Goal: Information Seeking & Learning: Find specific fact

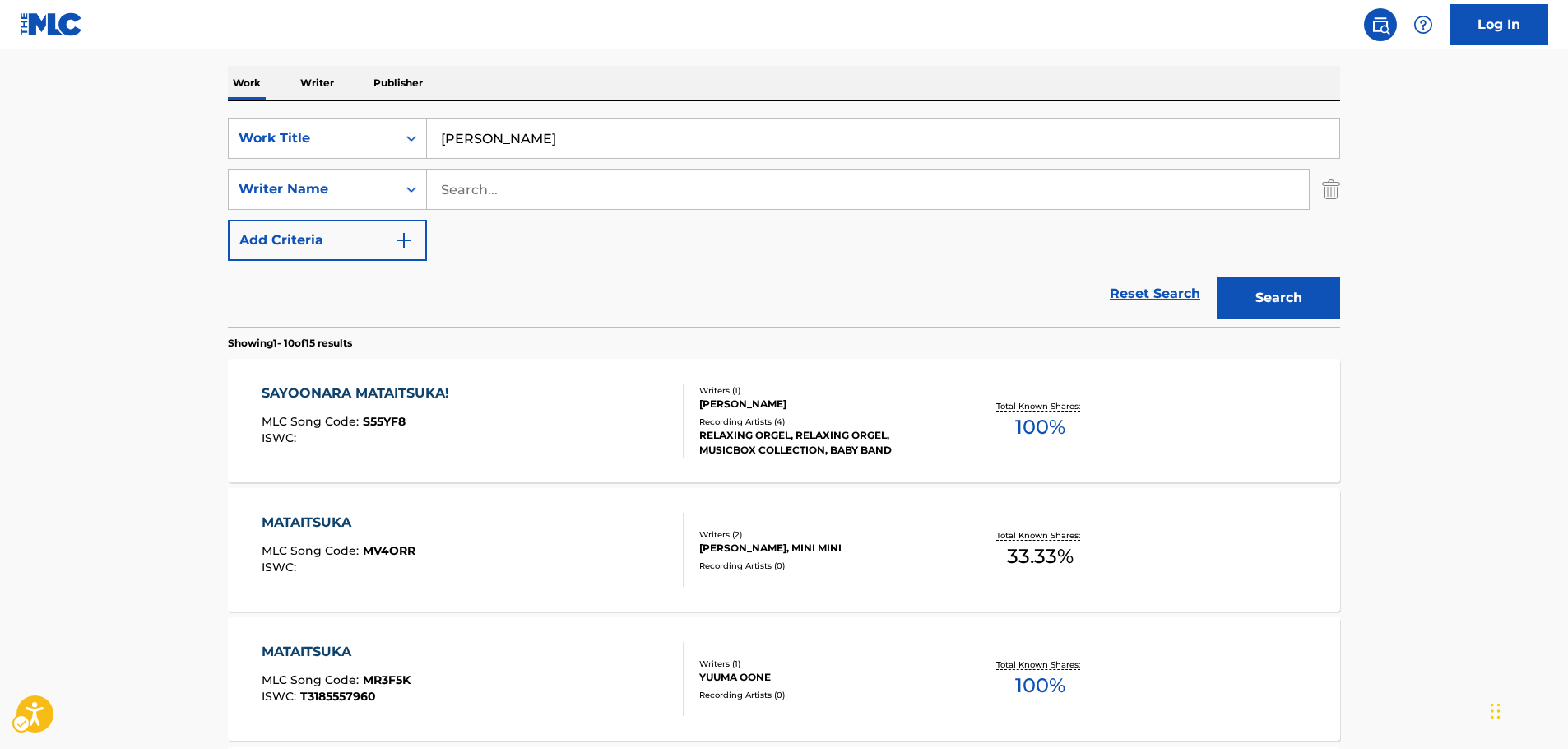
scroll to position [102, 0]
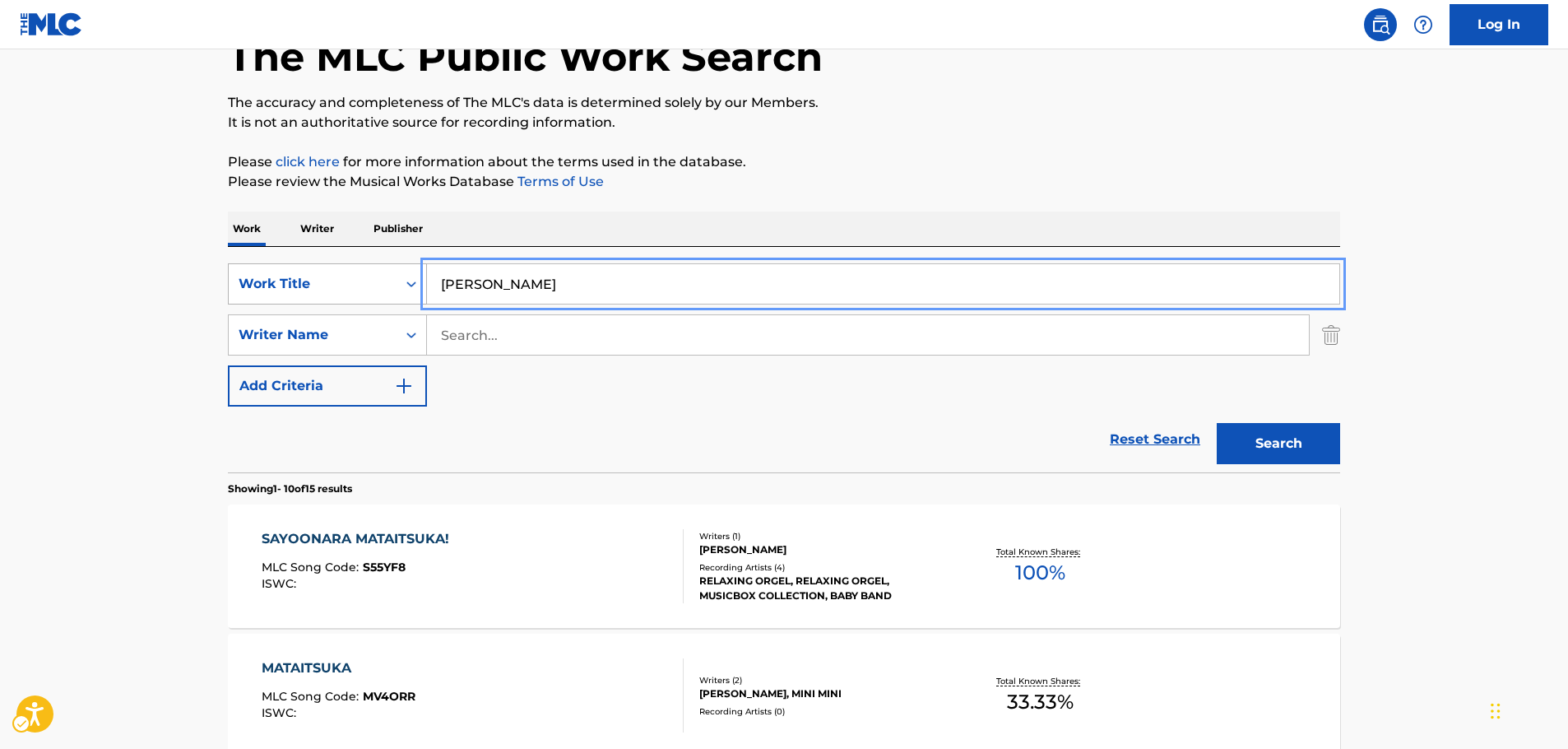
drag, startPoint x: 513, startPoint y: 284, endPoint x: 246, endPoint y: 285, distance: 267.0
paste input "ANKOORU"
type input "ANKOORU"
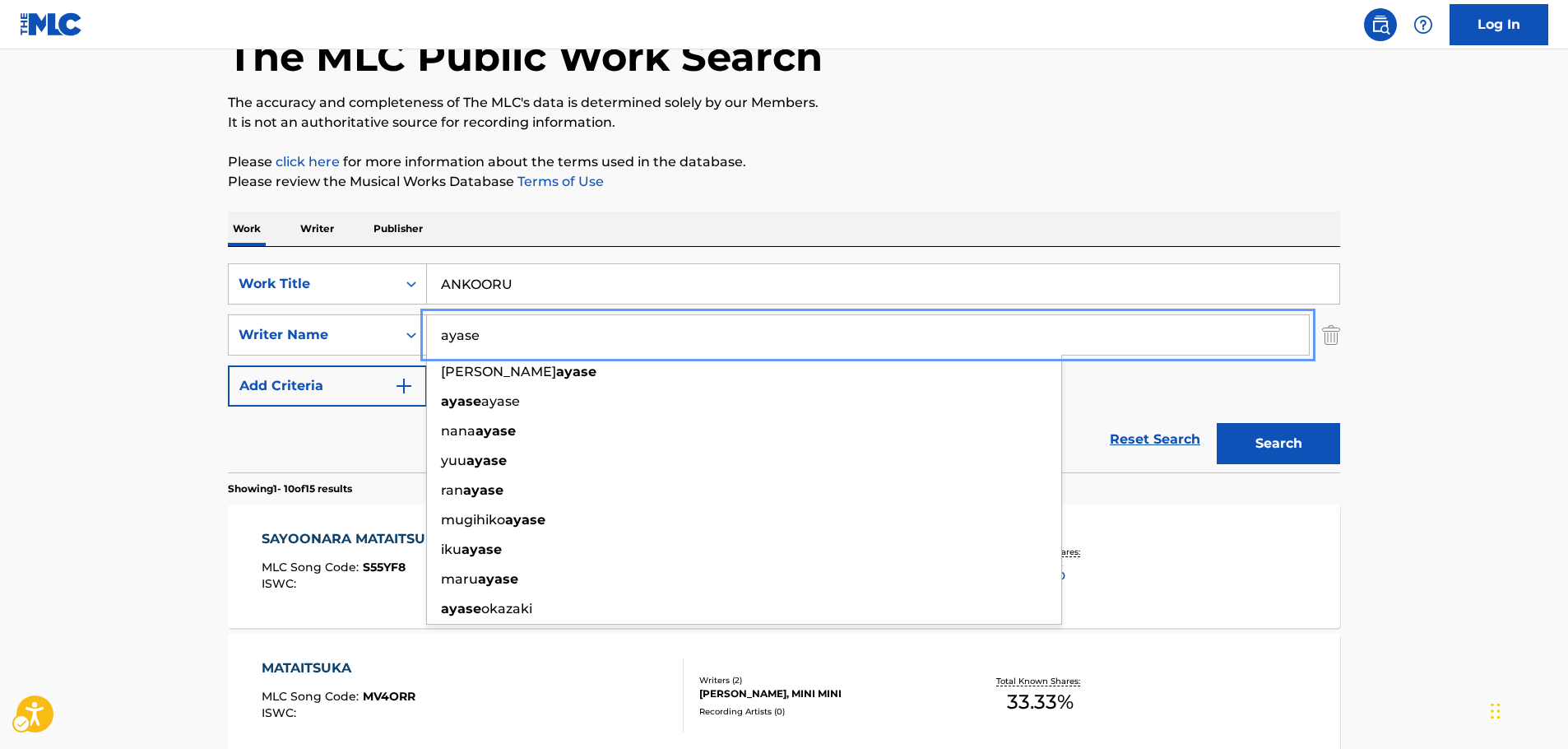
type input "ayase"
click at [1247, 441] on button "Search" at bounding box center [1277, 443] width 123 height 41
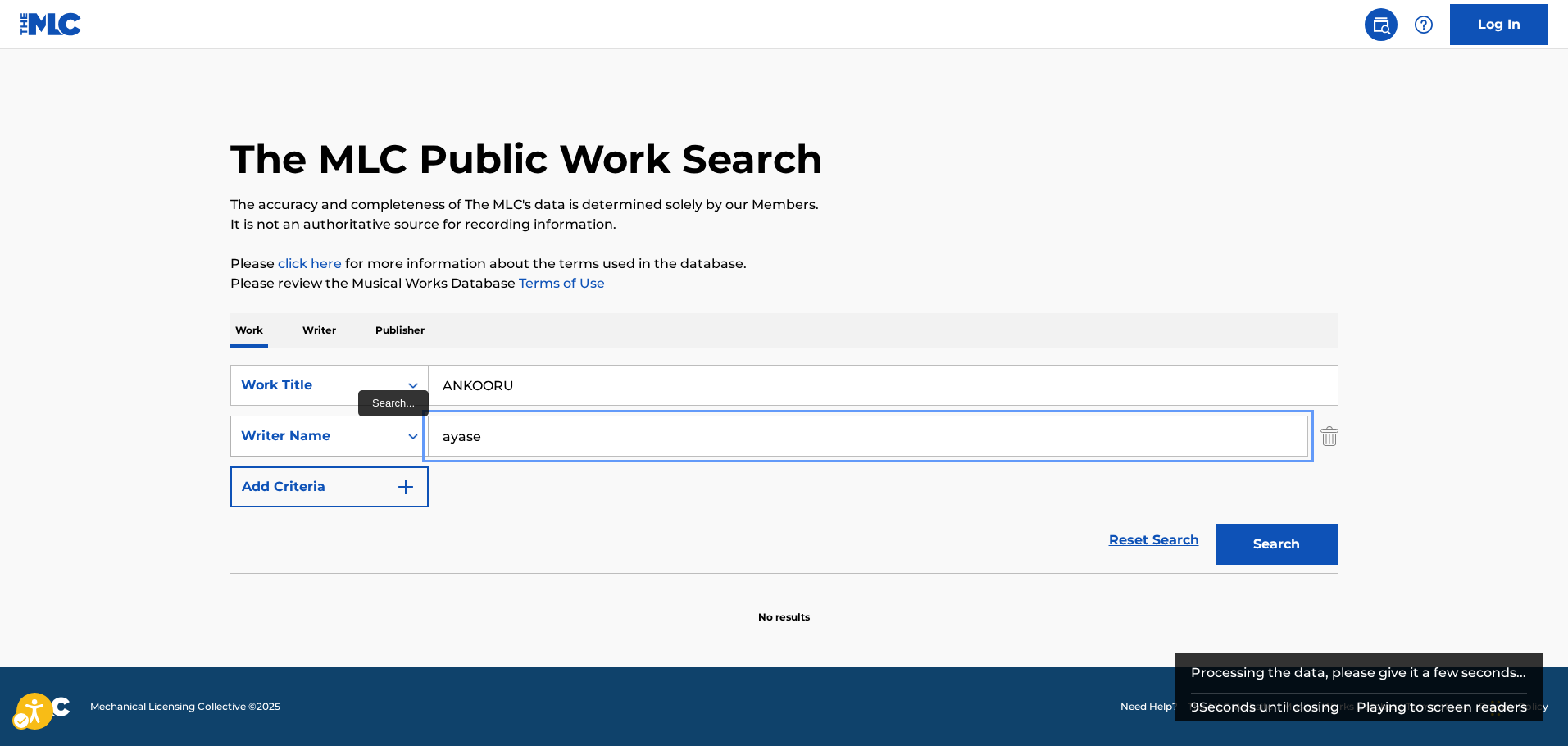
drag, startPoint x: 501, startPoint y: 436, endPoint x: 335, endPoint y: 432, distance: 166.0
click at [335, 432] on div "SearchWithCriteriace72e5ac-3324-48d0-b36d-77296cd1fd6b Writer Name [PERSON_NAME]" at bounding box center [784, 436] width 1108 height 41
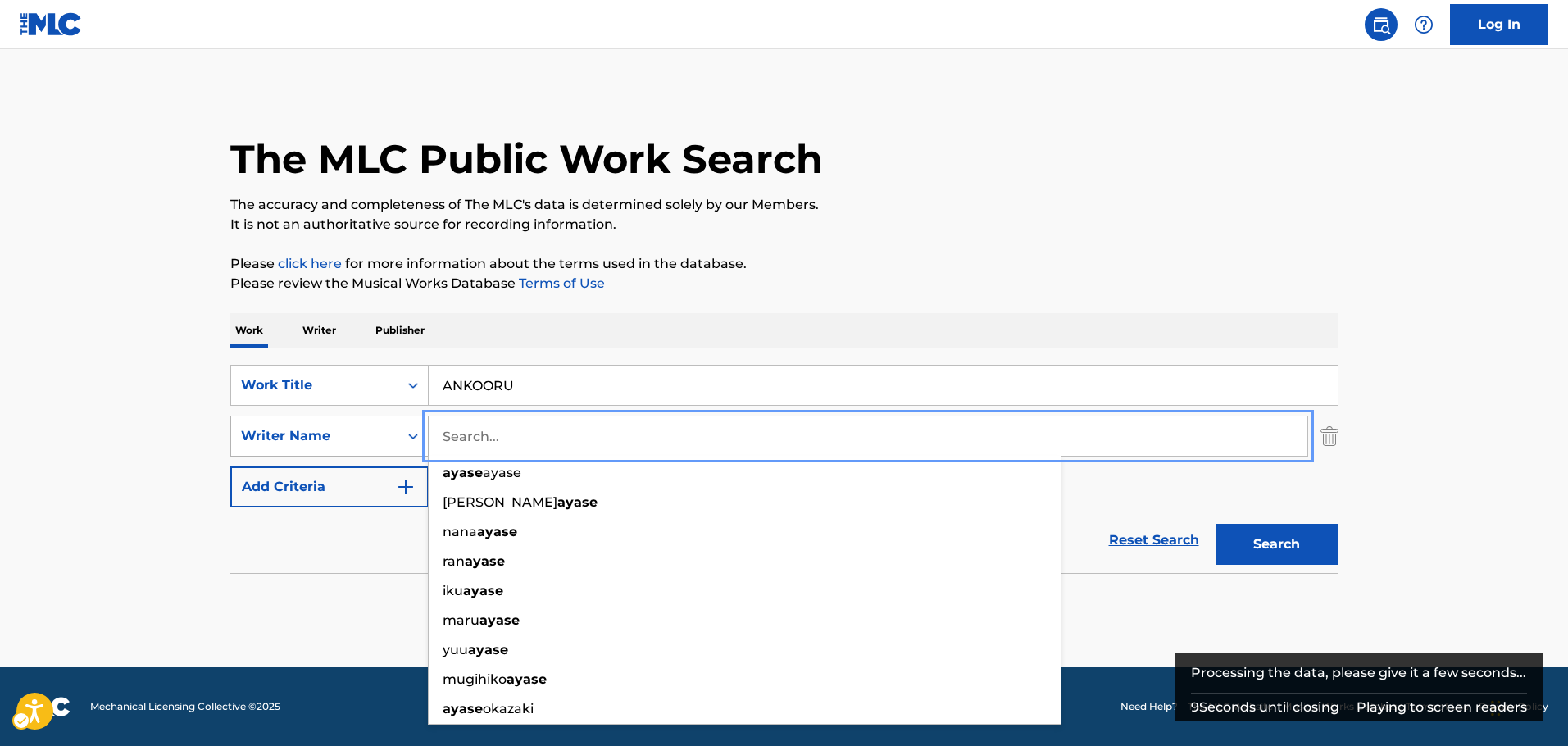
click at [1216, 523] on button "Search" at bounding box center [1276, 544] width 123 height 41
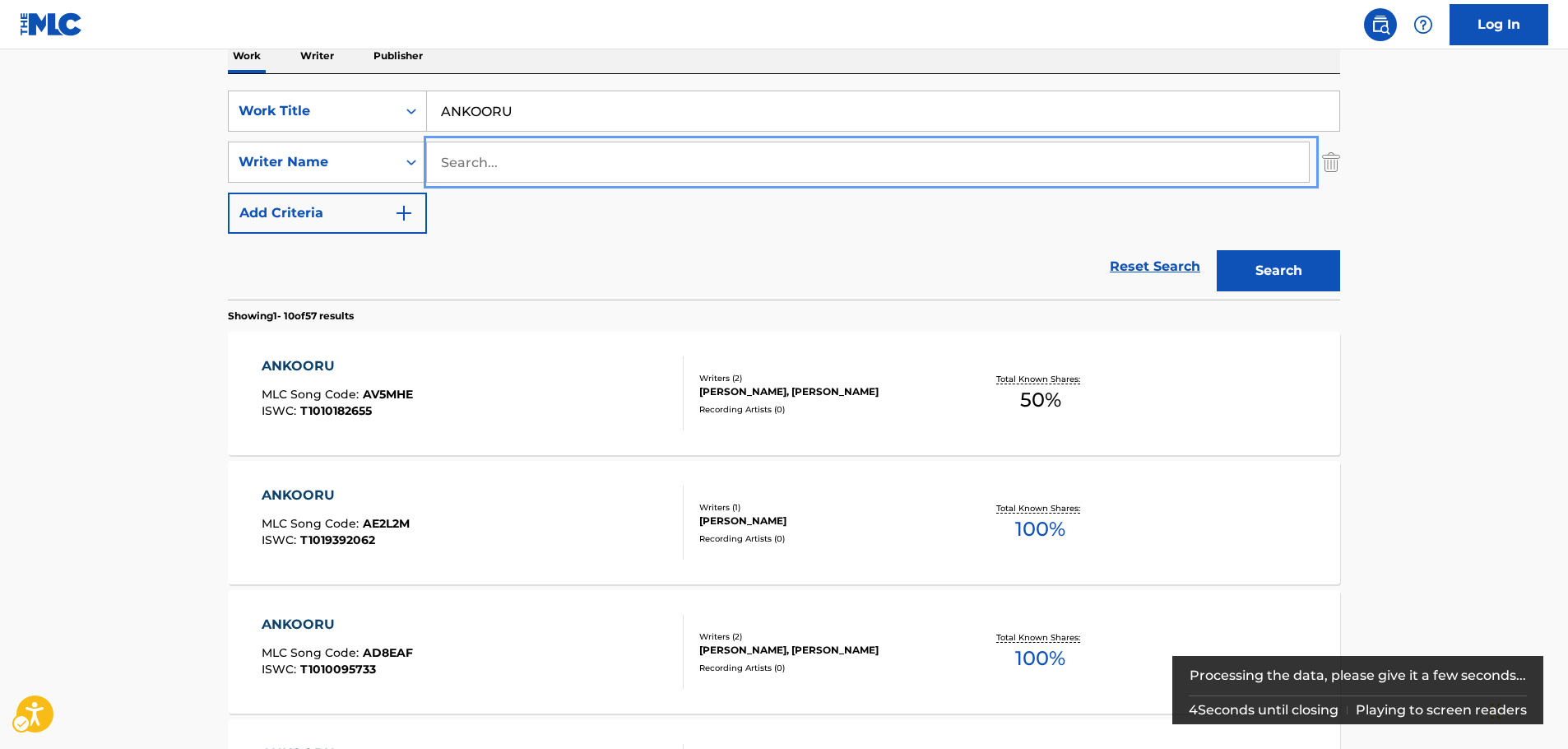
scroll to position [246, 0]
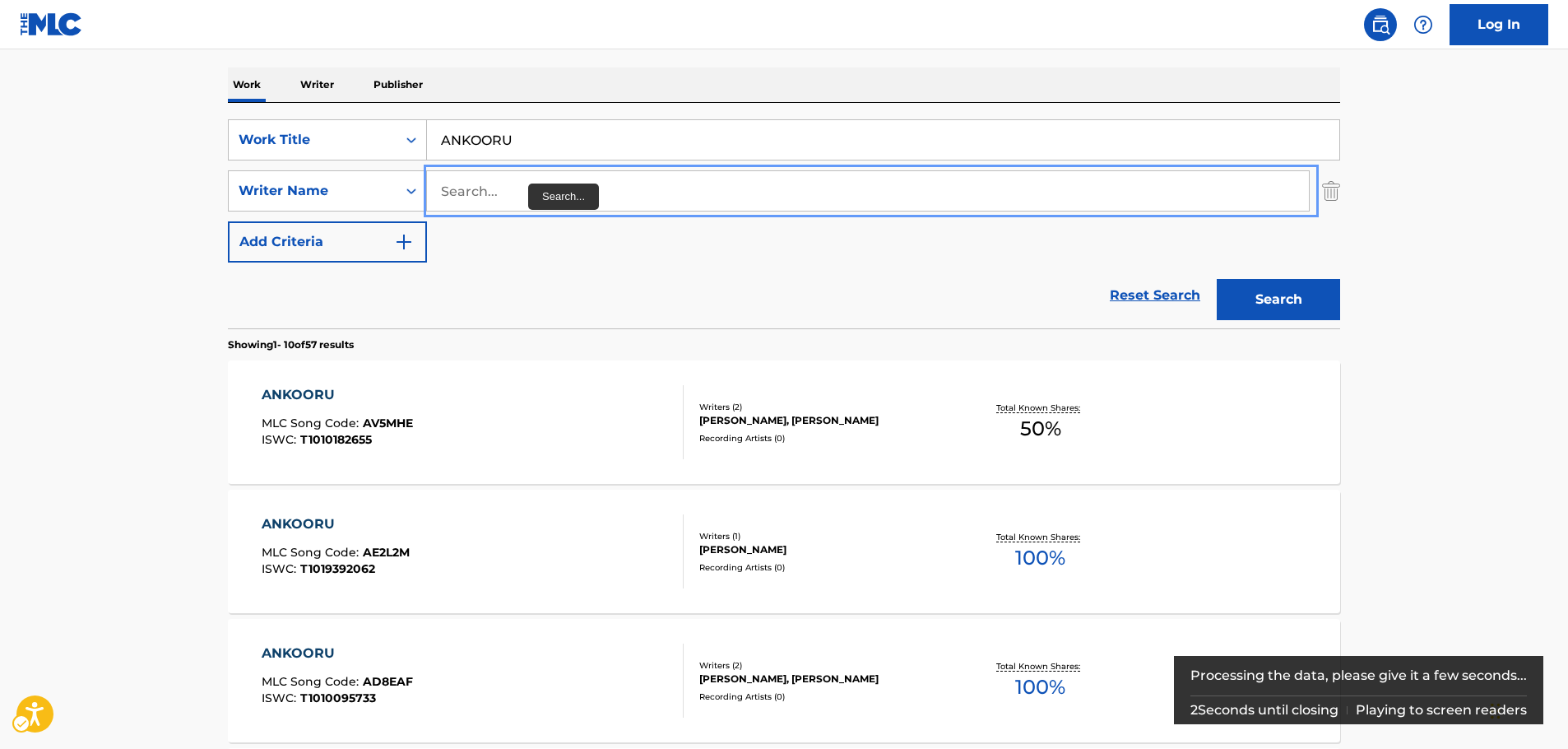
paste input "ANKOORU"
drag, startPoint x: 520, startPoint y: 191, endPoint x: 425, endPoint y: 193, distance: 95.0
click at [425, 193] on div "SearchWithCriteriace72e5ac-3324-48d0-b36d-77296cd1fd6b Writer Name ANKOORU" at bounding box center [784, 191] width 1112 height 41
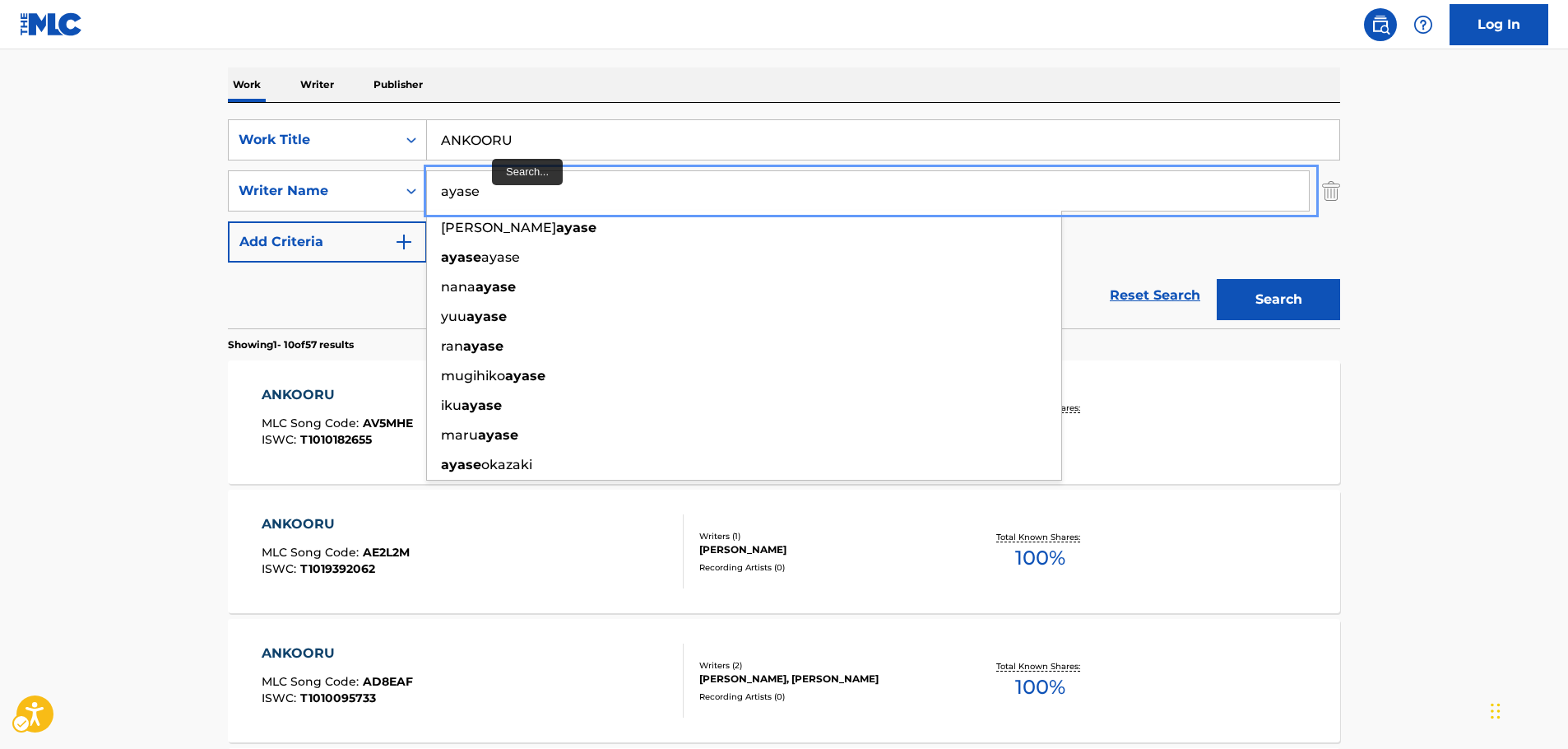
type input "ayase"
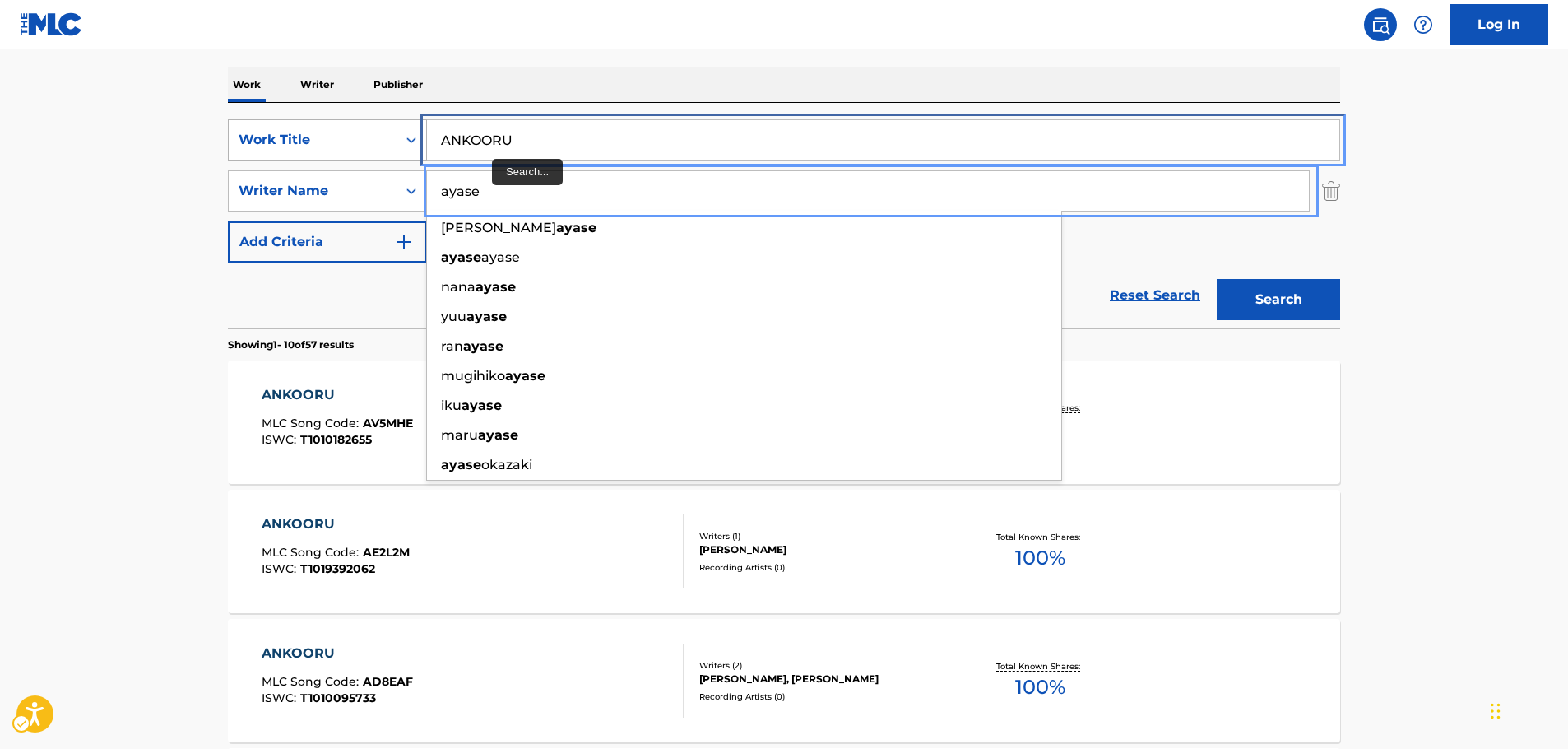
drag, startPoint x: 539, startPoint y: 142, endPoint x: 319, endPoint y: 153, distance: 220.3
click at [319, 153] on div "SearchWithCriteria67f686ae-981f-4854-b779-5a7bfa479adc Work Title ANKOORU" at bounding box center [784, 140] width 1112 height 41
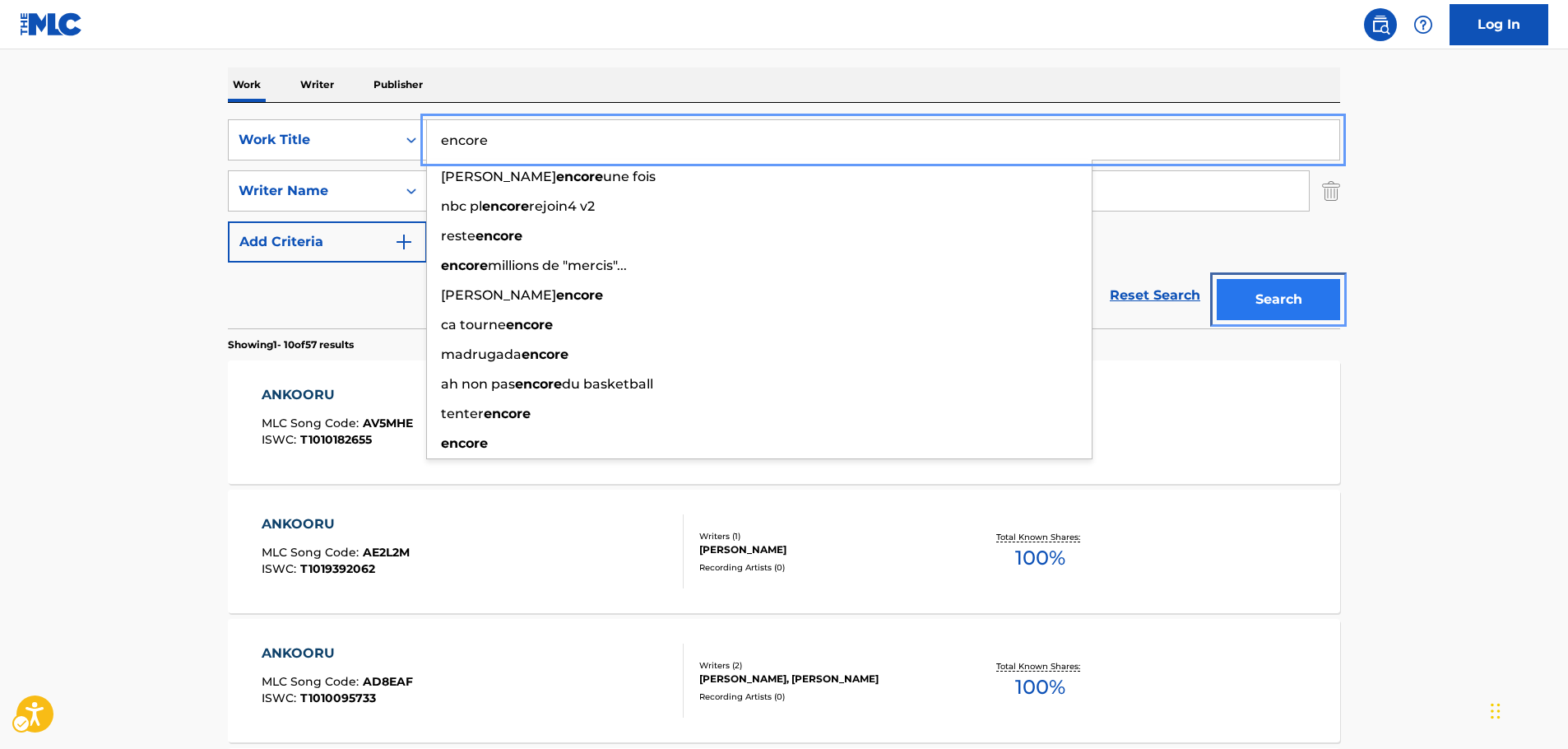
click at [1274, 297] on button "Search" at bounding box center [1277, 300] width 123 height 41
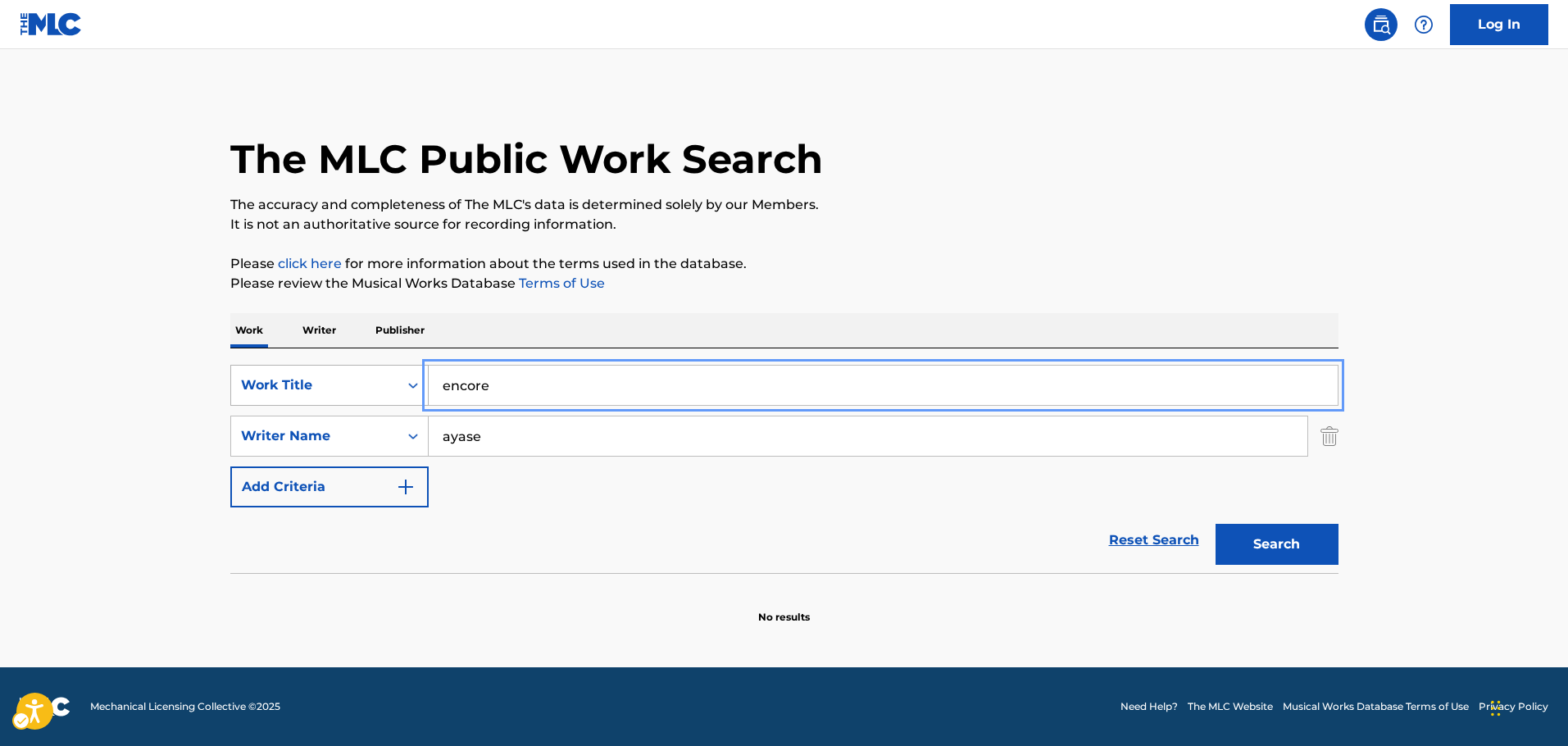
drag, startPoint x: 448, startPoint y: 389, endPoint x: 302, endPoint y: 376, distance: 146.6
click at [340, 383] on div "SearchWithCriteria67f686ae-981f-4854-b779-5a7bfa479adc Work Title encore" at bounding box center [784, 385] width 1108 height 41
paste input "MOSHIMO INOCHIGA EGAKETARA"
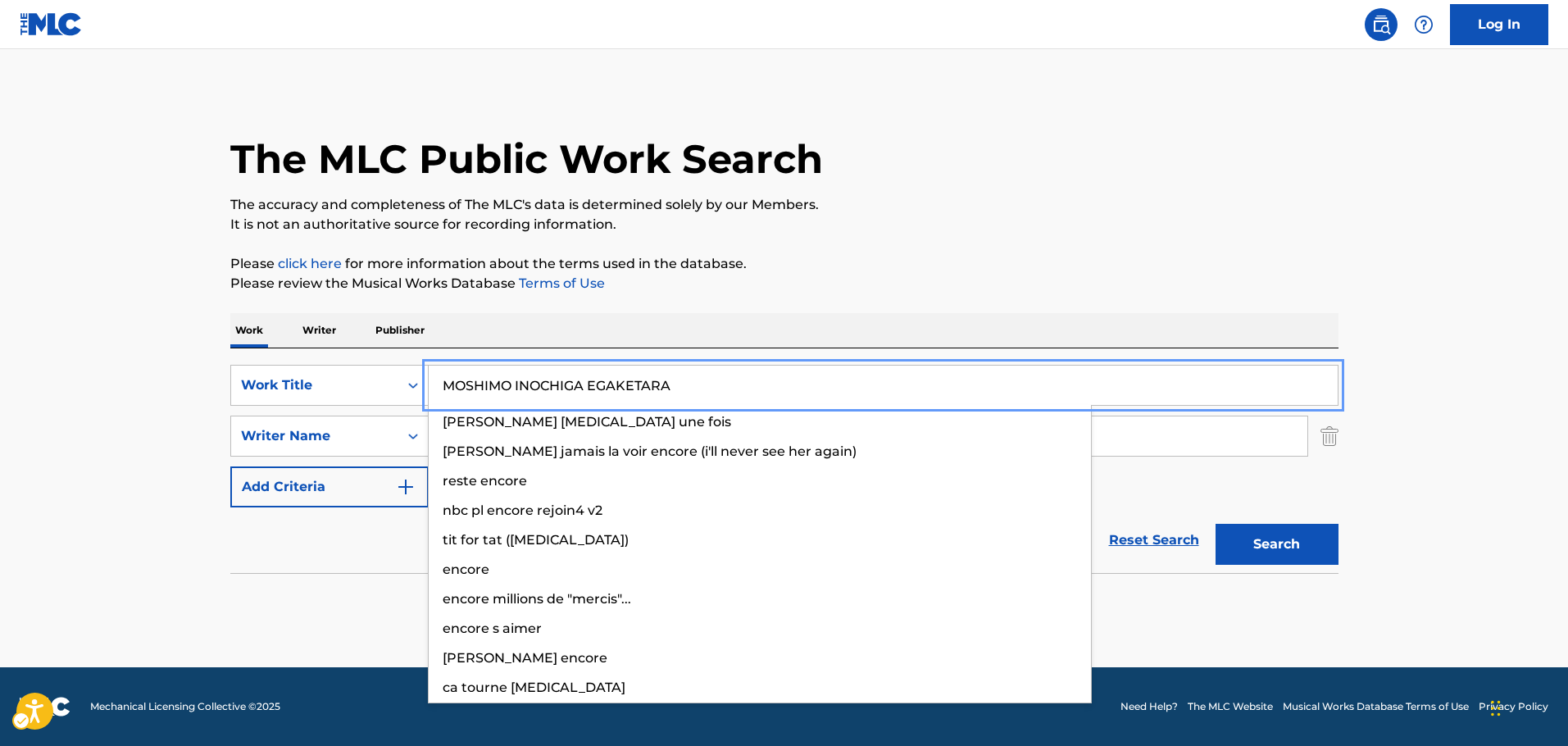
type input "MOSHIMO INOCHIGA EGAKETARA"
click at [92, 343] on main "The MLC Public Work Search The accuracy and completeness of The MLC's data is d…" at bounding box center [784, 357] width 1568 height 617
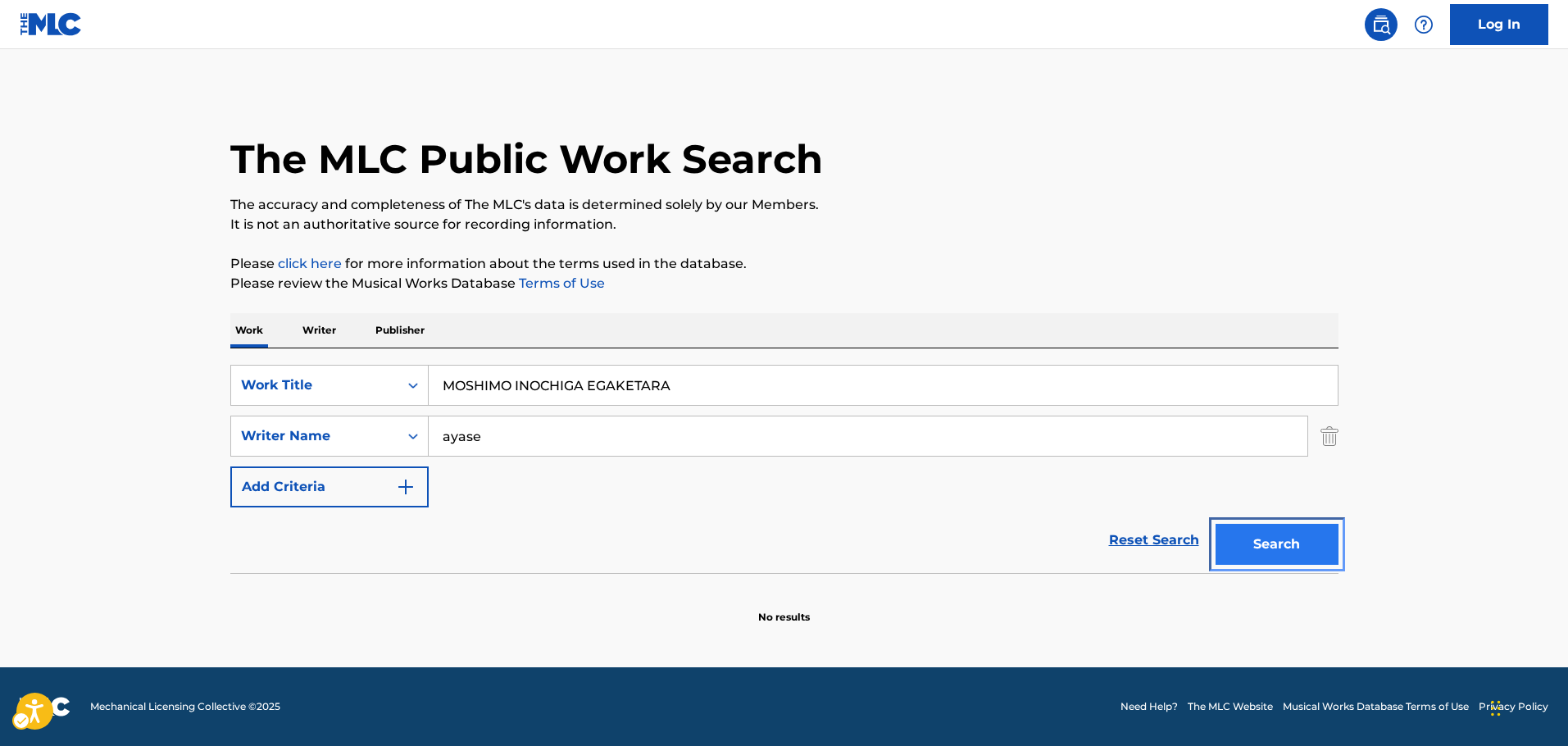
drag, startPoint x: 1306, startPoint y: 533, endPoint x: 1322, endPoint y: 507, distance: 30.5
click at [1306, 533] on button "Search" at bounding box center [1276, 544] width 123 height 41
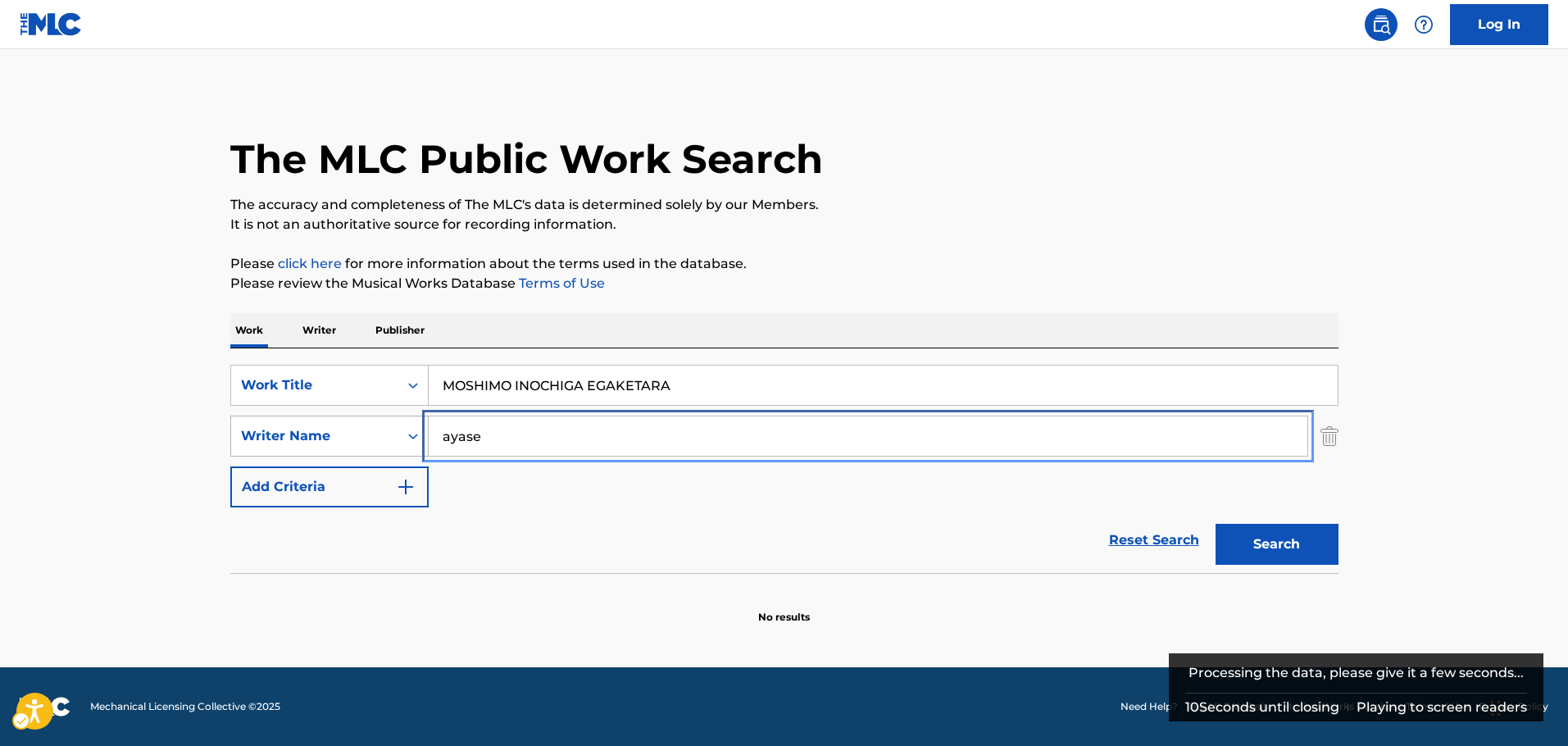
drag, startPoint x: 341, startPoint y: 444, endPoint x: 265, endPoint y: 434, distance: 76.7
click at [265, 434] on div "SearchWithCriteriace72e5ac-3324-48d0-b36d-77296cd1fd6b Writer Name [PERSON_NAME]" at bounding box center [784, 436] width 1108 height 41
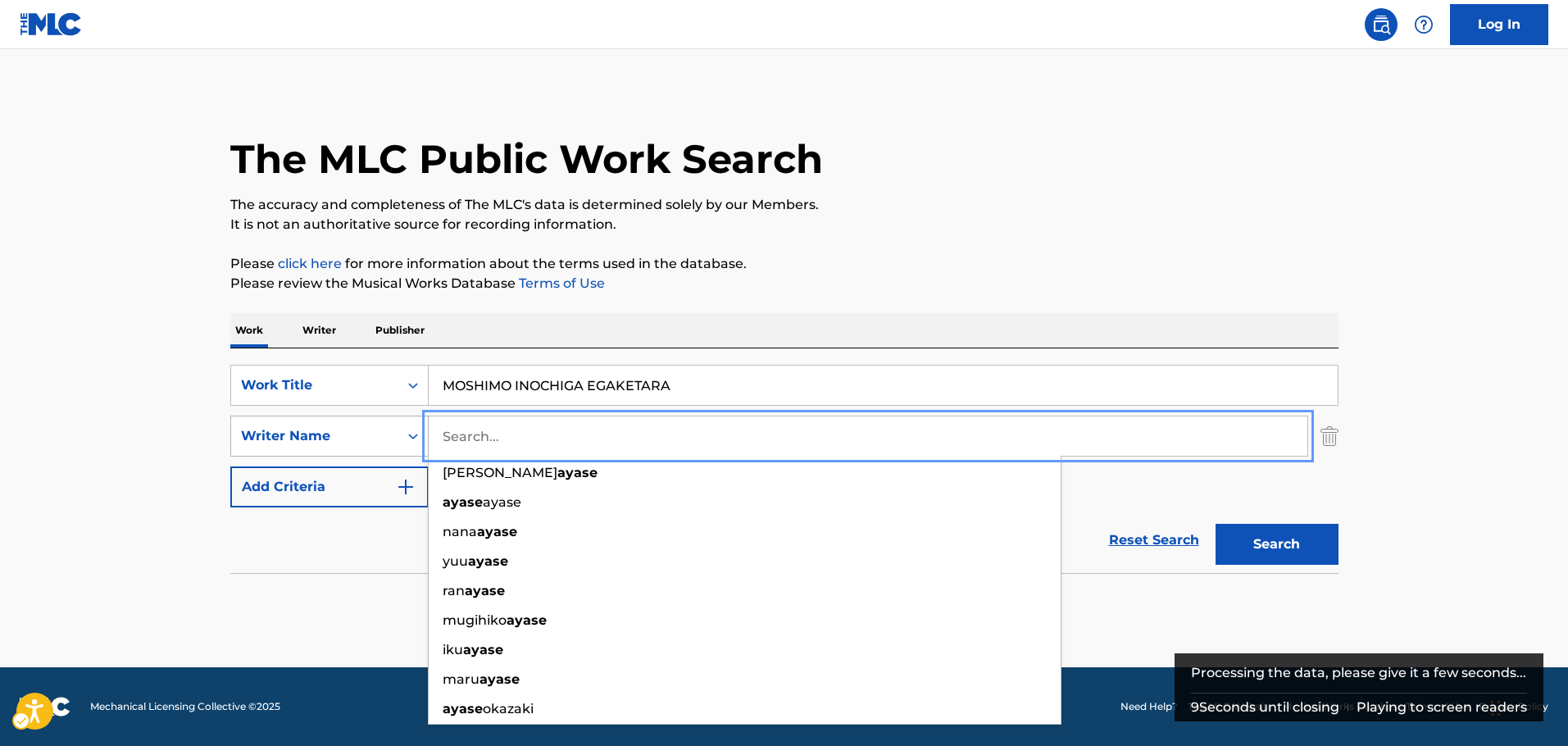
click at [1216, 523] on button "Search" at bounding box center [1276, 544] width 123 height 41
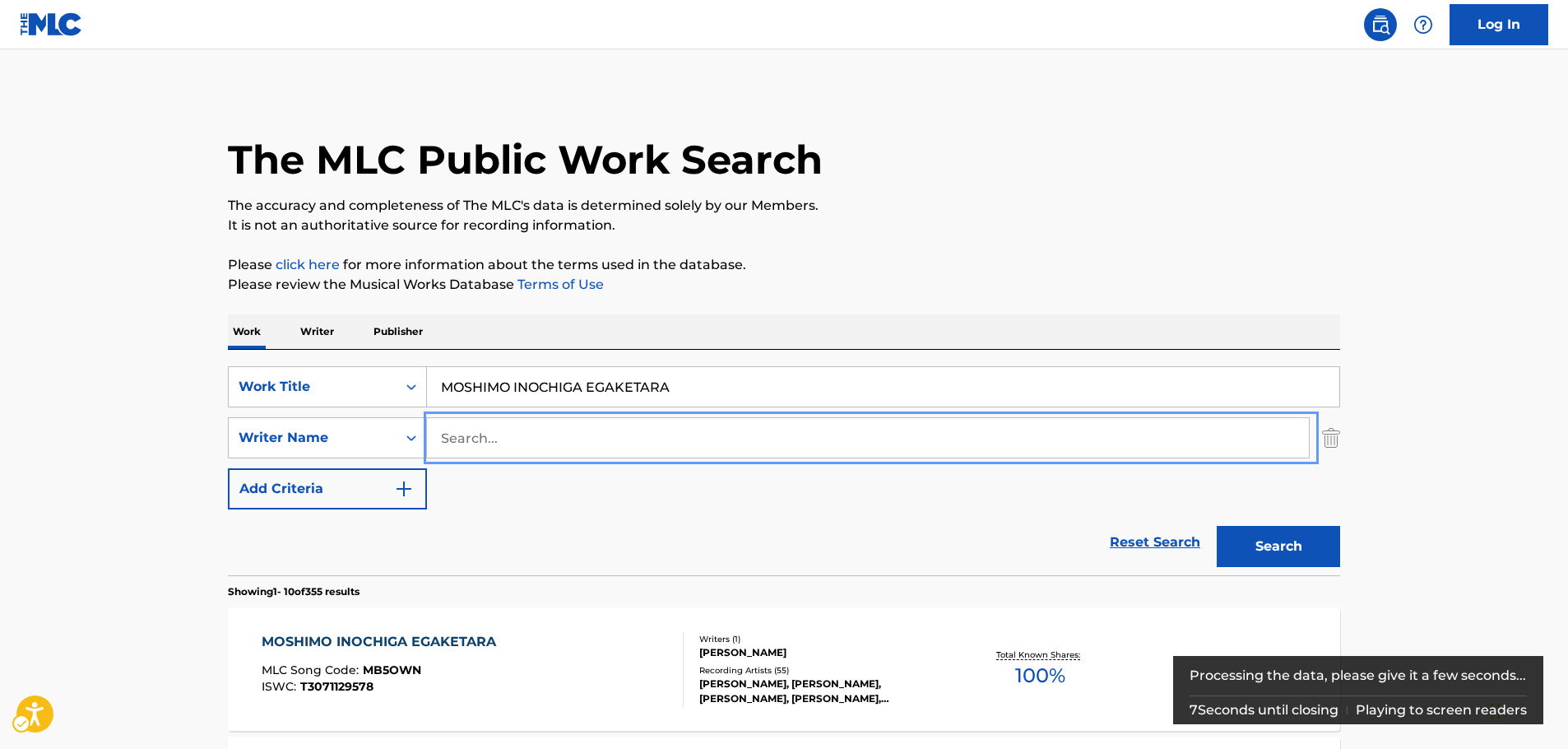
scroll to position [165, 0]
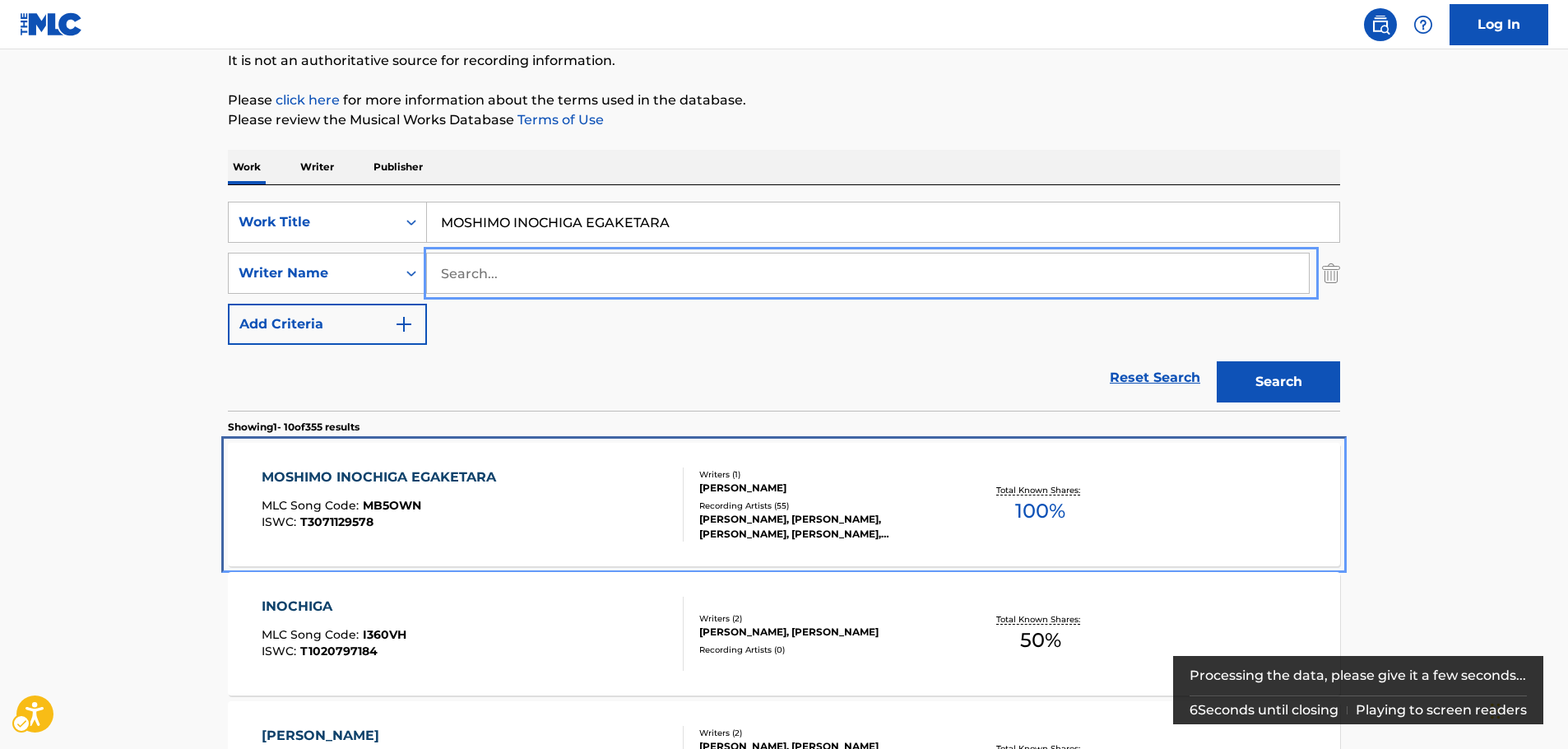
click at [537, 505] on div "MOSHIMO INOCHIGA EGAKETARA MLC Song Code : MB5OWN ISWC : T3071129578" at bounding box center [472, 504] width 423 height 74
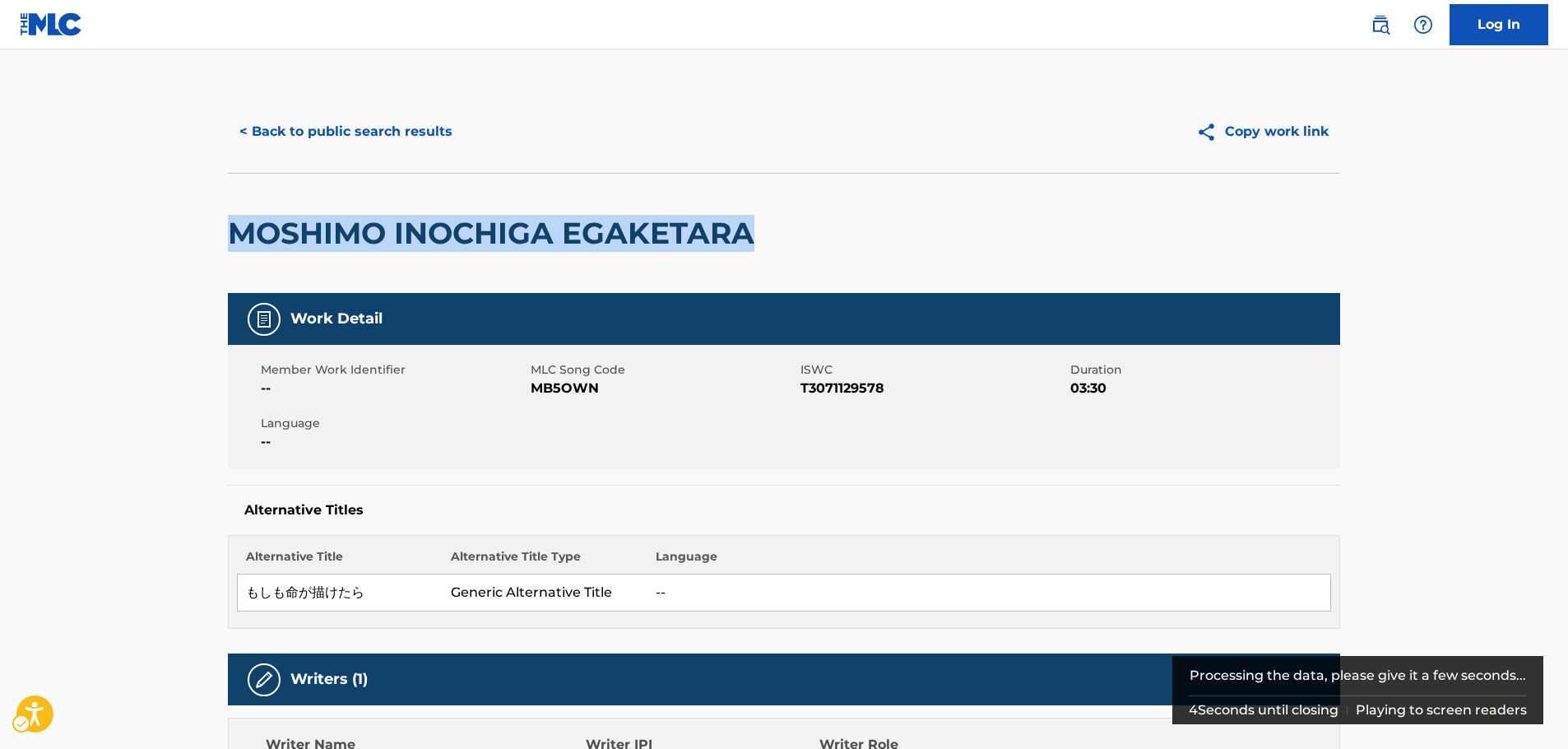
drag, startPoint x: 778, startPoint y: 240, endPoint x: 230, endPoint y: 246, distance: 548.0
click at [230, 246] on div "MOSHIMO INOCHIGA EGAKETARA" at bounding box center [784, 233] width 1112 height 120
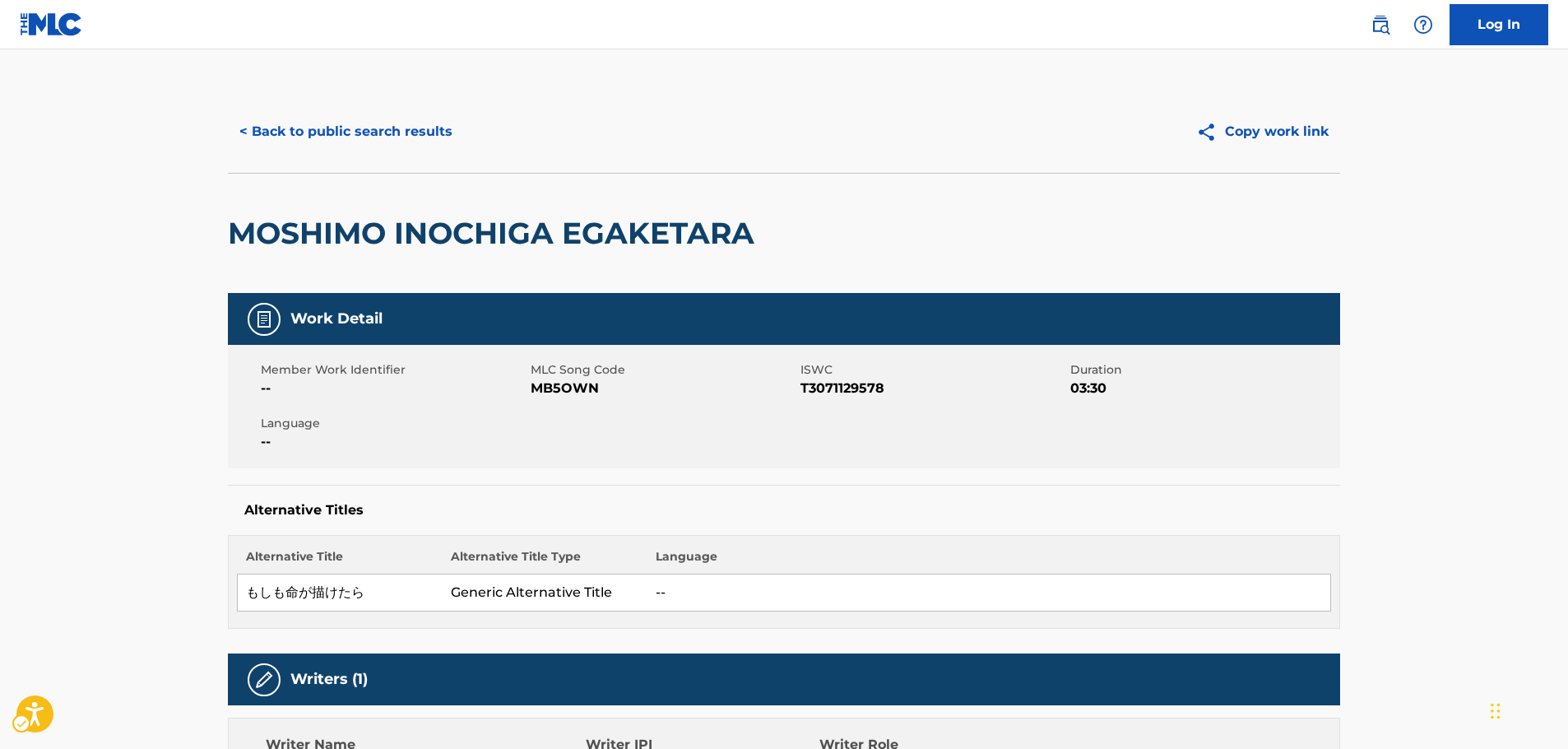
click at [555, 385] on span "MLC Song Code - MB5OWN" at bounding box center [663, 388] width 266 height 20
copy span "MB5OWN"
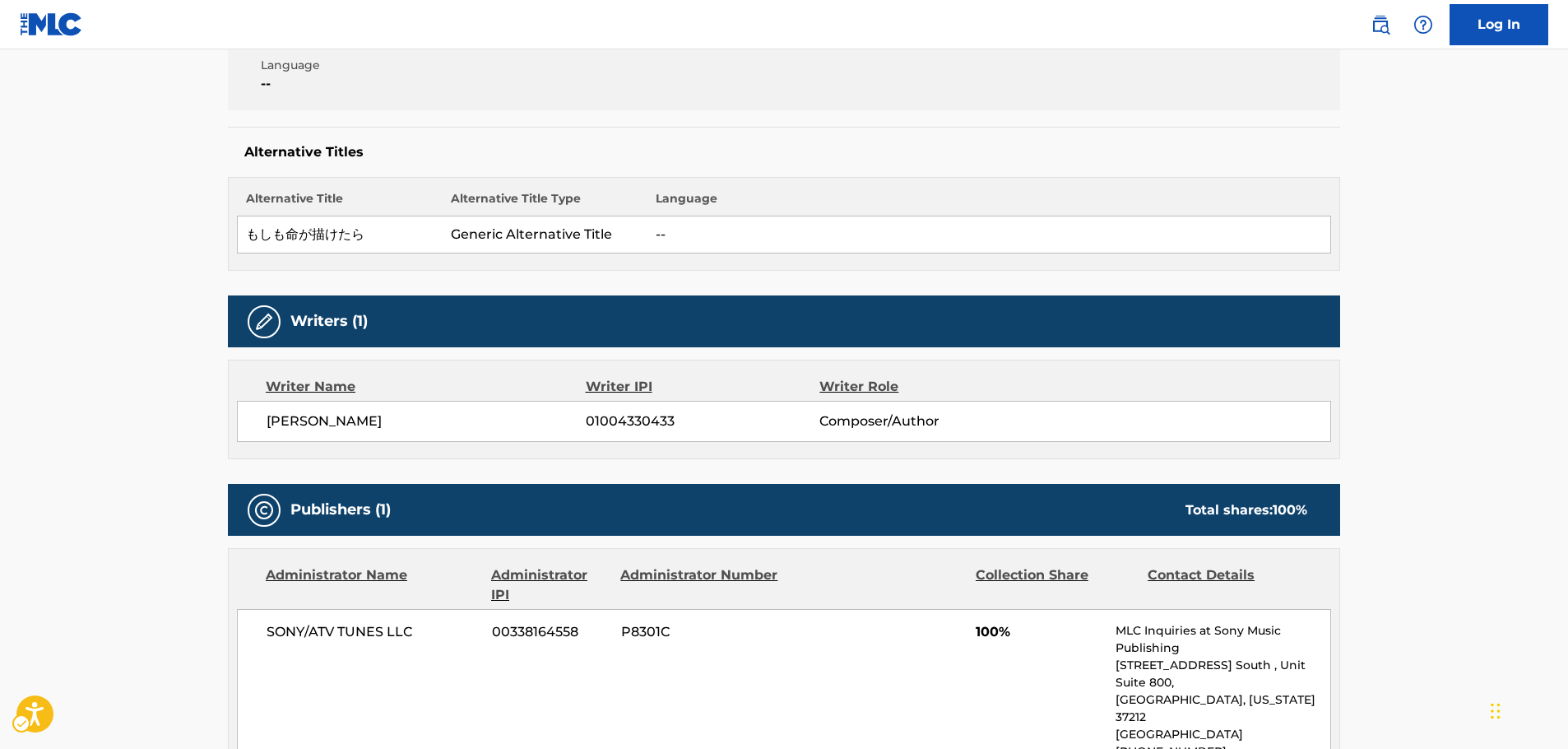
scroll to position [411, 0]
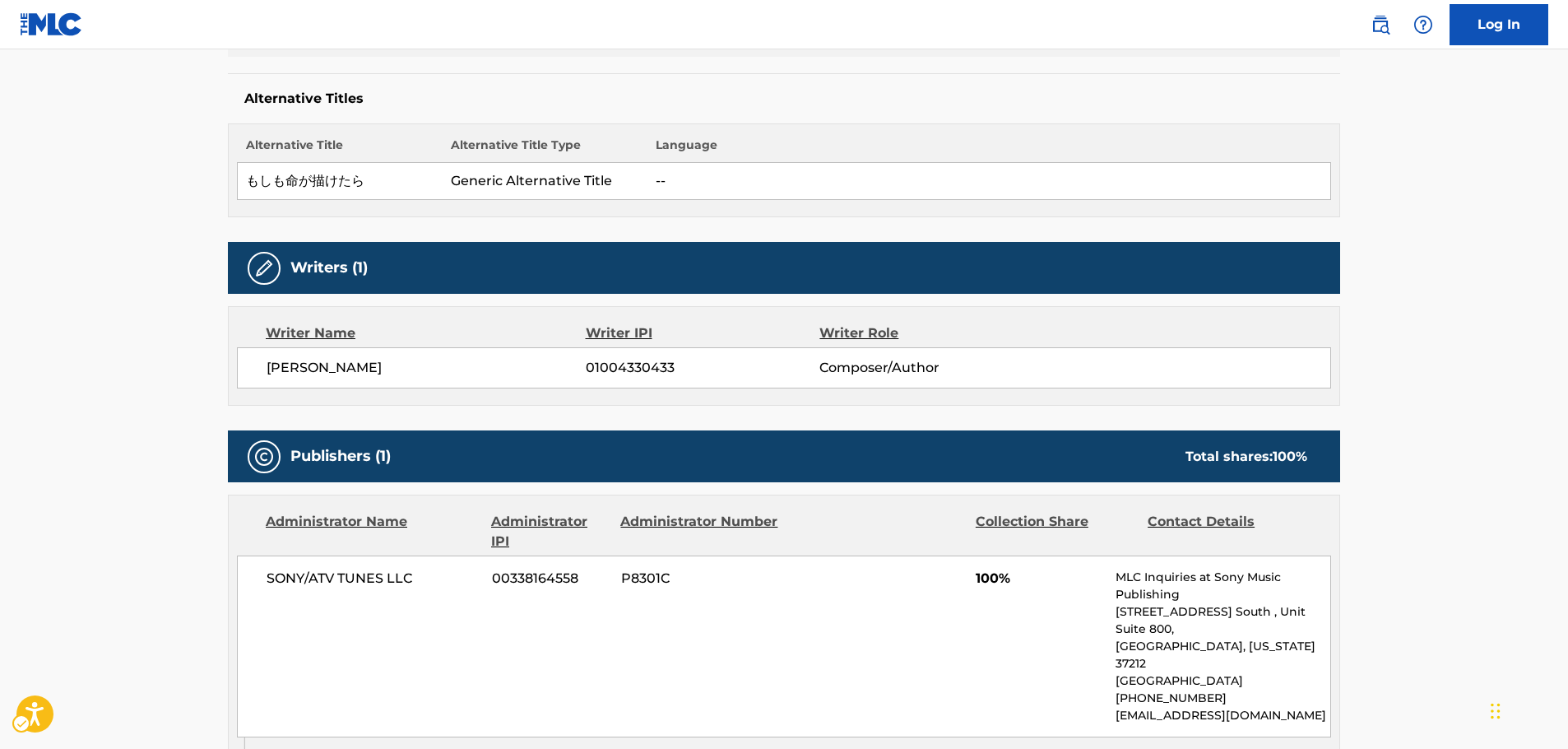
drag, startPoint x: 428, startPoint y: 371, endPoint x: 267, endPoint y: 370, distance: 161.0
click at [267, 370] on span "[PERSON_NAME]" at bounding box center [426, 368] width 319 height 20
copy span "[PERSON_NAME]"
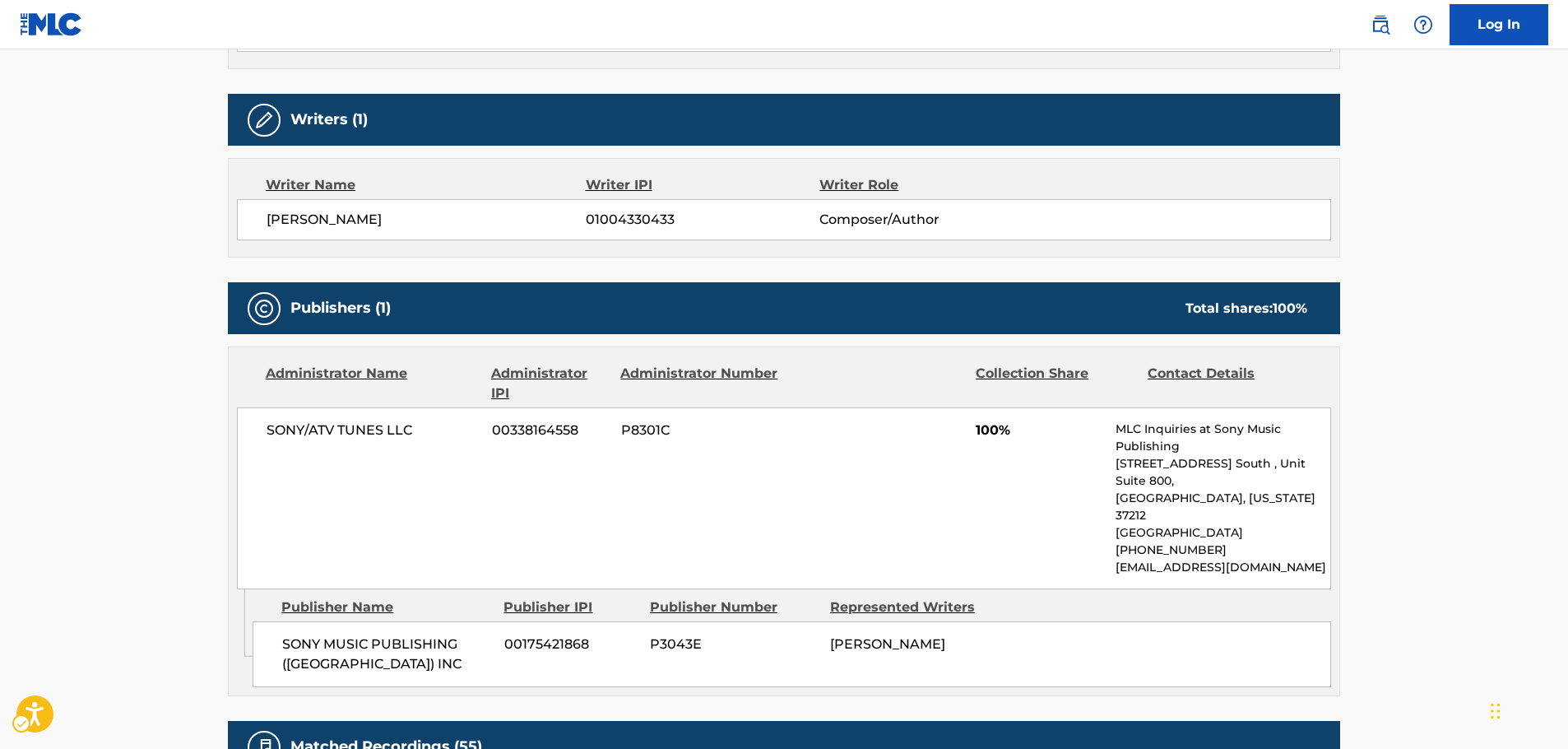
scroll to position [740, 0]
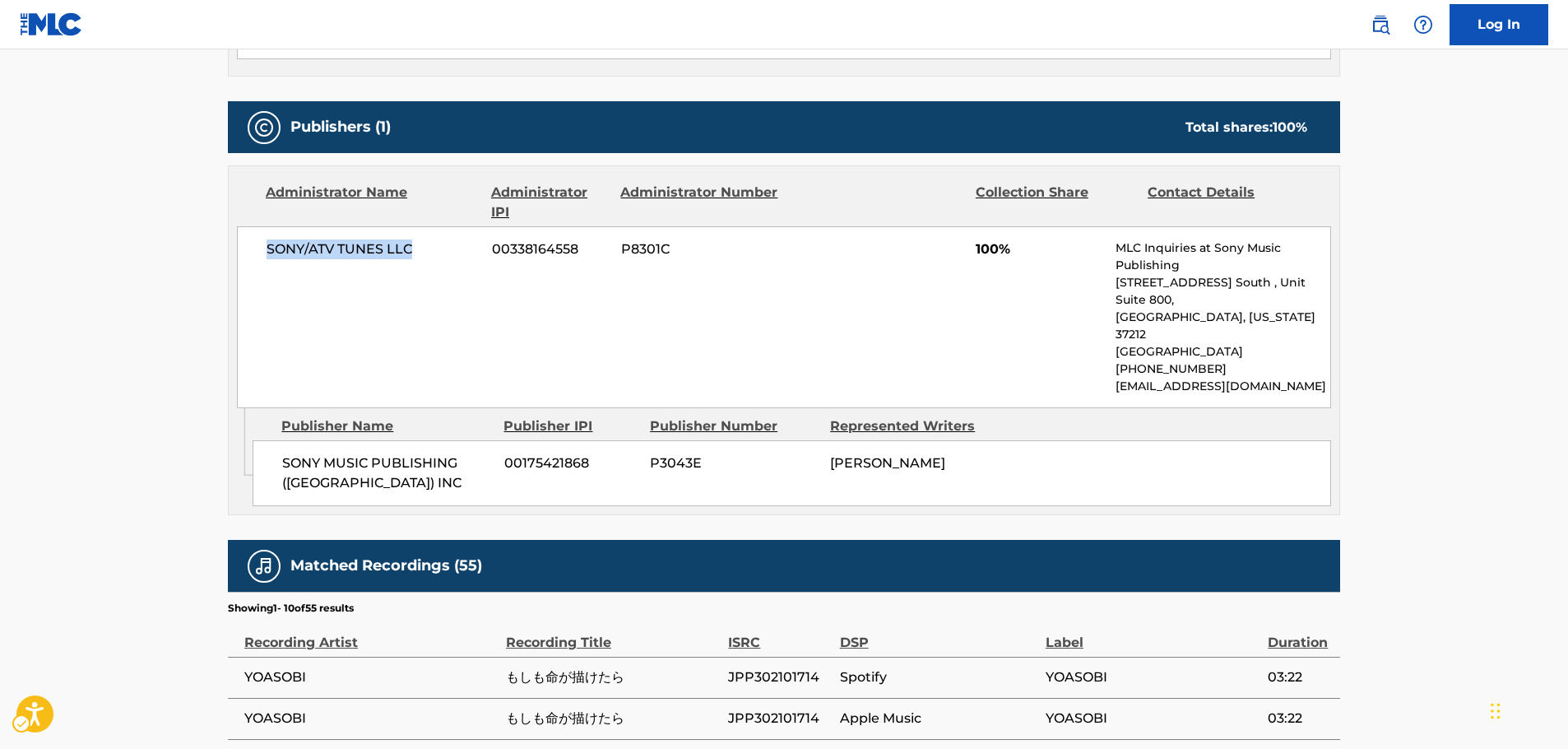
drag, startPoint x: 431, startPoint y: 253, endPoint x: 260, endPoint y: 256, distance: 171.0
click at [260, 256] on div "SONY/ATV TUNES LLC 00338164558 P8301C 100% MLC Inquiries at Sony Music Publishi…" at bounding box center [784, 317] width 1094 height 181
copy span "SONY/ATV TUNES LLC"
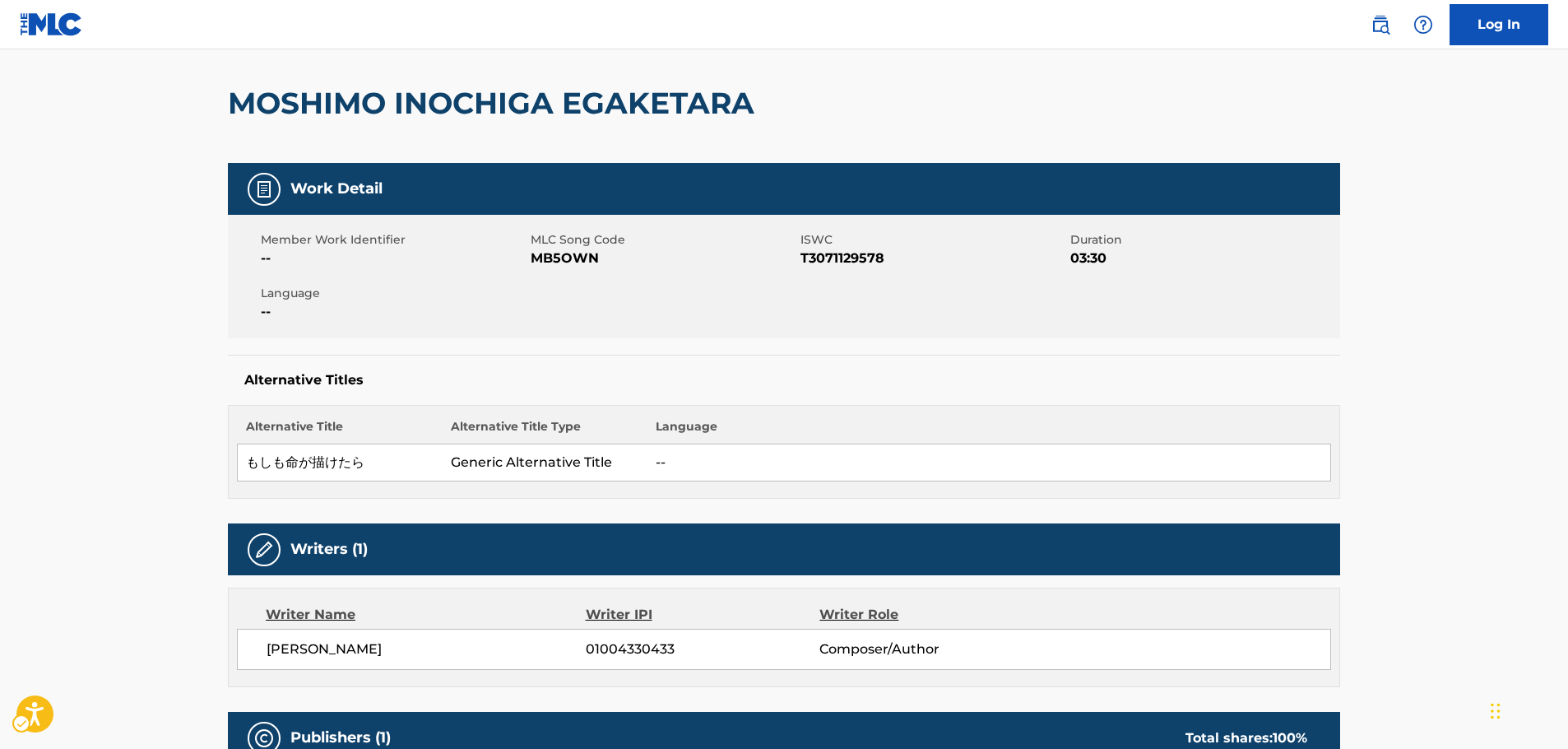
scroll to position [0, 0]
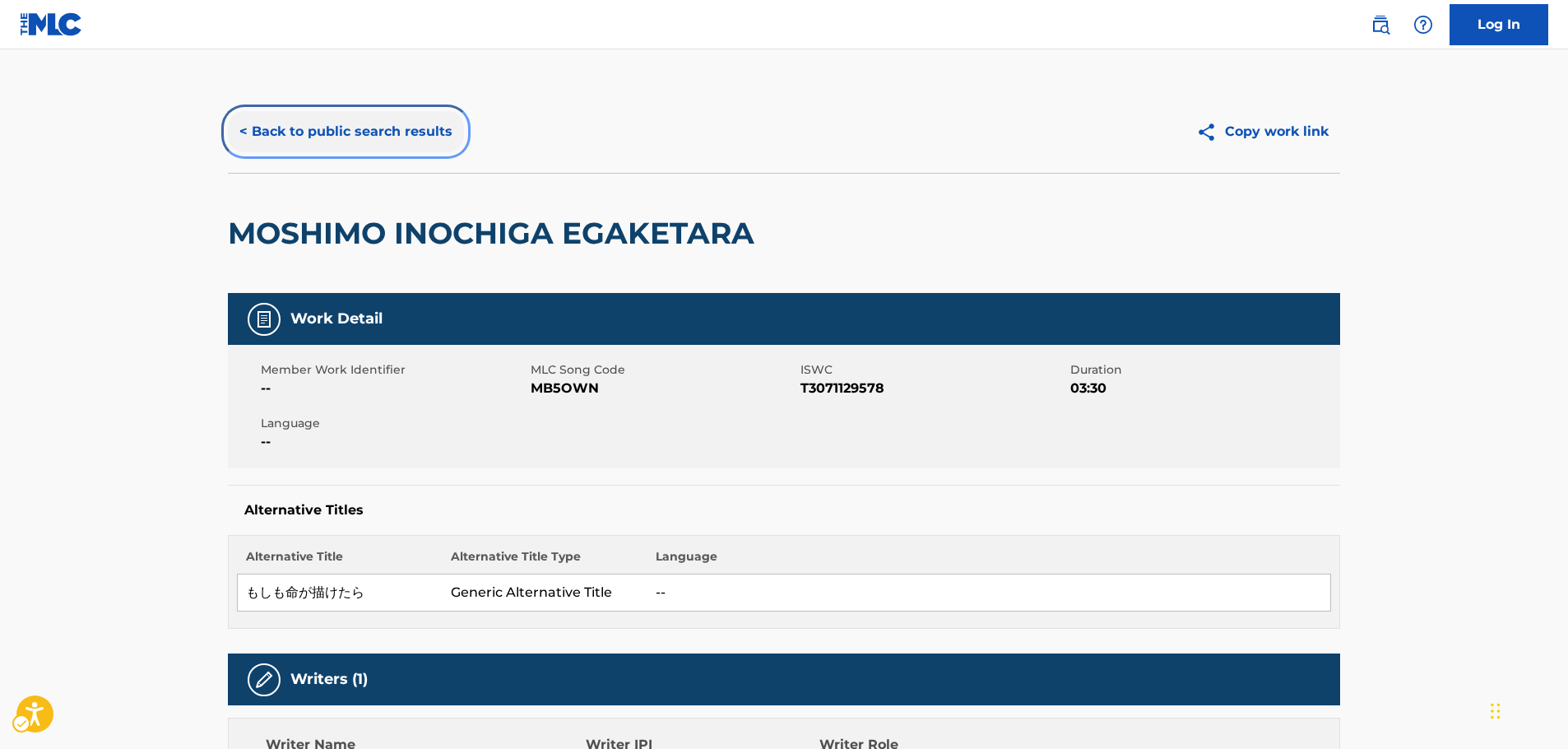
click at [302, 129] on button "< Back to public search results" at bounding box center [346, 132] width 237 height 41
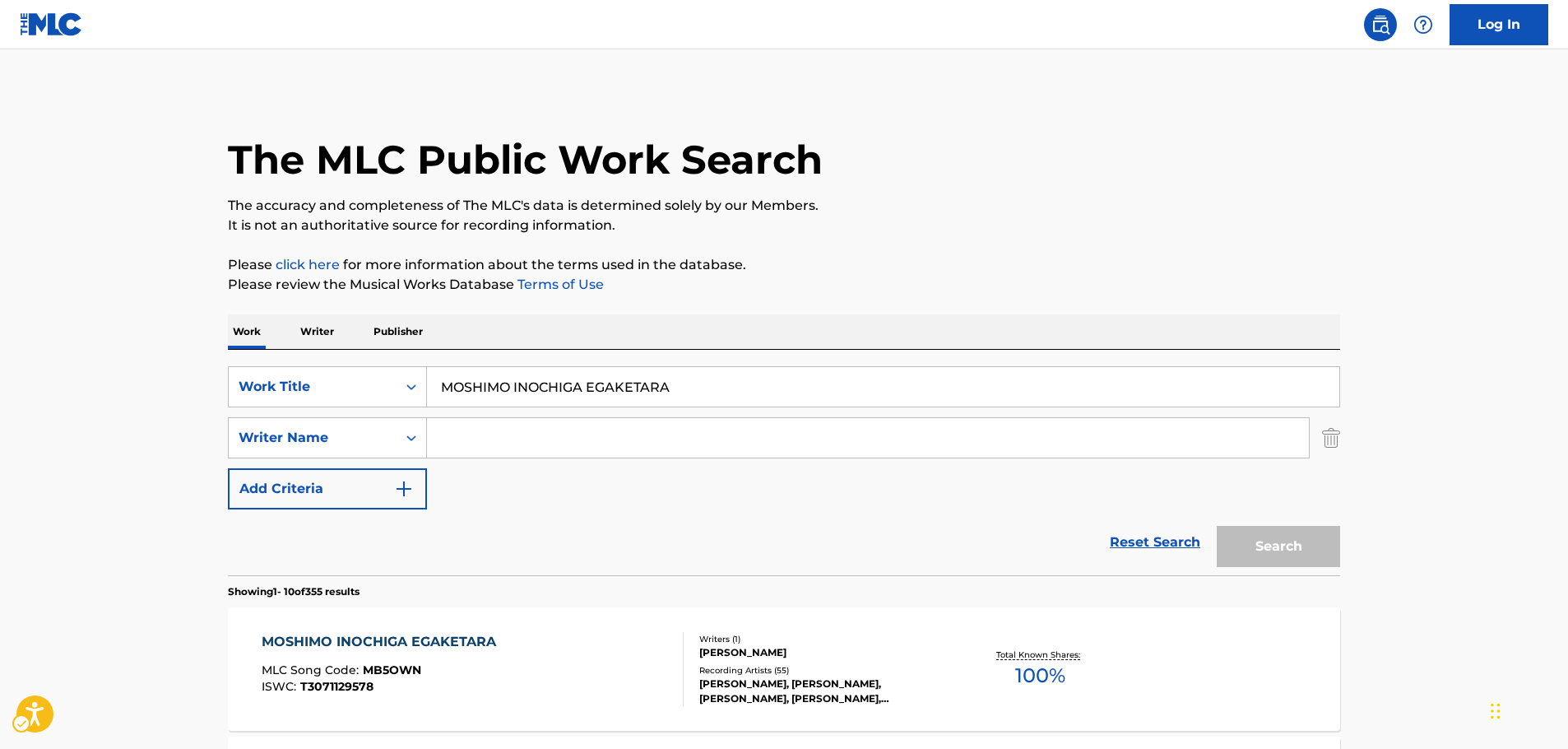
scroll to position [165, 0]
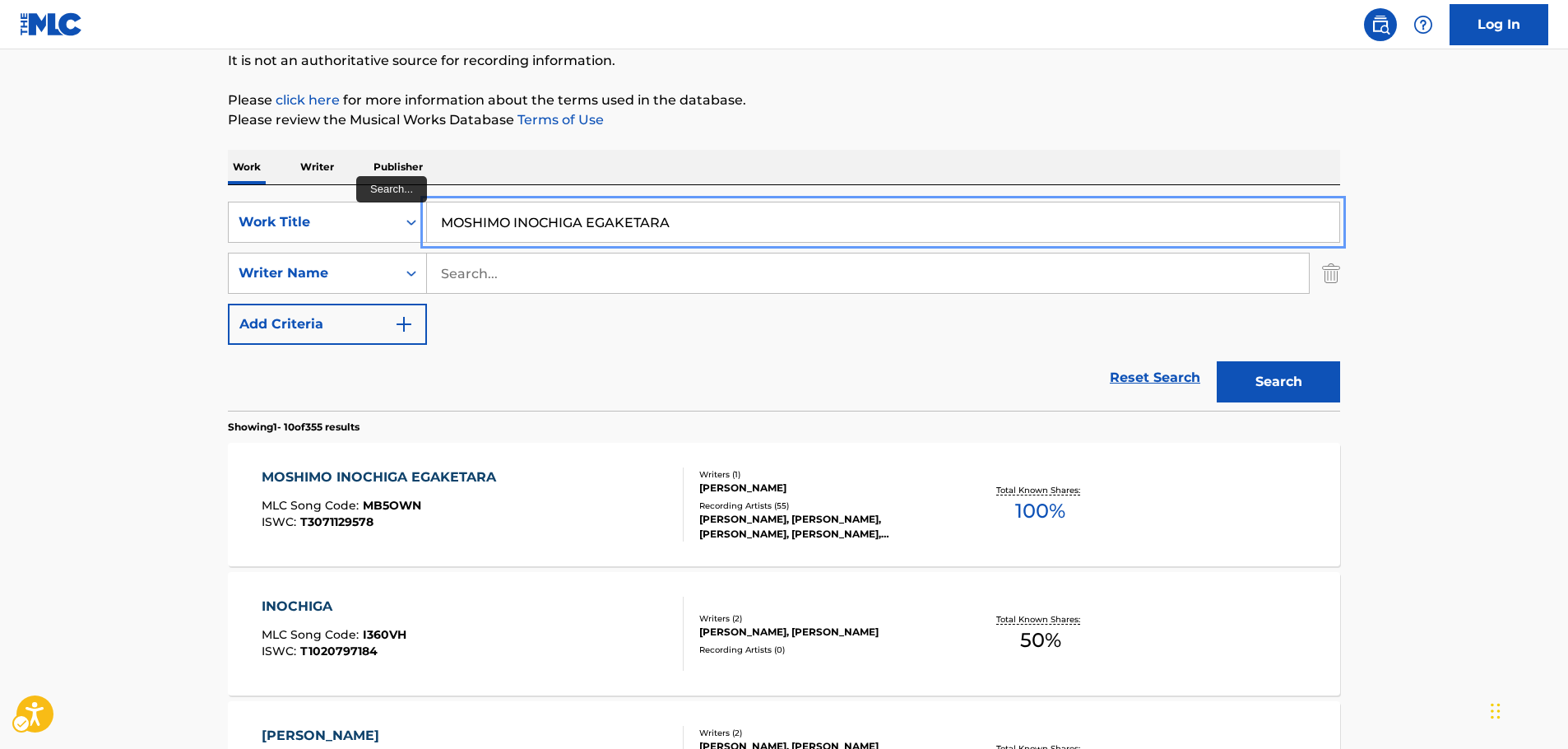
paste input "Sukida"
type input "Sukida"
drag, startPoint x: 174, startPoint y: 248, endPoint x: 196, endPoint y: 249, distance: 22.0
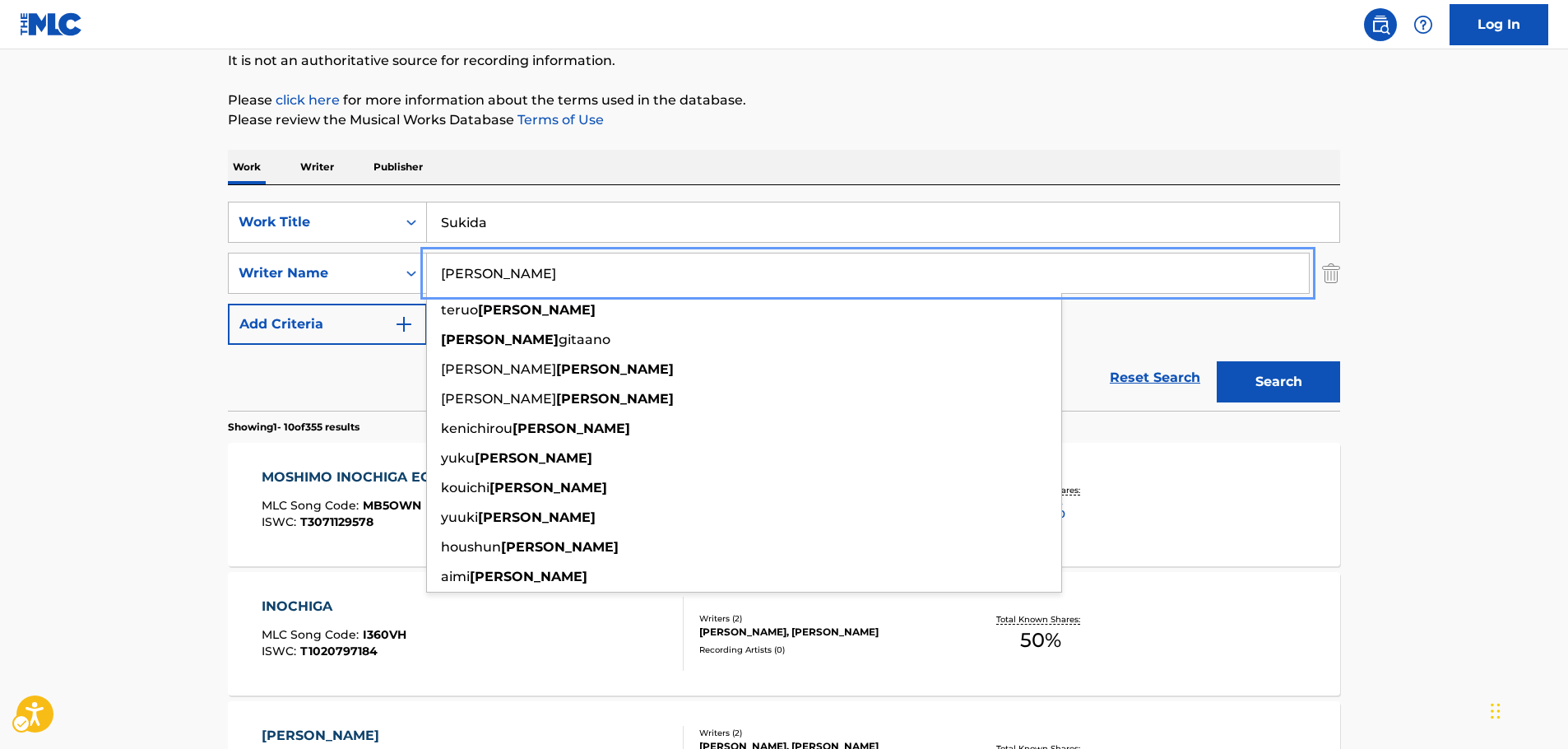
type input "[PERSON_NAME]"
click at [1275, 385] on button "Search" at bounding box center [1277, 381] width 123 height 41
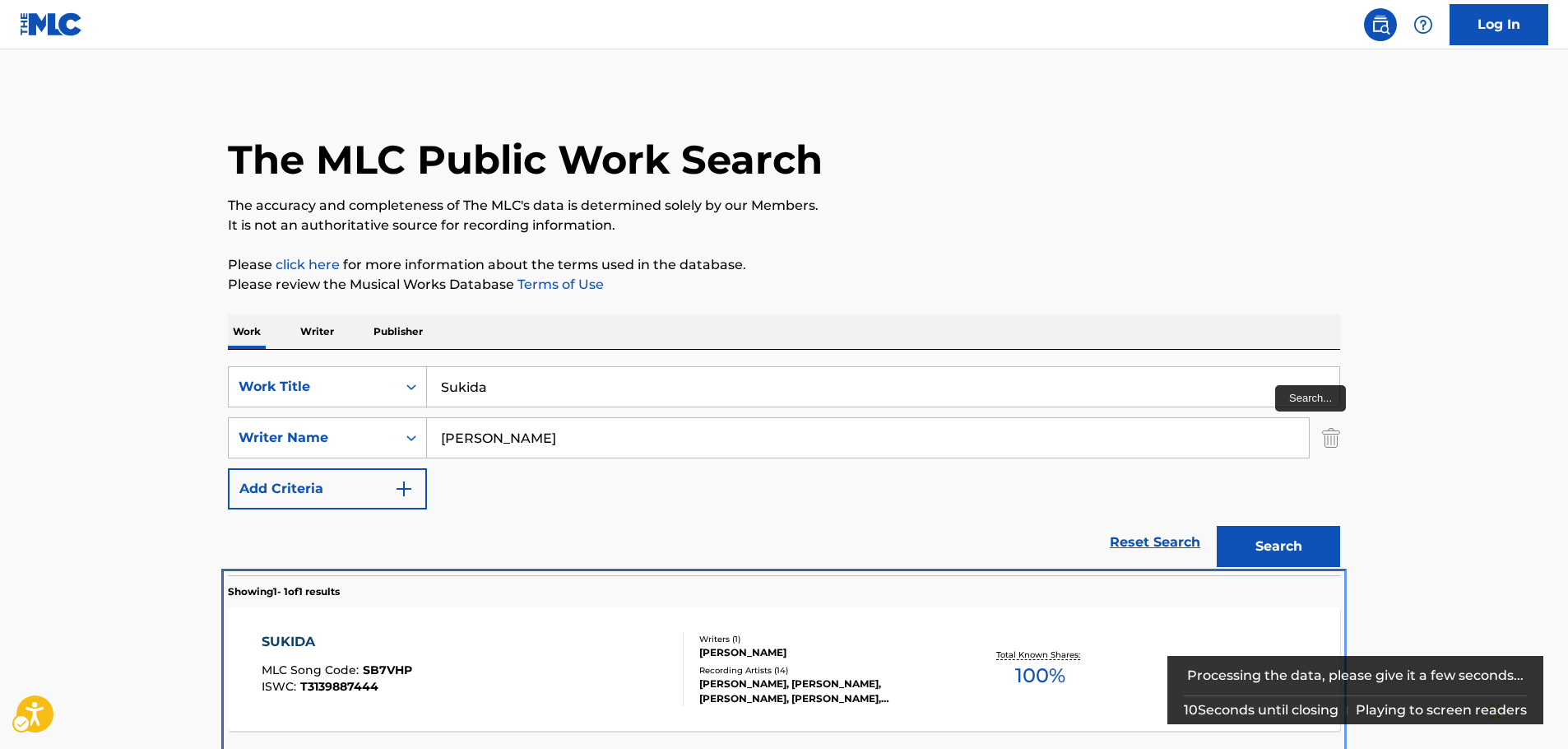
scroll to position [59, 0]
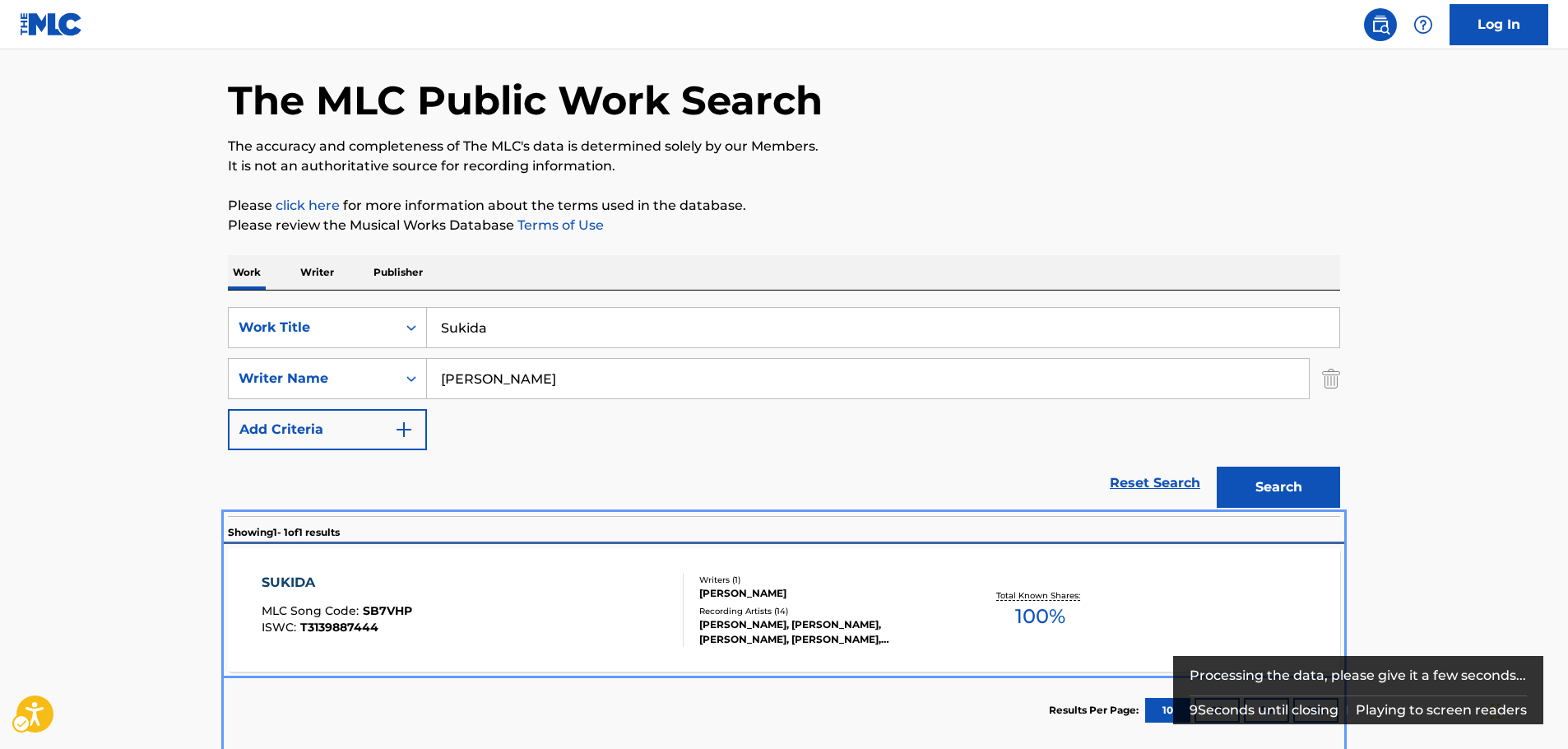
click at [471, 588] on div "SUKIDA MLC Song Code : SB7VHP ISWC : T3139887444" at bounding box center [472, 609] width 423 height 74
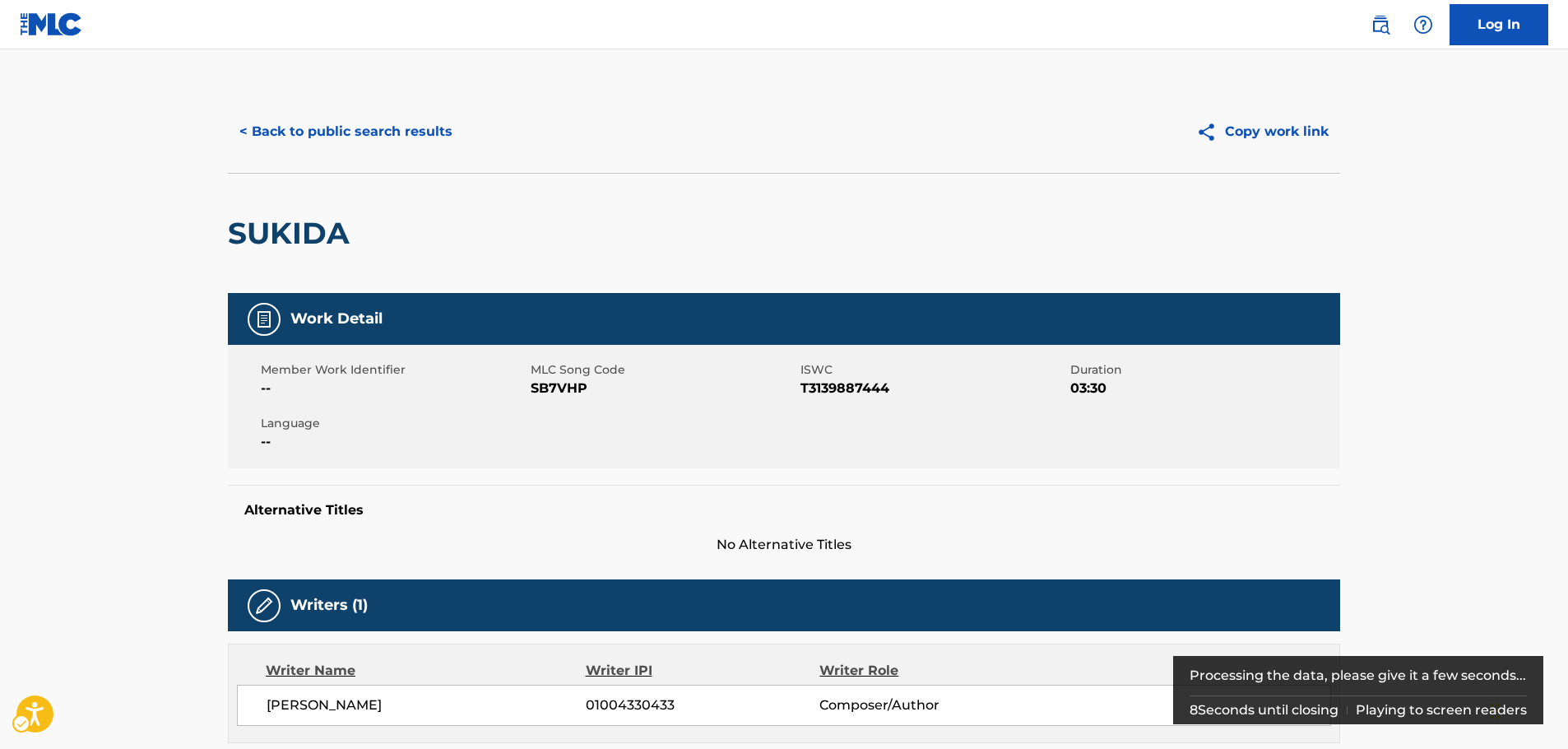
scroll to position [592, 0]
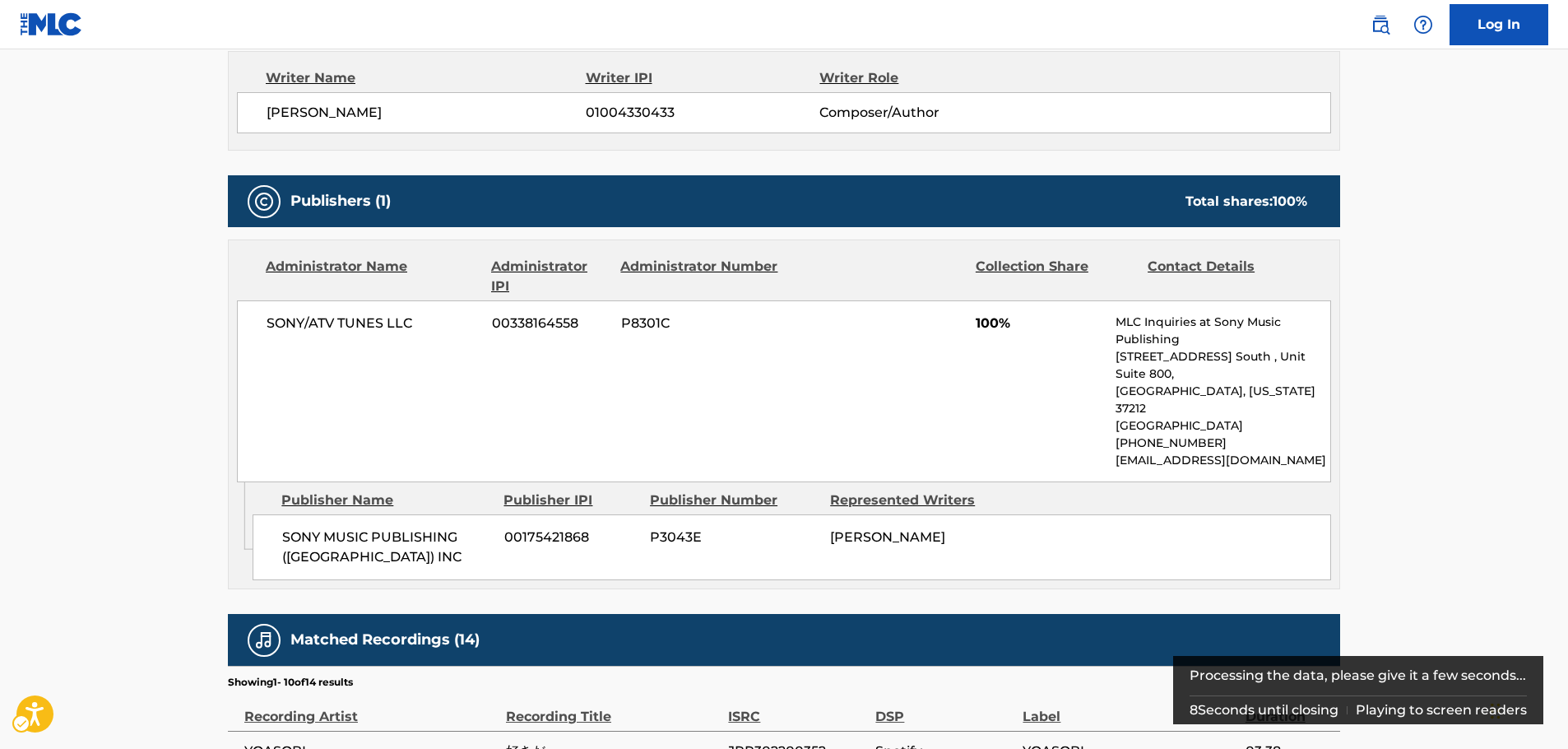
click at [567, 387] on div "SONY/ATV TUNES LLC 00338164558 P8301C 100% MLC Inquiries at Sony Music Publishi…" at bounding box center [784, 391] width 1094 height 181
click at [563, 387] on div "SONY/ATV TUNES LLC 00338164558 P8301C 100% MLC Inquiries at Sony Music Publishi…" at bounding box center [784, 391] width 1094 height 181
copy span "00338164558"
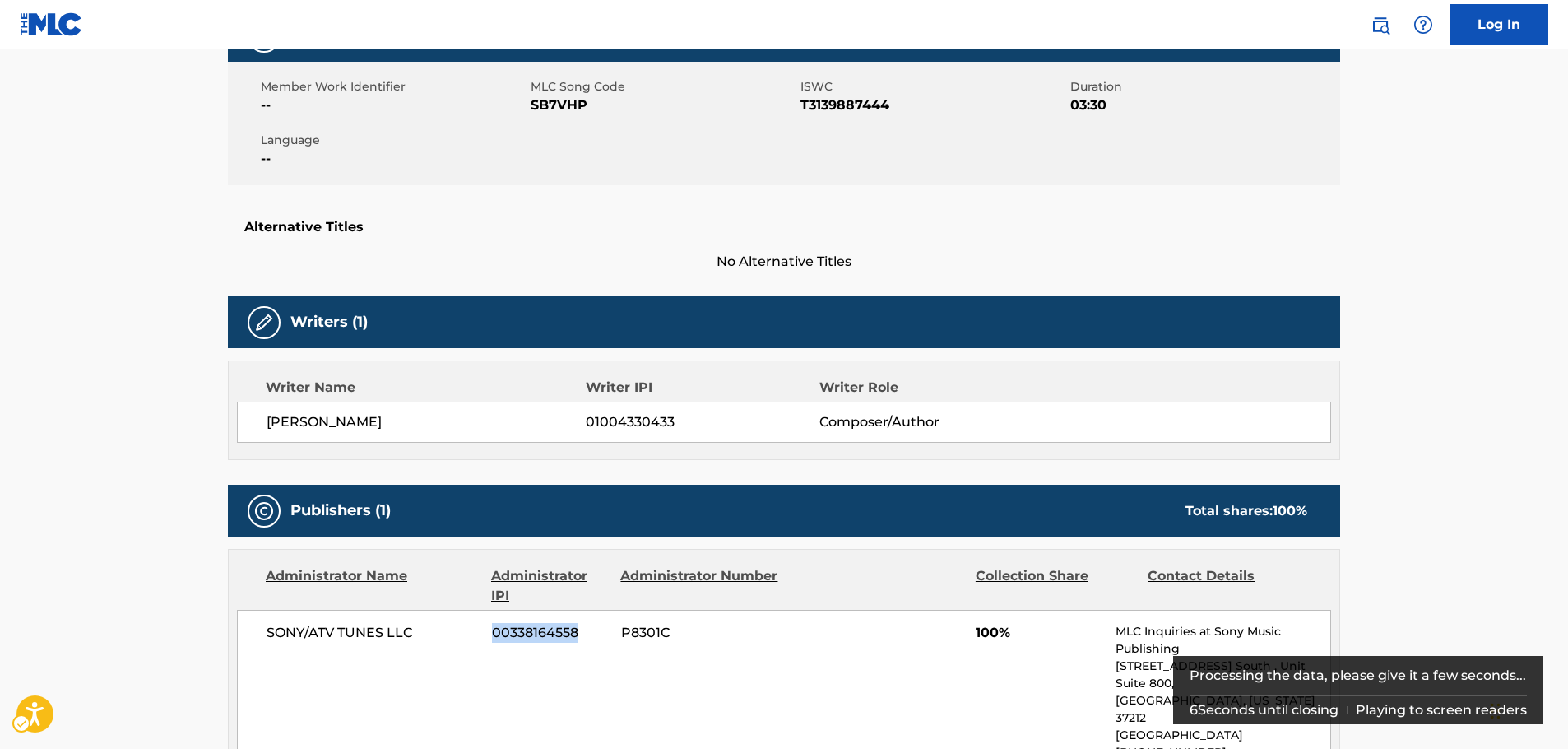
scroll to position [17, 0]
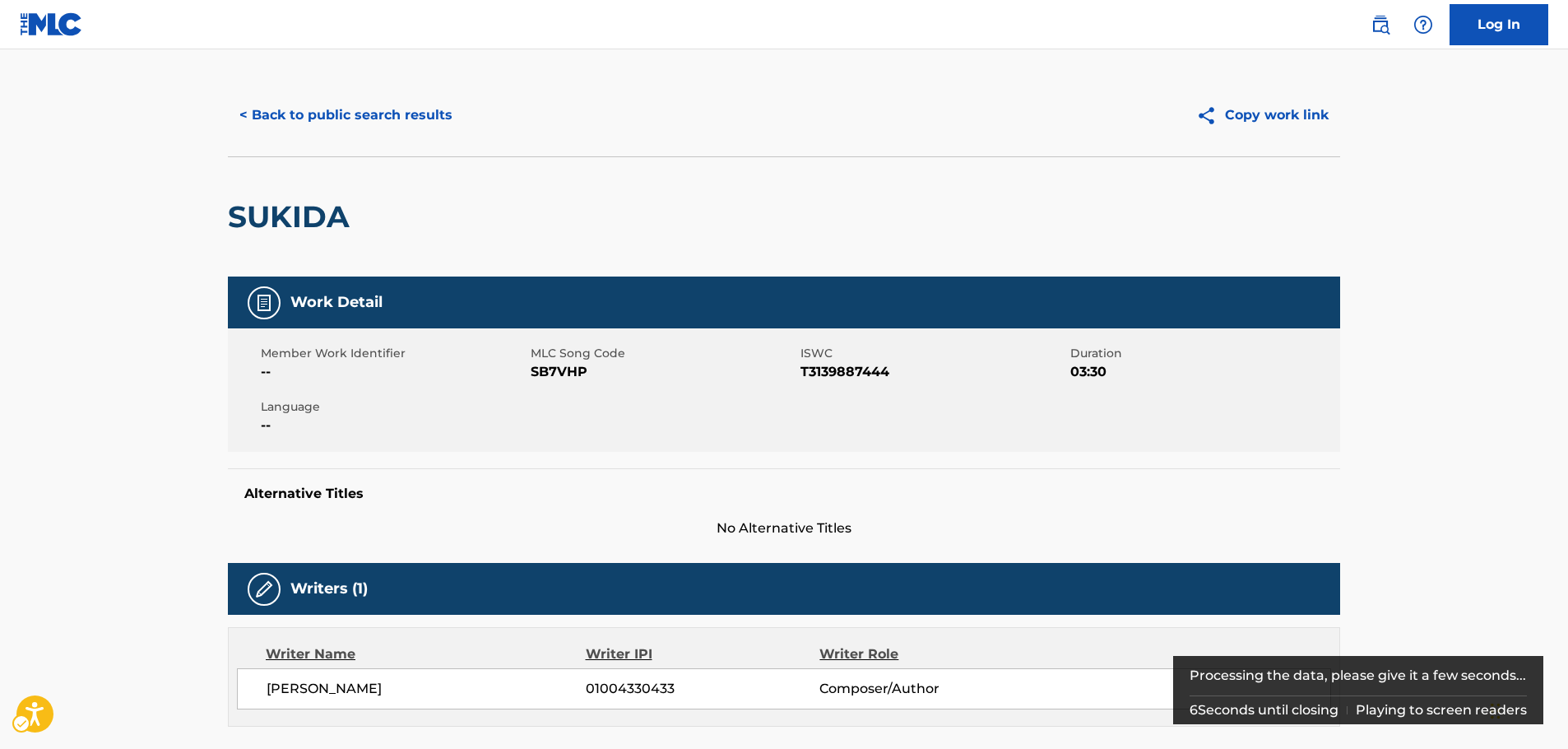
click at [568, 377] on span "MLC Song Code - SB7VHP" at bounding box center [663, 372] width 266 height 20
copy span "SB7VHP"
click at [823, 374] on span "ISWC - T3139887444" at bounding box center [933, 372] width 266 height 20
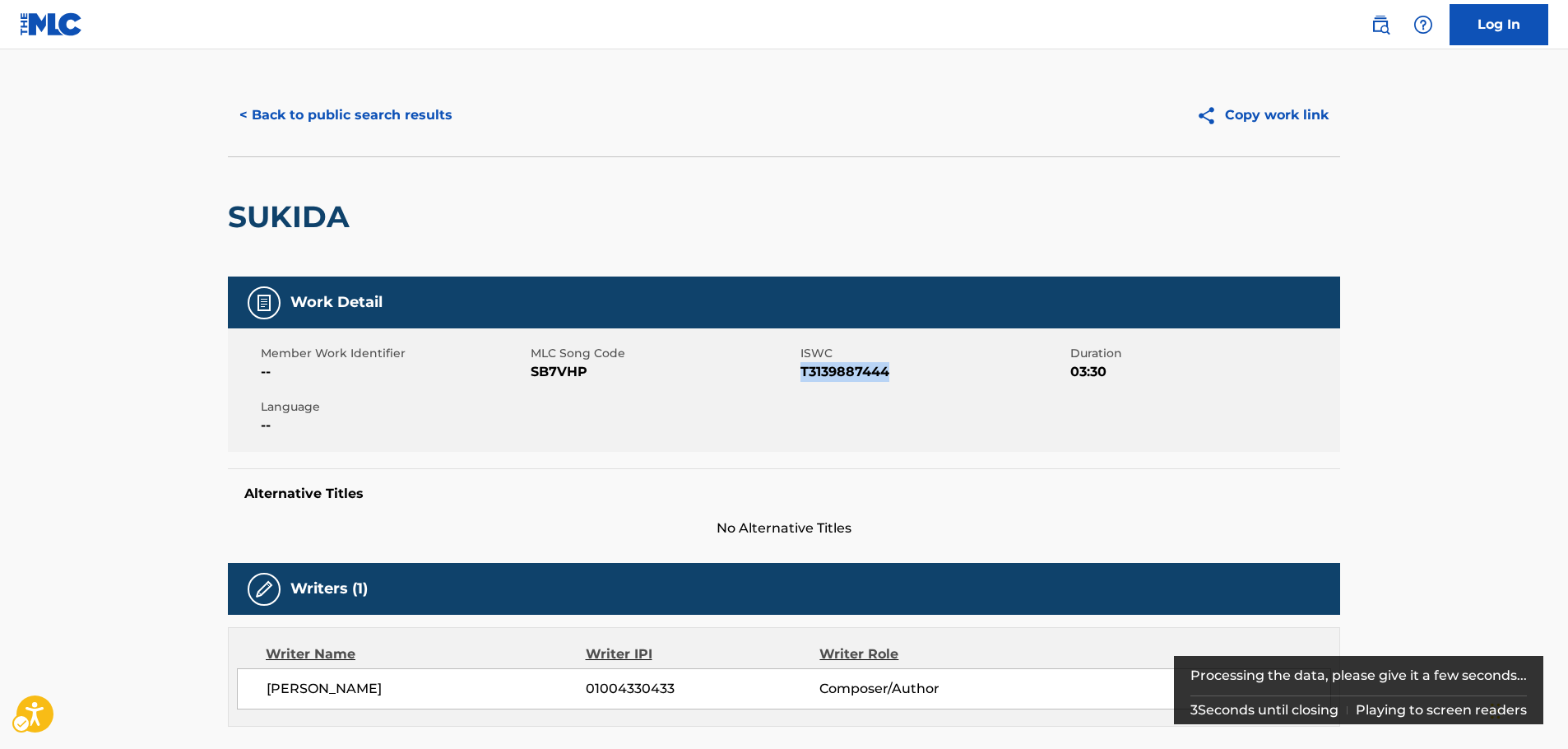
copy span "T3139887444"
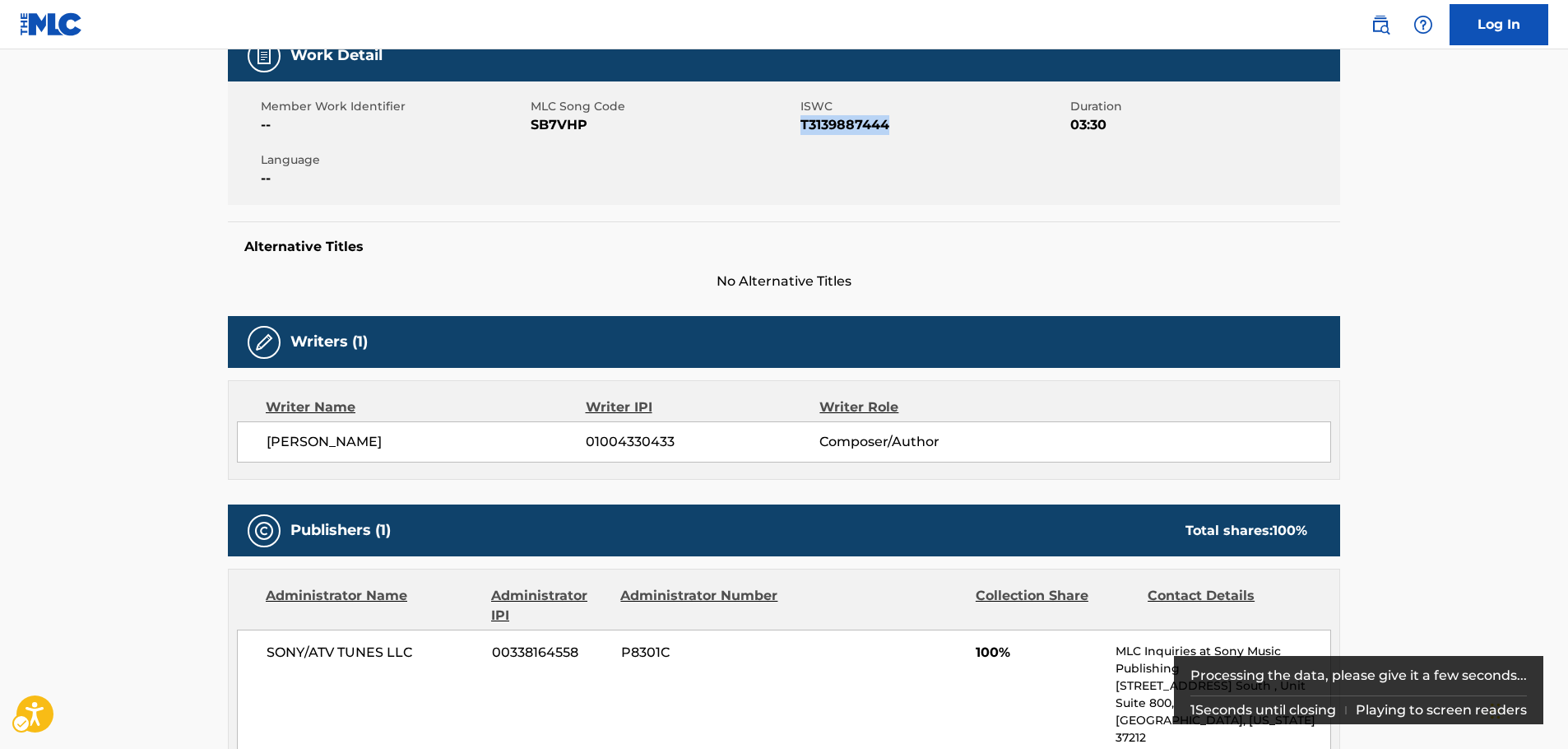
drag, startPoint x: 308, startPoint y: 443, endPoint x: 250, endPoint y: 444, distance: 58.0
click at [250, 444] on div "[PERSON_NAME] 01004330433 Composer/Author" at bounding box center [784, 442] width 1094 height 41
copy span "[PERSON_NAME]"
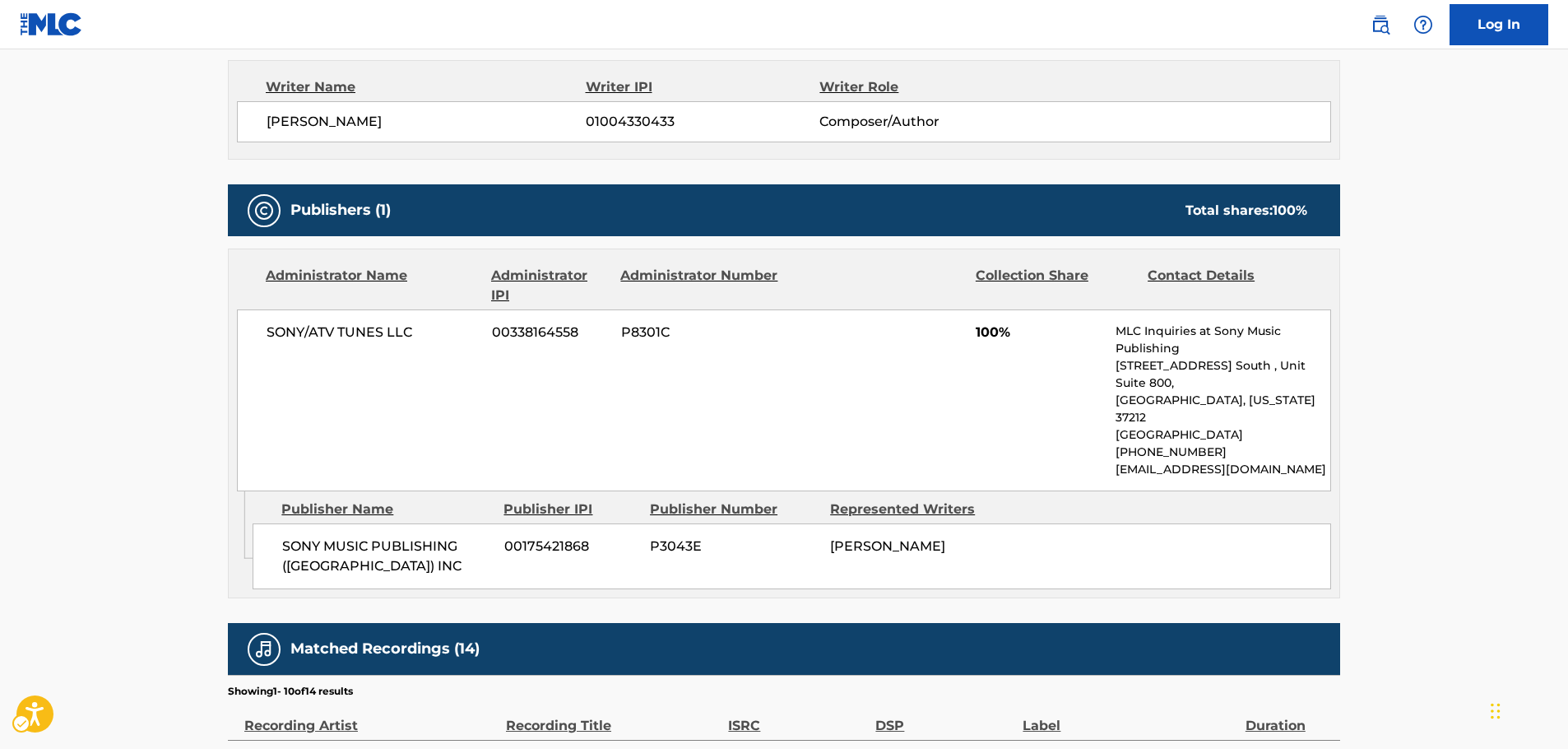
scroll to position [592, 0]
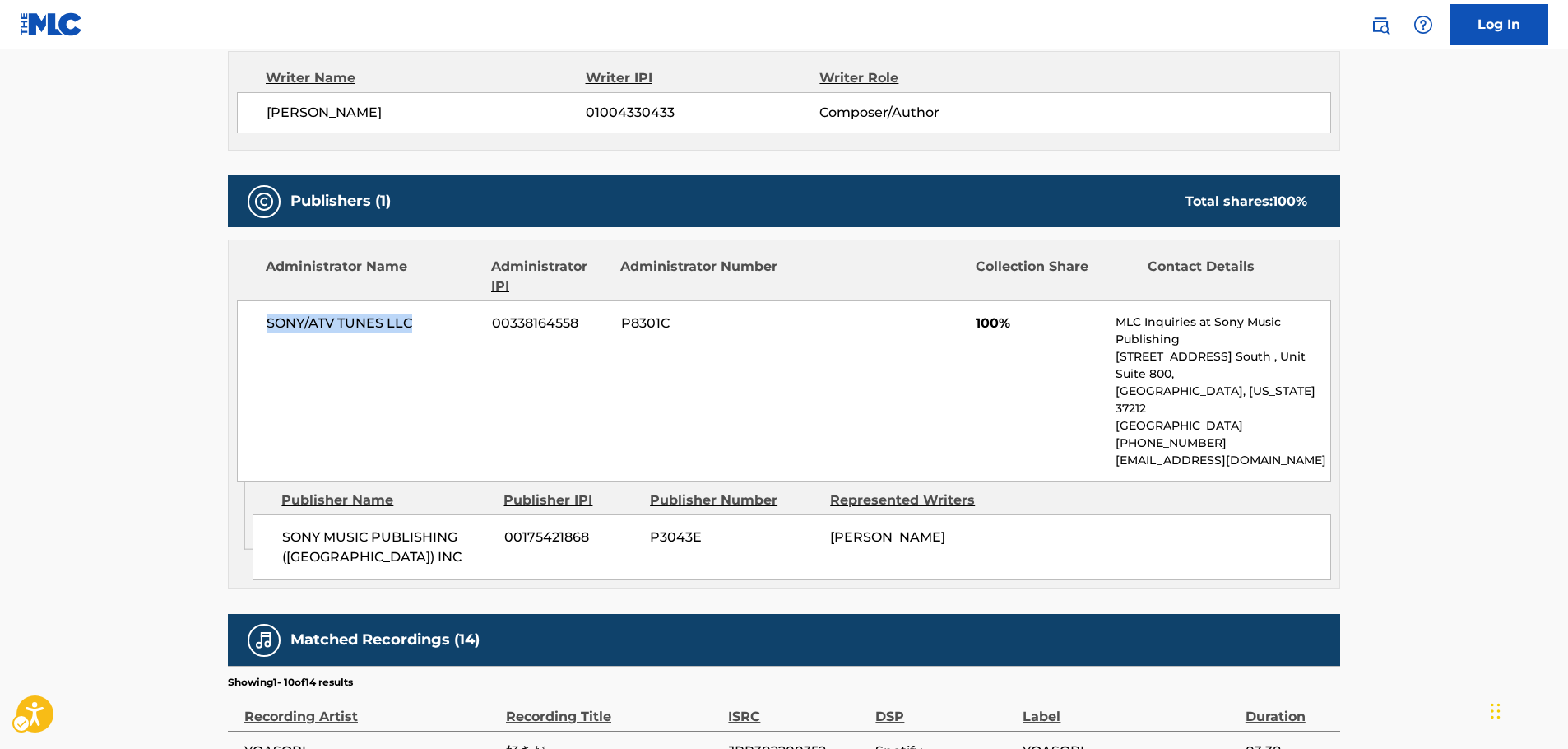
drag, startPoint x: 426, startPoint y: 321, endPoint x: 264, endPoint y: 323, distance: 162.0
click at [264, 323] on div "SONY/ATV TUNES LLC 00338164558 P8301C 100% MLC Inquiries at Sony Music Publishi…" at bounding box center [784, 391] width 1094 height 181
copy span "SONY/ATV TUNES LLC"
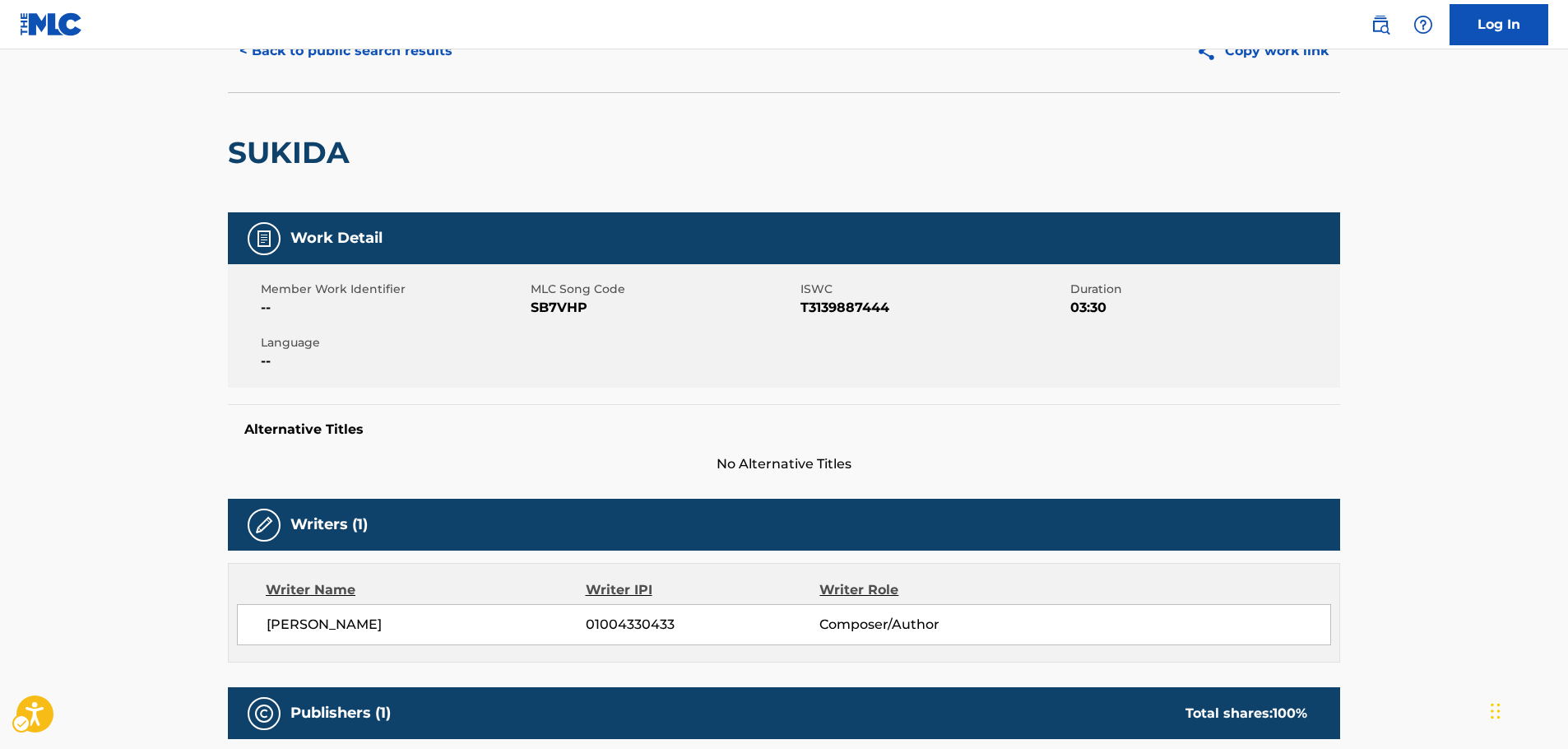
scroll to position [0, 0]
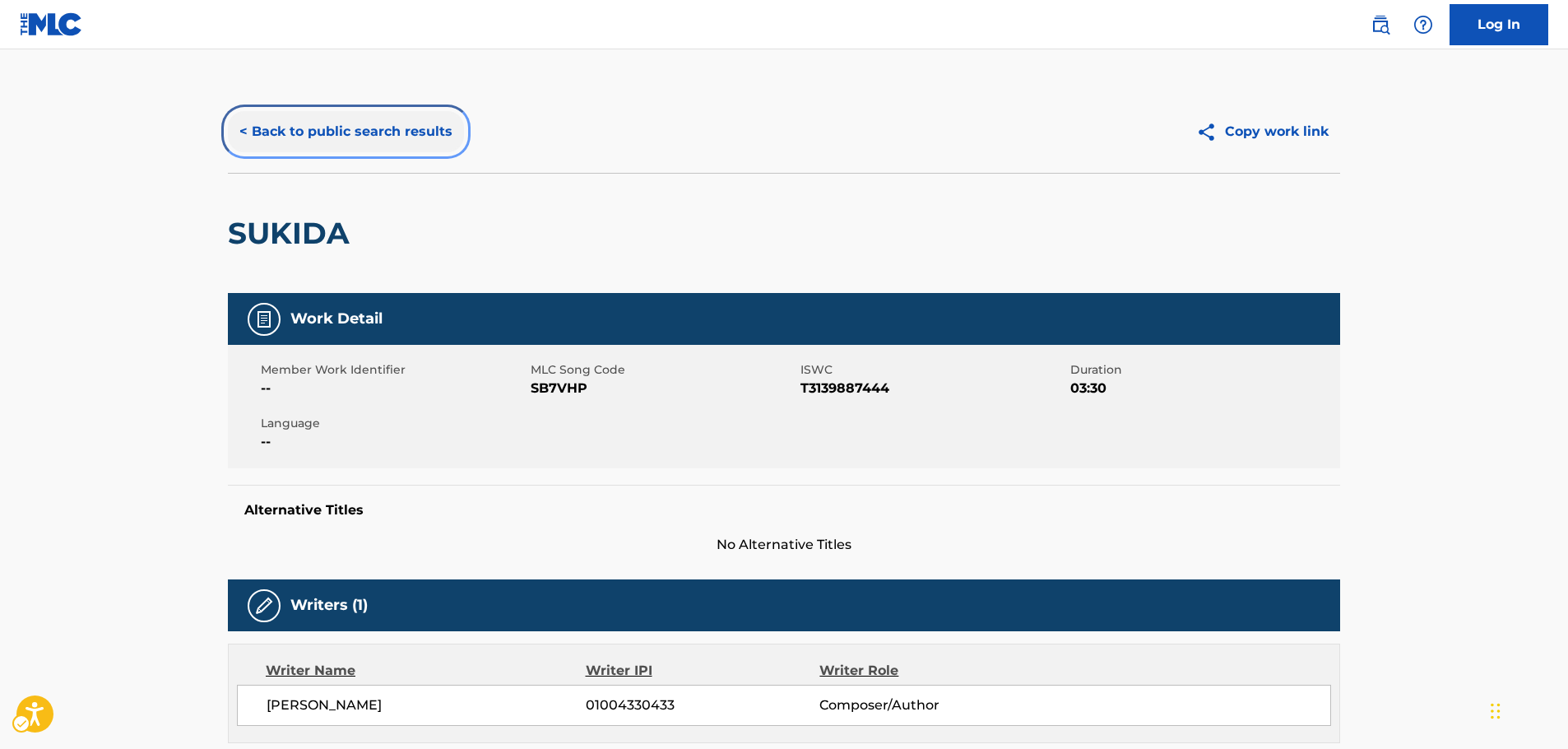
click at [356, 129] on button "< Back to public search results" at bounding box center [346, 132] width 237 height 41
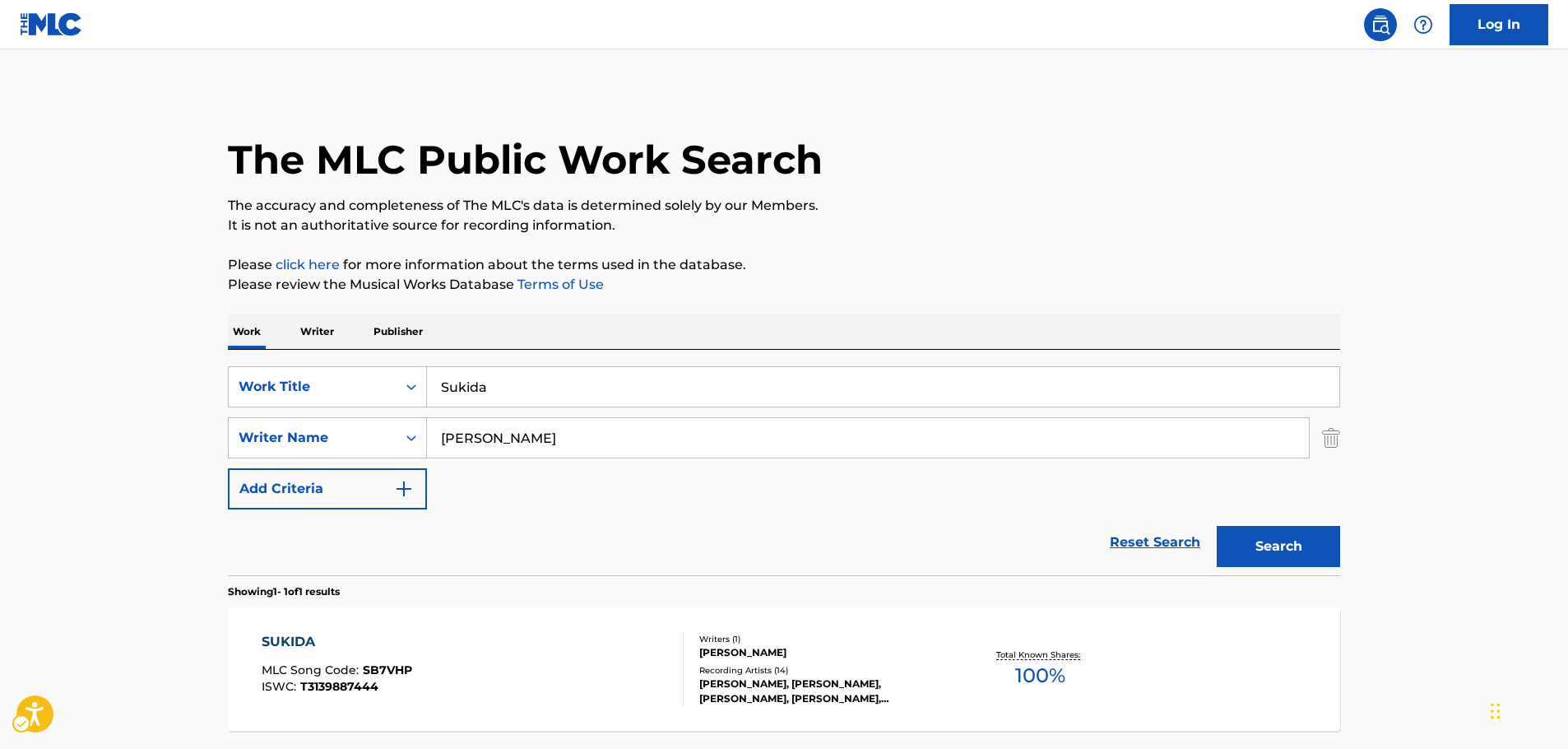
scroll to position [52, 0]
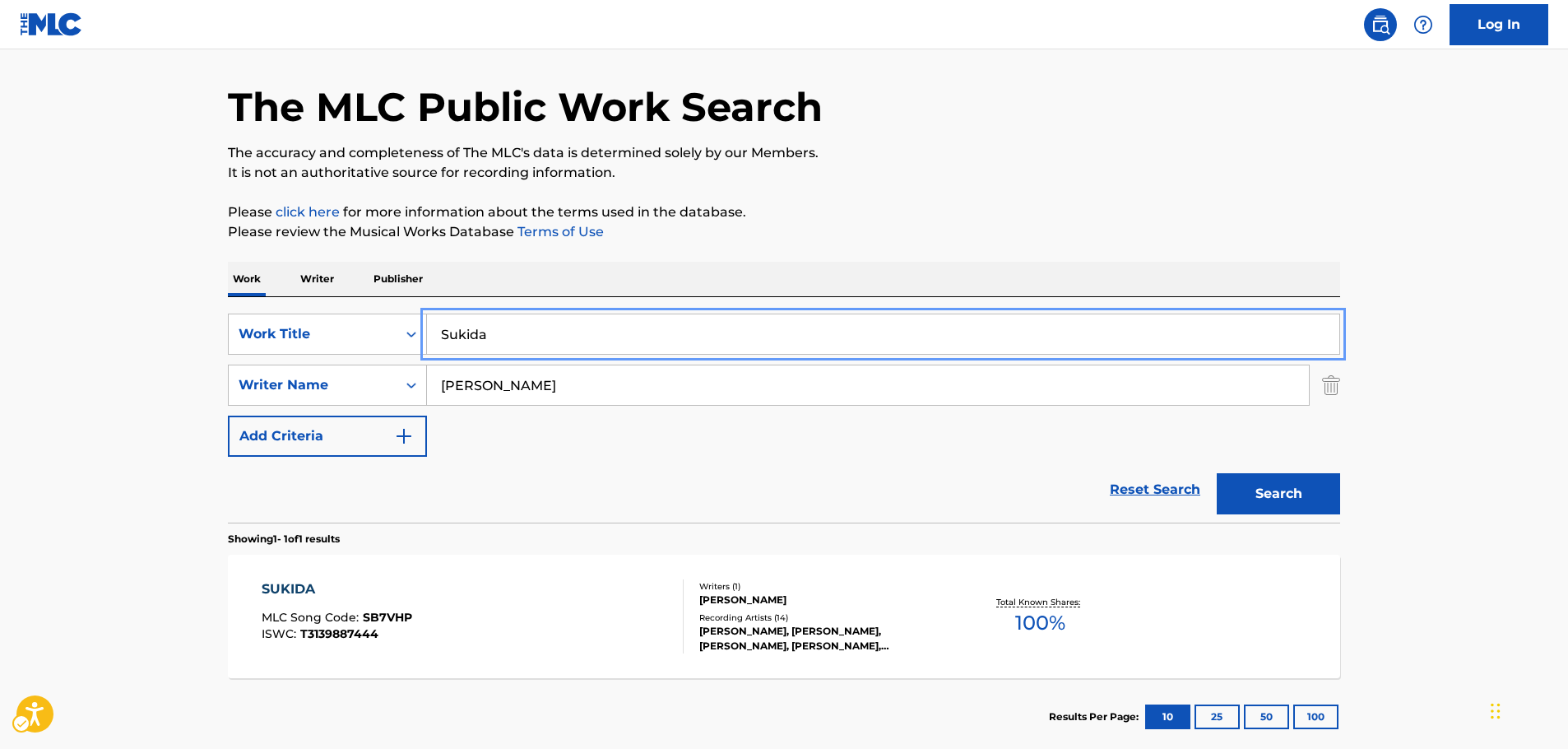
drag, startPoint x: 385, startPoint y: 336, endPoint x: 293, endPoint y: 300, distance: 98.8
paste input "Tsubame"
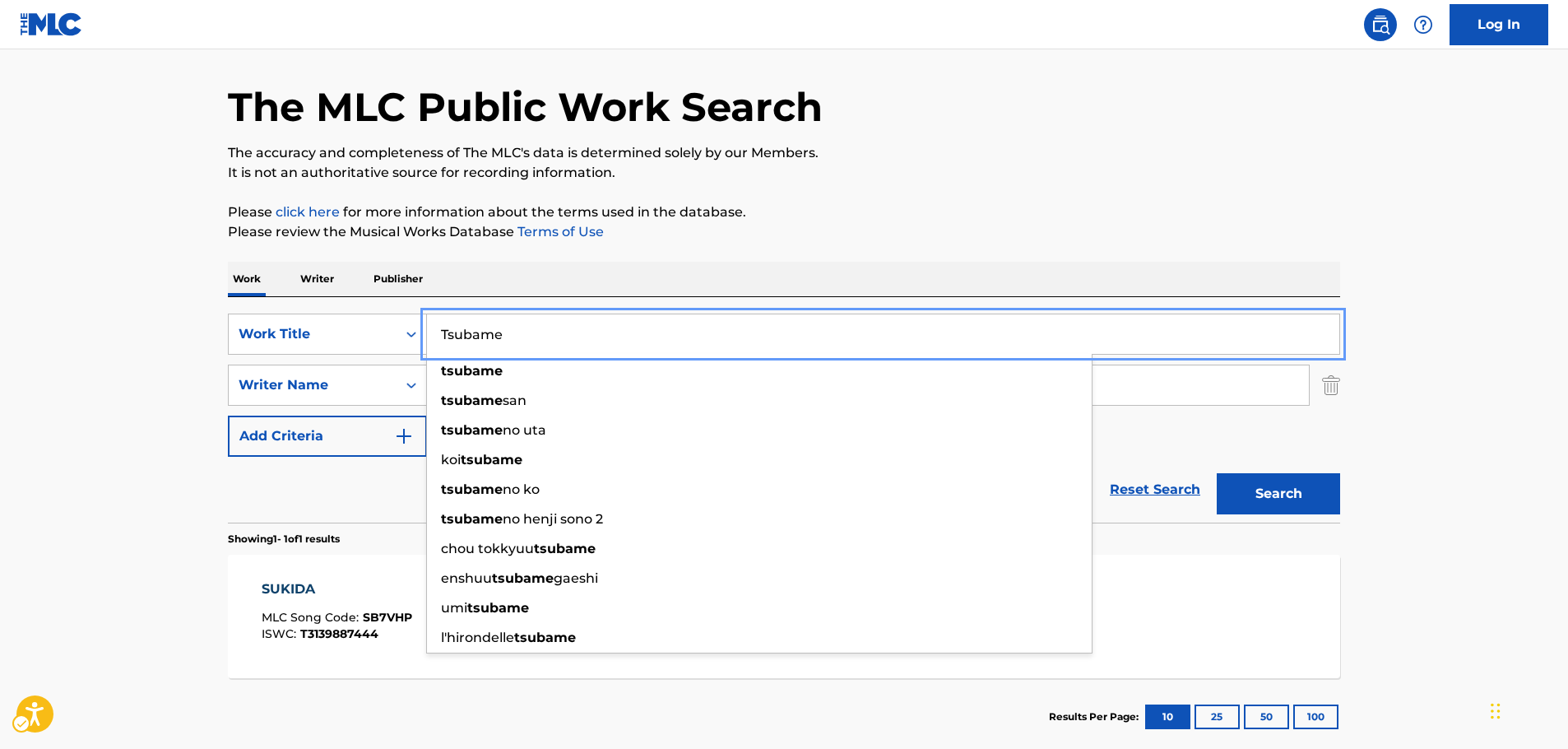
type input "Tsubame"
click at [1268, 485] on button "Search" at bounding box center [1277, 494] width 123 height 41
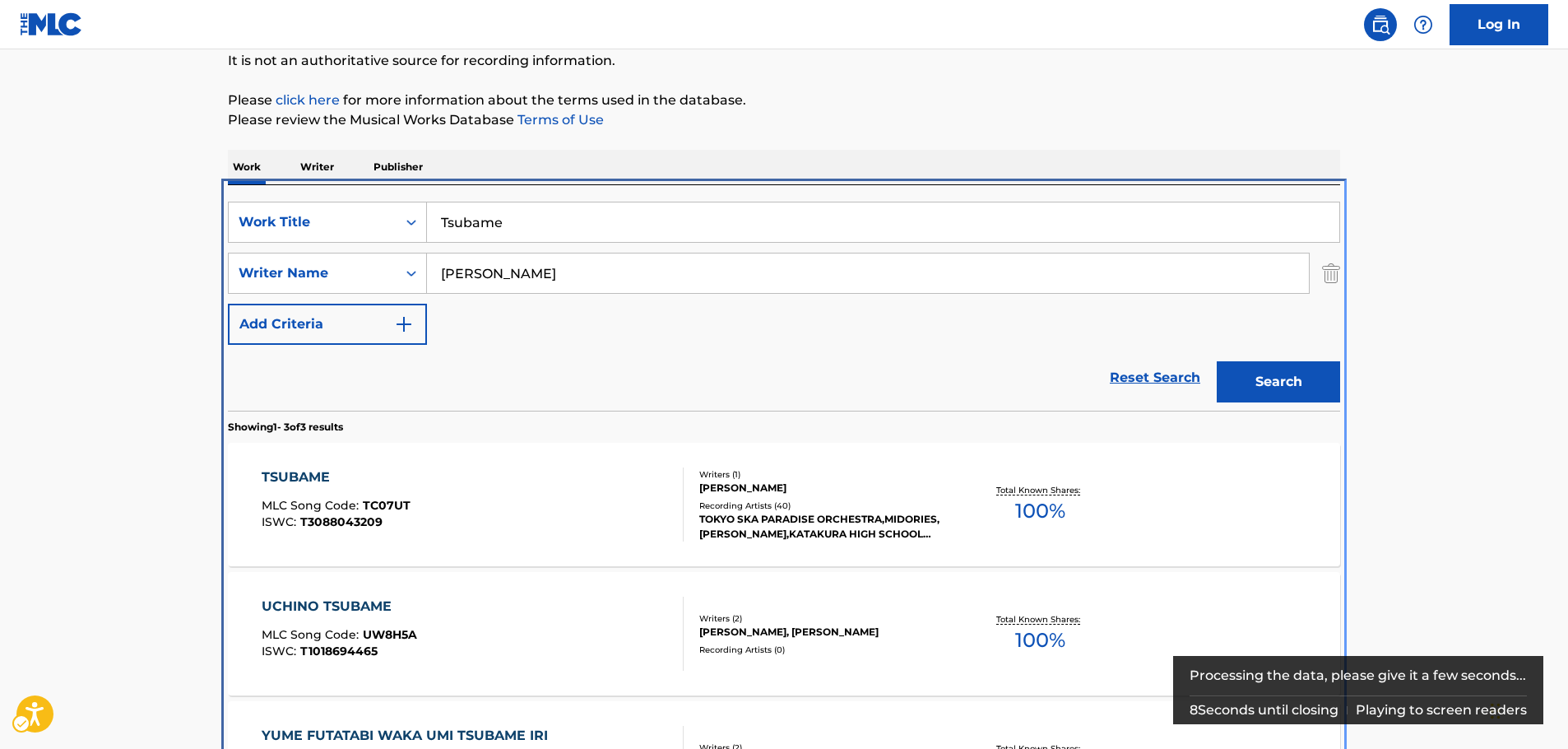
scroll to position [317, 0]
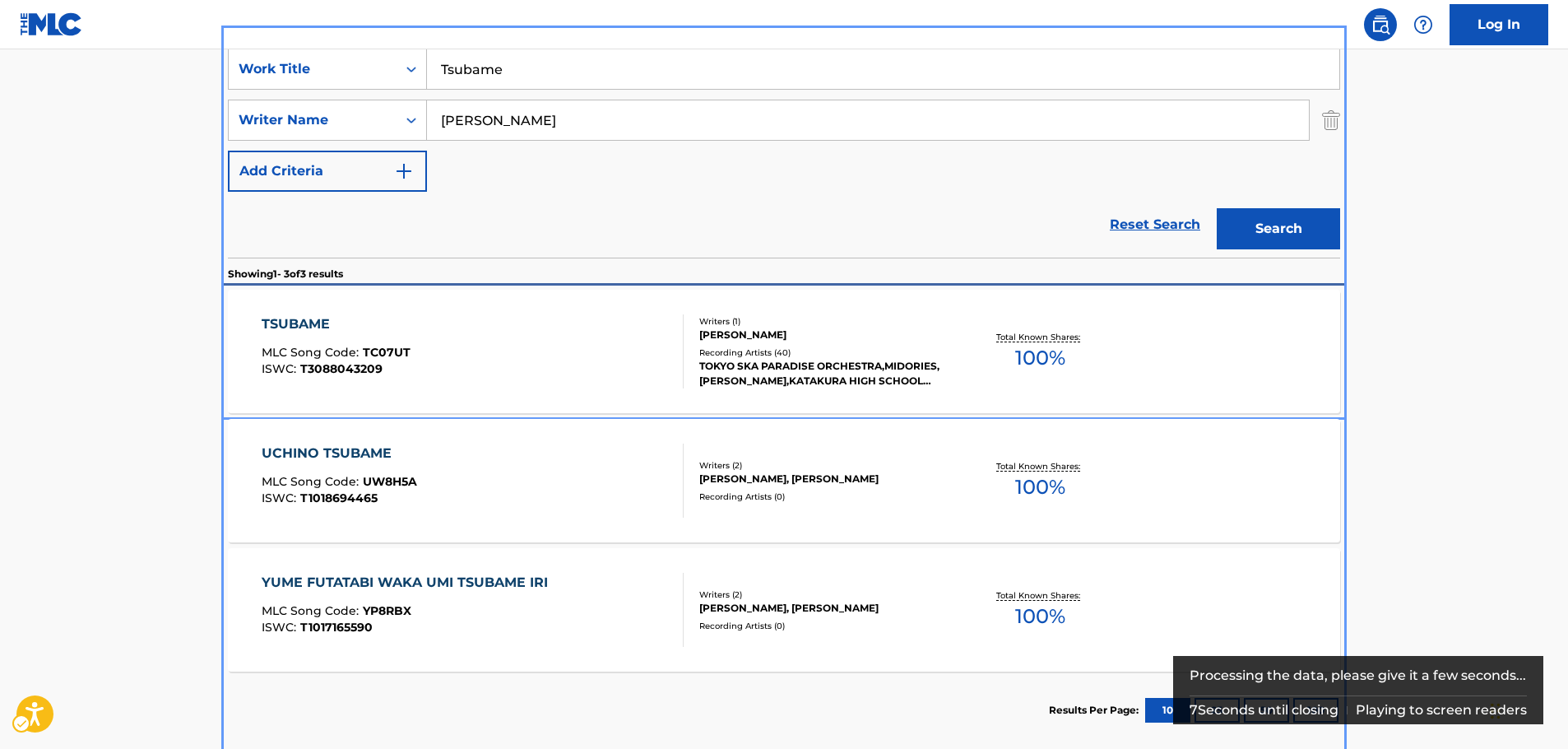
click at [436, 372] on div "TSUBAME MLC Song Code : TC07UT ISWC : T3088043209" at bounding box center [472, 351] width 423 height 74
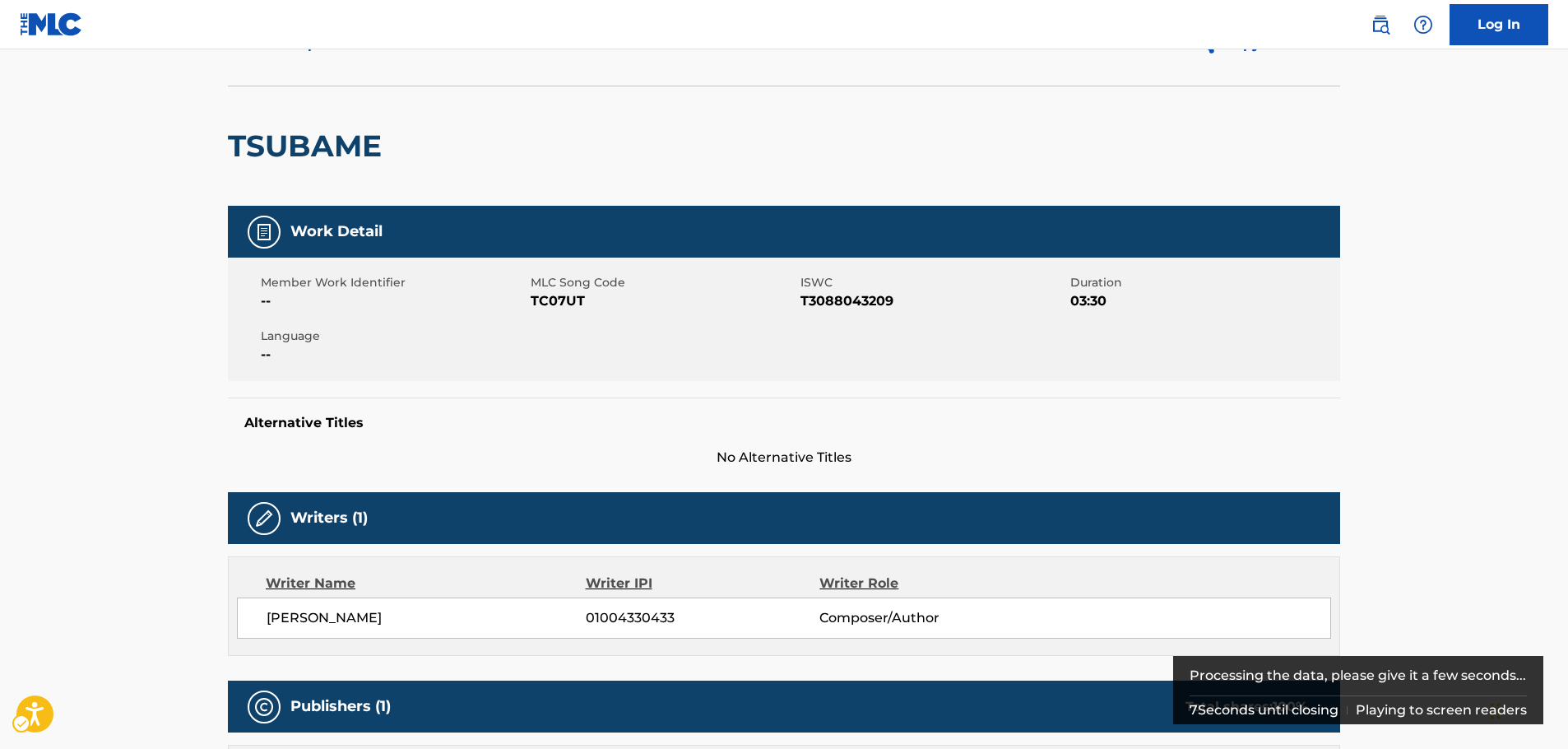
click at [412, 261] on div "Member Work Identifier -- MLC Song Code TC07UT ISWC T3088043209 Duration 03:30 …" at bounding box center [784, 318] width 1112 height 123
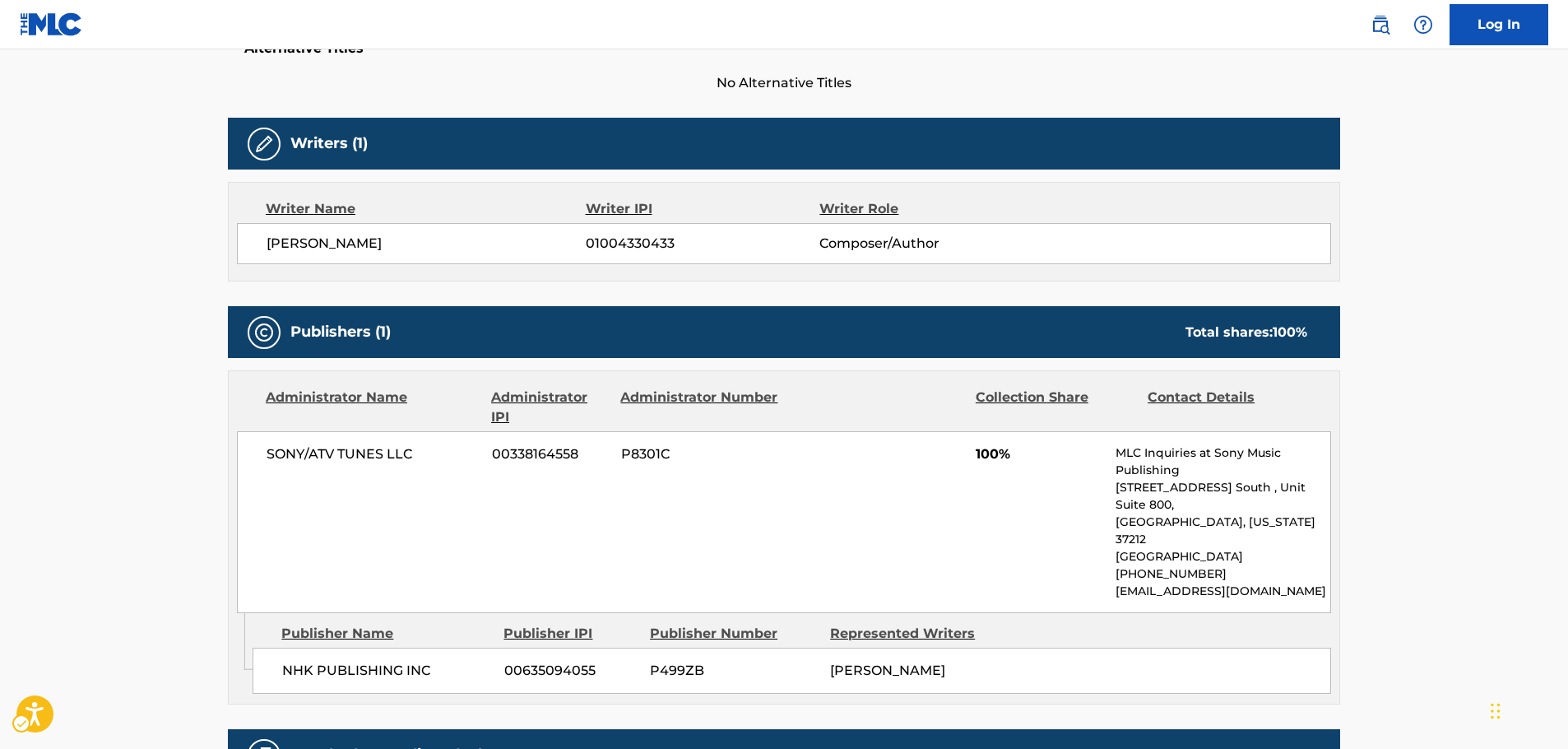
scroll to position [475, 0]
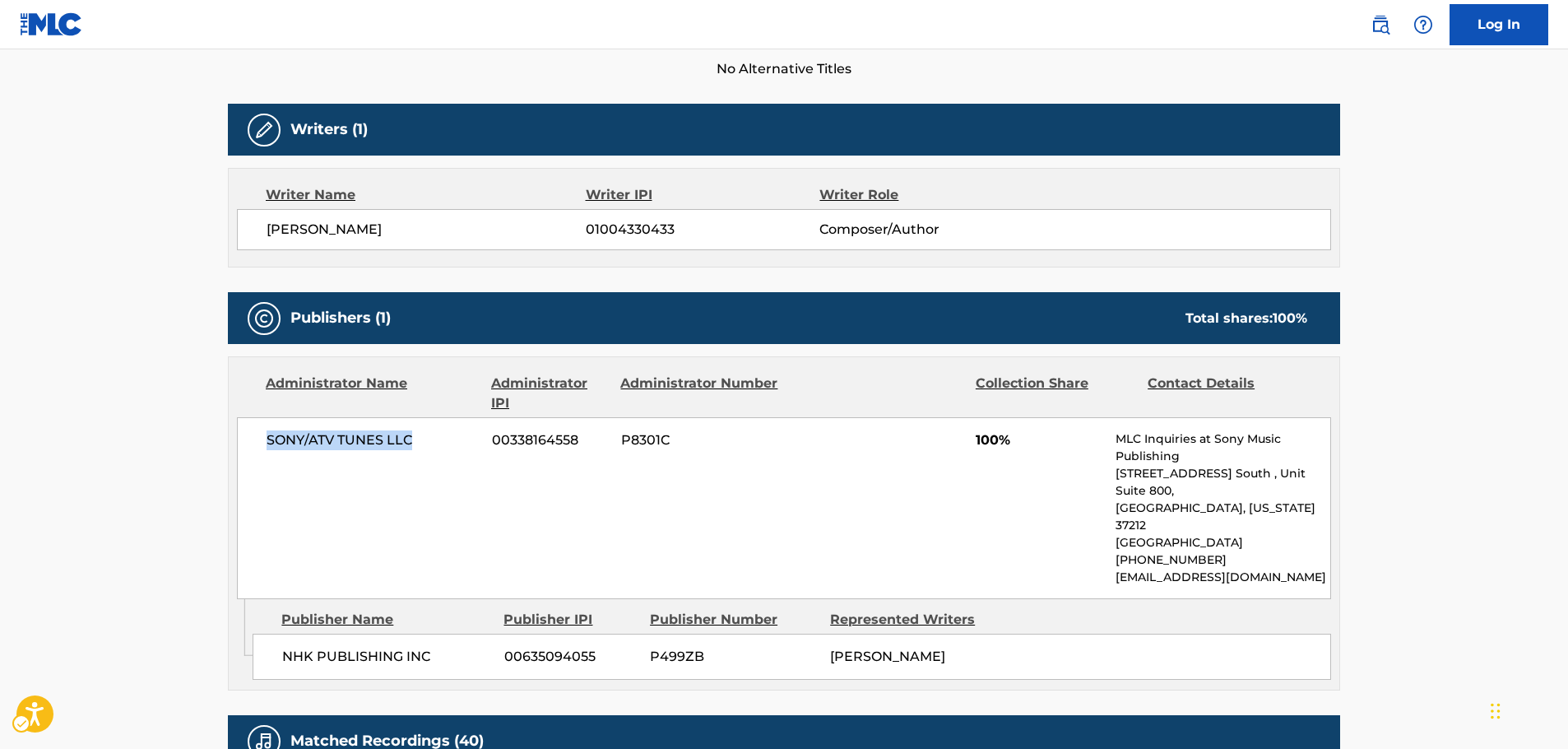
drag, startPoint x: 421, startPoint y: 459, endPoint x: 243, endPoint y: 445, distance: 178.5
click at [243, 445] on div "SONY/ATV TUNES LLC 00338164558 P8301C 100% MLC Inquiries at Sony Music Publishi…" at bounding box center [784, 508] width 1094 height 181
copy span "SONY/ATV TUNES LLC"
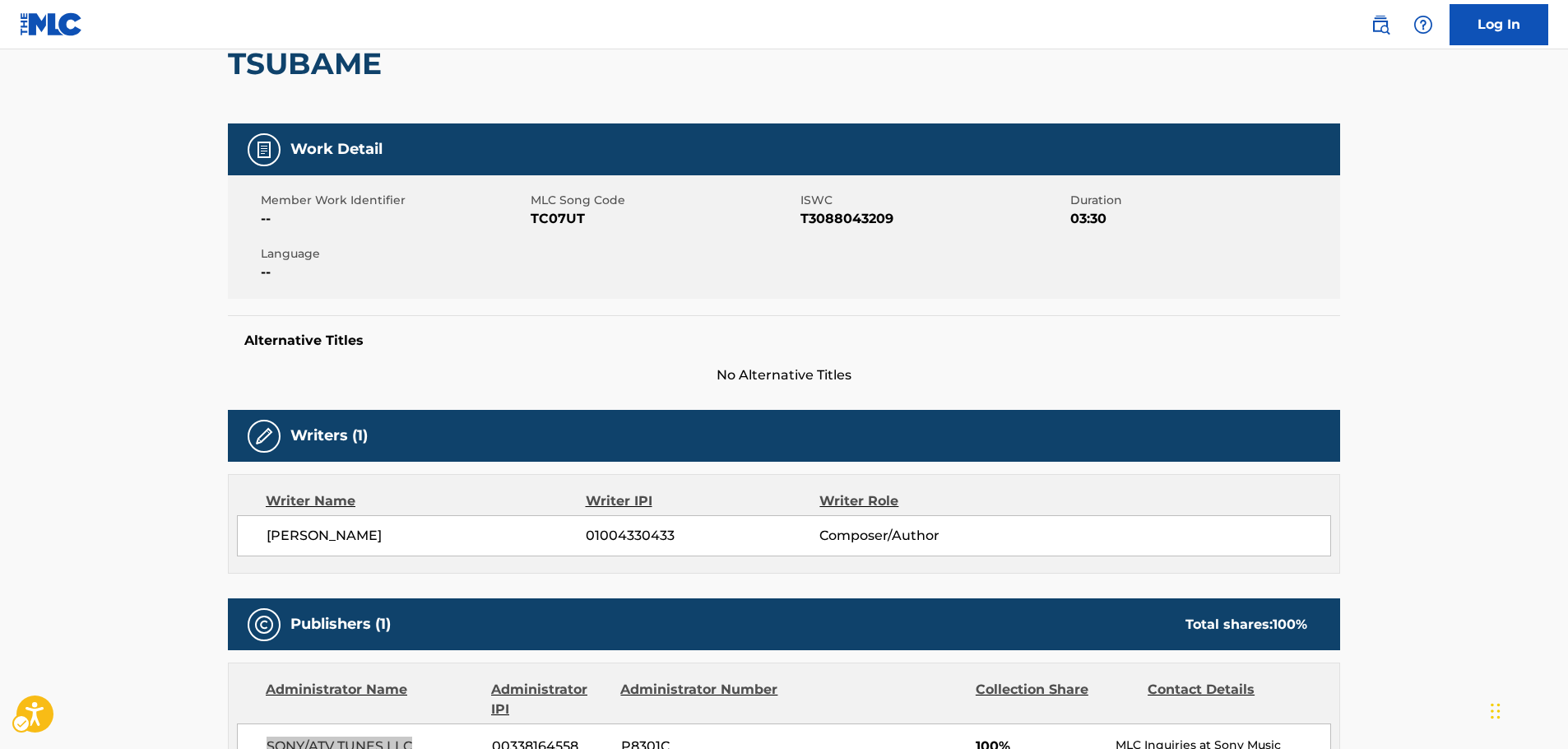
scroll to position [0, 0]
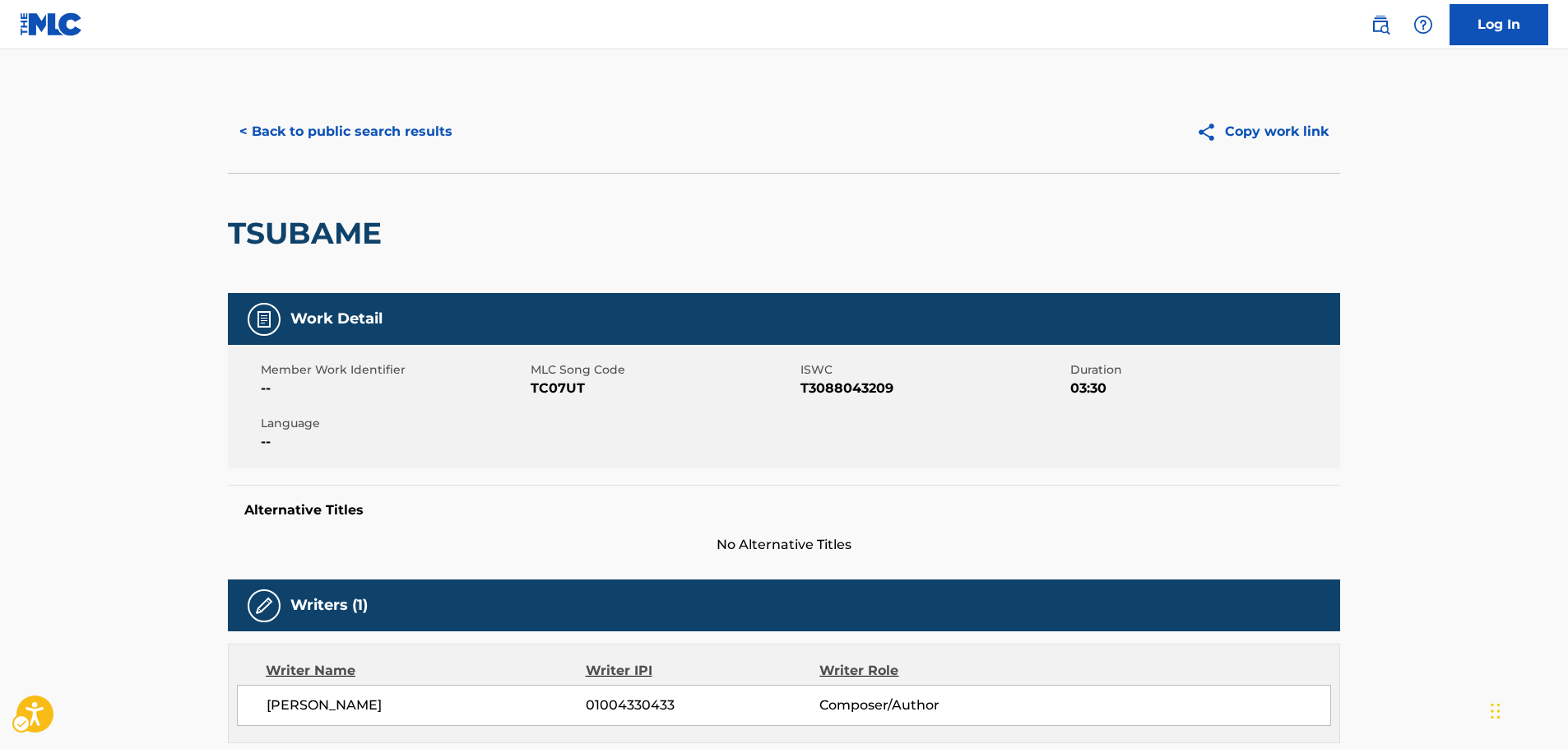
click at [561, 384] on span "MLC Song Code - TC07UT" at bounding box center [663, 388] width 266 height 20
copy span "TC07UT"
click at [842, 385] on span "ISWC - T3088043209" at bounding box center [933, 388] width 266 height 20
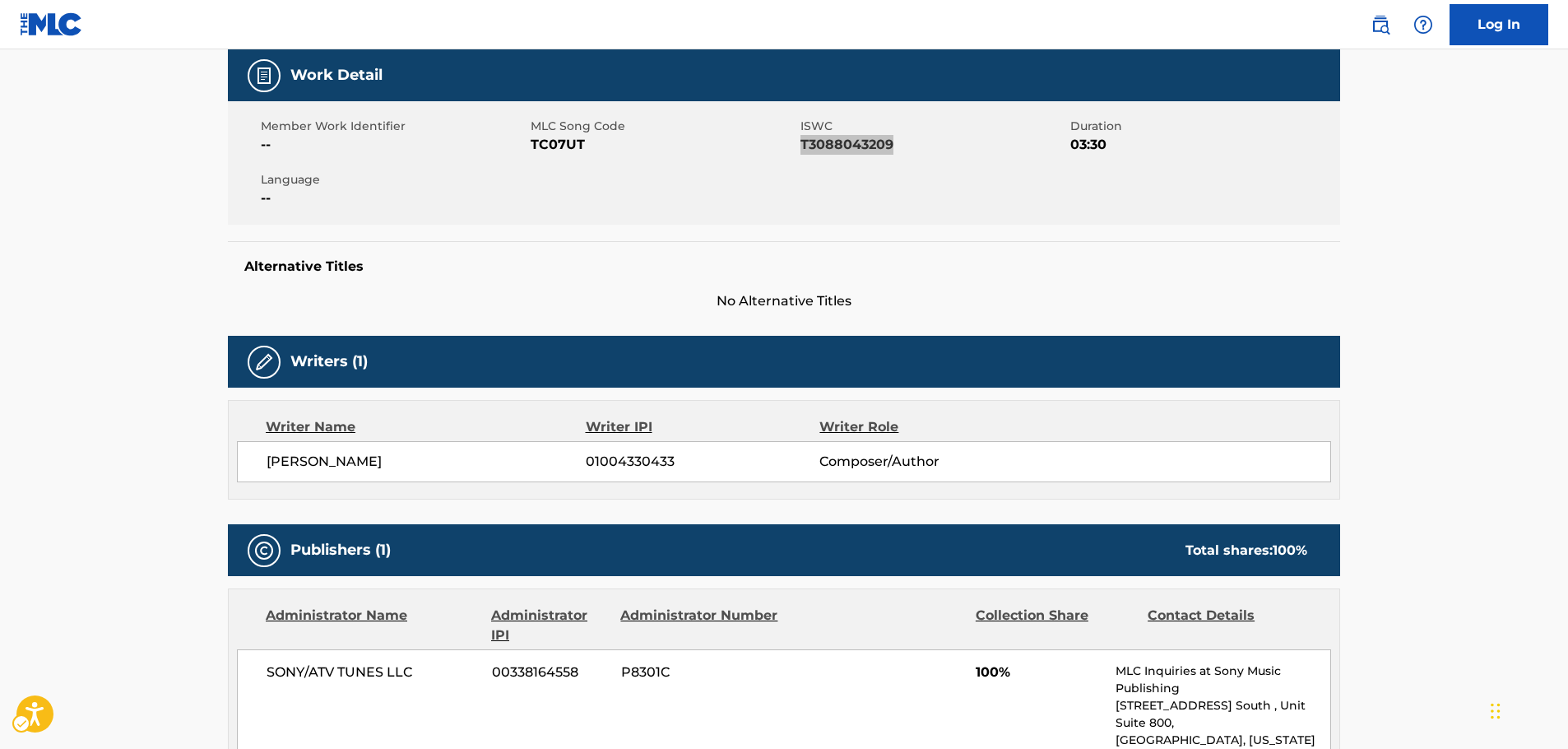
scroll to position [329, 0]
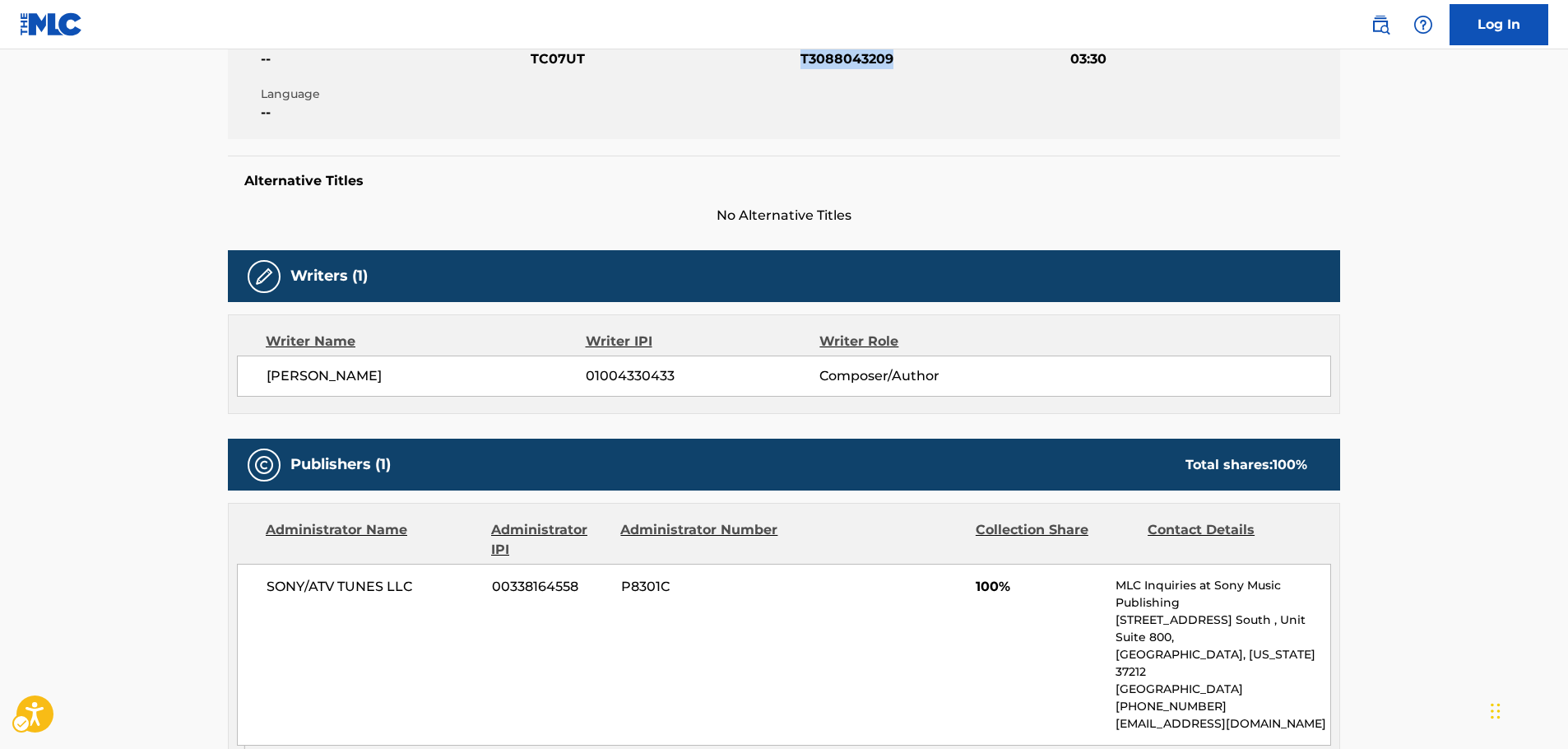
drag, startPoint x: 439, startPoint y: 379, endPoint x: 254, endPoint y: 373, distance: 185.1
click at [254, 373] on div "[PERSON_NAME] 01004330433 Composer/Author" at bounding box center [784, 376] width 1094 height 41
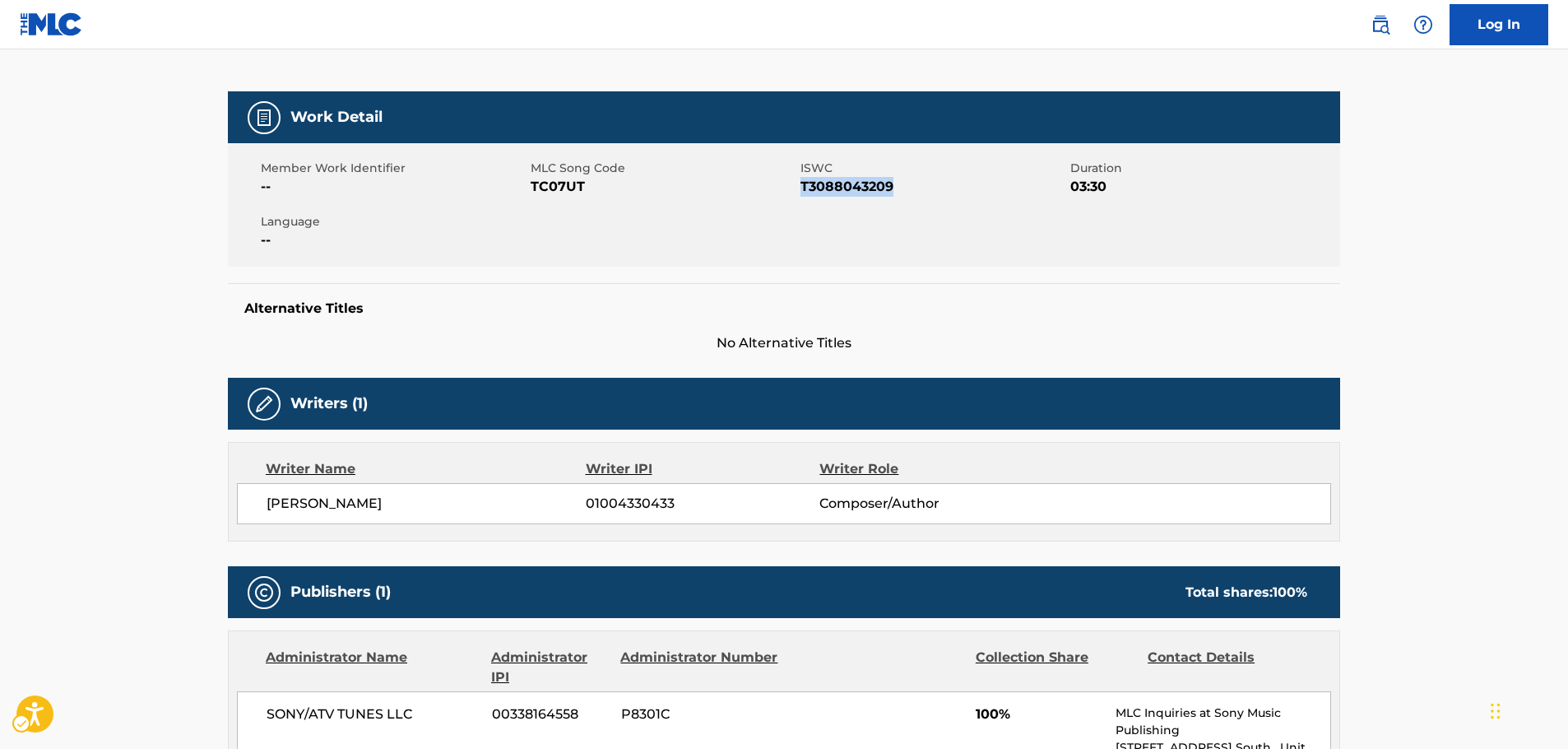
scroll to position [0, 0]
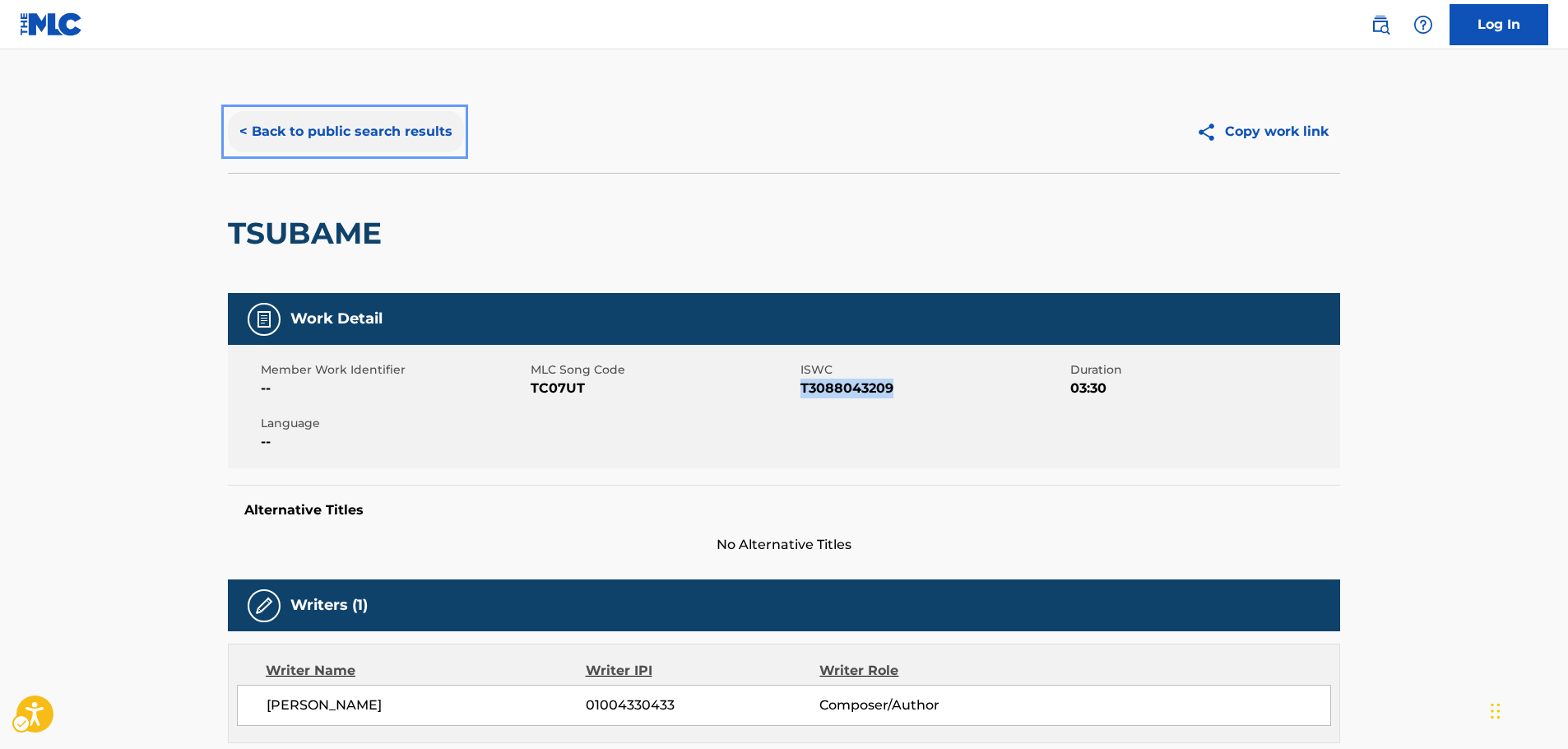
click at [310, 120] on button "< Back to public search results" at bounding box center [346, 132] width 237 height 41
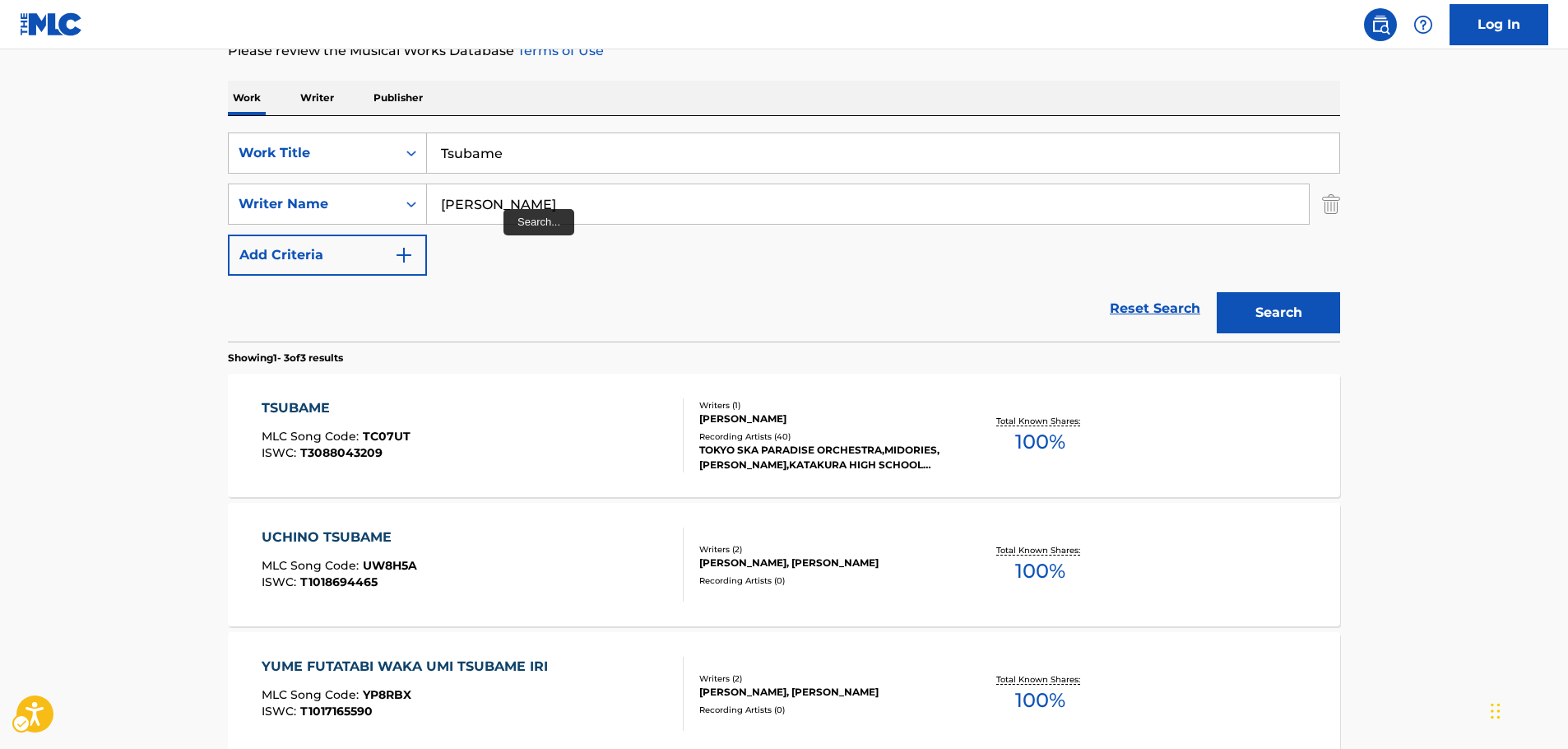
scroll to position [147, 0]
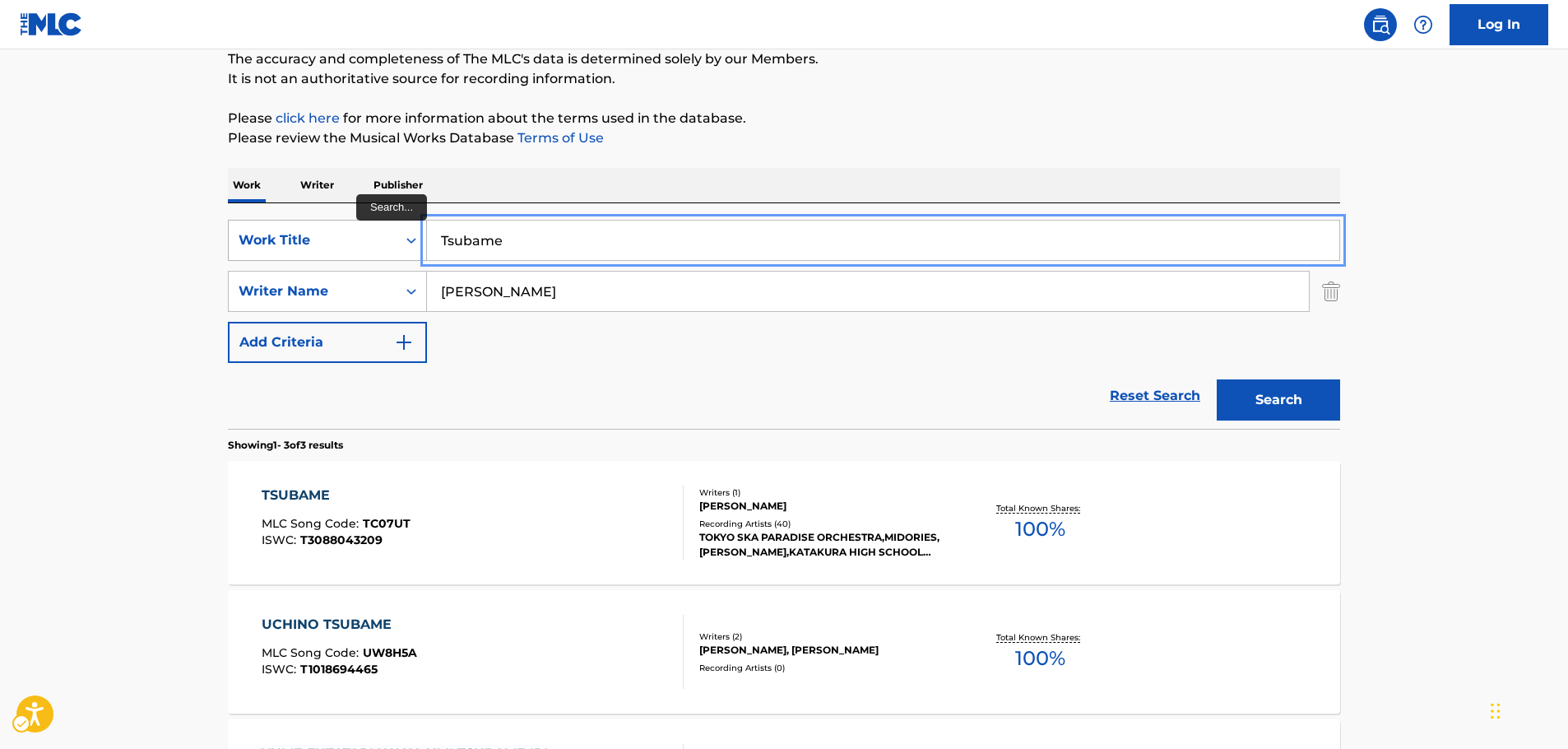
drag, startPoint x: 478, startPoint y: 237, endPoint x: 385, endPoint y: 239, distance: 93.0
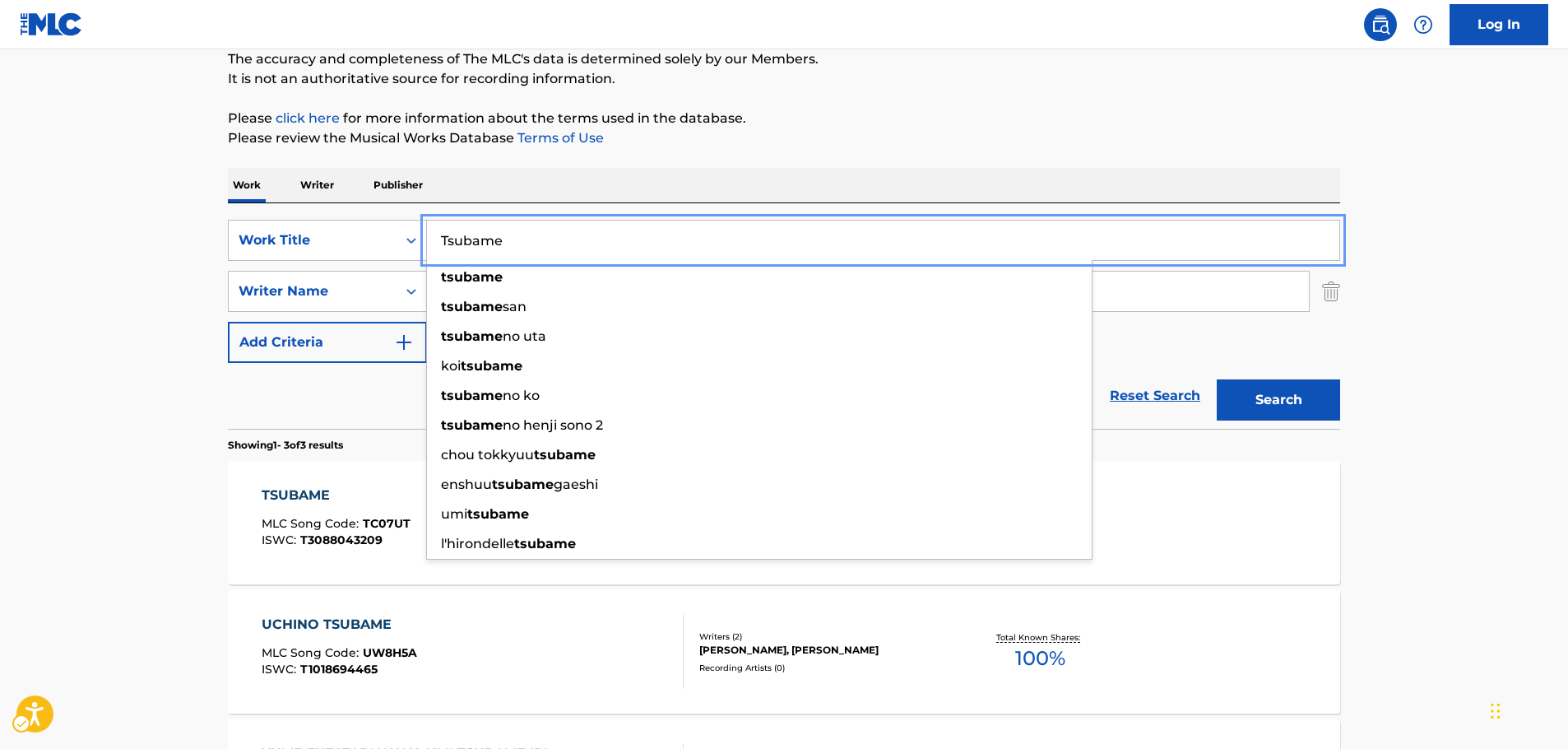
paste input "I'm So Glad"
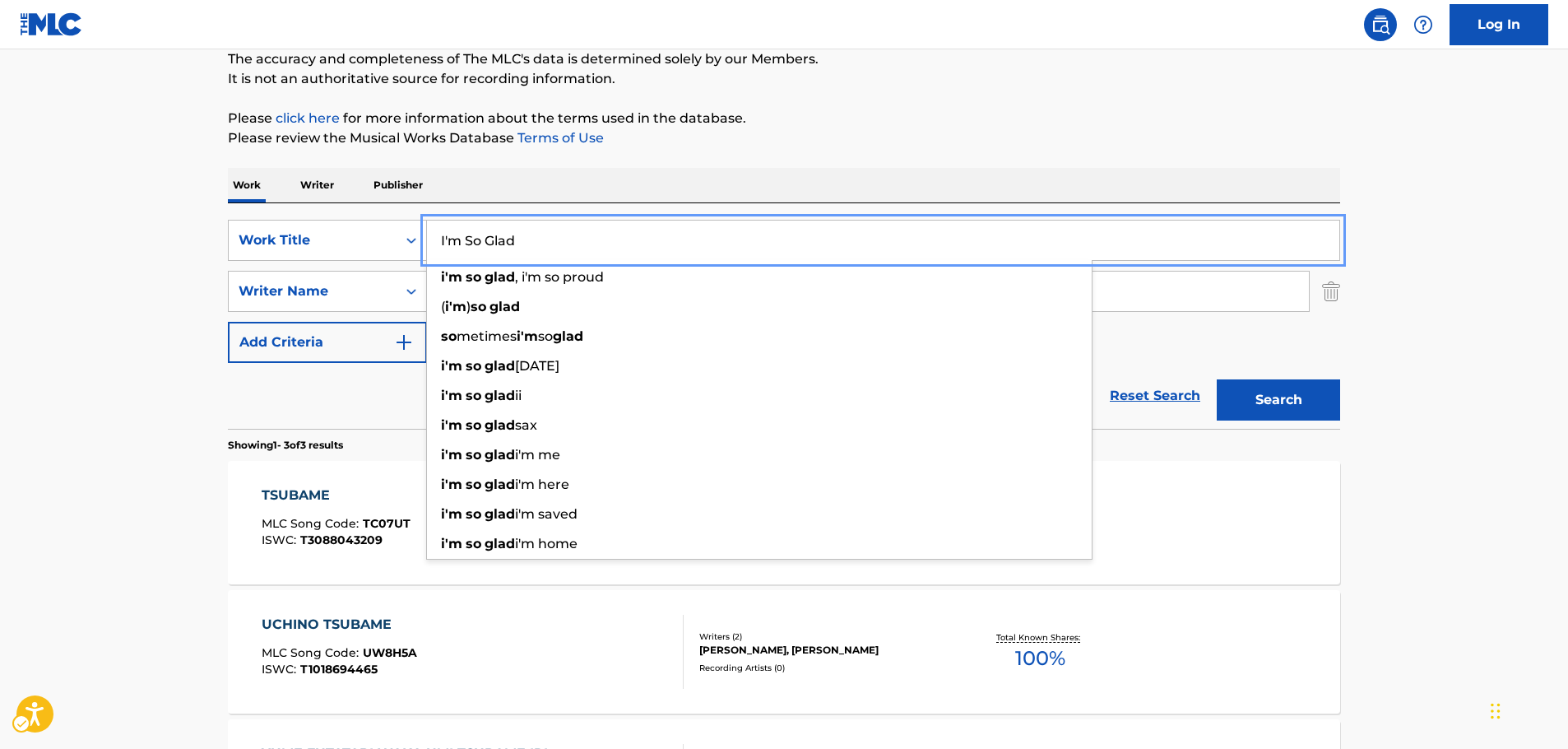
type input "I'm So Glad"
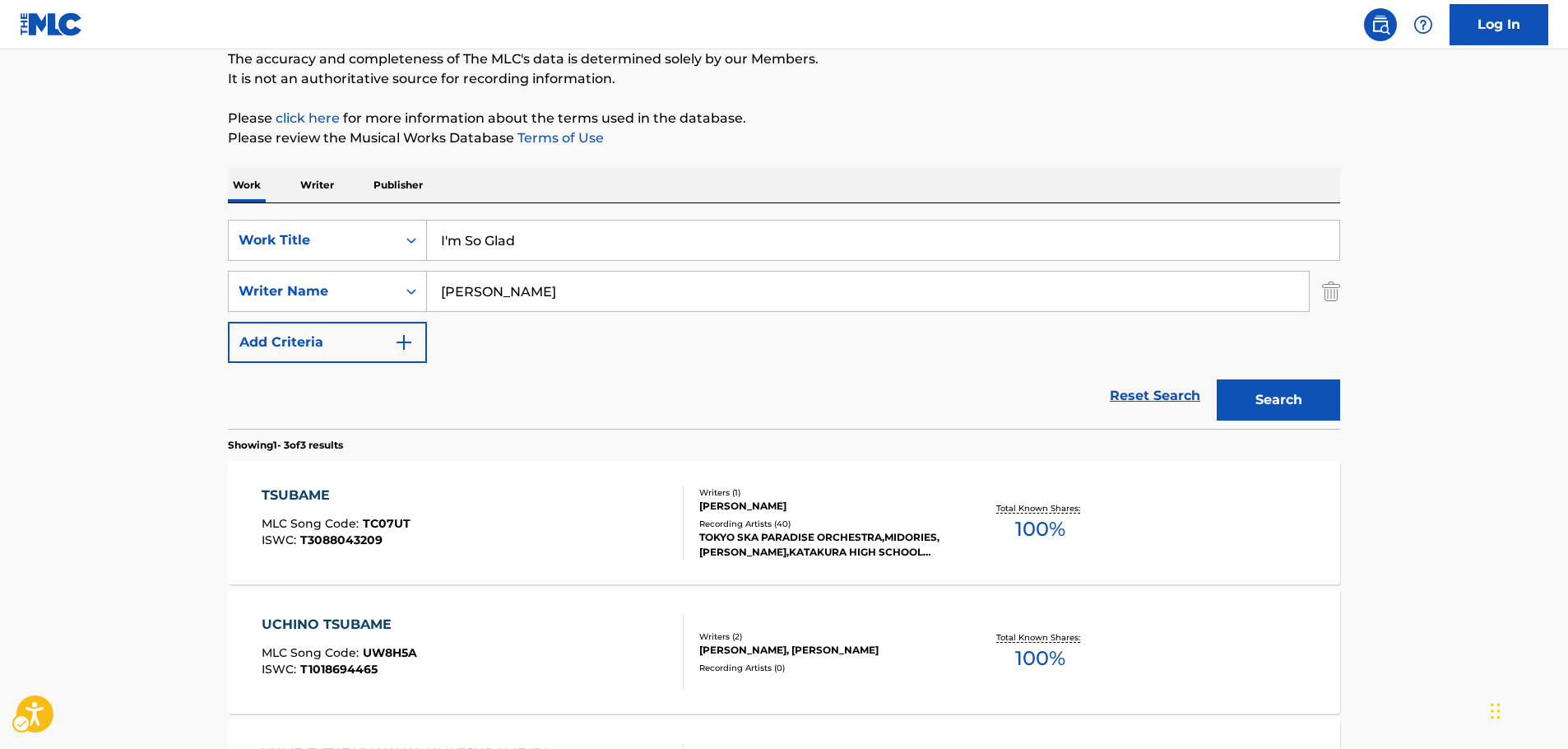
click at [152, 359] on main "The MLC Public Work Search The accuracy and completeness of The MLC's data is d…" at bounding box center [784, 416] width 1568 height 1025
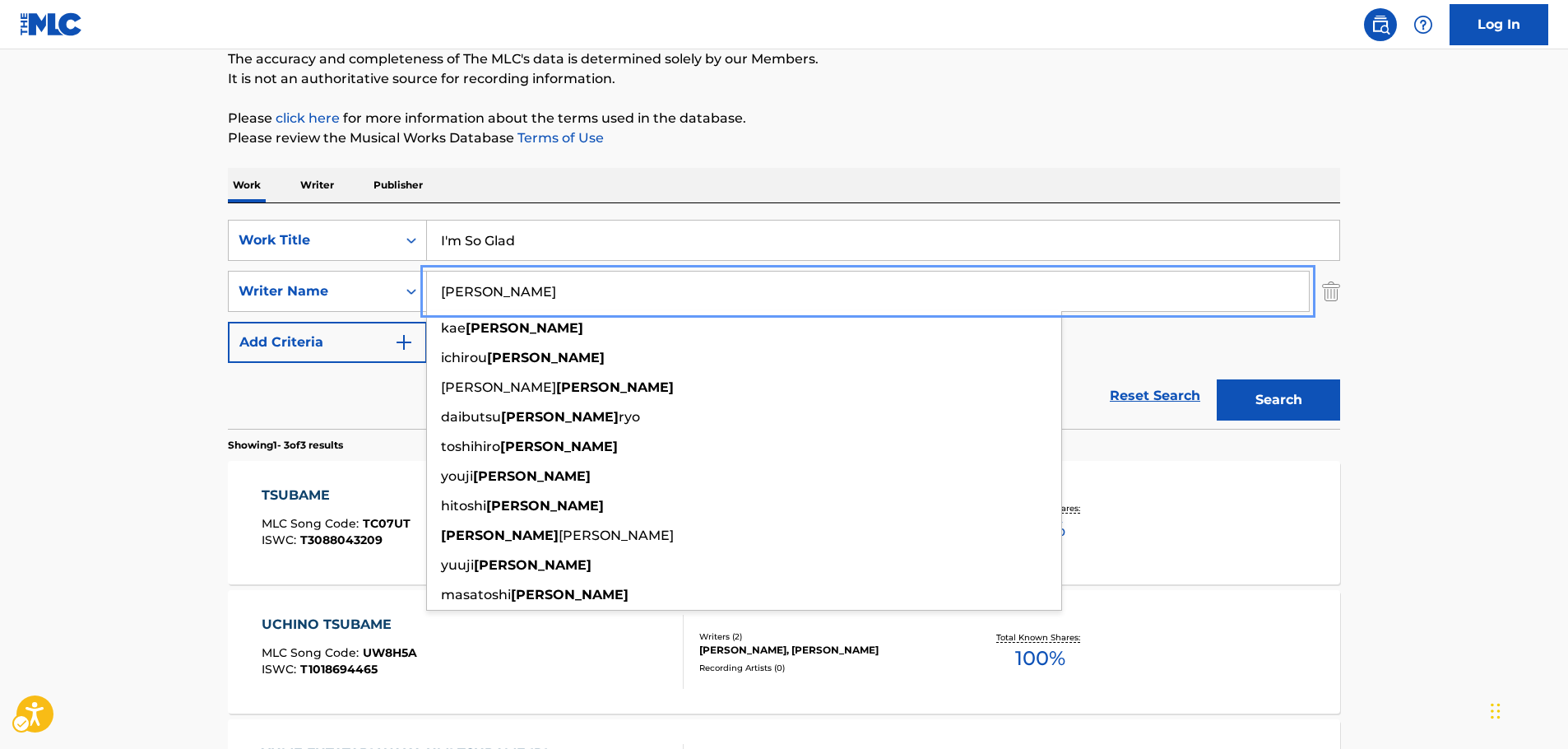
drag, startPoint x: 496, startPoint y: 296, endPoint x: 116, endPoint y: 297, distance: 380.0
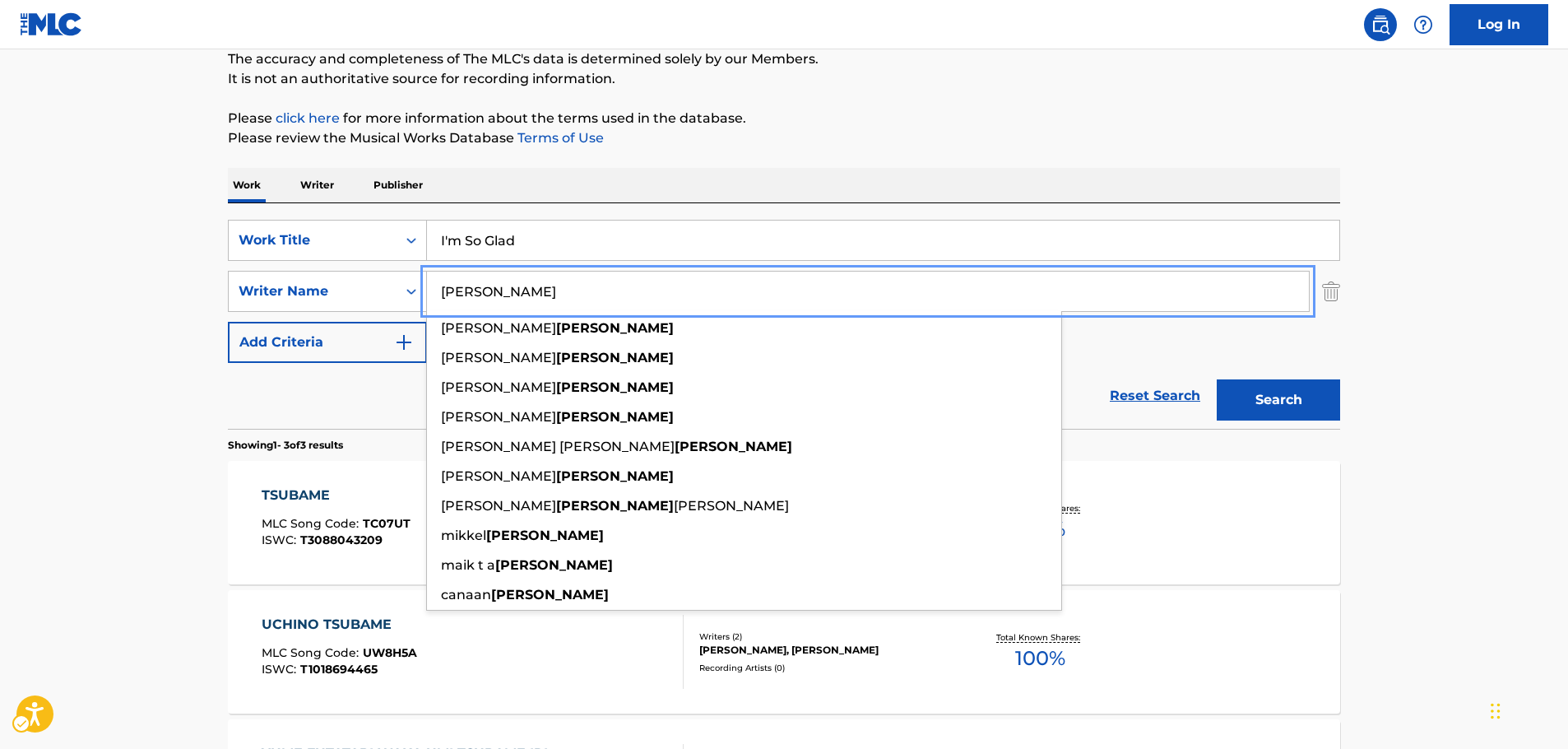
type input "[PERSON_NAME]"
click at [1216, 379] on button "Search" at bounding box center [1277, 400] width 123 height 41
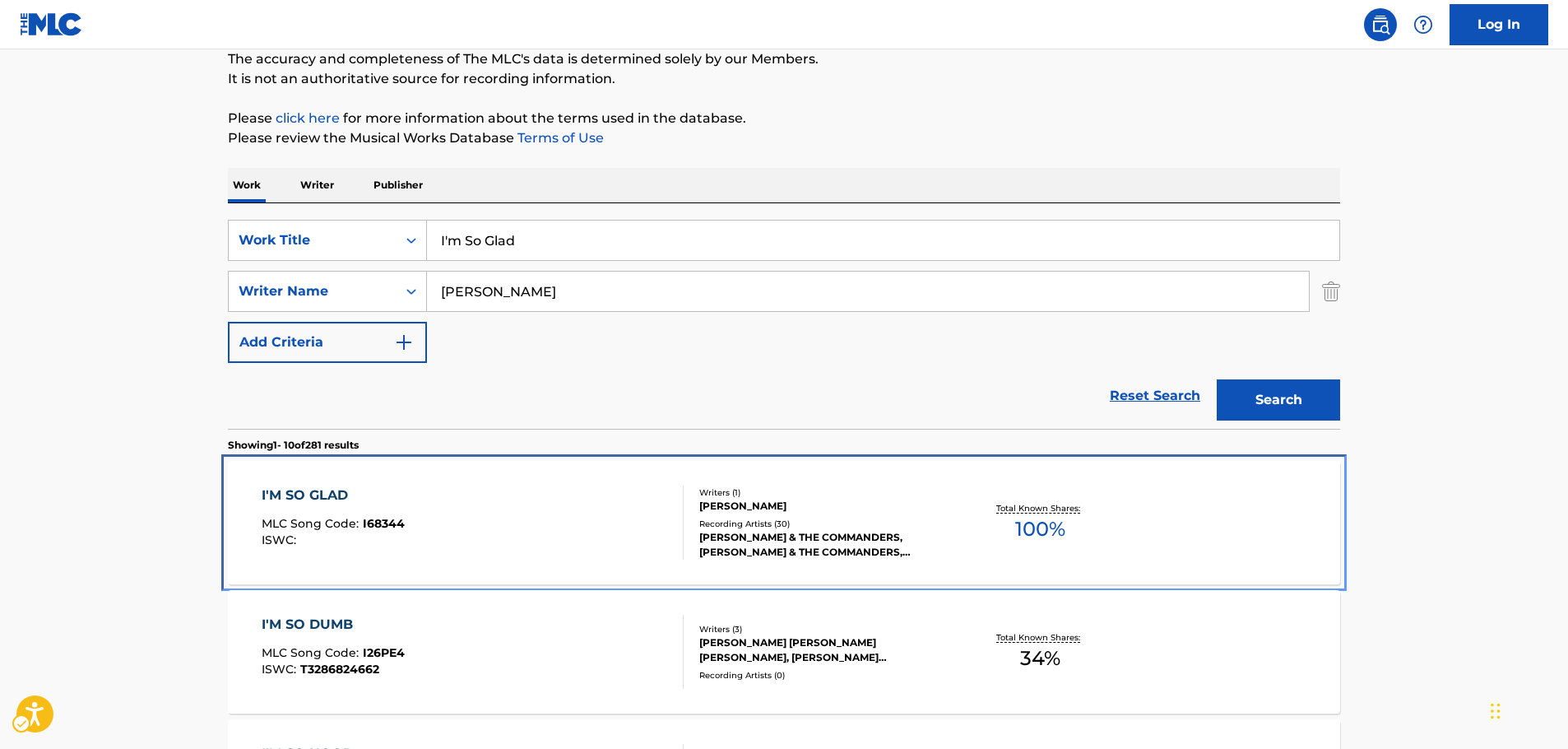
click at [409, 514] on div "I'M SO GLAD MLC Song Code : I68344 ISWC :" at bounding box center [472, 521] width 423 height 74
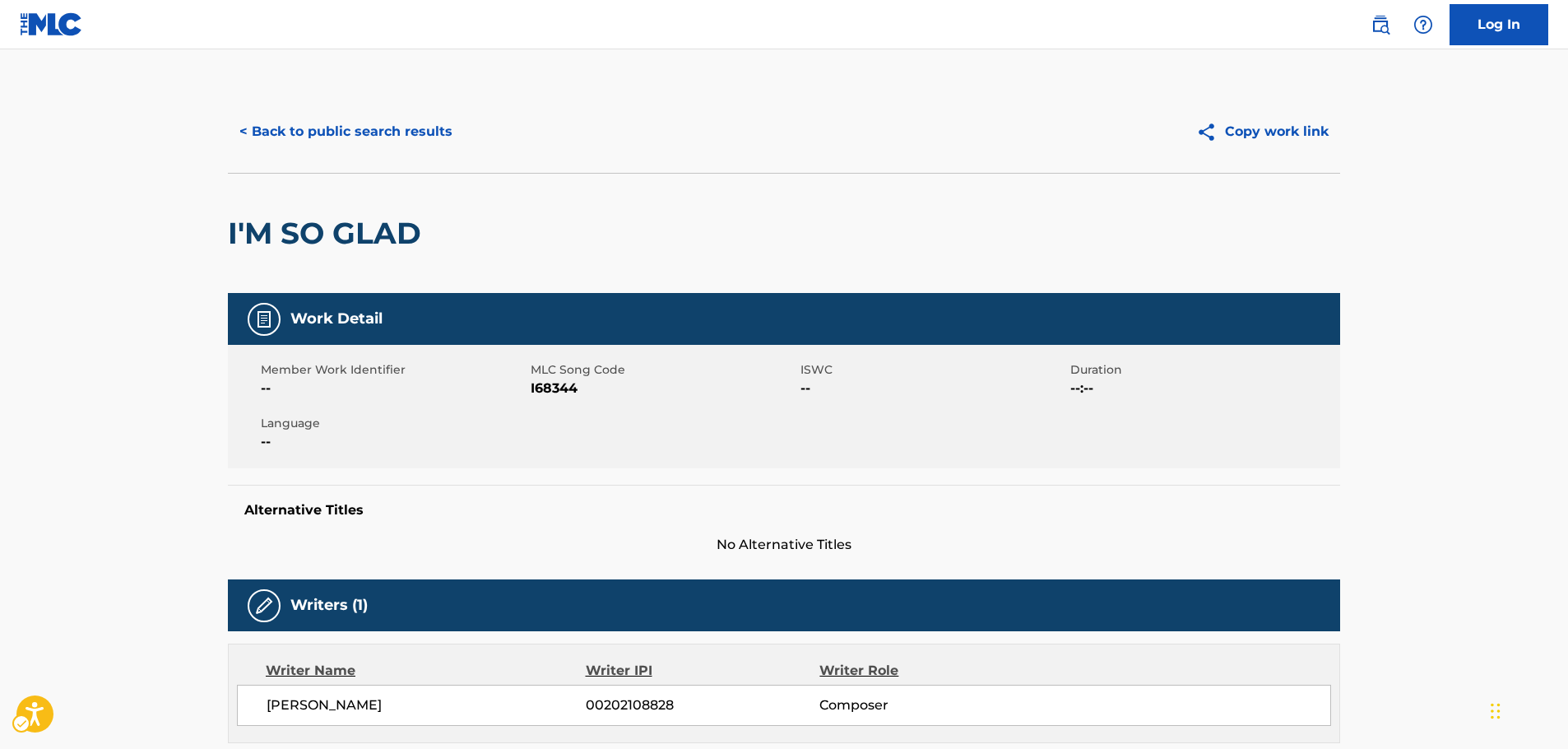
click at [545, 390] on span "MLC Song Code - I68344" at bounding box center [663, 388] width 266 height 20
click at [545, 389] on span "MLC Song Code - I68344" at bounding box center [663, 388] width 266 height 20
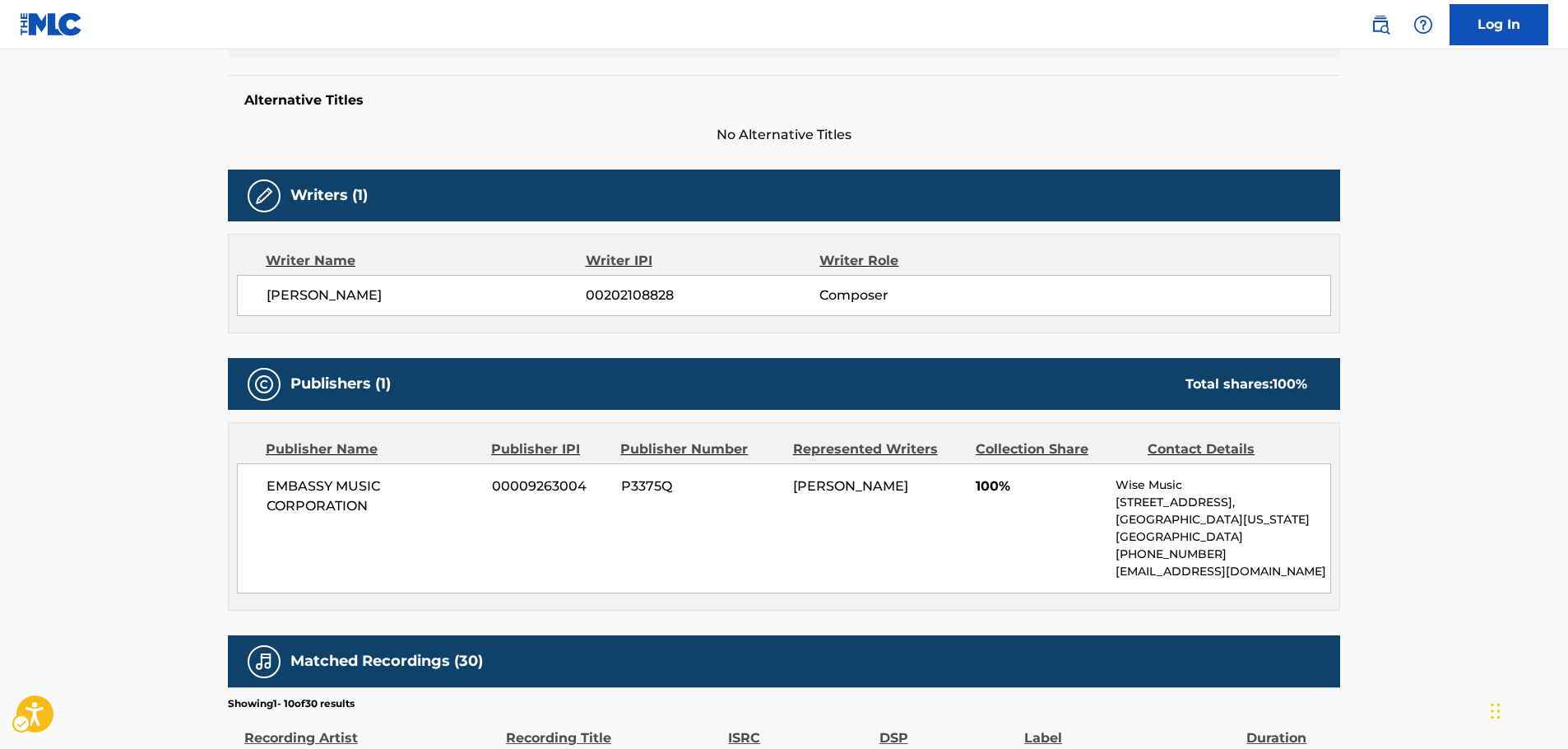
scroll to position [411, 0]
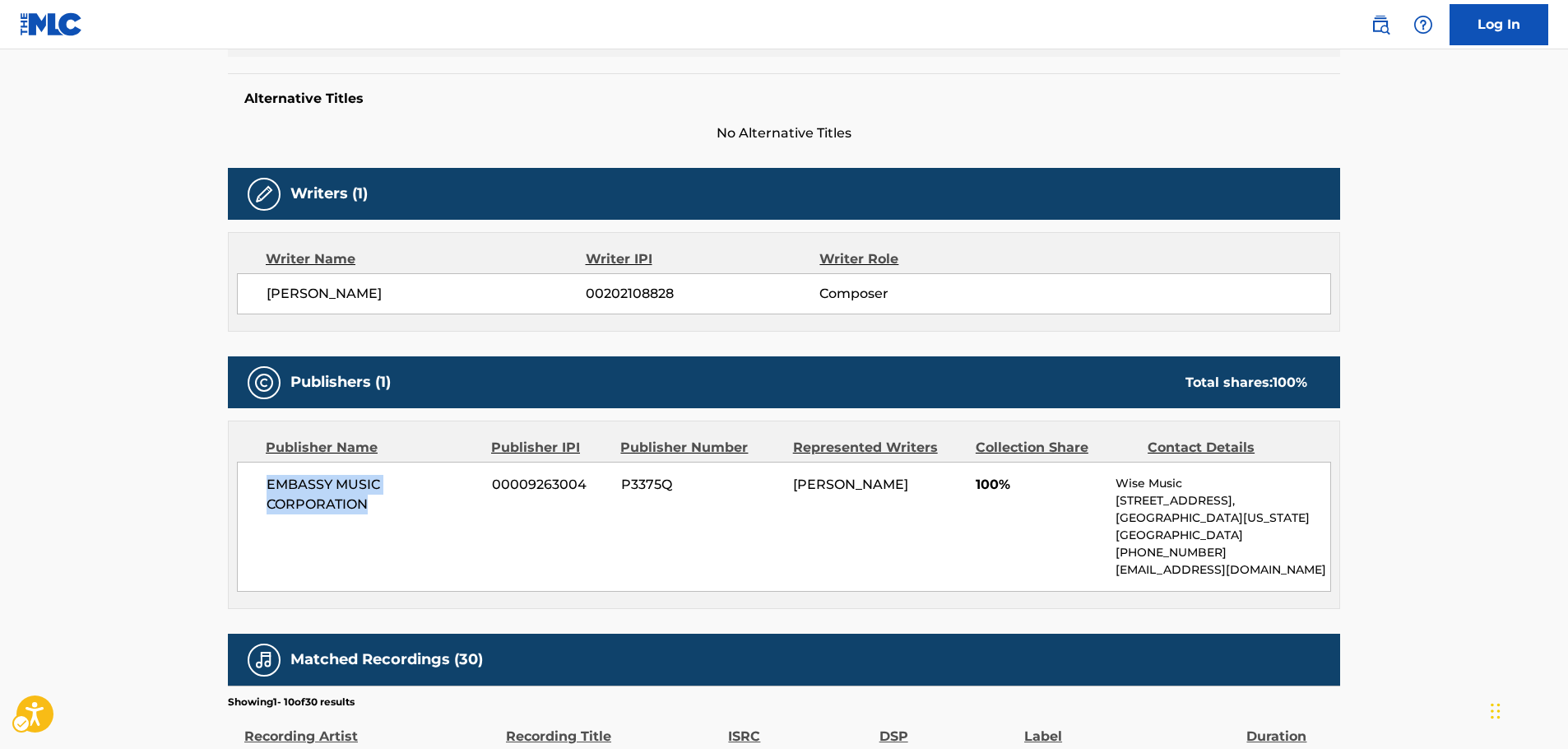
drag, startPoint x: 294, startPoint y: 505, endPoint x: 239, endPoint y: 490, distance: 57.0
click at [244, 491] on div "EMBASSY MUSIC CORPORATION 00009263004 P3375Q [PERSON_NAME] 100% [PERSON_NAME] M…" at bounding box center [784, 526] width 1094 height 130
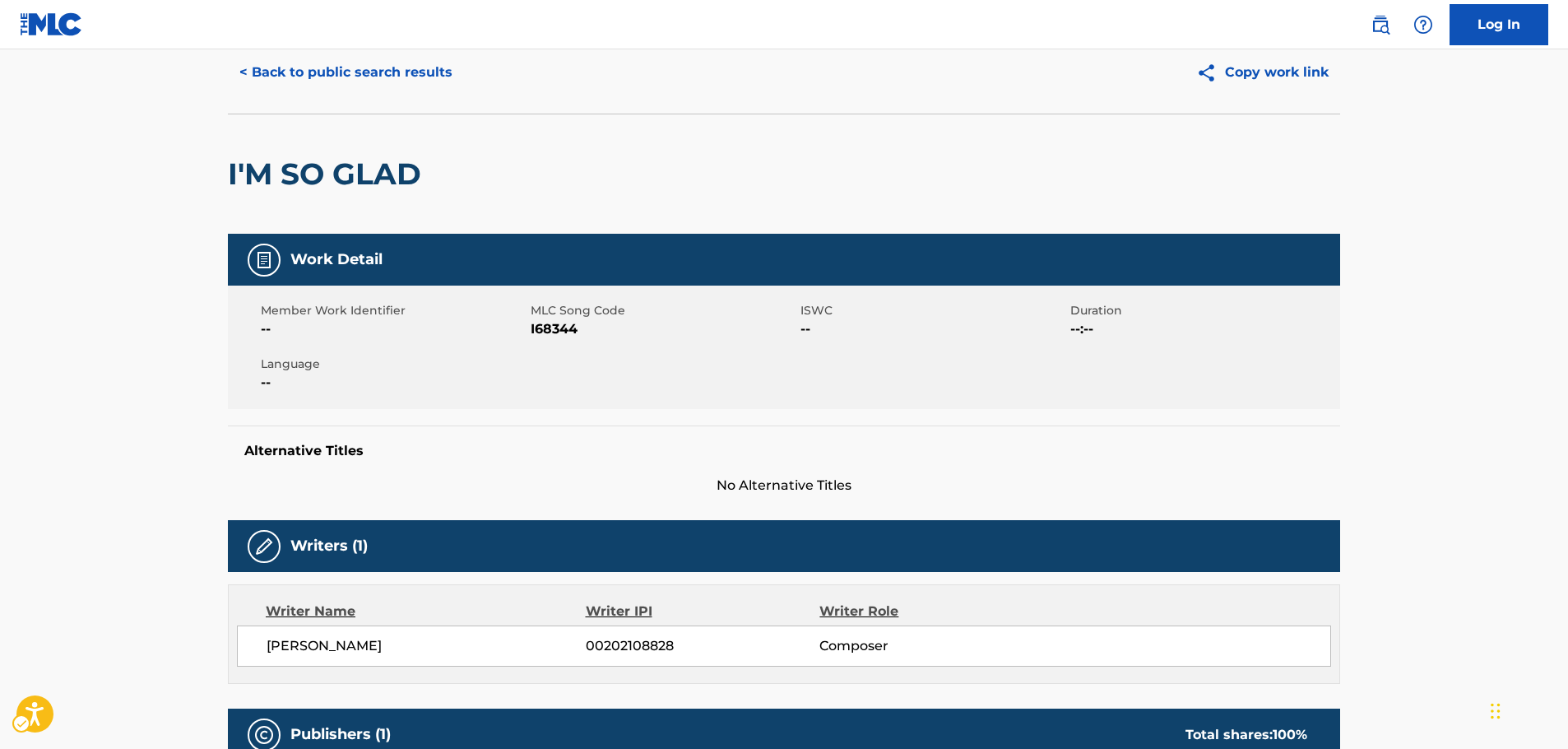
scroll to position [0, 0]
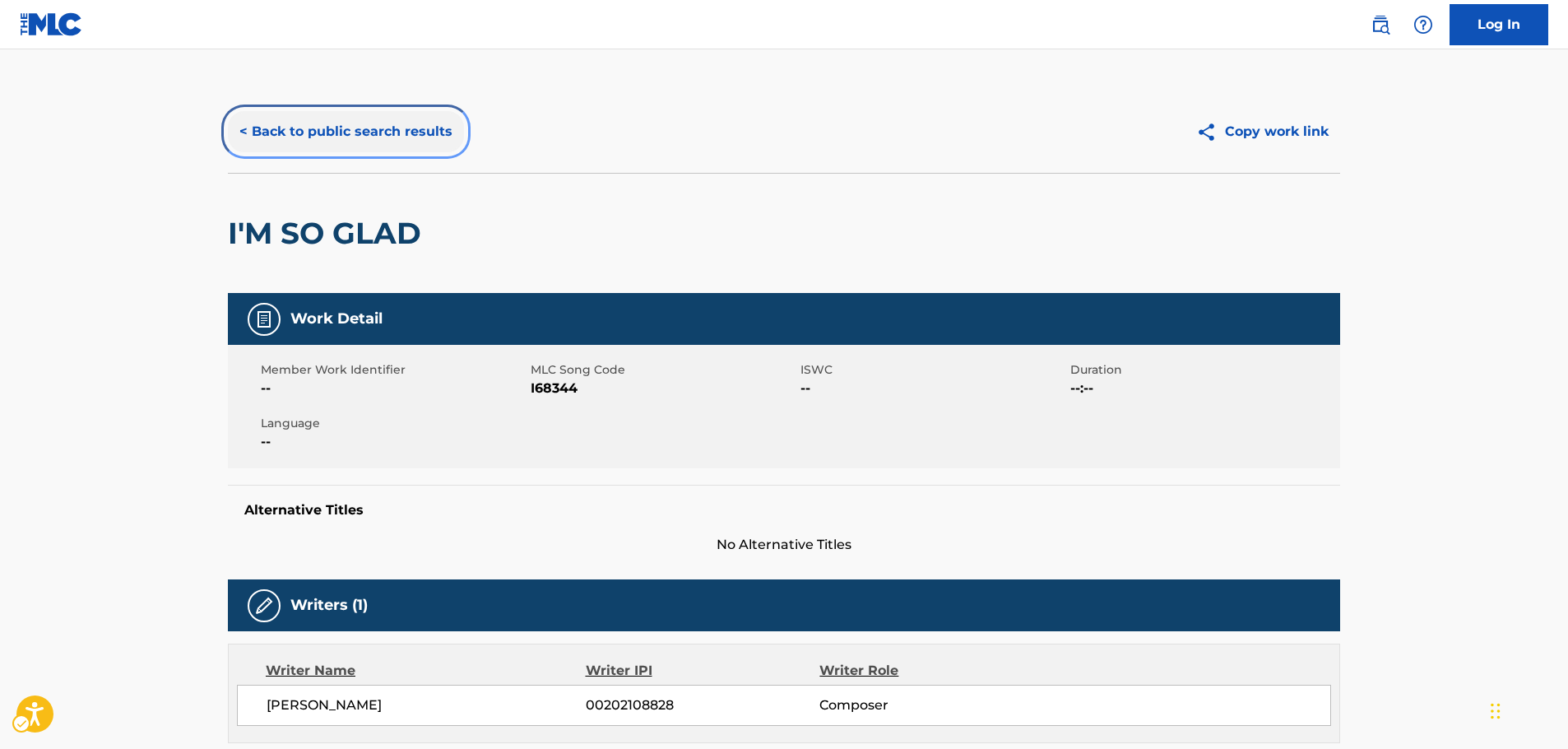
drag, startPoint x: 331, startPoint y: 136, endPoint x: 434, endPoint y: 253, distance: 155.9
click at [331, 136] on button "< Back to public search results" at bounding box center [346, 132] width 237 height 41
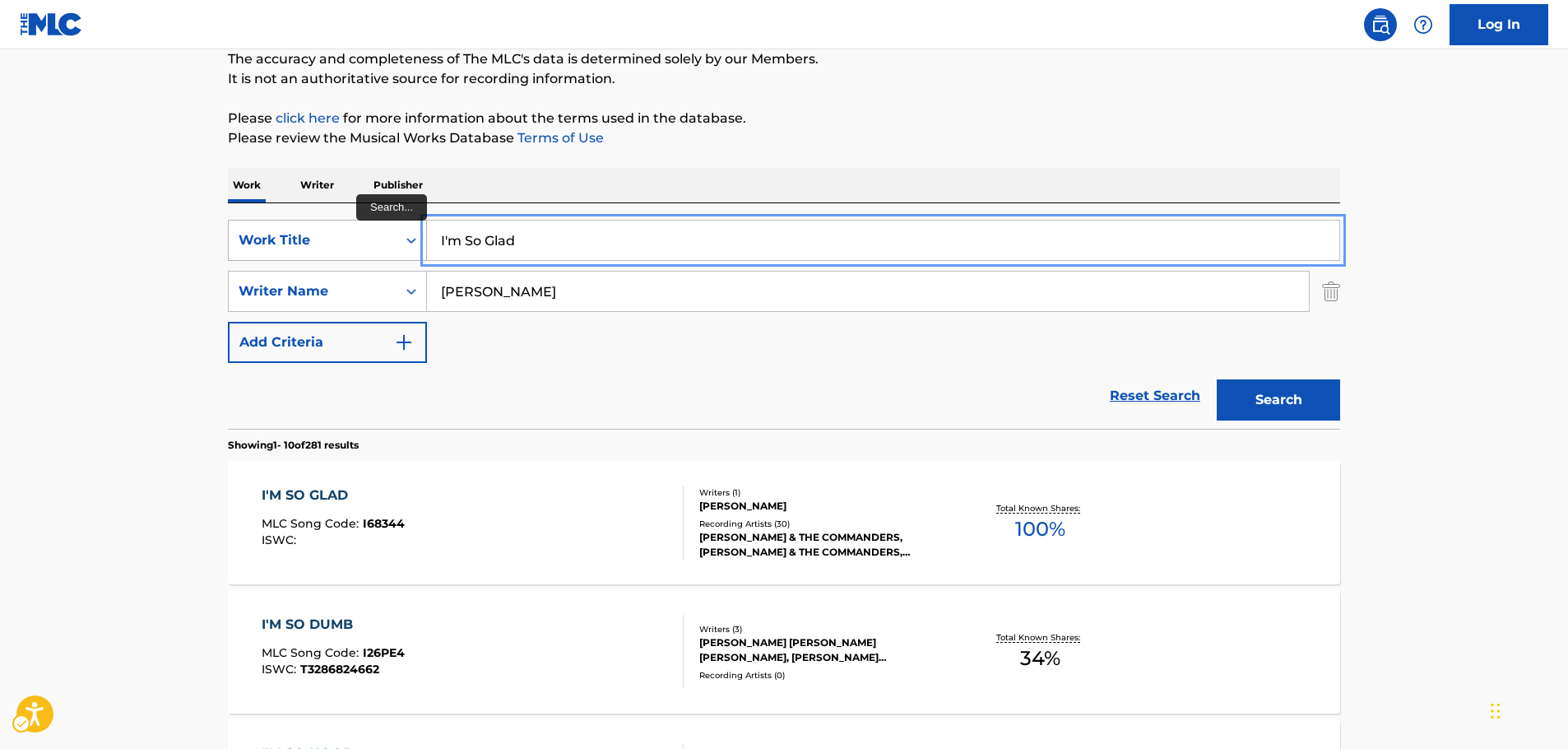
drag, startPoint x: 545, startPoint y: 229, endPoint x: 257, endPoint y: 239, distance: 288.2
paste input "The Empero"
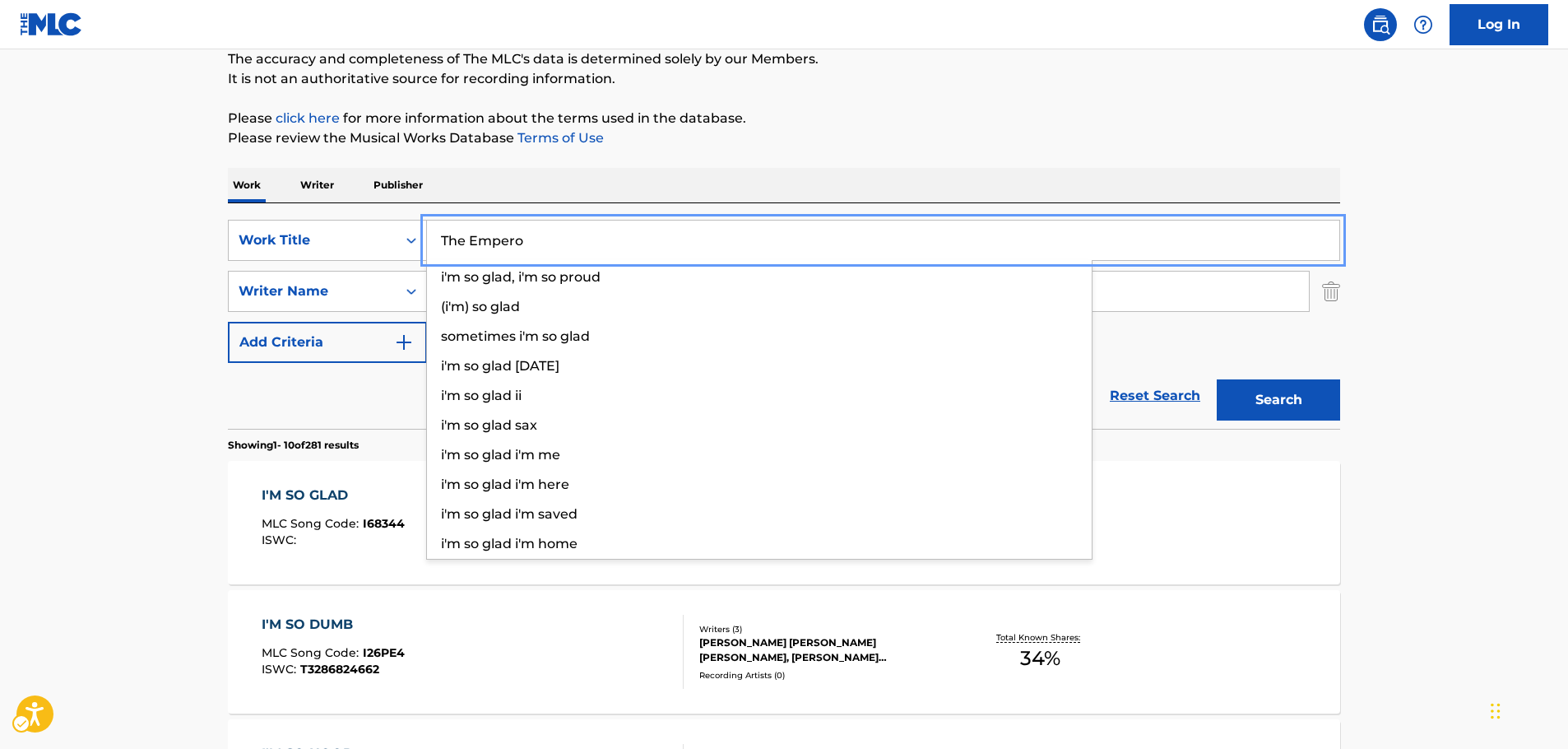
type input "The Empero"
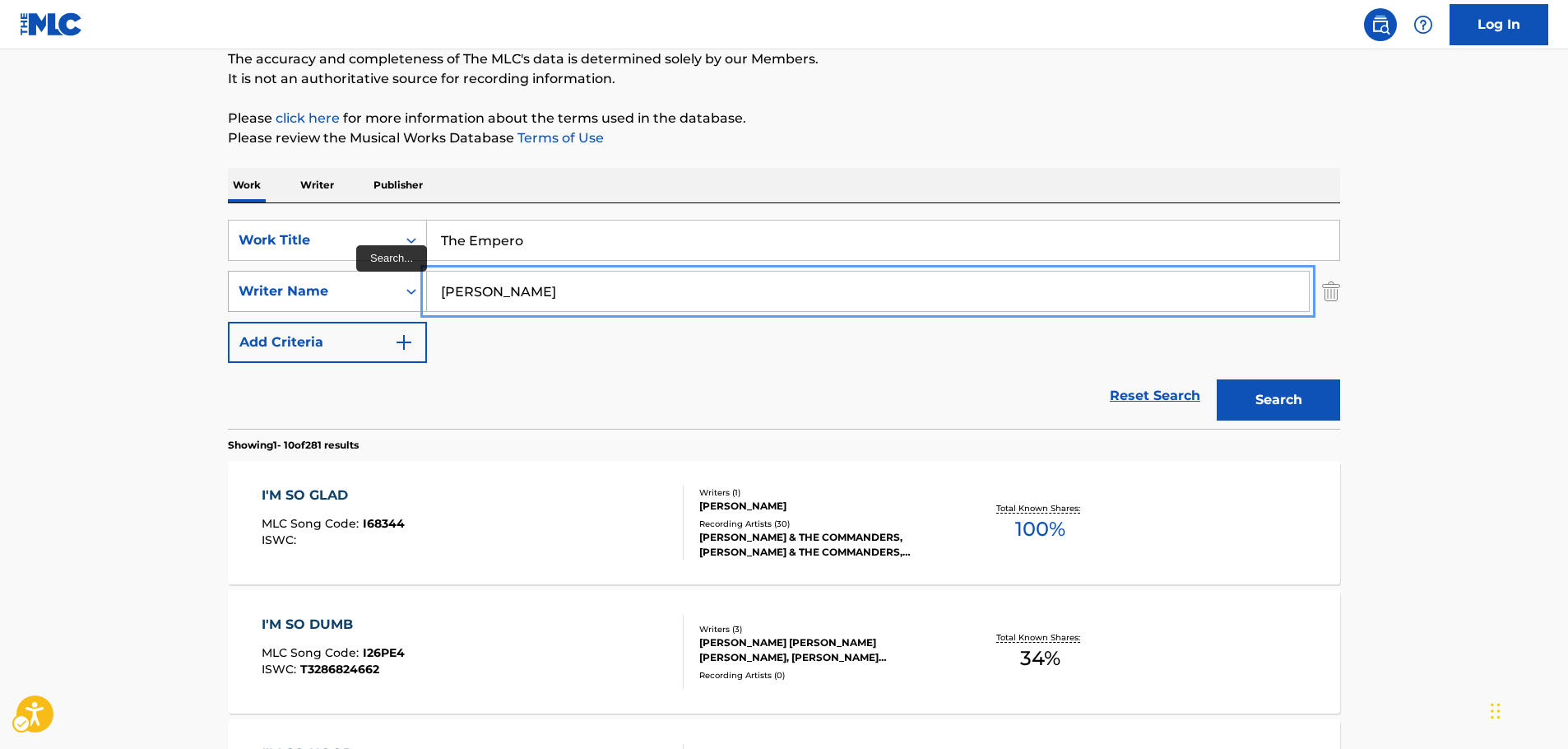
drag, startPoint x: 480, startPoint y: 290, endPoint x: 353, endPoint y: 295, distance: 127.1
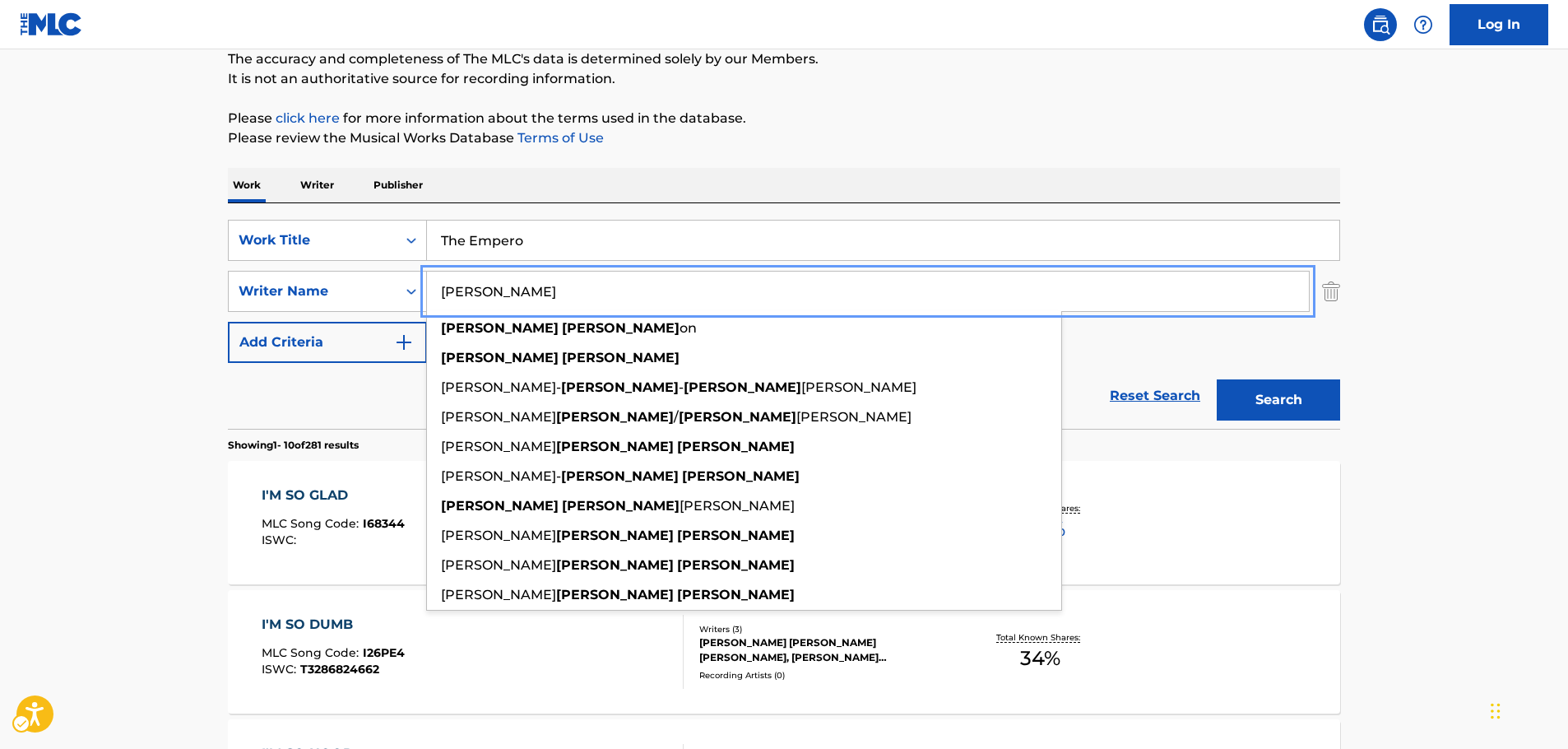
type input "[PERSON_NAME]"
click at [1314, 398] on button "Search" at bounding box center [1277, 400] width 123 height 41
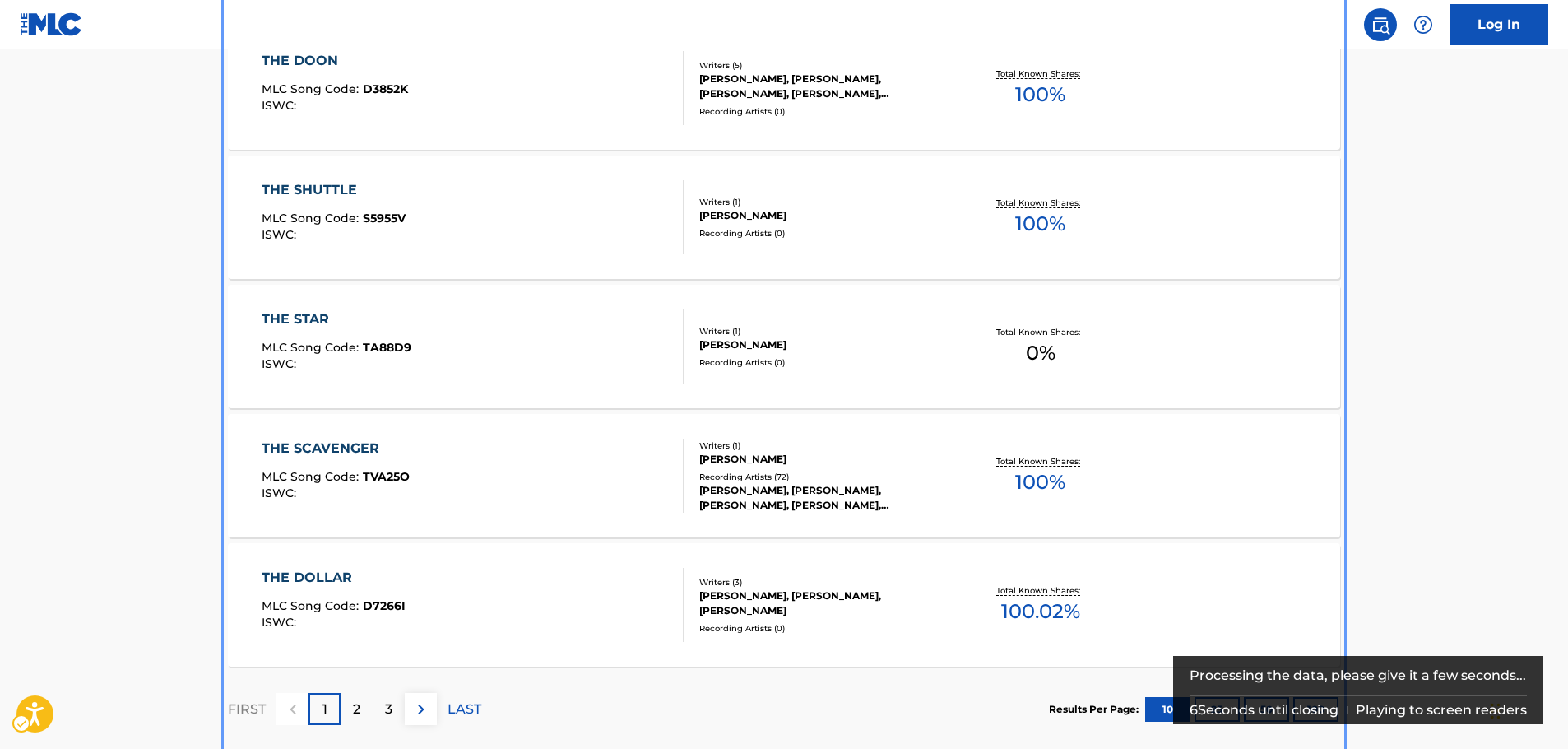
scroll to position [1316, 0]
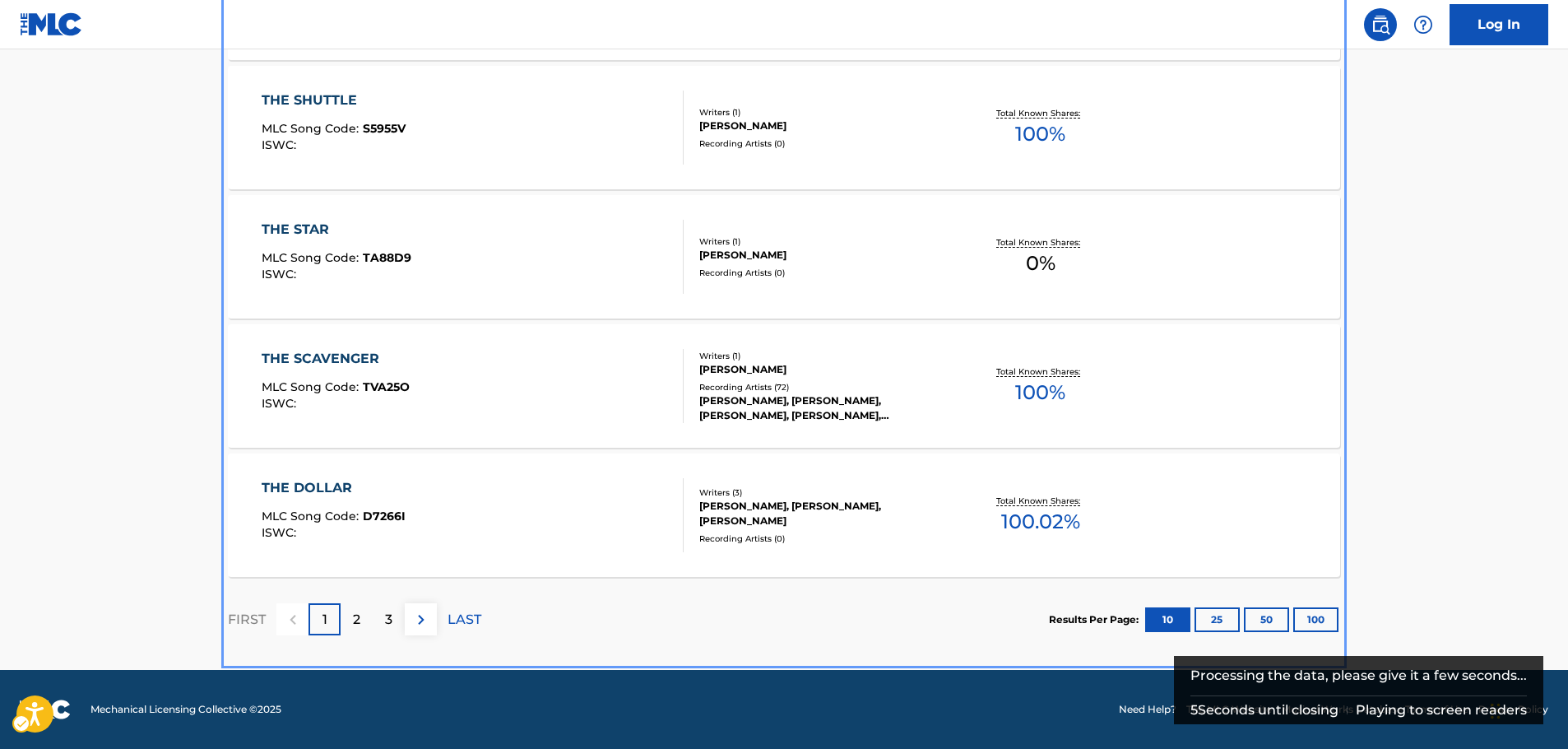
click at [347, 614] on div "2" at bounding box center [357, 619] width 33 height 33
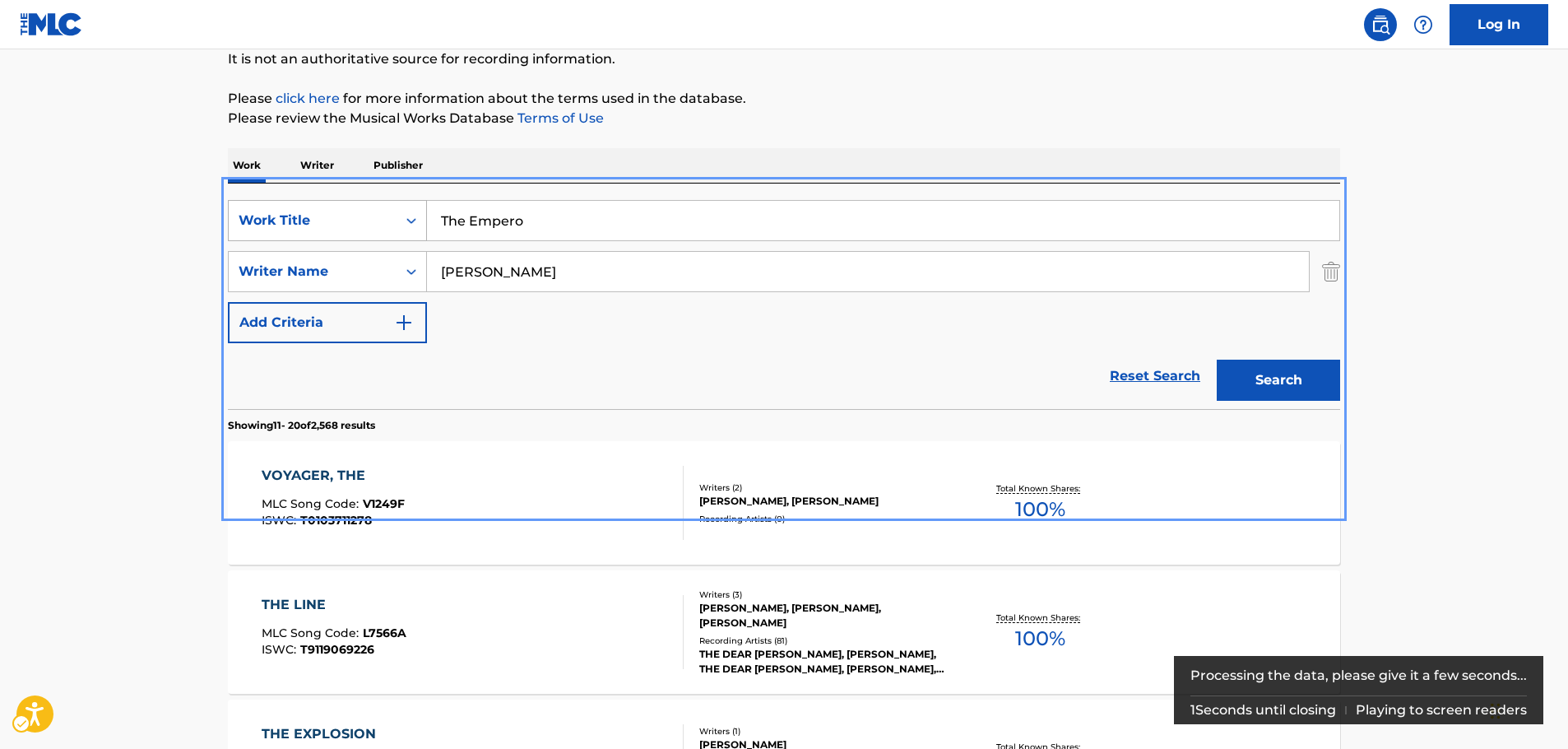
scroll to position [165, 0]
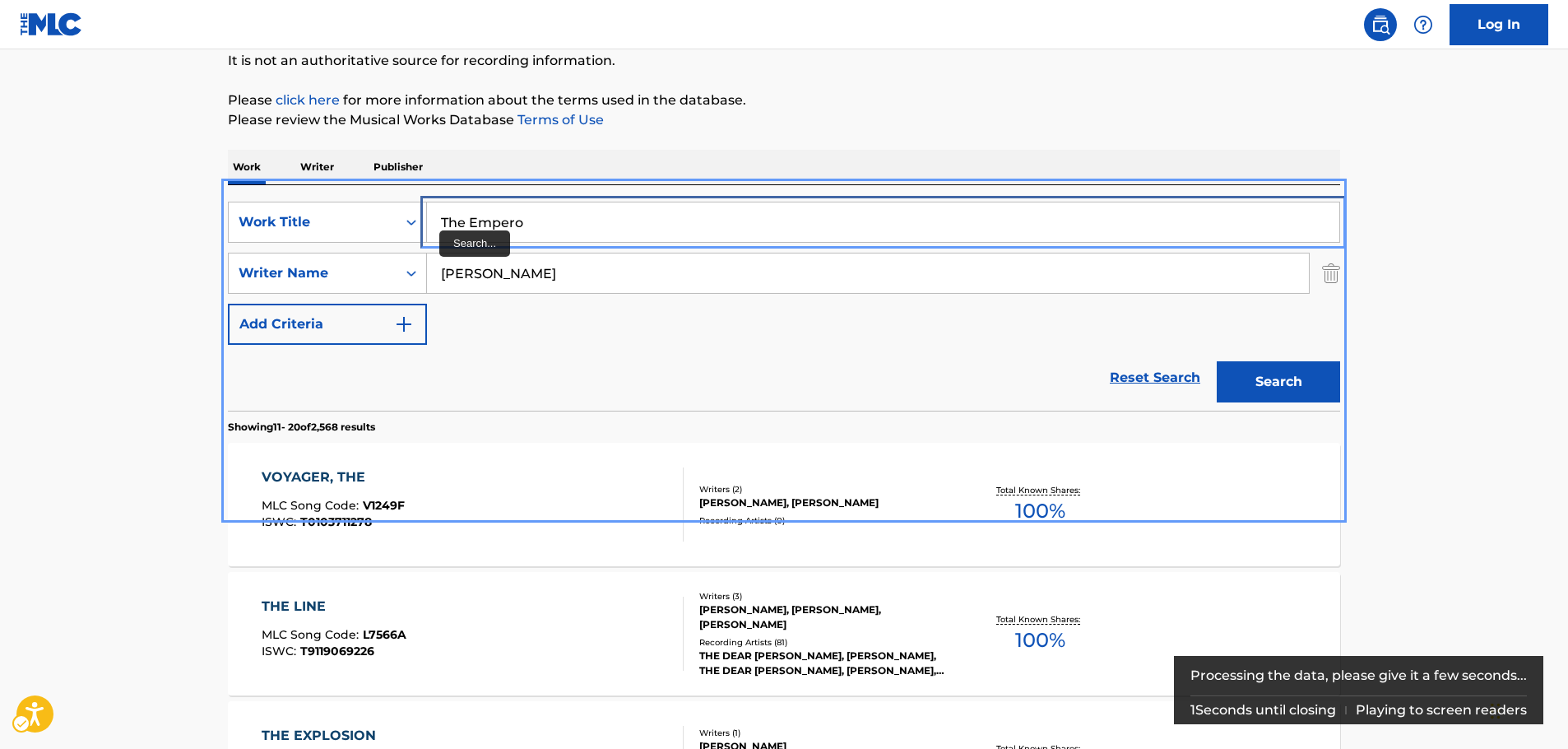
click at [541, 229] on input "The Empero" at bounding box center [883, 222] width 913 height 39
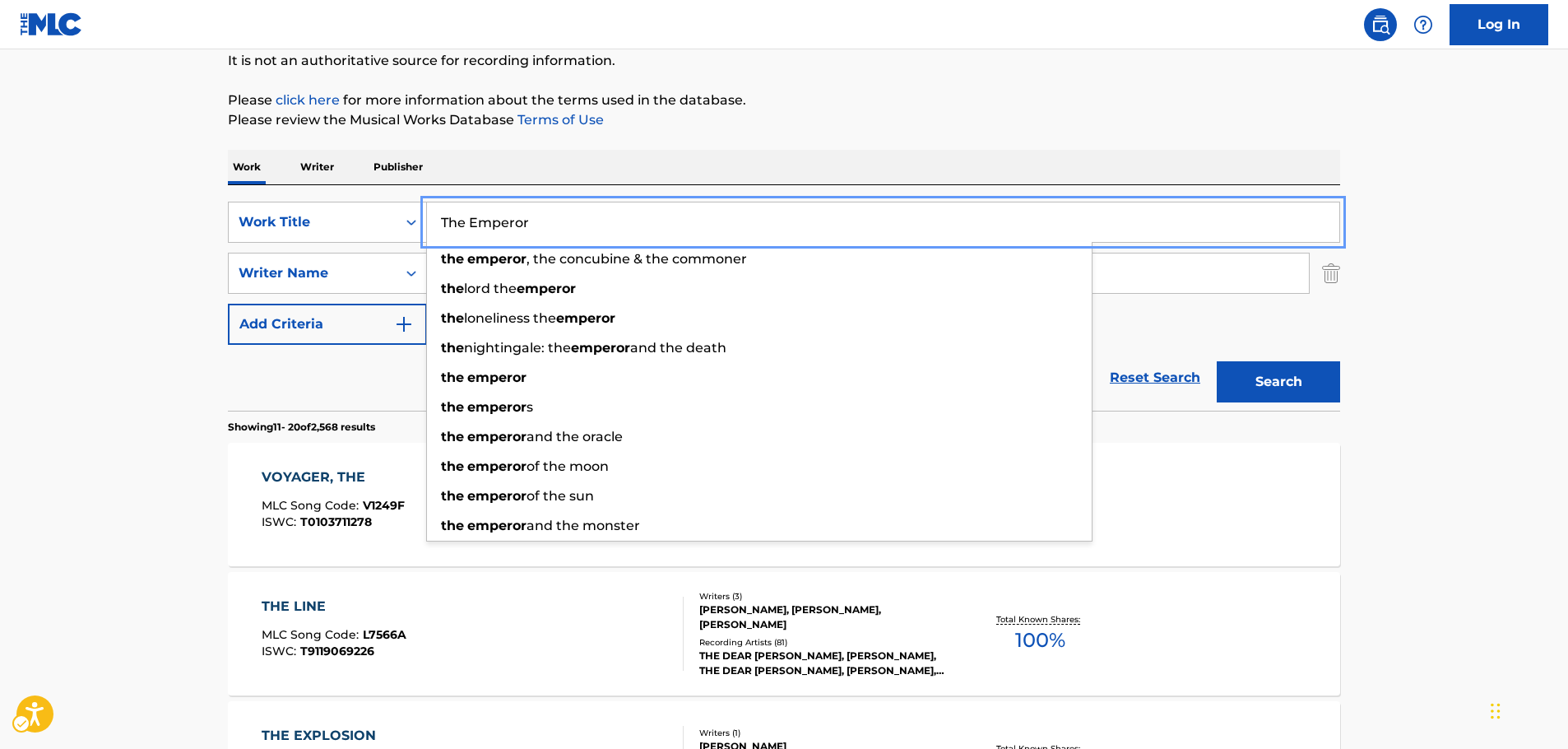
type input "The Emperor"
click at [1311, 390] on button "Search" at bounding box center [1277, 381] width 123 height 41
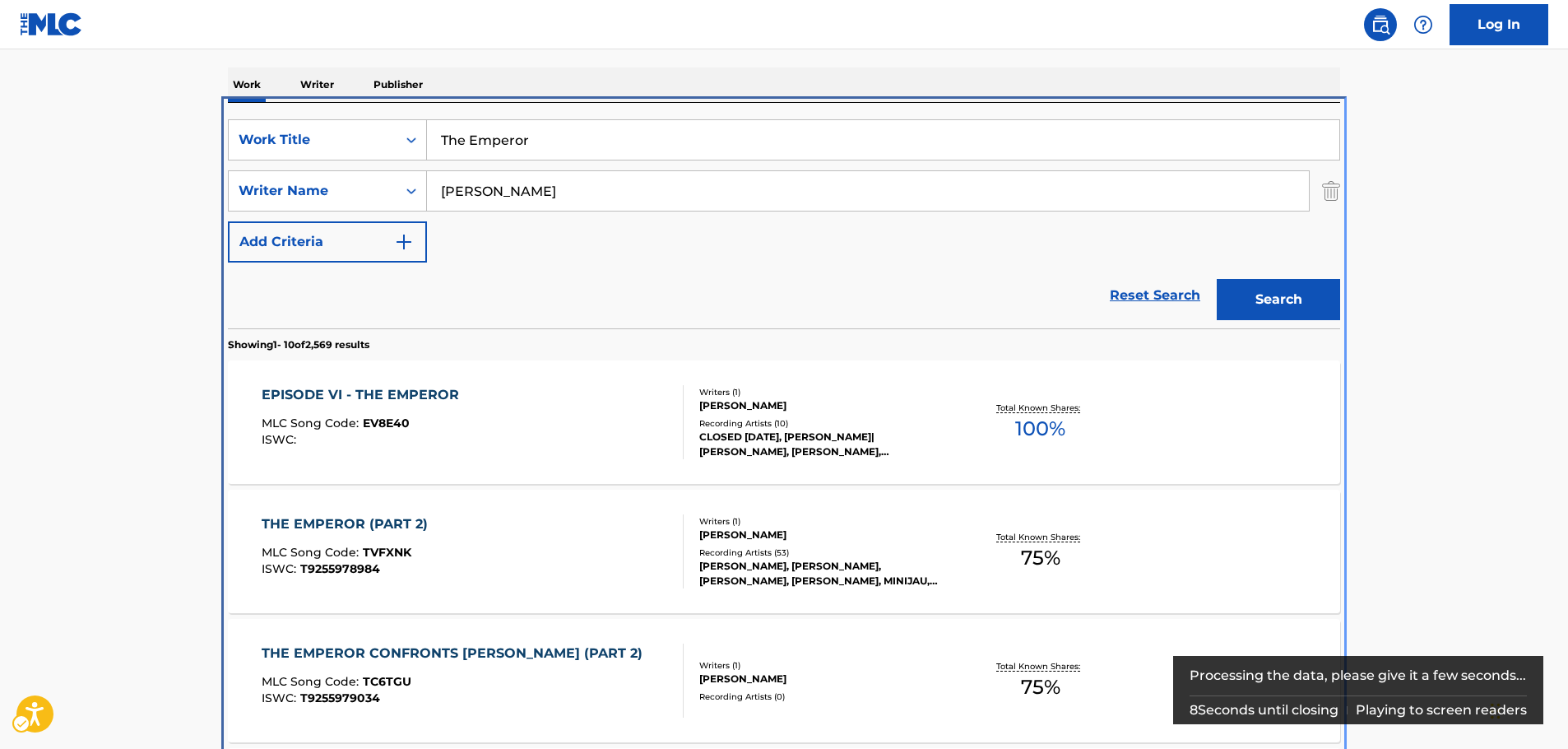
scroll to position [350, 0]
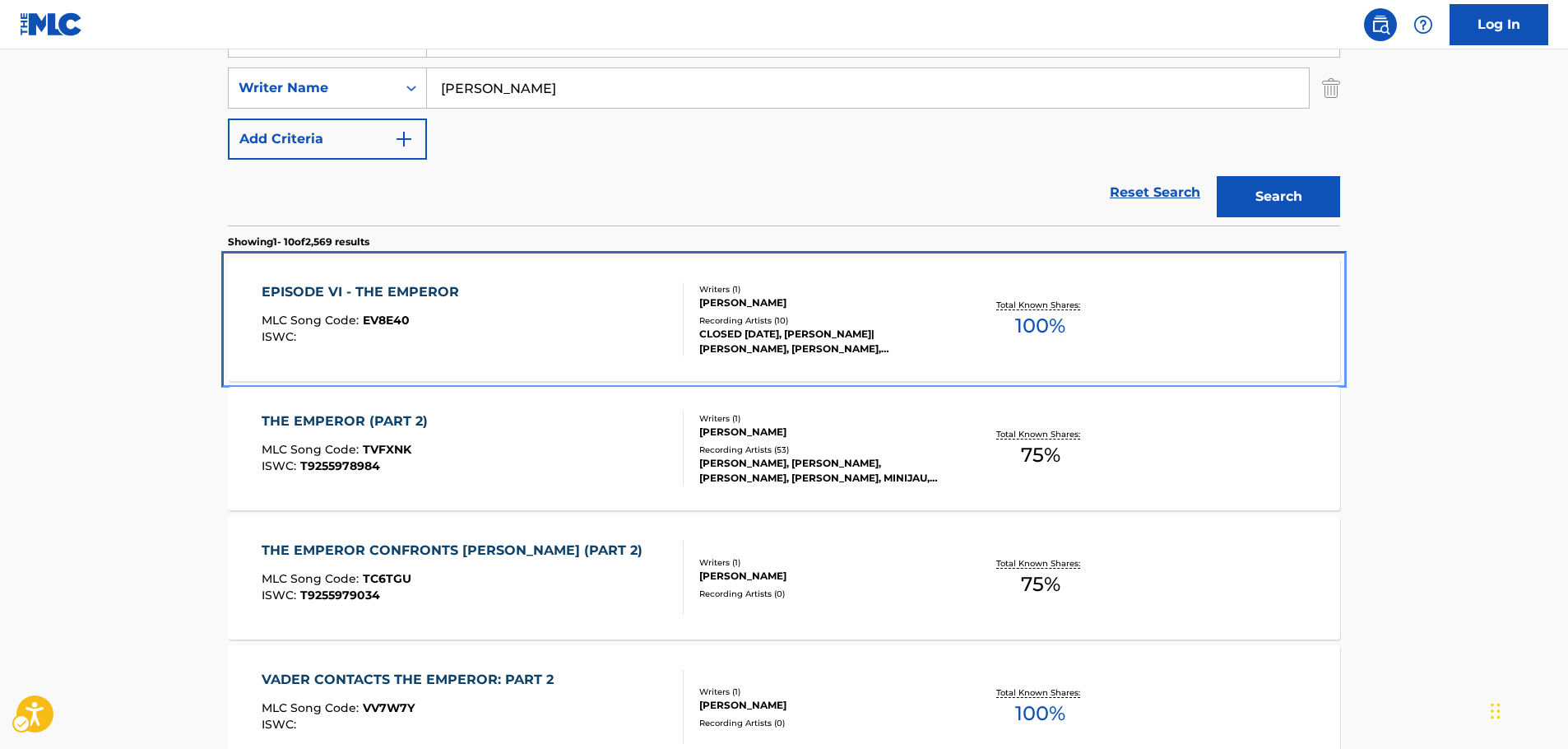
click at [518, 306] on div "EPISODE VI - THE EMPEROR MLC Song Code : EV8E40 ISWC :" at bounding box center [472, 318] width 423 height 74
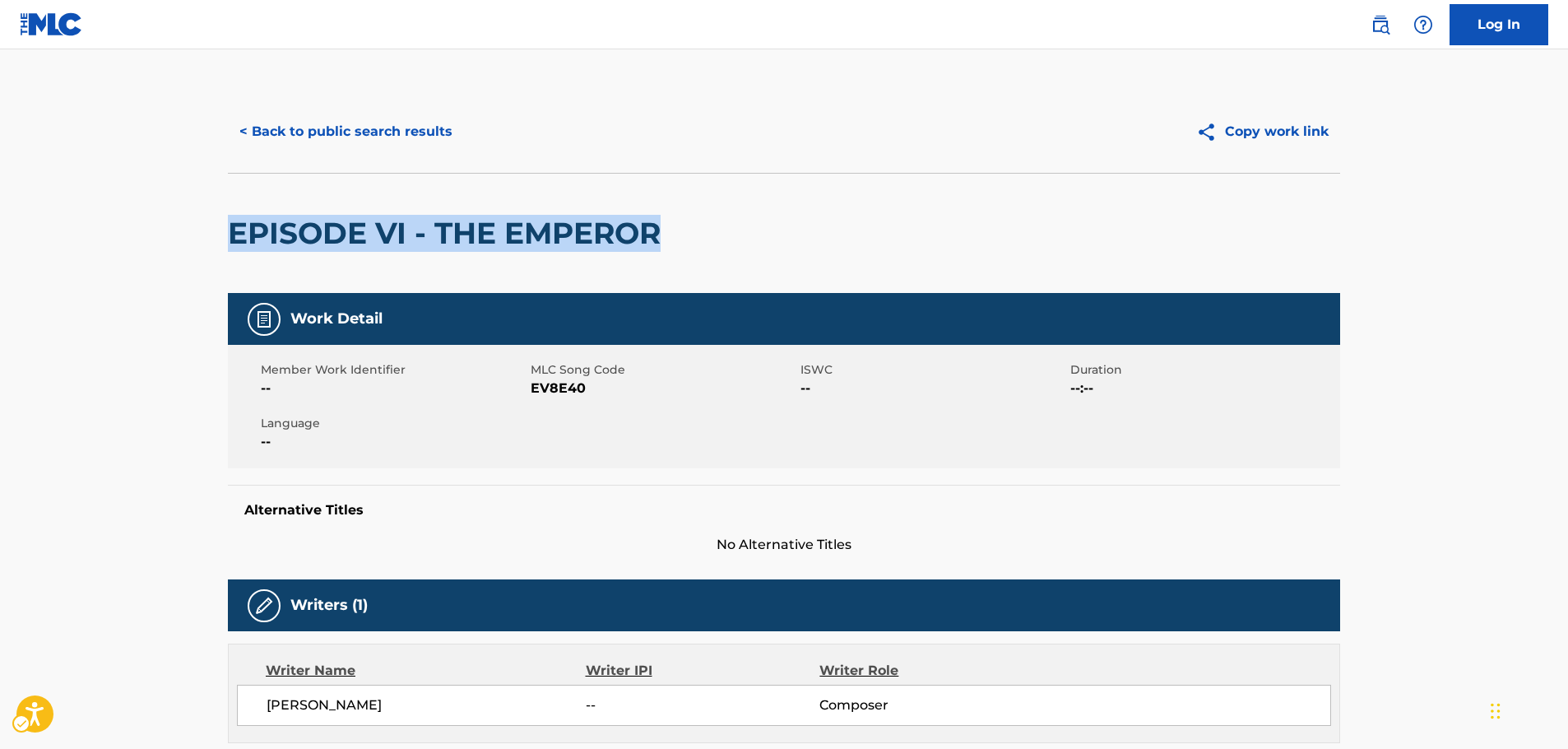
drag, startPoint x: 684, startPoint y: 246, endPoint x: 131, endPoint y: 246, distance: 553.0
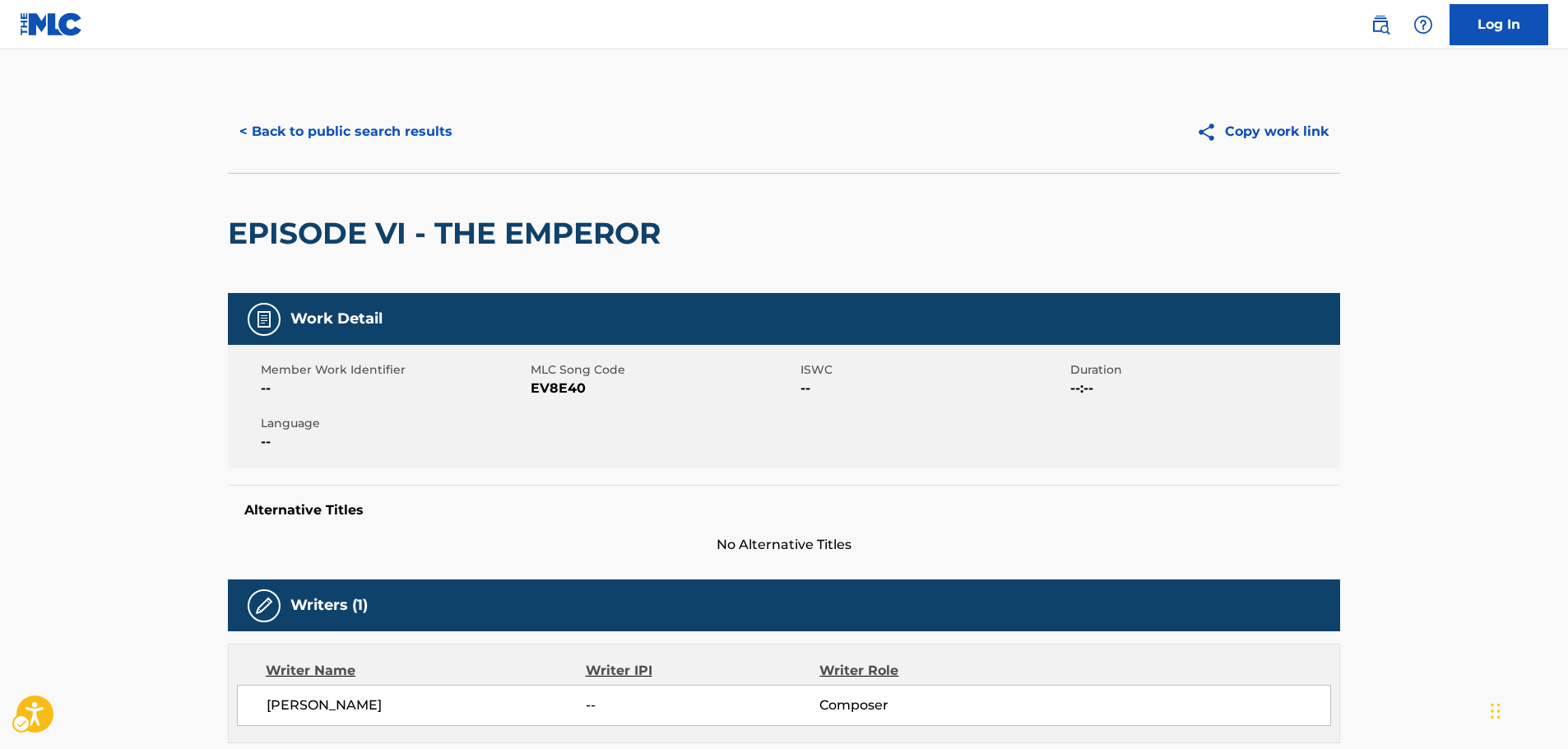
click at [554, 385] on span "MLC Song Code - EV8E40" at bounding box center [663, 388] width 266 height 20
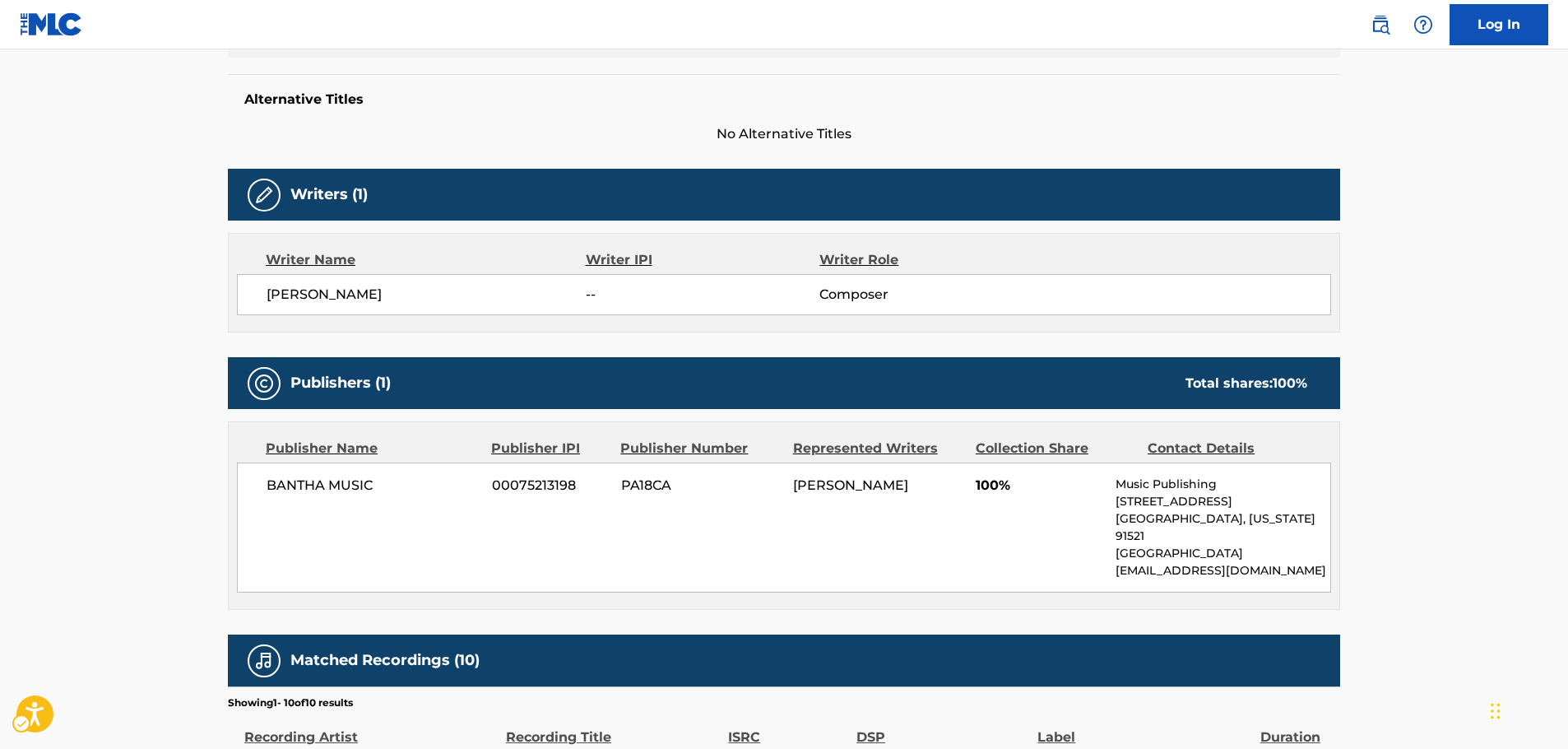
scroll to position [411, 0]
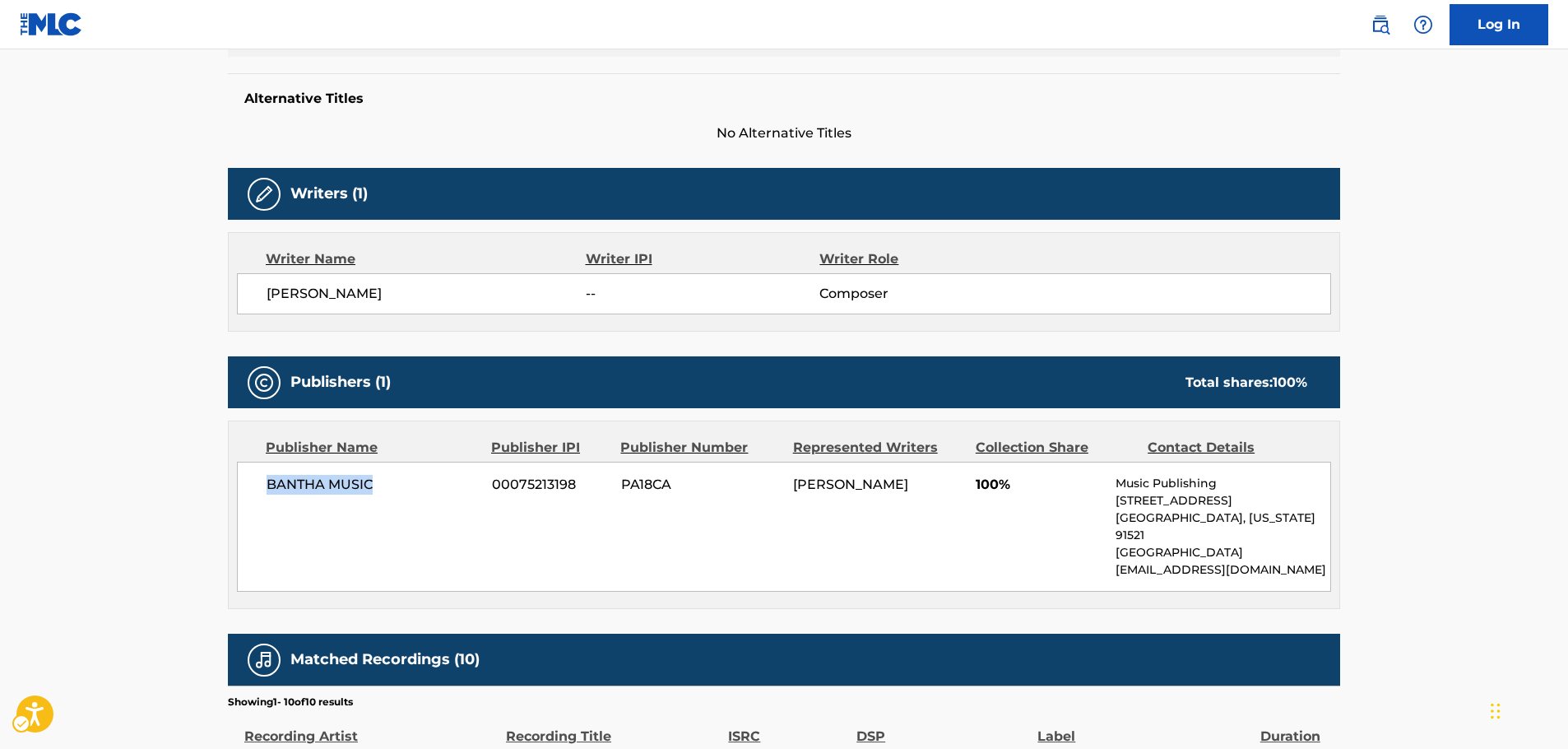
drag, startPoint x: 395, startPoint y: 480, endPoint x: 227, endPoint y: 480, distance: 168.0
click at [227, 480] on div "< Back to public search results Copy work link EPISODE VI - THE EMPEROR Work De…" at bounding box center [784, 420] width 1152 height 1483
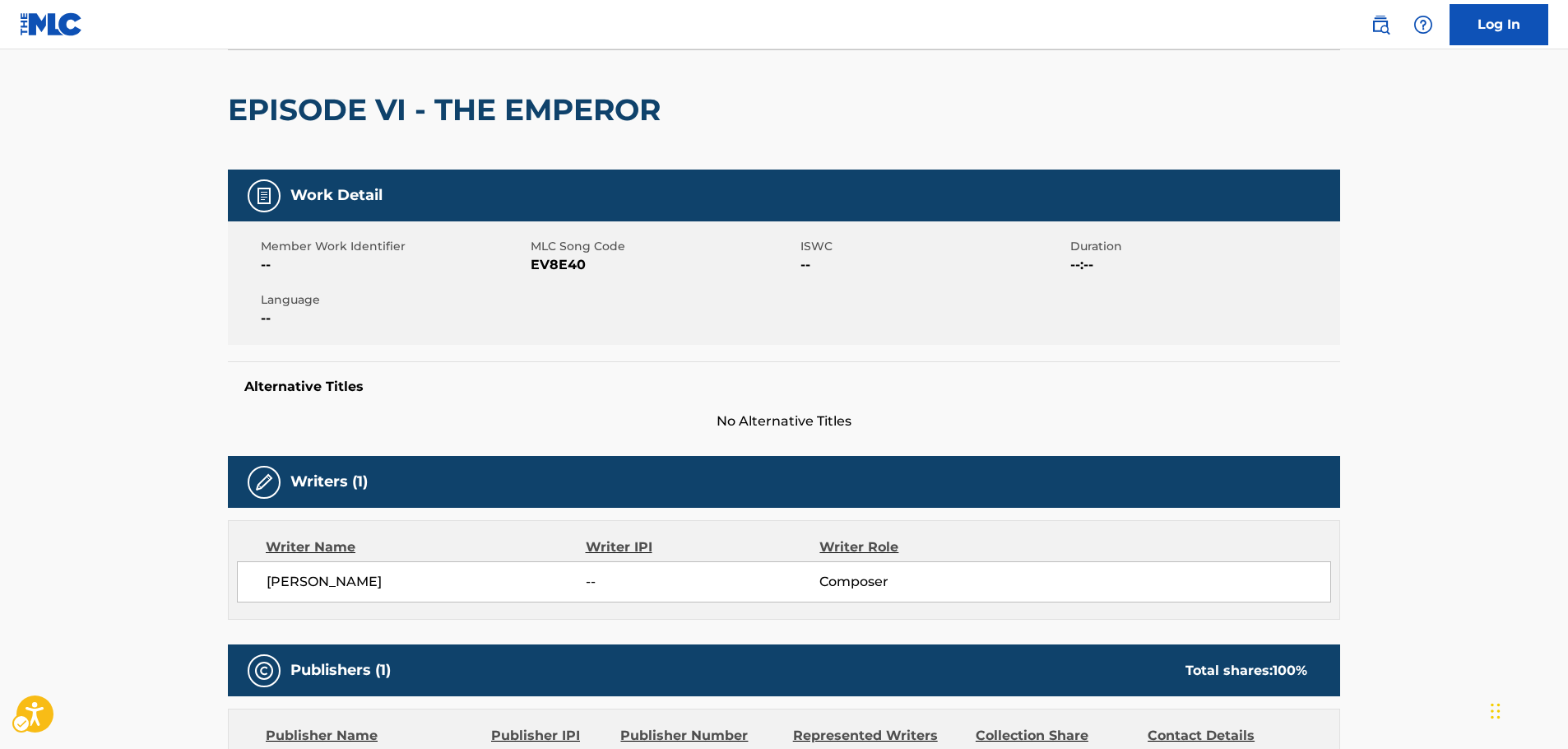
scroll to position [0, 0]
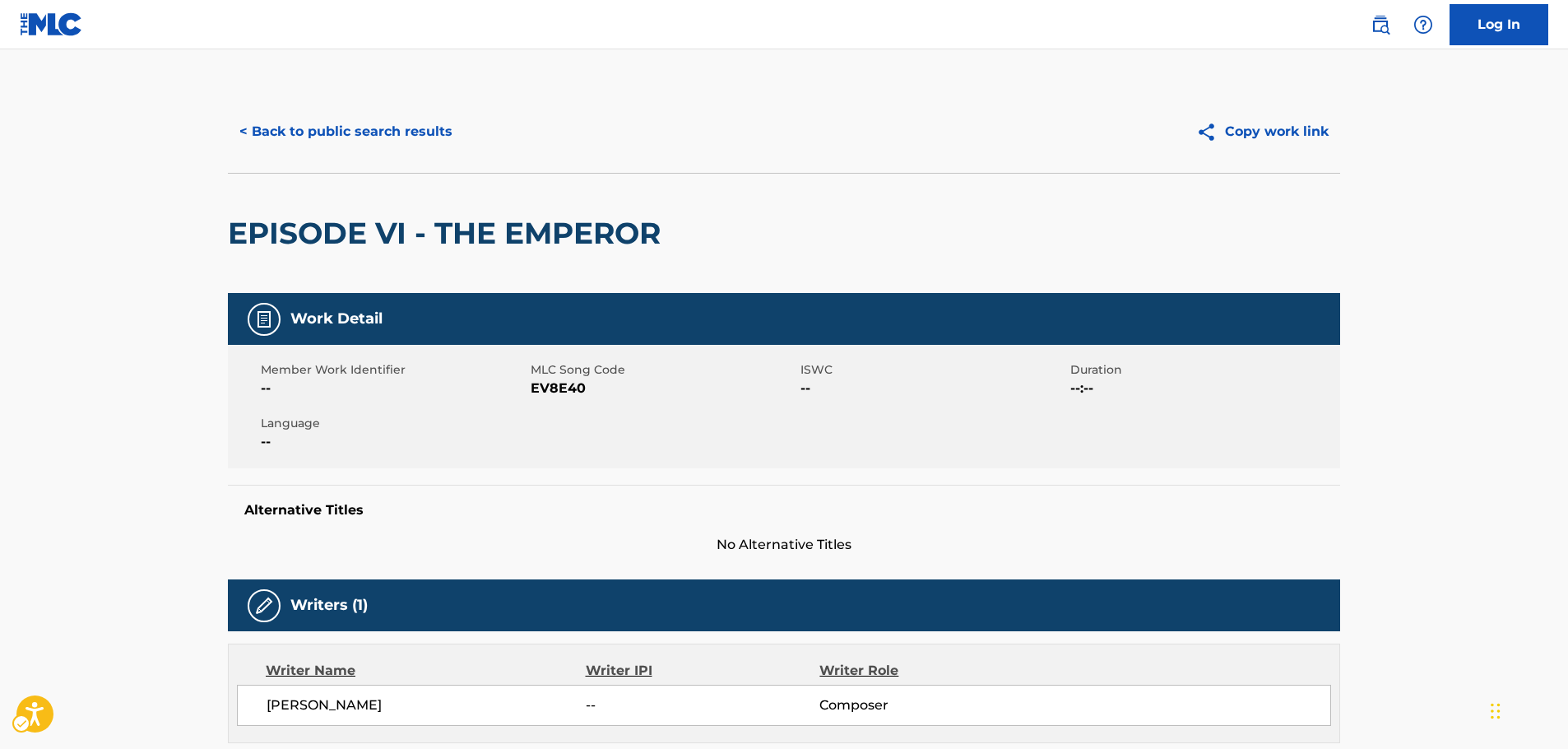
click at [332, 108] on div "< Back to public search results Copy work link" at bounding box center [784, 131] width 1112 height 82
click at [330, 122] on button "< Back to public search results" at bounding box center [346, 132] width 237 height 41
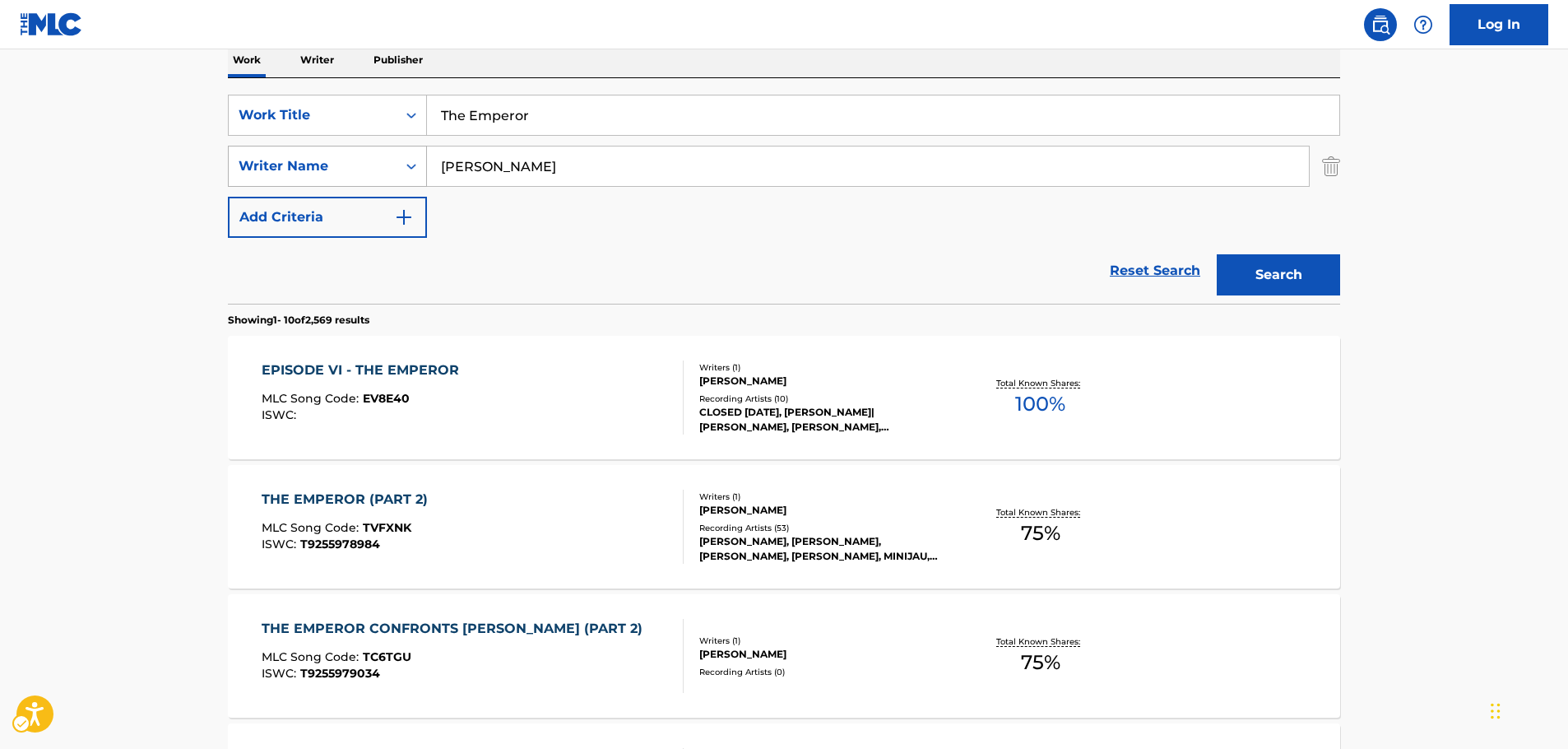
scroll to position [267, 0]
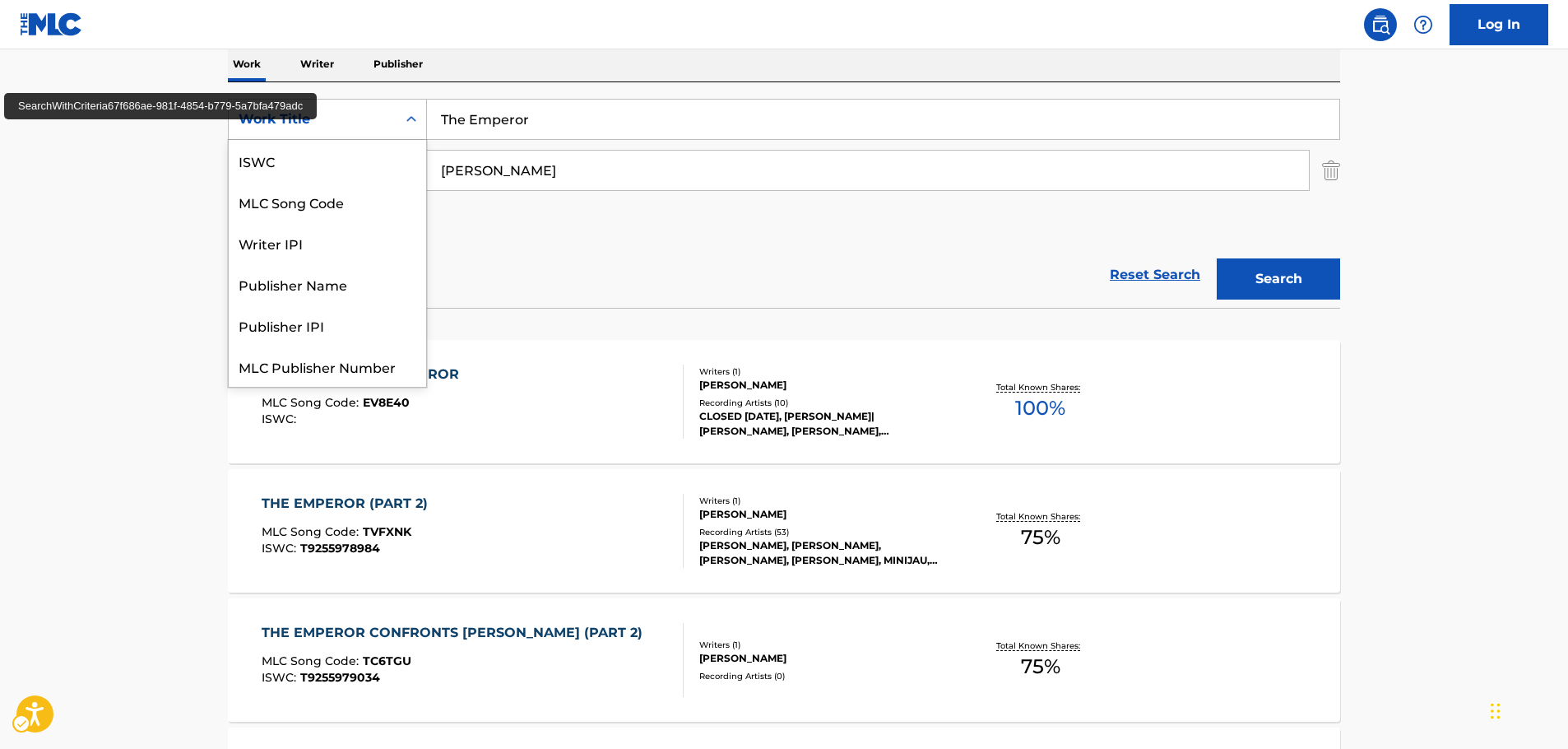
click at [412, 116] on icon "Search Form" at bounding box center [411, 119] width 17 height 17
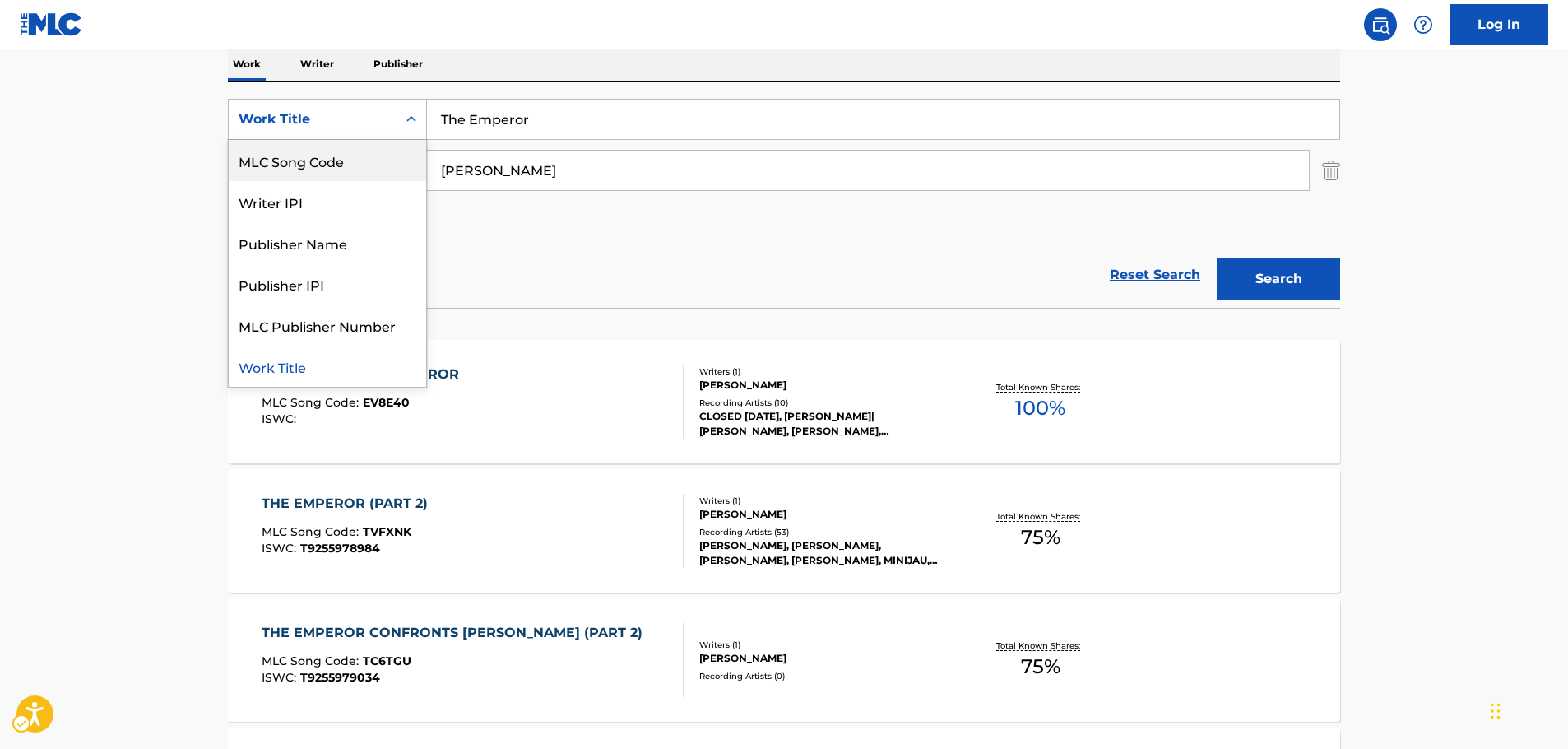
click at [369, 155] on div "MLC Song Code" at bounding box center [327, 161] width 197 height 41
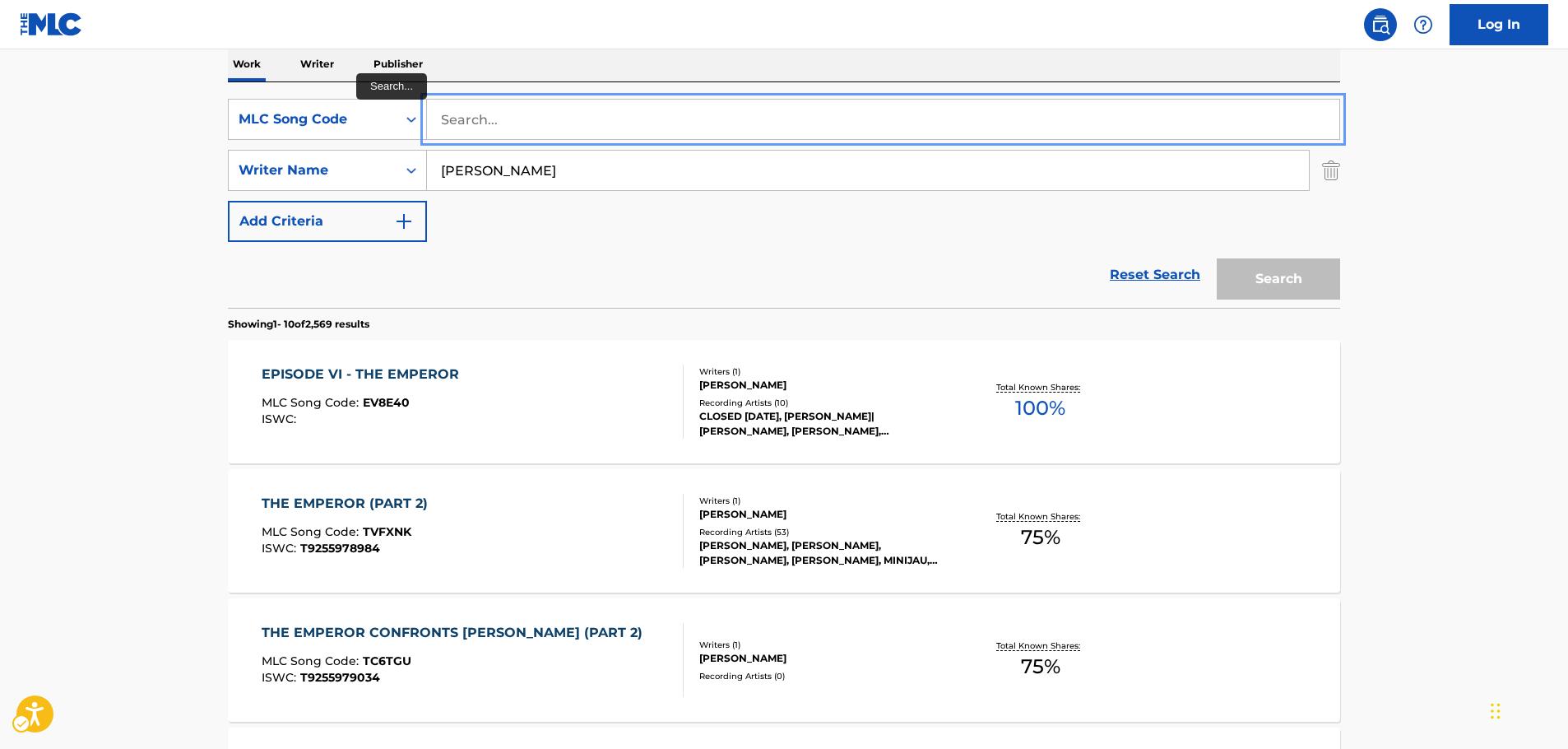
paste input "CD1JX7"
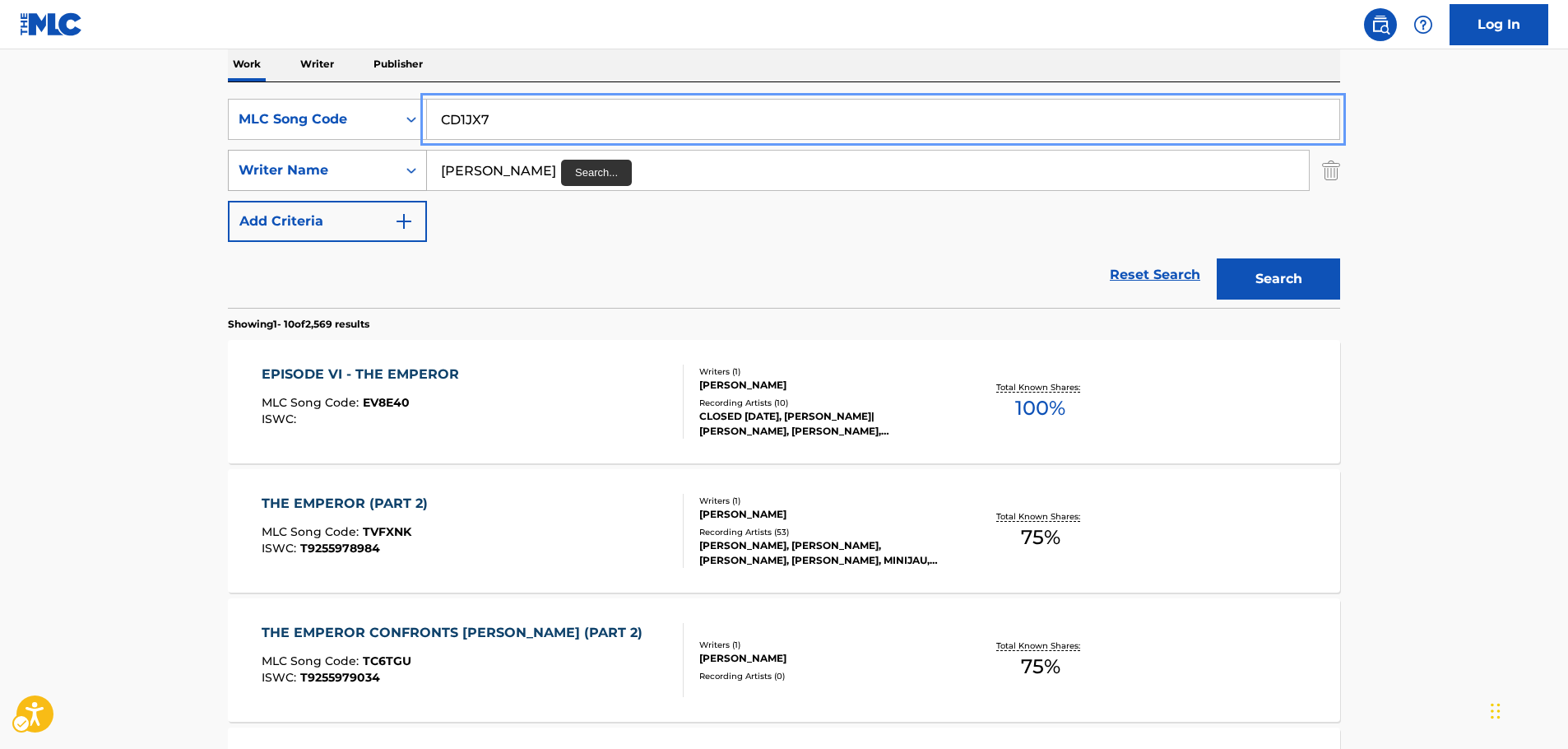
type input "CD1JX7"
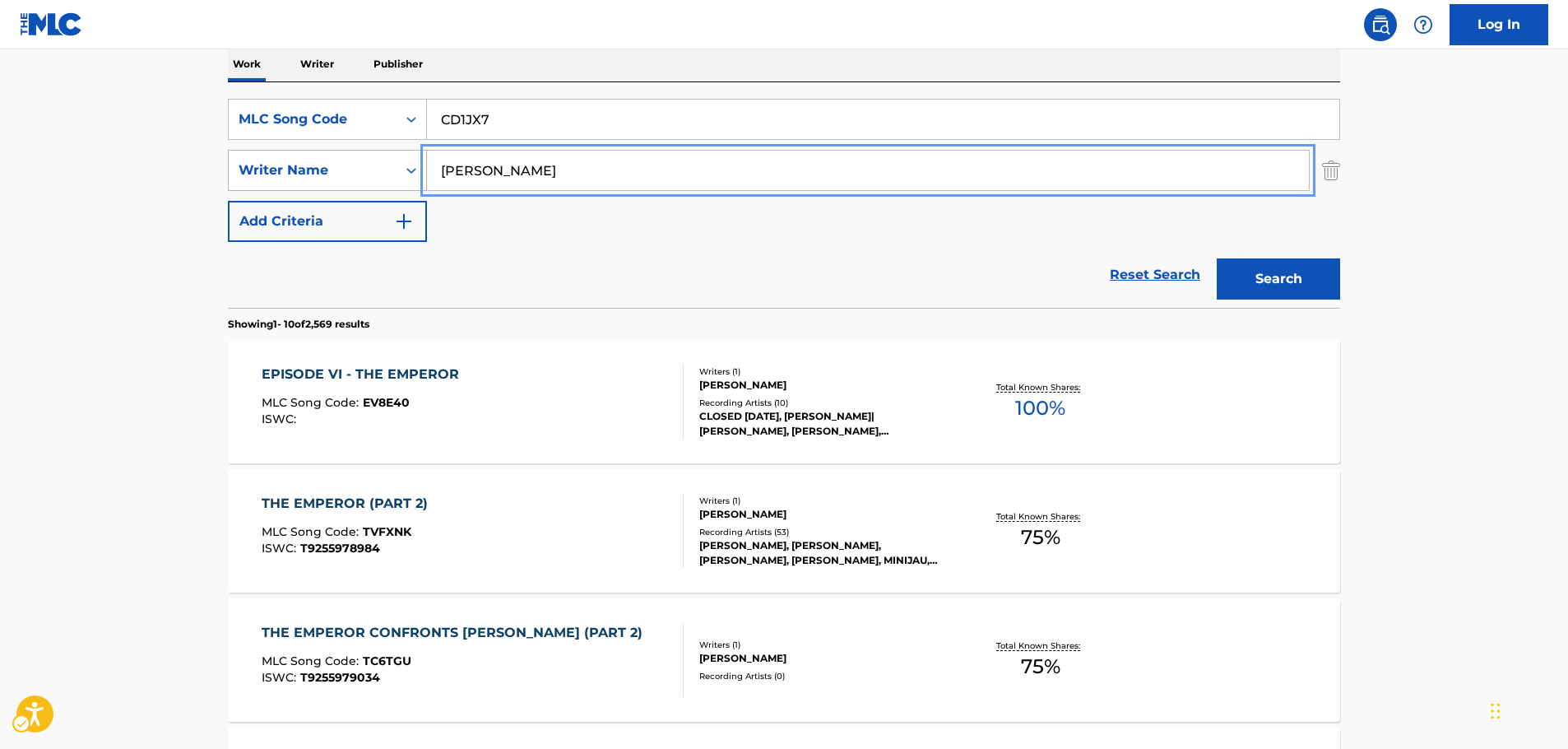
drag, startPoint x: 355, startPoint y: 174, endPoint x: 320, endPoint y: 175, distance: 35.0
click at [1216, 258] on button "Search" at bounding box center [1277, 279] width 123 height 41
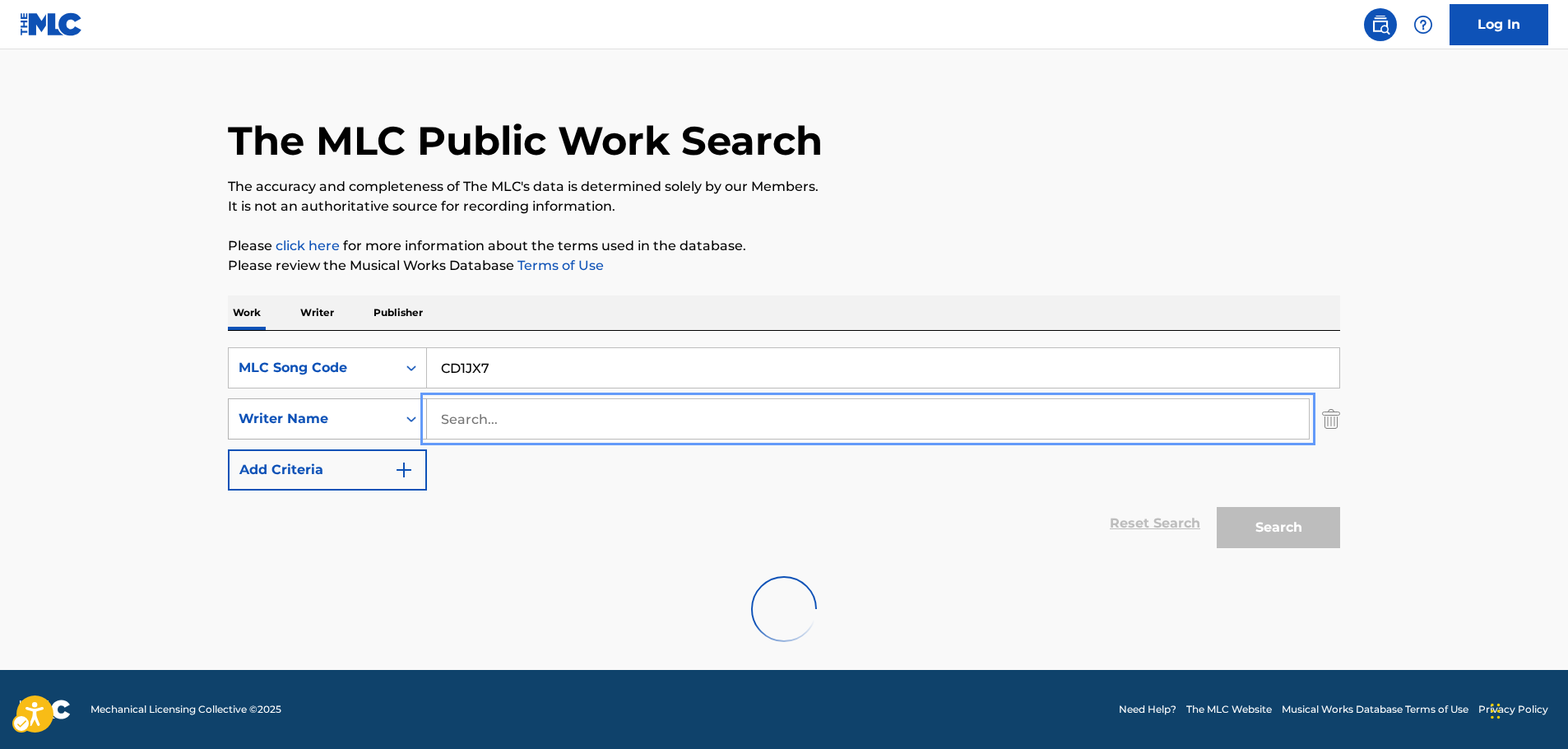
scroll to position [147, 0]
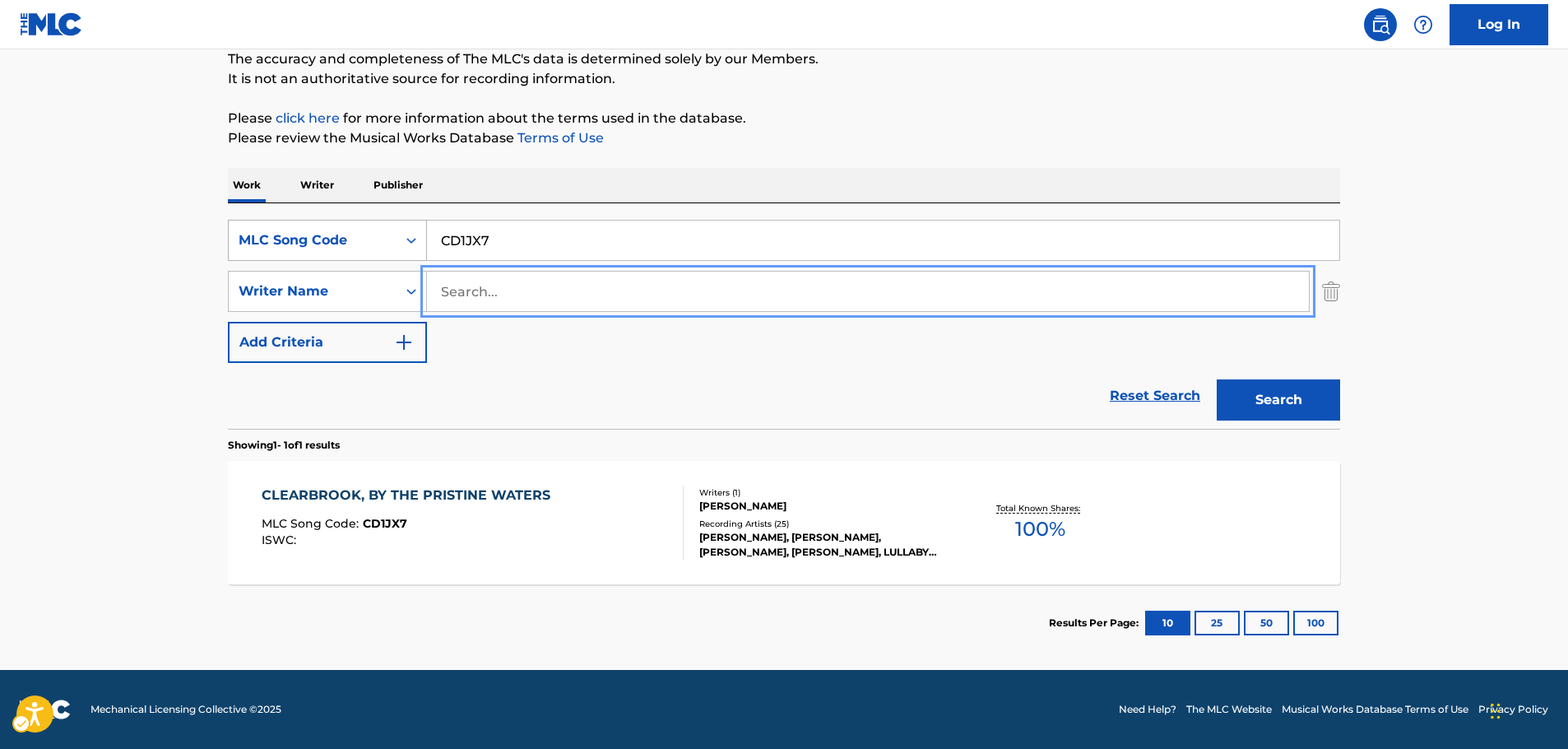
click at [379, 239] on div "MLC Song Code" at bounding box center [312, 240] width 148 height 20
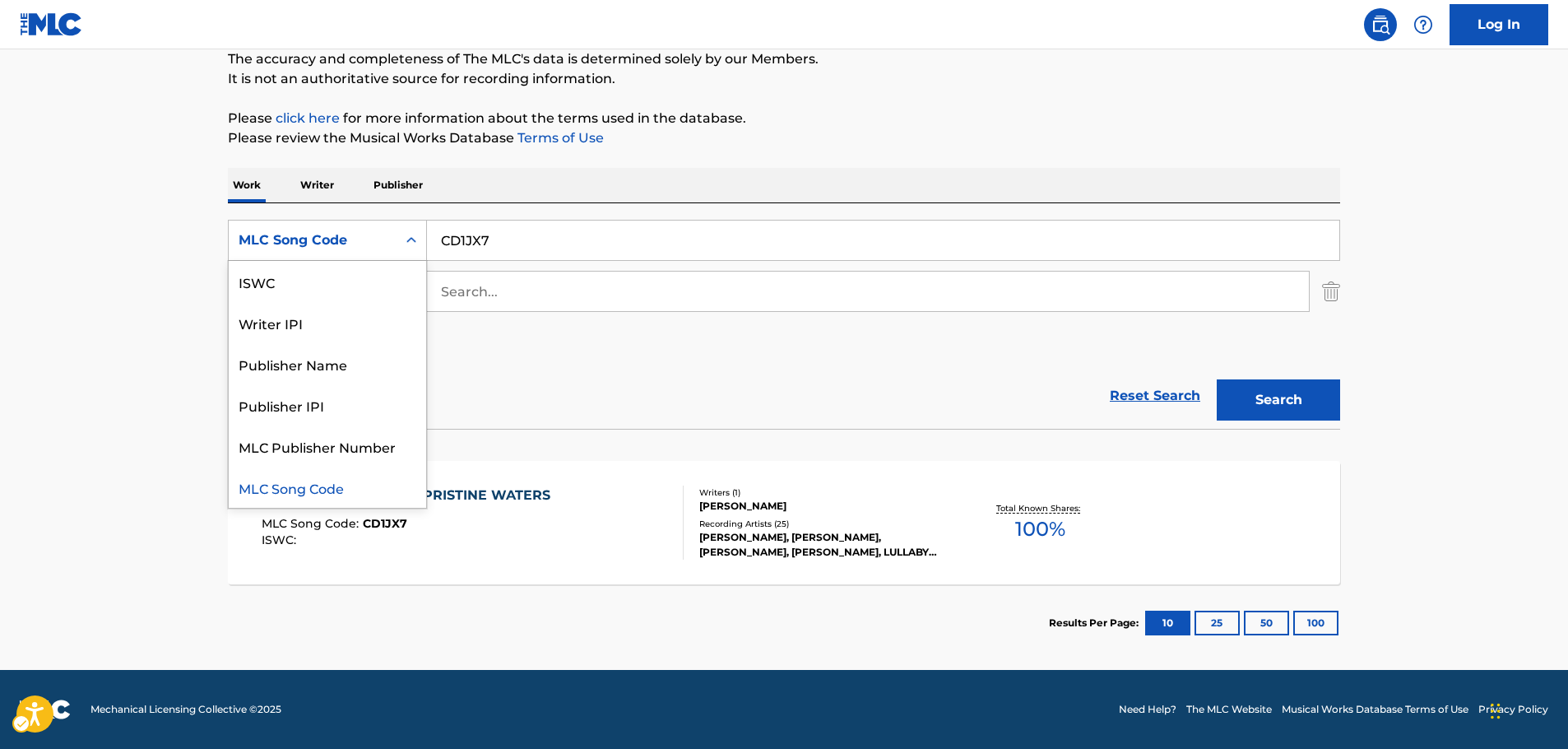
scroll to position [0, 0]
click at [333, 286] on div "Work Title" at bounding box center [327, 282] width 197 height 41
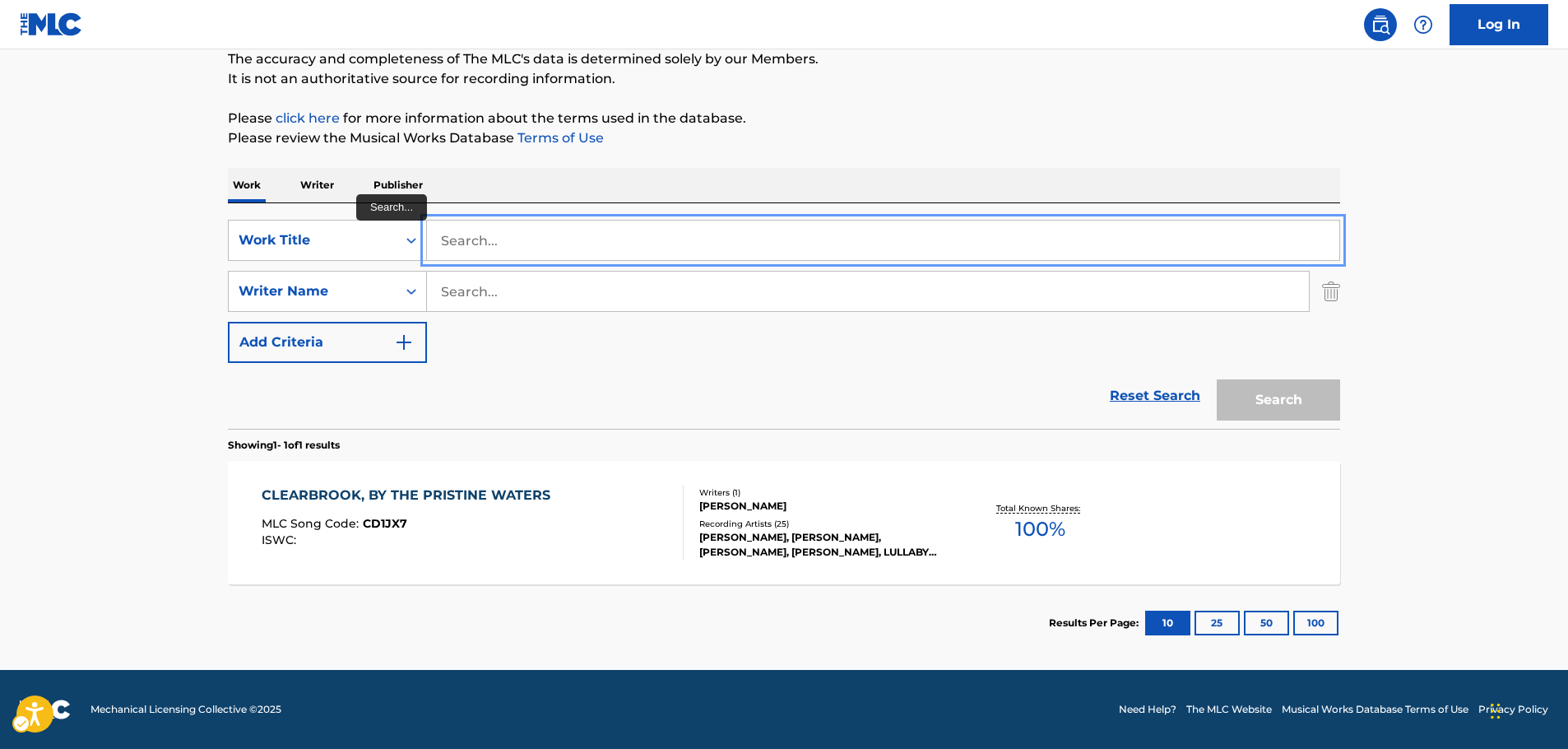
paste input "CD1JX7"
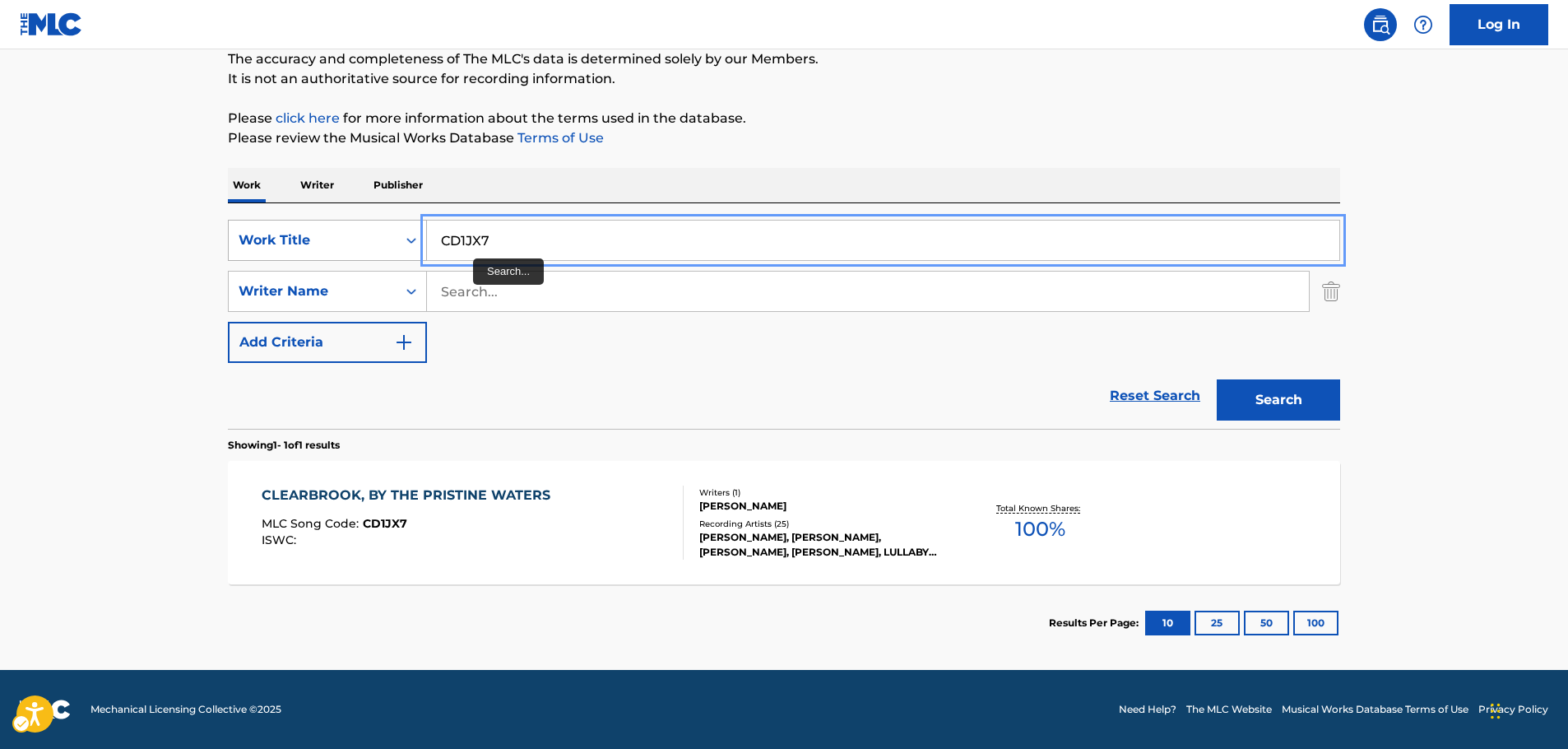
drag, startPoint x: 510, startPoint y: 241, endPoint x: 318, endPoint y: 221, distance: 193.0
click at [336, 237] on div "SearchWithCriteriae01b619f-0dc1-4efc-8763-8fda2053ff71 Work Title CD1JX7" at bounding box center [784, 240] width 1112 height 41
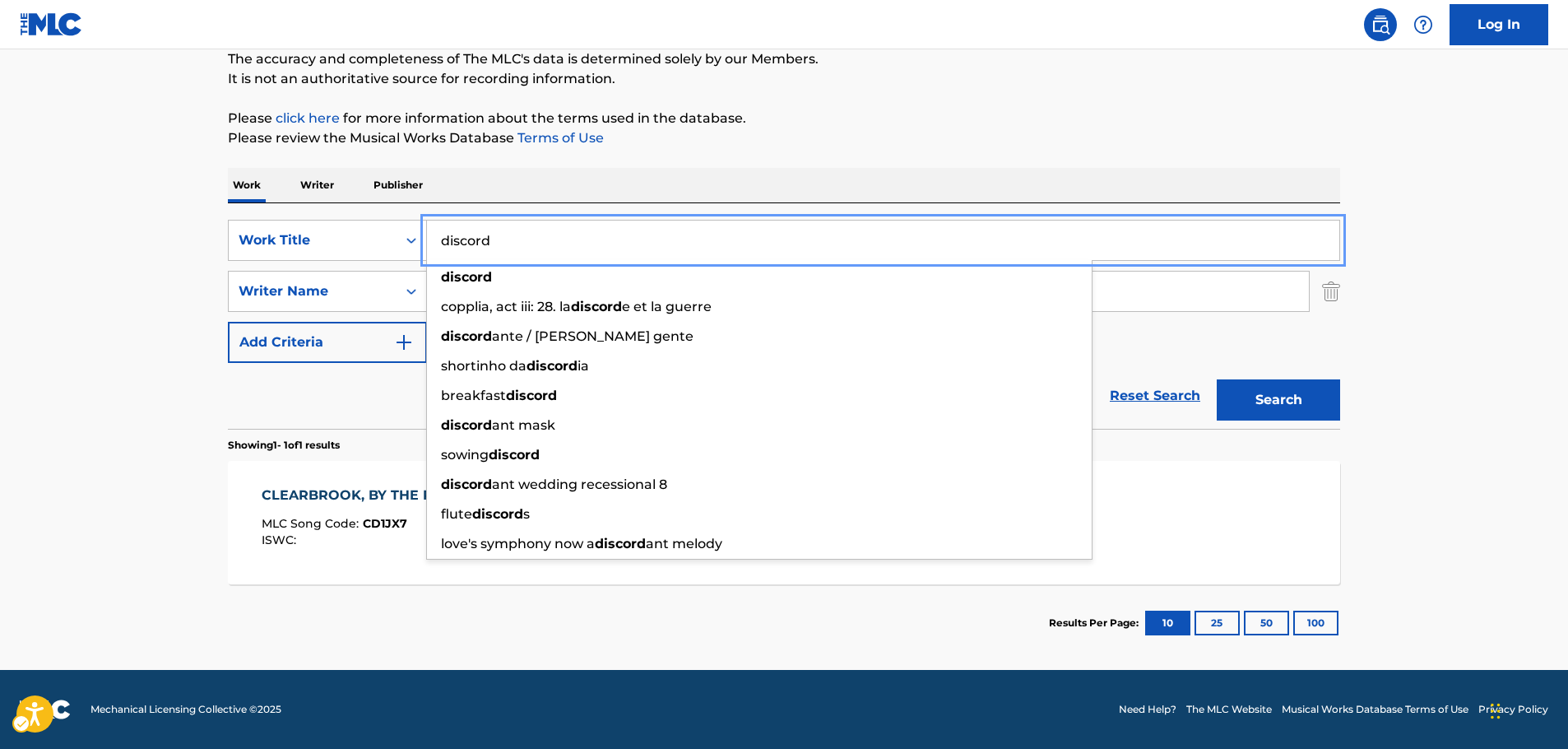
type input "discord"
click at [89, 361] on main "The MLC Public Work Search The accuracy and completeness of The MLC's data is d…" at bounding box center [784, 287] width 1568 height 767
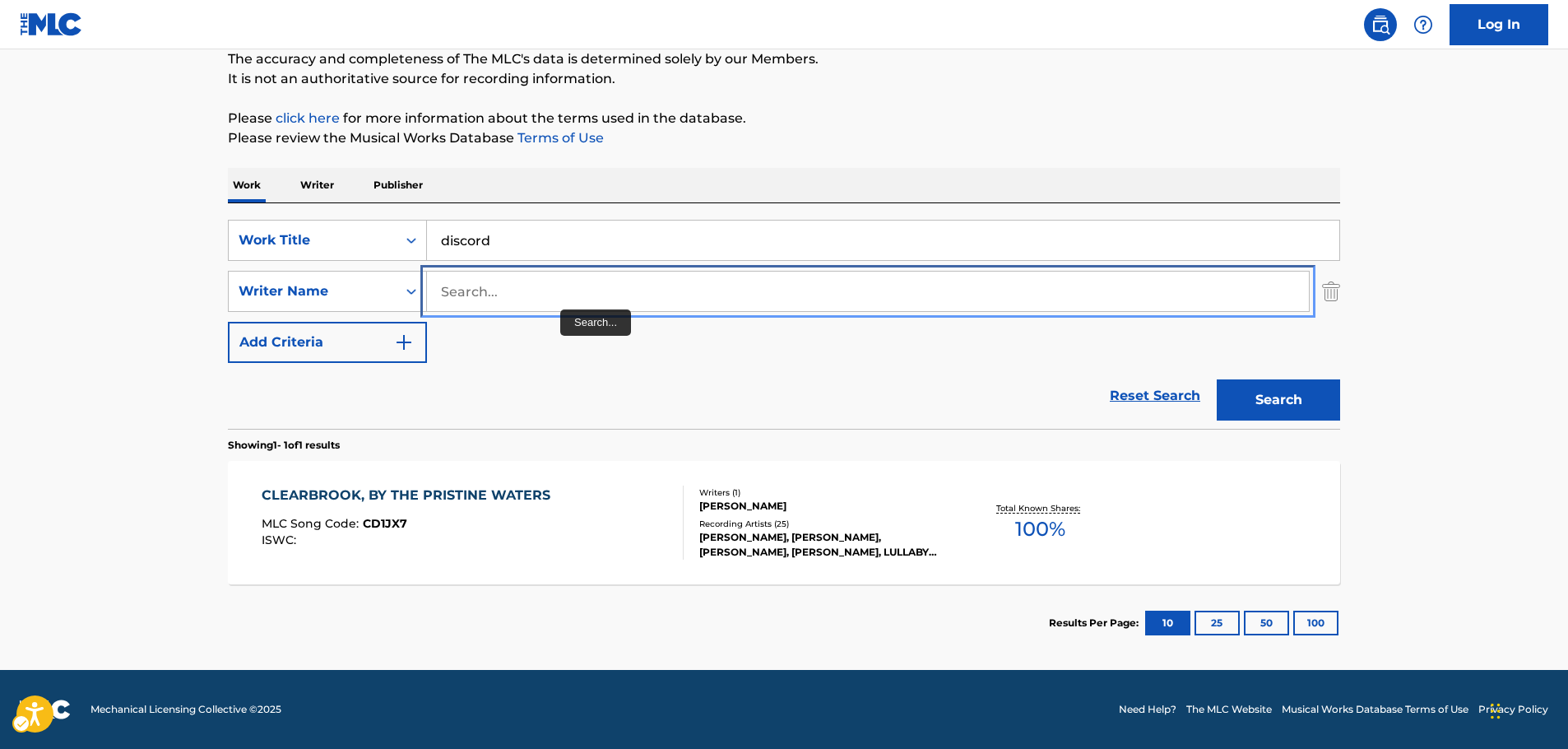
click at [557, 296] on input "Search..." at bounding box center [867, 291] width 882 height 39
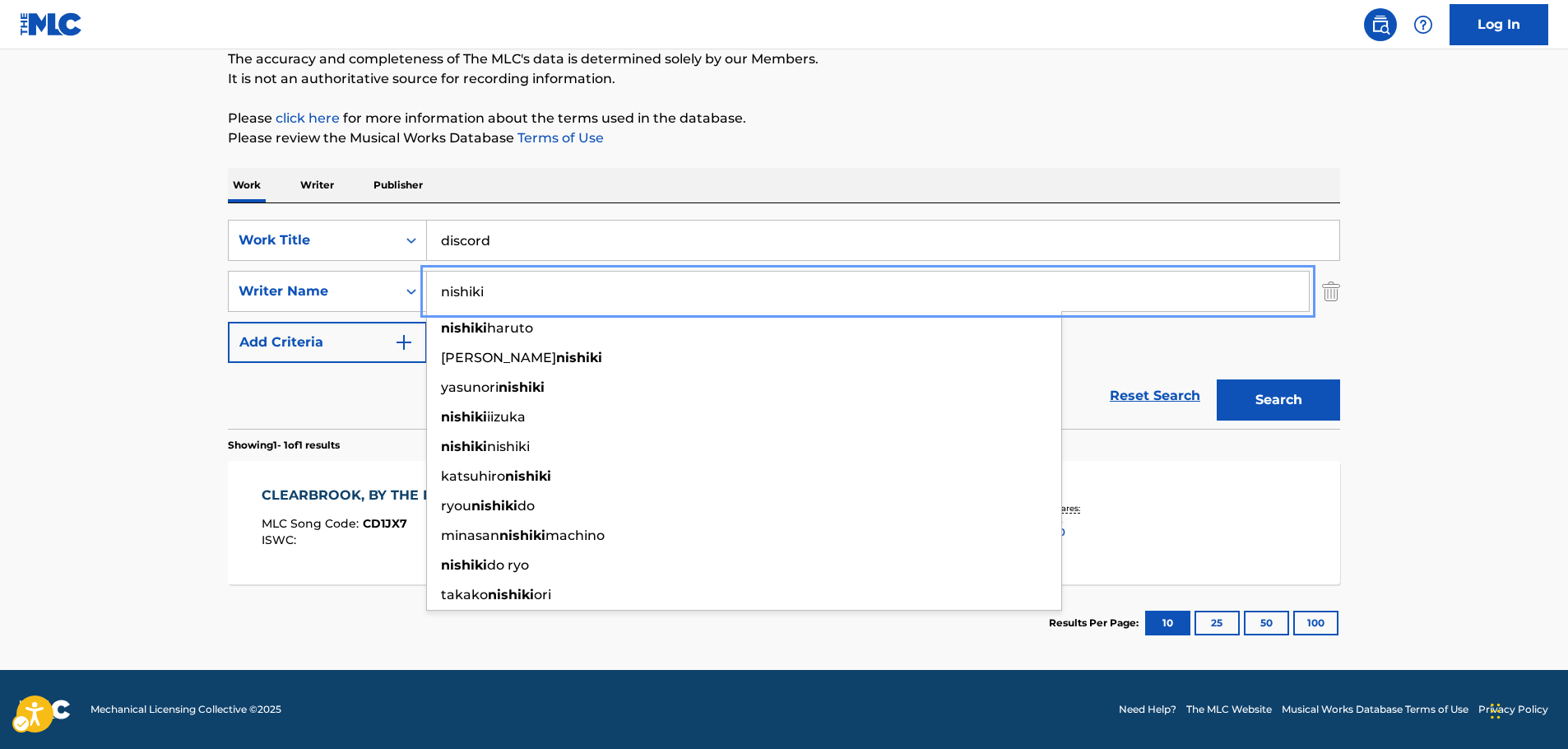
type input "nishiki"
click at [1274, 411] on button "Search" at bounding box center [1277, 400] width 123 height 41
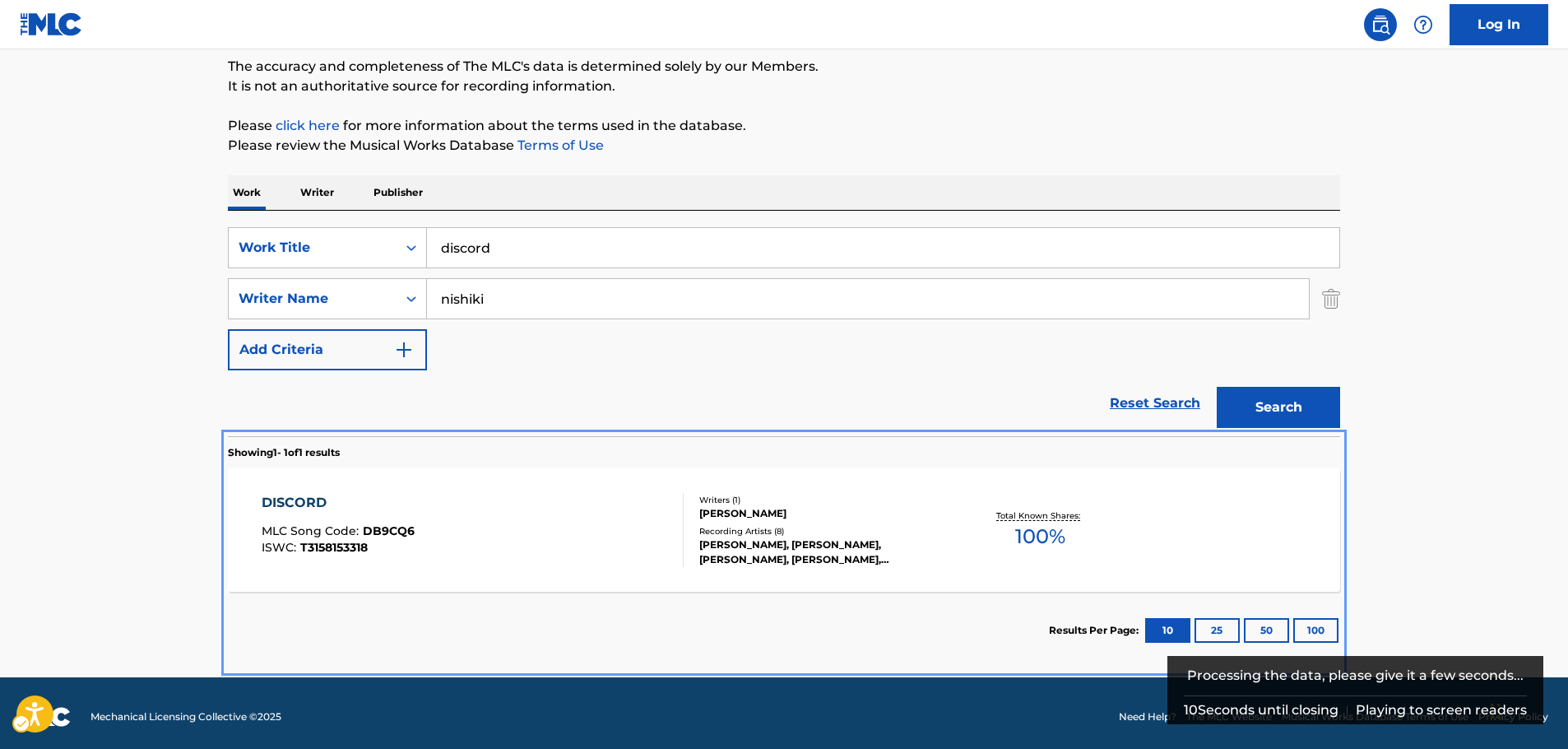
scroll to position [147, 0]
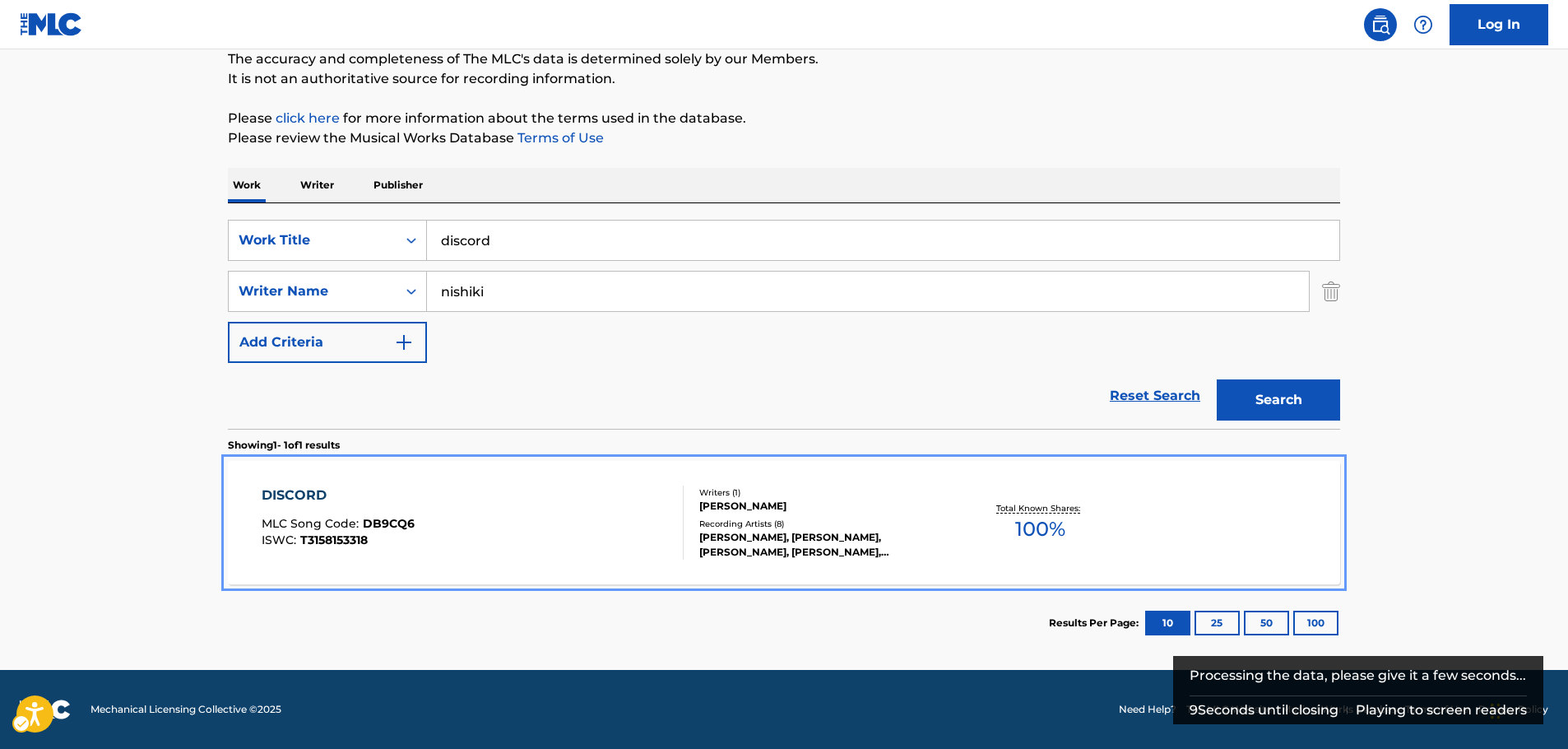
click at [507, 549] on div "DISCORD MLC Song Code : DB9CQ6 ISWC : T3158153318" at bounding box center [472, 521] width 423 height 74
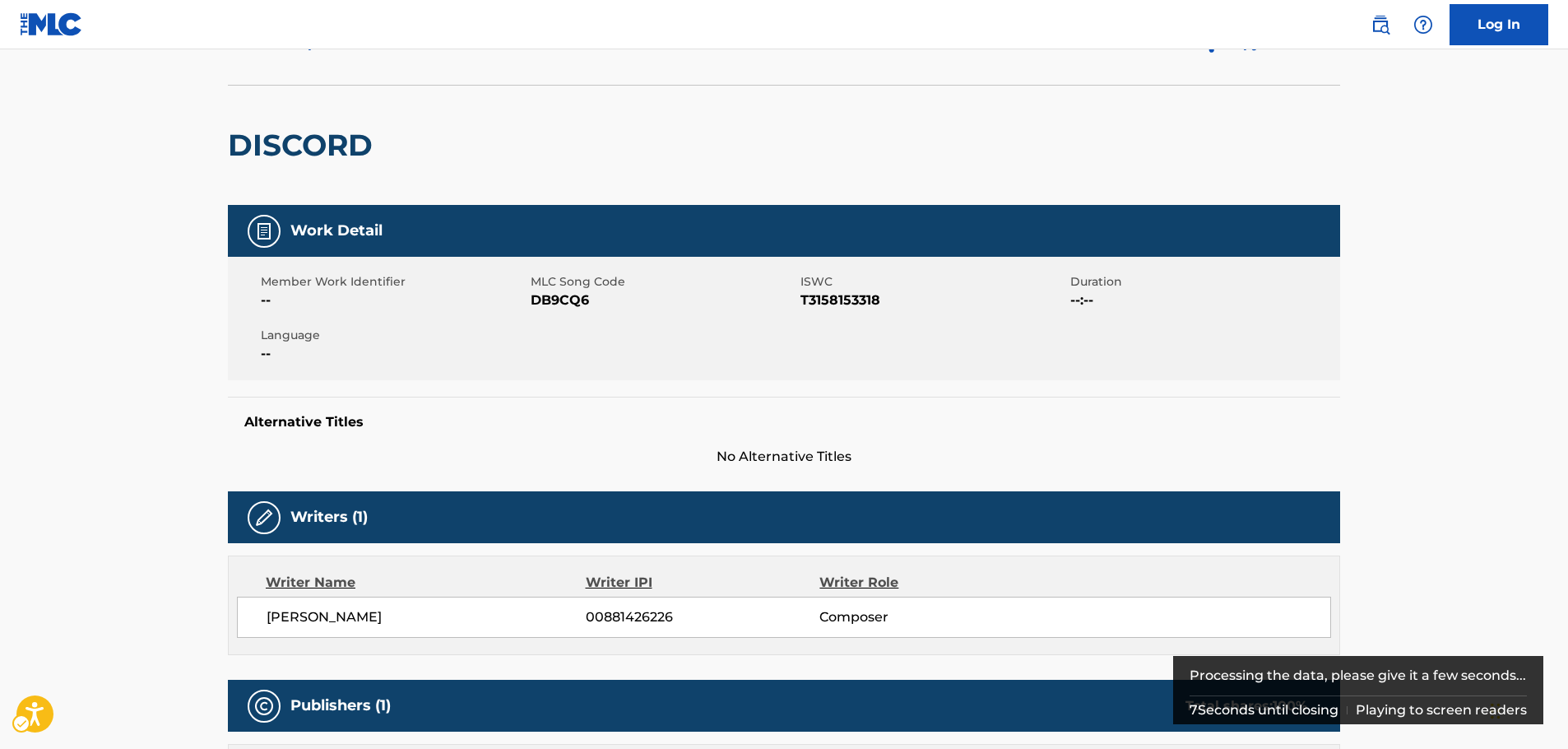
scroll to position [64, 0]
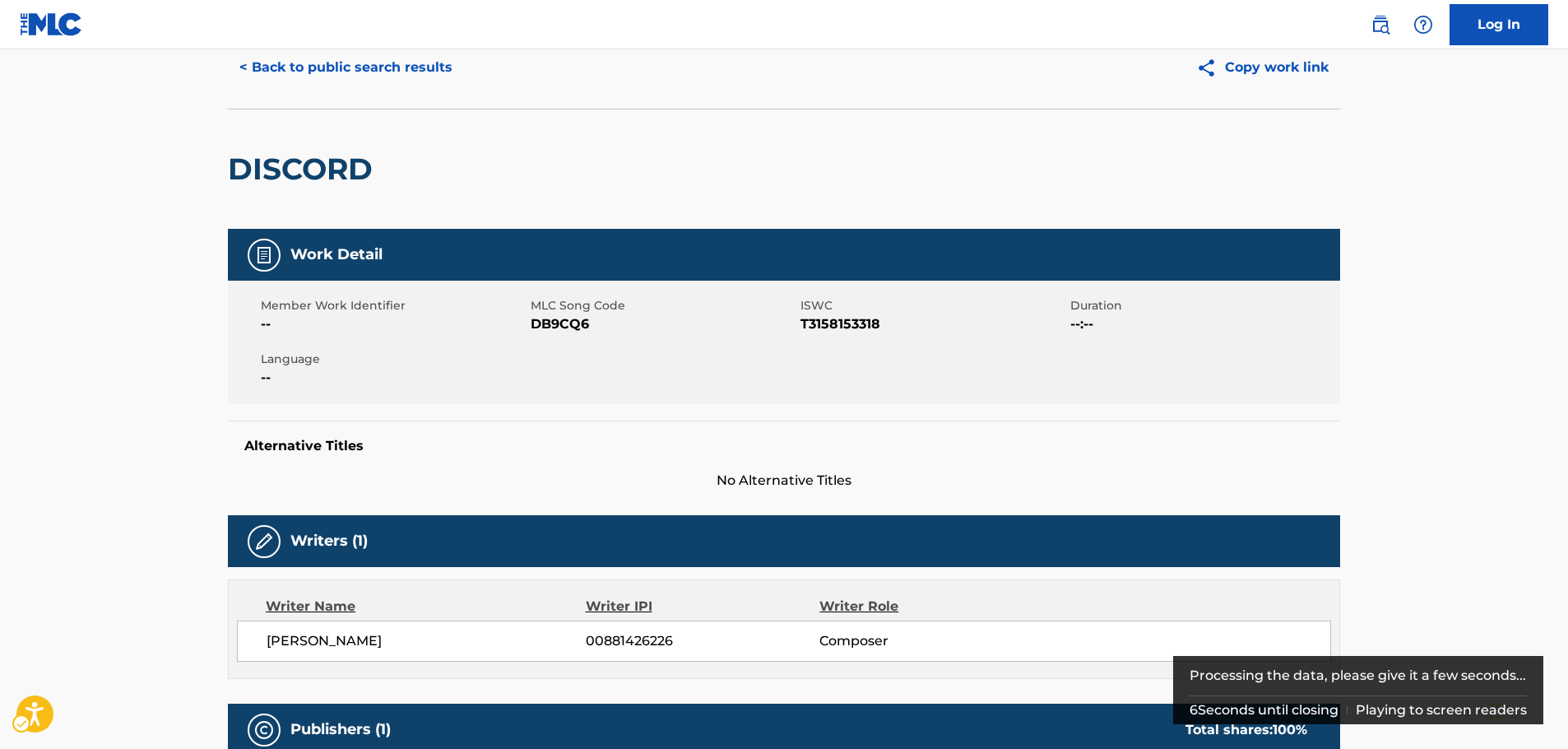
click at [553, 326] on span "MLC Song Code - DB9CQ6" at bounding box center [663, 324] width 266 height 20
click at [822, 321] on span "ISWC - T3158153318" at bounding box center [933, 324] width 266 height 20
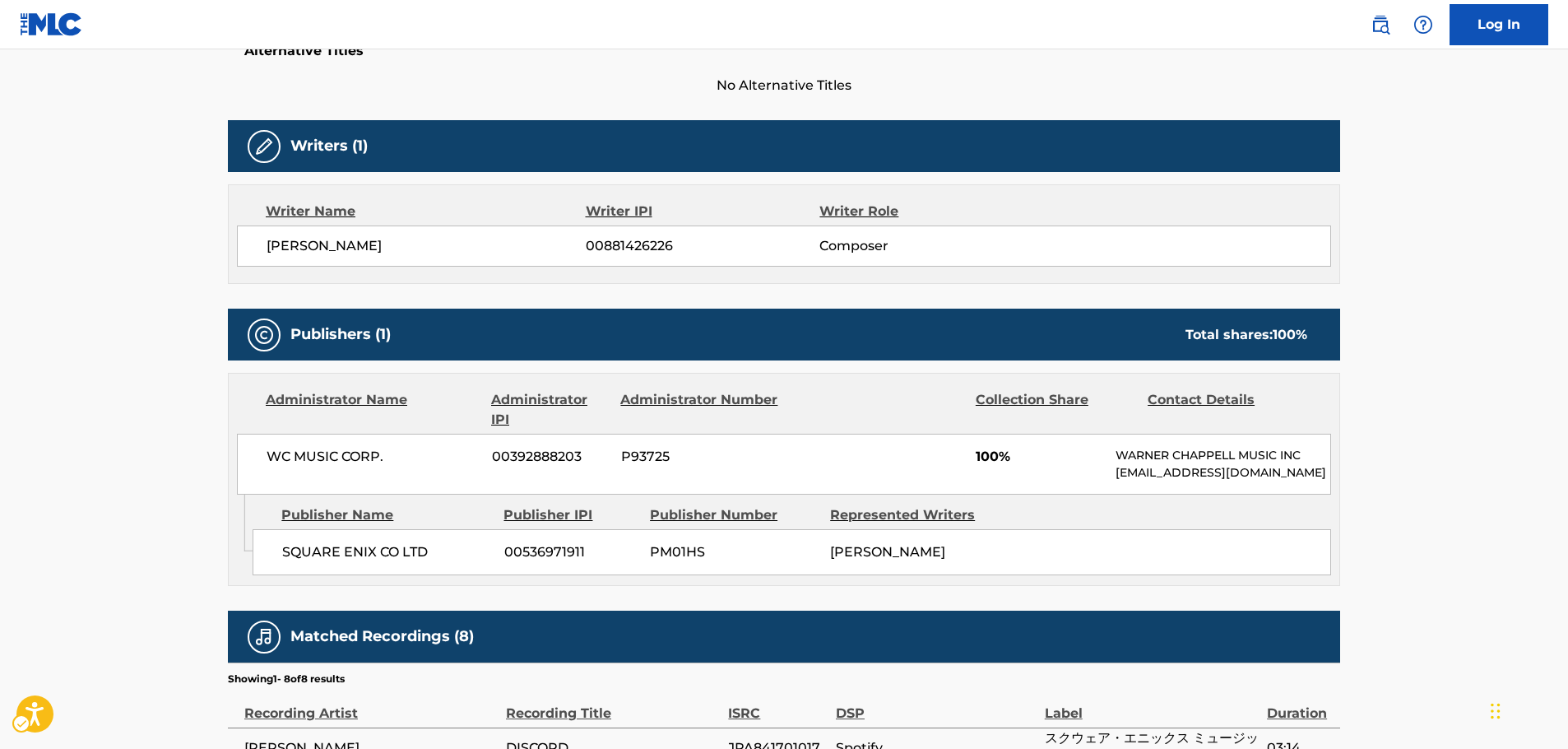
scroll to position [475, 0]
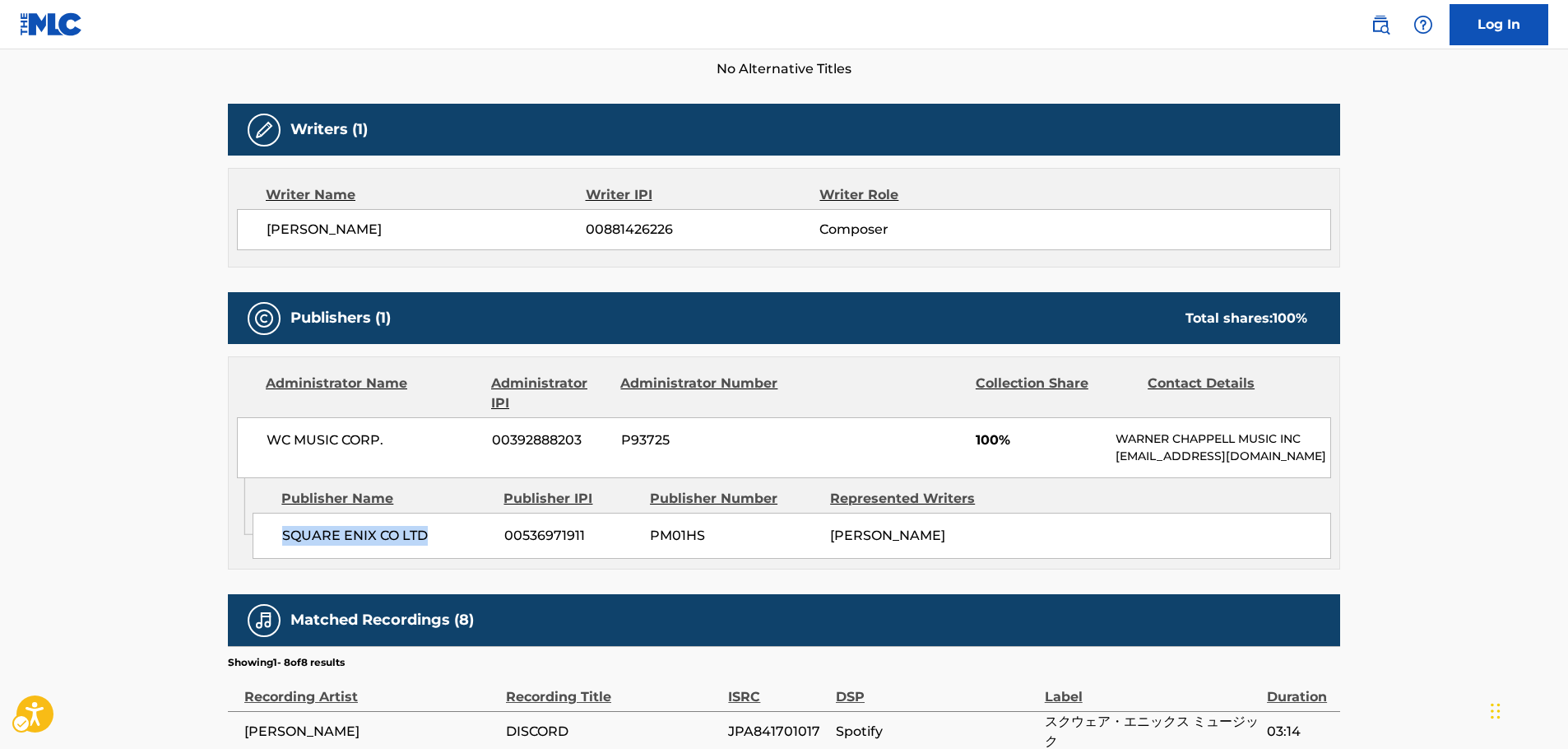
drag, startPoint x: 455, startPoint y: 552, endPoint x: 276, endPoint y: 554, distance: 179.0
click at [276, 554] on div "SQUARE ENIX CO LTD 00536971911 PM01HS [PERSON_NAME]" at bounding box center [791, 535] width 1078 height 46
drag, startPoint x: 415, startPoint y: 448, endPoint x: 261, endPoint y: 450, distance: 154.0
click at [261, 450] on div "WC MUSIC CORP. 00392888203 P93725 100% [PERSON_NAME] MUSIC INC [EMAIL_ADDRESS][…" at bounding box center [784, 447] width 1094 height 61
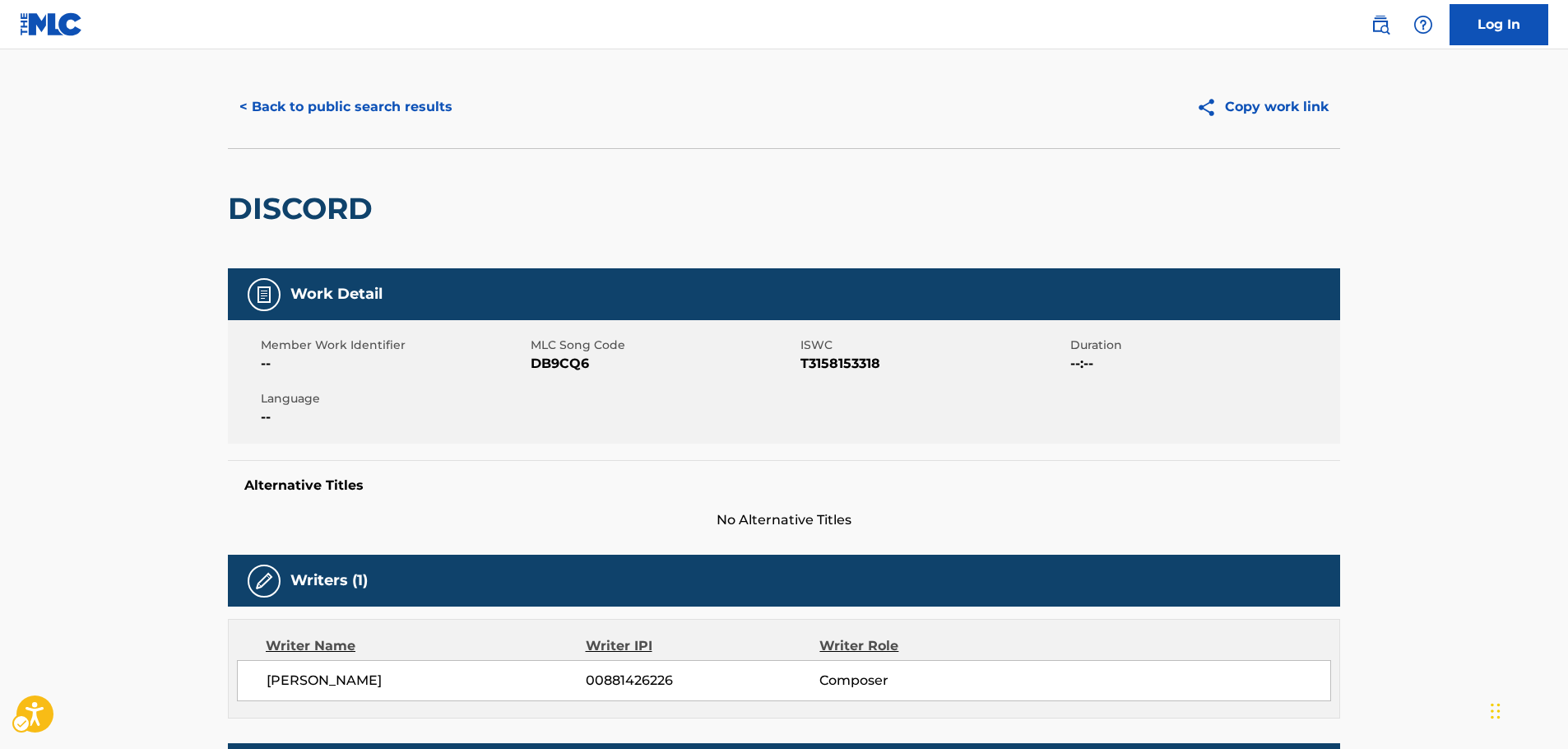
scroll to position [0, 0]
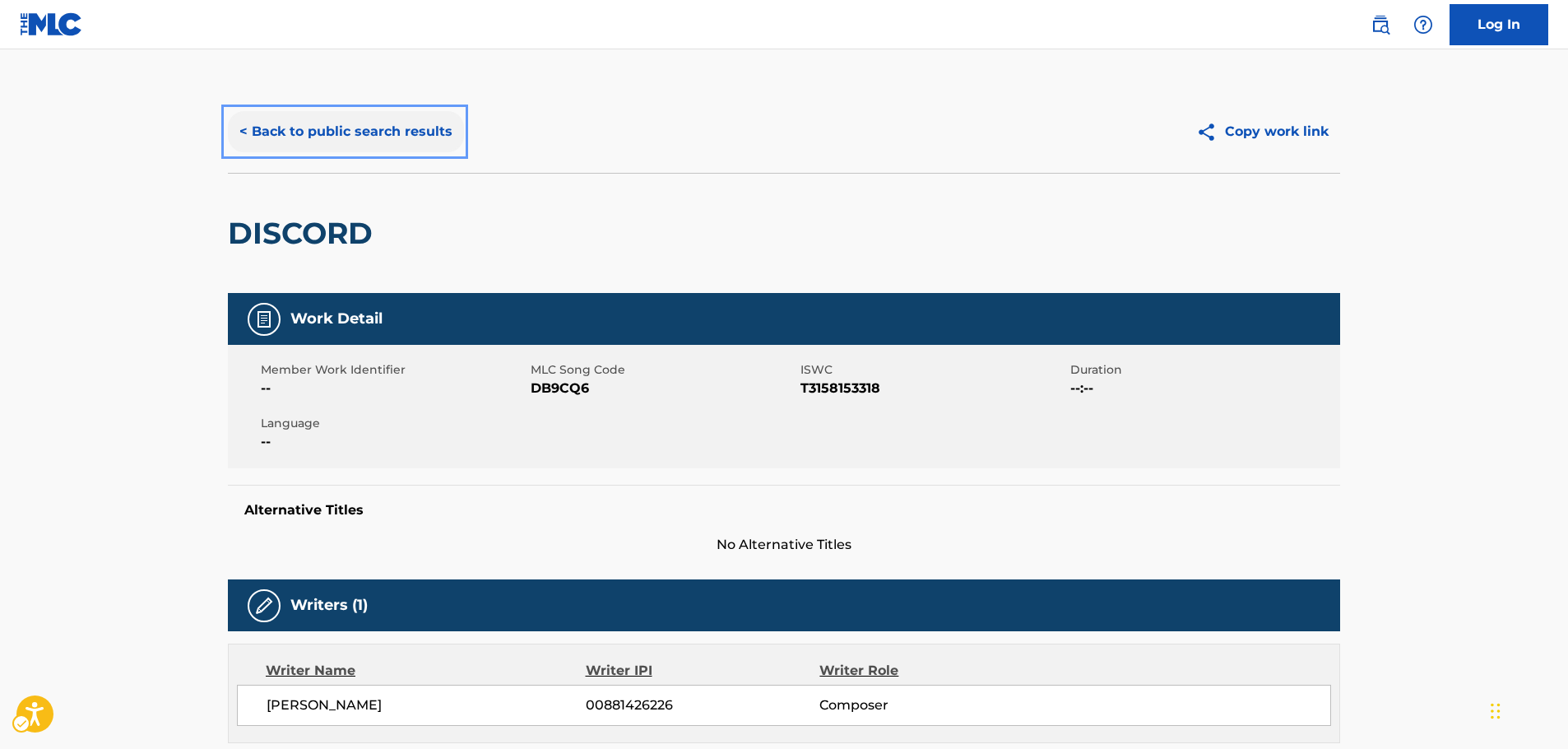
click at [334, 138] on button "< Back to public search results" at bounding box center [346, 132] width 237 height 41
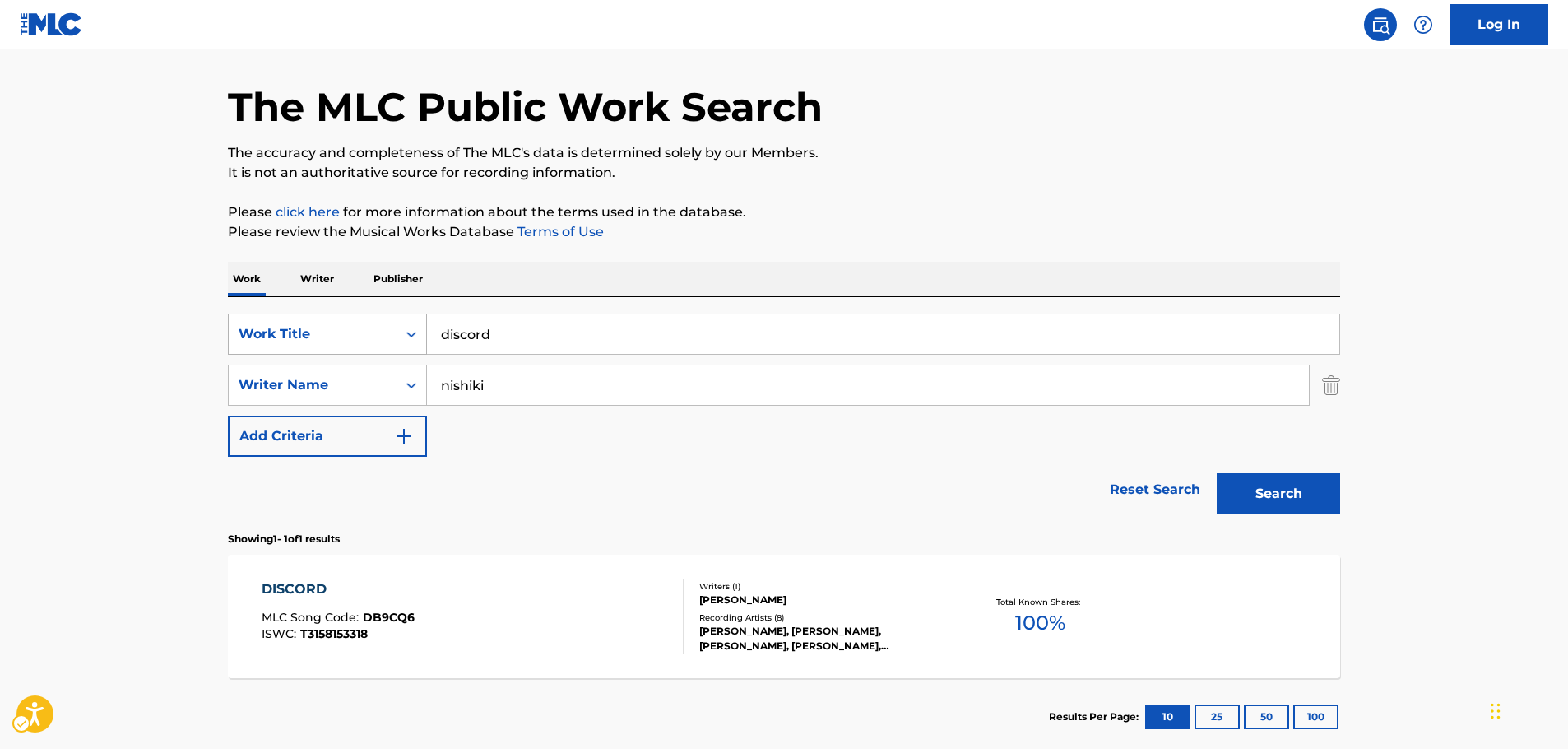
click at [386, 328] on div "Work Title" at bounding box center [312, 334] width 168 height 32
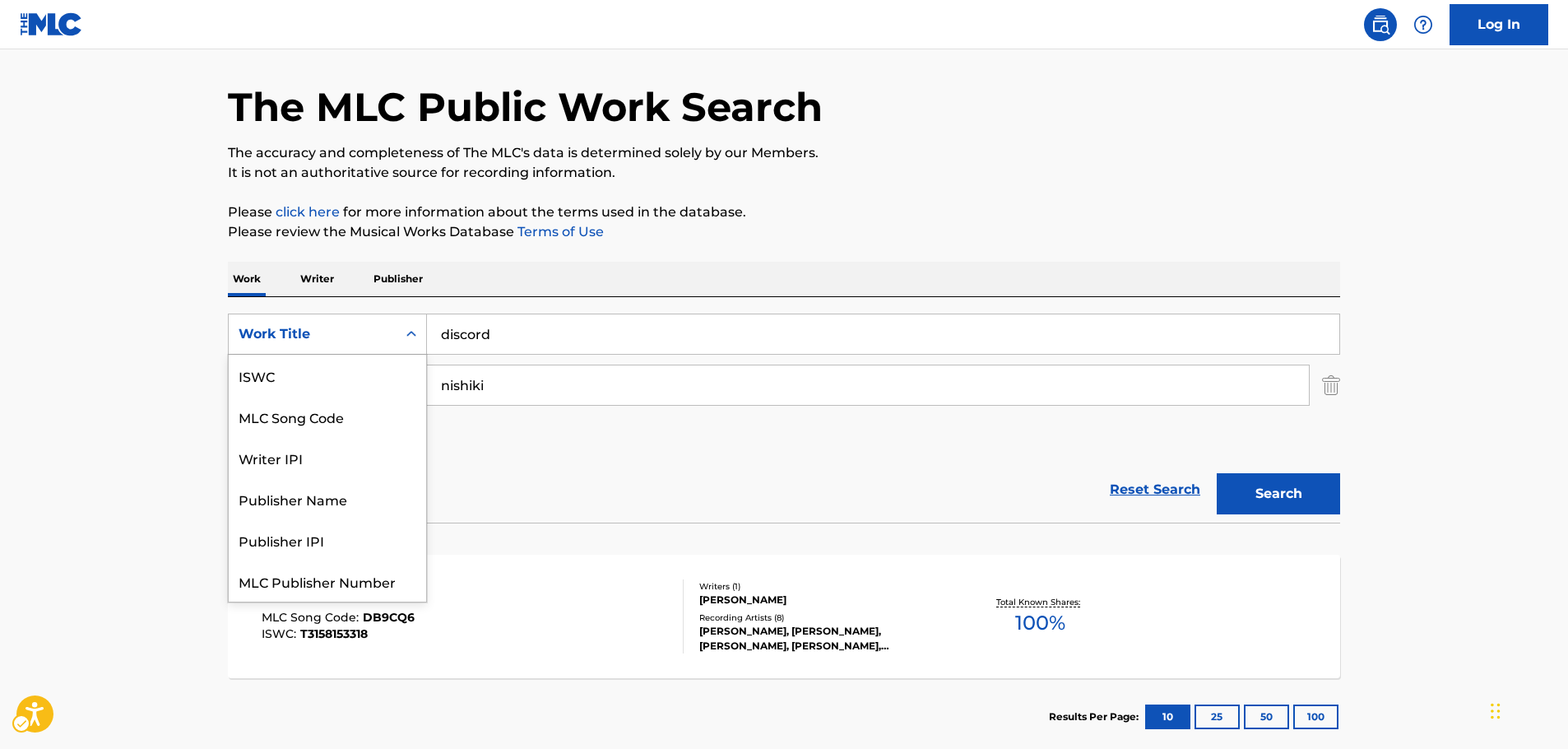
scroll to position [41, 0]
click at [314, 384] on div "MLC Song Code" at bounding box center [327, 375] width 197 height 41
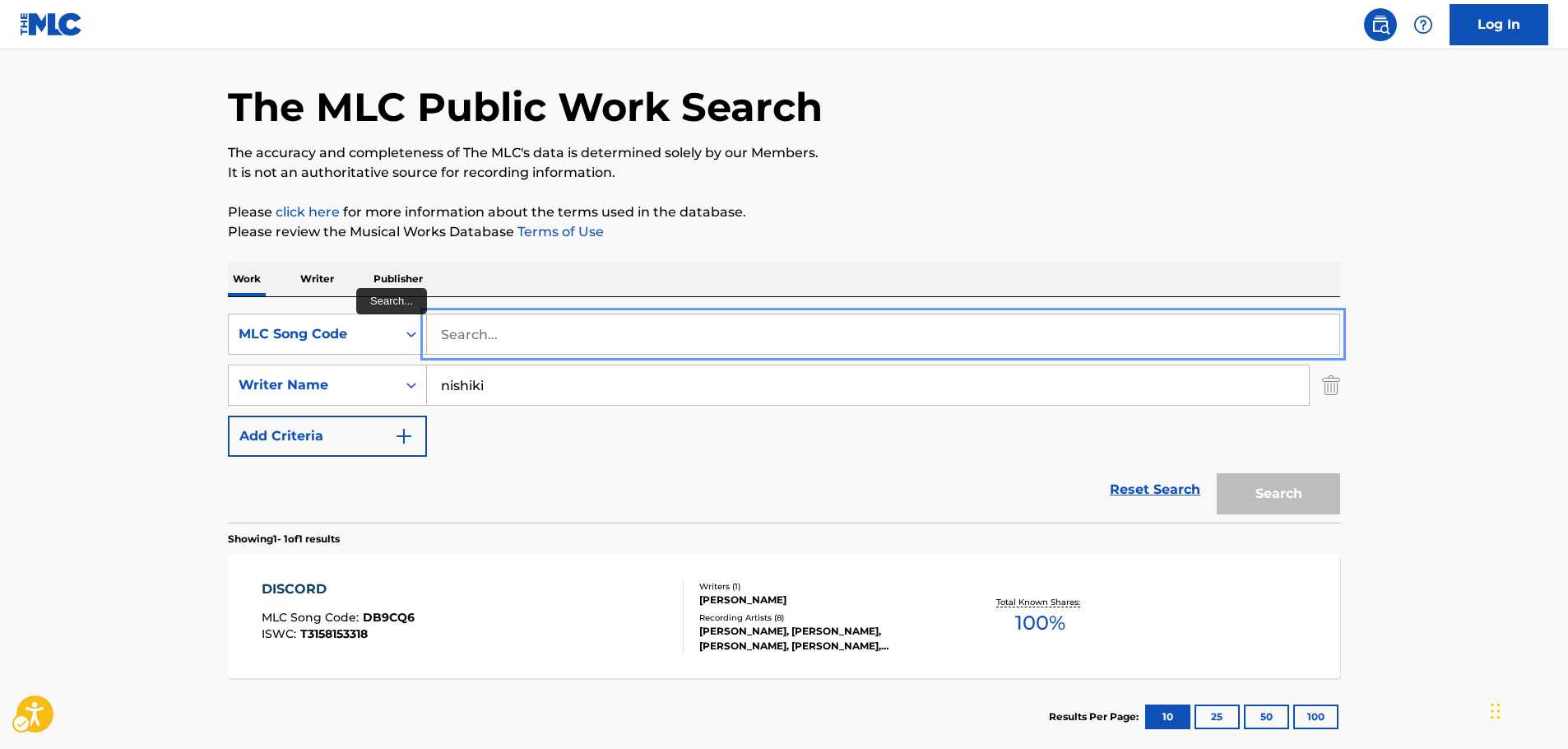
paste input "BA3FGK"
type input "BA3FGK"
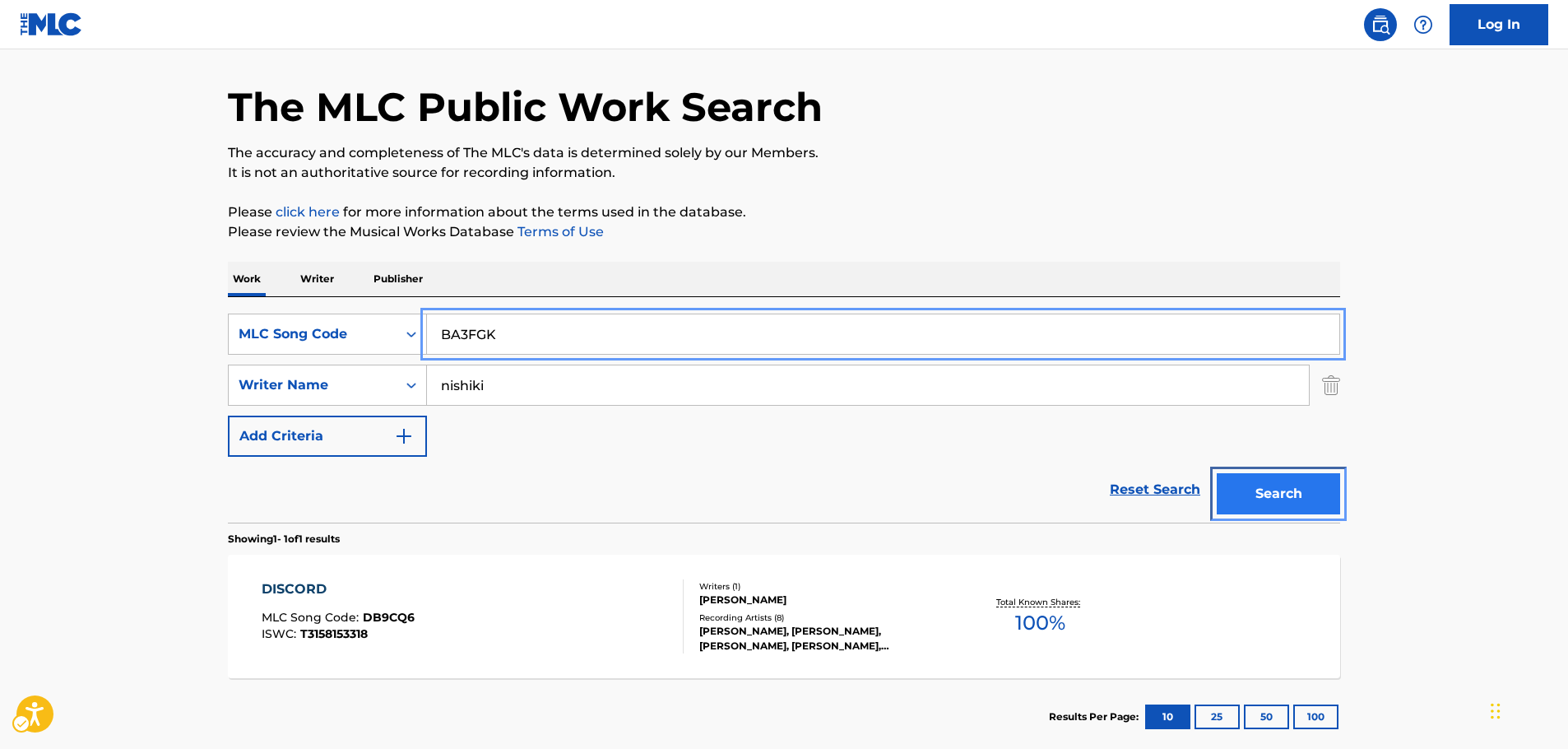
click at [1286, 495] on button "Search" at bounding box center [1277, 494] width 123 height 41
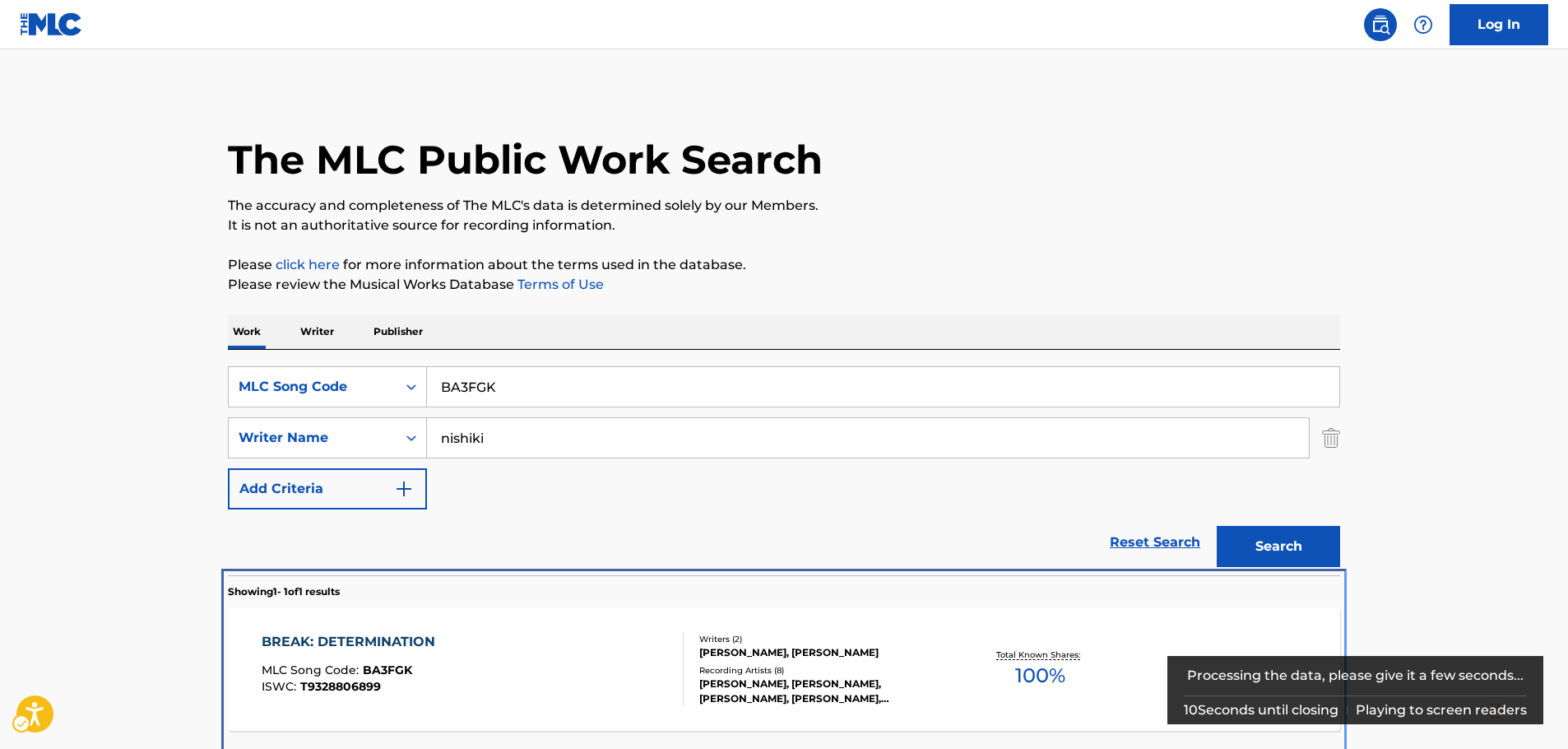
scroll to position [59, 0]
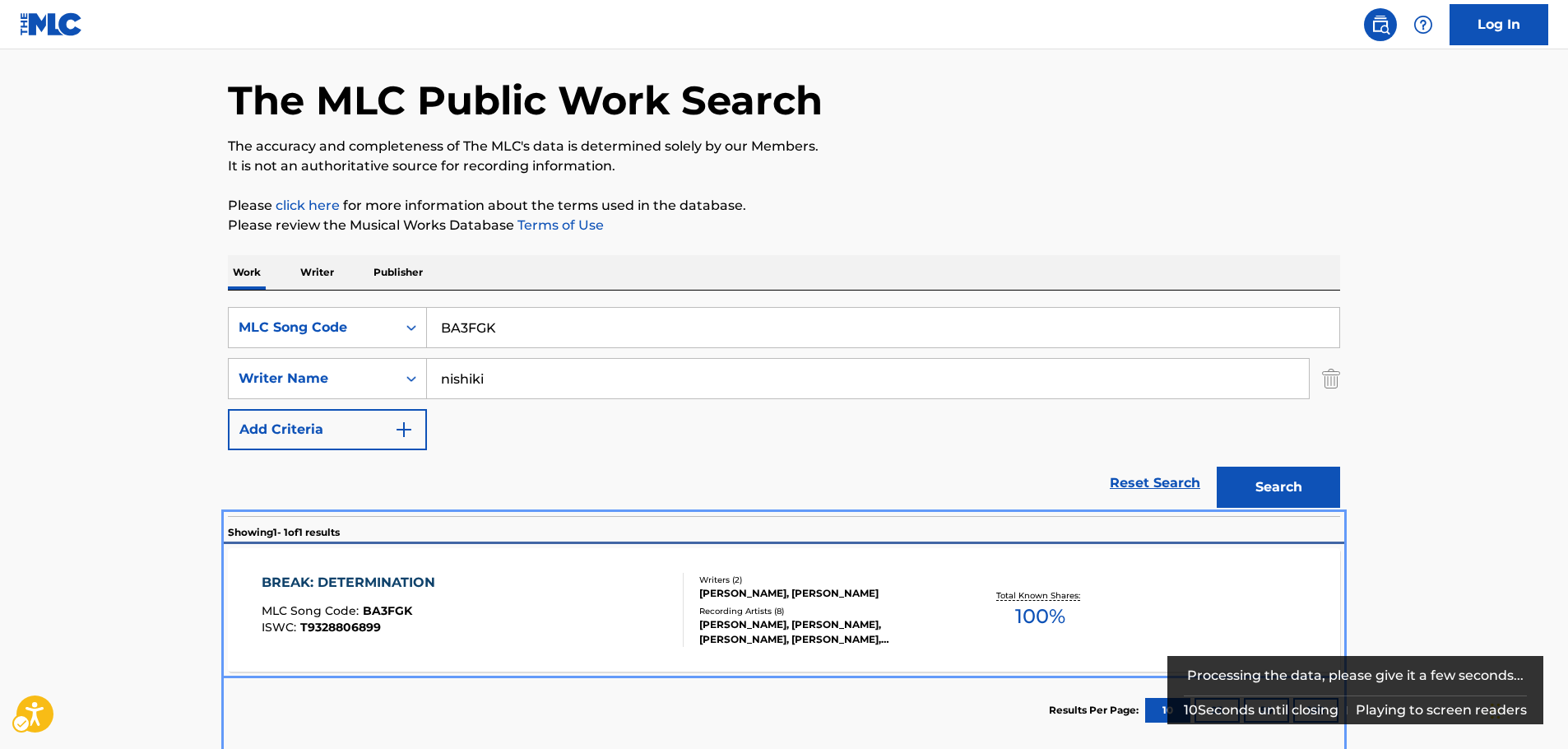
click at [464, 659] on div "BREAK: DETERMINATION MLC Song Code : BA3FGK ISWC : T9328806899 Writers ( 2 ) [P…" at bounding box center [784, 609] width 1112 height 123
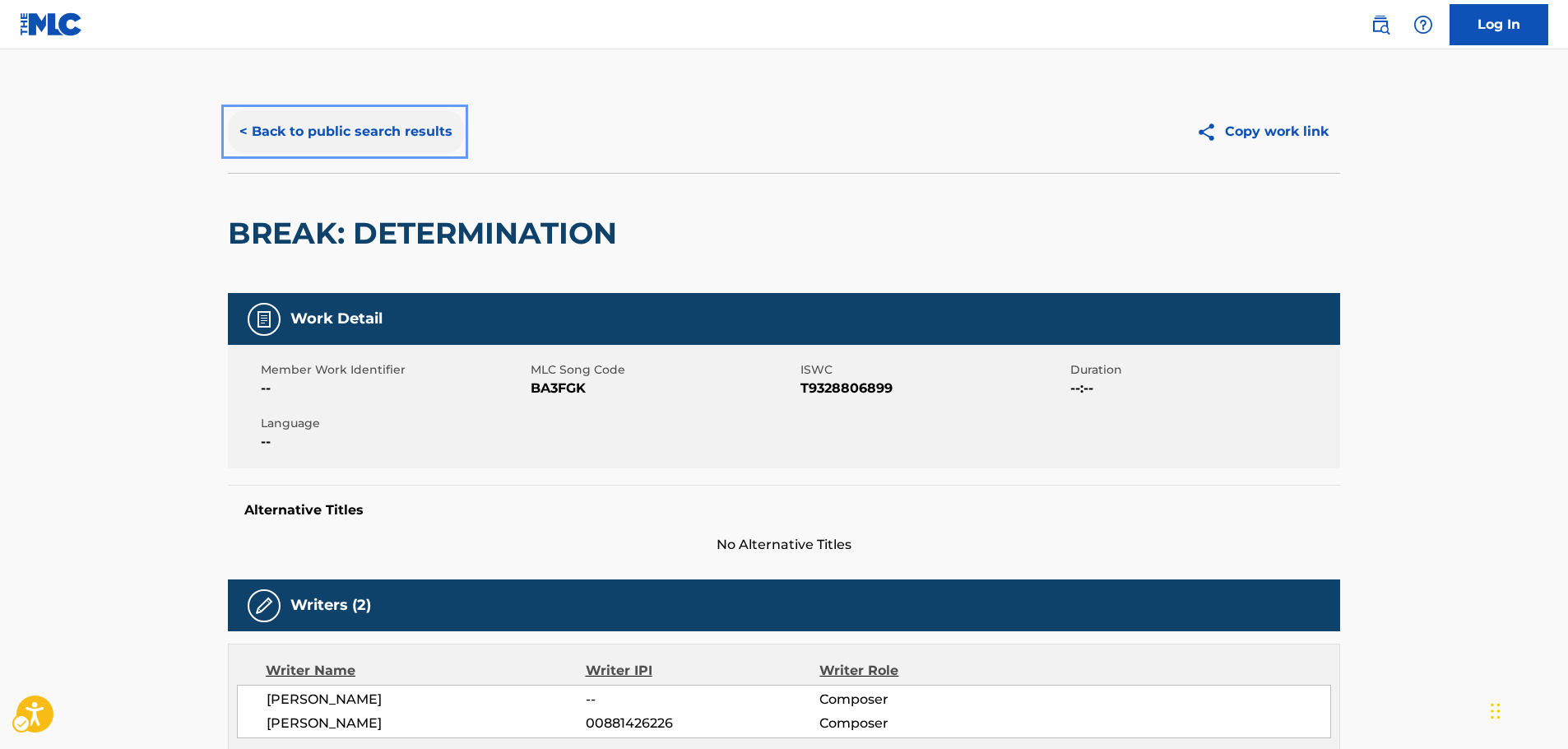
click at [350, 116] on button "< Back to public search results" at bounding box center [346, 132] width 237 height 41
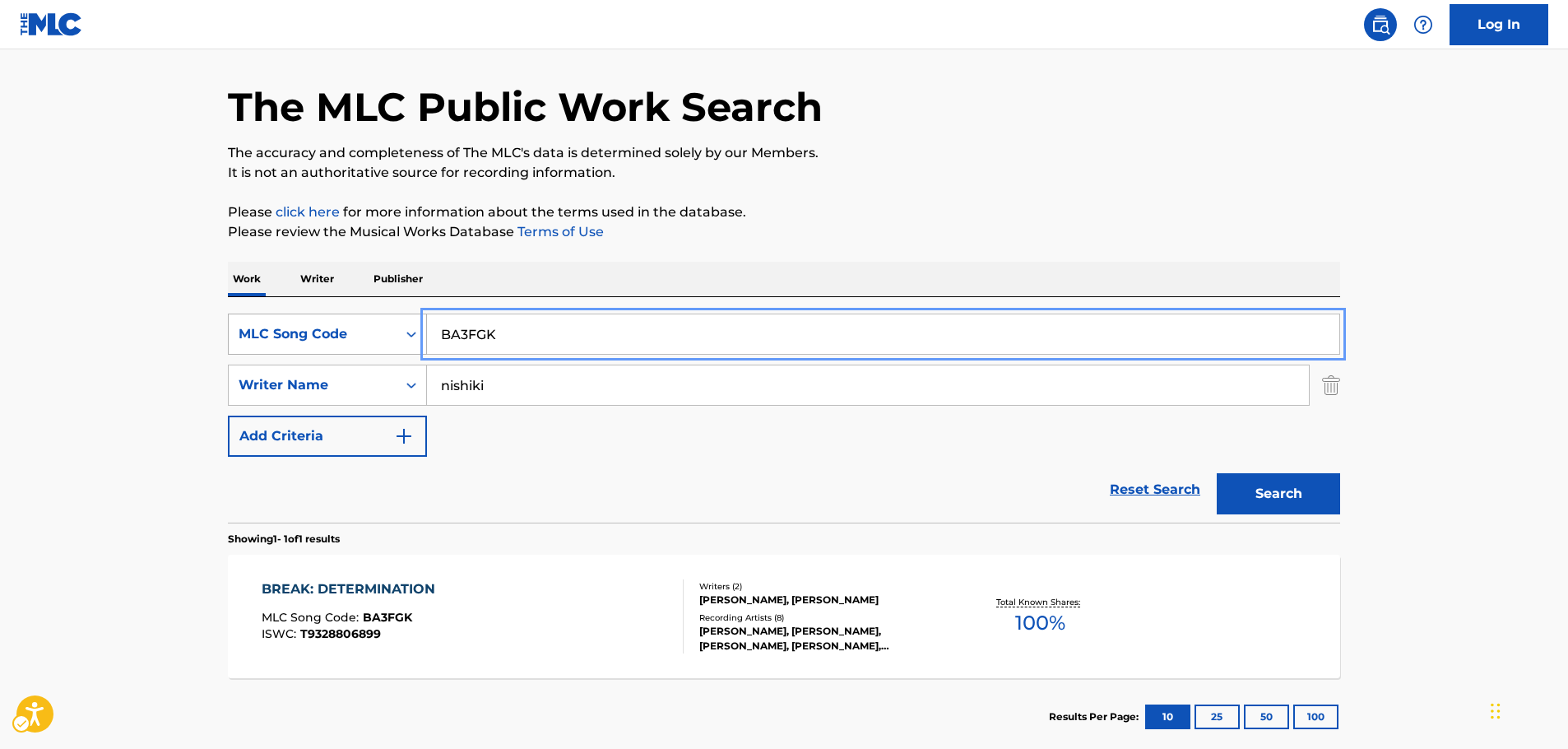
drag, startPoint x: 529, startPoint y: 332, endPoint x: 387, endPoint y: 330, distance: 142.0
click at [395, 329] on div "MLC Song Code" at bounding box center [312, 334] width 168 height 32
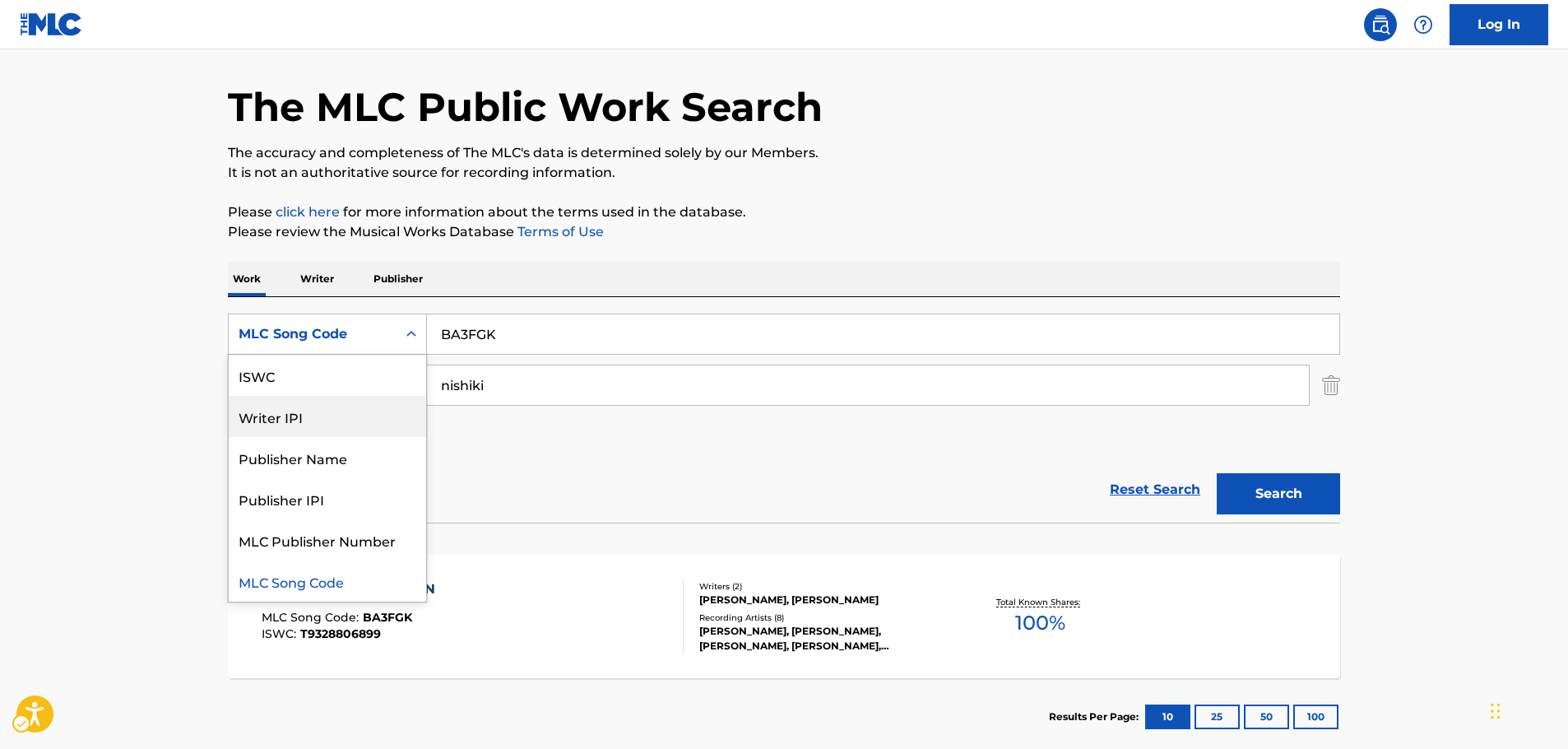
scroll to position [0, 0]
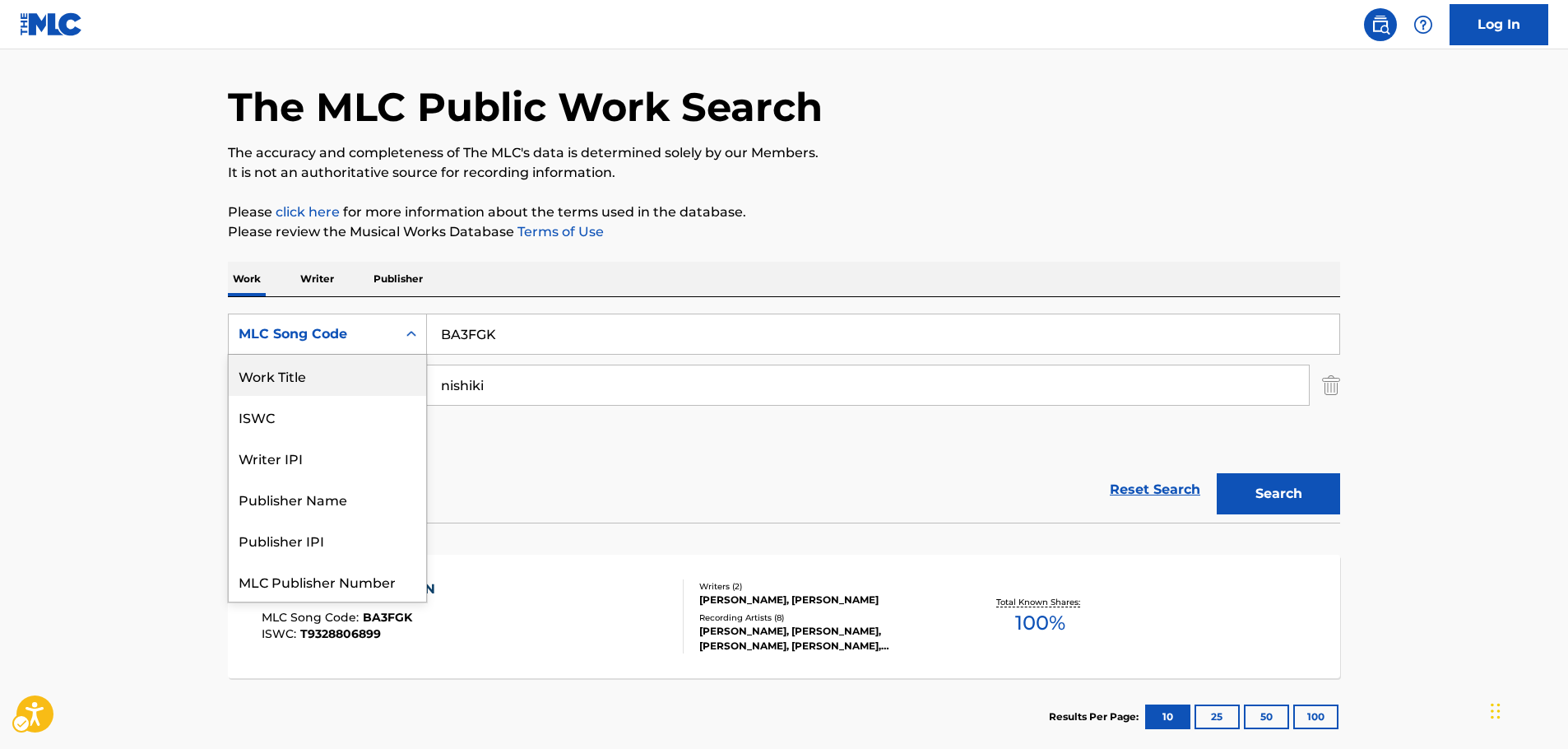
click at [298, 383] on div "Work Title" at bounding box center [327, 375] width 197 height 41
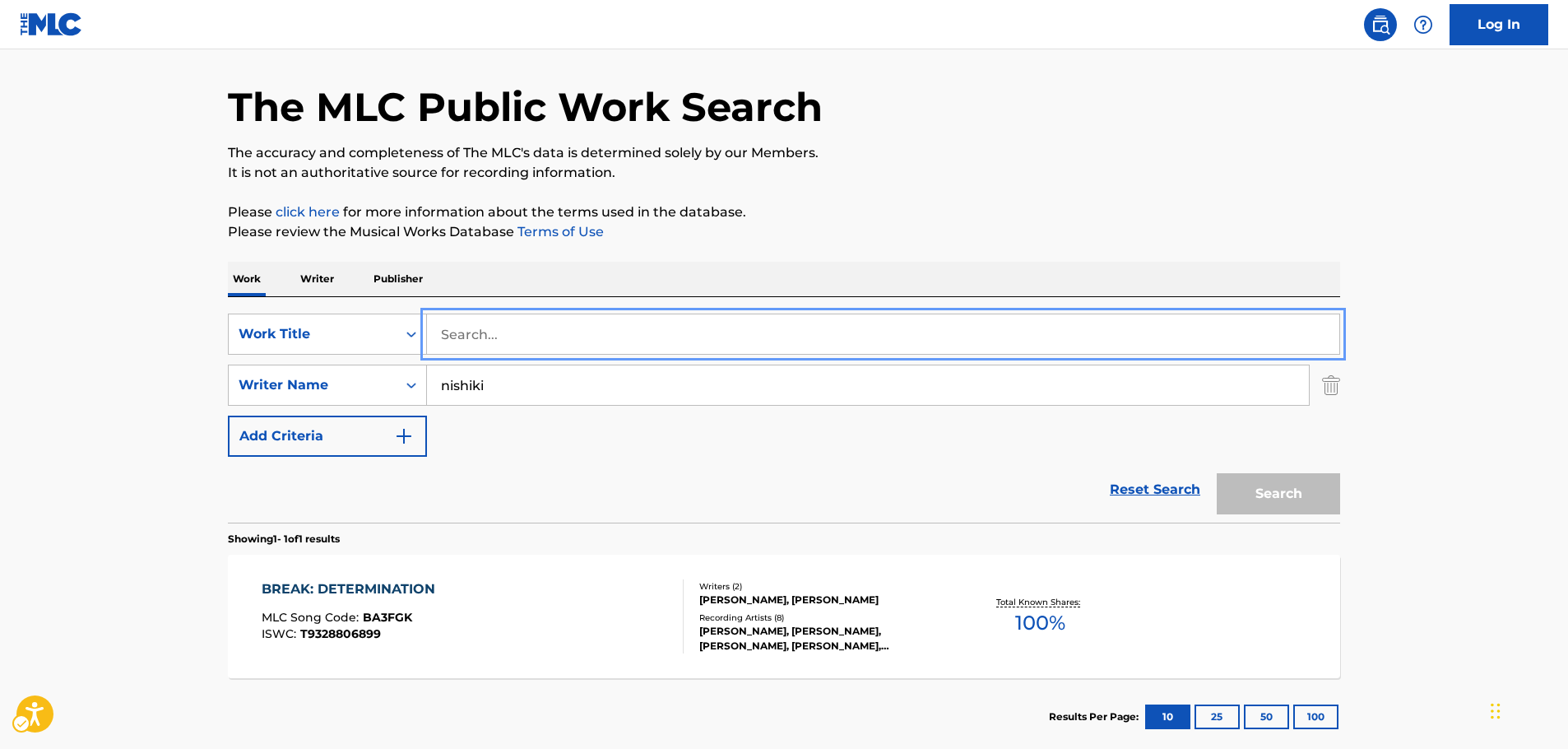
paste input "Gazing Over the [GEOGRAPHIC_DATA]"
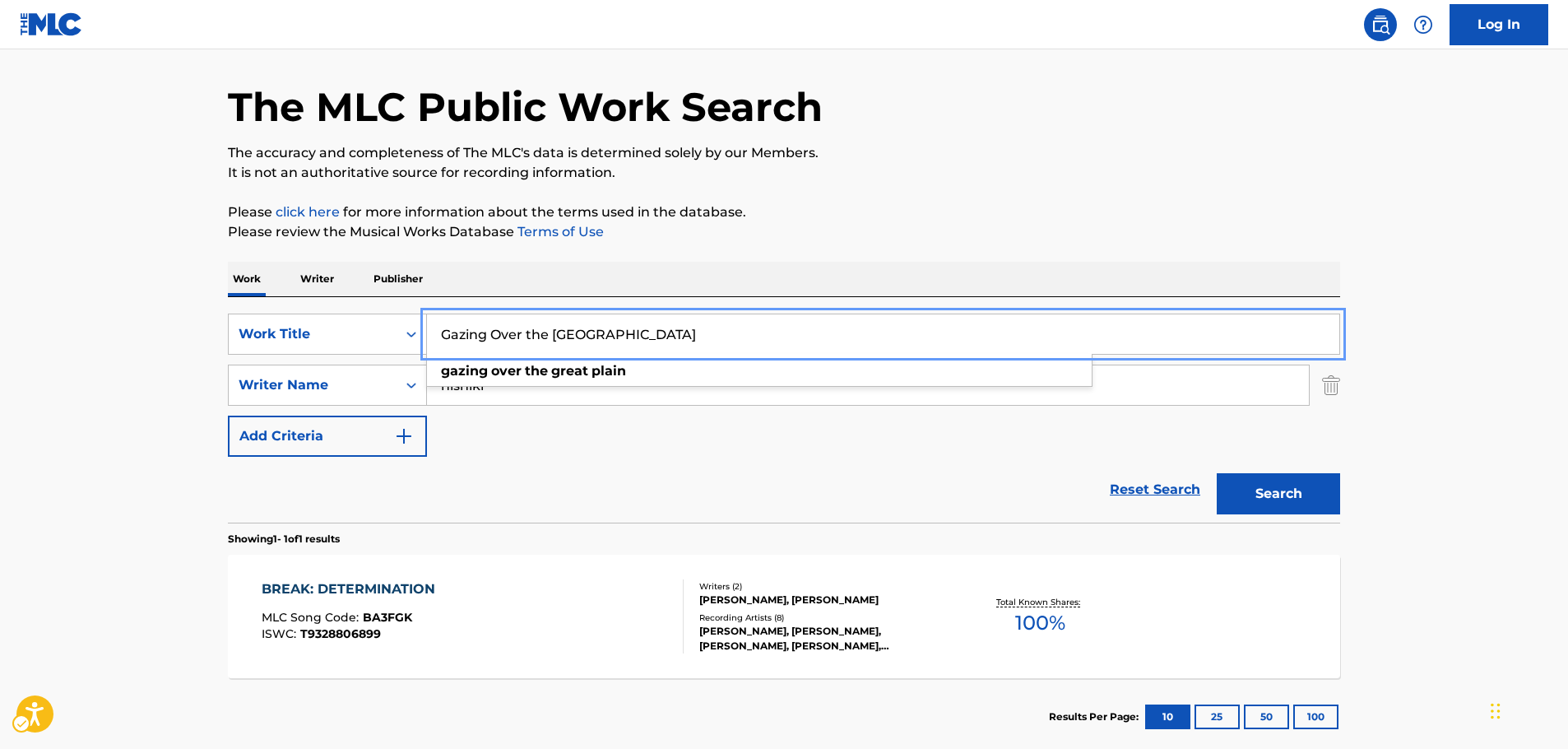
type input "Gazing Over the [GEOGRAPHIC_DATA]"
click at [1300, 493] on button "Search" at bounding box center [1277, 494] width 123 height 41
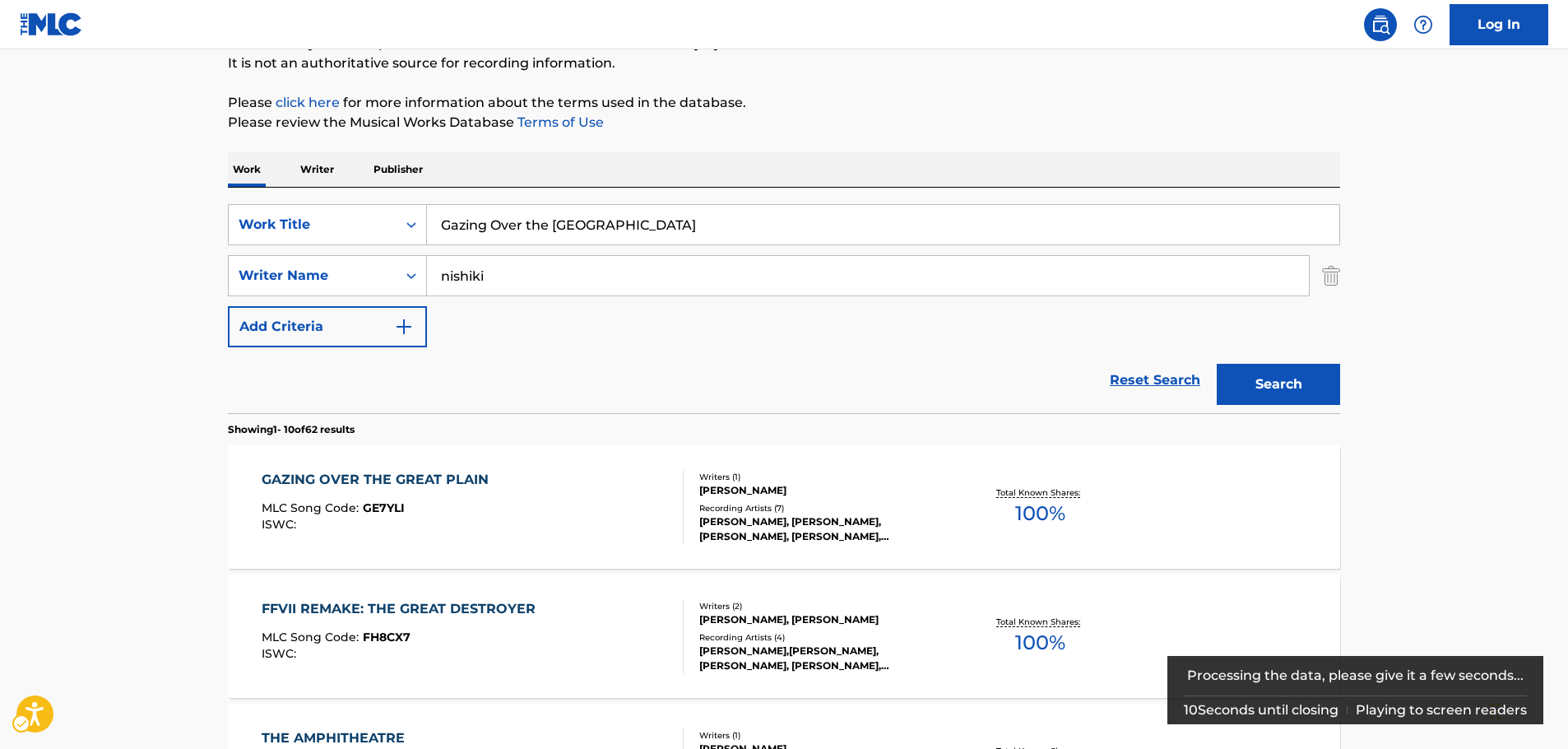
scroll to position [165, 0]
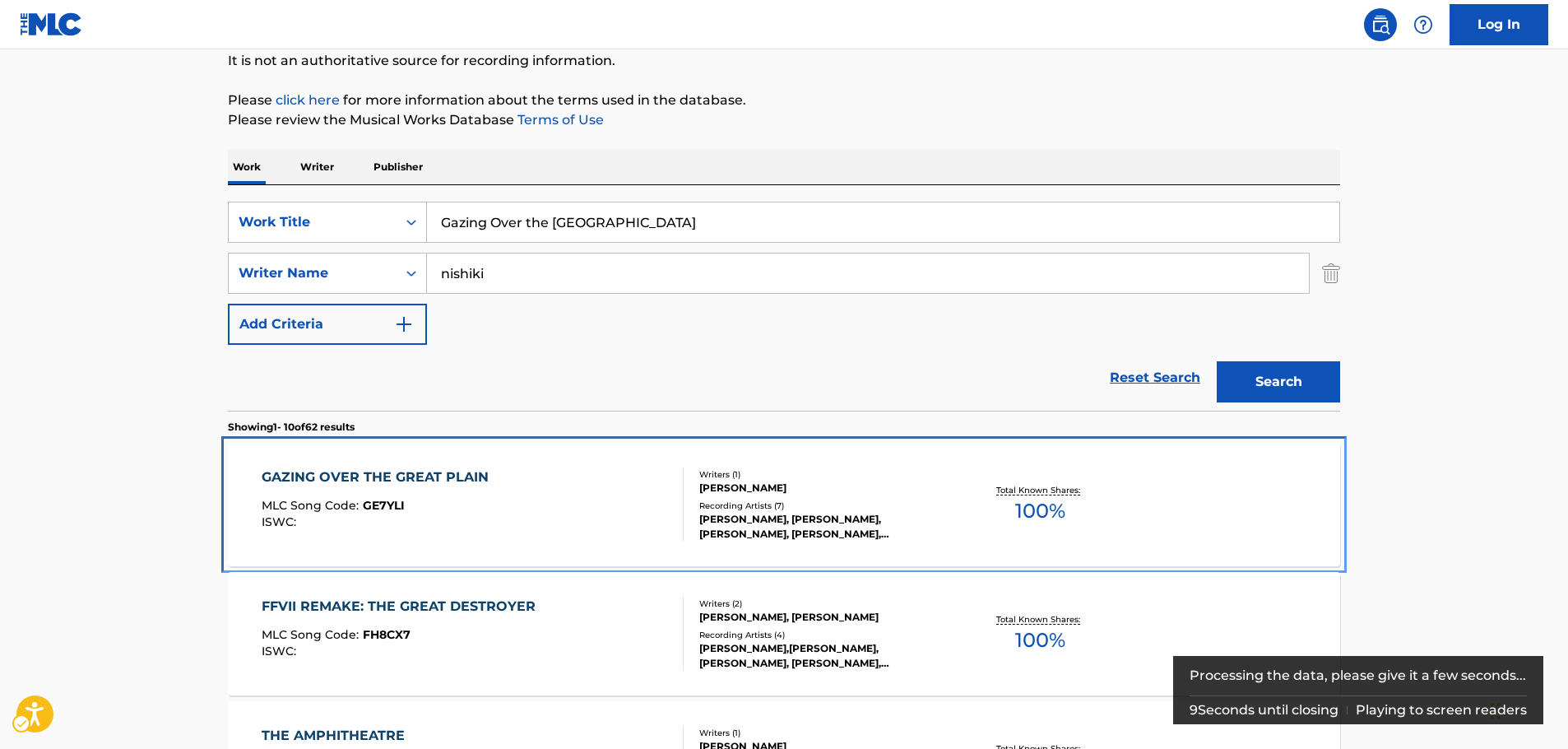
click at [526, 495] on div "GAZING OVER THE GREAT PLAIN MLC Song Code : GE7YLI ISWC :" at bounding box center [472, 504] width 423 height 74
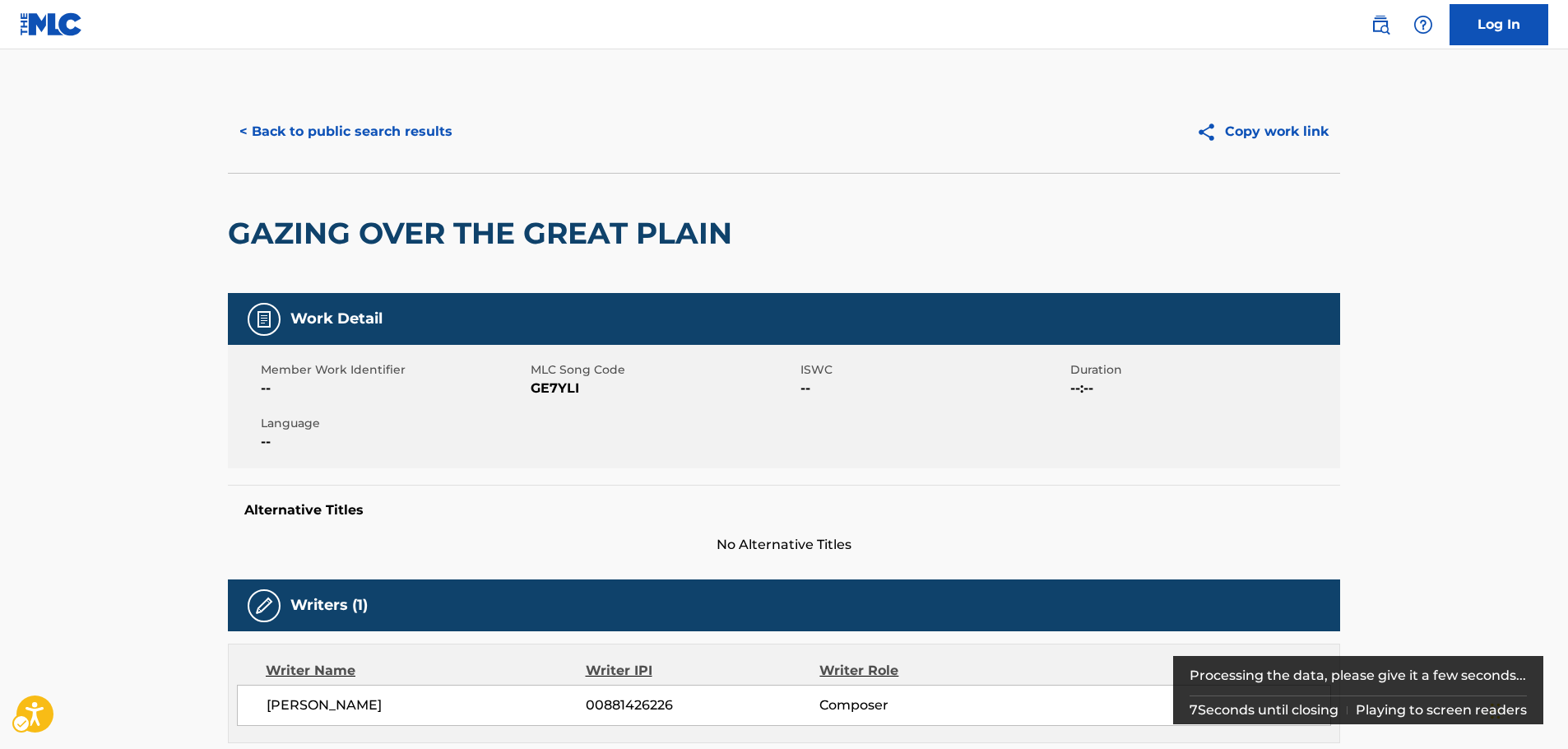
click at [554, 381] on span "MLC Song Code - GE7YLI" at bounding box center [663, 388] width 266 height 20
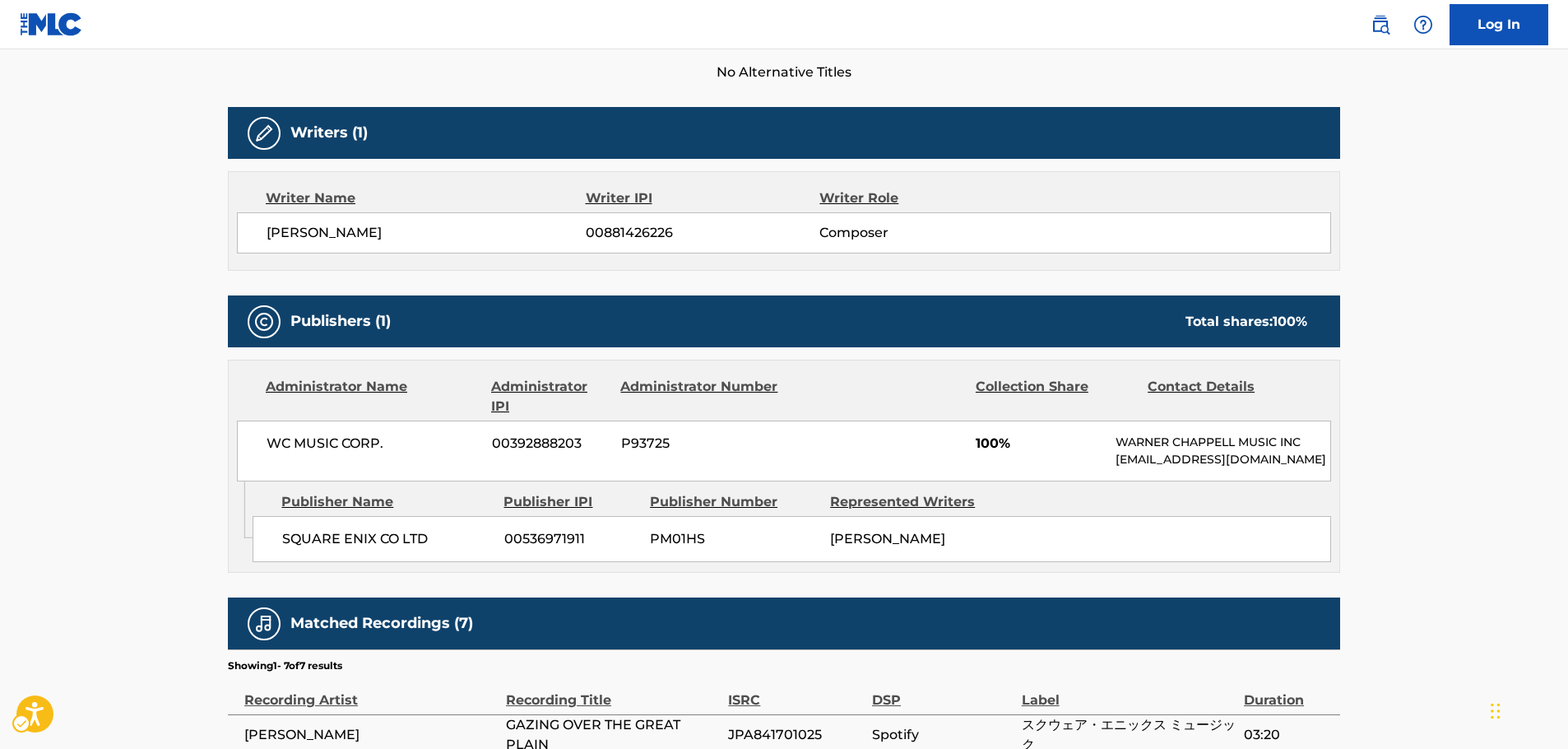
scroll to position [576, 0]
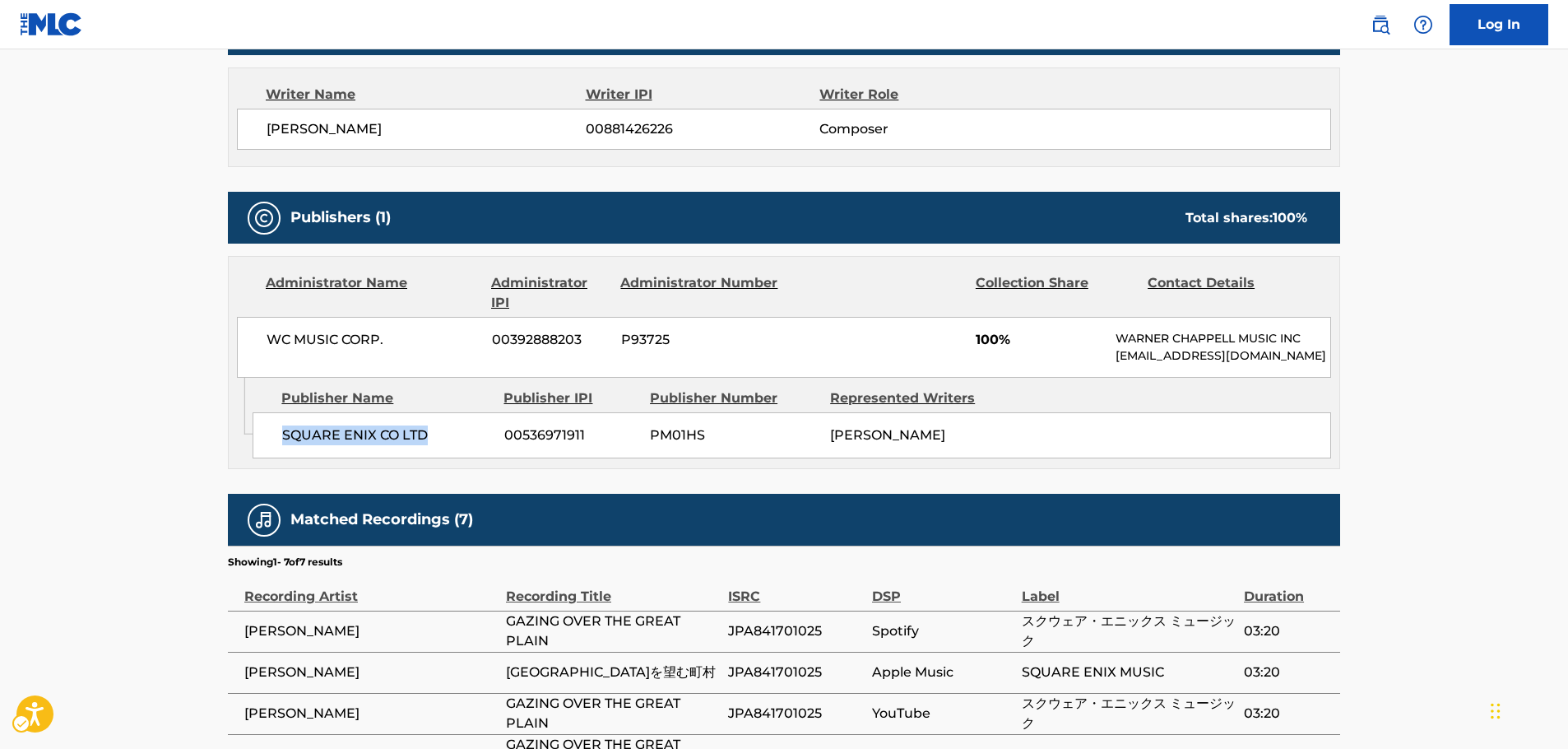
drag, startPoint x: 400, startPoint y: 456, endPoint x: 285, endPoint y: 463, distance: 115.2
click at [285, 458] on div "SQUARE ENIX CO LTD 00536971911 PM01HS [PERSON_NAME]" at bounding box center [791, 435] width 1078 height 46
drag, startPoint x: 392, startPoint y: 337, endPoint x: 195, endPoint y: 356, distance: 197.9
click at [245, 342] on div "WC MUSIC CORP. 00392888203 P93725 100% [PERSON_NAME] MUSIC INC [EMAIL_ADDRESS][…" at bounding box center [784, 347] width 1094 height 61
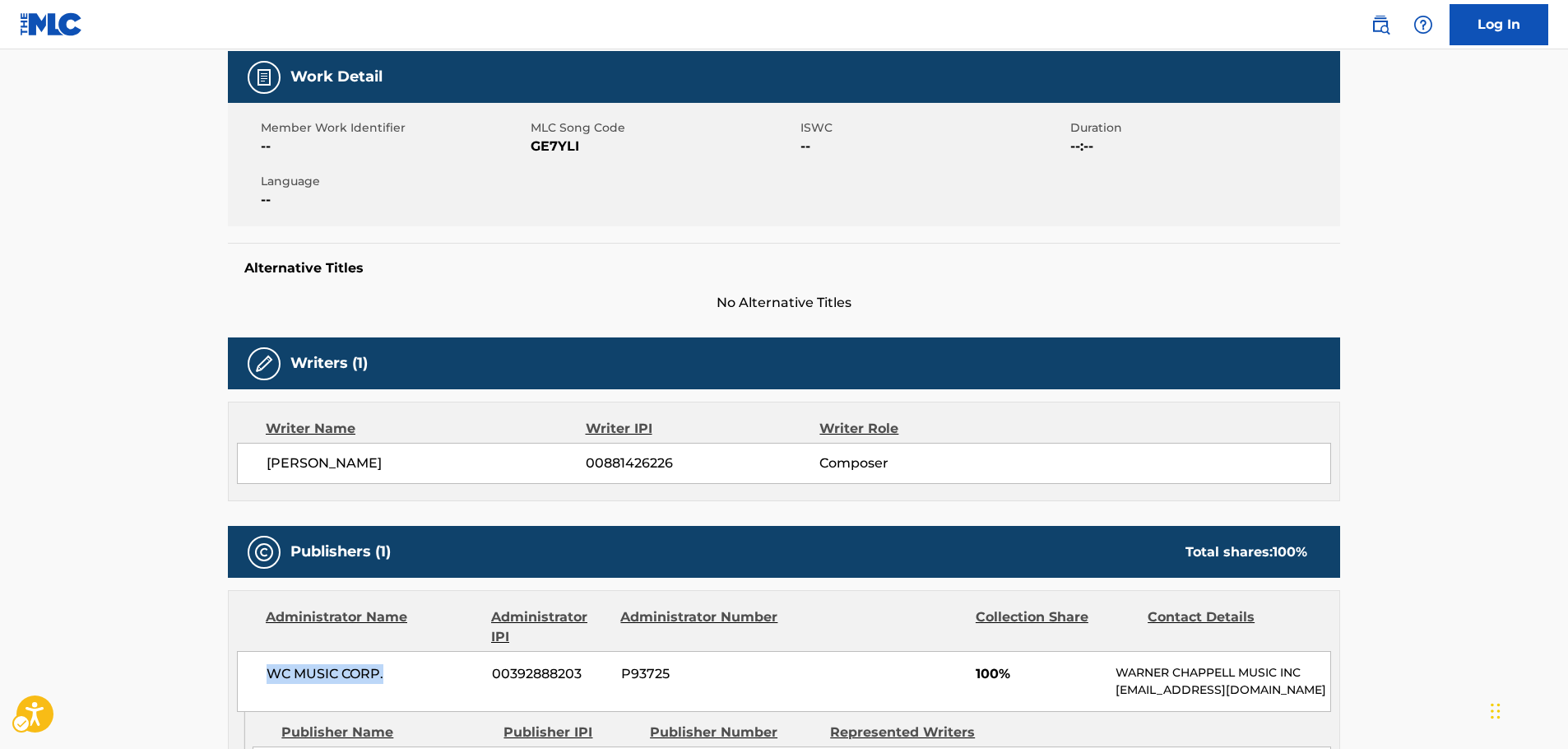
scroll to position [0, 0]
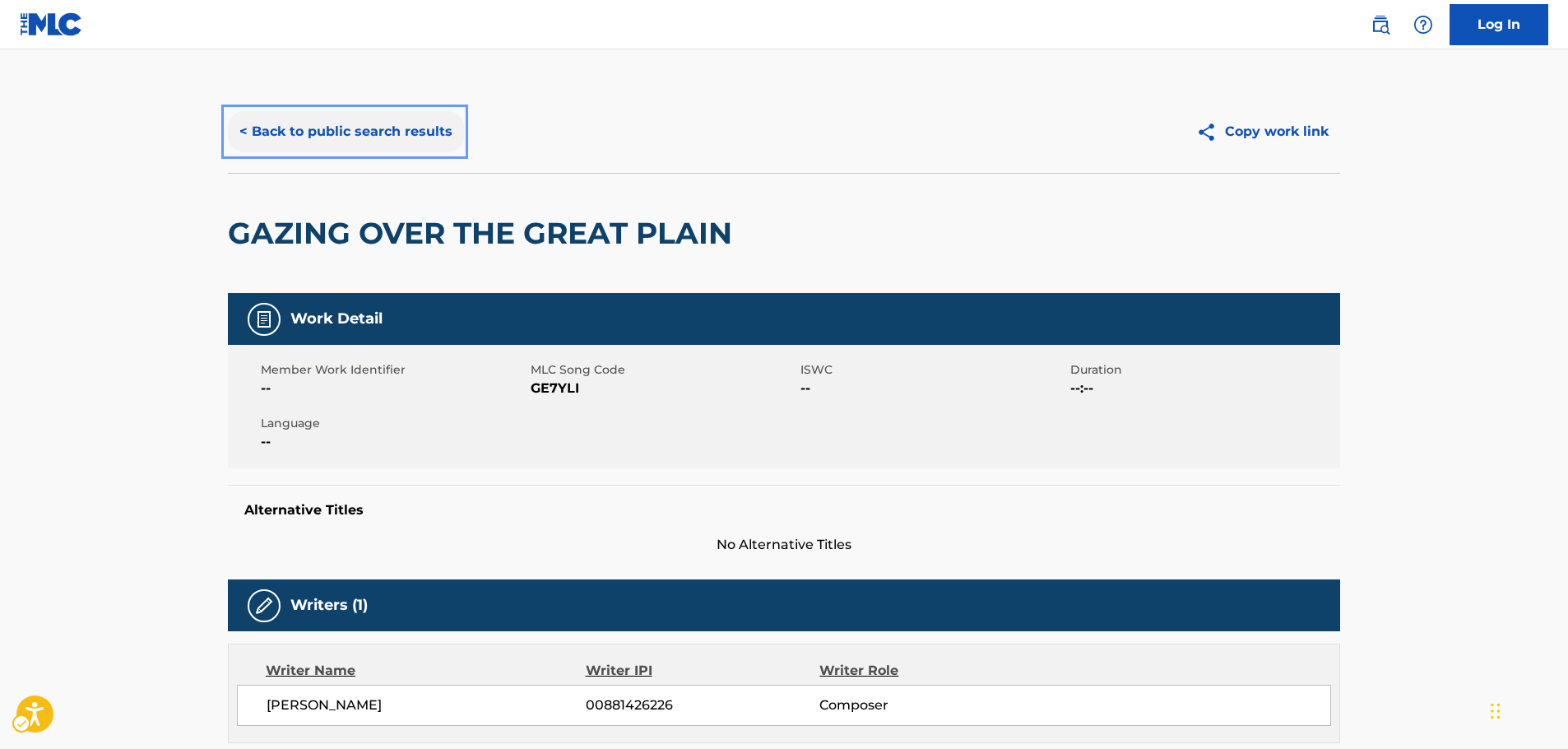
click at [364, 142] on button "< Back to public search results" at bounding box center [346, 132] width 237 height 41
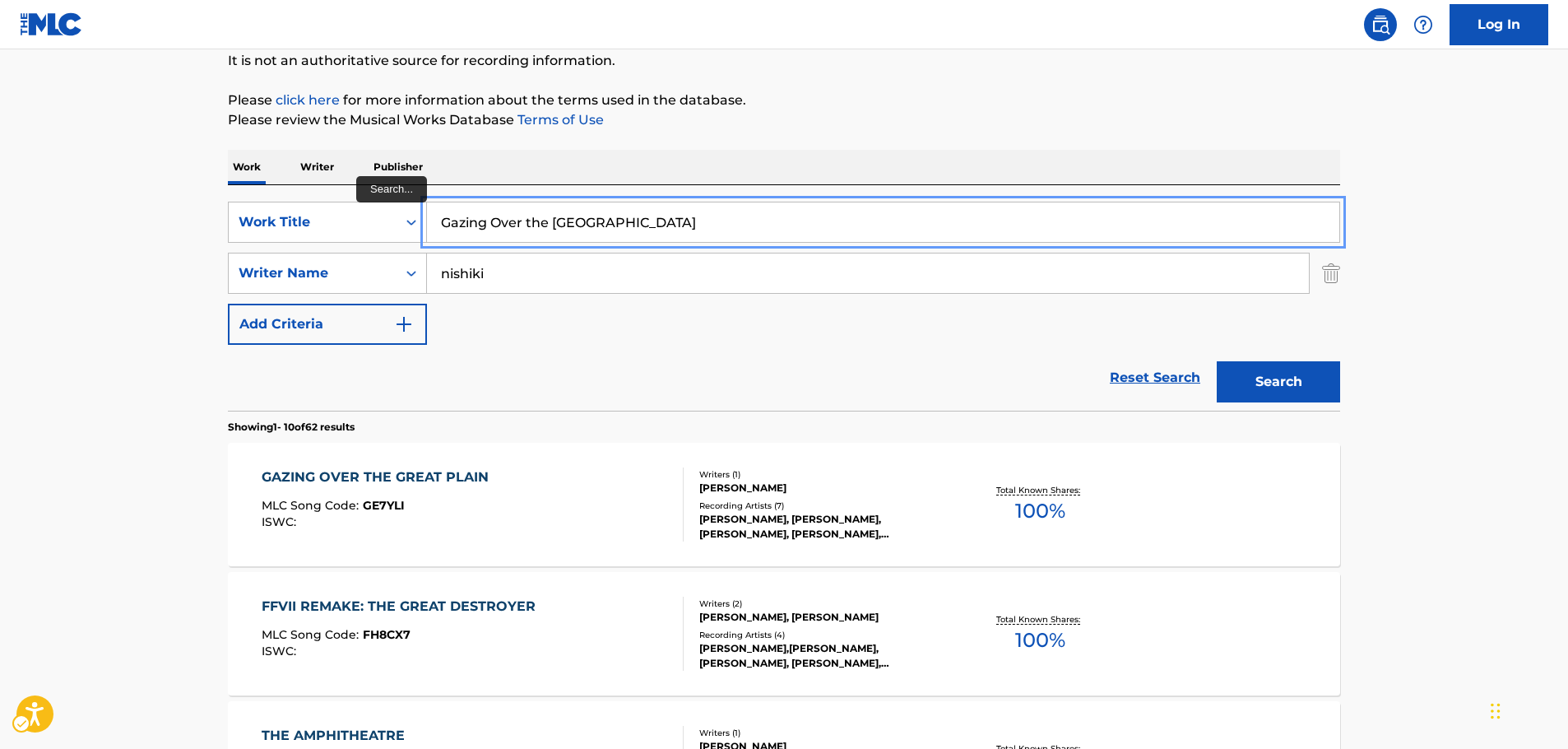
drag, startPoint x: 641, startPoint y: 221, endPoint x: 210, endPoint y: 232, distance: 431.1
paste input "Among Stately Peaks"
type input "Among Stately Peaks"
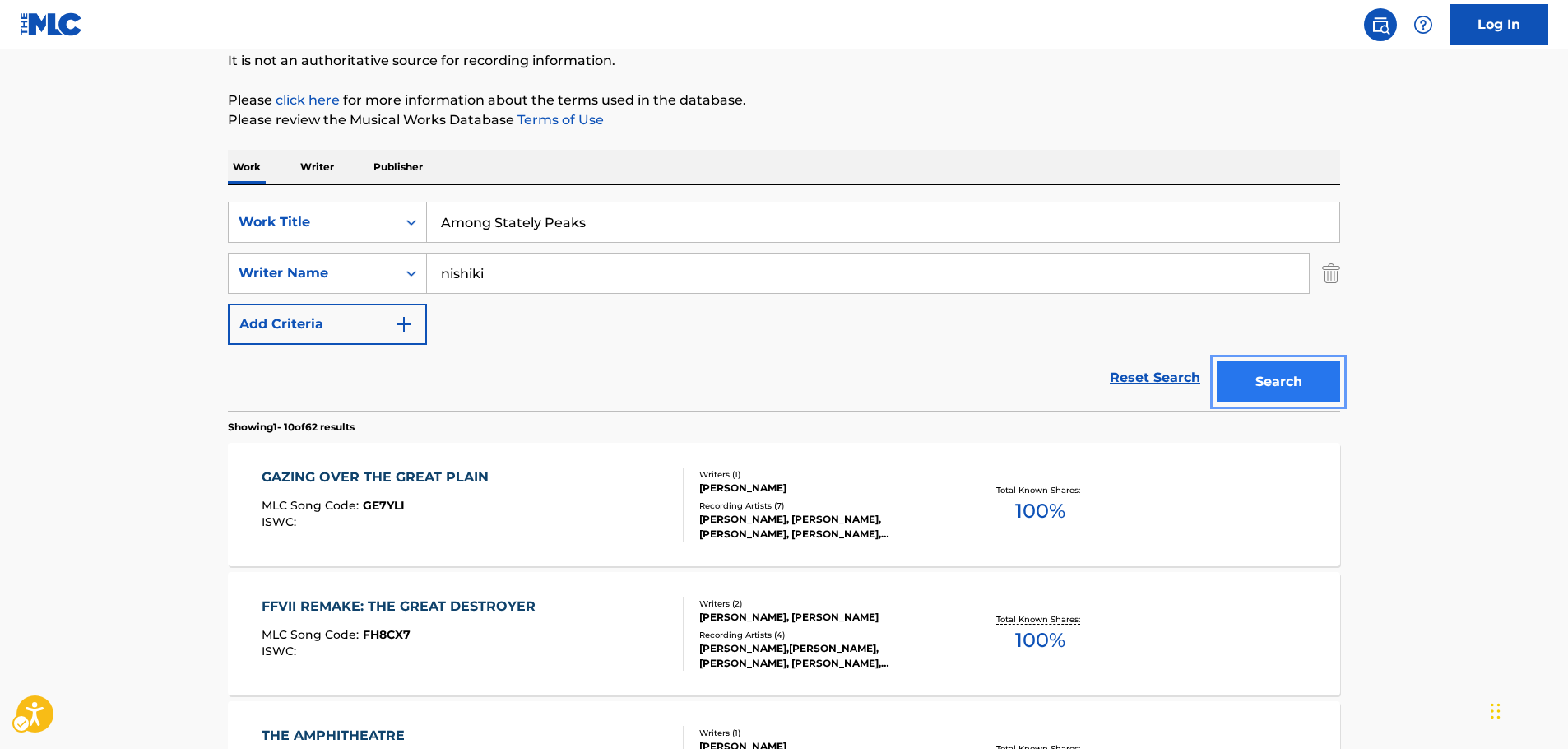
click at [1274, 371] on button "Search" at bounding box center [1277, 381] width 123 height 41
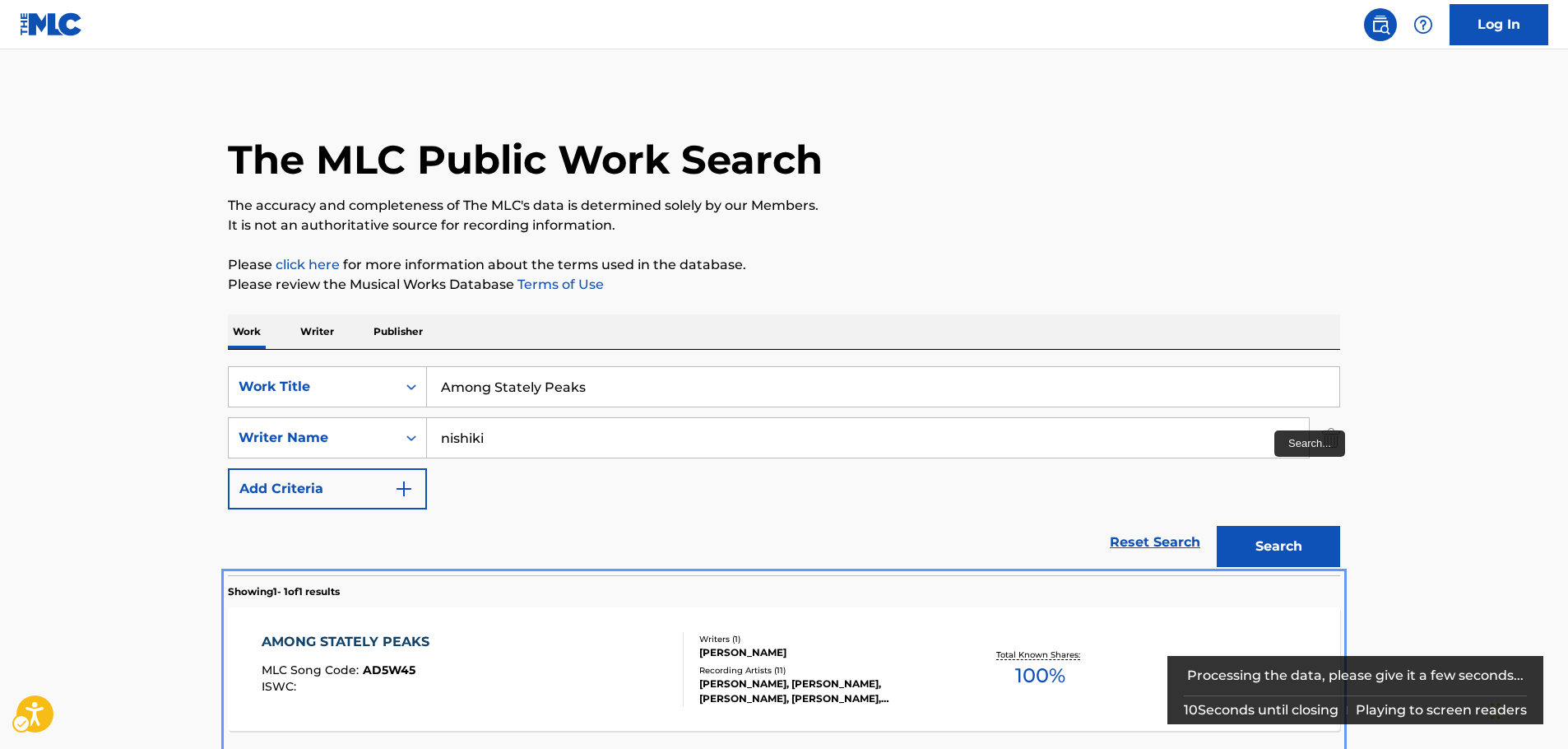
scroll to position [59, 0]
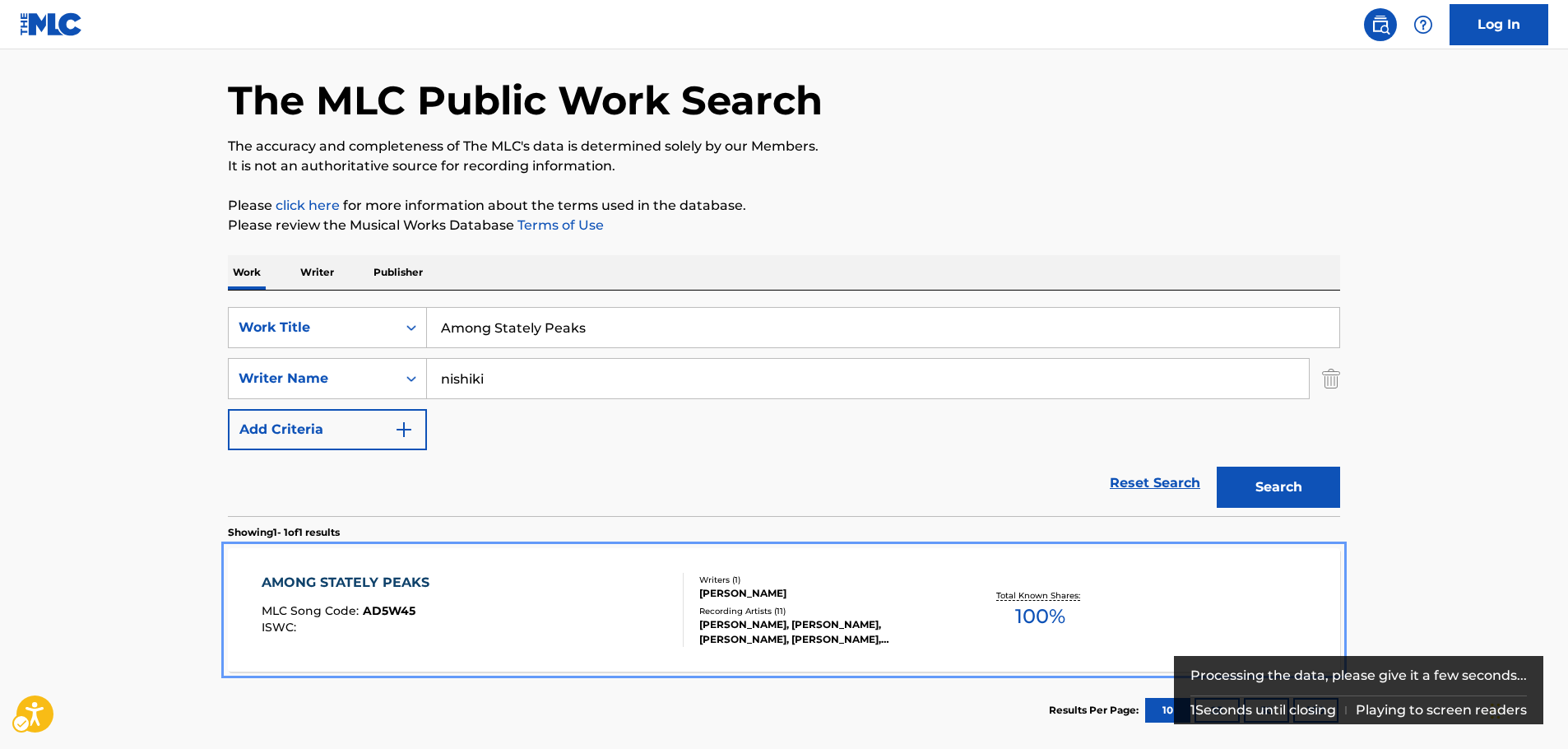
click at [510, 625] on div "AMONG STATELY PEAKS MLC Song Code : AD5W45 ISWC :" at bounding box center [472, 609] width 423 height 74
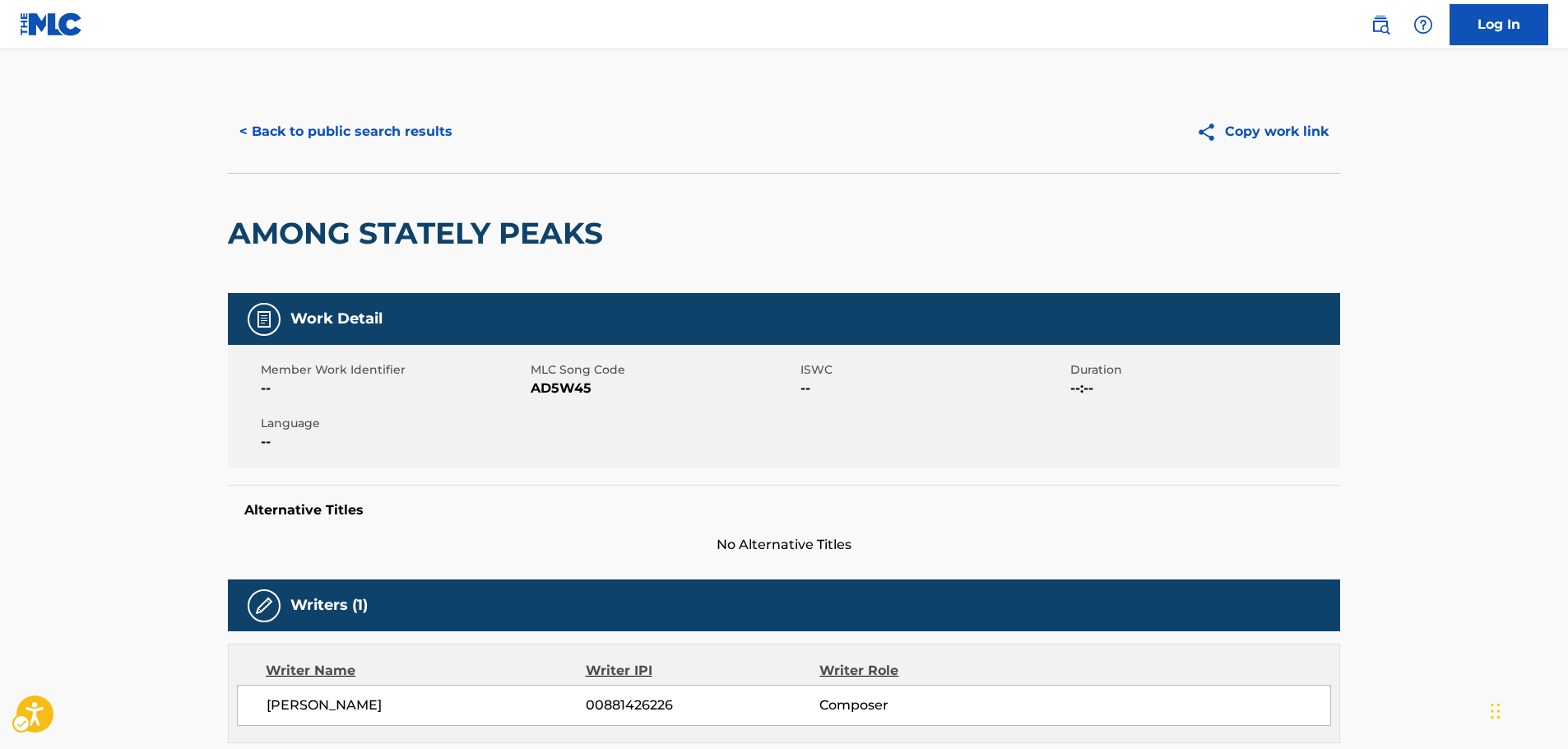
click at [571, 394] on span "MLC Song Code - AD5W45" at bounding box center [663, 388] width 266 height 20
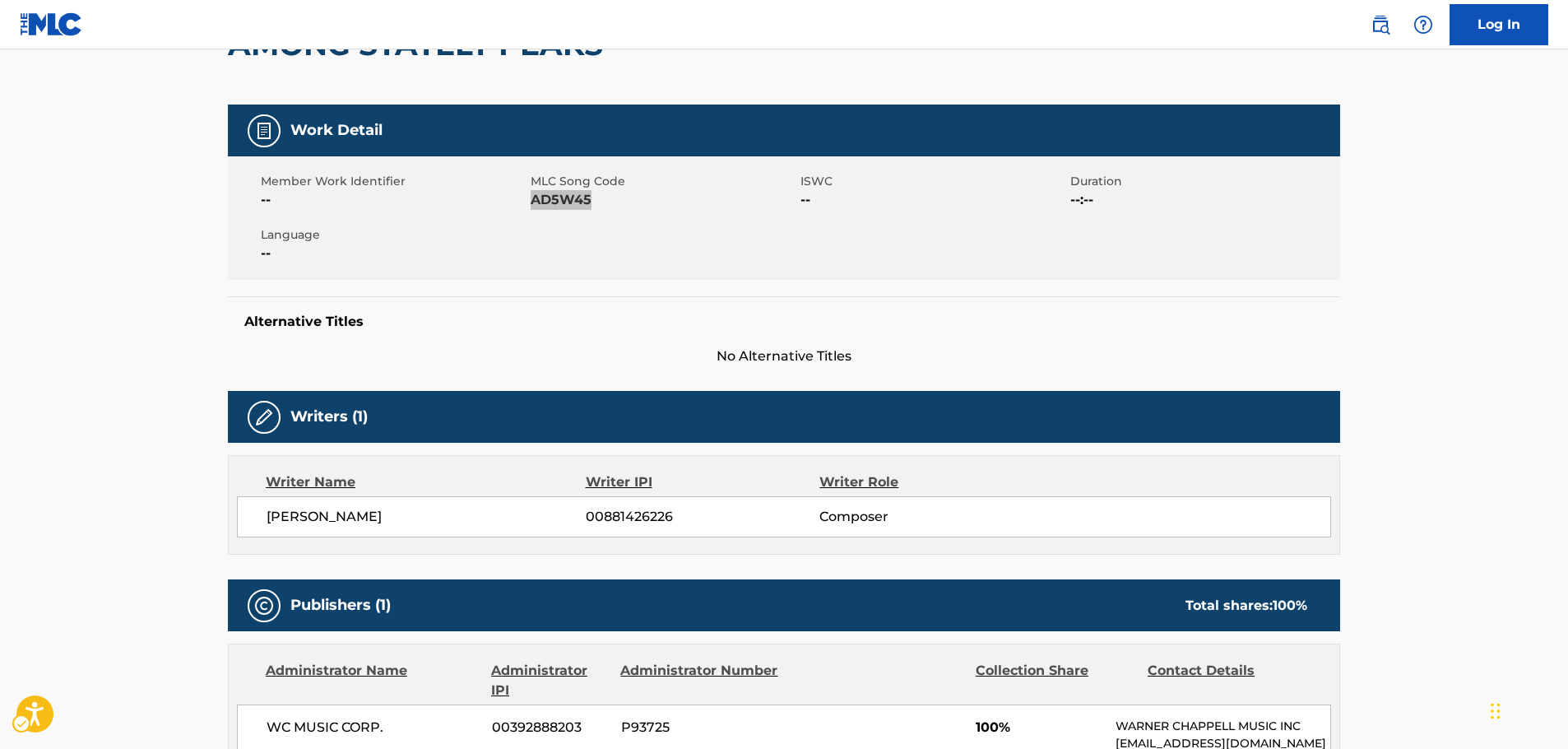
scroll to position [494, 0]
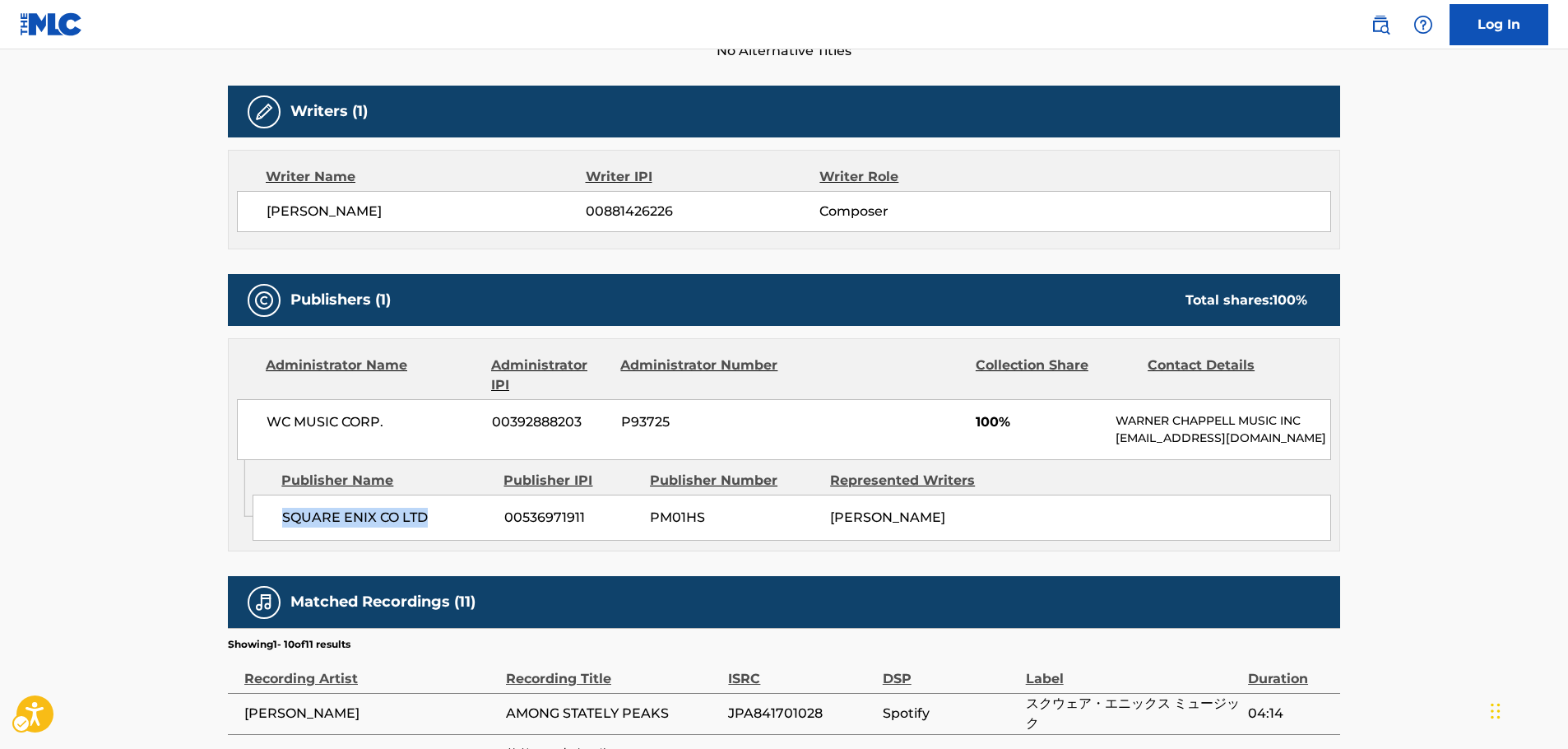
drag, startPoint x: 399, startPoint y: 534, endPoint x: 279, endPoint y: 540, distance: 120.1
click at [279, 540] on div "SQUARE ENIX CO LTD 00536971911 PM01HS [PERSON_NAME]" at bounding box center [791, 517] width 1078 height 46
drag, startPoint x: 429, startPoint y: 426, endPoint x: 256, endPoint y: 428, distance: 173.0
click at [256, 428] on div "WC MUSIC CORP. 00392888203 P93725 100% [PERSON_NAME] MUSIC INC [EMAIL_ADDRESS][…" at bounding box center [784, 430] width 1094 height 61
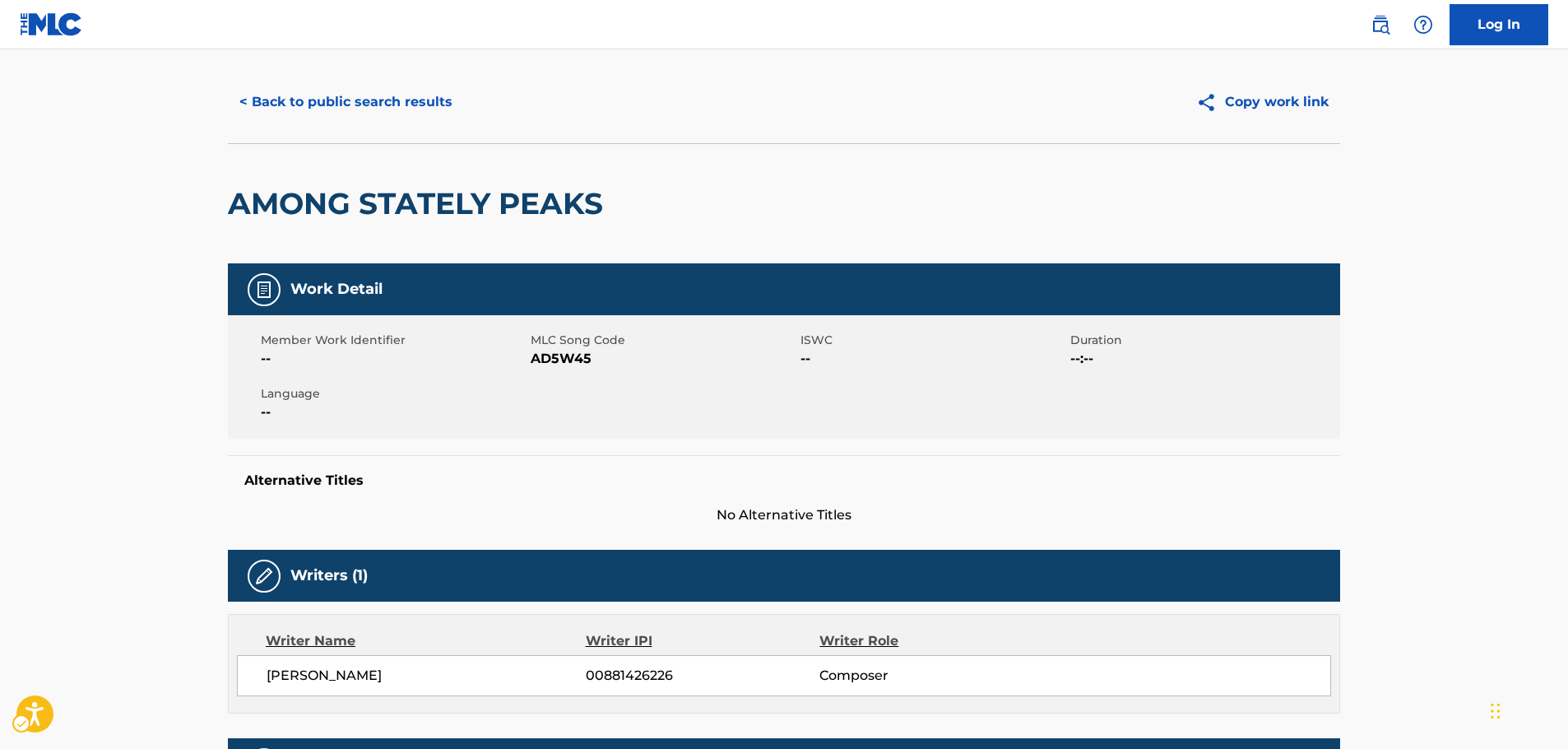
scroll to position [0, 0]
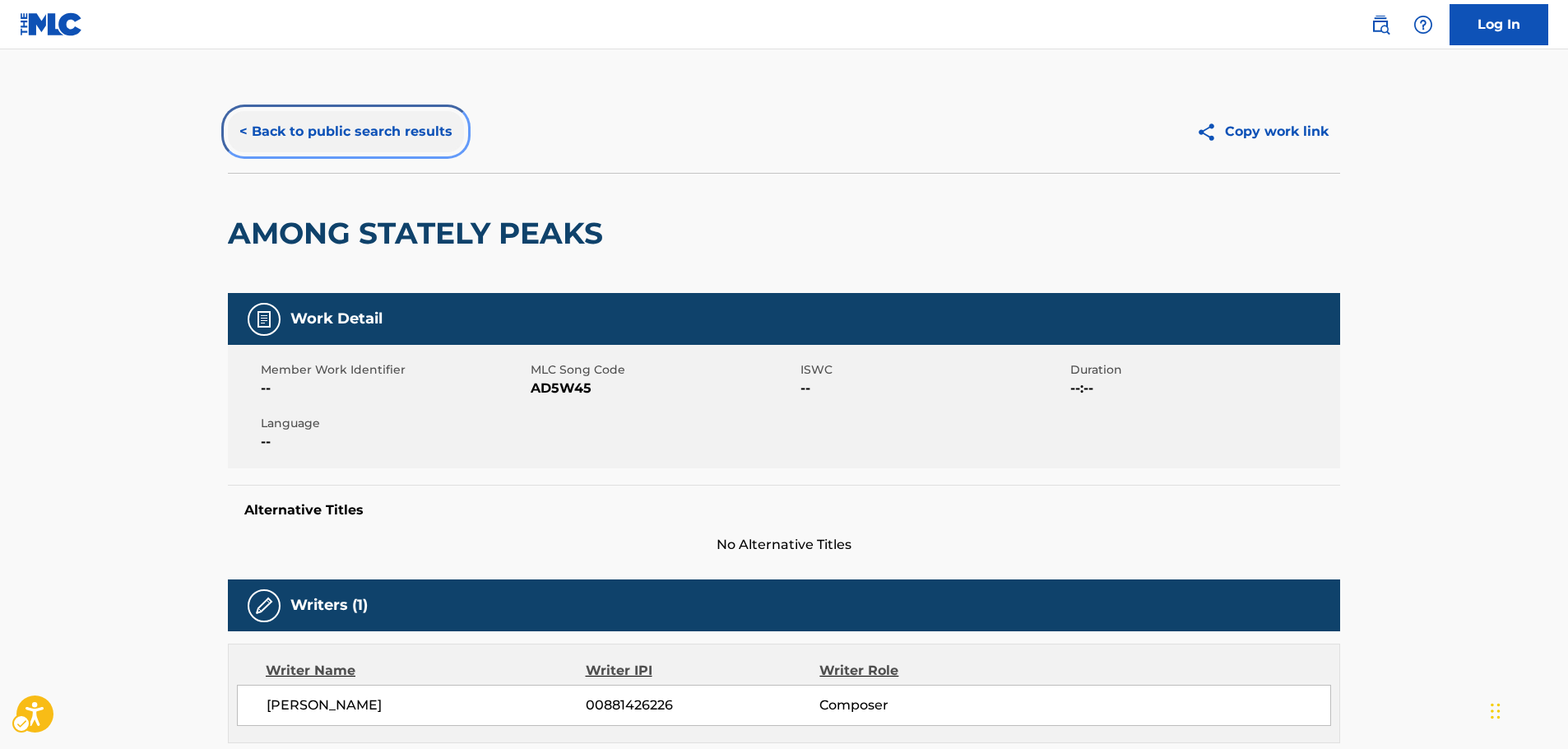
click at [324, 124] on button "< Back to public search results" at bounding box center [346, 132] width 237 height 41
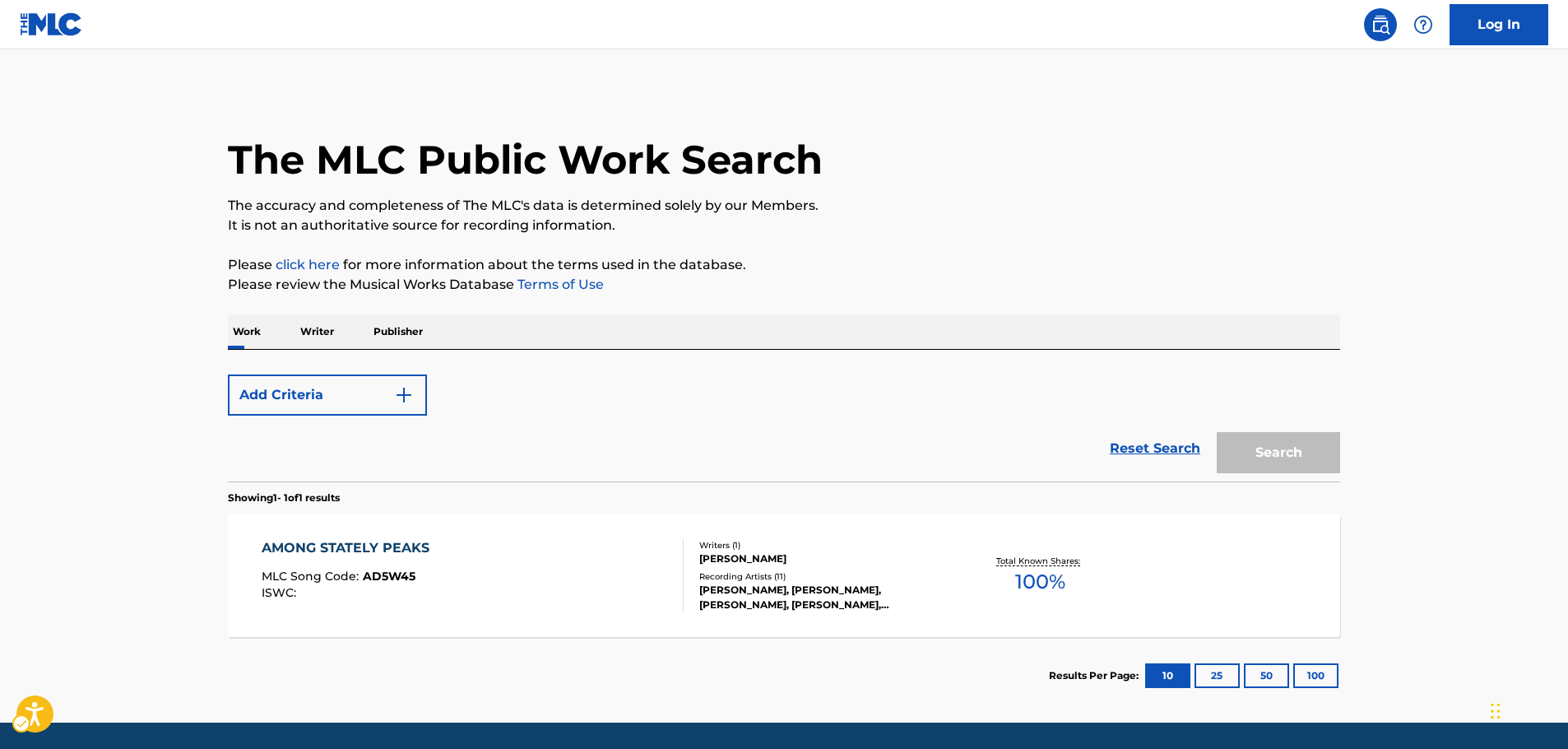
scroll to position [52, 0]
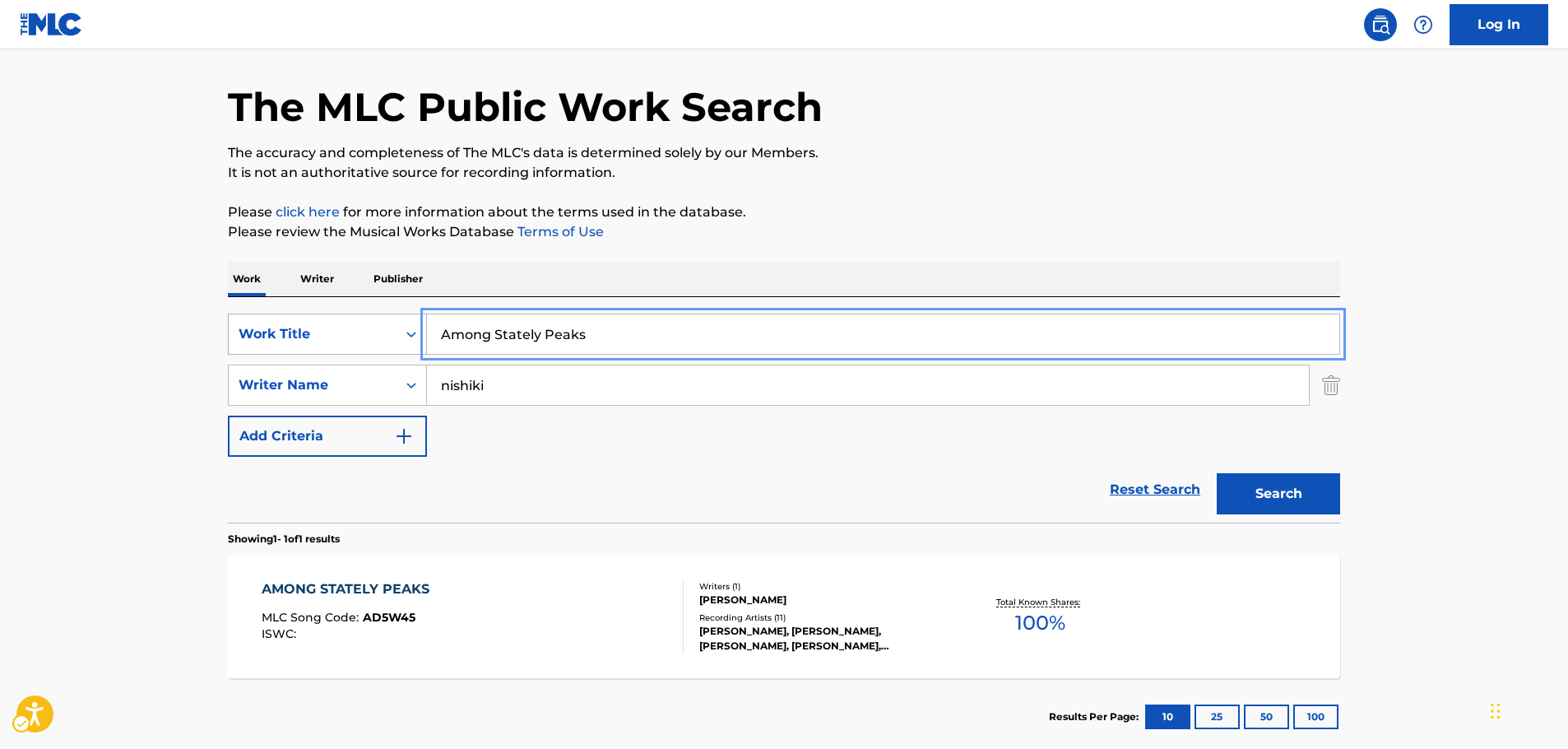
drag, startPoint x: 579, startPoint y: 338, endPoint x: 259, endPoint y: 343, distance: 320.0
paste input "Forbidding Corridor"
type input "Forbidding Corridors"
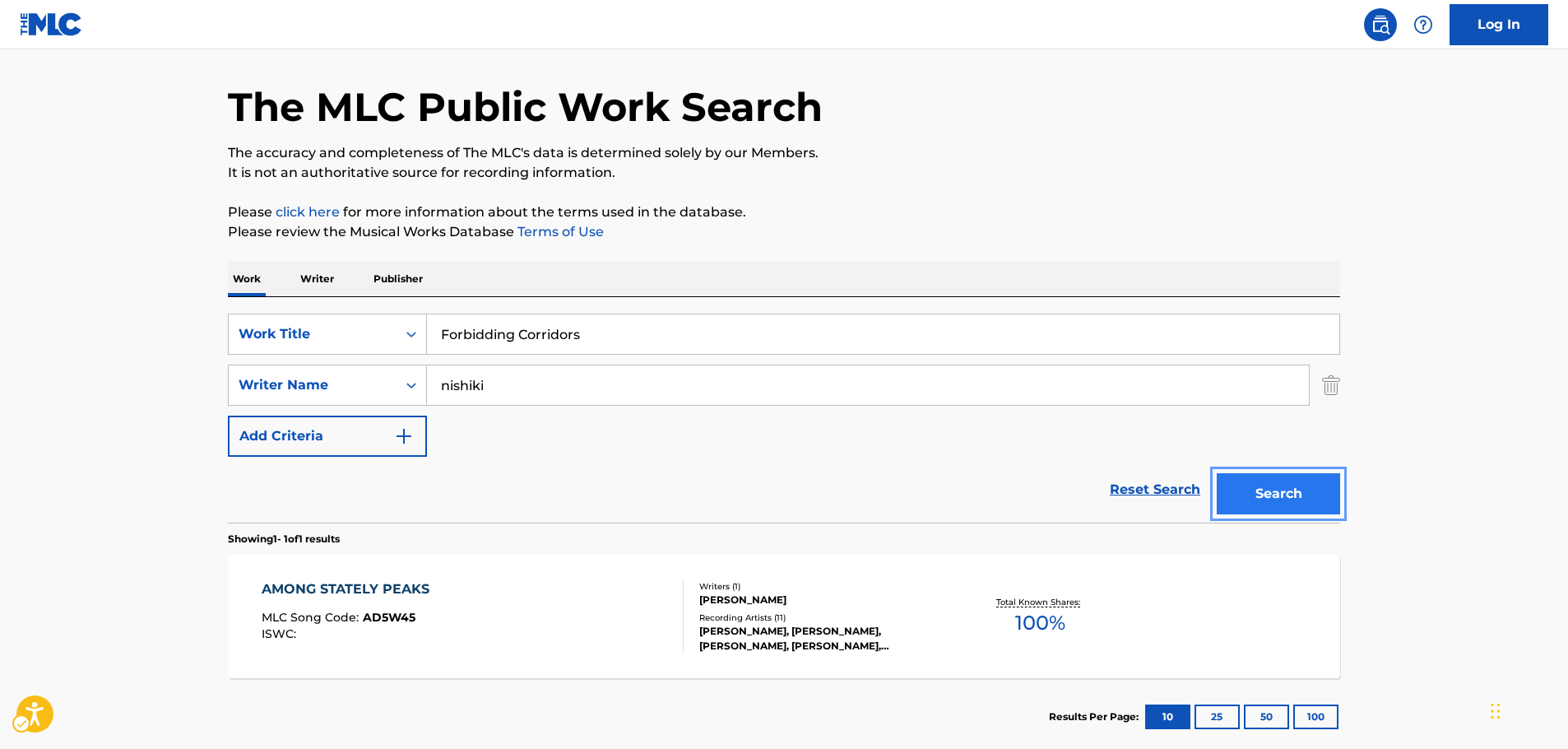
click at [1311, 496] on button "Search" at bounding box center [1277, 494] width 123 height 41
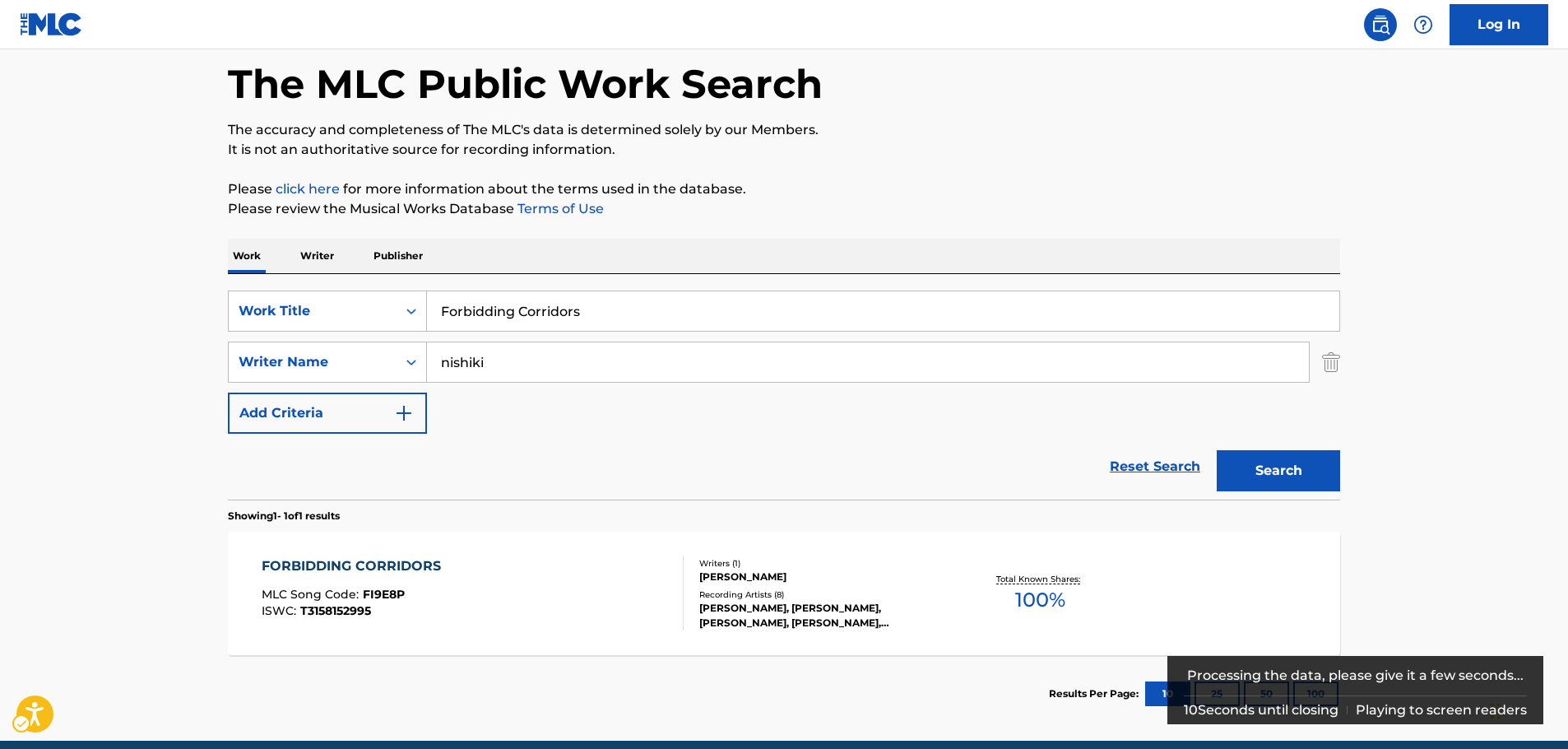
scroll to position [147, 0]
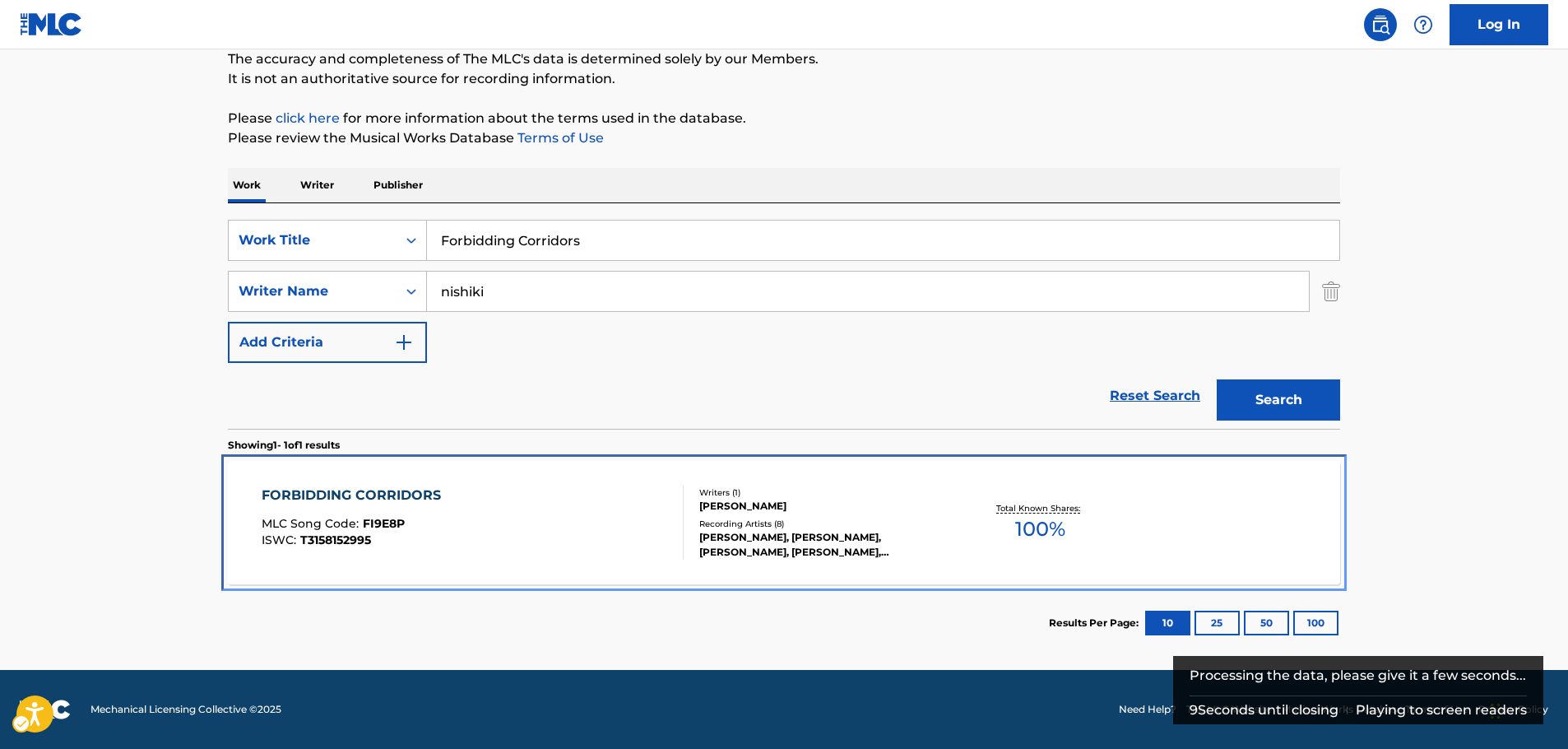
click at [424, 522] on div "MLC Song Code : FI9E8P" at bounding box center [355, 525] width 187 height 17
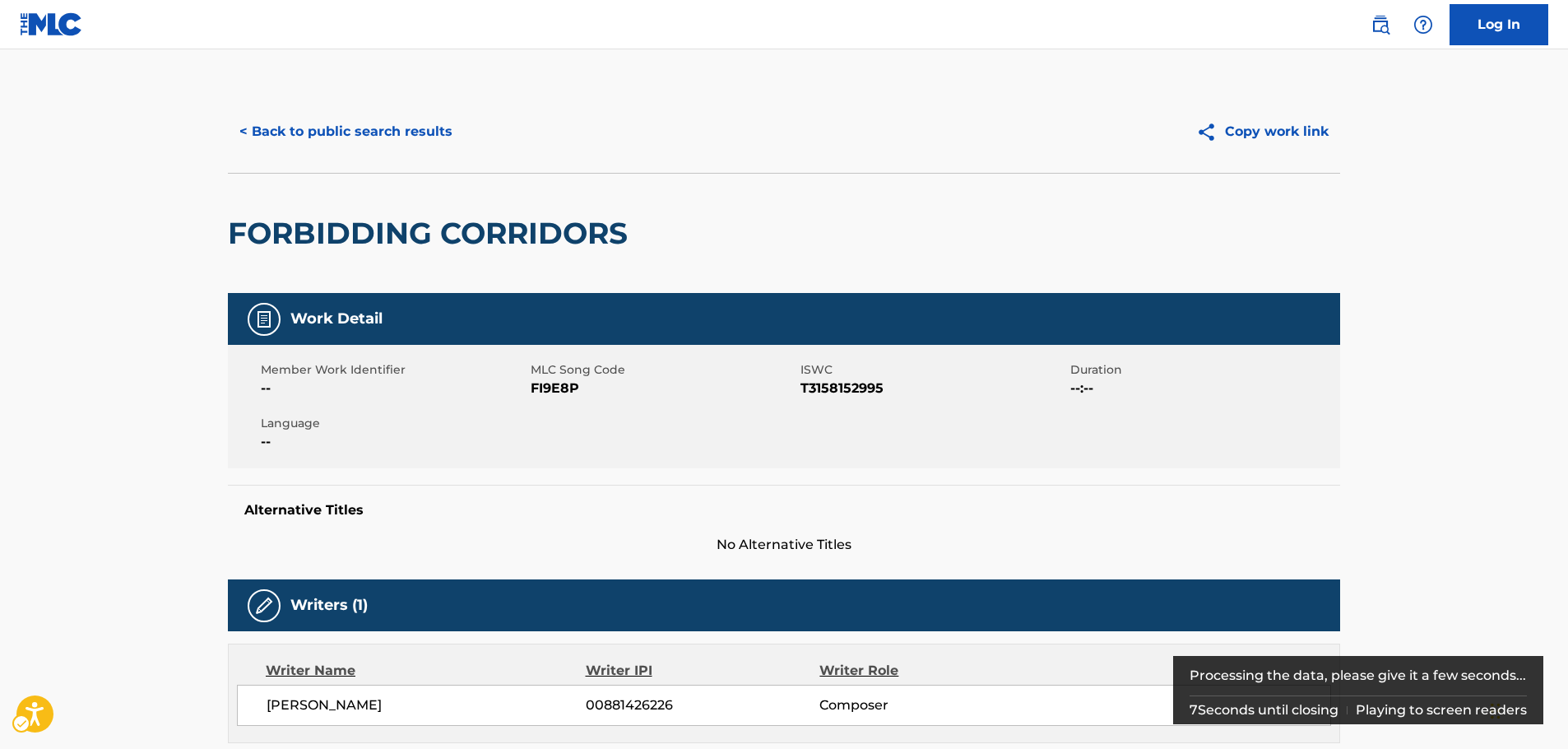
click at [565, 387] on span "MLC Song Code - FI9E8P" at bounding box center [663, 388] width 266 height 20
click at [866, 390] on span "ISWC - T3158152995" at bounding box center [933, 388] width 266 height 20
click at [866, 389] on span "ISWC - T3158152995" at bounding box center [933, 388] width 266 height 20
click at [856, 385] on span "ISWC - T3158152995" at bounding box center [933, 388] width 266 height 20
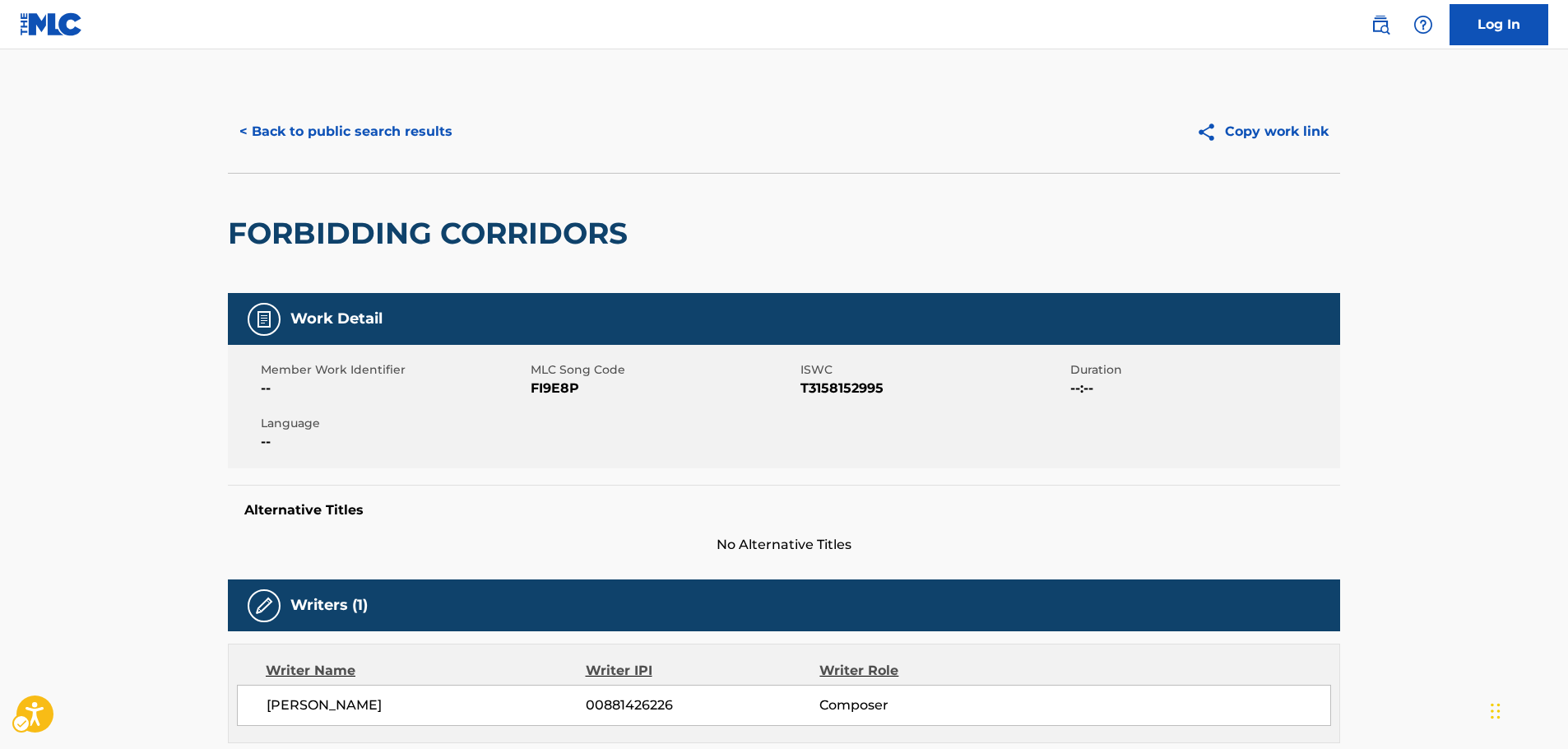
click at [842, 383] on span "ISWC - T3158152995" at bounding box center [933, 388] width 266 height 20
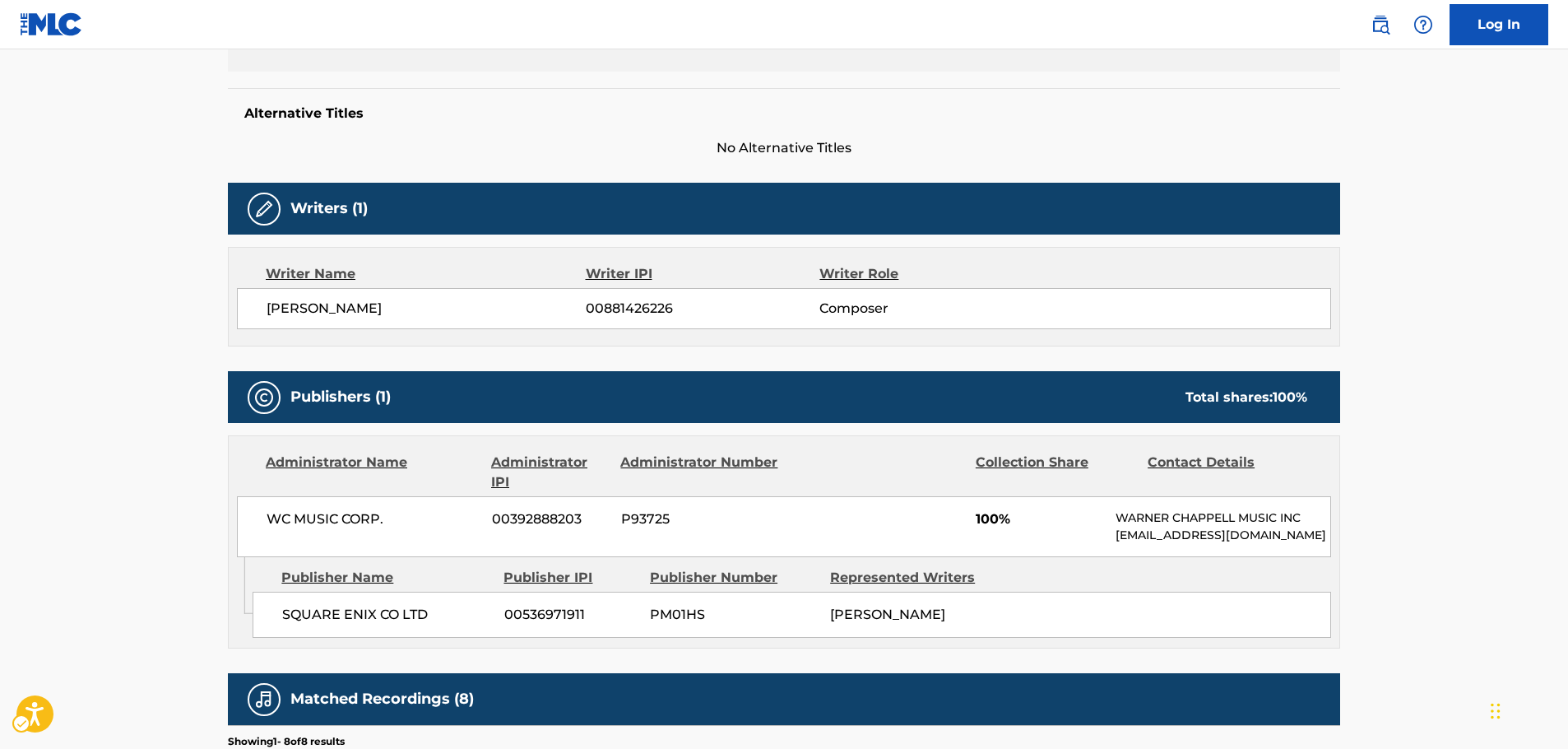
scroll to position [411, 0]
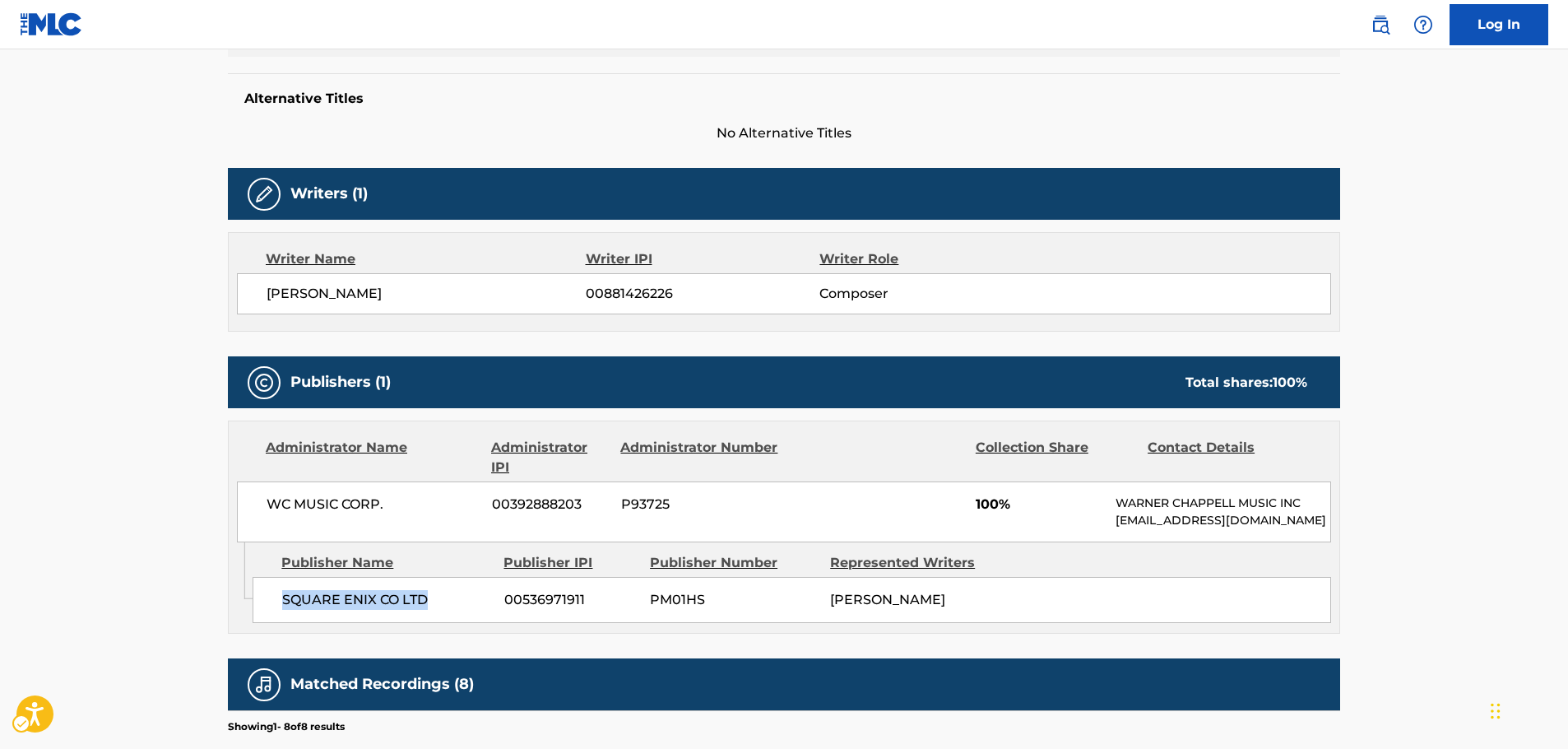
drag, startPoint x: 450, startPoint y: 611, endPoint x: 258, endPoint y: 619, distance: 192.2
click at [258, 619] on div "SQUARE ENIX CO LTD 00536971911 PM01HS [PERSON_NAME]" at bounding box center [791, 599] width 1078 height 46
drag, startPoint x: 269, startPoint y: 505, endPoint x: 246, endPoint y: 508, distance: 23.2
click at [246, 508] on div "WC MUSIC CORP. 00392888203 P93725 100% [PERSON_NAME] MUSIC INC [EMAIL_ADDRESS][…" at bounding box center [784, 511] width 1094 height 61
click at [119, 471] on main "< Back to public search results Copy work link FORBIDDING CORRIDORS Work Detail…" at bounding box center [784, 383] width 1568 height 1491
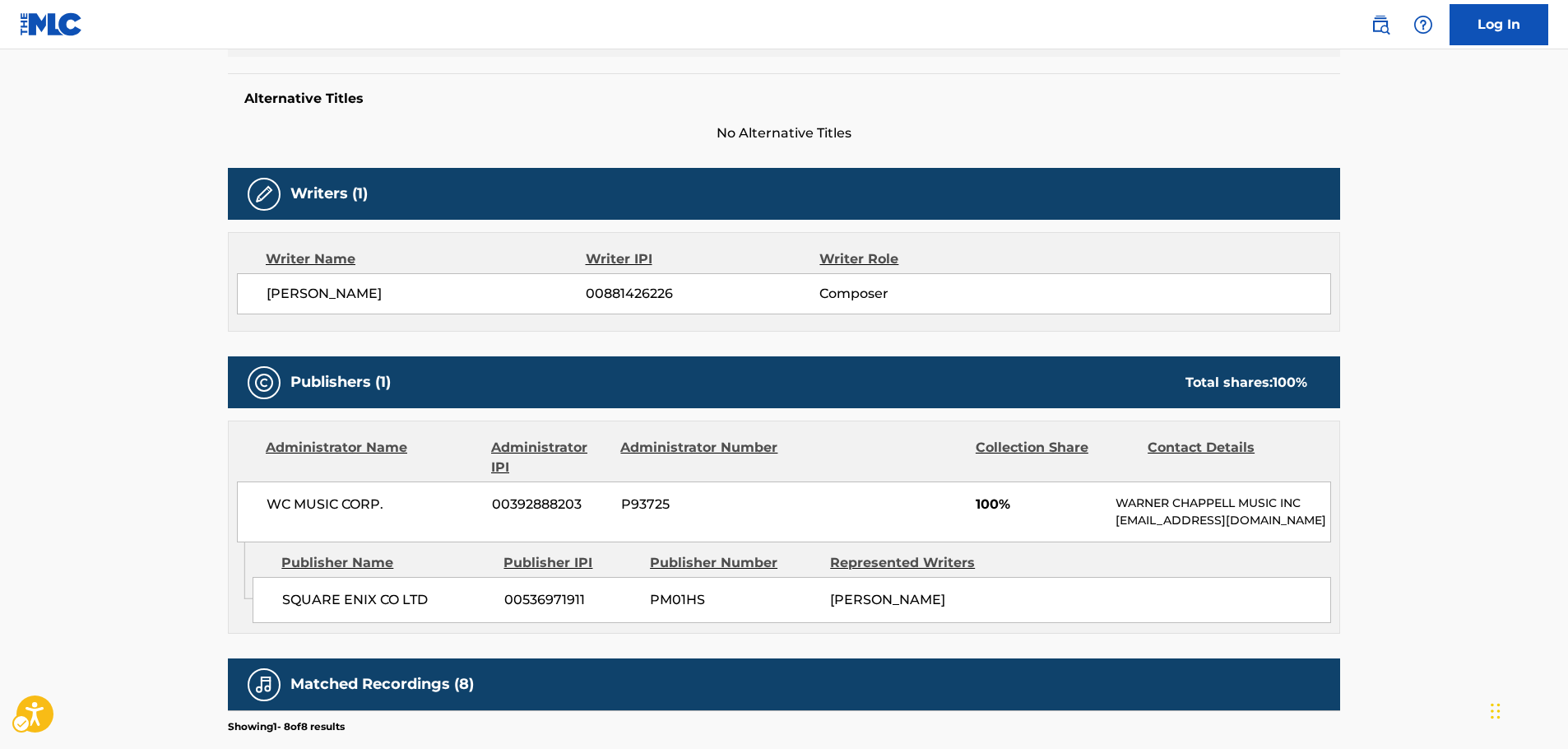
scroll to position [0, 0]
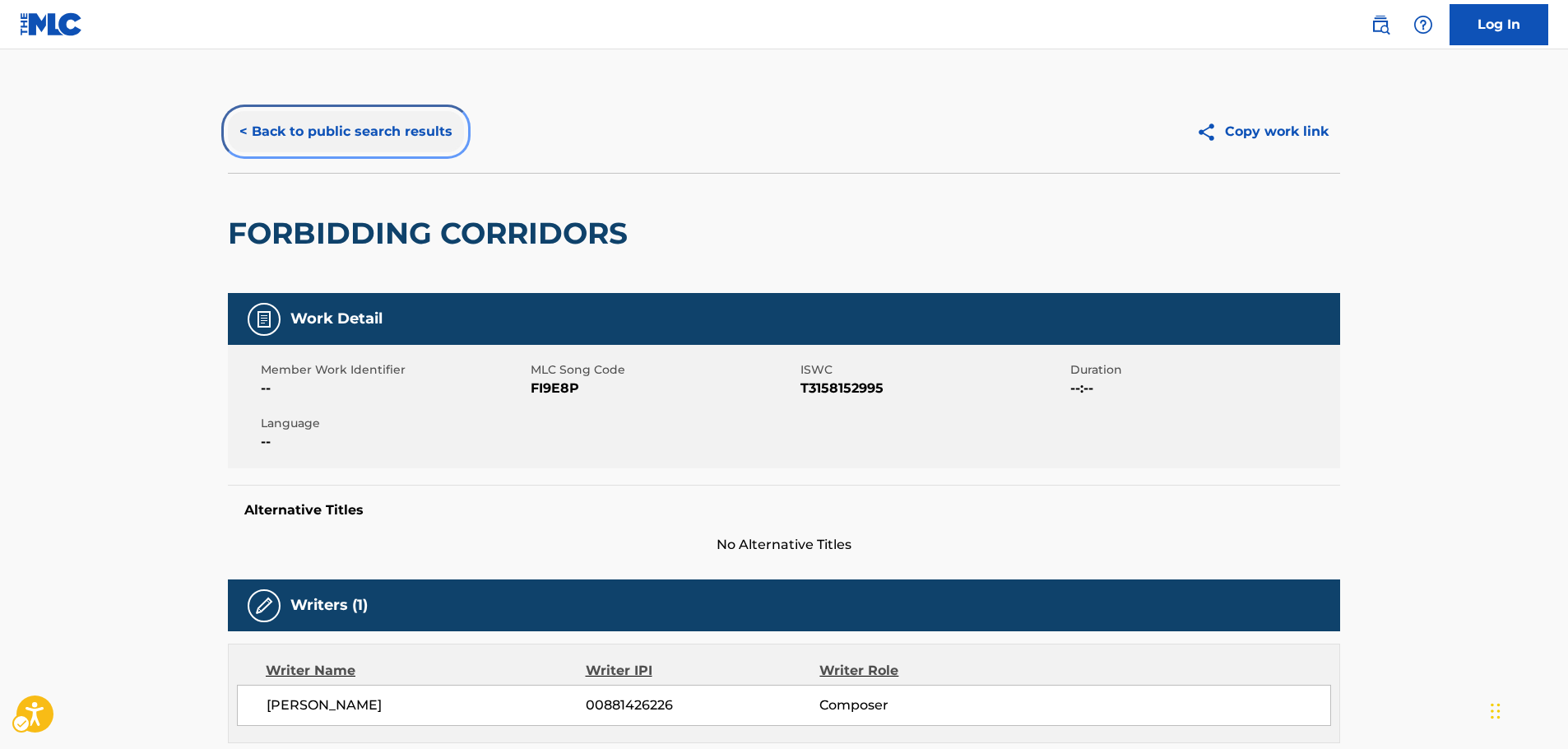
click at [314, 142] on button "< Back to public search results" at bounding box center [346, 132] width 237 height 41
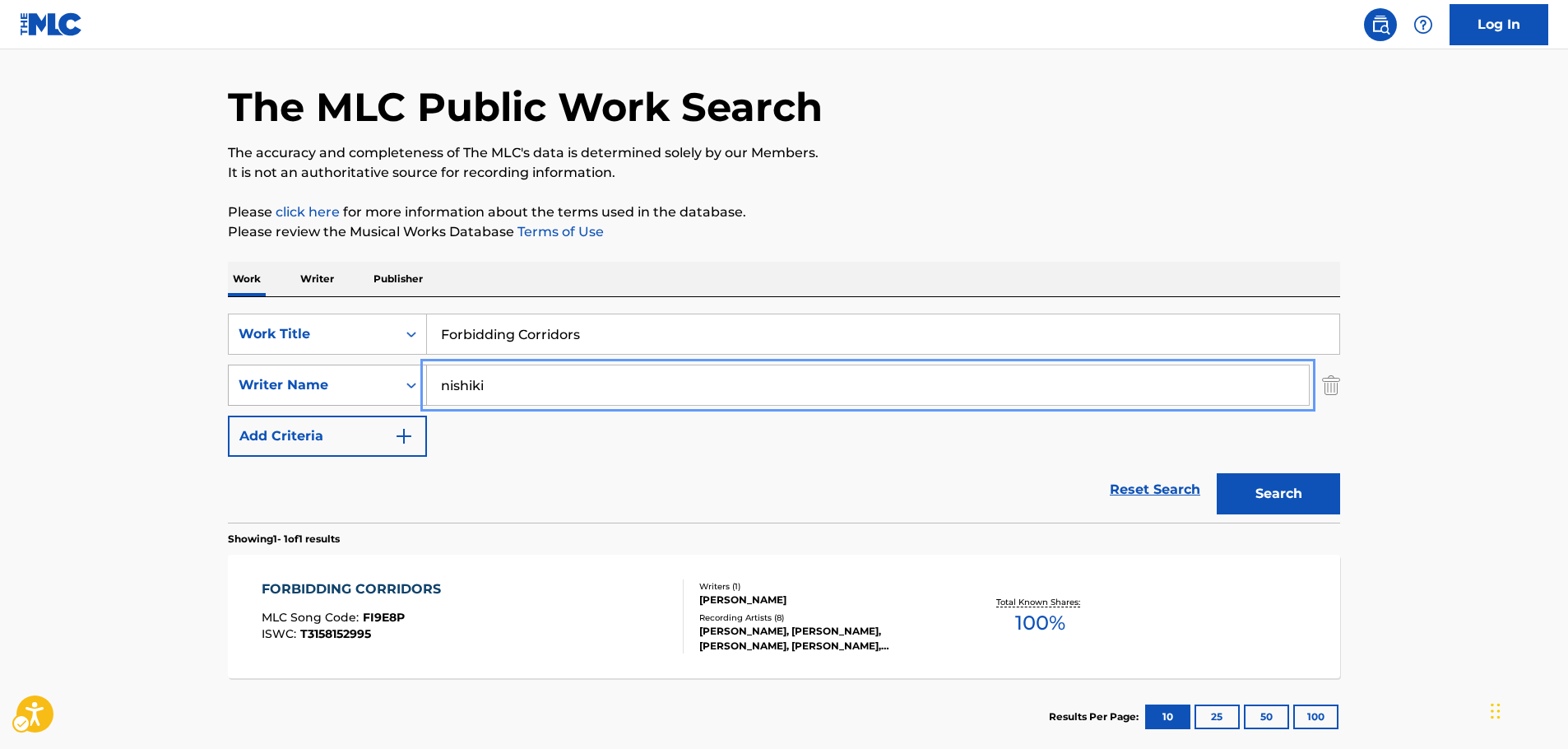
drag, startPoint x: 490, startPoint y: 380, endPoint x: 263, endPoint y: 403, distance: 228.2
paste input "[PERSON_NAME]"
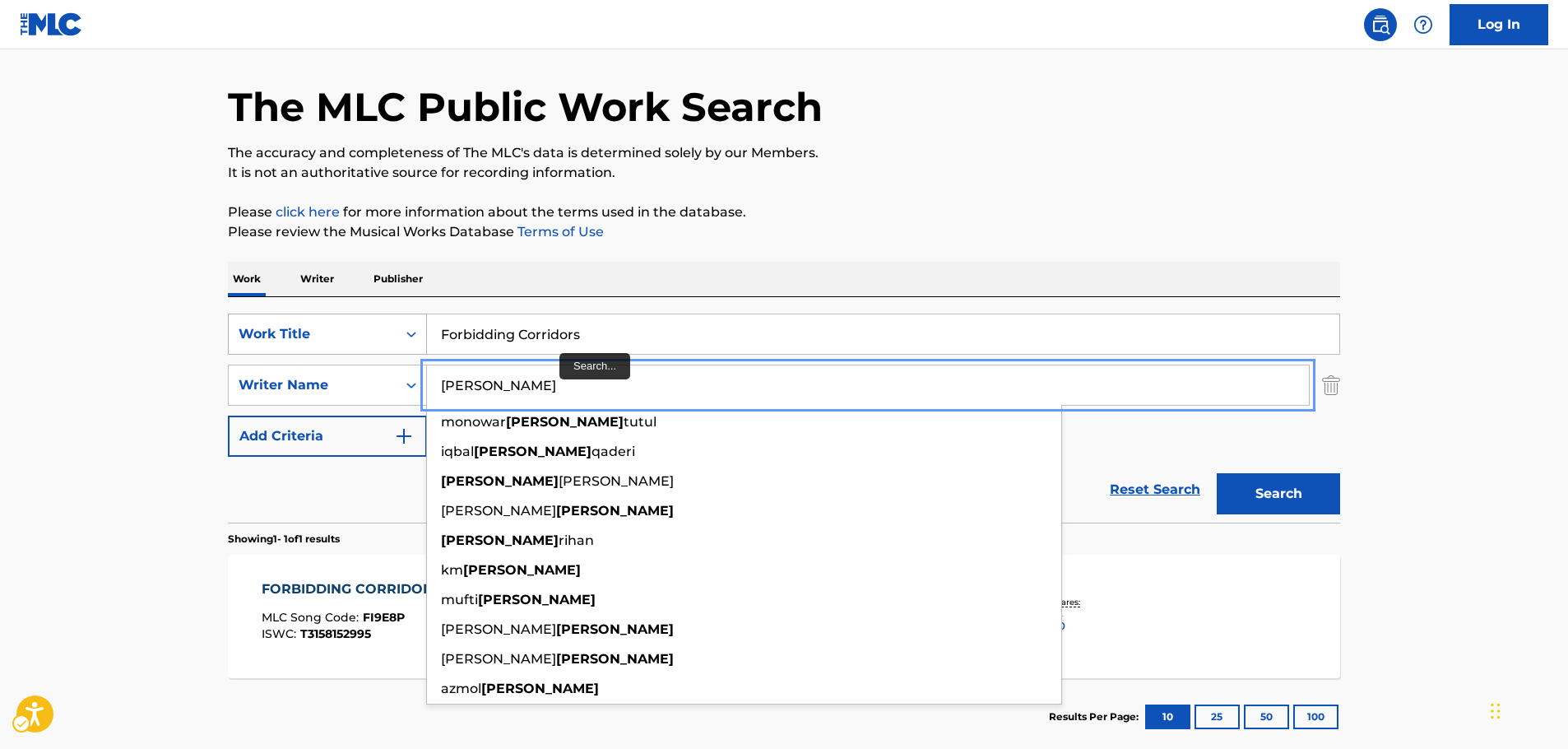
type input "[PERSON_NAME]"
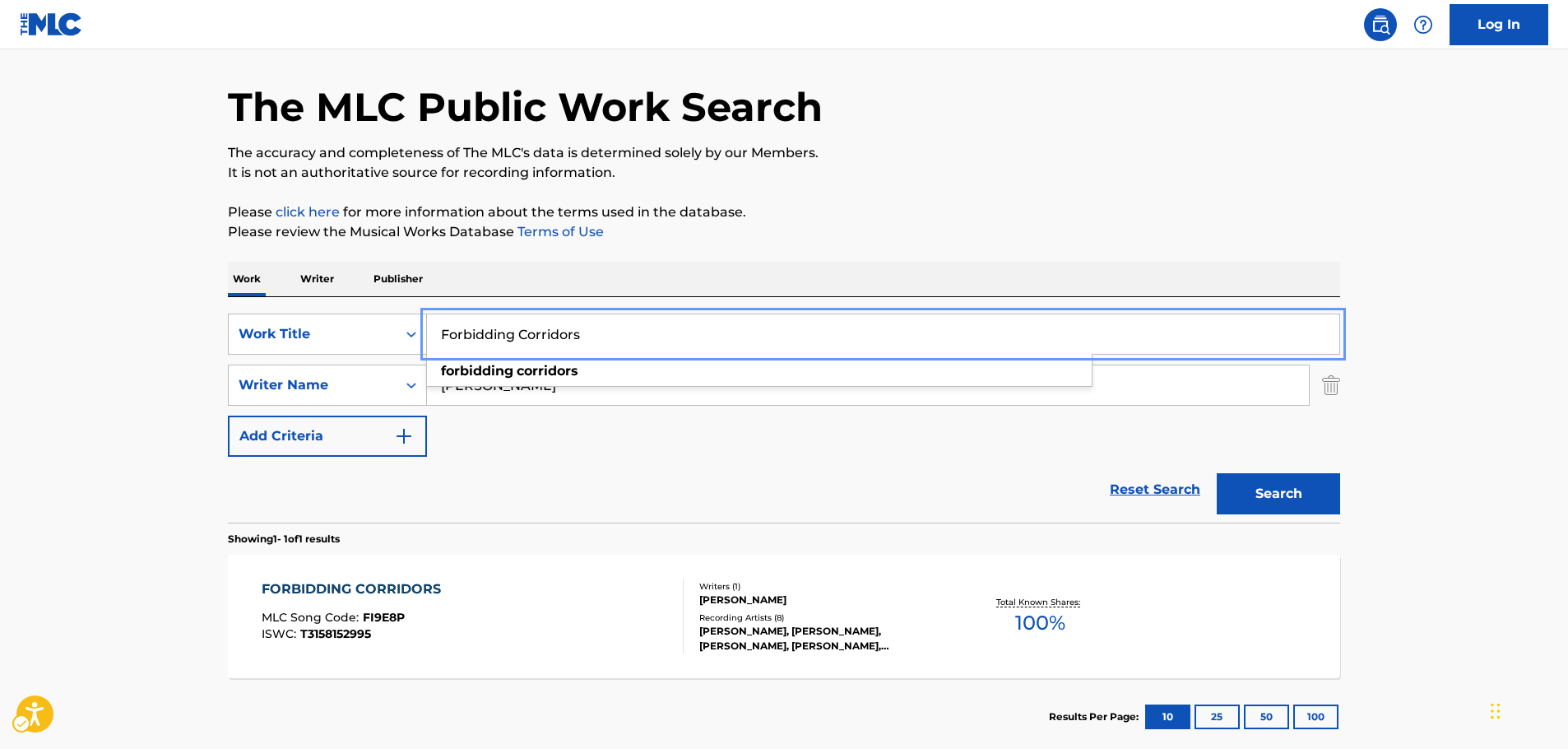
drag, startPoint x: 332, startPoint y: 317, endPoint x: 295, endPoint y: 249, distance: 77.4
paste input "Nafeesisboujee"
drag, startPoint x: 450, startPoint y: 339, endPoint x: 347, endPoint y: 346, distance: 103.2
click at [347, 346] on div "SearchWithCriteria73f72df0-78d4-404d-be90-36f8cabec043 Work Title Nafeesisboujee" at bounding box center [784, 334] width 1112 height 41
paste input "[PERSON_NAME]"
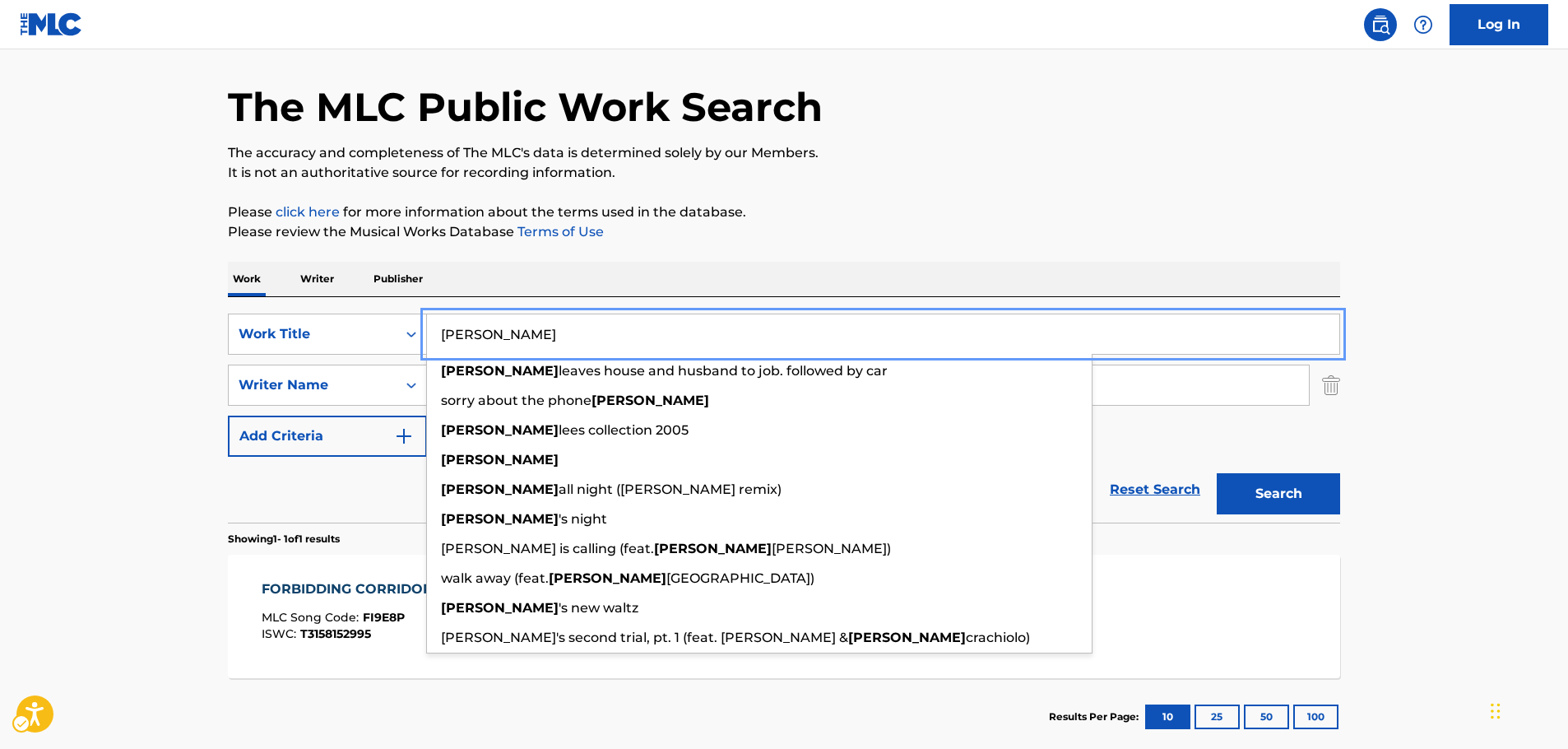
type input "[PERSON_NAME]"
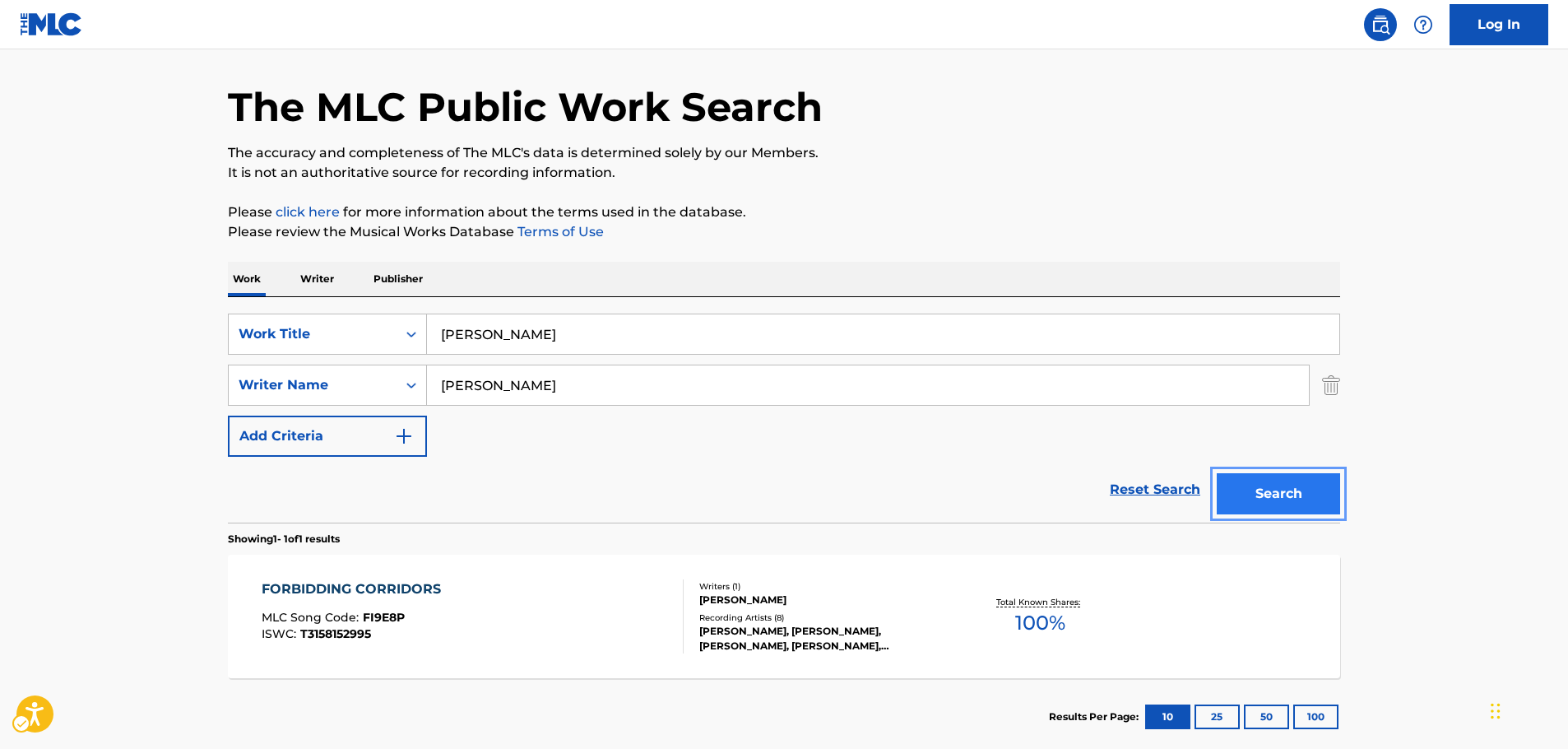
click at [1310, 495] on button "Search" at bounding box center [1277, 494] width 123 height 41
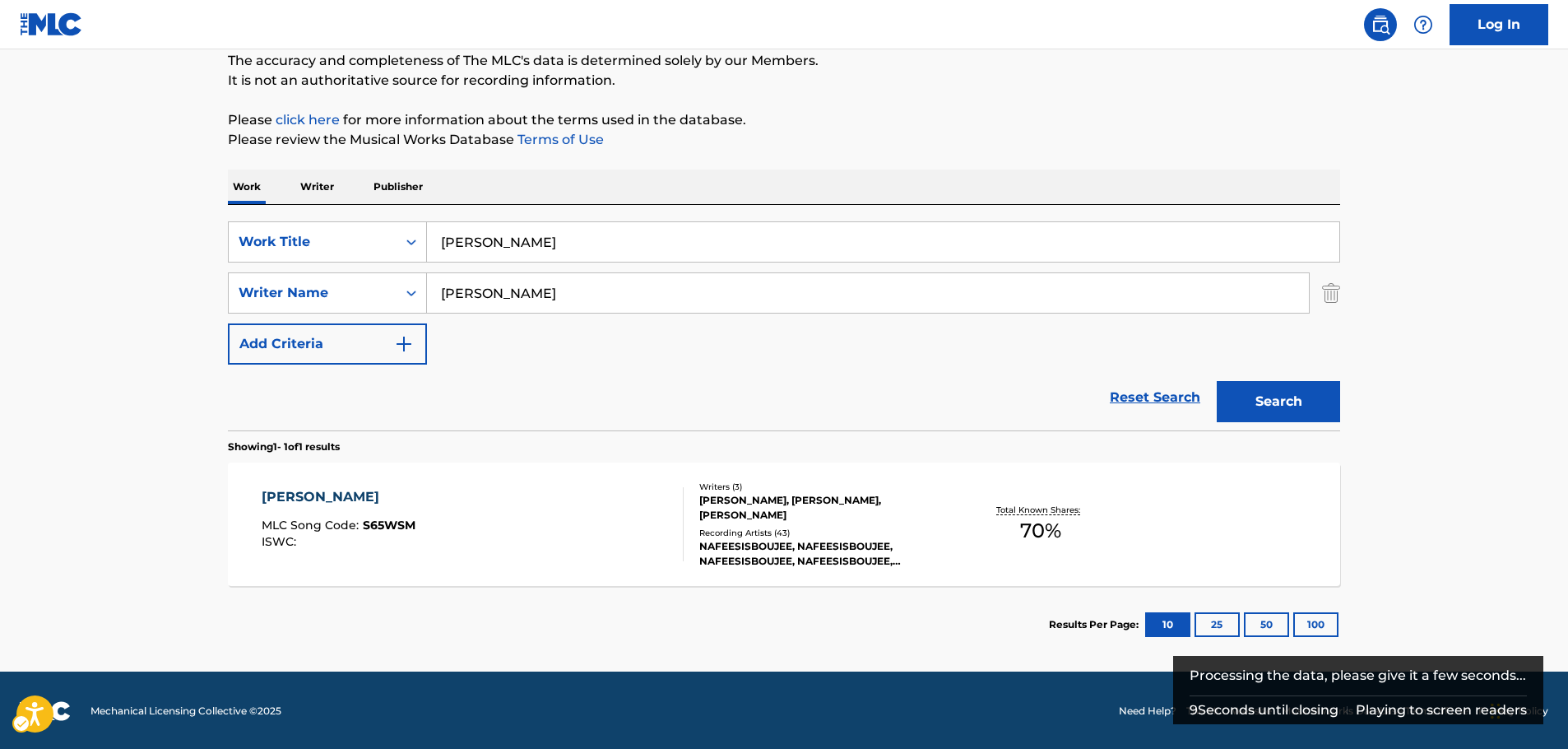
scroll to position [147, 0]
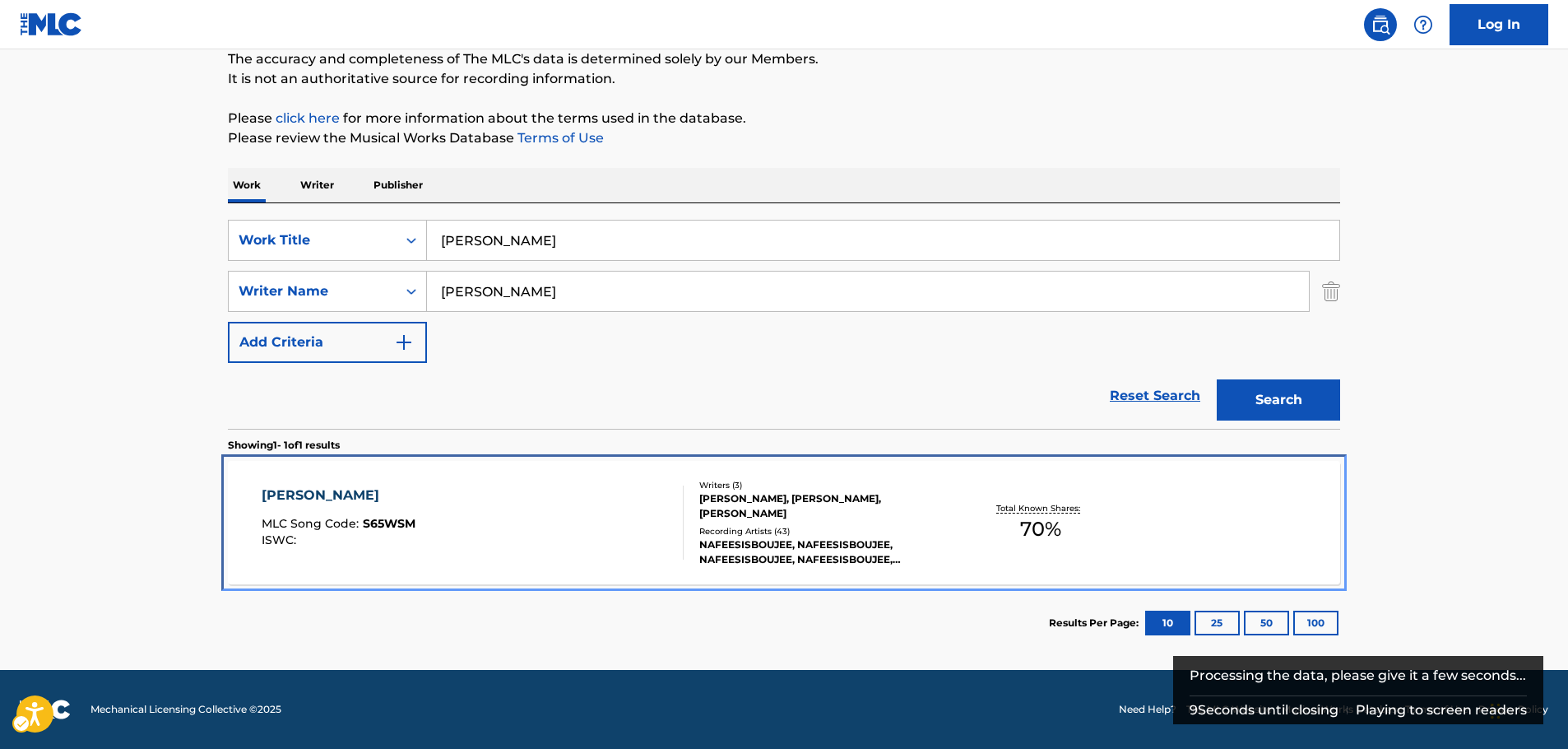
click at [455, 529] on div "[PERSON_NAME] MLC Song Code : S65WSM ISWC :" at bounding box center [472, 521] width 423 height 74
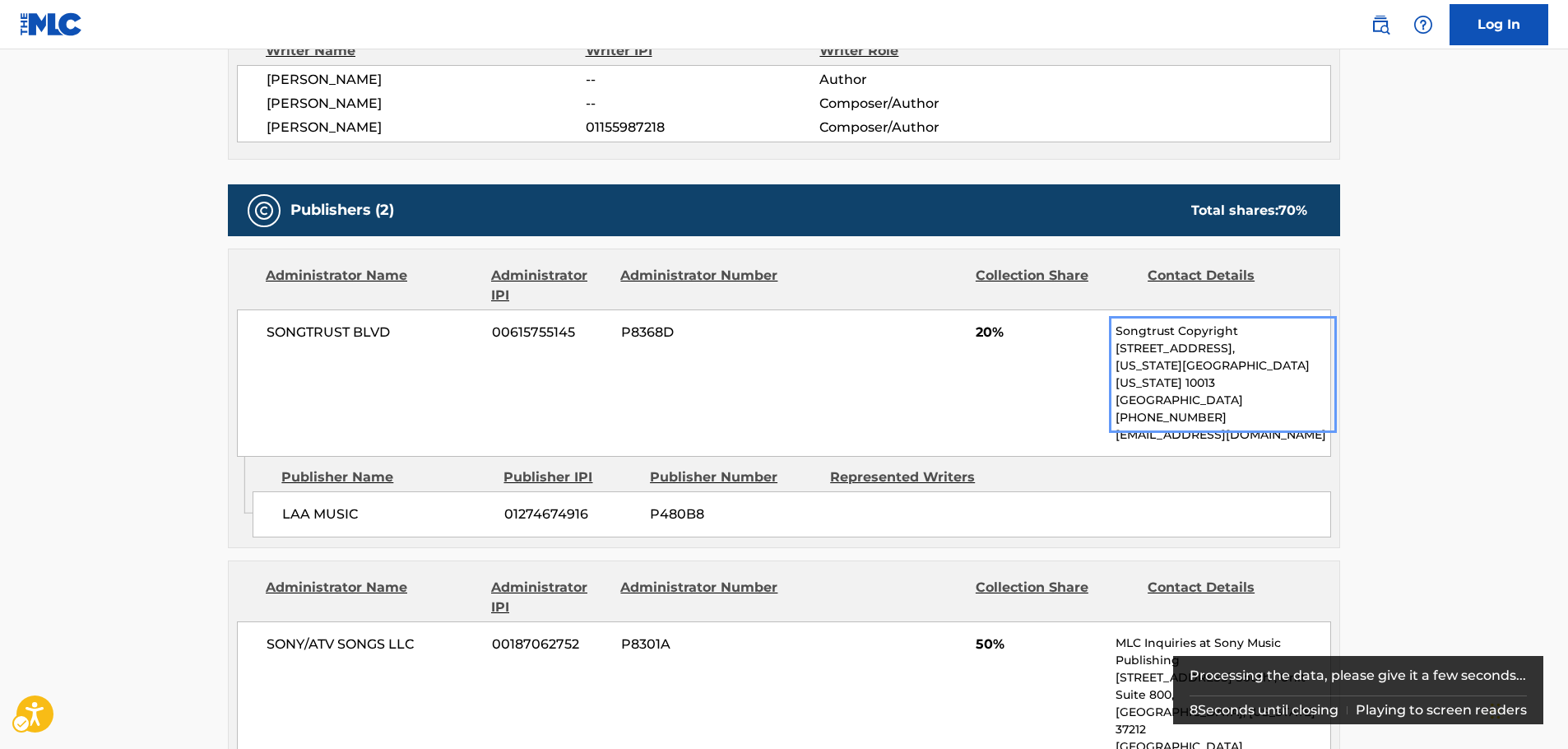
click at [559, 387] on div "SONGTRUST BLVD 00615755145 P8368D 20% Songtrust Copyright [STREET_ADDRESS][US_S…" at bounding box center [784, 382] width 1094 height 147
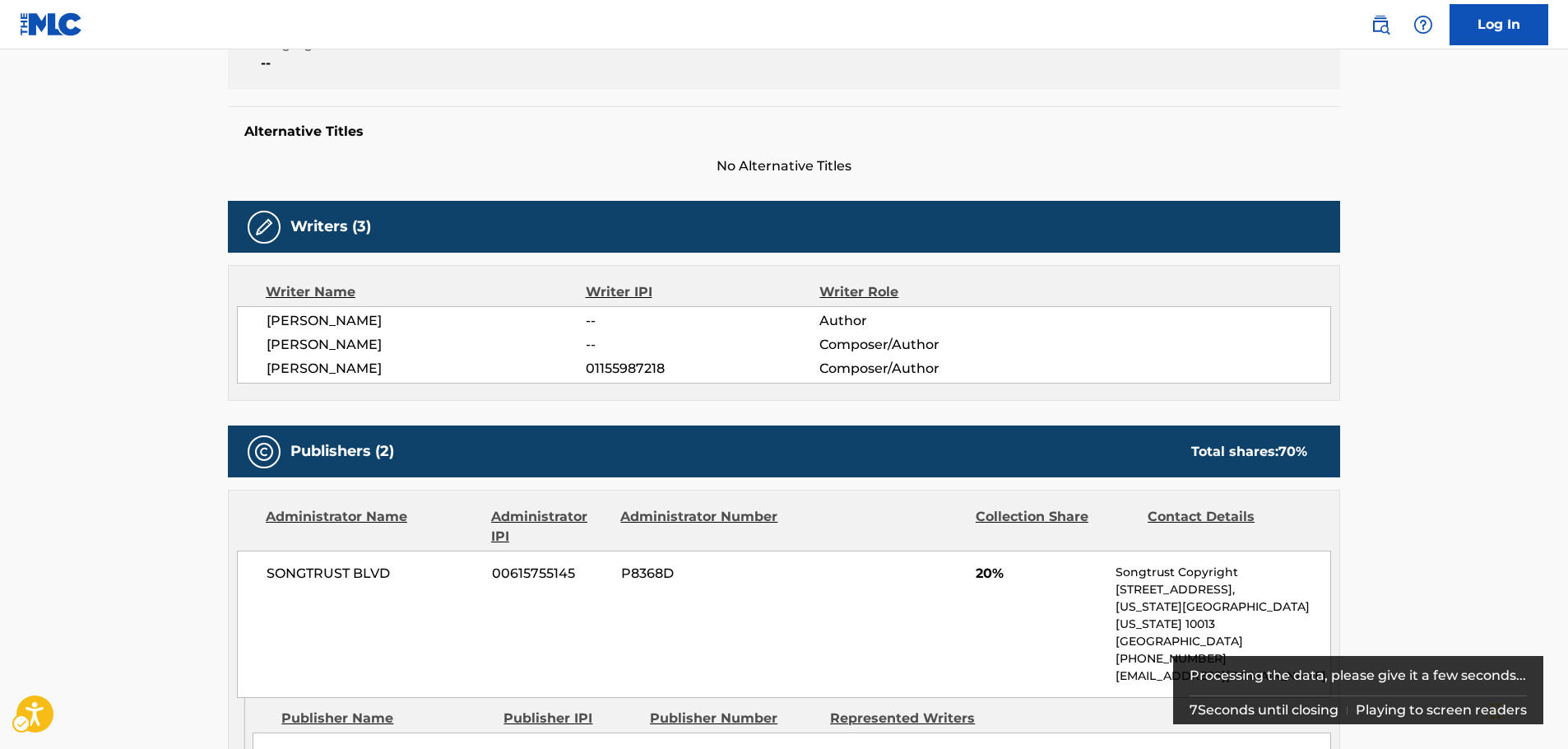
scroll to position [126, 0]
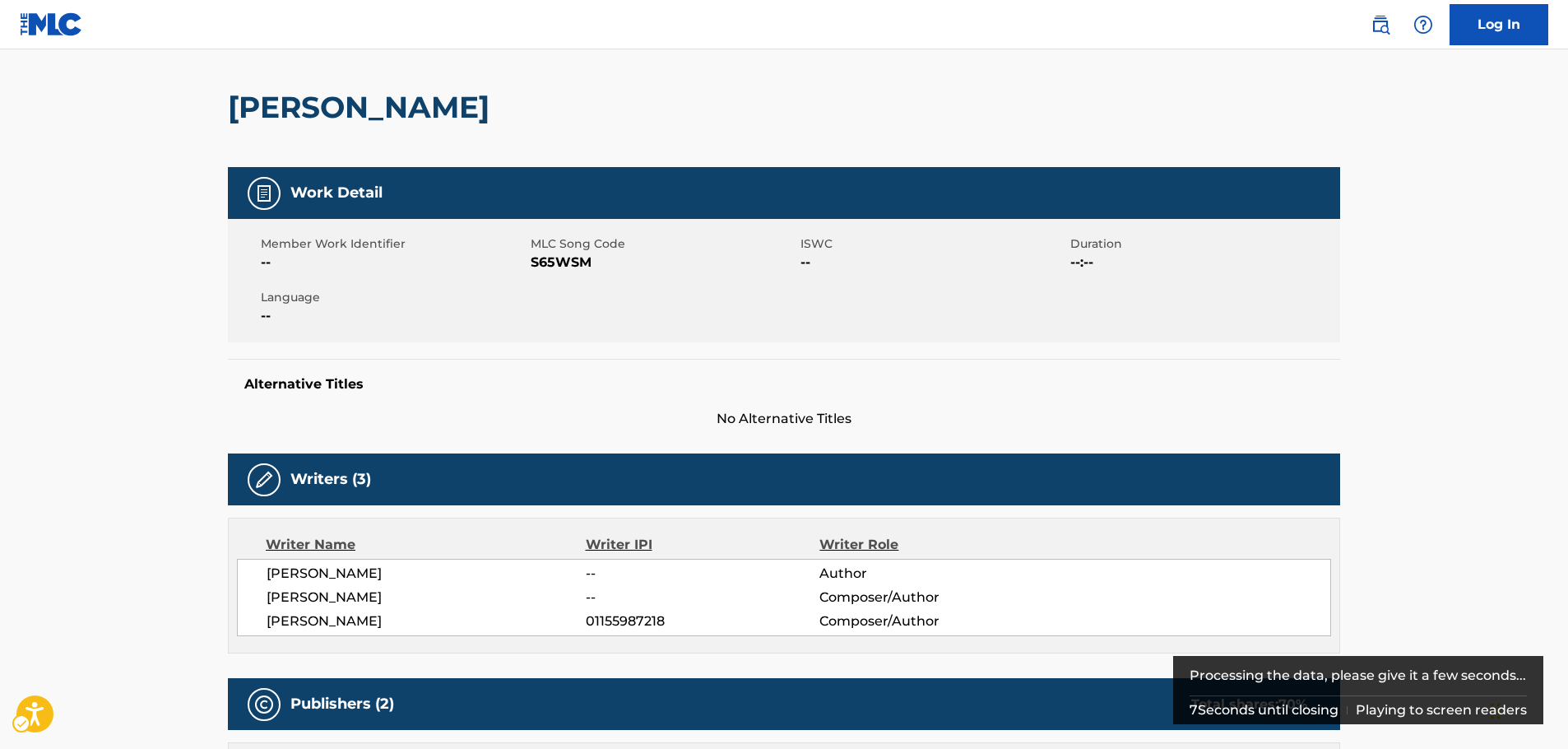
click at [563, 253] on span "MLC Song Code - S65WSM" at bounding box center [663, 262] width 266 height 20
click at [562, 261] on span "MLC Song Code - S65WSM" at bounding box center [663, 262] width 266 height 20
drag, startPoint x: 431, startPoint y: 625, endPoint x: 266, endPoint y: 604, distance: 166.3
click at [266, 604] on div "[PERSON_NAME] -- Author [PERSON_NAME] -- Composer/Author [PERSON_NAME] 01155987…" at bounding box center [784, 597] width 1094 height 77
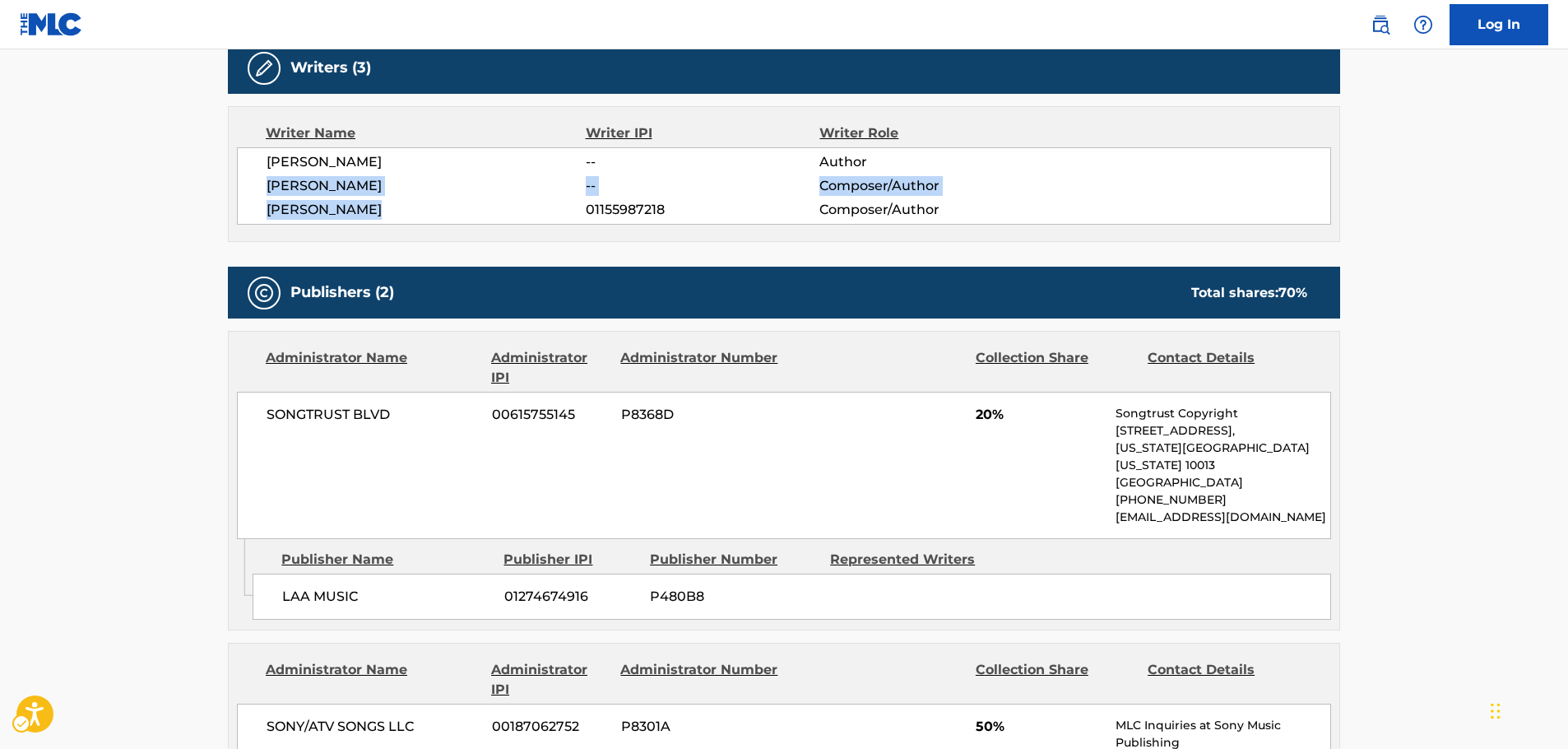
scroll to position [783, 0]
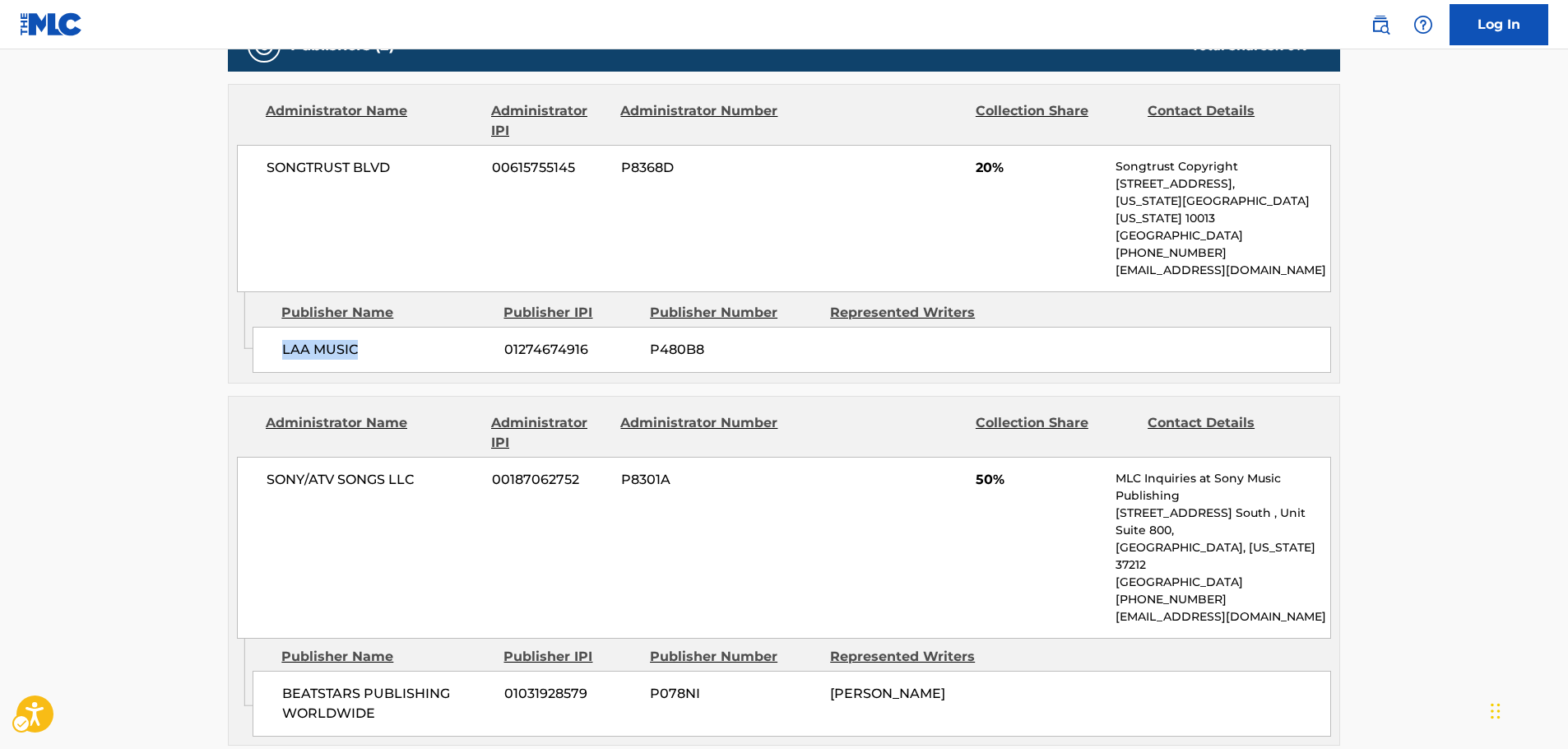
drag, startPoint x: 371, startPoint y: 338, endPoint x: 324, endPoint y: 288, distance: 68.6
click at [279, 336] on div "LAA MUSIC 01274674916 P480B8" at bounding box center [791, 349] width 1078 height 46
drag, startPoint x: 338, startPoint y: 167, endPoint x: 260, endPoint y: 175, distance: 78.4
click at [260, 175] on div "SONGTRUST BLVD 00615755145 P8368D 20% Songtrust Copyright [STREET_ADDRESS][US_S…" at bounding box center [784, 218] width 1094 height 147
drag, startPoint x: 400, startPoint y: 663, endPoint x: 271, endPoint y: 648, distance: 129.9
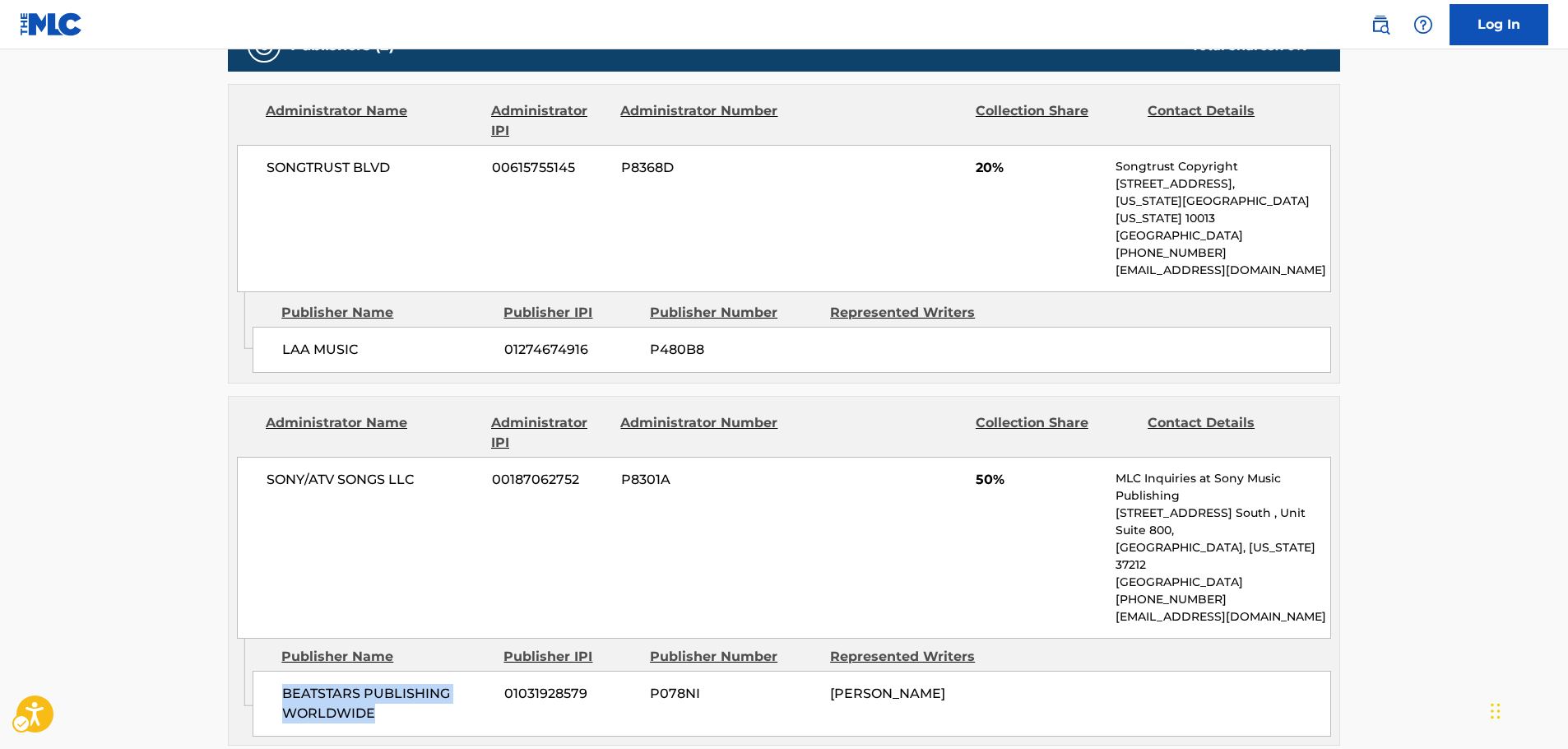
click at [271, 670] on div "BEATSTARS PUBLISHING WORLDWIDE 01031928579 P078NI [PERSON_NAME]" at bounding box center [791, 703] width 1078 height 66
drag, startPoint x: 469, startPoint y: 477, endPoint x: 240, endPoint y: 475, distance: 229.0
click at [240, 475] on div "SONY/ATV SONGS LLC 00187062752 P8301A 50% MLC Inquiries at Sony Music Publishin…" at bounding box center [784, 547] width 1094 height 181
click at [155, 490] on main "< Back to public search results Copy work link [PERSON_NAME] Work Detail Member…" at bounding box center [784, 324] width 1568 height 2118
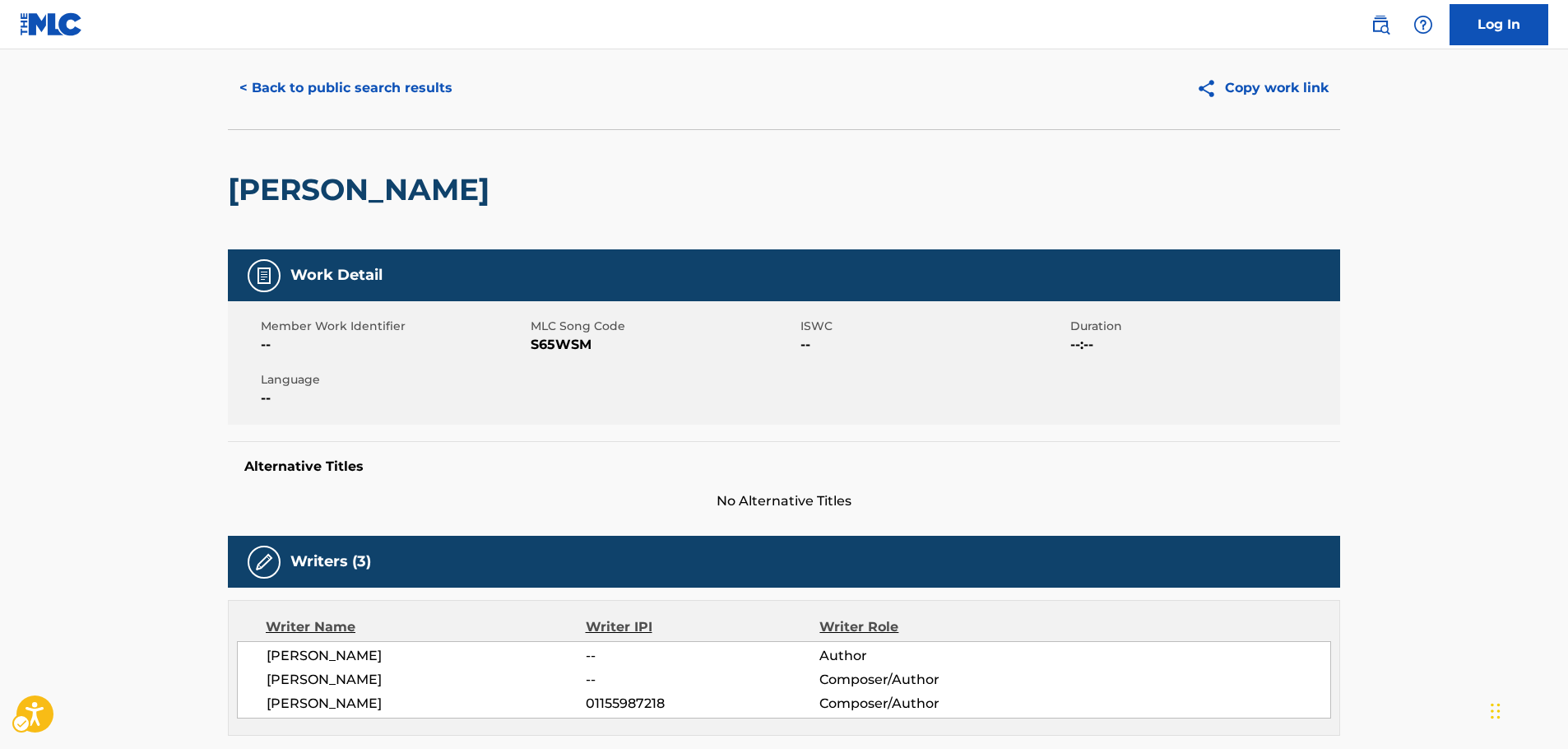
scroll to position [0, 0]
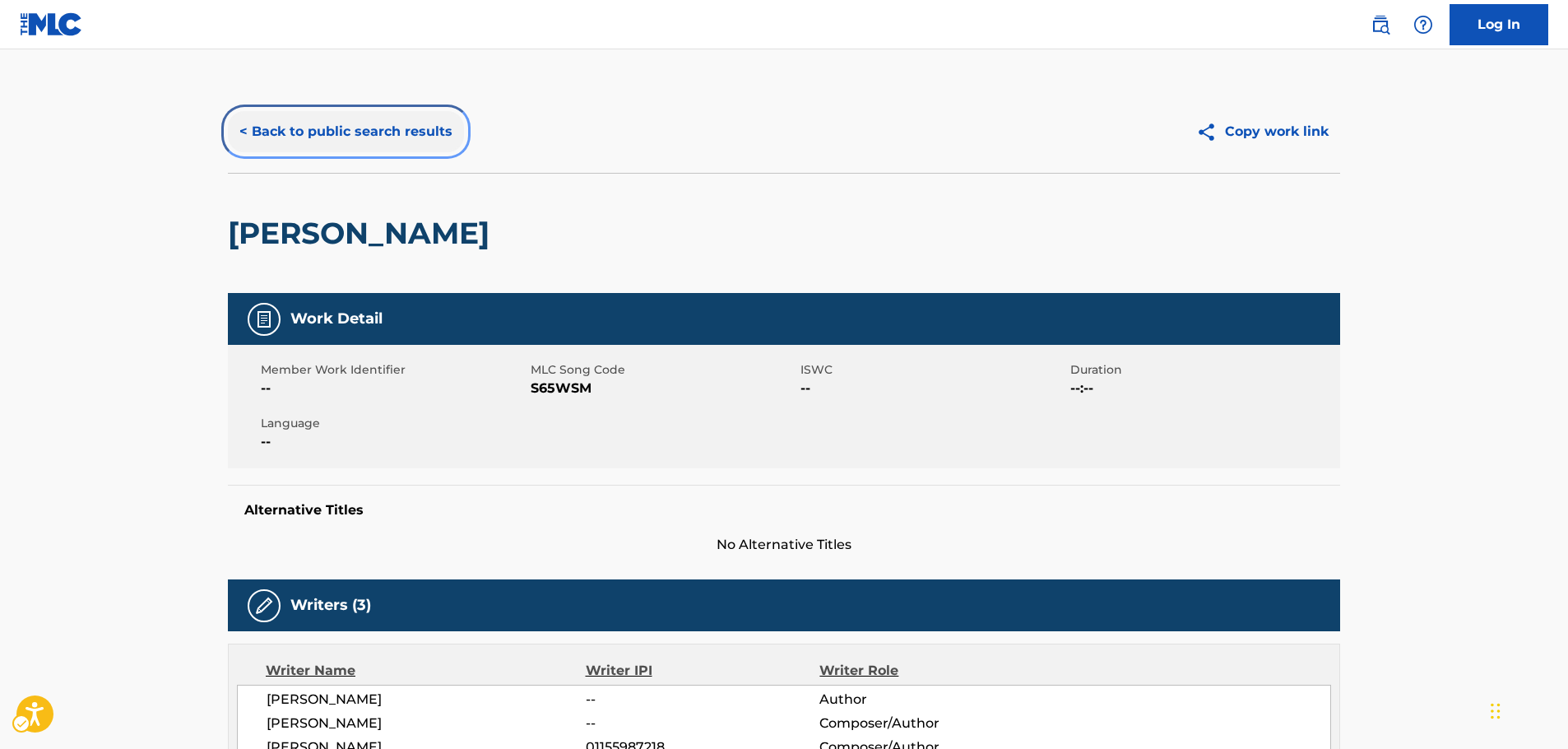
click at [331, 131] on button "< Back to public search results" at bounding box center [346, 132] width 237 height 41
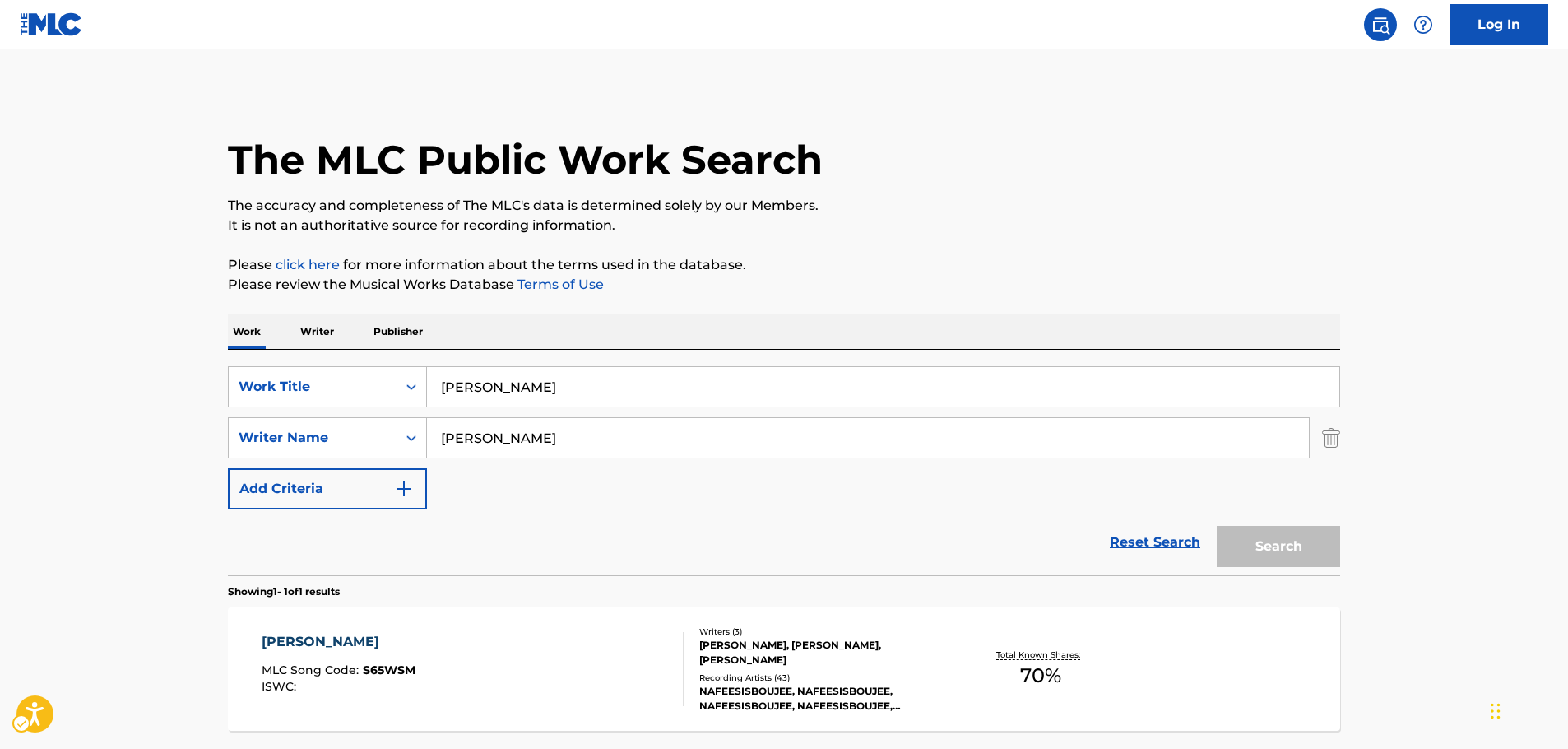
scroll to position [52, 0]
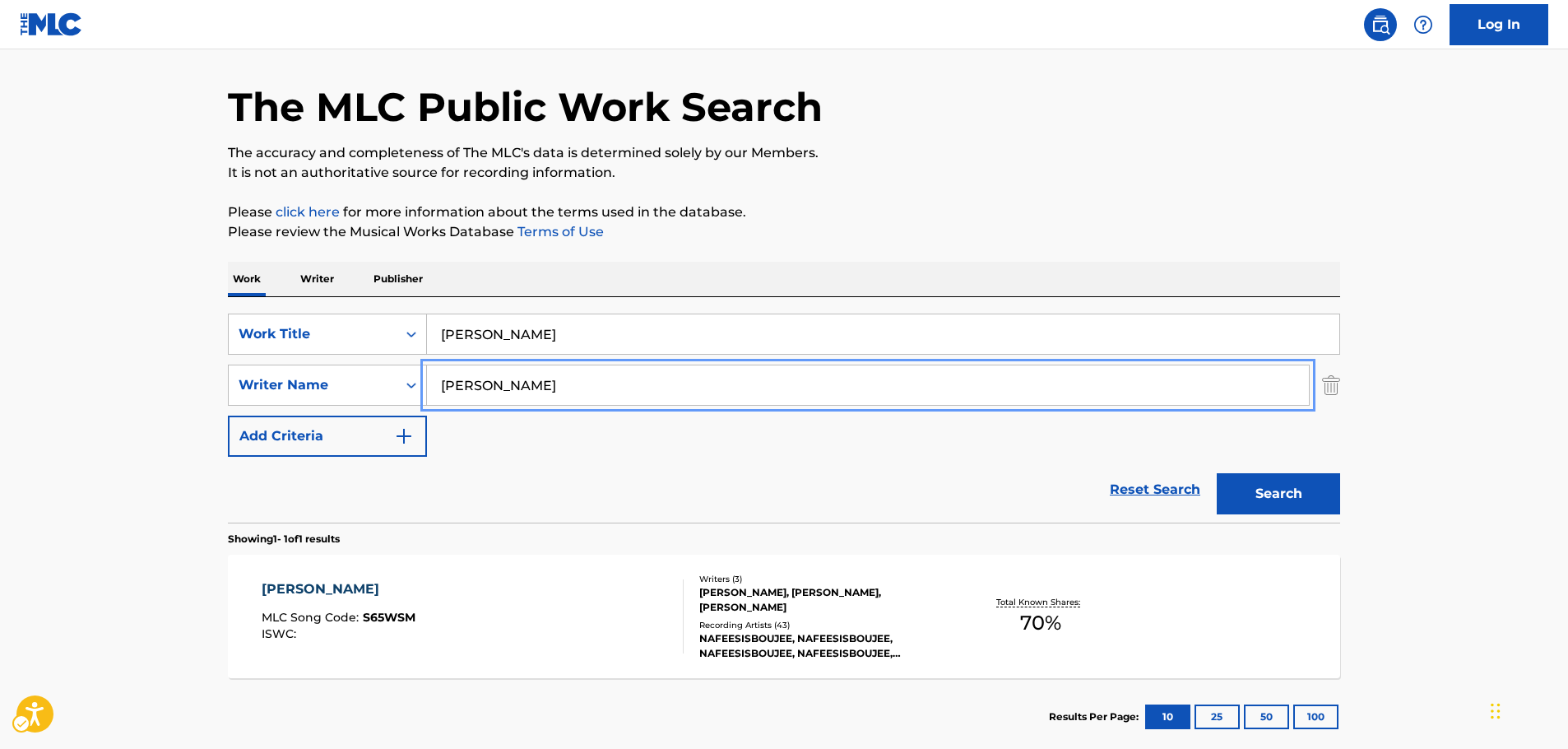
drag, startPoint x: 504, startPoint y: 381, endPoint x: 480, endPoint y: 338, distance: 49.2
paste input "[PERSON_NAME]"
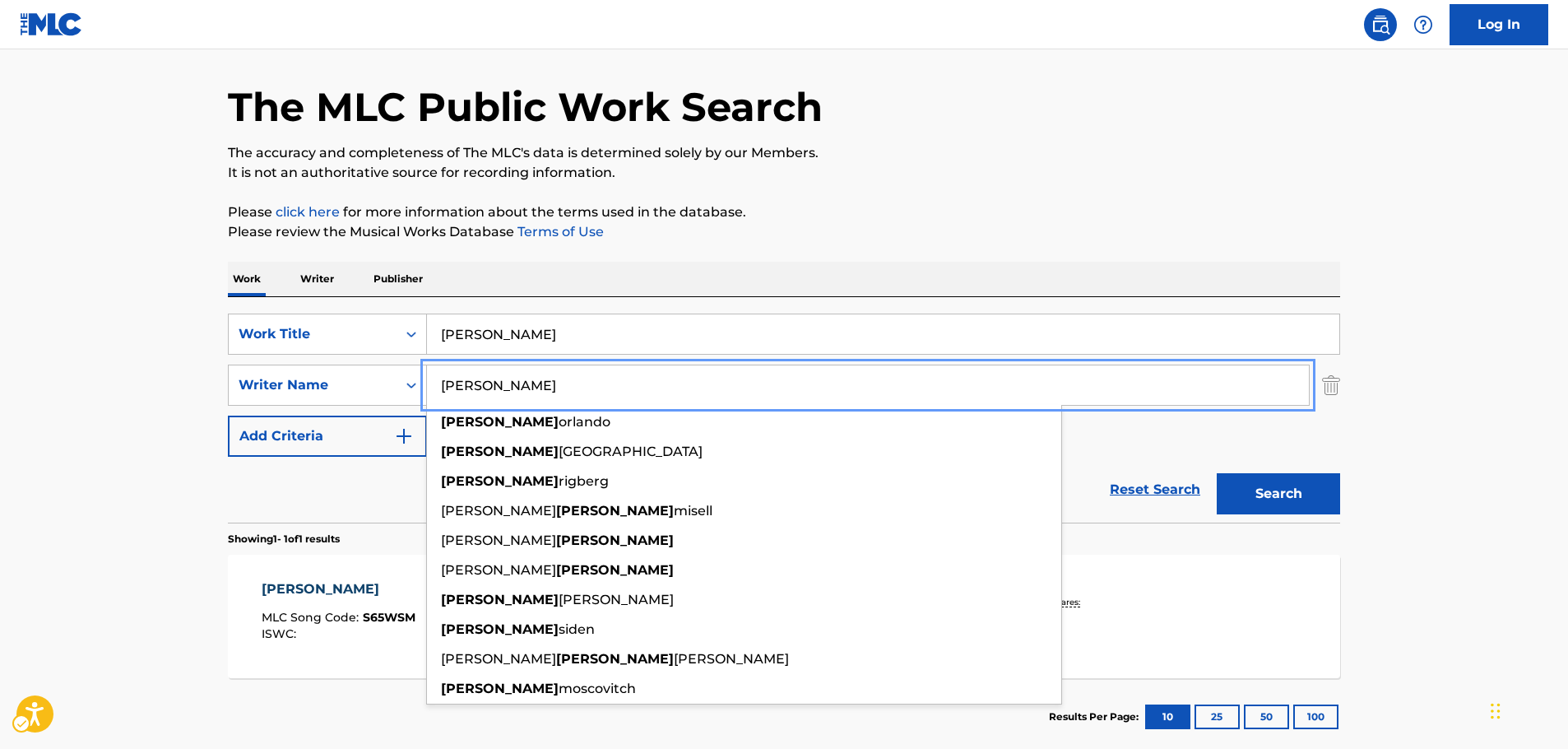
type input "[PERSON_NAME]"
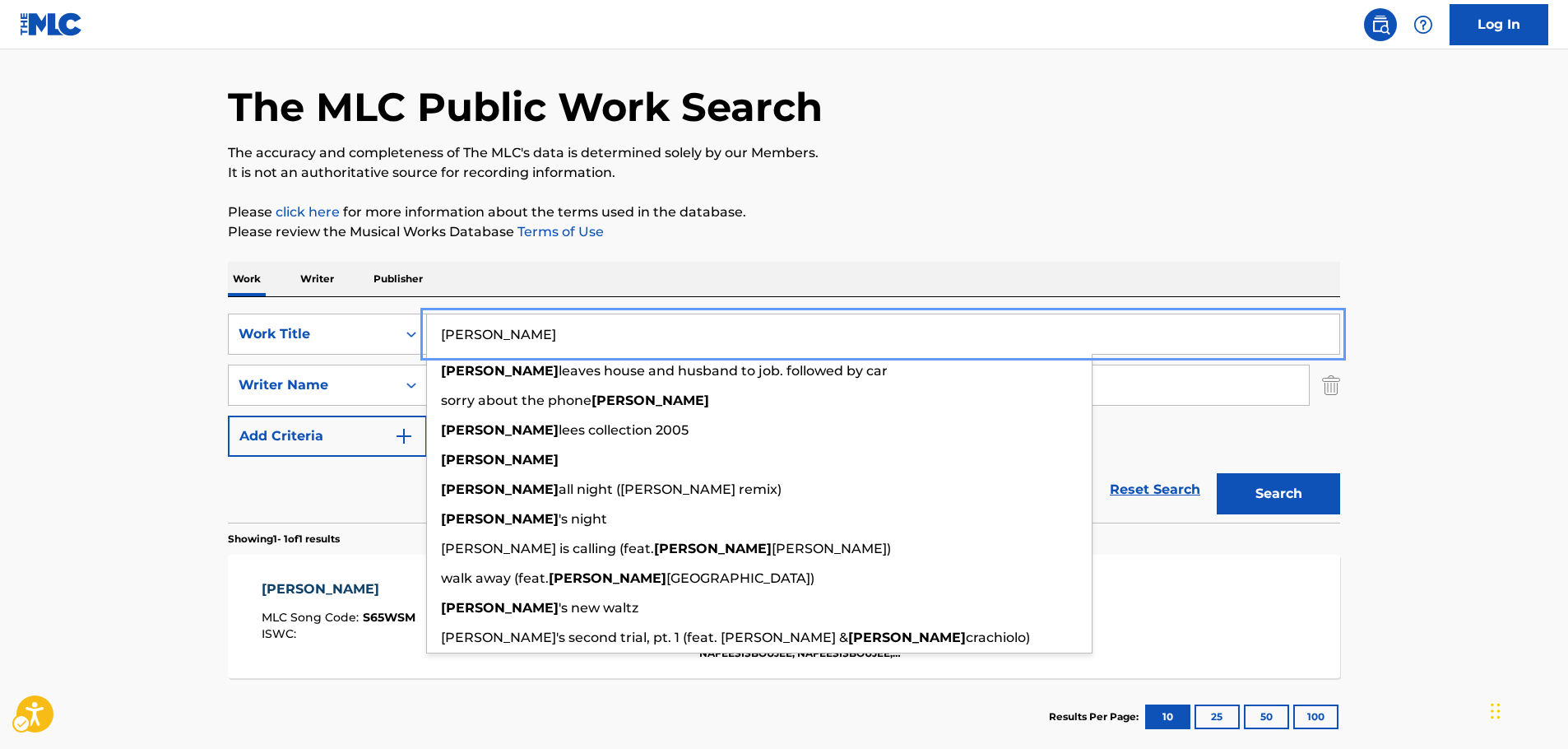
drag, startPoint x: 532, startPoint y: 334, endPoint x: 338, endPoint y: 274, distance: 203.1
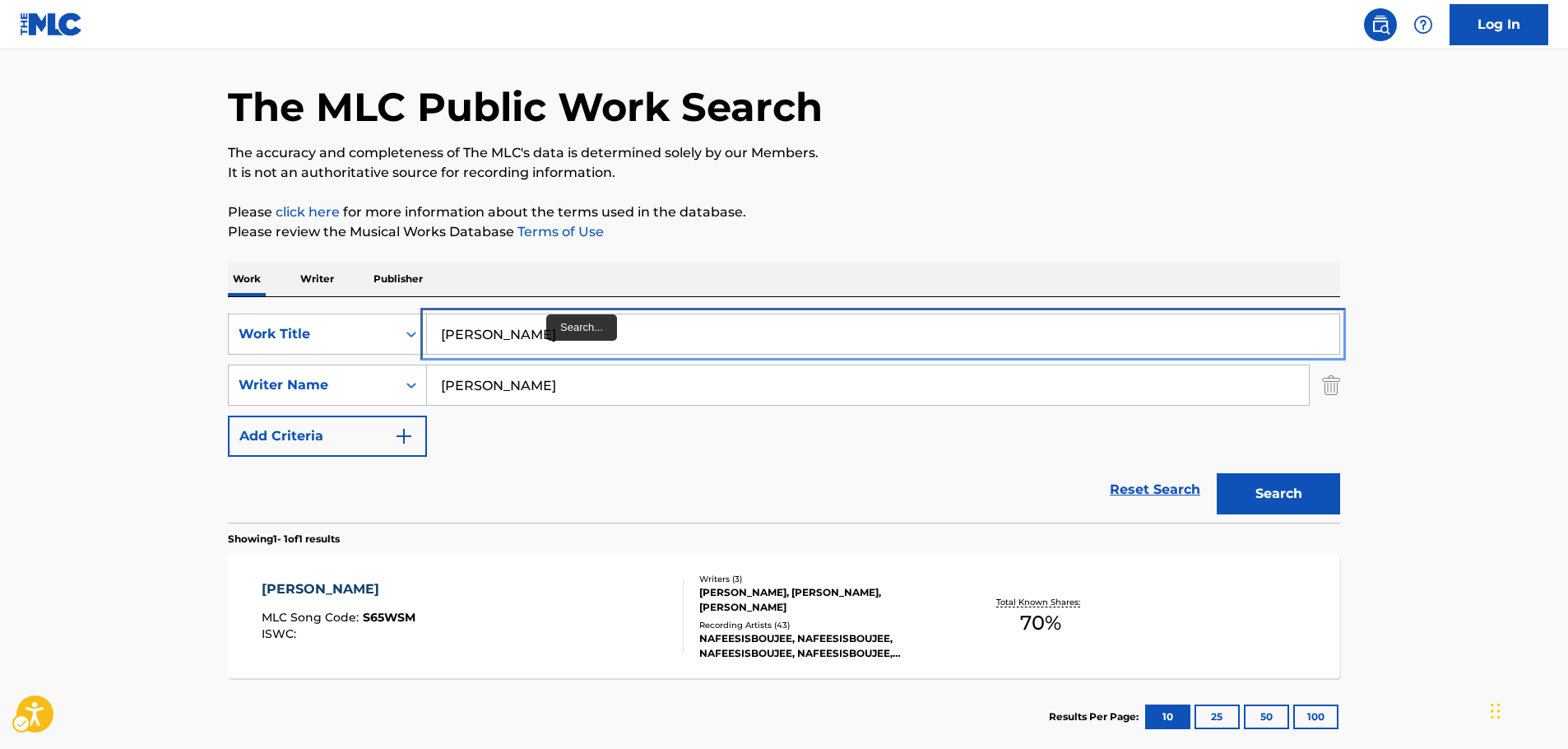
click at [548, 319] on input "[PERSON_NAME]" at bounding box center [883, 334] width 913 height 39
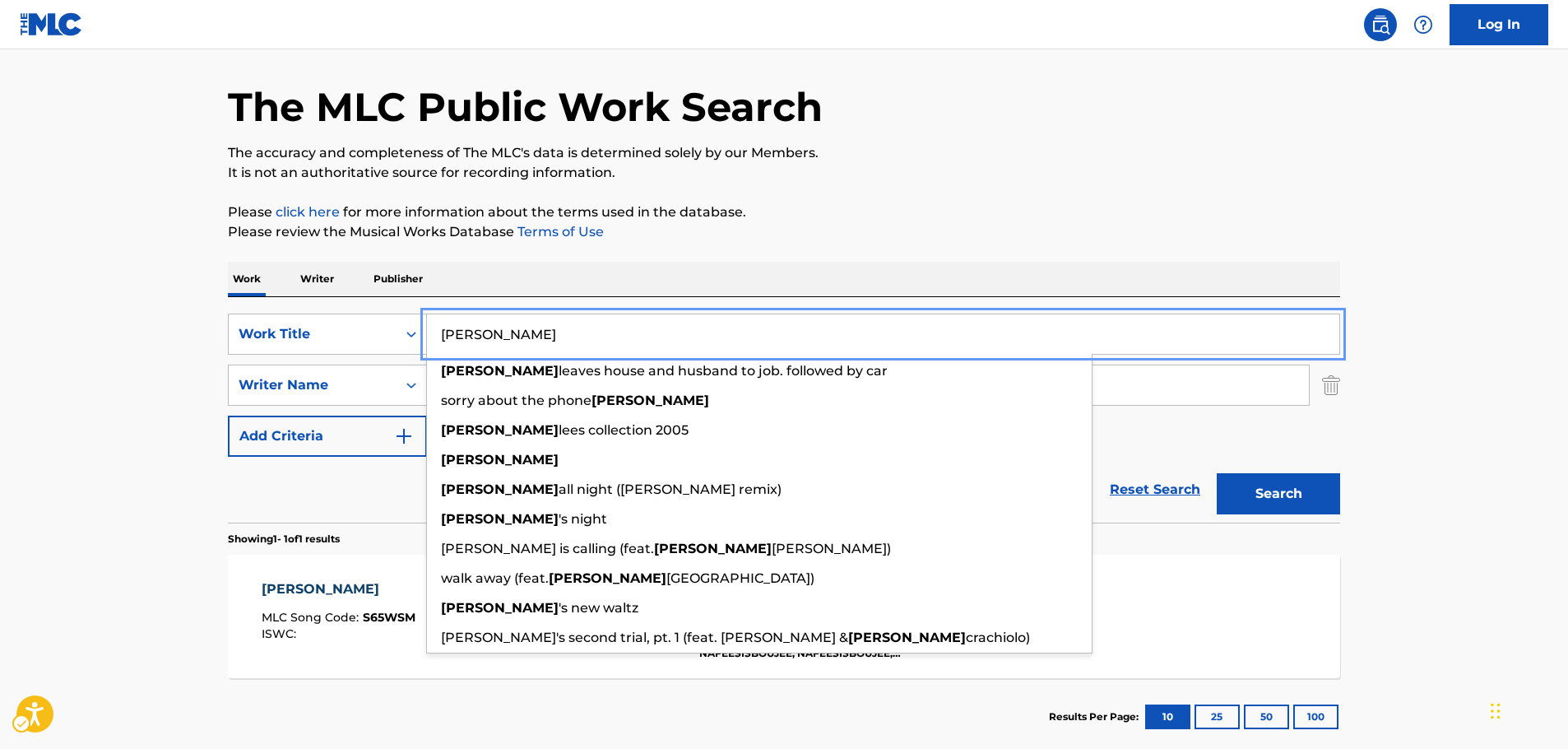
paste input "A COLD PLAY"
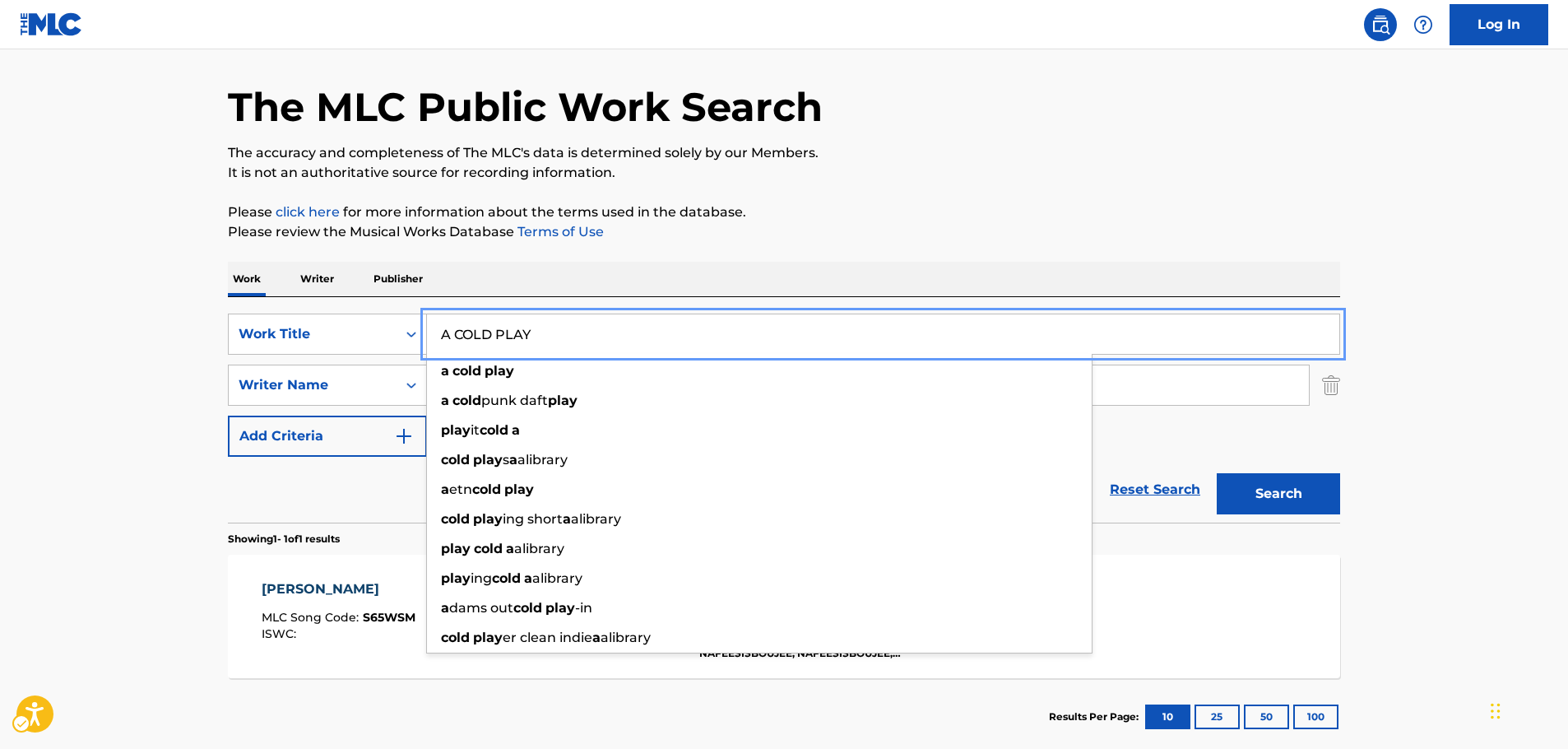
type input "A COLD PLAY"
click at [1273, 489] on button "Search" at bounding box center [1277, 494] width 123 height 41
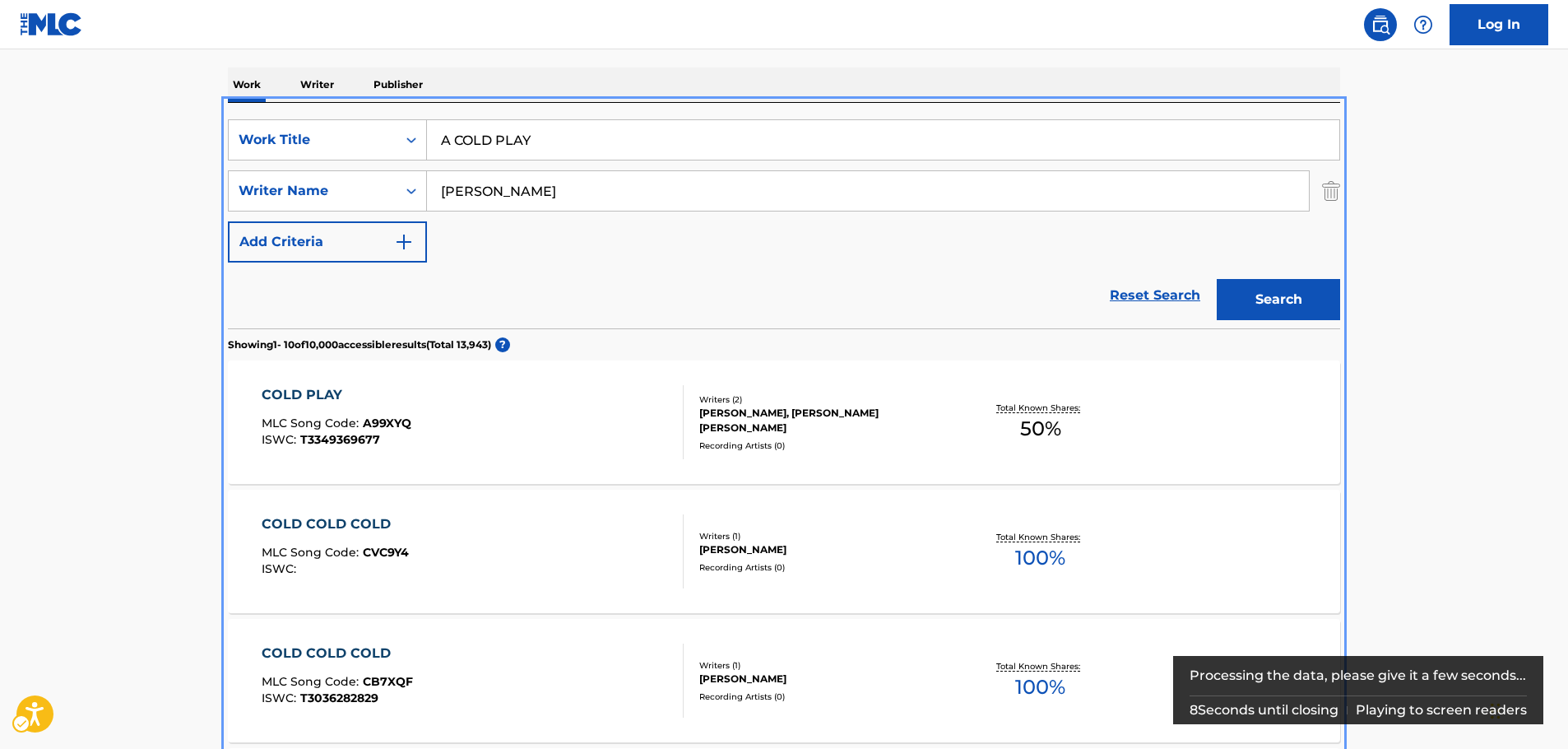
scroll to position [350, 0]
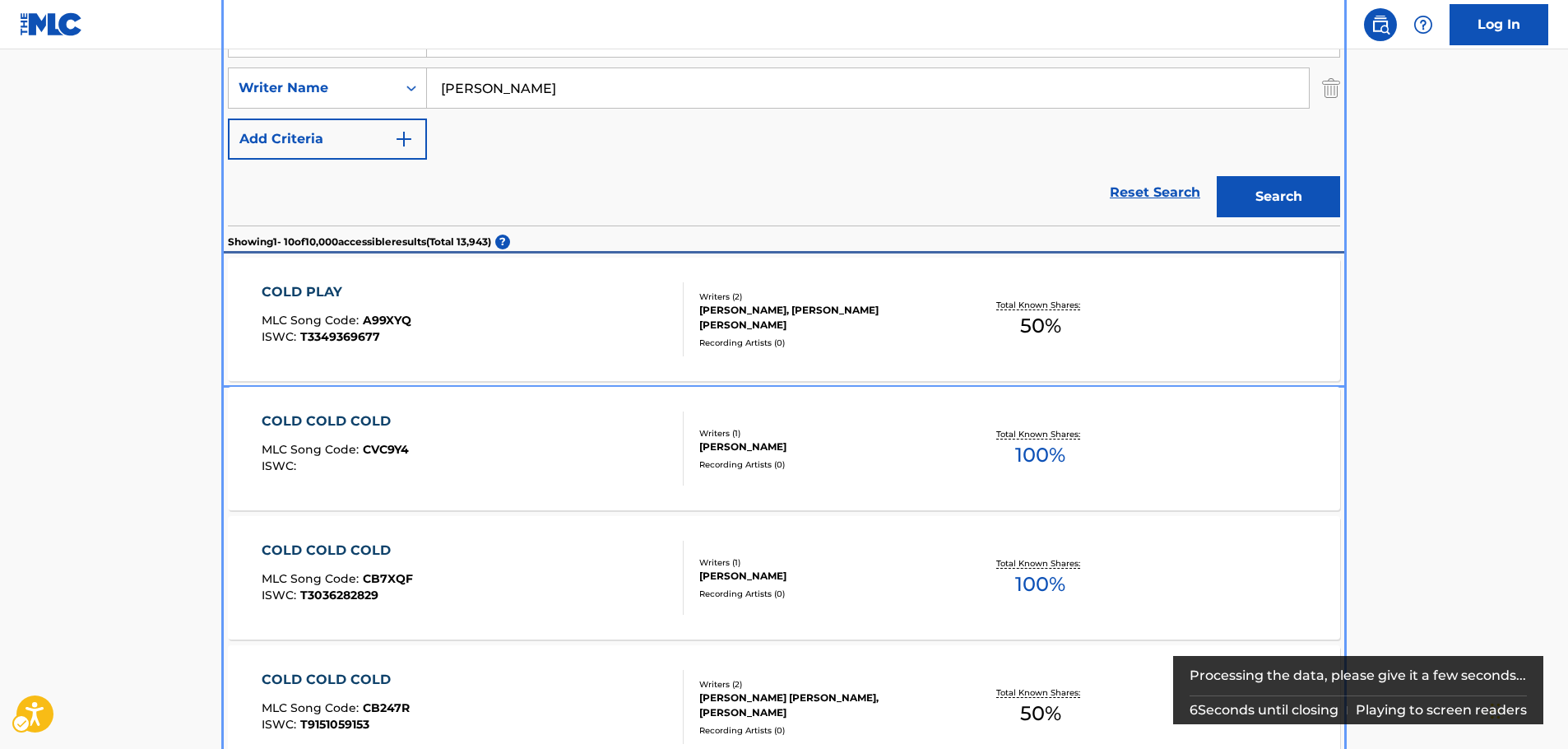
click at [480, 311] on div "COLD PLAY MLC Song Code : A99XYQ ISWC : T3349369677" at bounding box center [472, 318] width 423 height 74
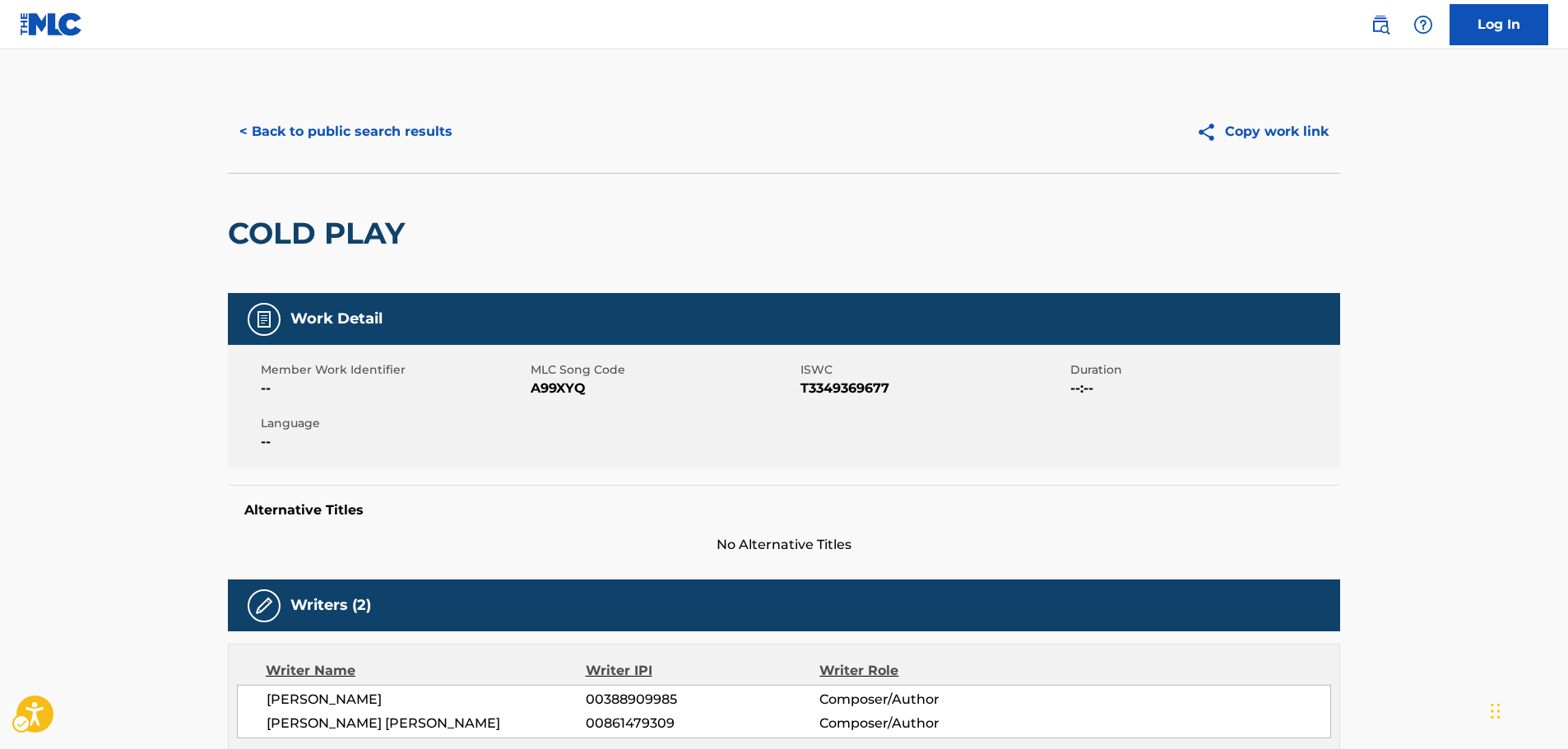
click at [562, 385] on span "MLC Song Code - A99XYQ" at bounding box center [663, 388] width 266 height 20
click at [860, 385] on span "ISWC - T3349369677" at bounding box center [933, 388] width 266 height 20
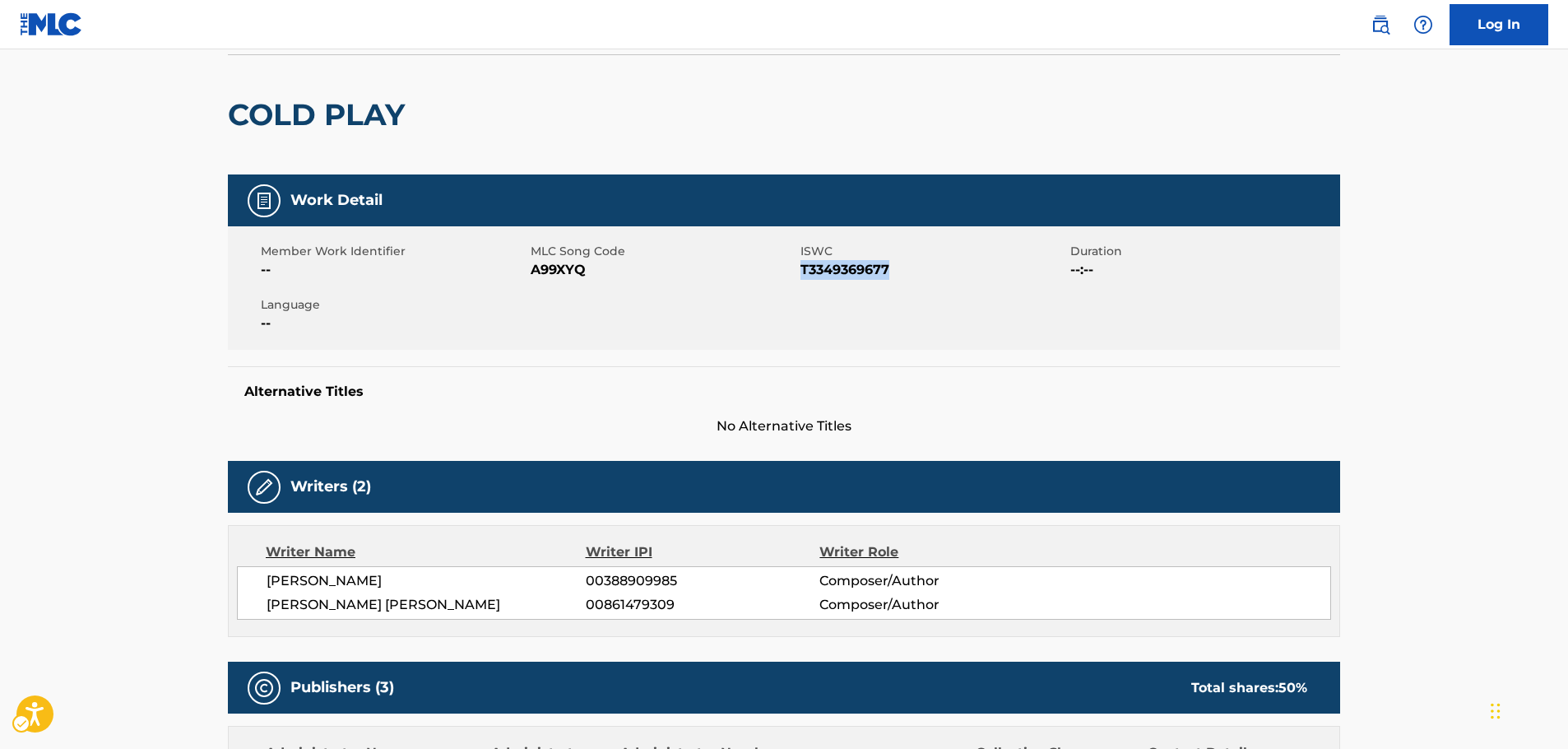
scroll to position [165, 0]
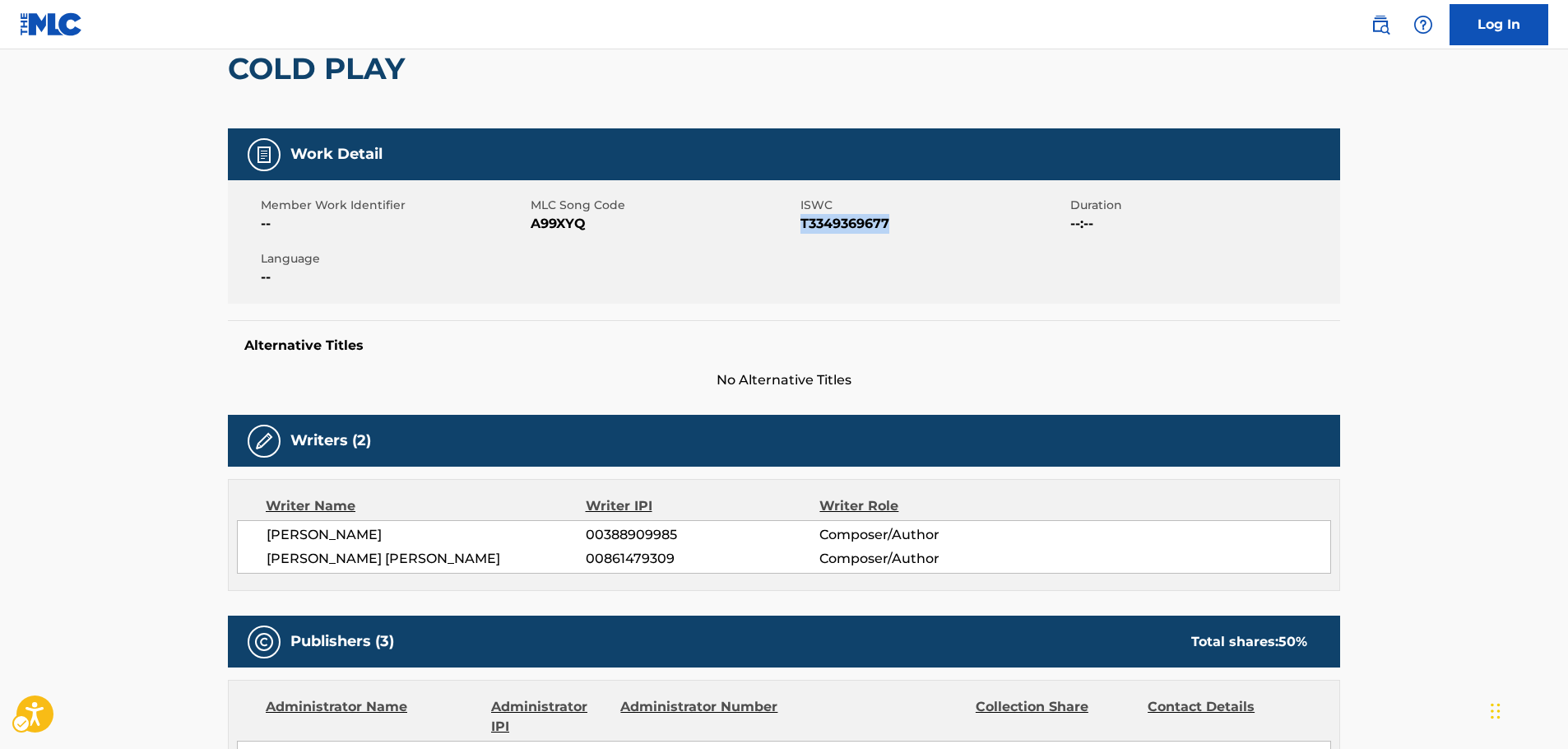
drag, startPoint x: 550, startPoint y: 560, endPoint x: 952, endPoint y: 89, distance: 619.2
click at [254, 535] on div "[PERSON_NAME] 00388909985 Composer/Author [PERSON_NAME] [PERSON_NAME] 008614793…" at bounding box center [784, 547] width 1094 height 53
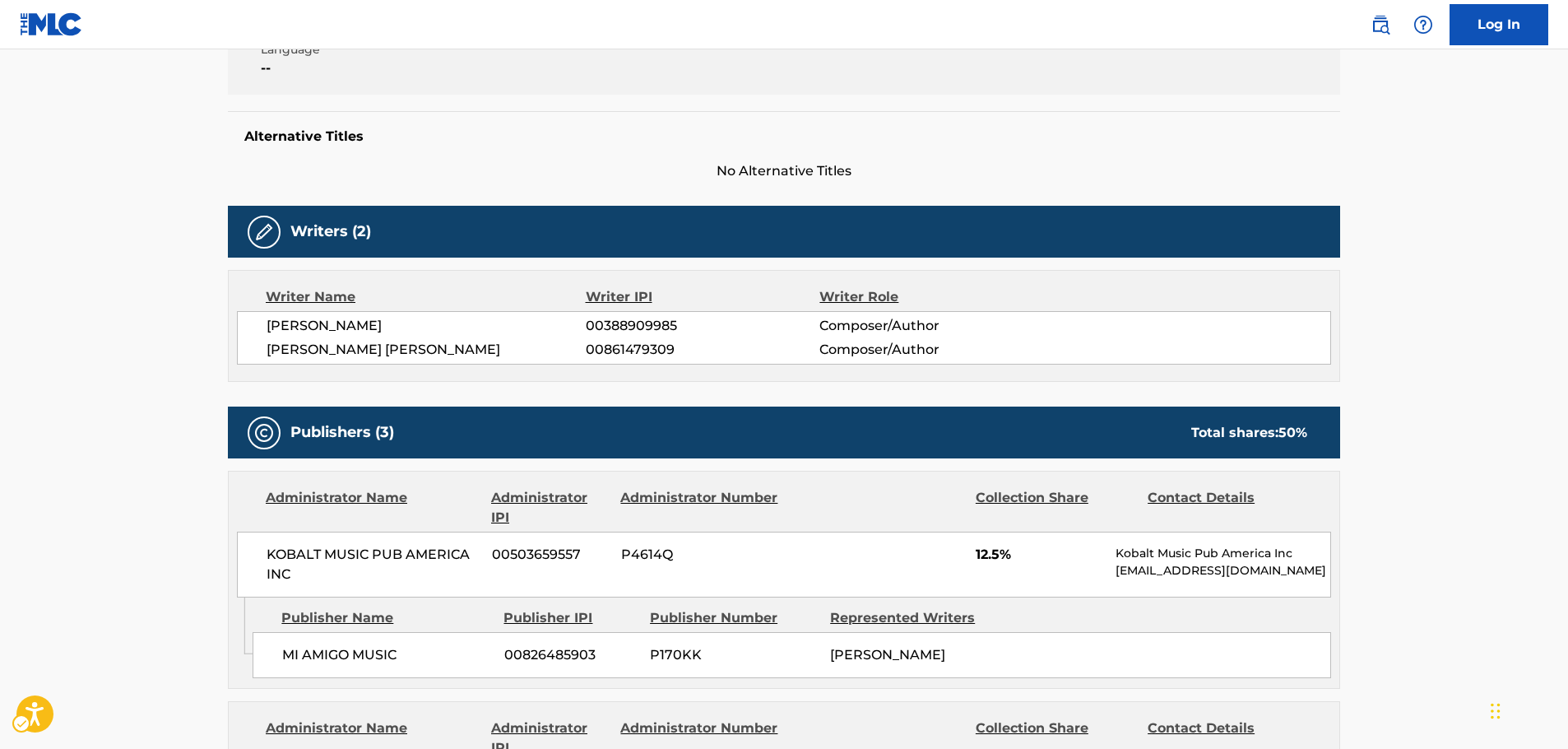
scroll to position [494, 0]
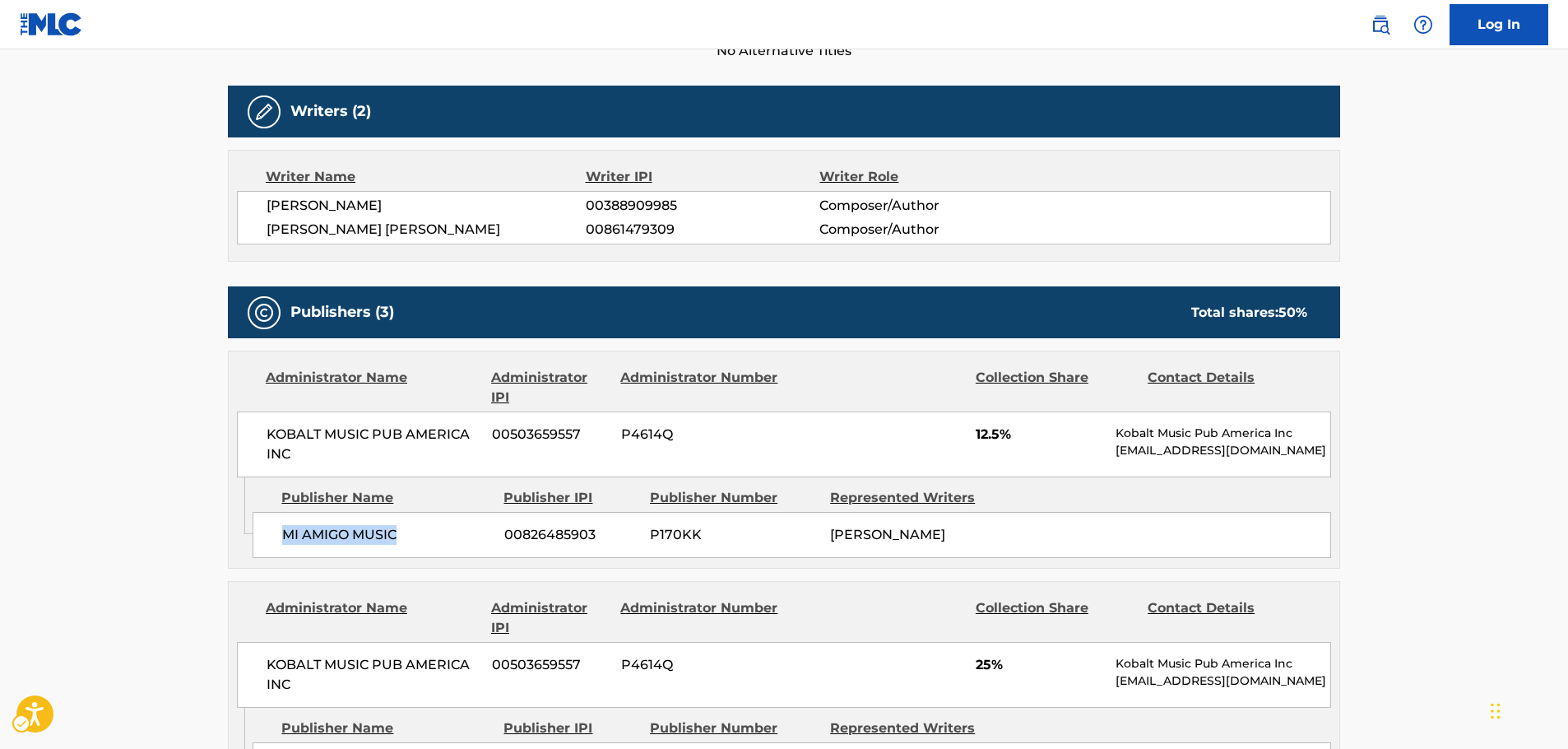
drag, startPoint x: 409, startPoint y: 530, endPoint x: 285, endPoint y: 535, distance: 124.1
click at [285, 535] on span "MI AMIGO MUSIC" at bounding box center [386, 535] width 210 height 20
drag, startPoint x: 295, startPoint y: 450, endPoint x: 262, endPoint y: 435, distance: 36.2
click at [262, 435] on div "KOBALT MUSIC PUB AMERICA INC 00503659557 P4614Q 12.5% Kobalt Music Pub America …" at bounding box center [784, 443] width 1094 height 66
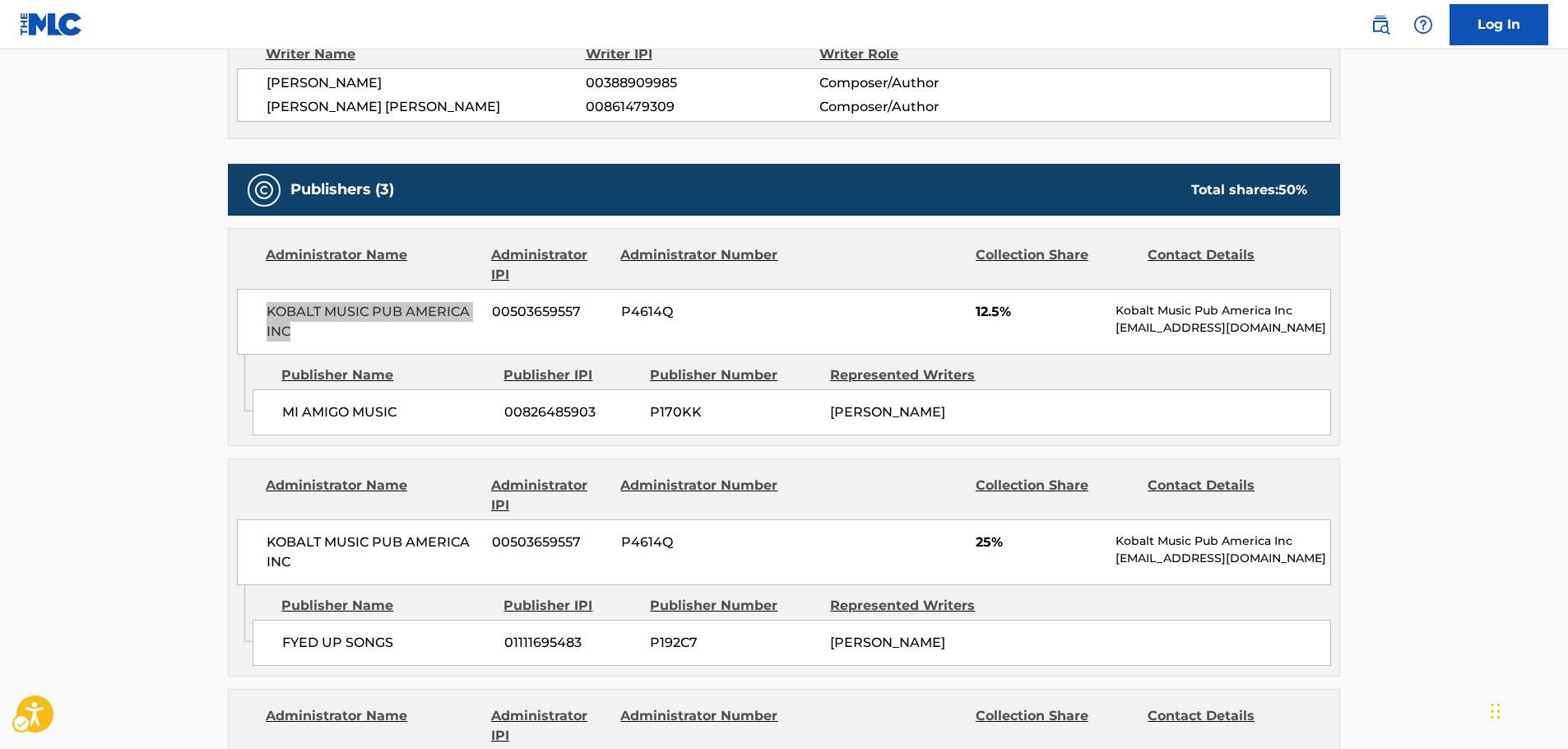
scroll to position [740, 0]
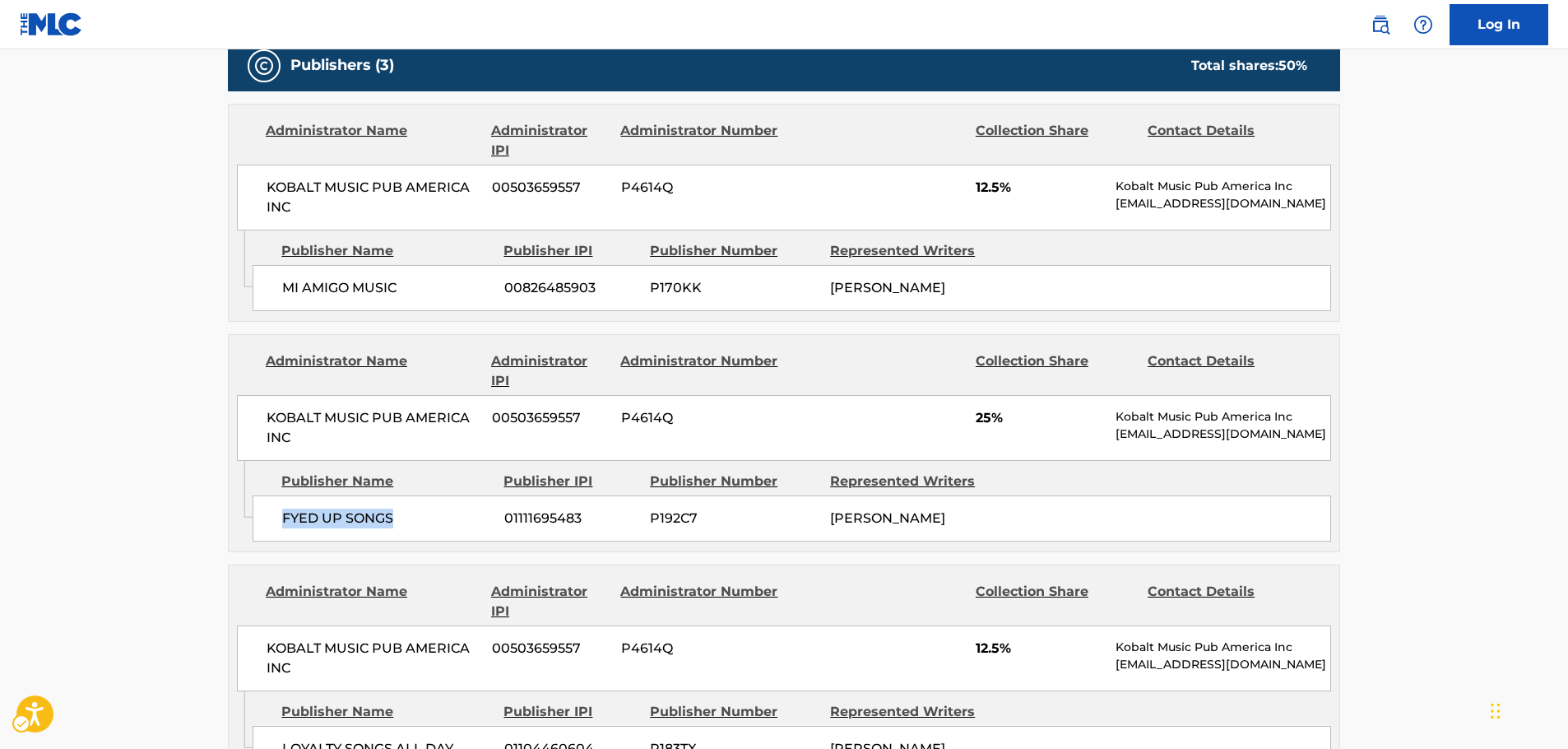
drag, startPoint x: 407, startPoint y: 514, endPoint x: 286, endPoint y: 513, distance: 121.0
click at [286, 513] on span "FYED UP SONGS" at bounding box center [386, 518] width 210 height 20
drag, startPoint x: 336, startPoint y: 447, endPoint x: 246, endPoint y: 427, distance: 92.2
click at [249, 426] on div "KOBALT MUSIC PUB AMERICA INC 00503659557 P4614Q 25% Kobalt Music Pub America In…" at bounding box center [784, 428] width 1094 height 66
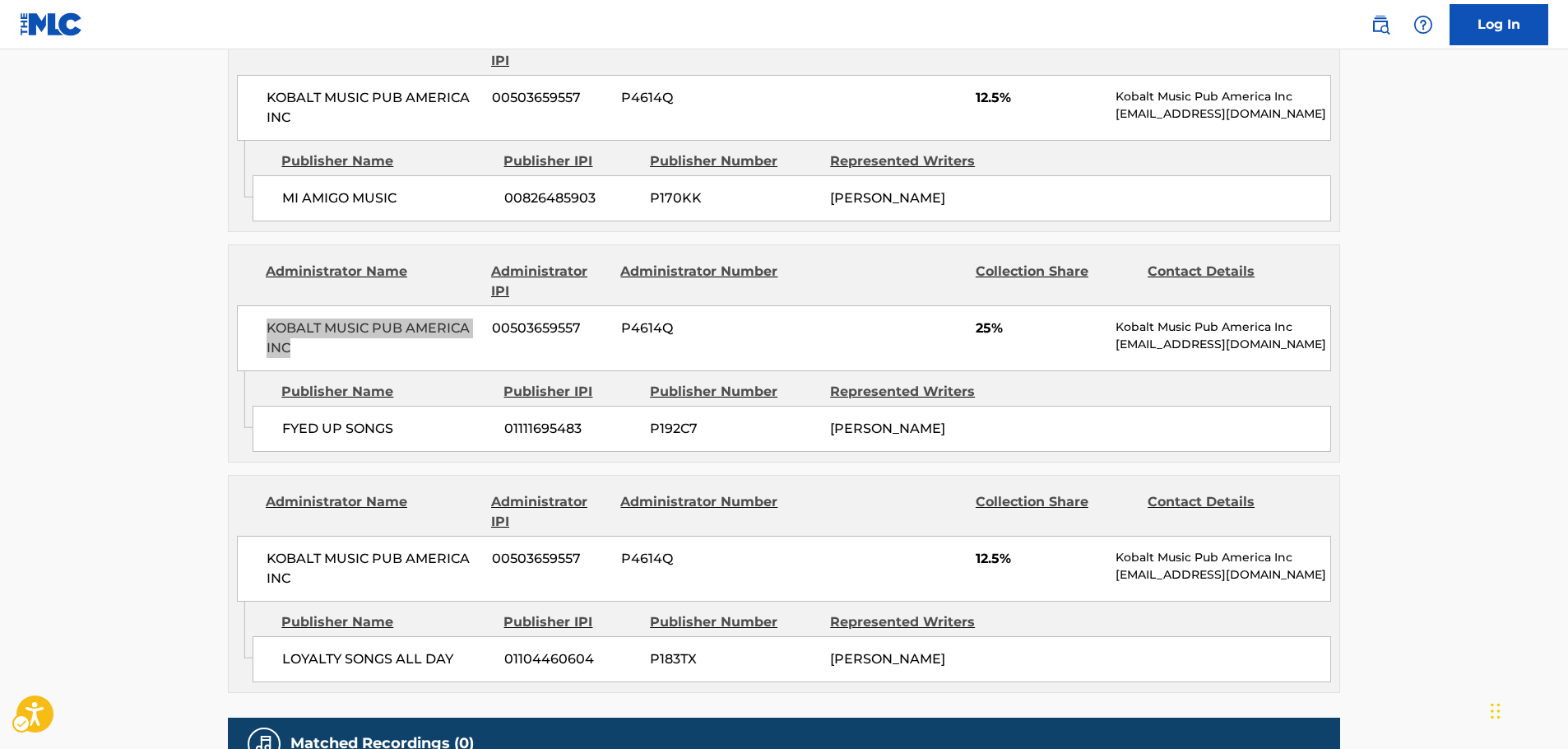
scroll to position [987, 0]
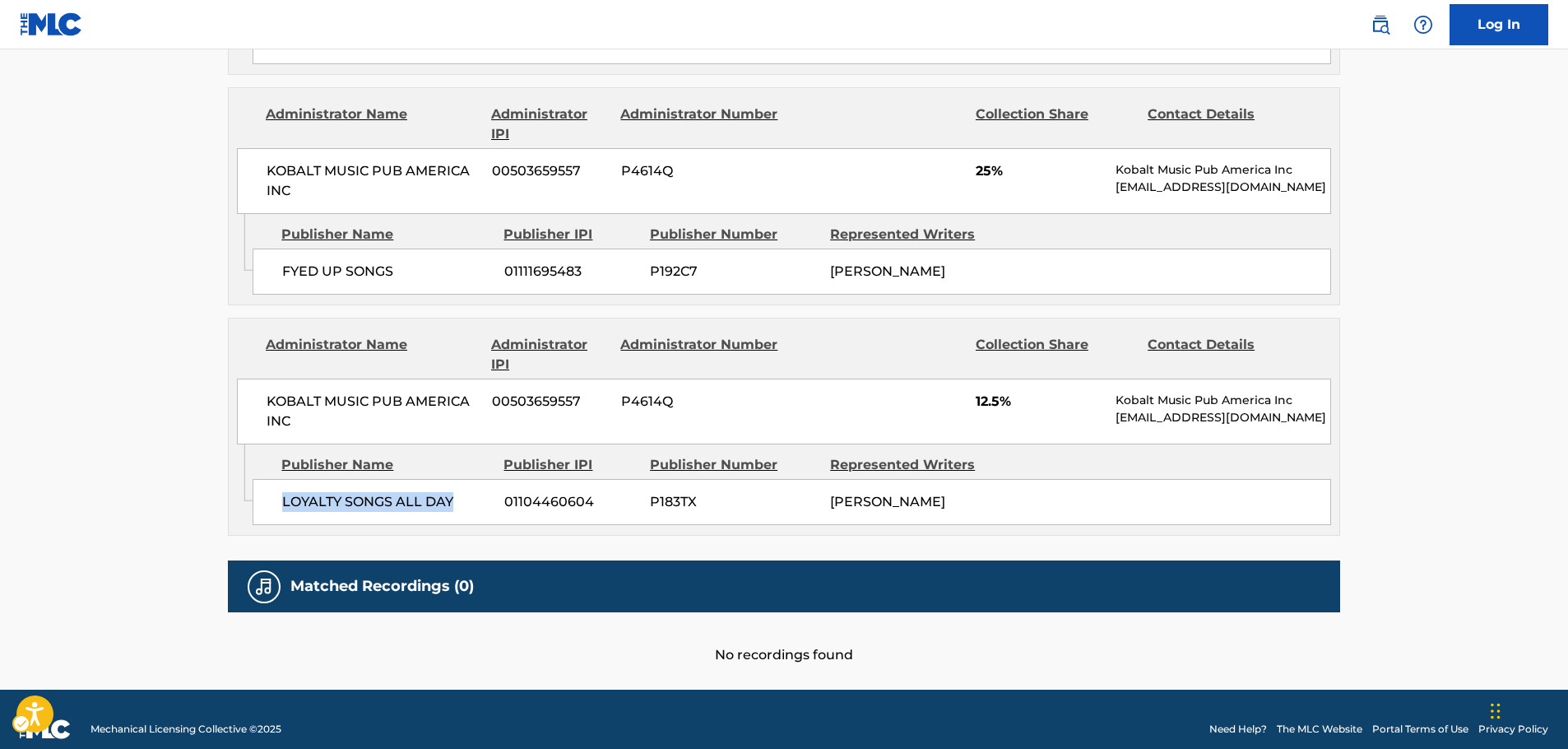
drag, startPoint x: 459, startPoint y: 500, endPoint x: 263, endPoint y: 500, distance: 196.0
click at [263, 500] on div "LOYALTY SONGS ALL DAY 01104460604 P183TX [PERSON_NAME]" at bounding box center [791, 502] width 1078 height 46
drag, startPoint x: 334, startPoint y: 423, endPoint x: 250, endPoint y: 397, distance: 87.9
click at [255, 396] on div "KOBALT MUSIC PUB AMERICA INC 00503659557 P4614Q 12.5% Kobalt Music Pub America …" at bounding box center [784, 411] width 1094 height 66
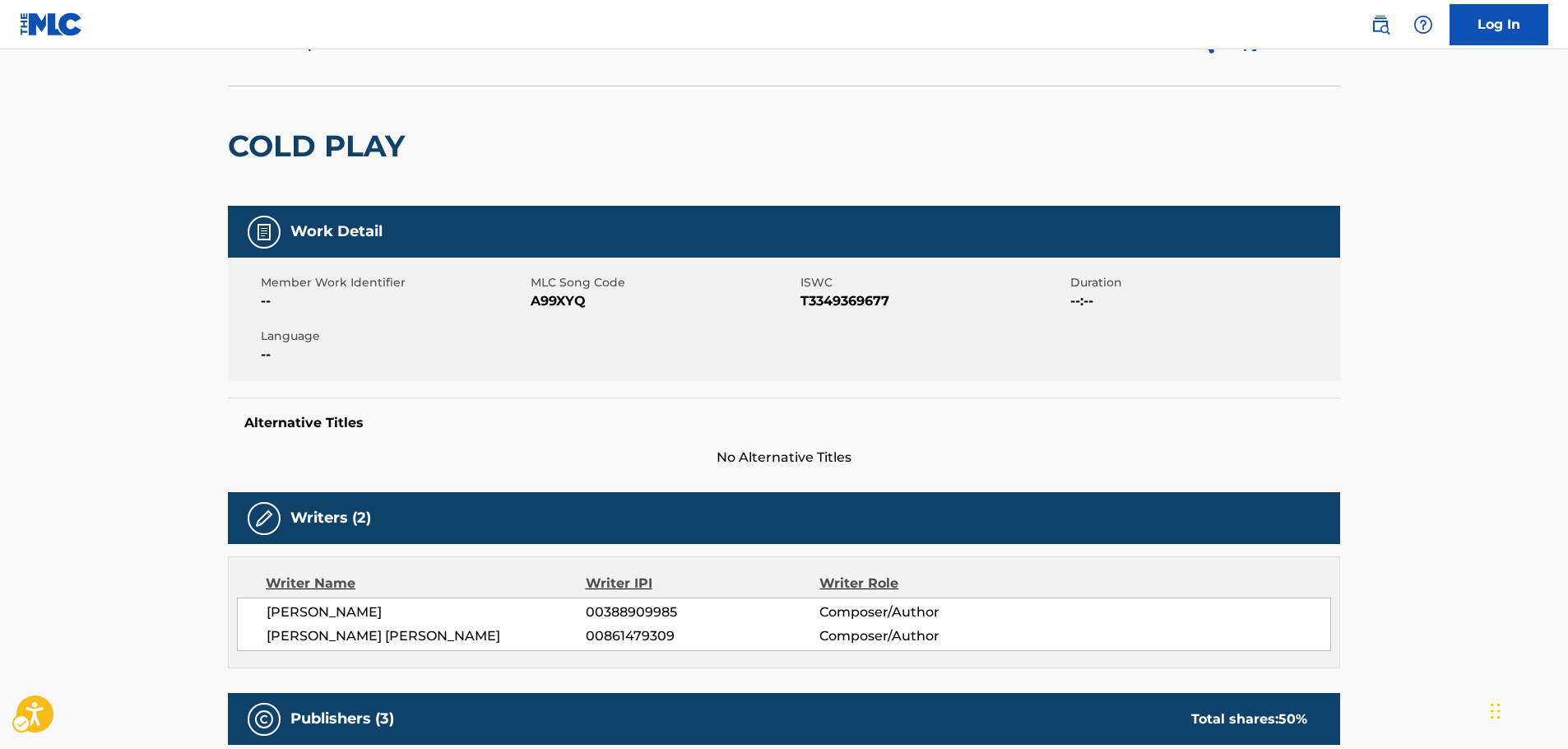
scroll to position [0, 0]
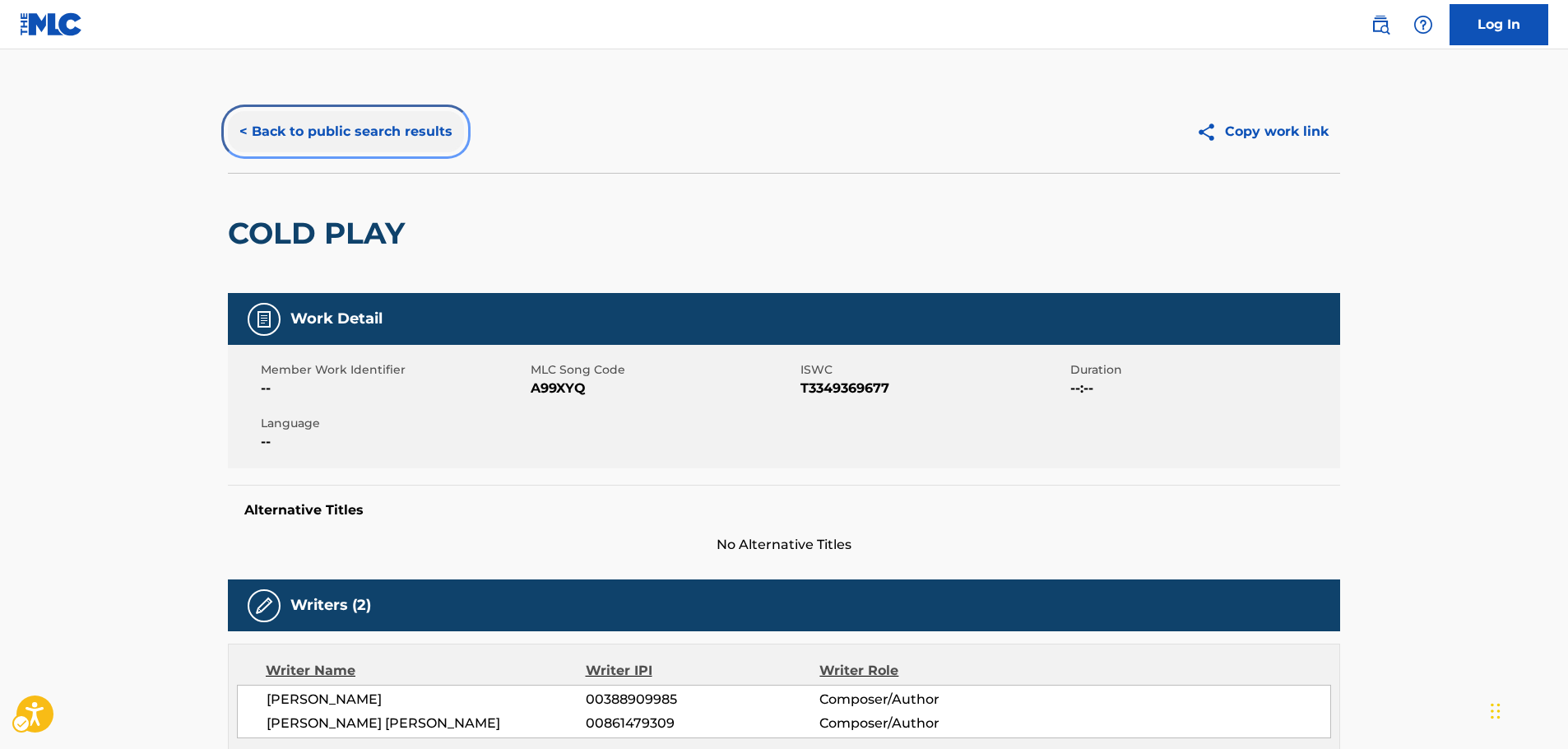
click at [385, 127] on button "< Back to public search results" at bounding box center [346, 132] width 237 height 41
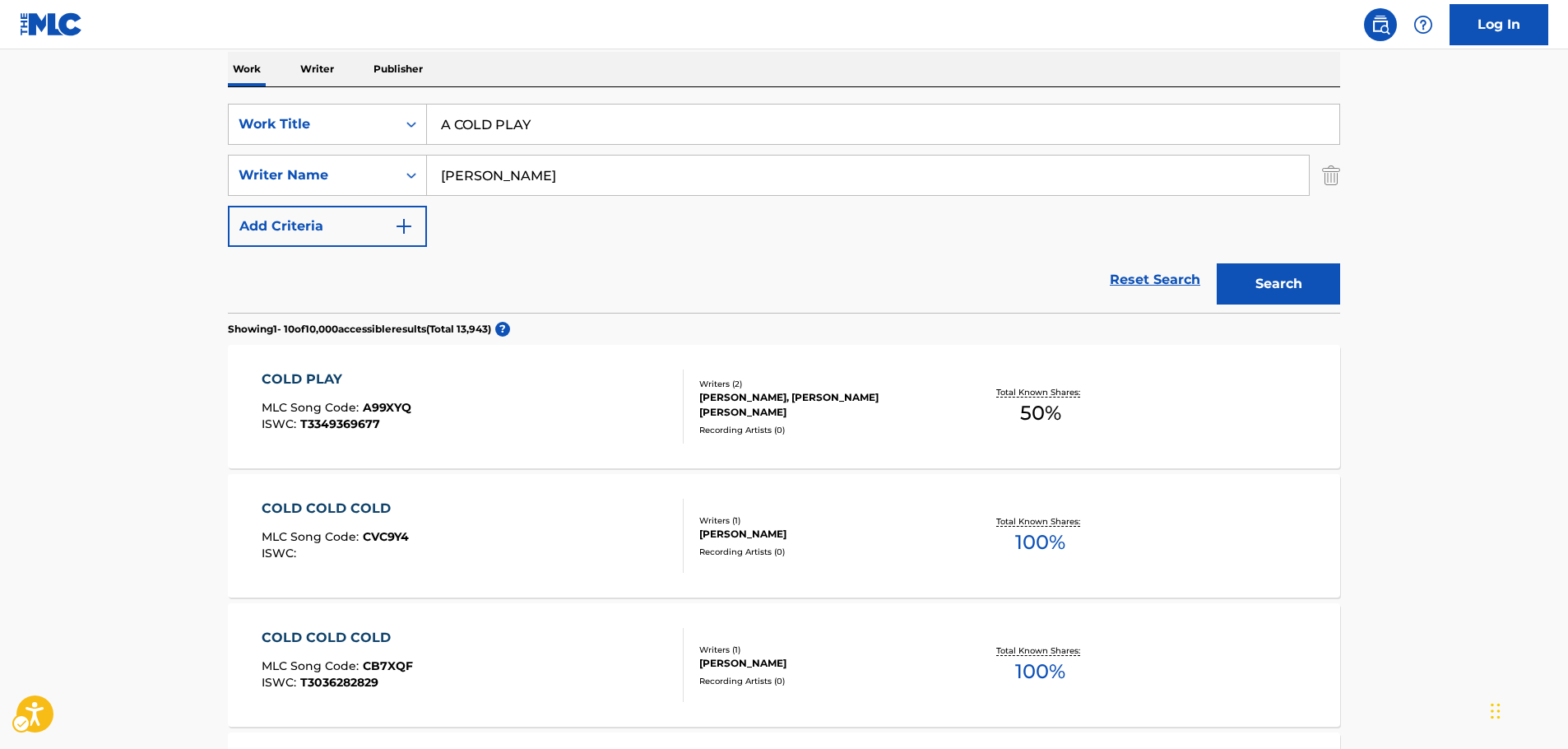
scroll to position [185, 0]
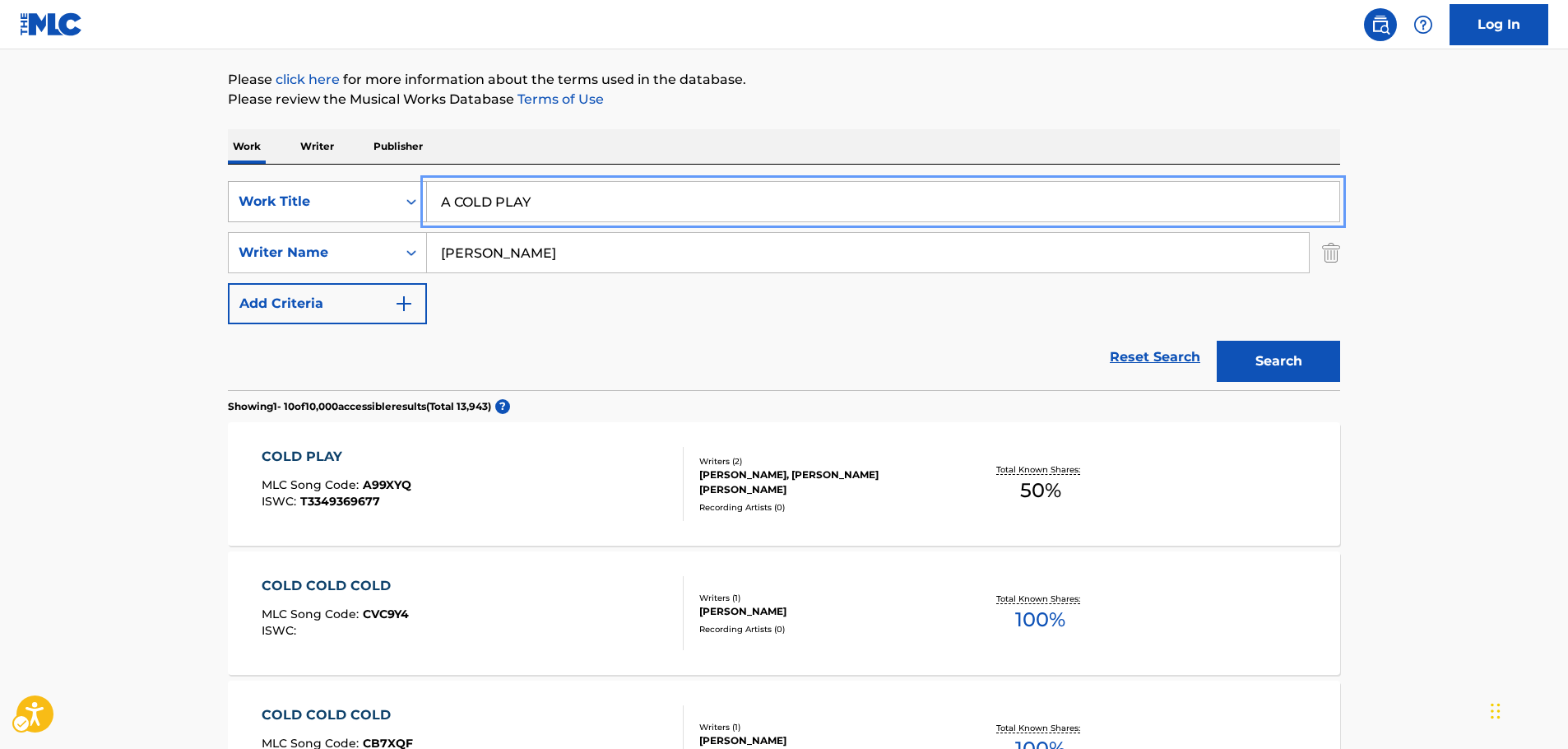
drag, startPoint x: 466, startPoint y: 201, endPoint x: 276, endPoint y: 206, distance: 190.1
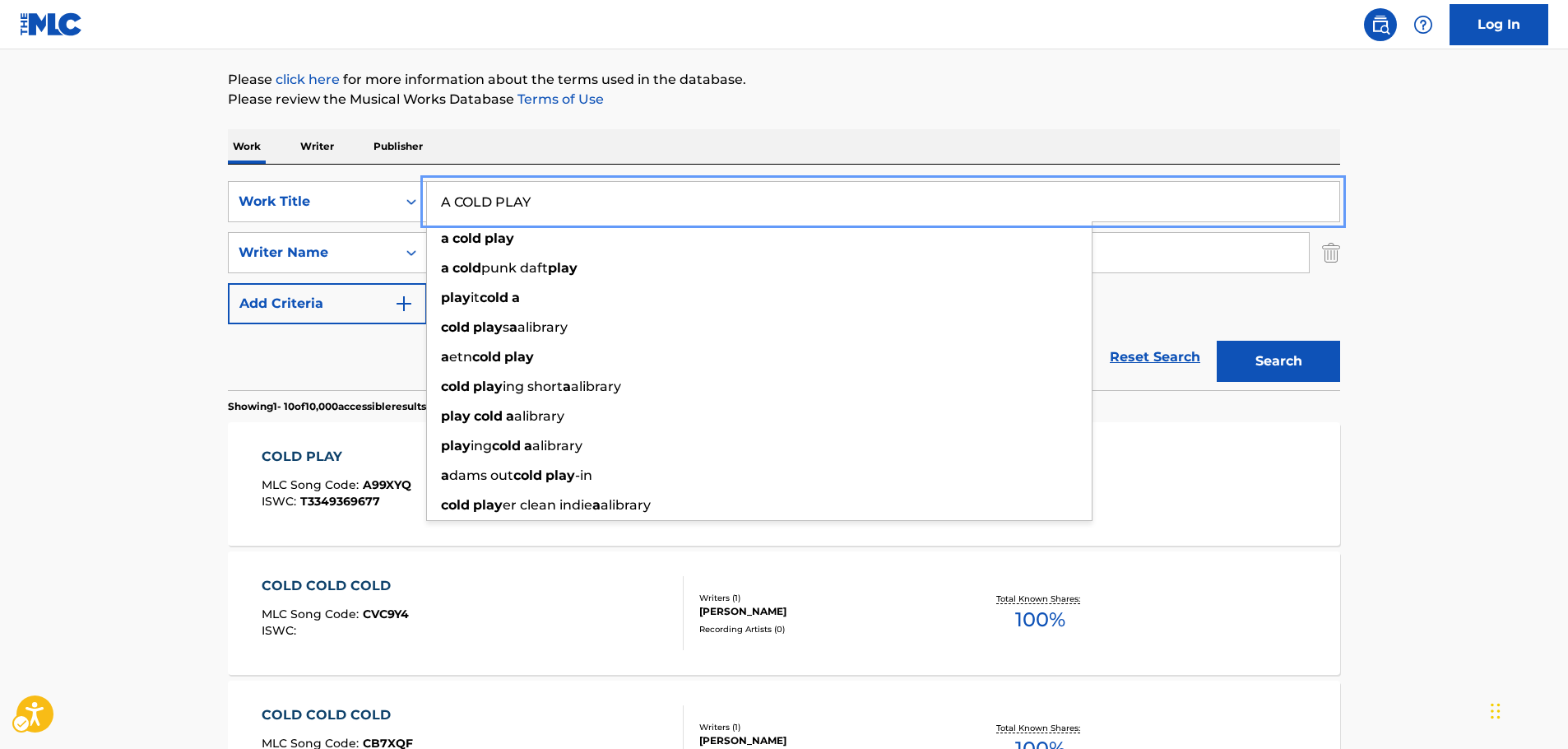
paste input "Fighting Myself"
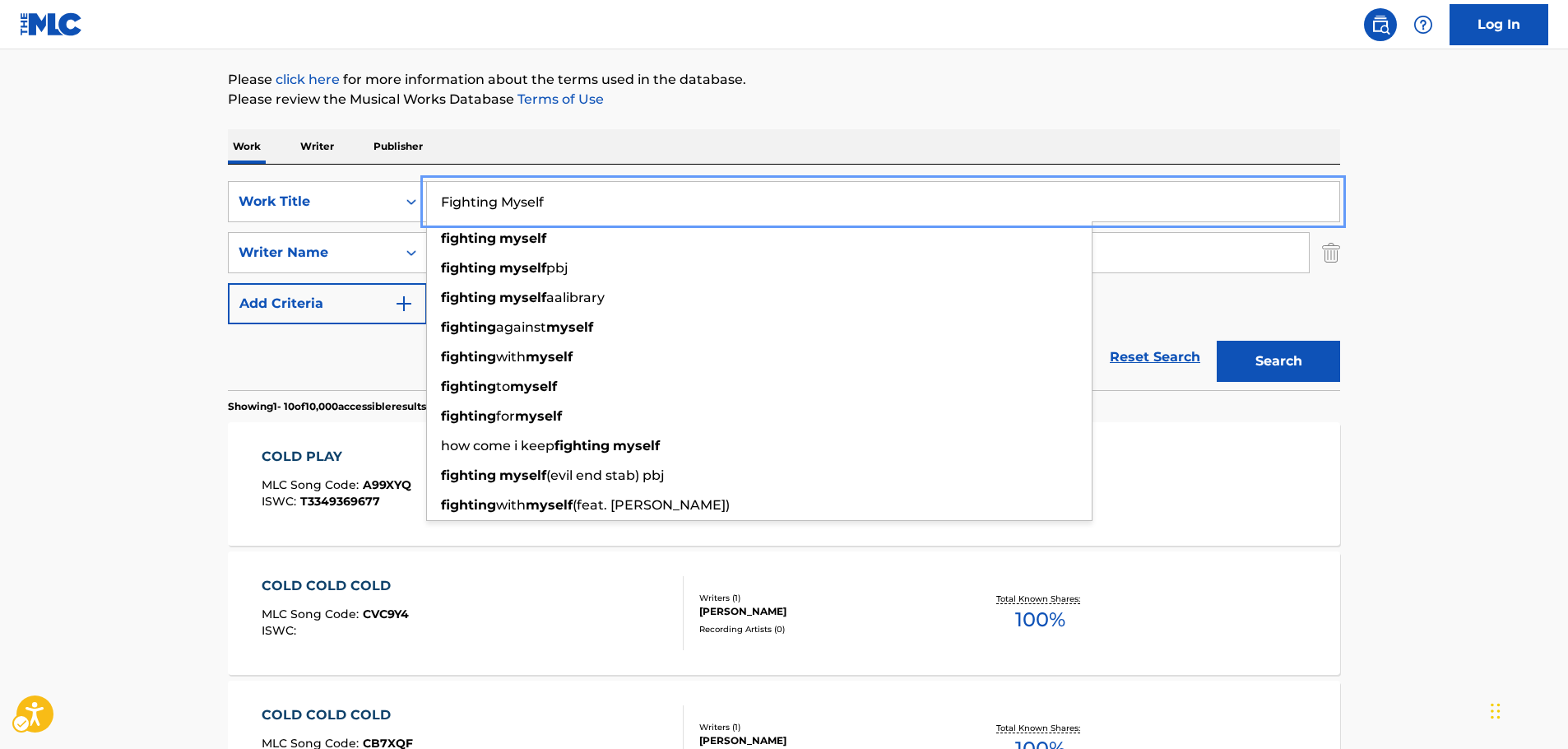
type input "Fighting Myself"
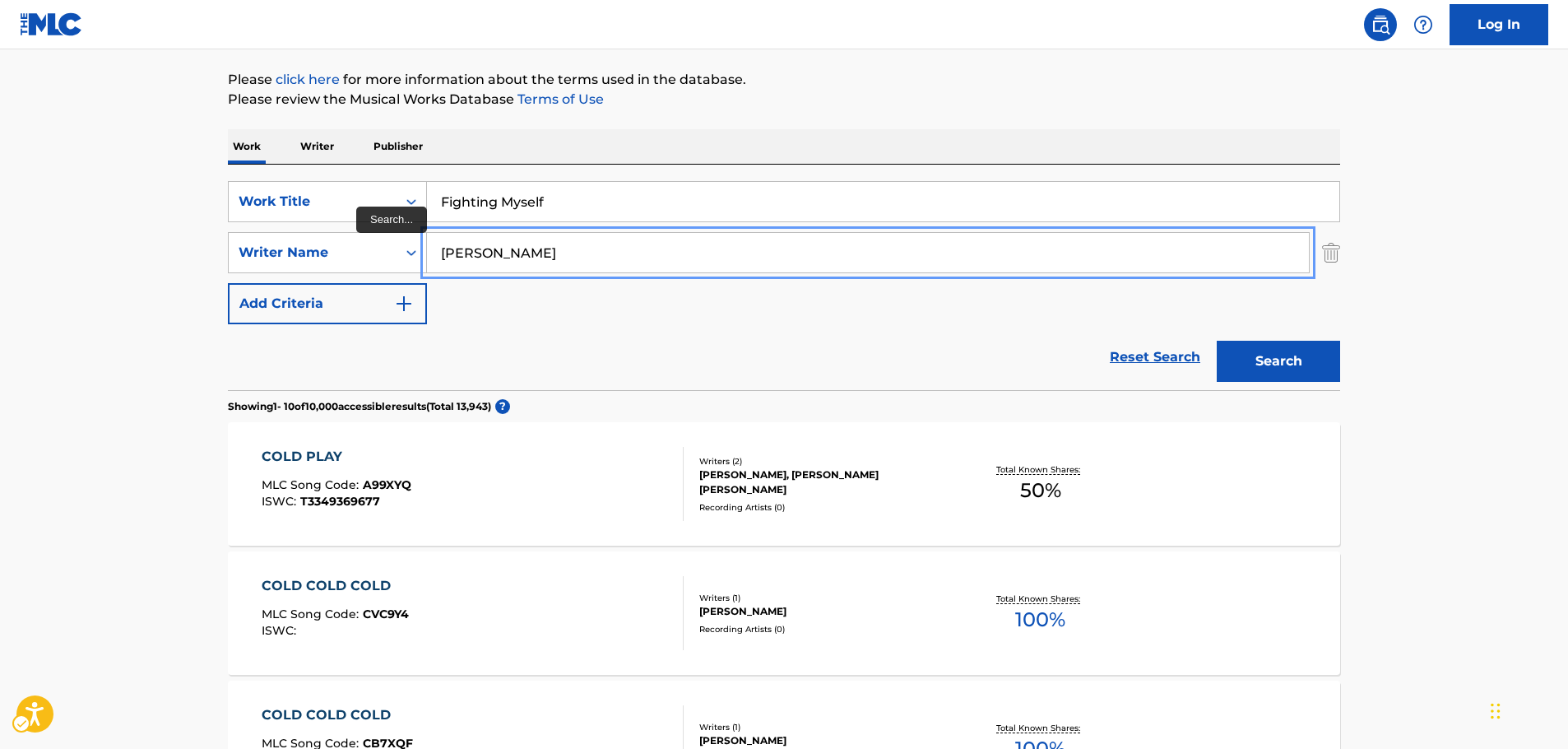
drag, startPoint x: 525, startPoint y: 262, endPoint x: 225, endPoint y: 251, distance: 300.2
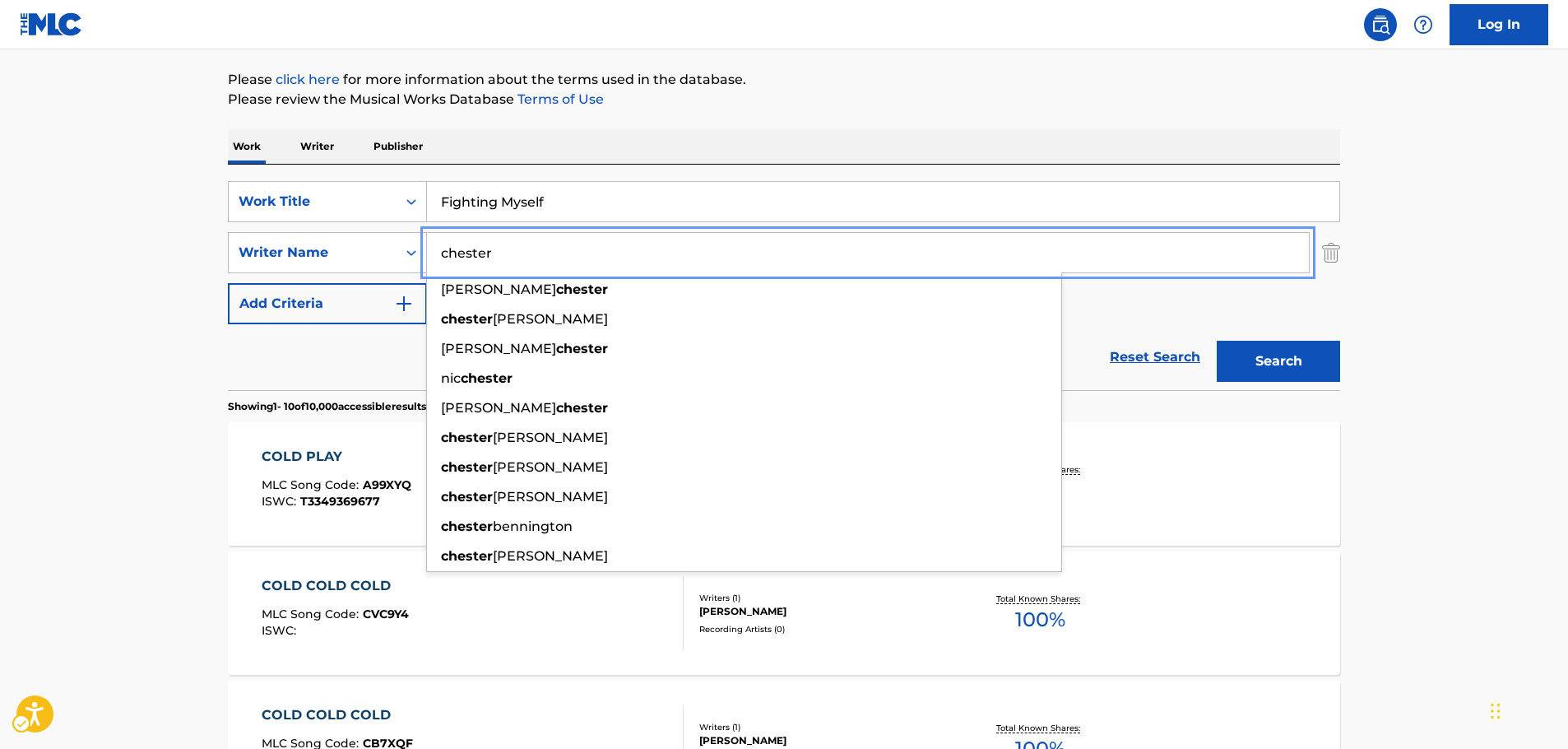
type input "chester"
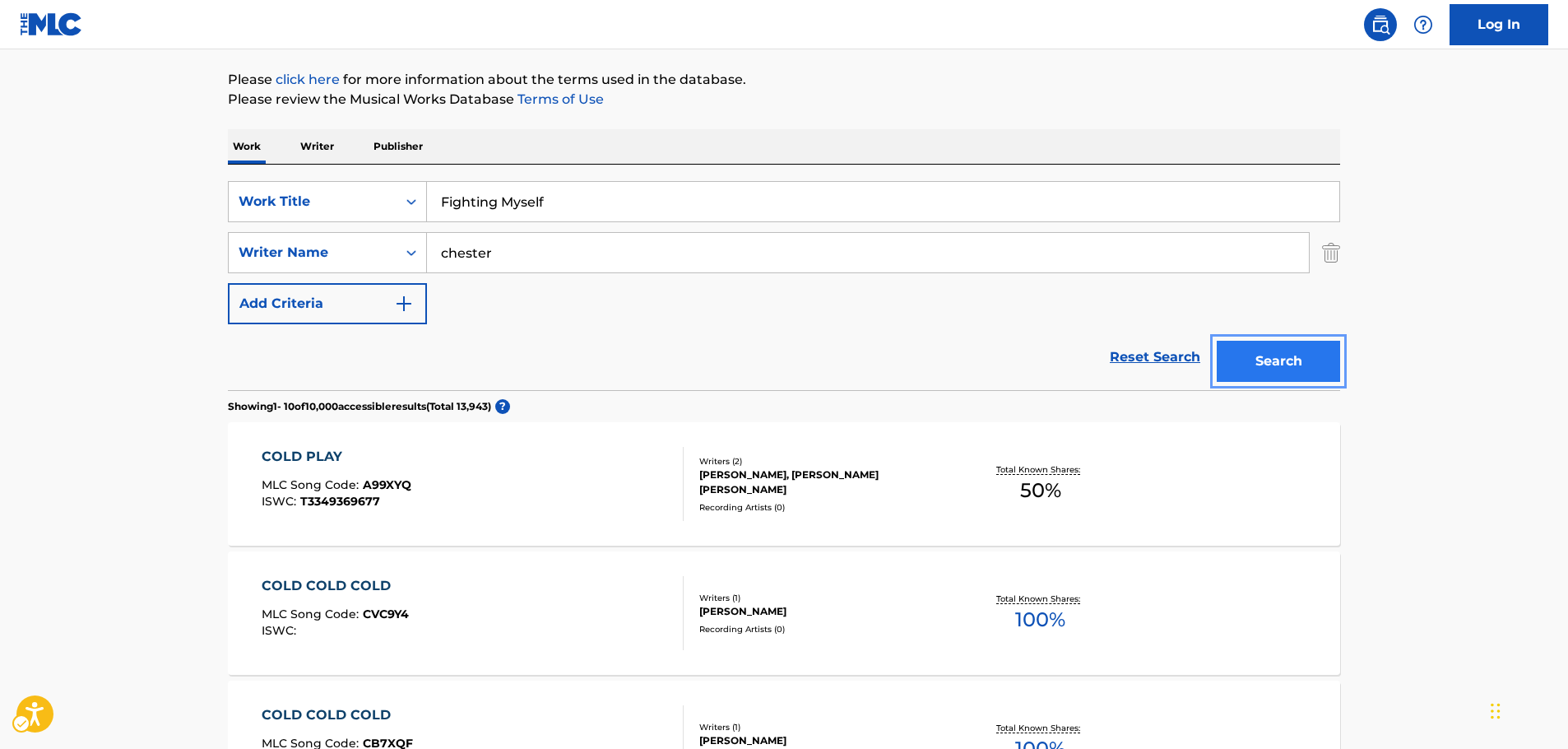
click at [1278, 371] on button "Search" at bounding box center [1277, 362] width 123 height 41
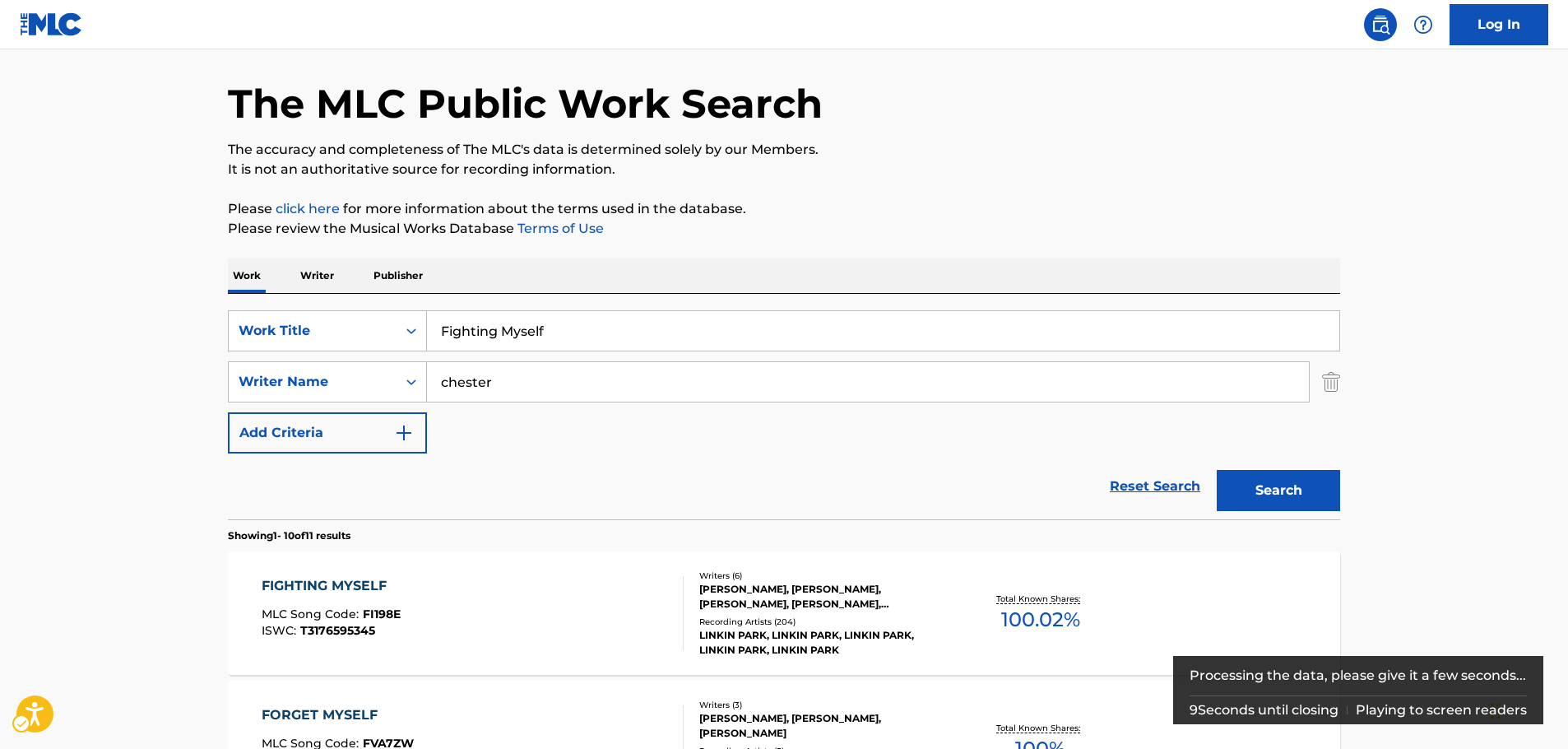
scroll to position [82, 0]
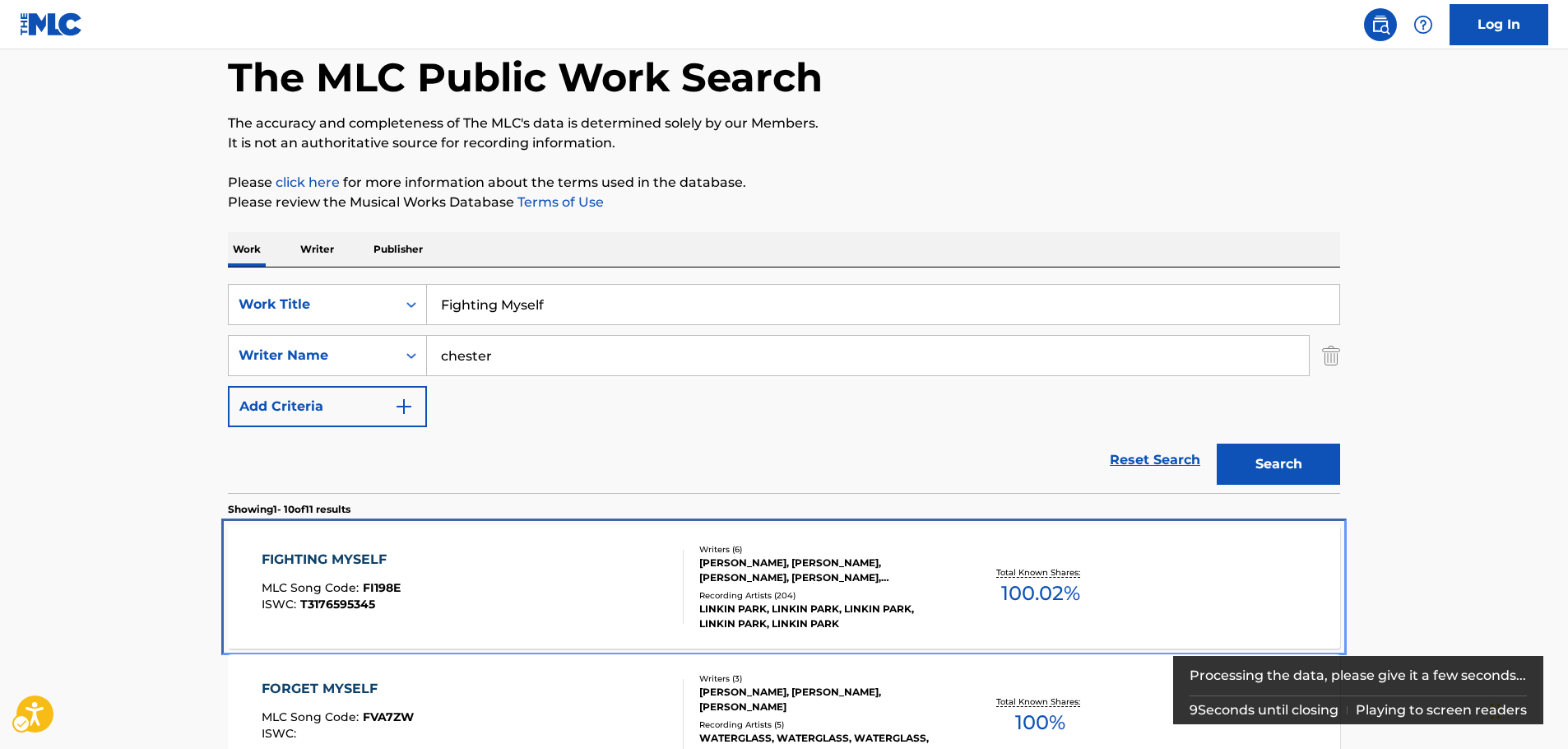
click at [577, 593] on div "FIGHTING MYSELF MLC Song Code : FI198E ISWC : T3176595345" at bounding box center [472, 586] width 423 height 74
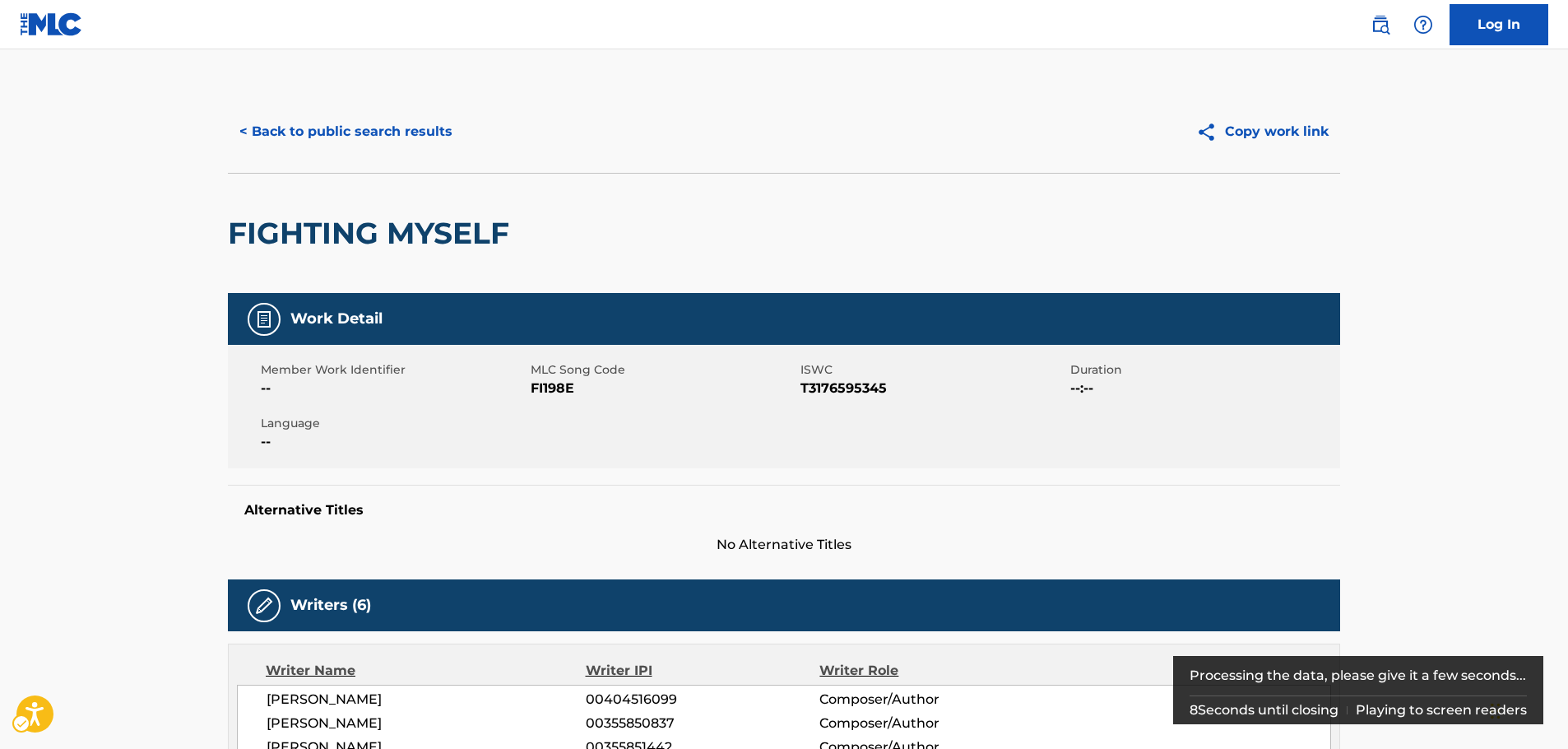
click at [562, 390] on span "MLC Song Code - FI198E" at bounding box center [663, 388] width 266 height 20
click at [851, 384] on span "ISWC - T3176595345" at bounding box center [933, 388] width 266 height 20
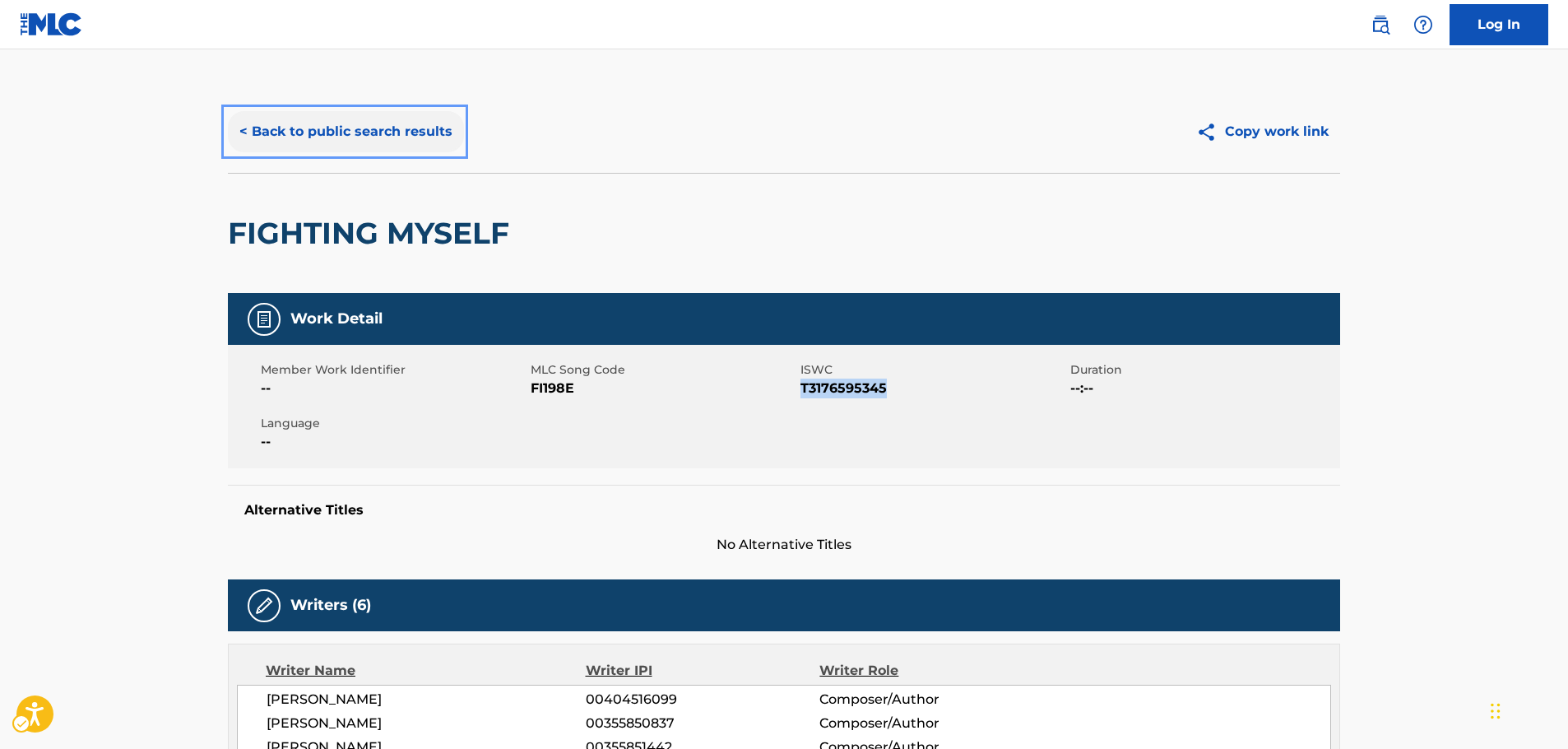
click at [352, 131] on button "< Back to public search results" at bounding box center [346, 132] width 237 height 41
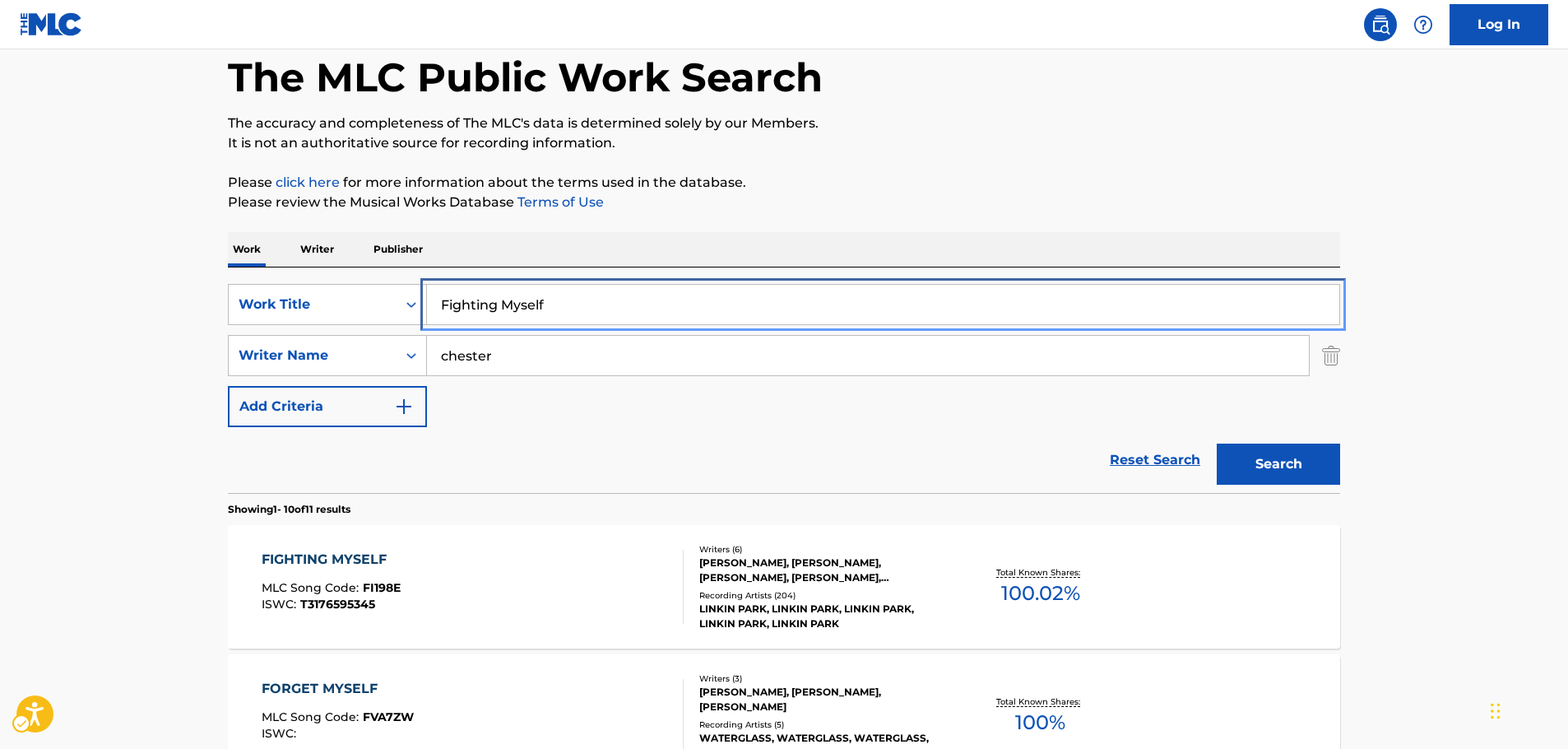
drag, startPoint x: 386, startPoint y: 300, endPoint x: 194, endPoint y: 297, distance: 192.0
paste input "Con [PERSON_NAME] Xanh"
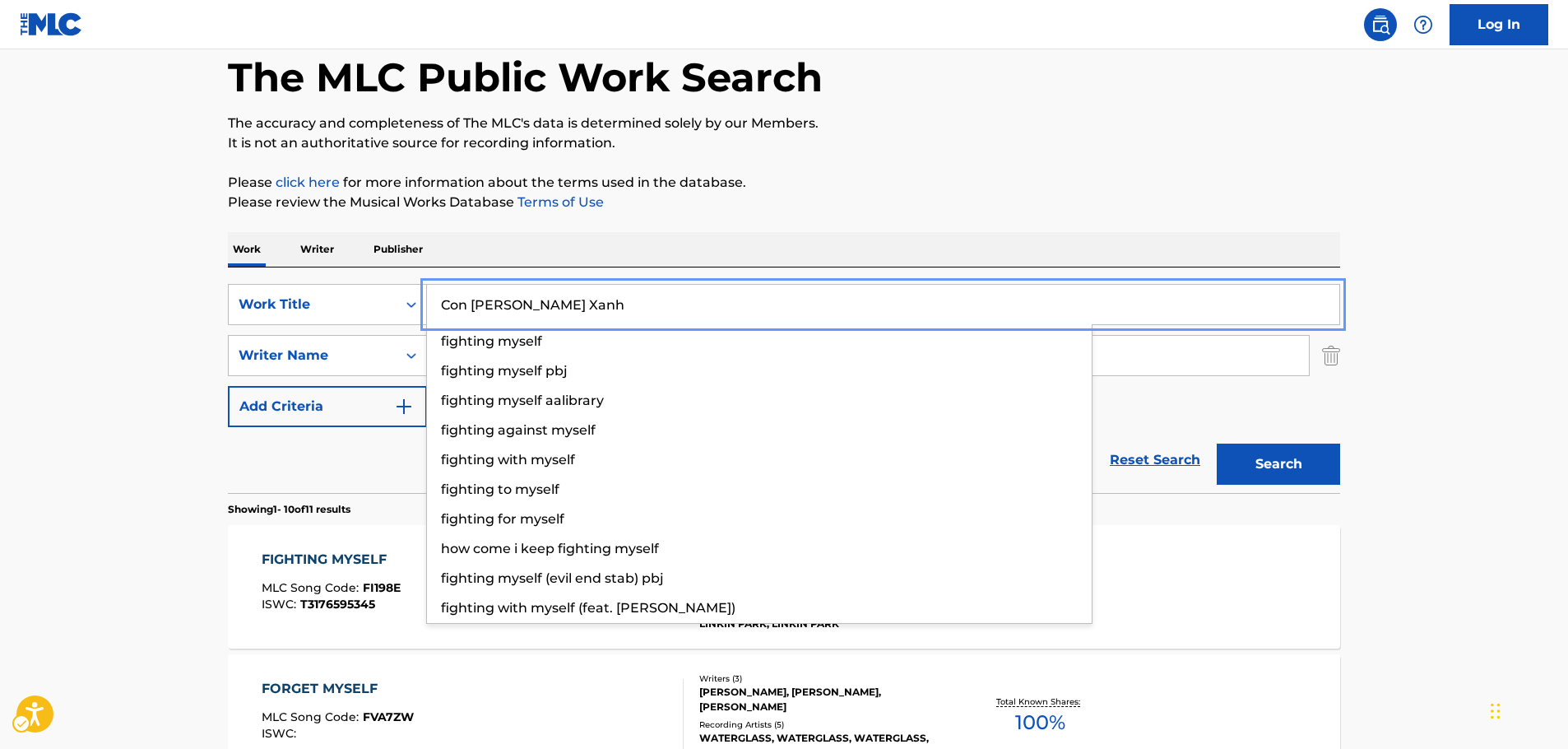
type input "Con [PERSON_NAME] Xanh"
drag, startPoint x: 122, startPoint y: 289, endPoint x: 132, endPoint y: 291, distance: 10.2
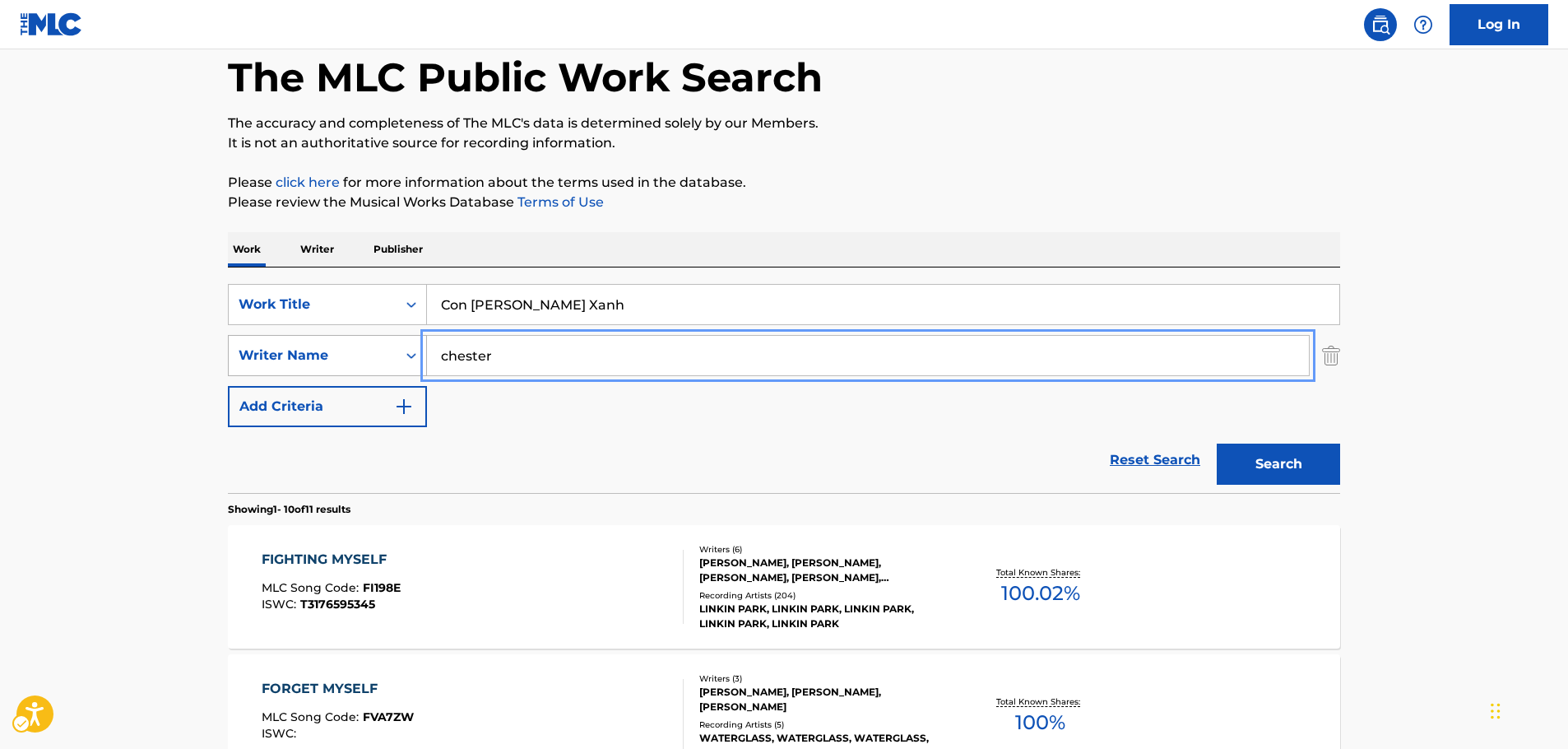
drag, startPoint x: 551, startPoint y: 358, endPoint x: 369, endPoint y: 354, distance: 182.0
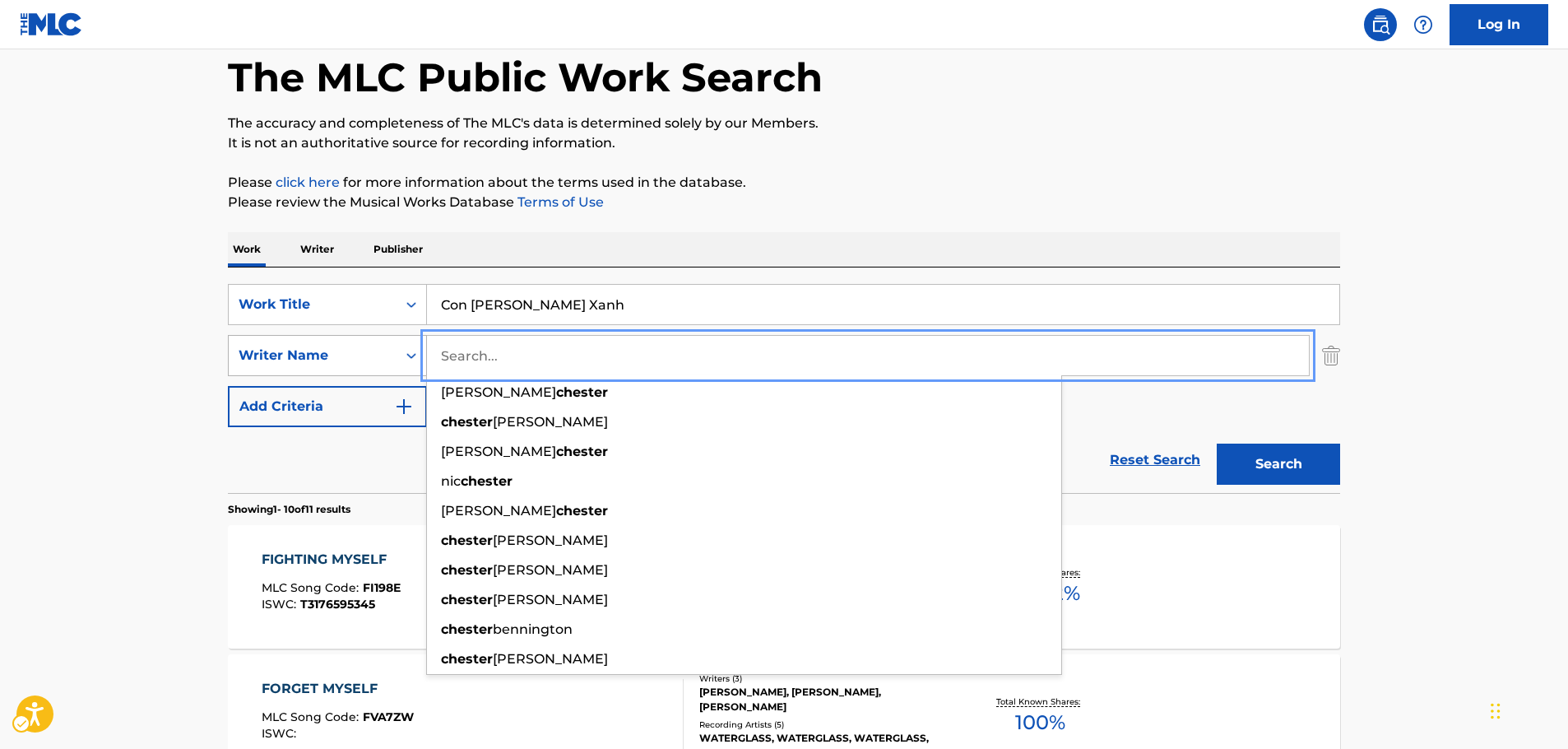
click at [1216, 443] on button "Search" at bounding box center [1277, 464] width 123 height 41
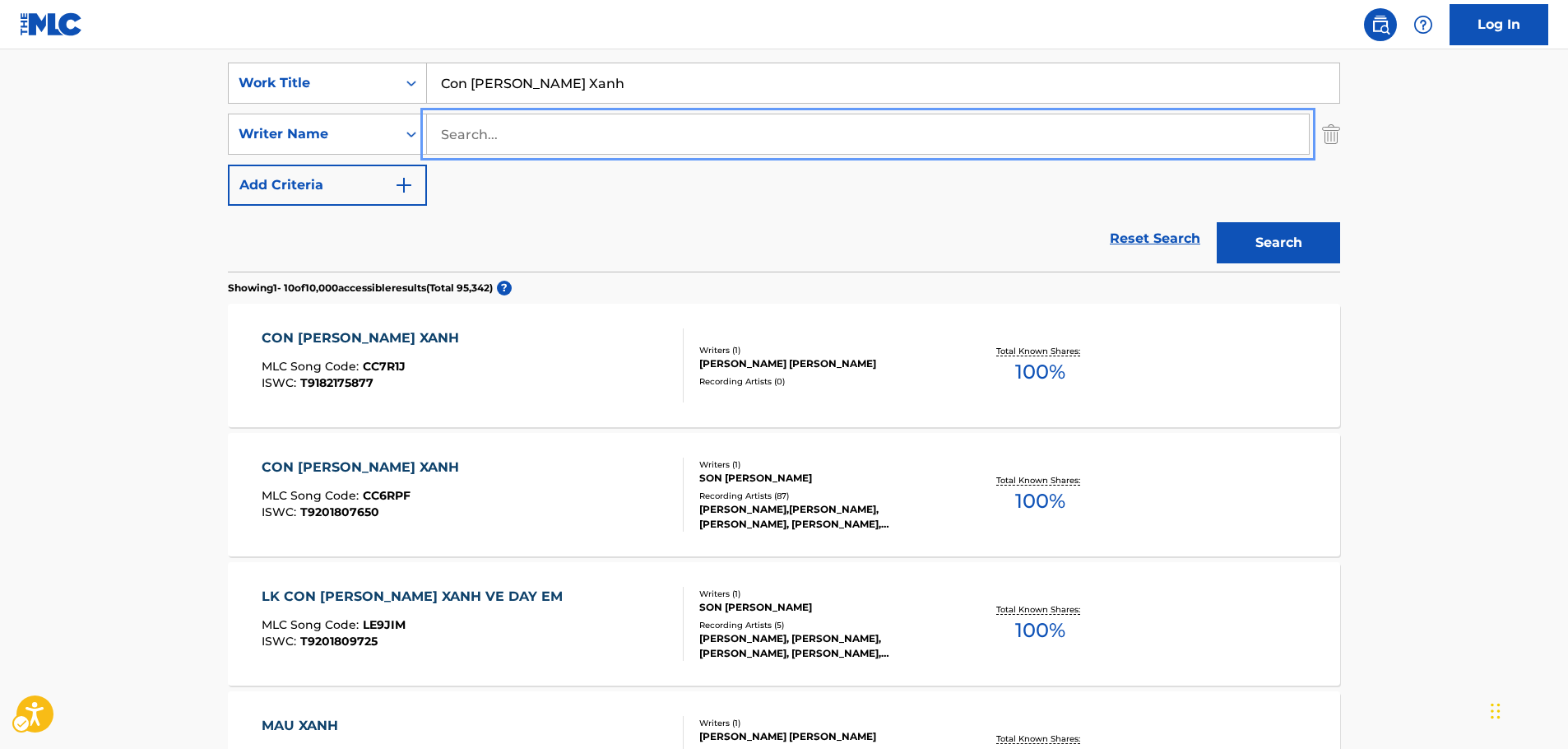
scroll to position [329, 0]
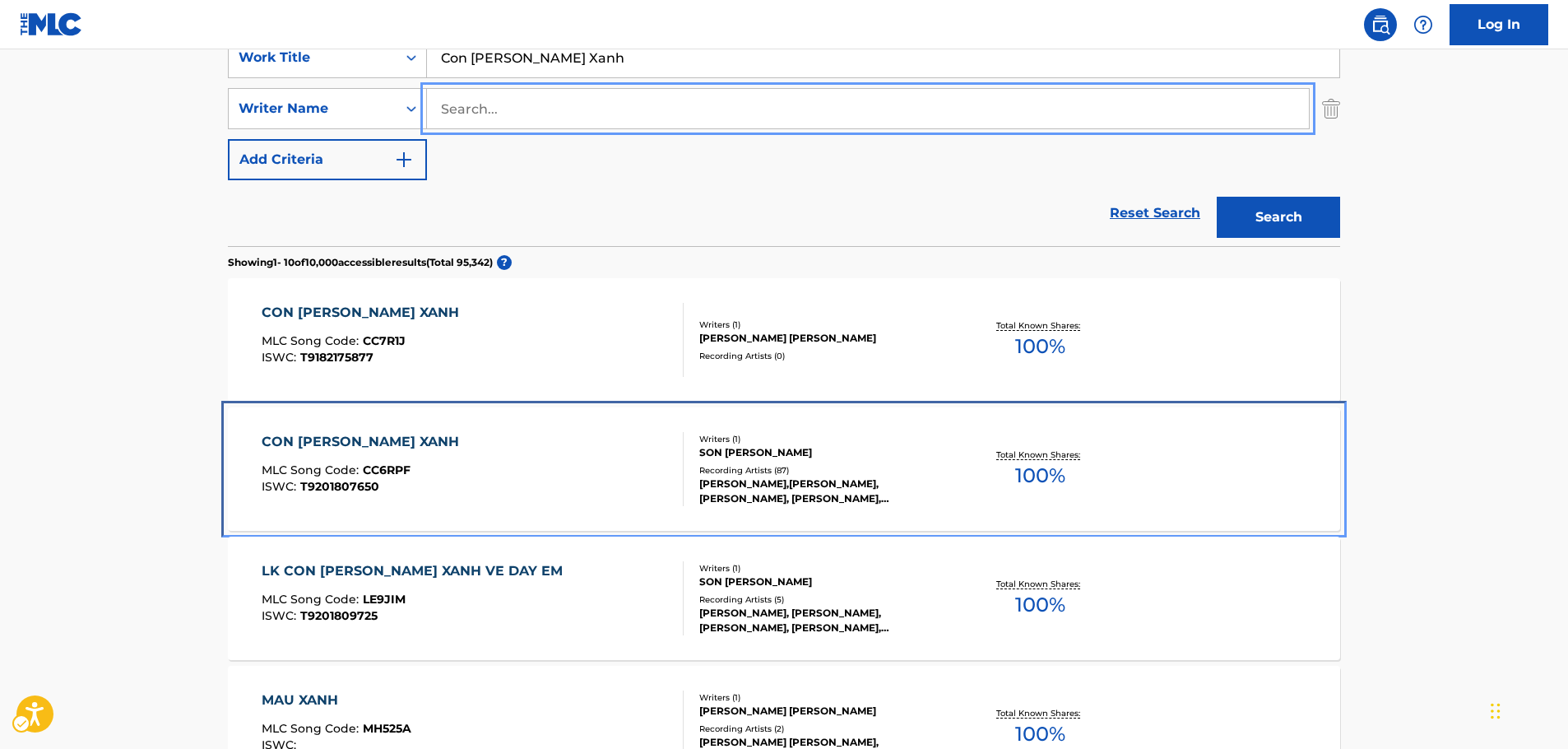
click at [423, 467] on div "MLC Song Code : CC6RPF" at bounding box center [364, 472] width 206 height 17
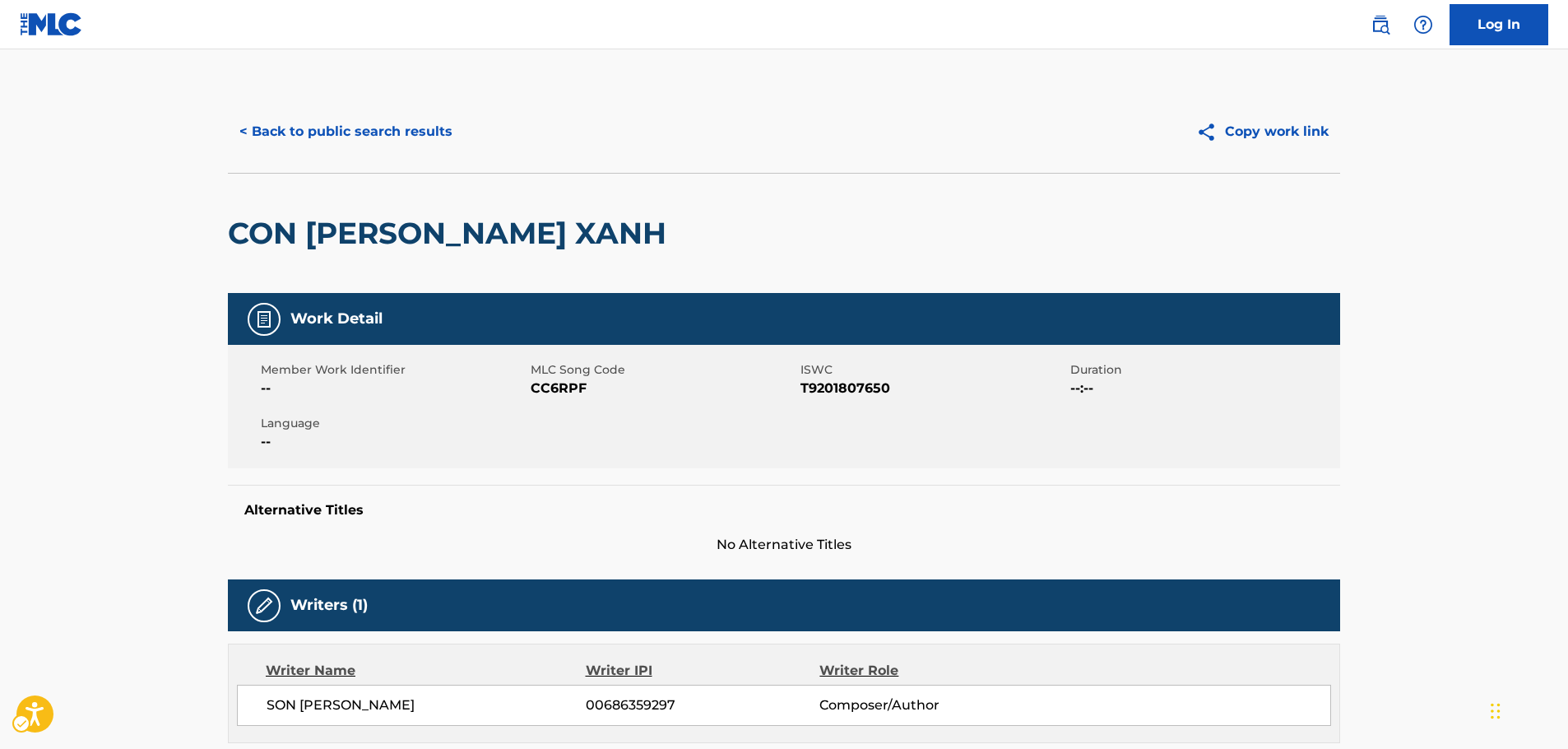
click at [562, 385] on span "MLC Song Code - CC6RPF" at bounding box center [663, 388] width 266 height 20
click at [864, 390] on span "ISWC - T9201807650" at bounding box center [933, 388] width 266 height 20
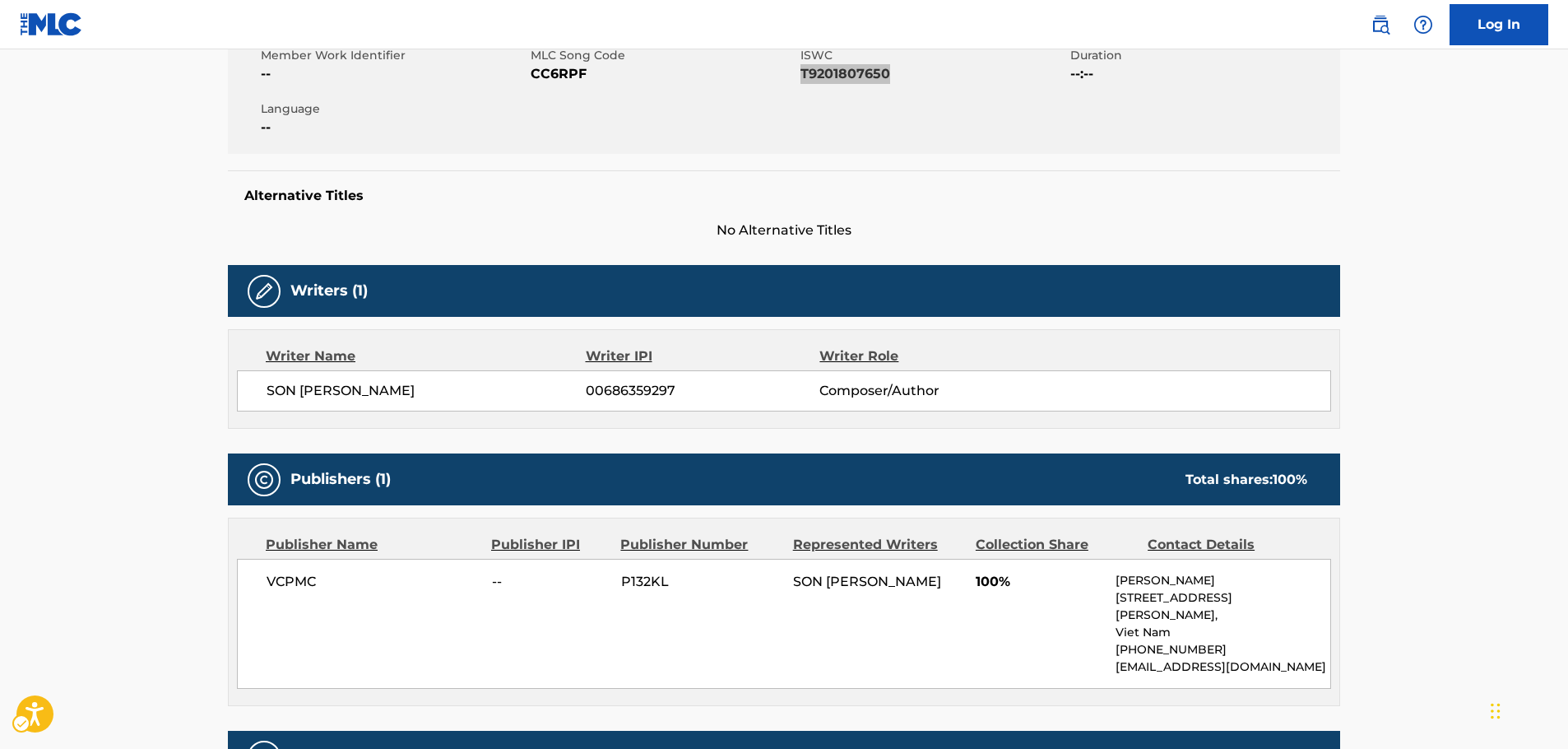
scroll to position [494, 0]
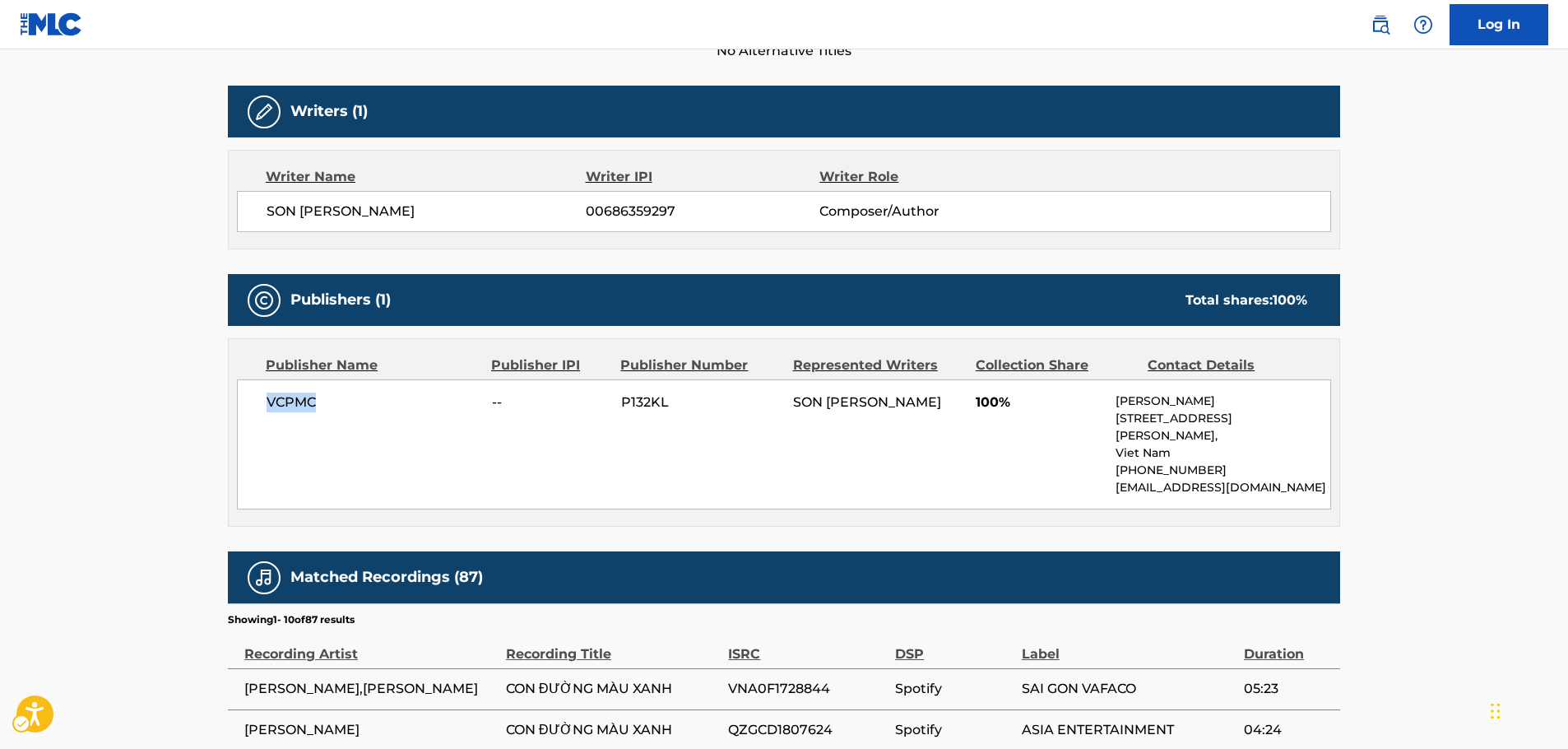
drag, startPoint x: 348, startPoint y: 410, endPoint x: 255, endPoint y: 410, distance: 93.0
click at [255, 410] on div "VCPMC -- P132KL SON [PERSON_NAME] 100% [PERSON_NAME] [STREET_ADDRESS][PERSON_NA…" at bounding box center [784, 444] width 1094 height 130
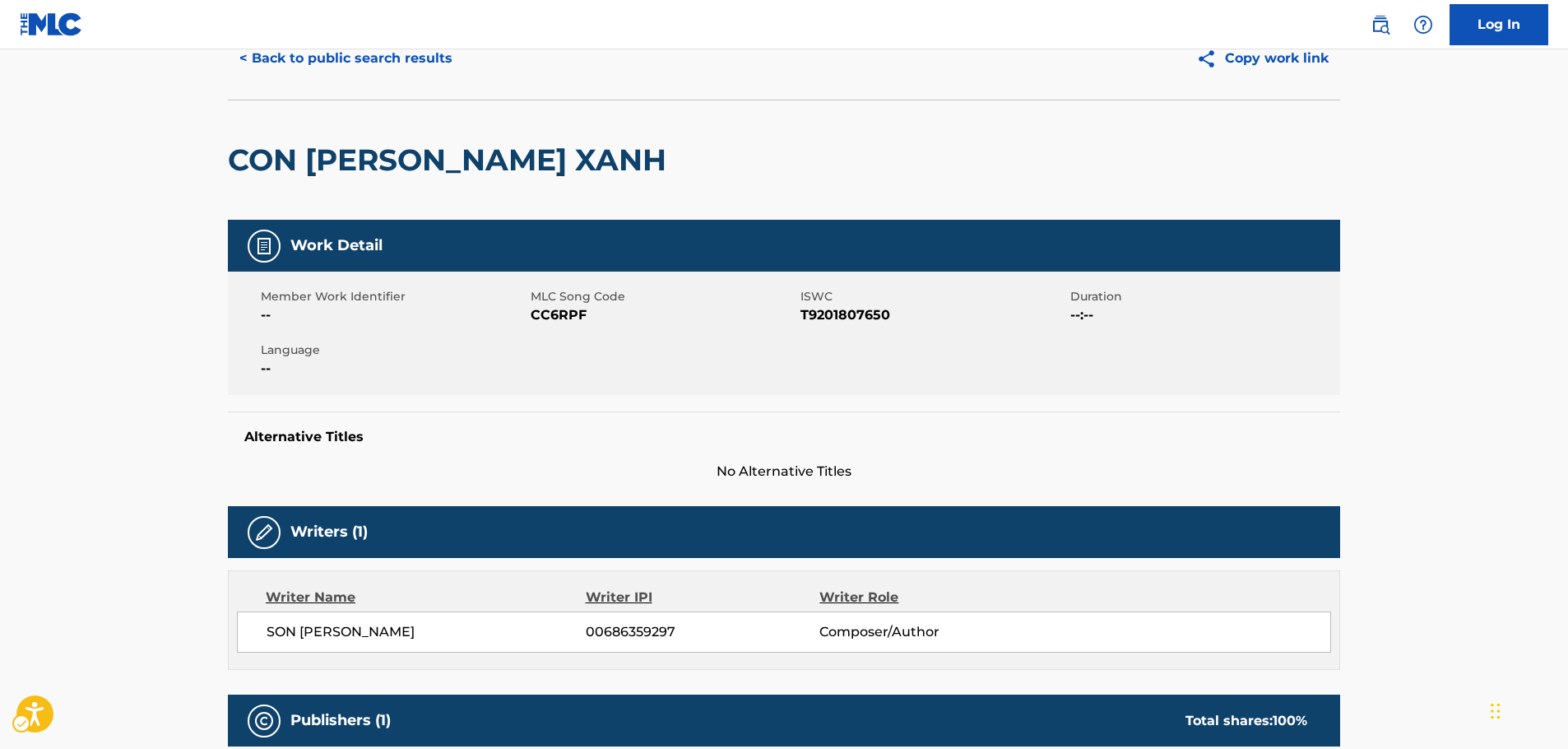
scroll to position [0, 0]
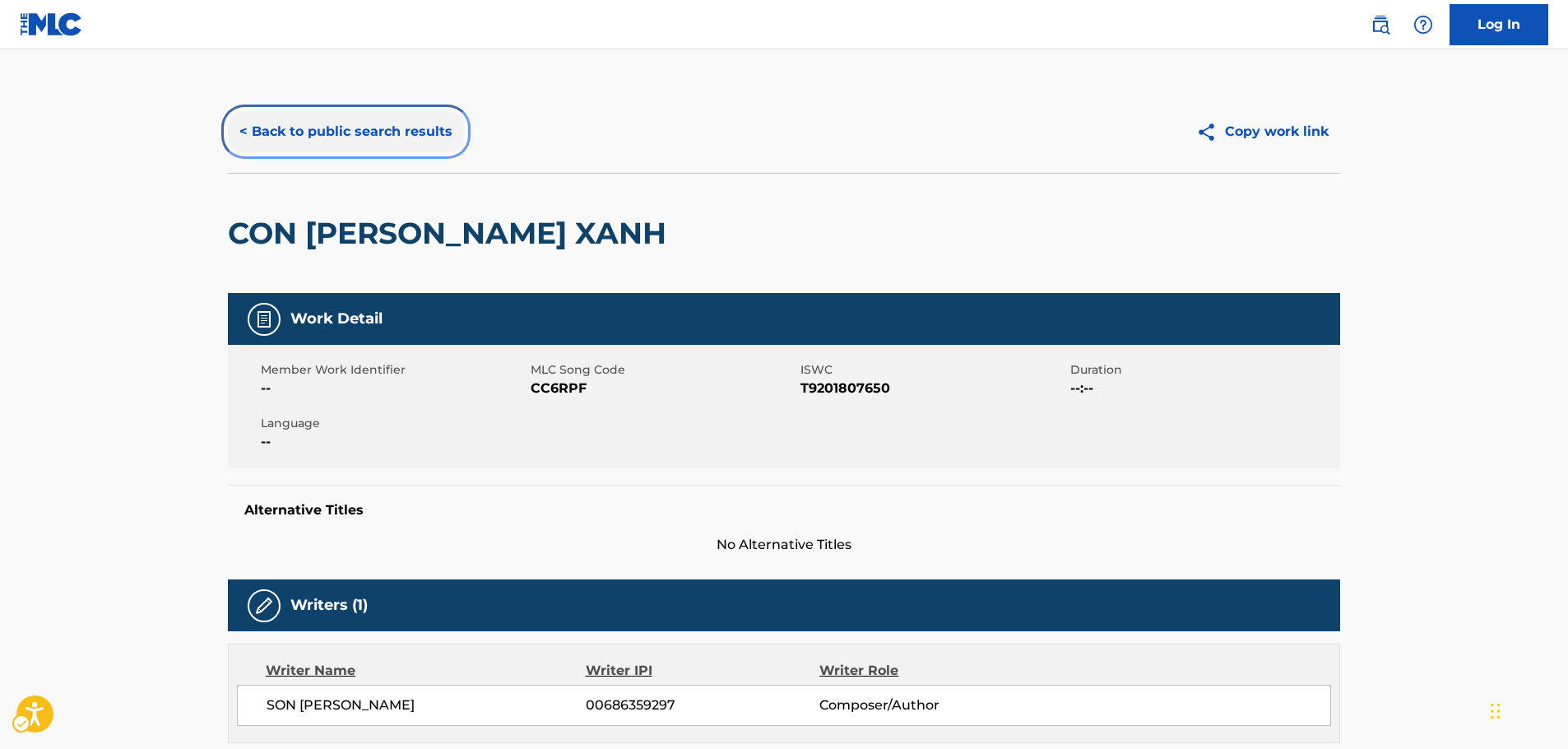
click at [325, 128] on button "< Back to public search results" at bounding box center [346, 132] width 237 height 41
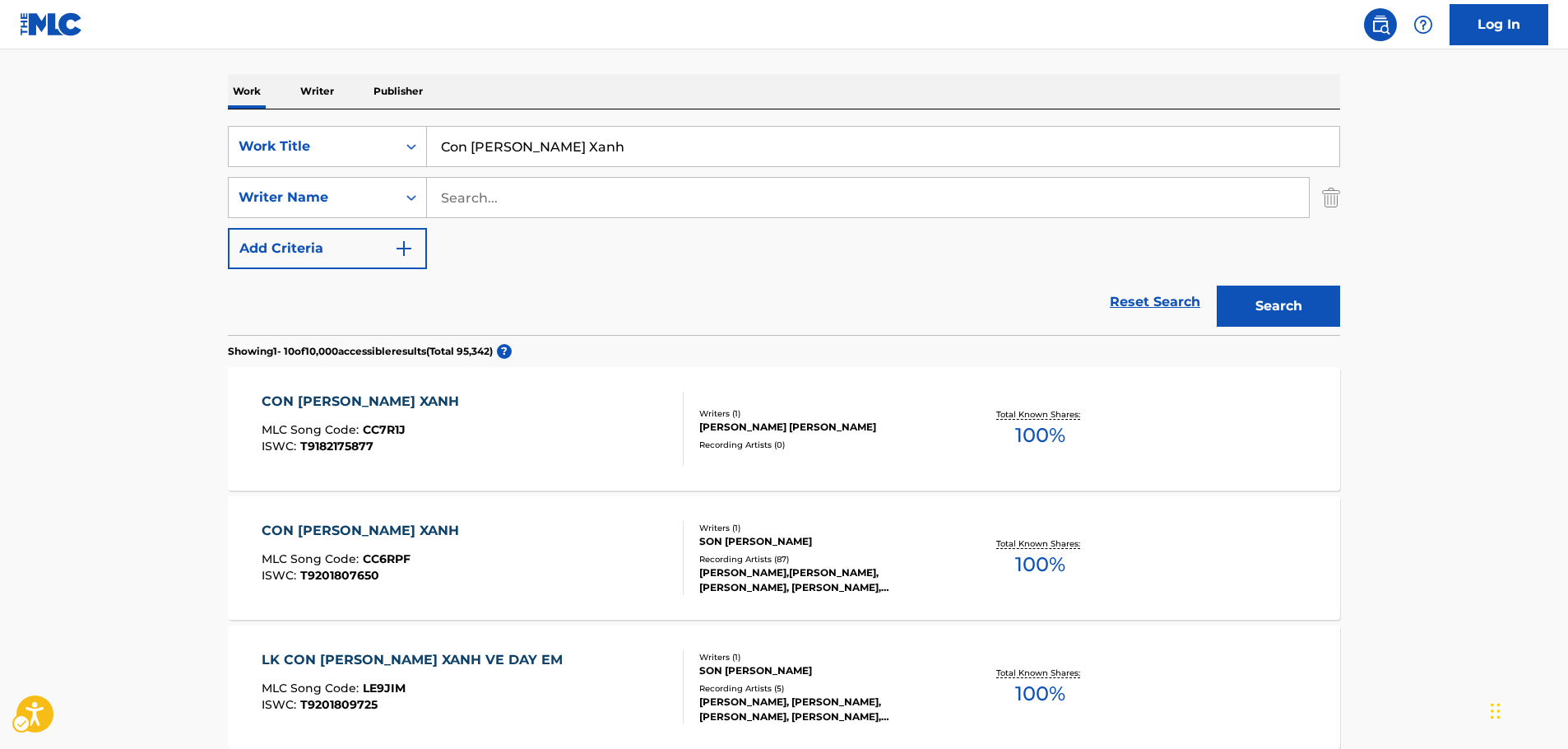
scroll to position [165, 0]
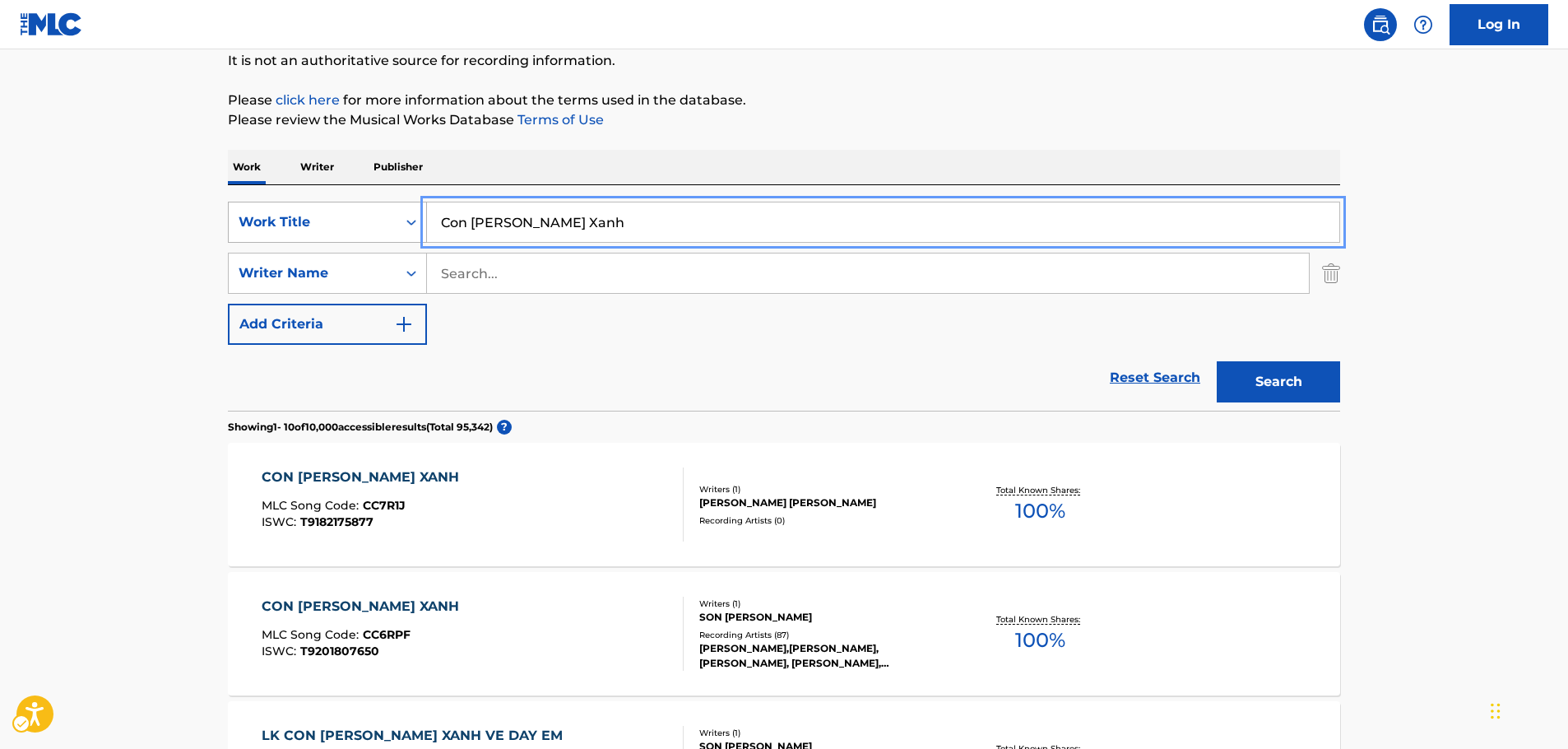
drag, startPoint x: 400, startPoint y: 224, endPoint x: 282, endPoint y: 228, distance: 118.1
paste input "Sumpango Alegre"
type input "Sumpango Alegre"
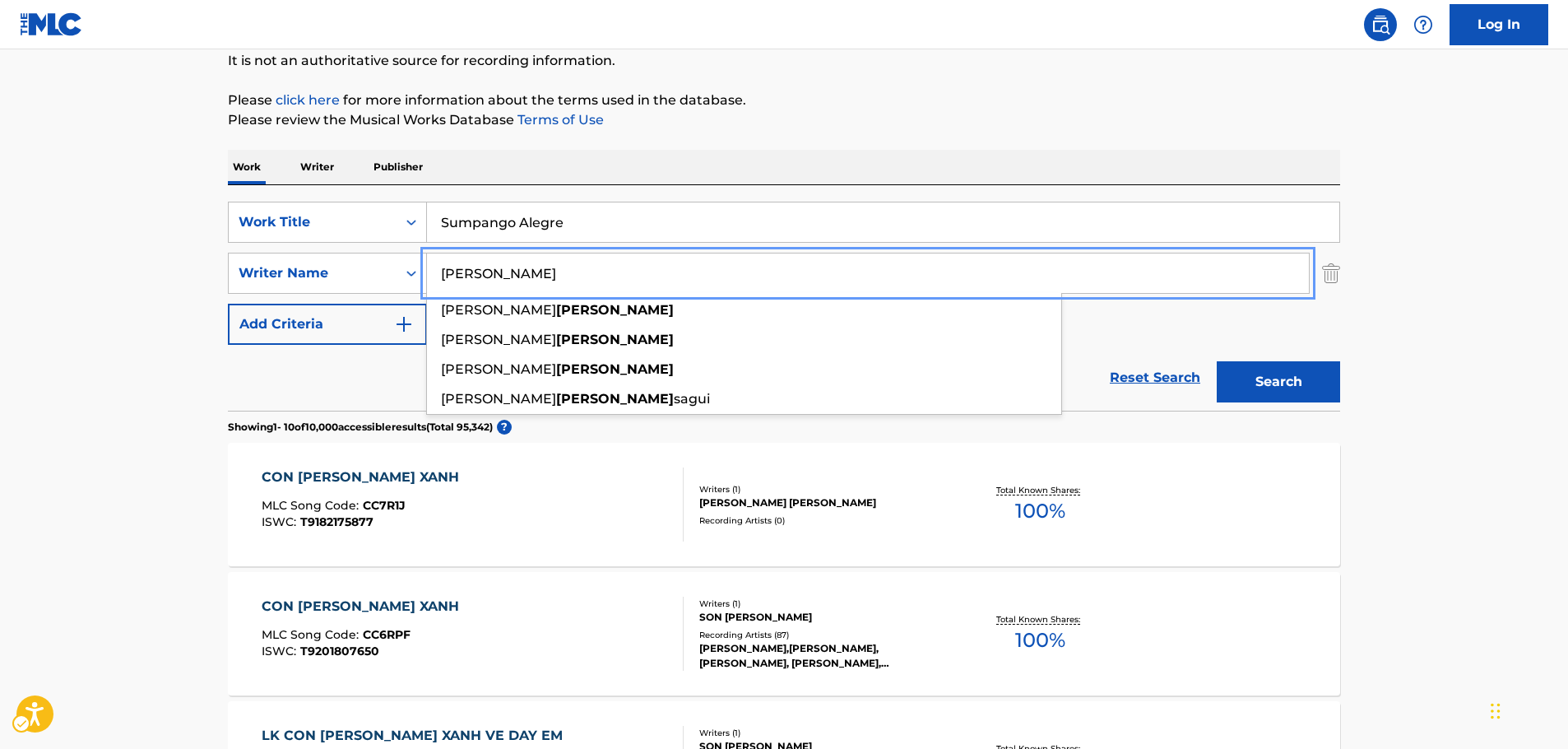
type input "[PERSON_NAME]"
click at [1319, 372] on button "Search" at bounding box center [1277, 381] width 123 height 41
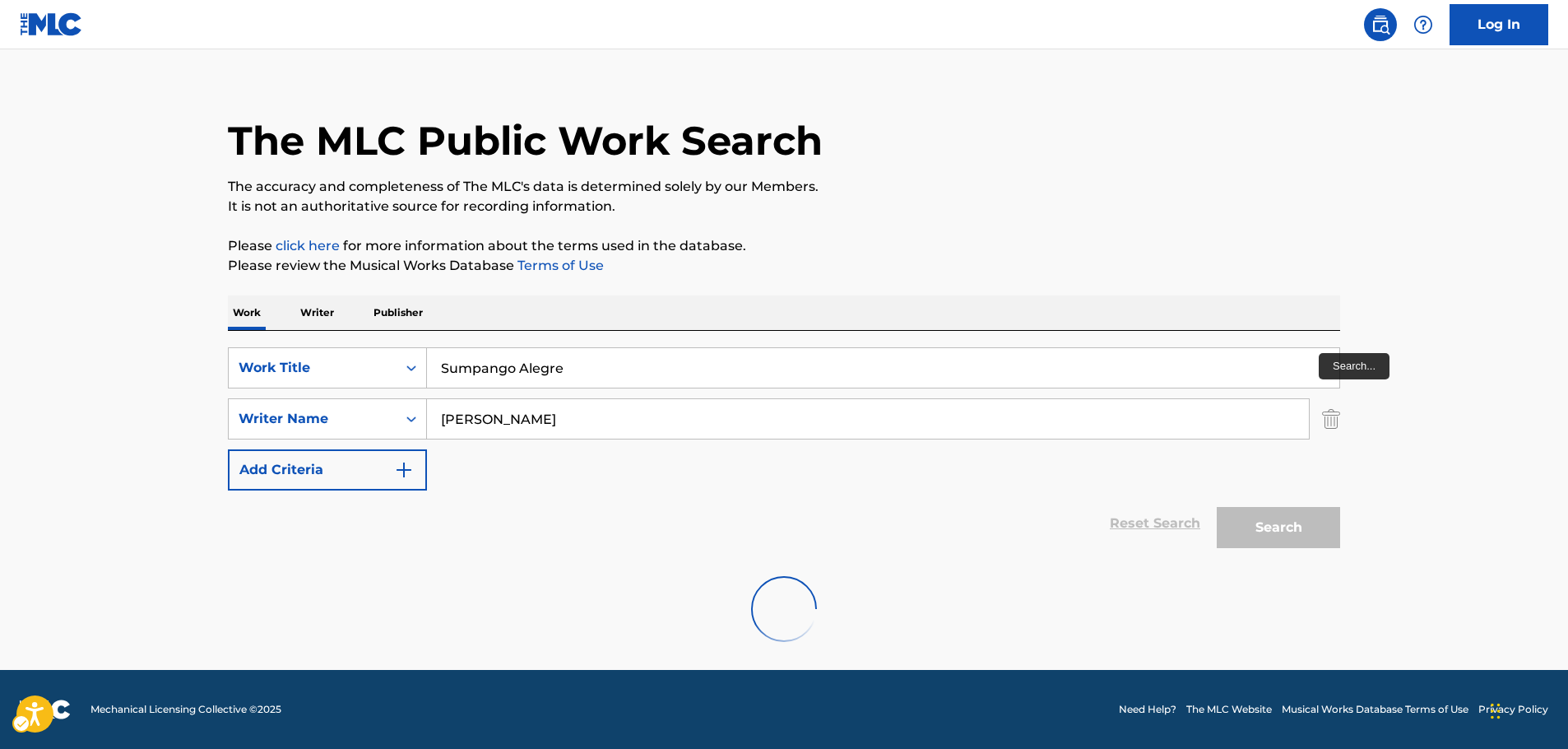
scroll to position [0, 0]
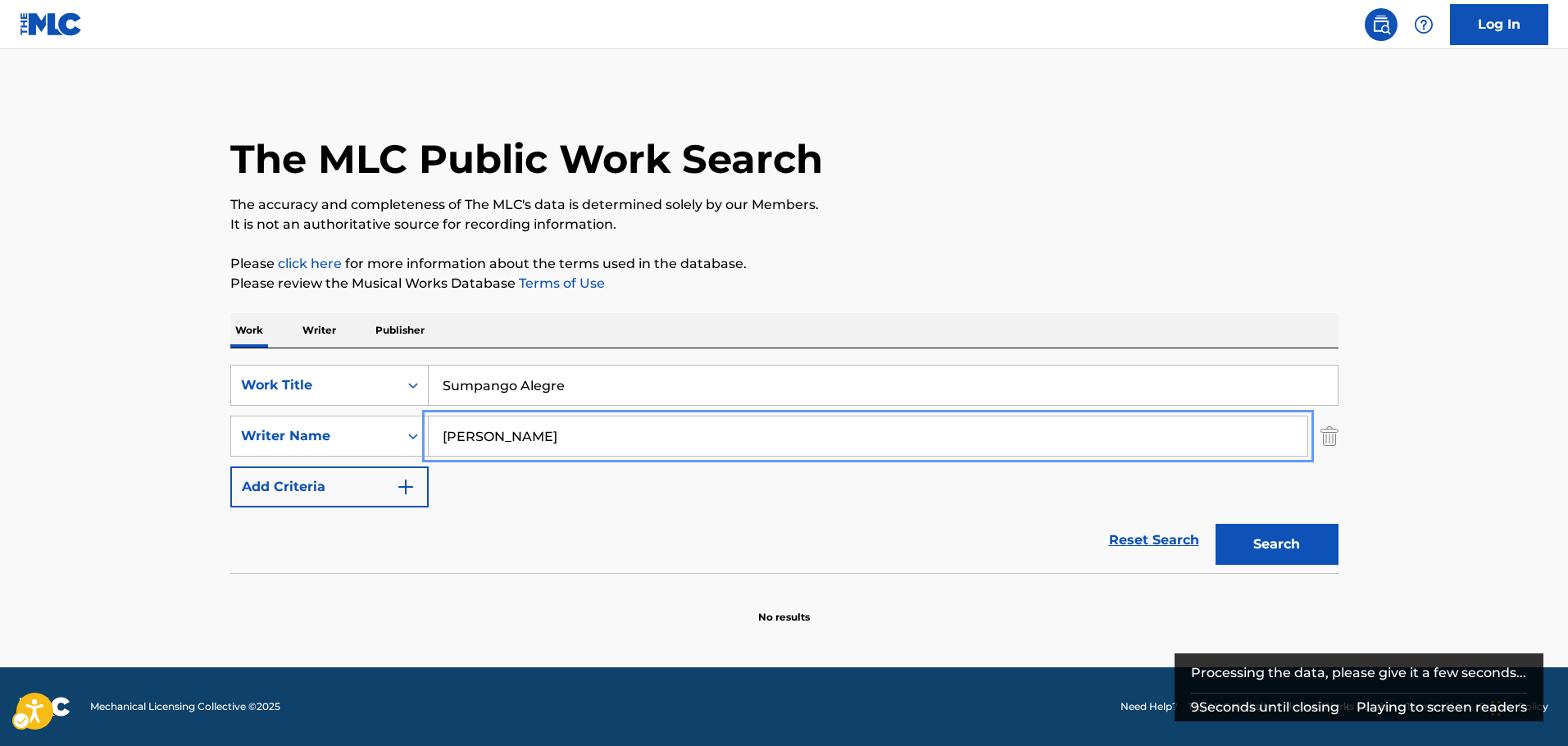
drag, startPoint x: 503, startPoint y: 434, endPoint x: 222, endPoint y: 424, distance: 281.2
click at [226, 427] on div "The MLC Public Work Search The accuracy and completeness of The MLC's data is d…" at bounding box center [784, 357] width 1148 height 534
click at [1216, 523] on button "Search" at bounding box center [1276, 544] width 123 height 41
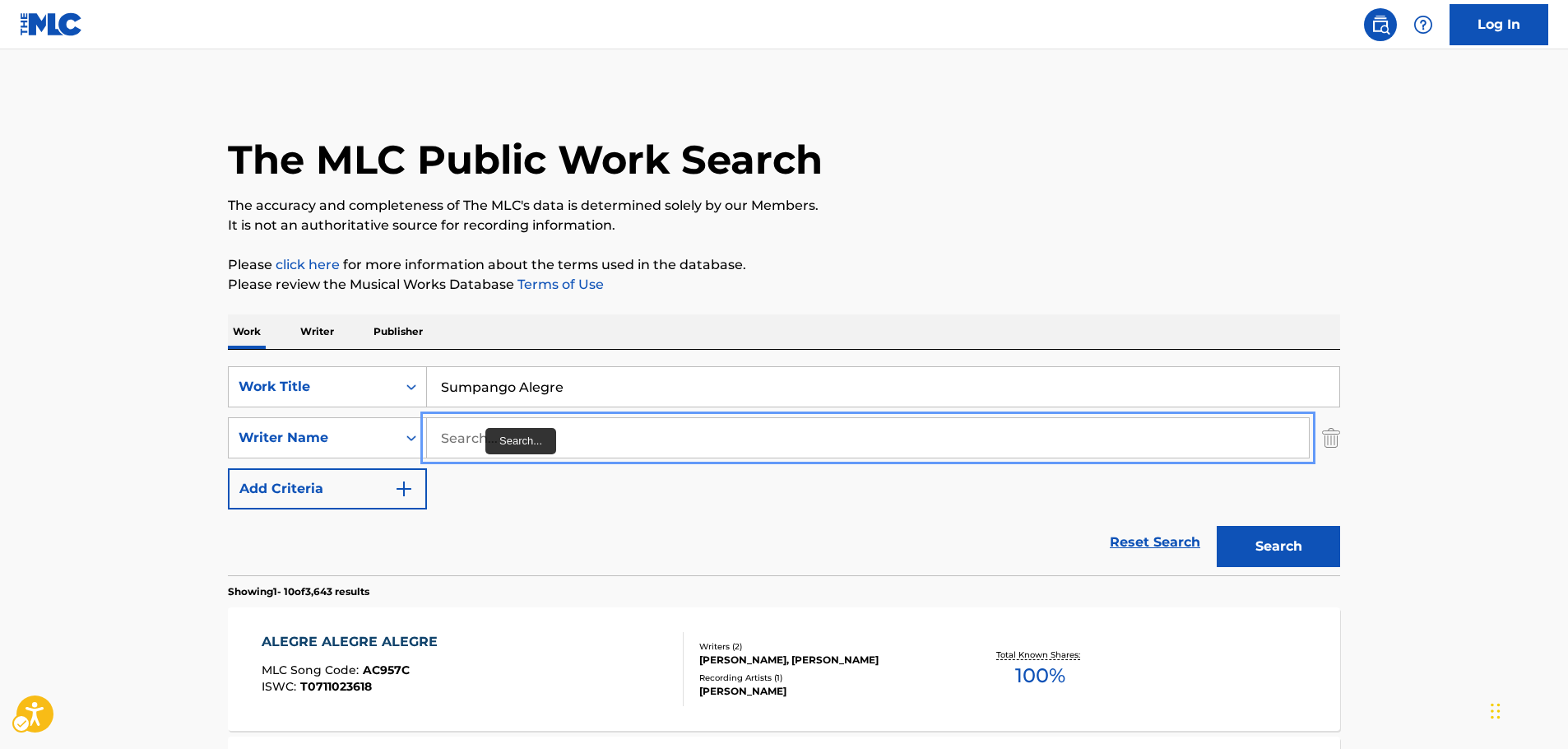
click at [479, 441] on input "Search..." at bounding box center [867, 438] width 882 height 39
paste input "[PERSON_NAME]"
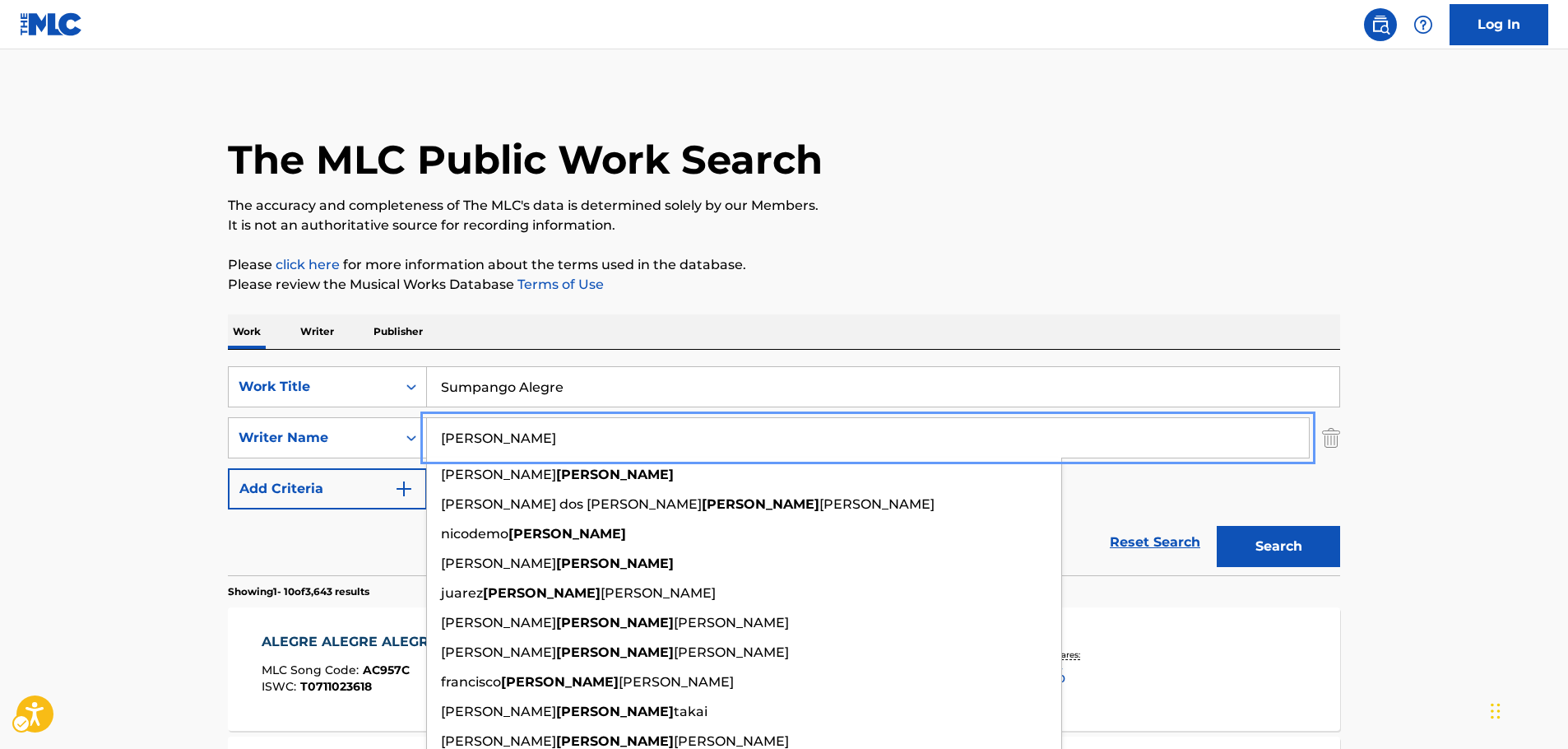
type input "[PERSON_NAME]"
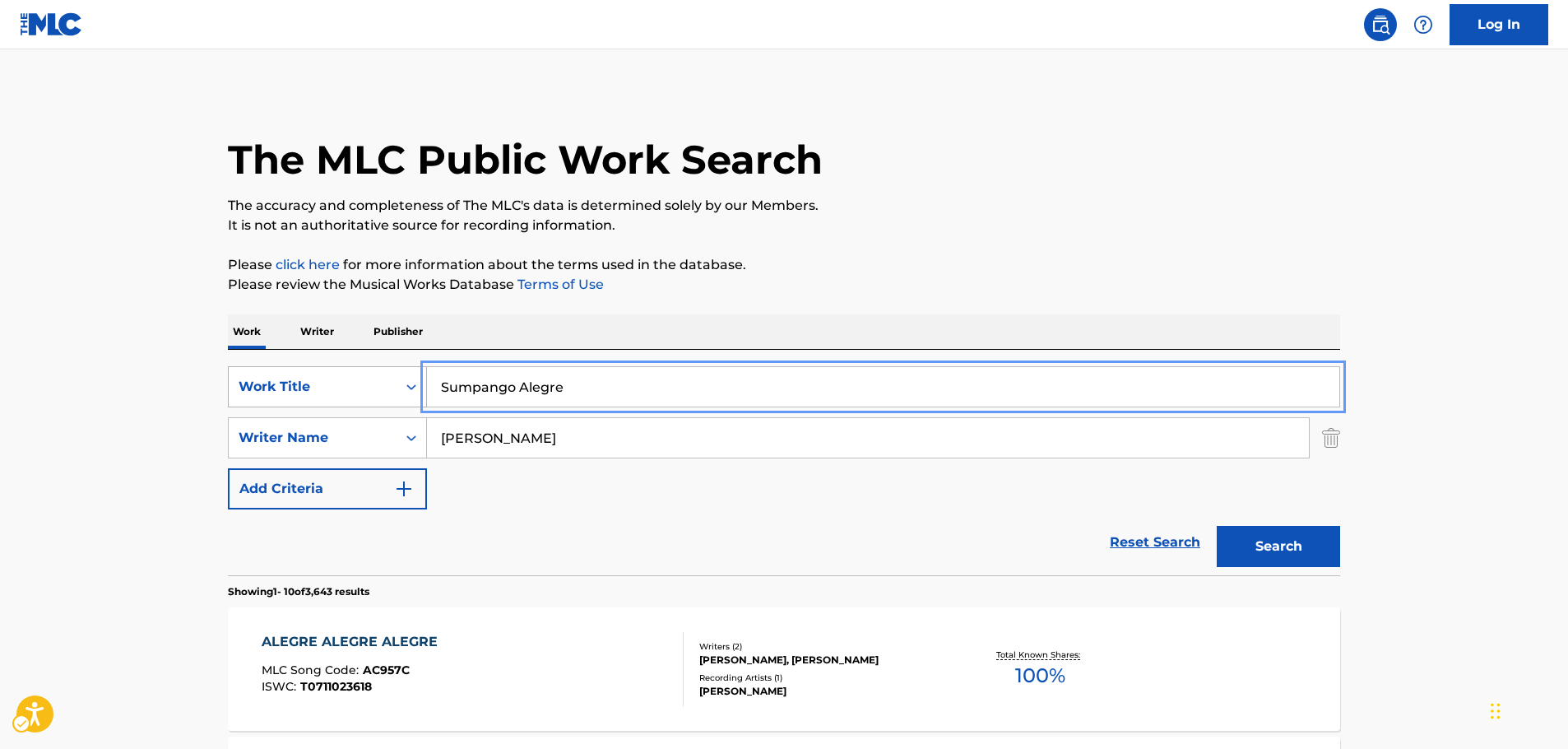
click at [327, 388] on div "SearchWithCriteria73f72df0-78d4-404d-be90-36f8cabec043 Work Title Sumpango Aleg…" at bounding box center [784, 386] width 1112 height 41
paste input "Os meus olhos"
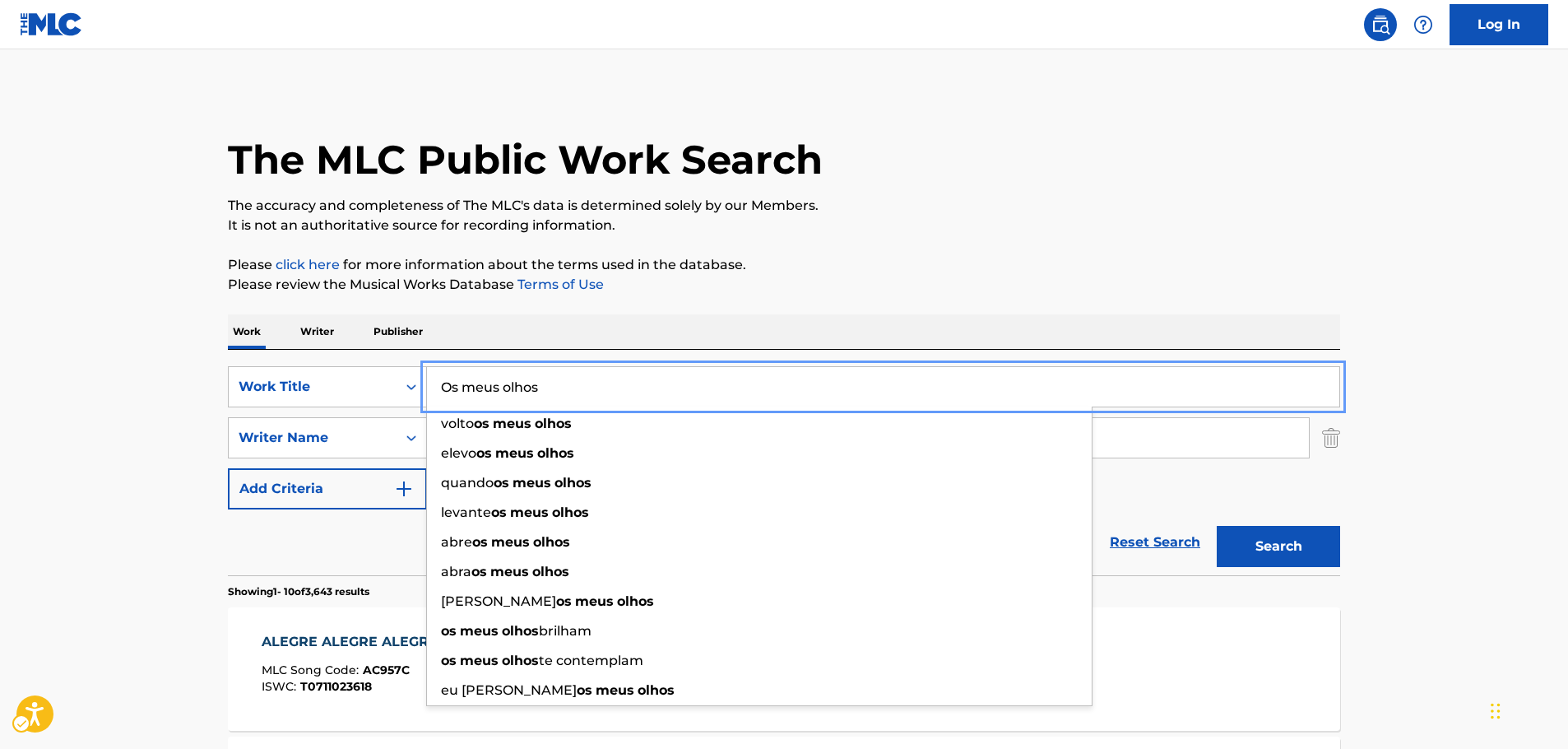
type input "Os meus olhos"
click at [1276, 546] on button "Search" at bounding box center [1277, 546] width 123 height 41
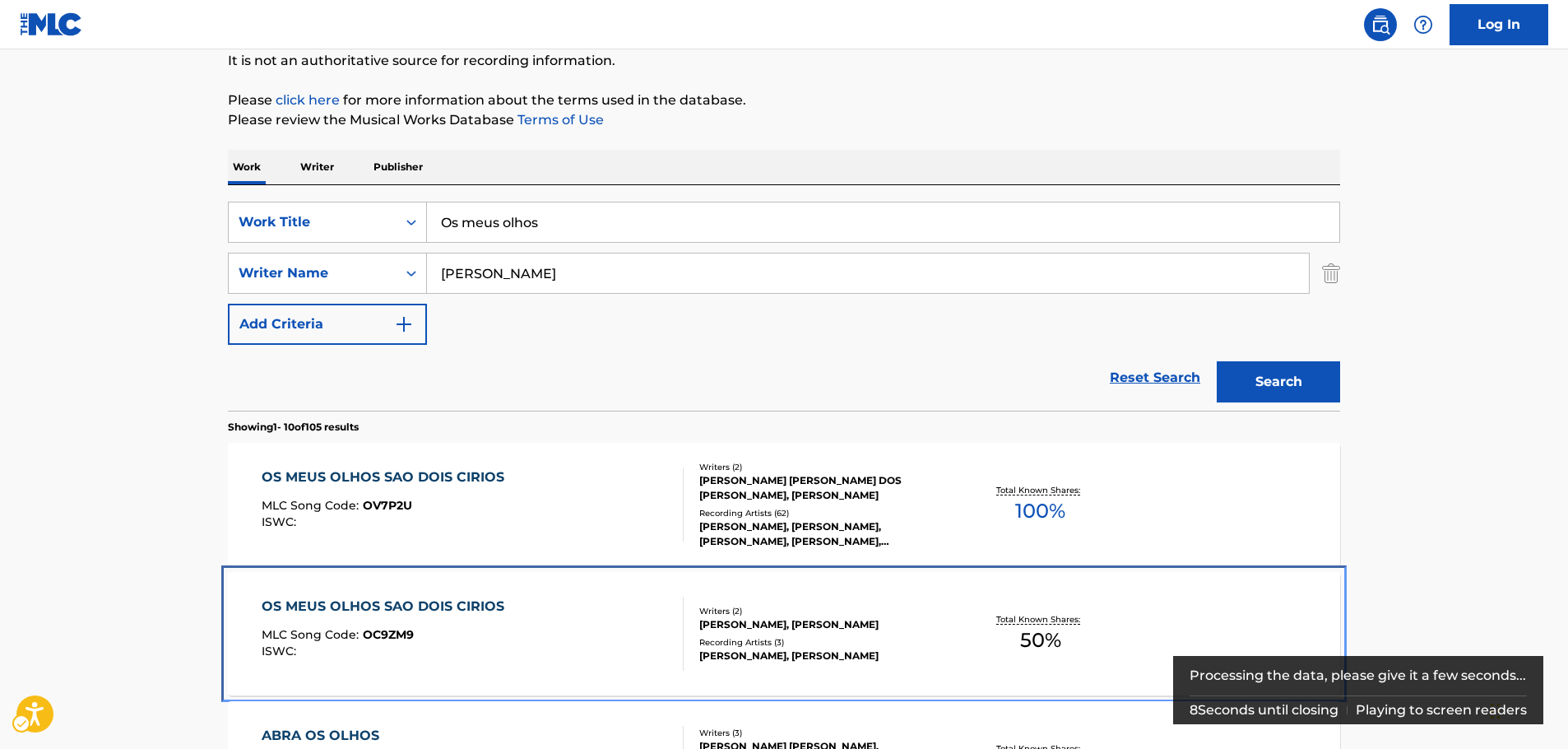
scroll to position [350, 0]
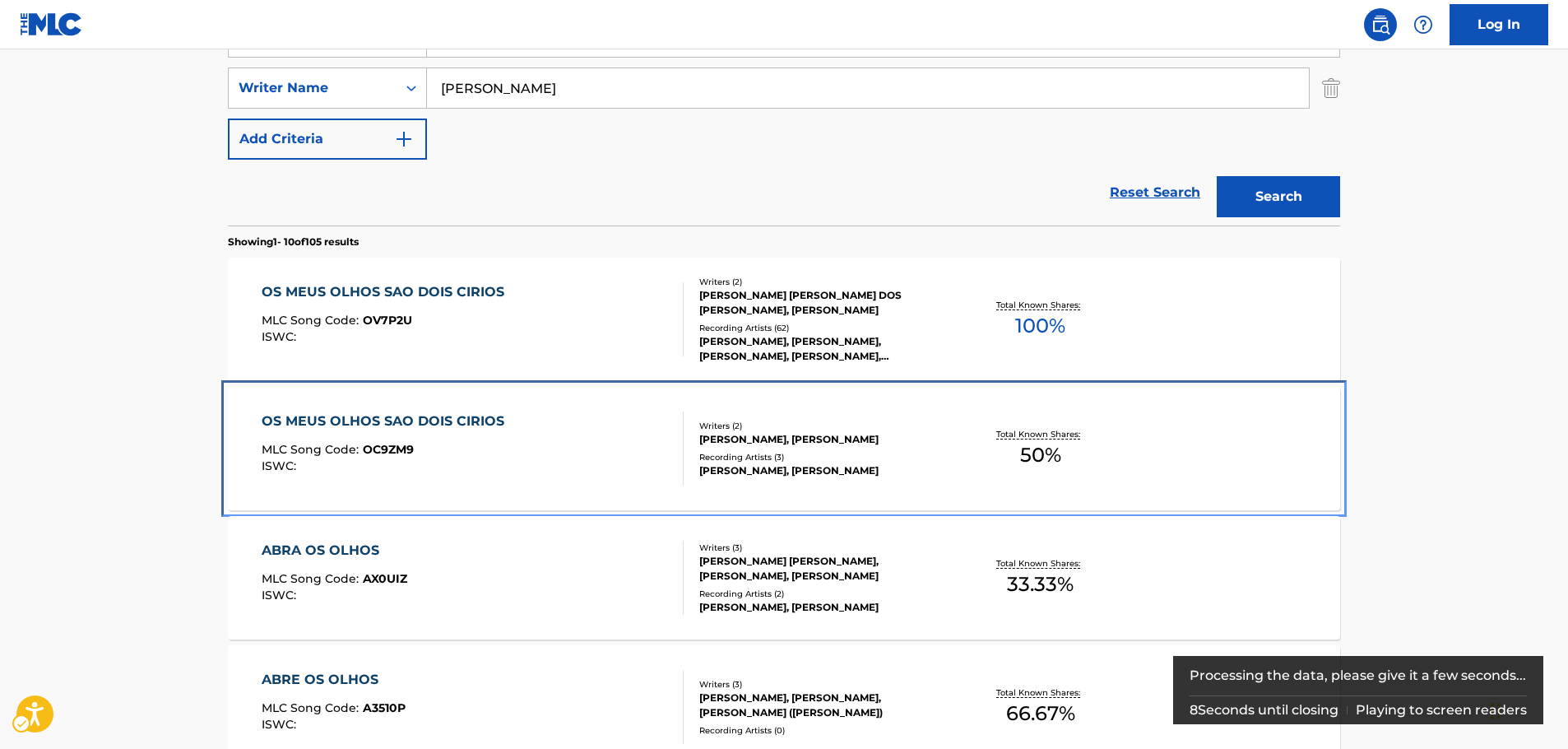
click at [510, 493] on div "OS MEUS OLHOS SAO DOIS CIRIOS MLC Song Code : OC9ZM9 ISWC : Writers ( 2 ) [PERS…" at bounding box center [784, 447] width 1112 height 123
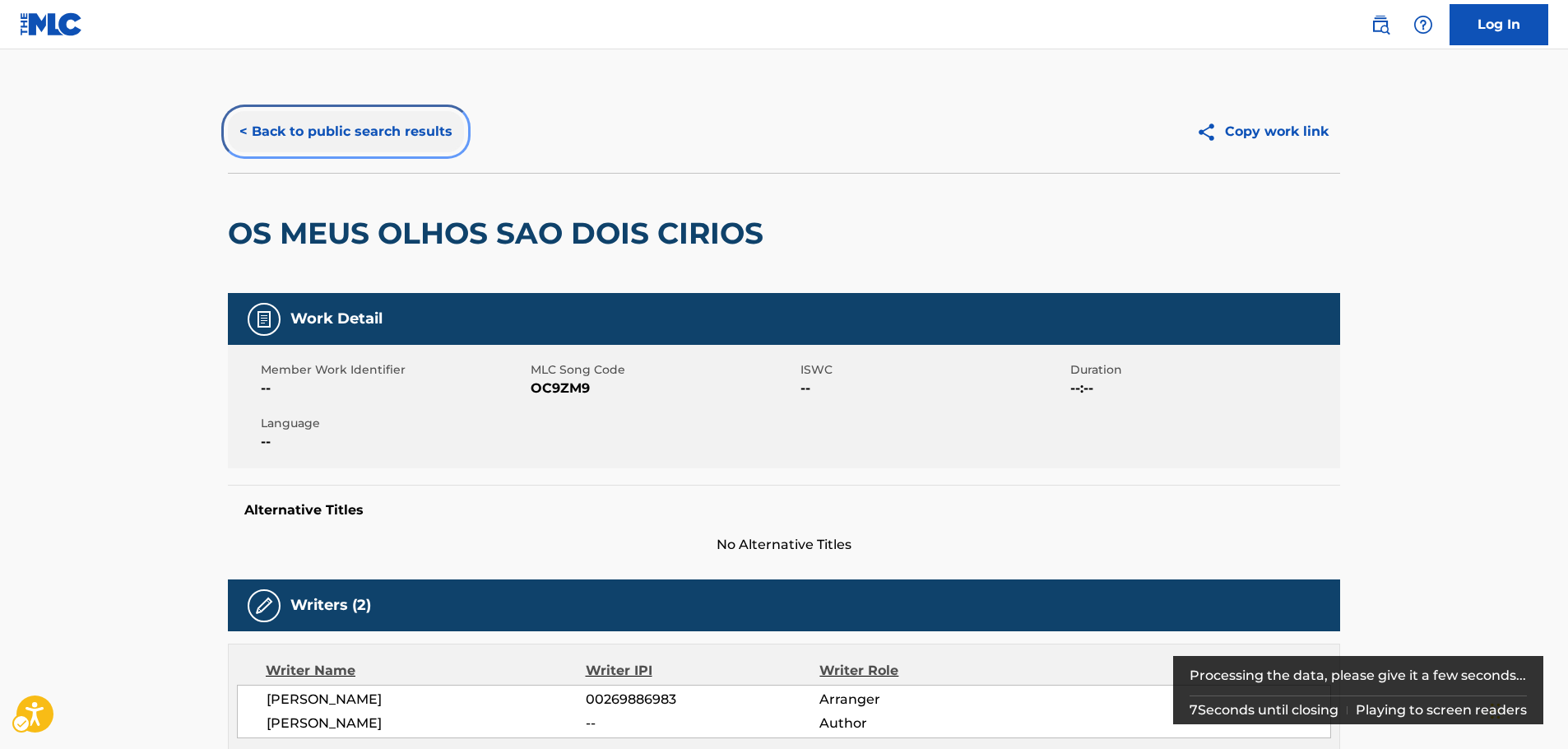
click at [373, 137] on button "< Back to public search results" at bounding box center [346, 132] width 237 height 41
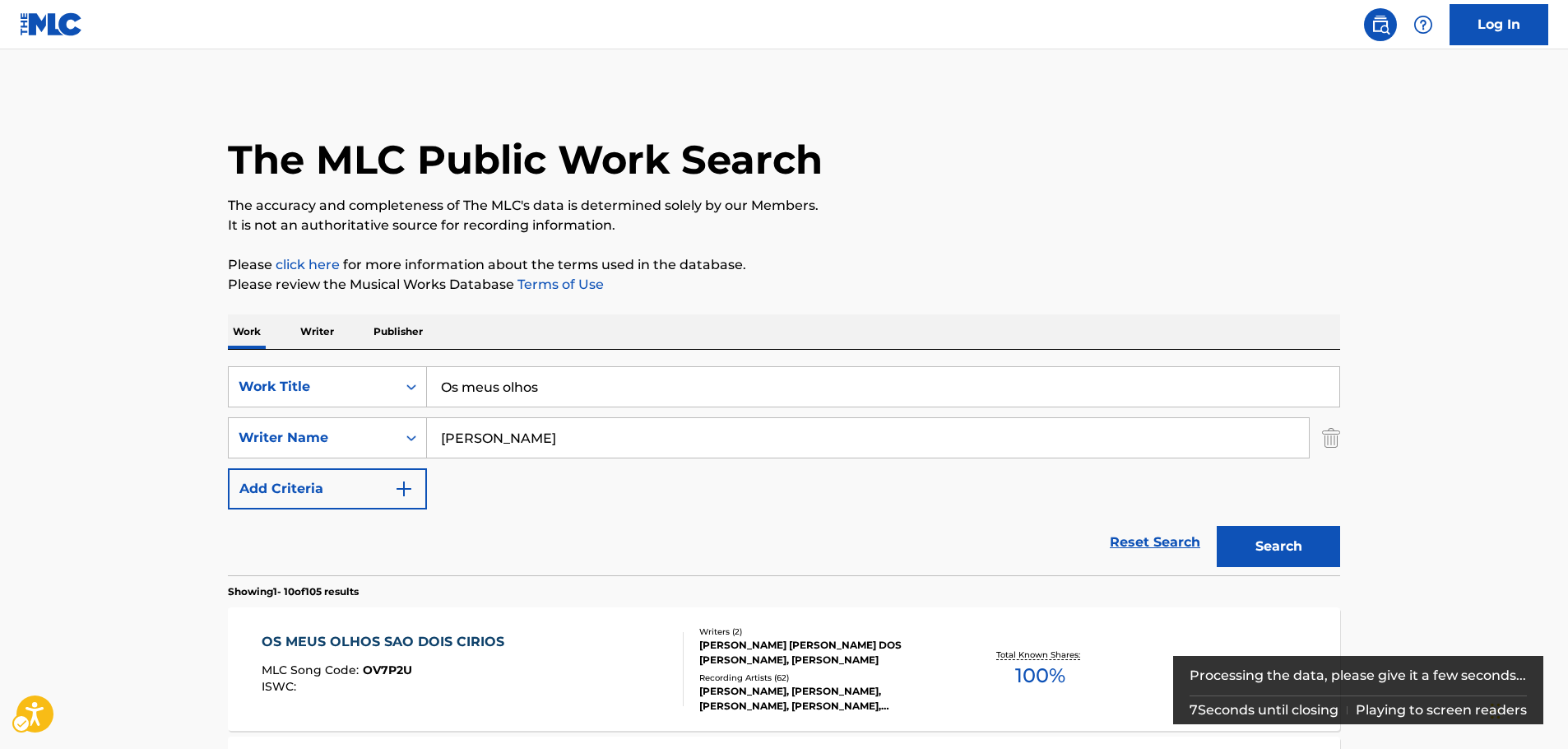
scroll to position [350, 0]
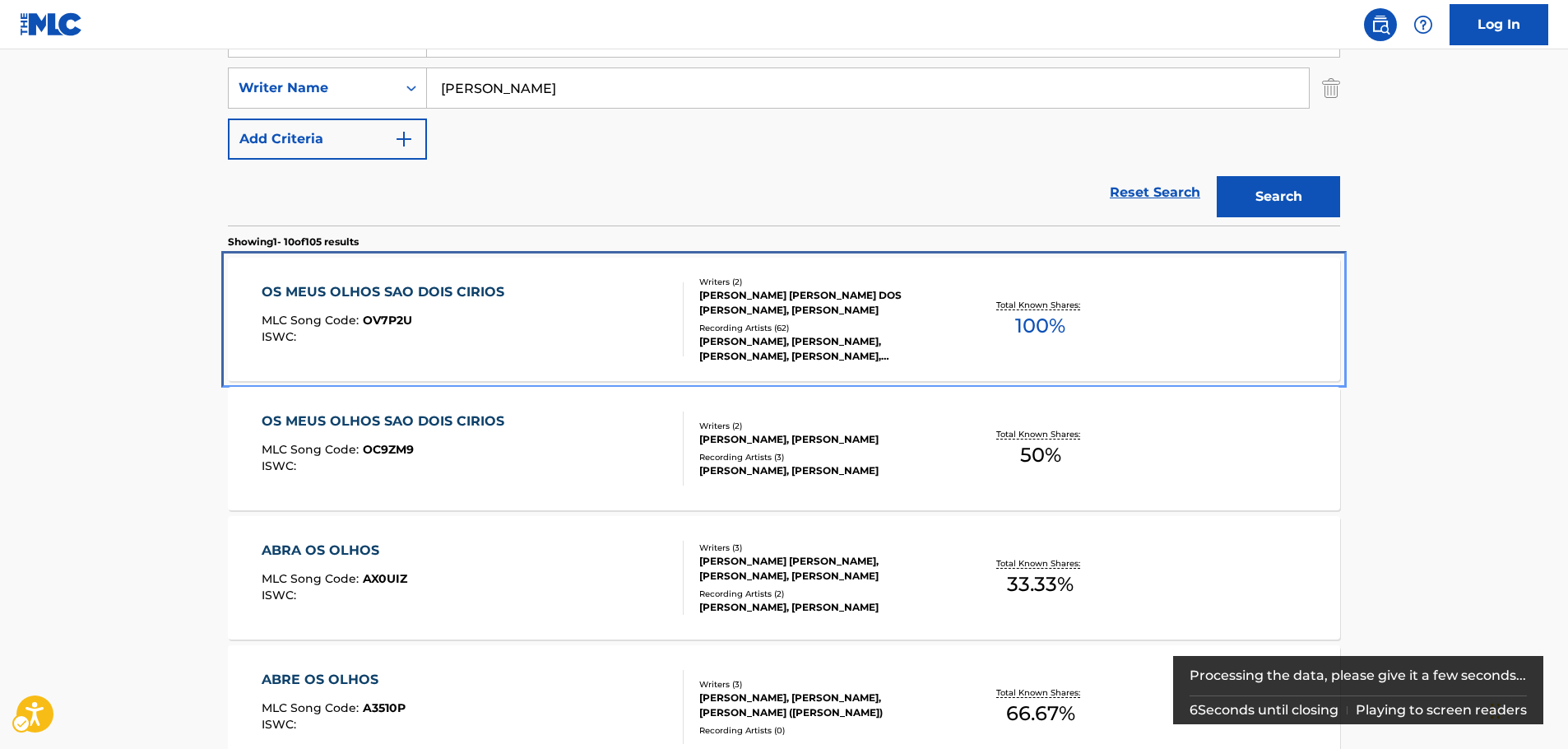
click at [480, 316] on div "MLC Song Code : OV7P2U" at bounding box center [386, 322] width 251 height 17
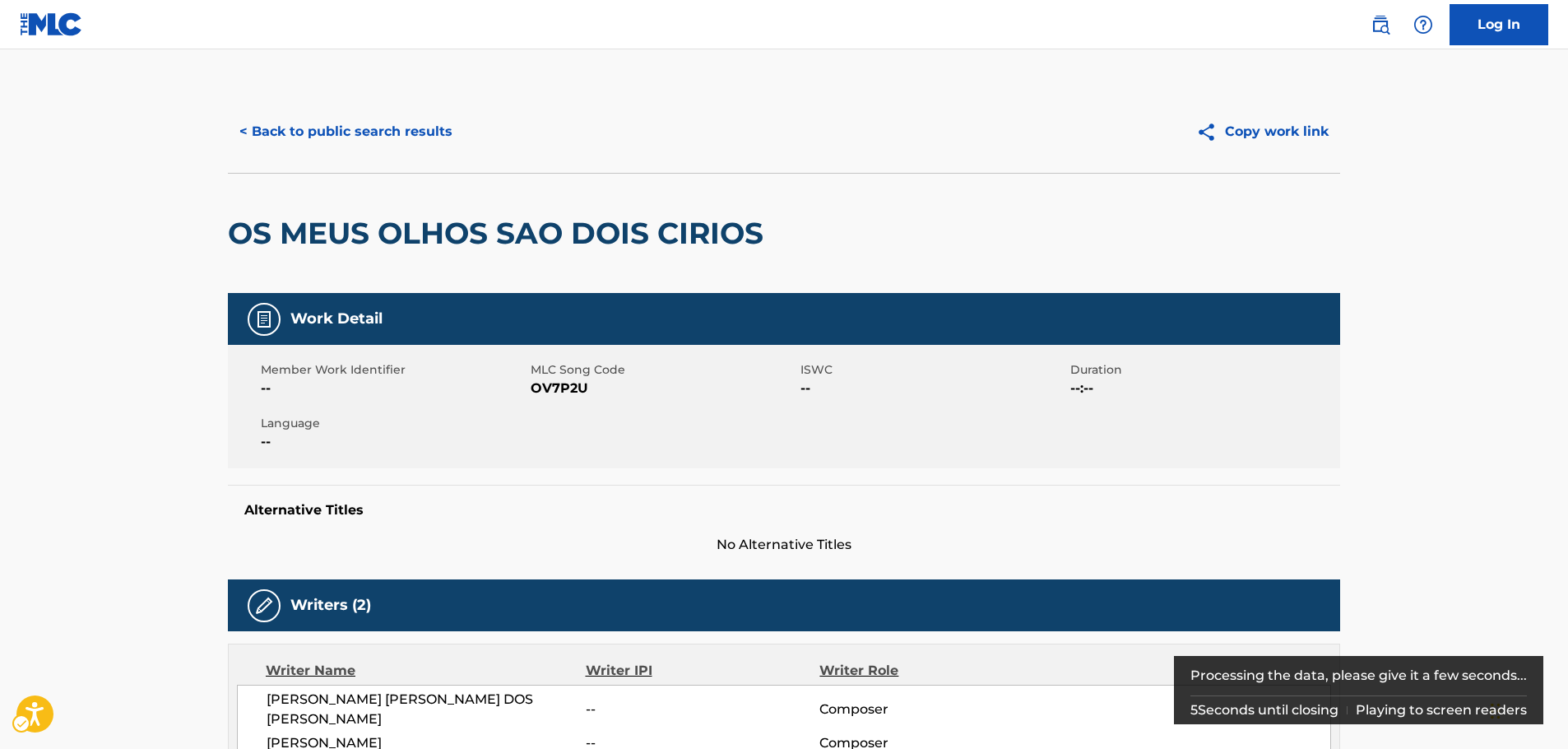
click at [563, 385] on span "MLC Song Code - OV7P2U" at bounding box center [663, 388] width 266 height 20
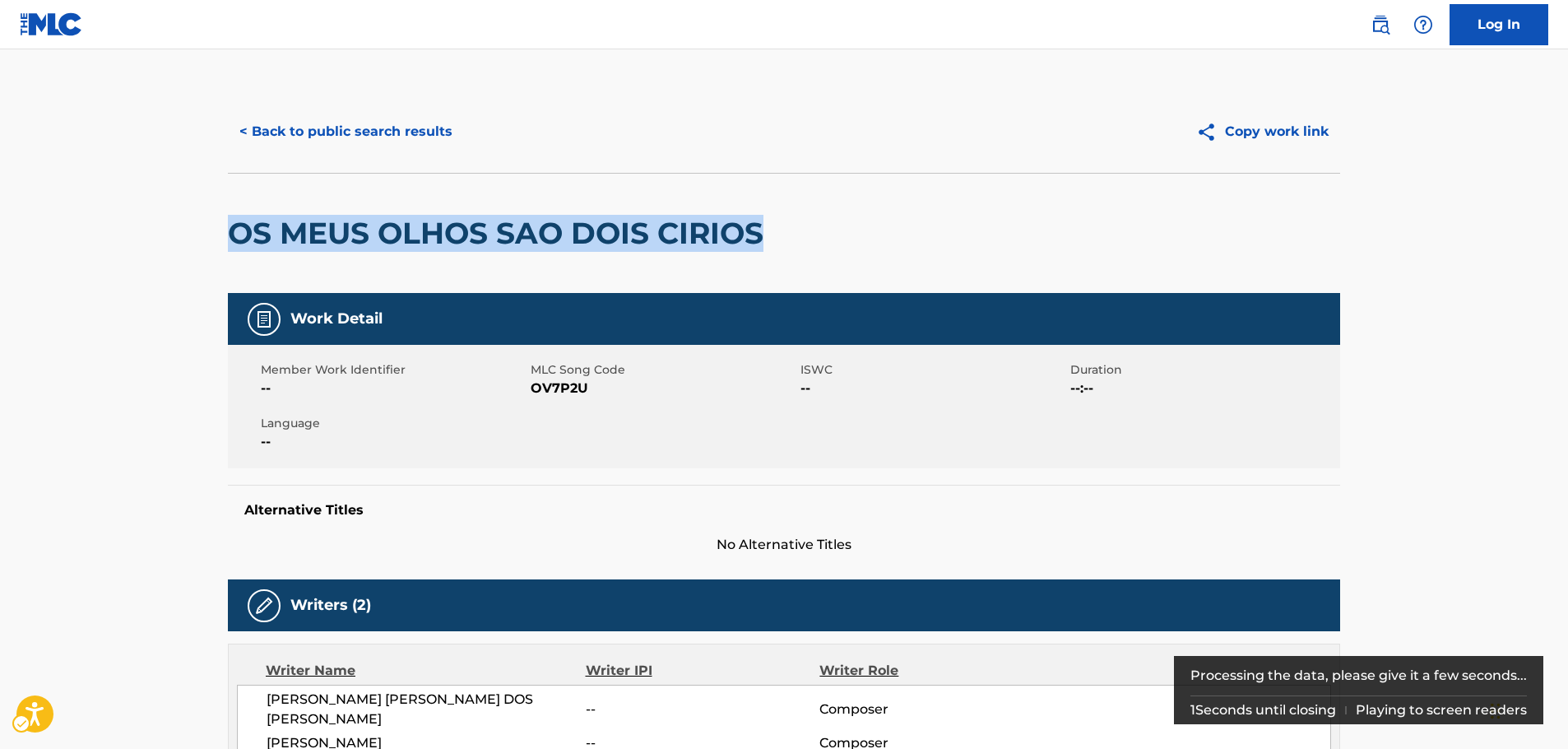
drag, startPoint x: 786, startPoint y: 229, endPoint x: 220, endPoint y: 244, distance: 566.2
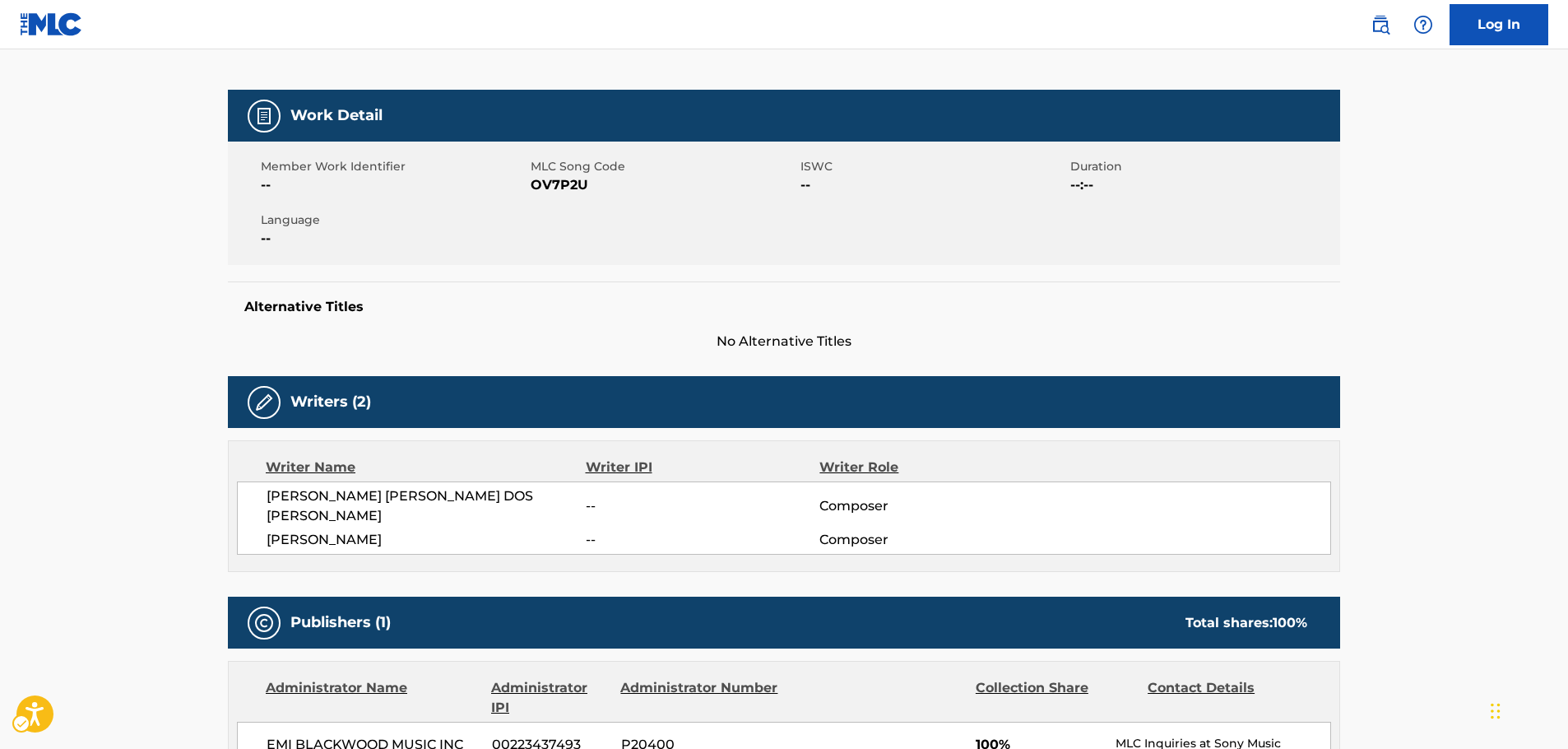
scroll to position [329, 0]
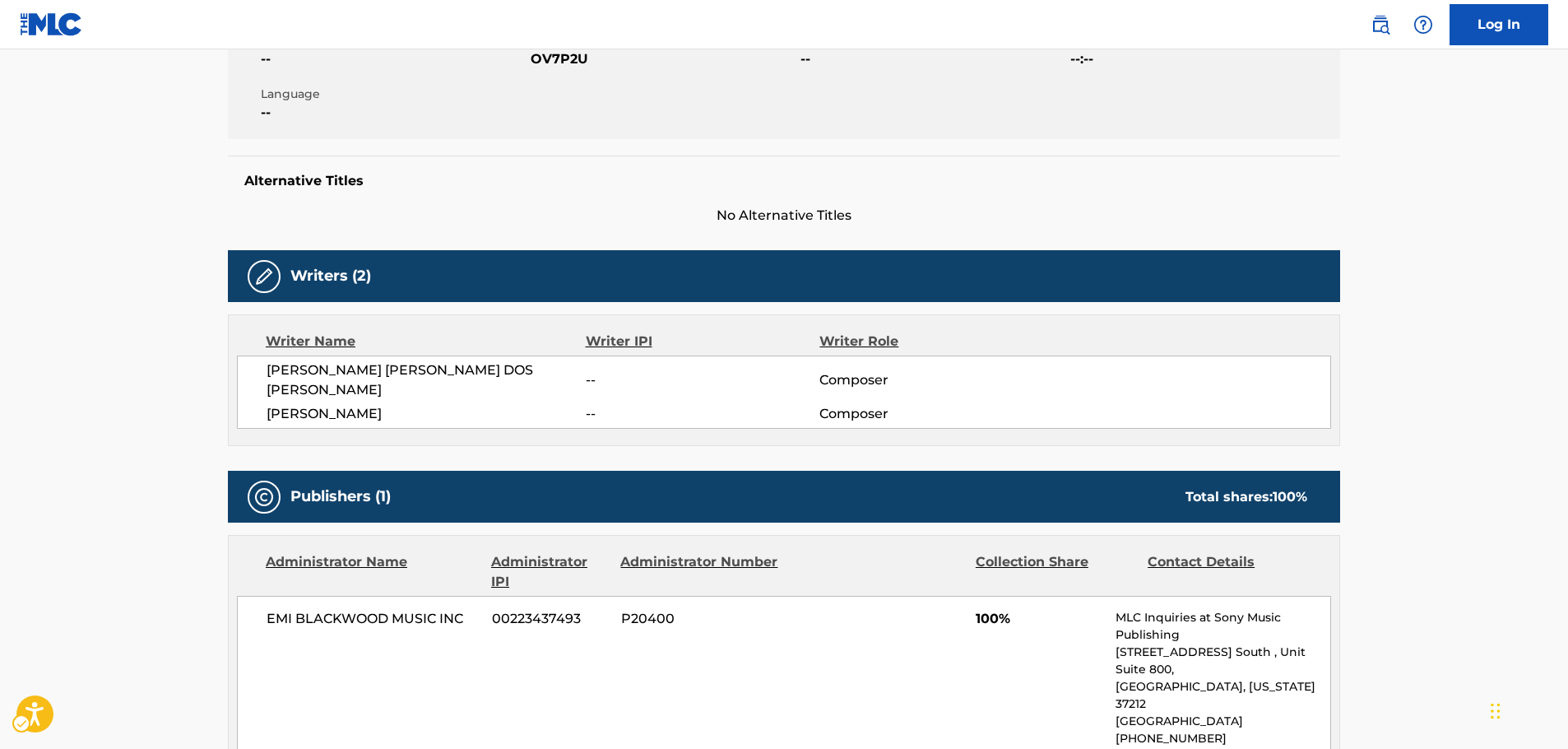
drag, startPoint x: 458, startPoint y: 393, endPoint x: 275, endPoint y: 367, distance: 184.8
click at [266, 369] on div "[PERSON_NAME] [PERSON_NAME] DOS [PERSON_NAME] -- Composer [PERSON_NAME] -- Comp…" at bounding box center [784, 392] width 1094 height 73
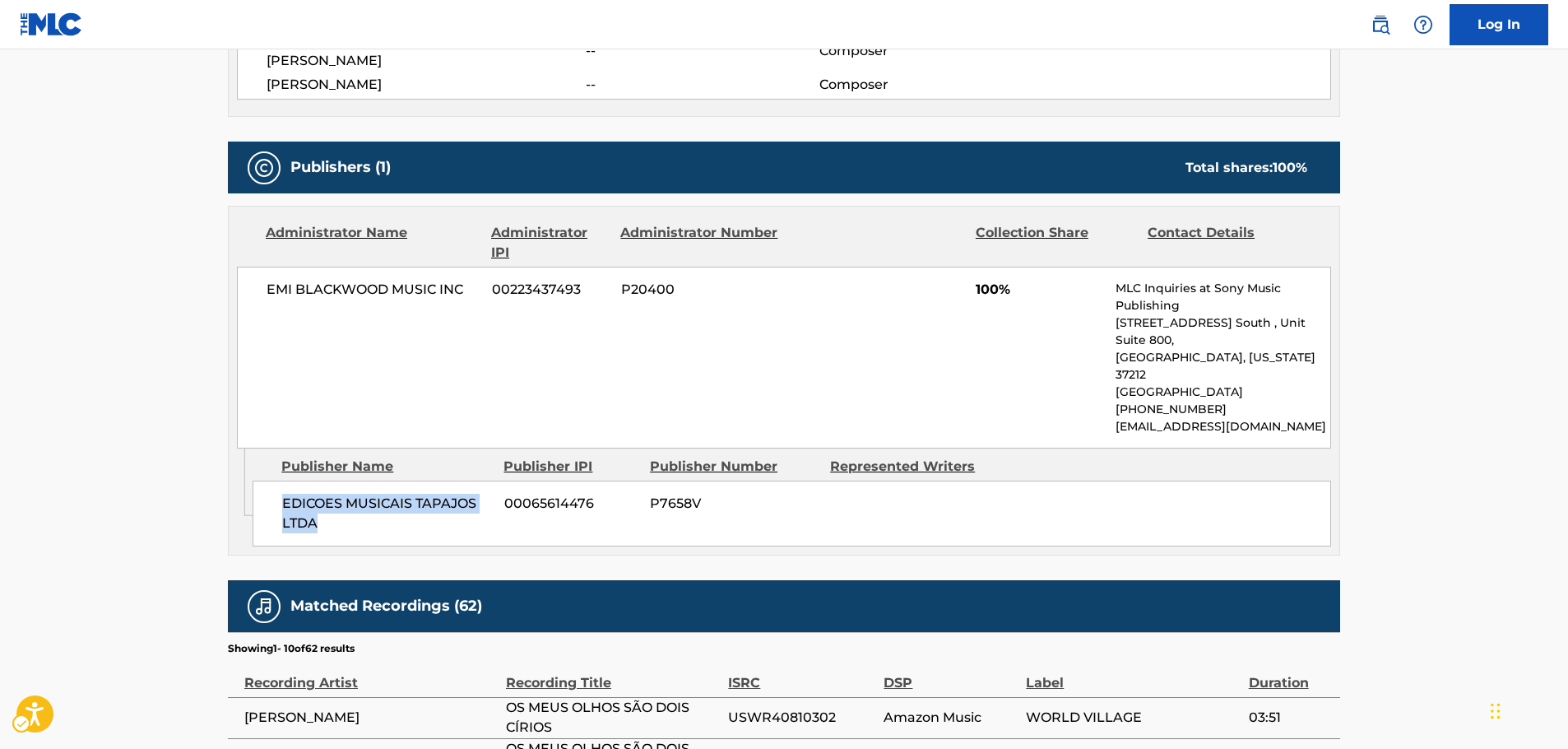
drag, startPoint x: 359, startPoint y: 472, endPoint x: 267, endPoint y: 450, distance: 94.6
click at [267, 480] on div "EDICOES MUSICAIS TAPAJOS LTDA 00065614476 P7658V" at bounding box center [791, 512] width 1078 height 66
drag, startPoint x: 468, startPoint y: 264, endPoint x: 70, endPoint y: 317, distance: 401.5
click at [241, 277] on div "EMI [PERSON_NAME] MUSIC INC 00223437493 P20400 100% MLC Inquiries at Sony Music…" at bounding box center [784, 357] width 1094 height 181
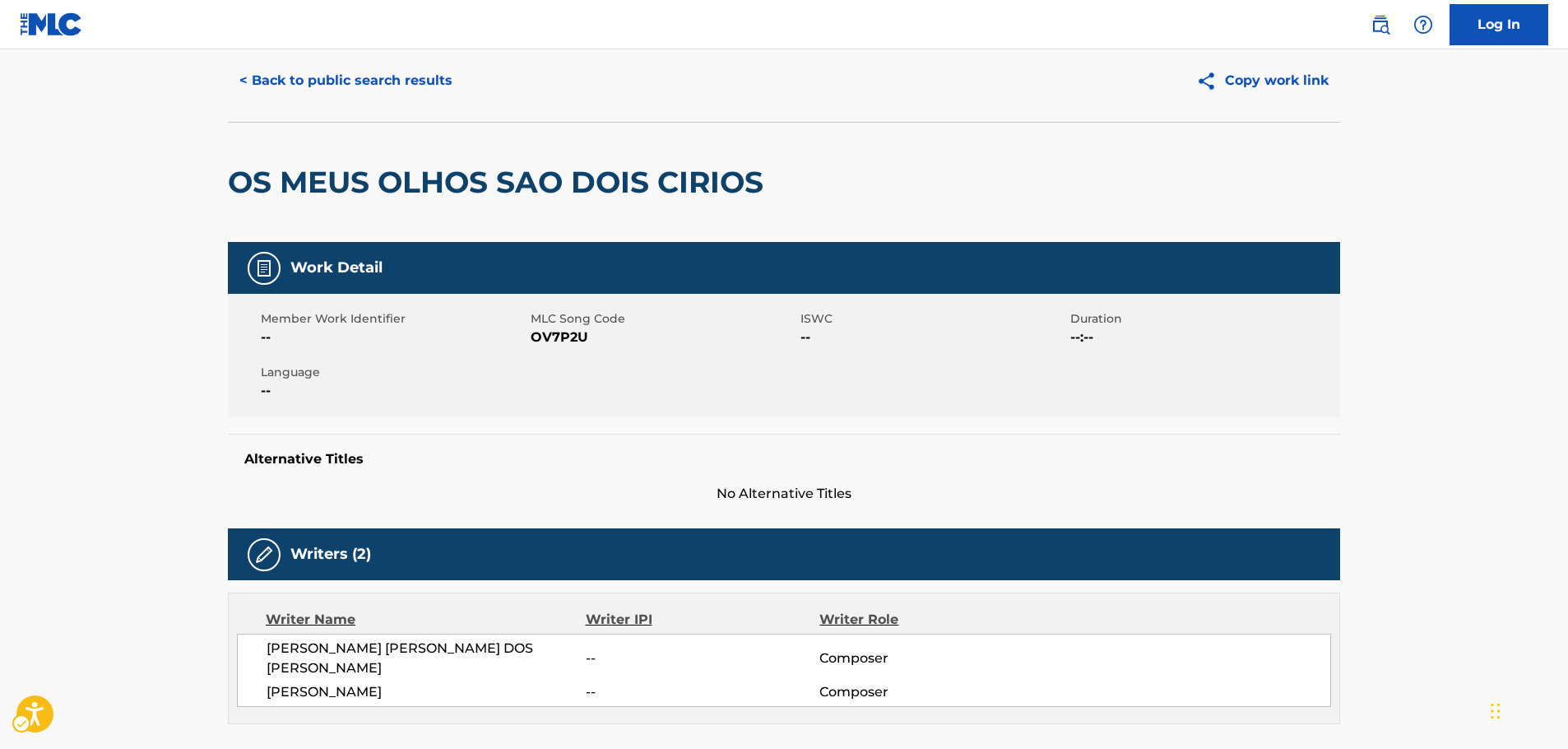
scroll to position [0, 0]
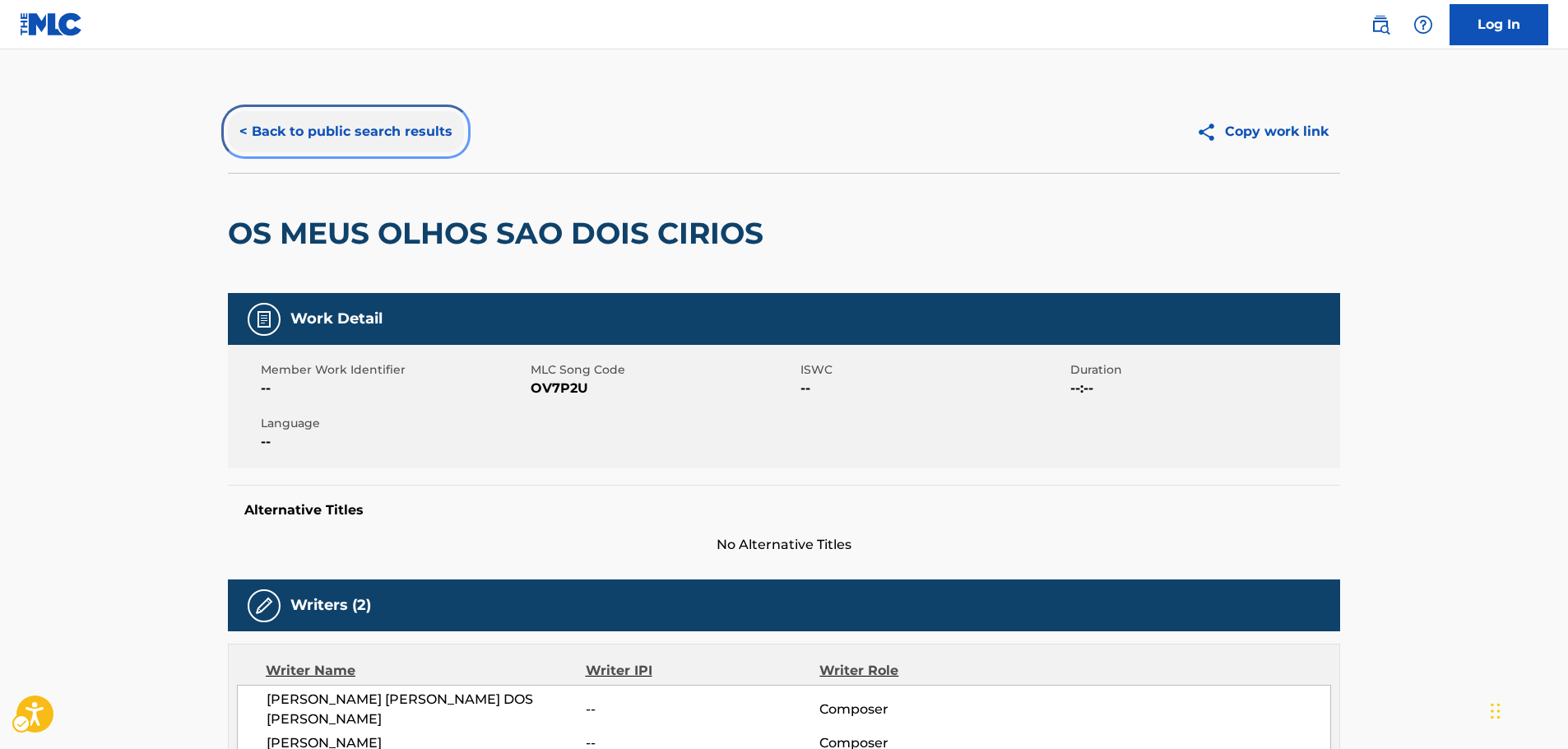
click at [431, 135] on button "< Back to public search results" at bounding box center [346, 132] width 237 height 41
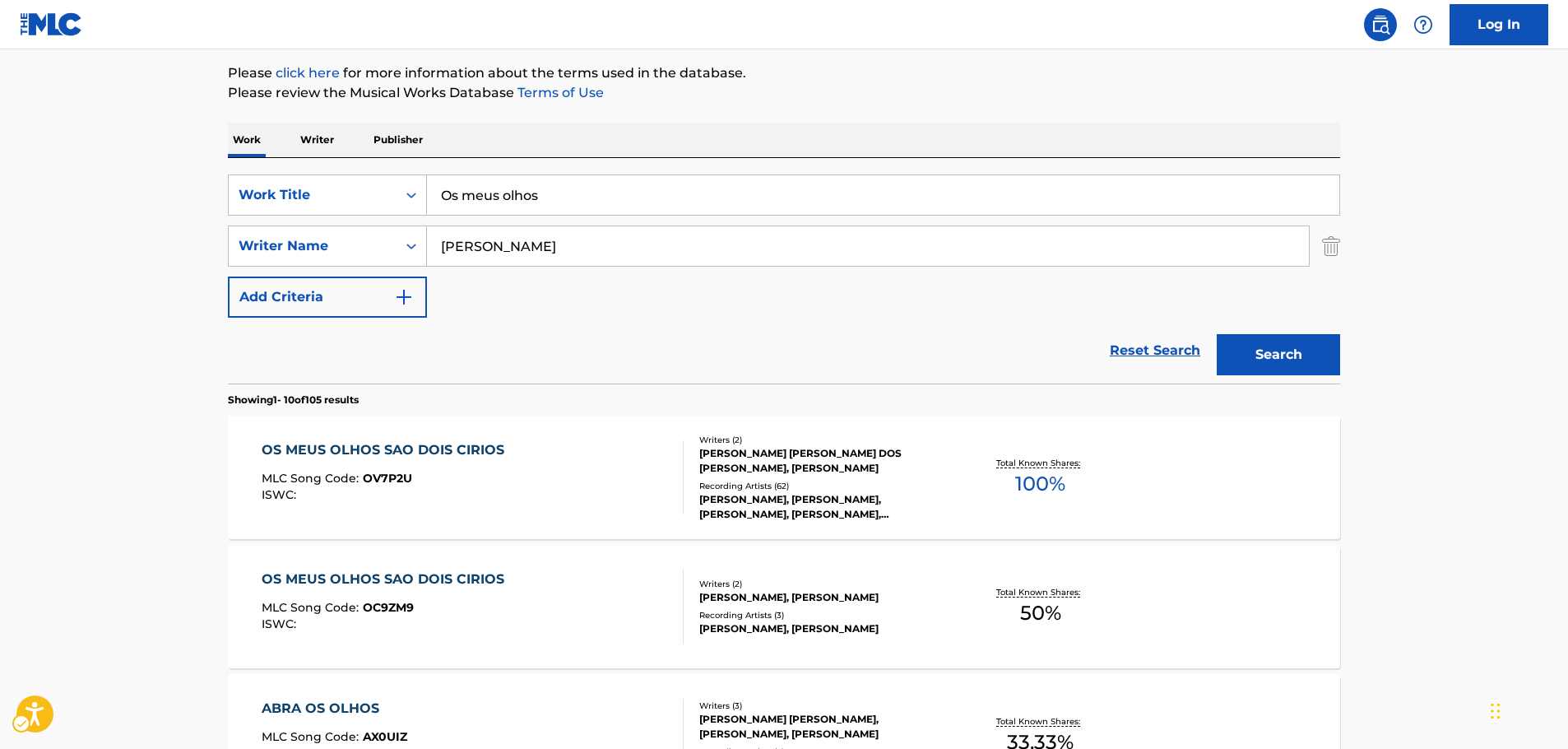
scroll to position [185, 0]
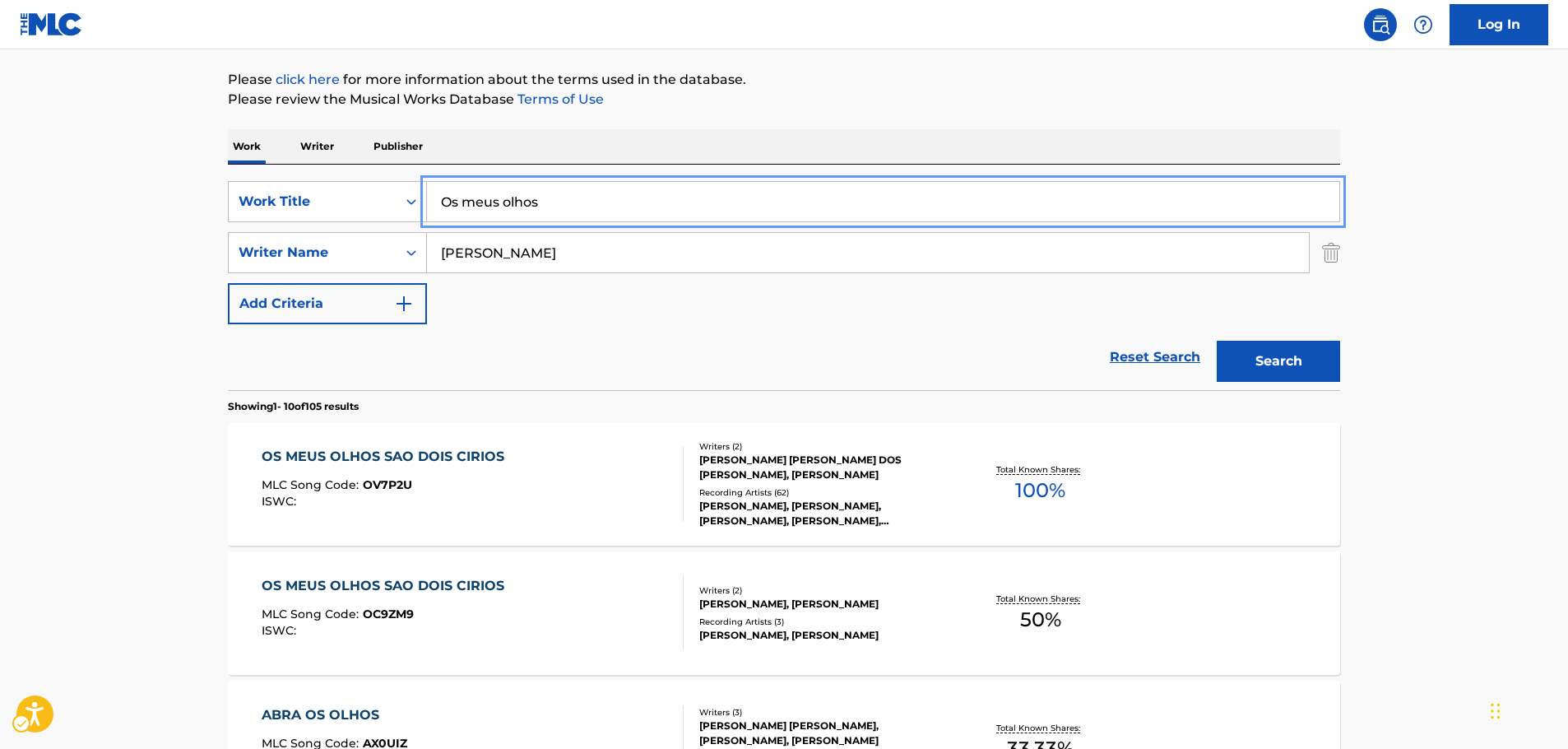
drag, startPoint x: 287, startPoint y: 191, endPoint x: 176, endPoint y: 177, distance: 111.9
paste input "Suck My Ass It Smell"
type input "Suck My Ass It Smells"
drag, startPoint x: 131, startPoint y: 170, endPoint x: 180, endPoint y: 181, distance: 50.2
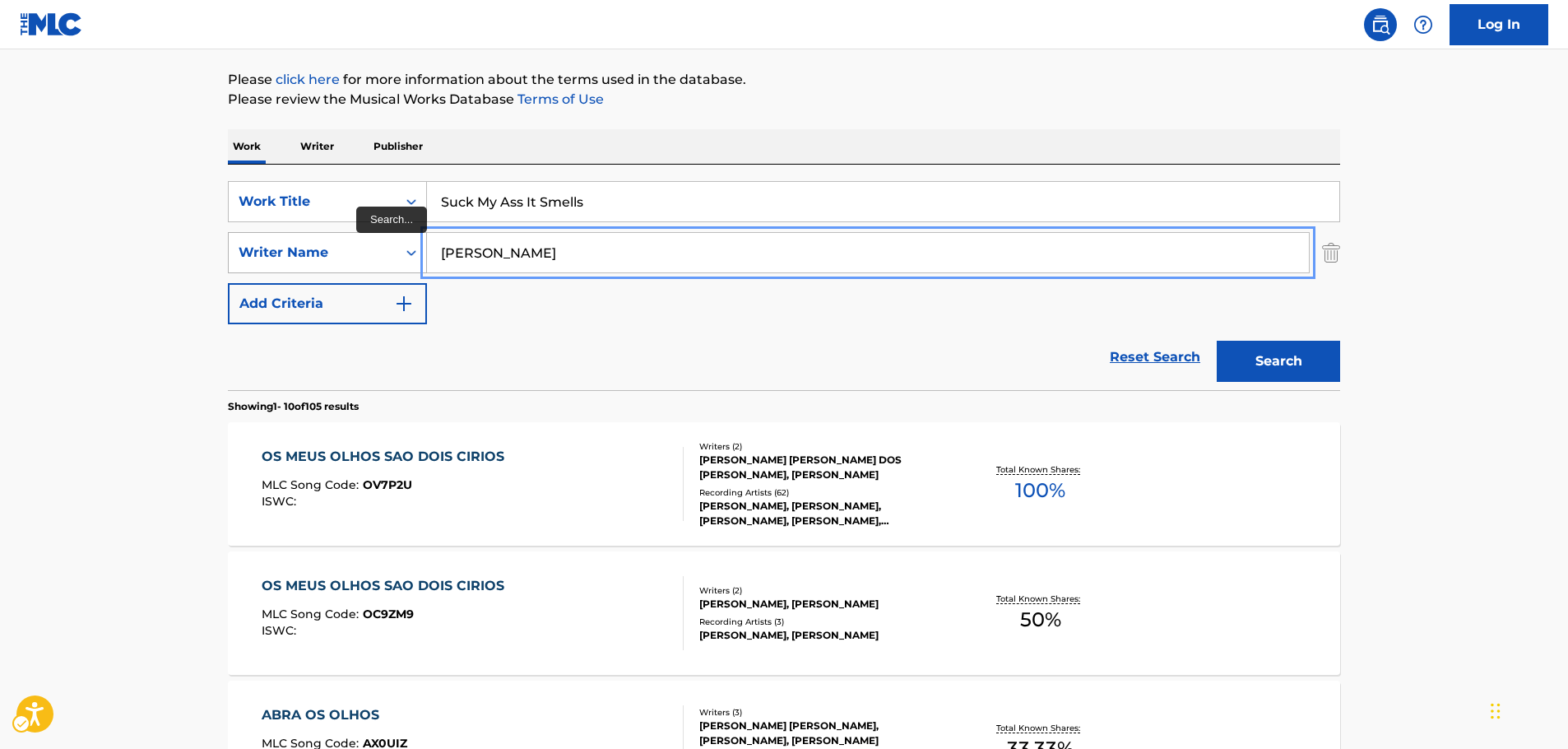
drag, startPoint x: 513, startPoint y: 252, endPoint x: 281, endPoint y: 243, distance: 232.2
click at [1216, 341] on button "Search" at bounding box center [1277, 362] width 123 height 41
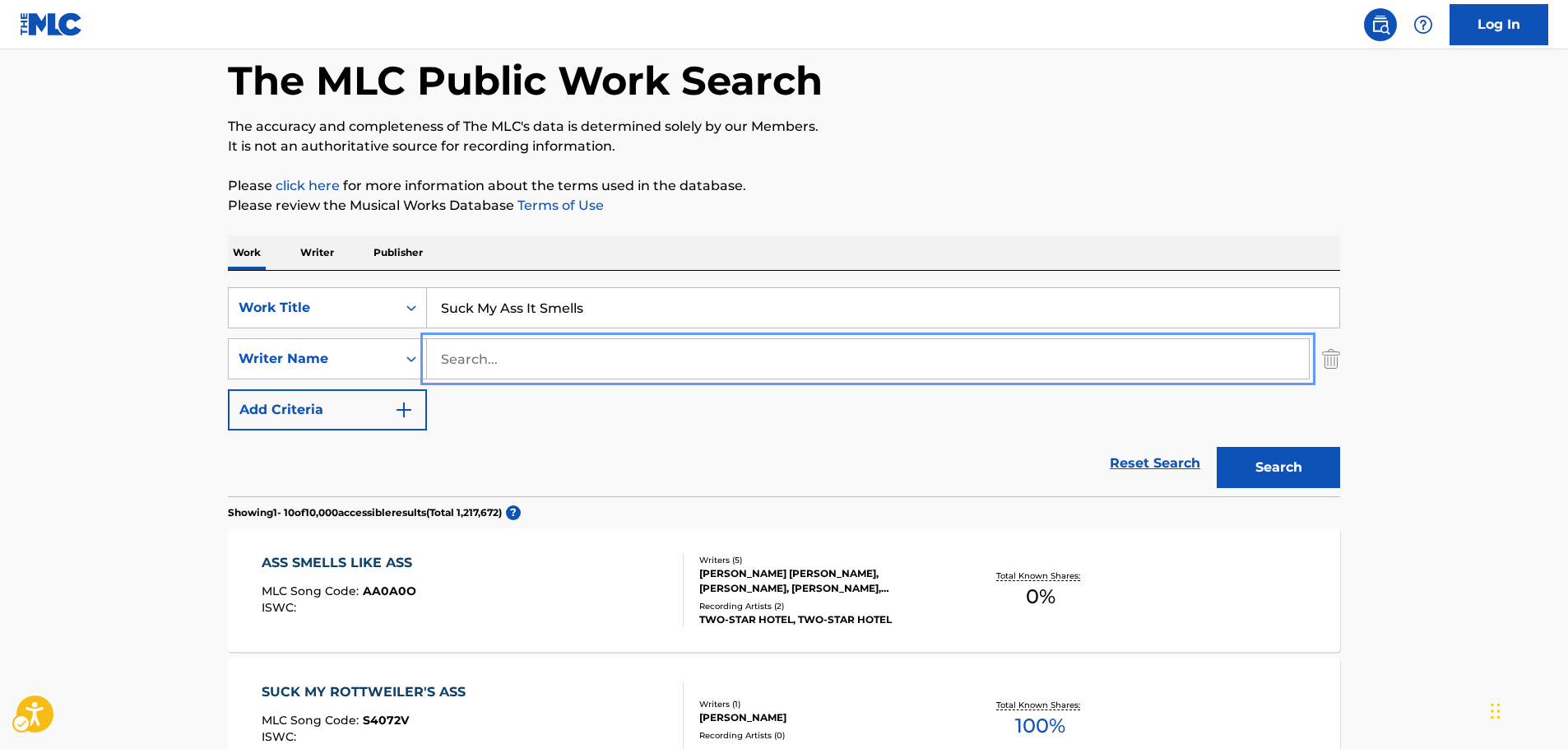
scroll to position [0, 0]
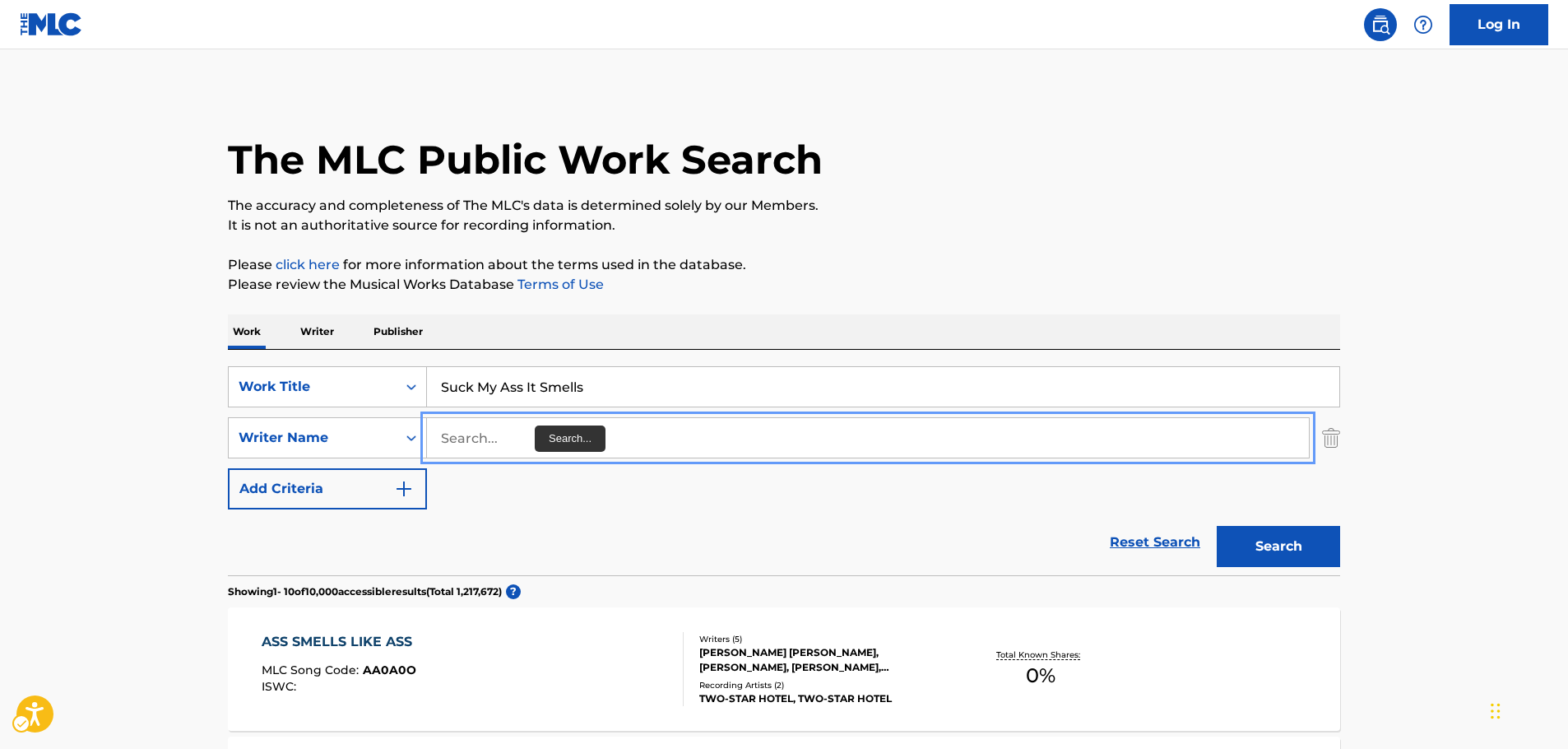
paste input "[PERSON_NAME]"
type input "[PERSON_NAME]"
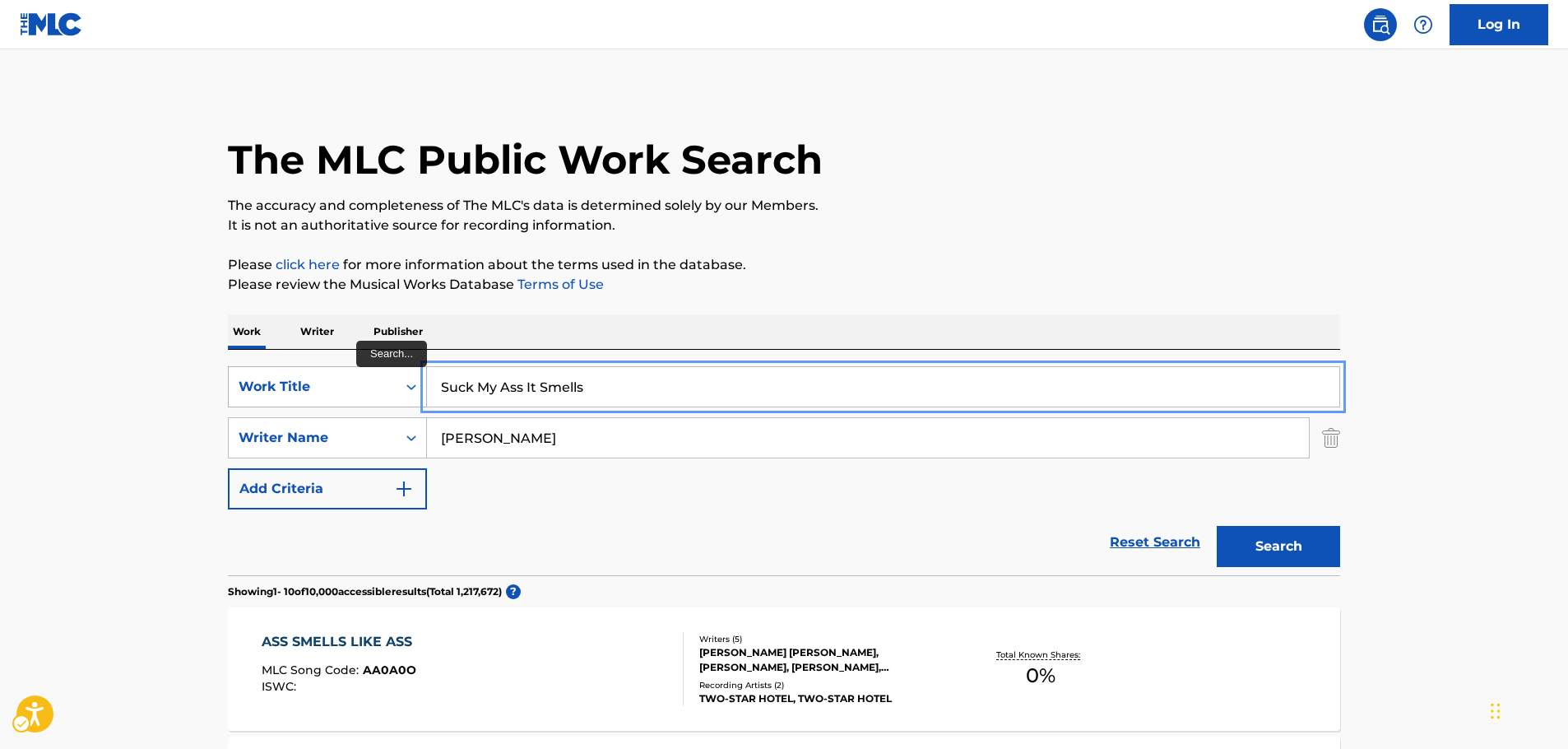
drag, startPoint x: 584, startPoint y: 385, endPoint x: 342, endPoint y: 394, distance: 242.2
click at [342, 394] on div "SearchWithCriteria73f72df0-78d4-404d-be90-36f8cabec043 Work Title Suck My Ass I…" at bounding box center [784, 386] width 1112 height 41
paste input "Mandanga Style"
type input "Mandanga Style"
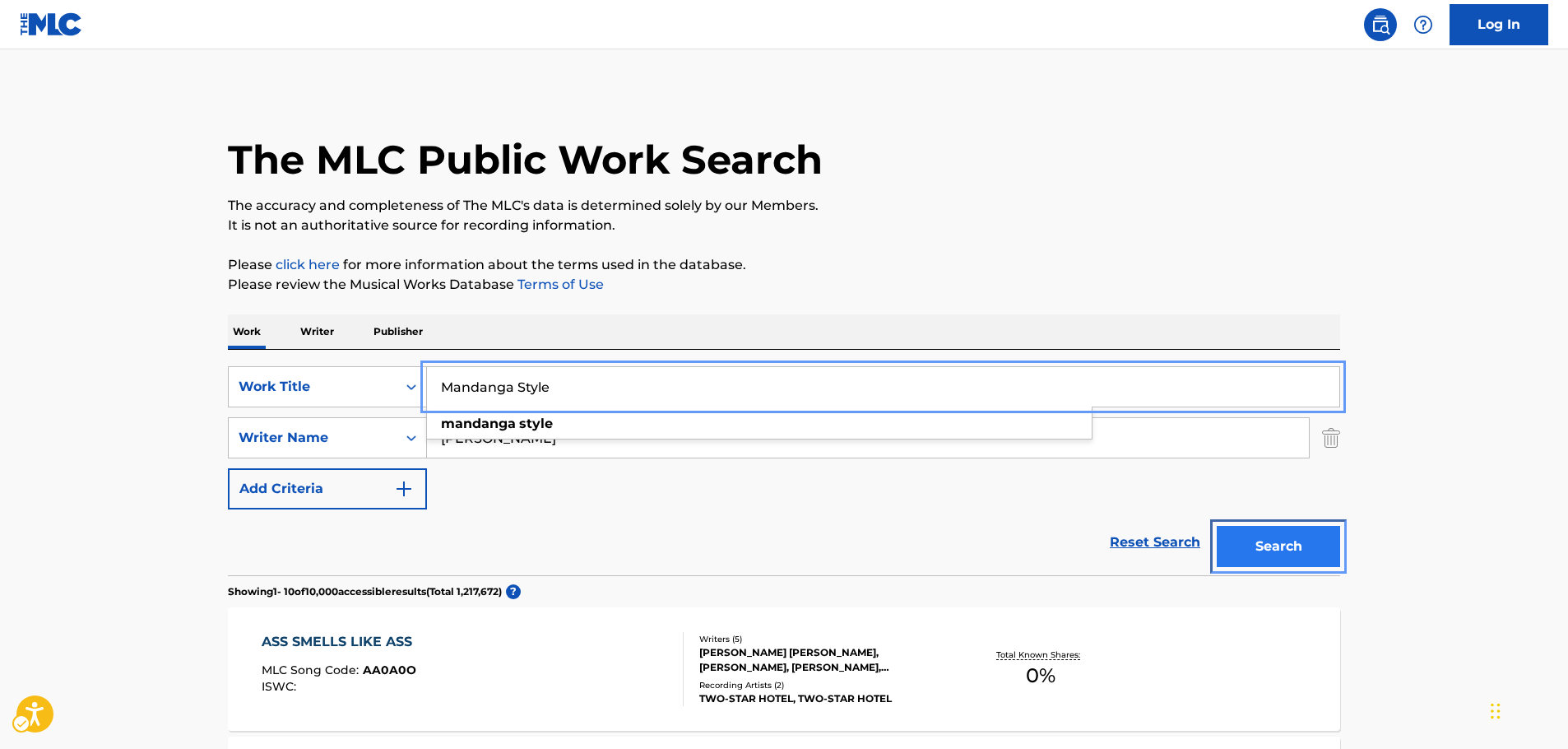
click at [1304, 534] on button "Search" at bounding box center [1277, 546] width 123 height 41
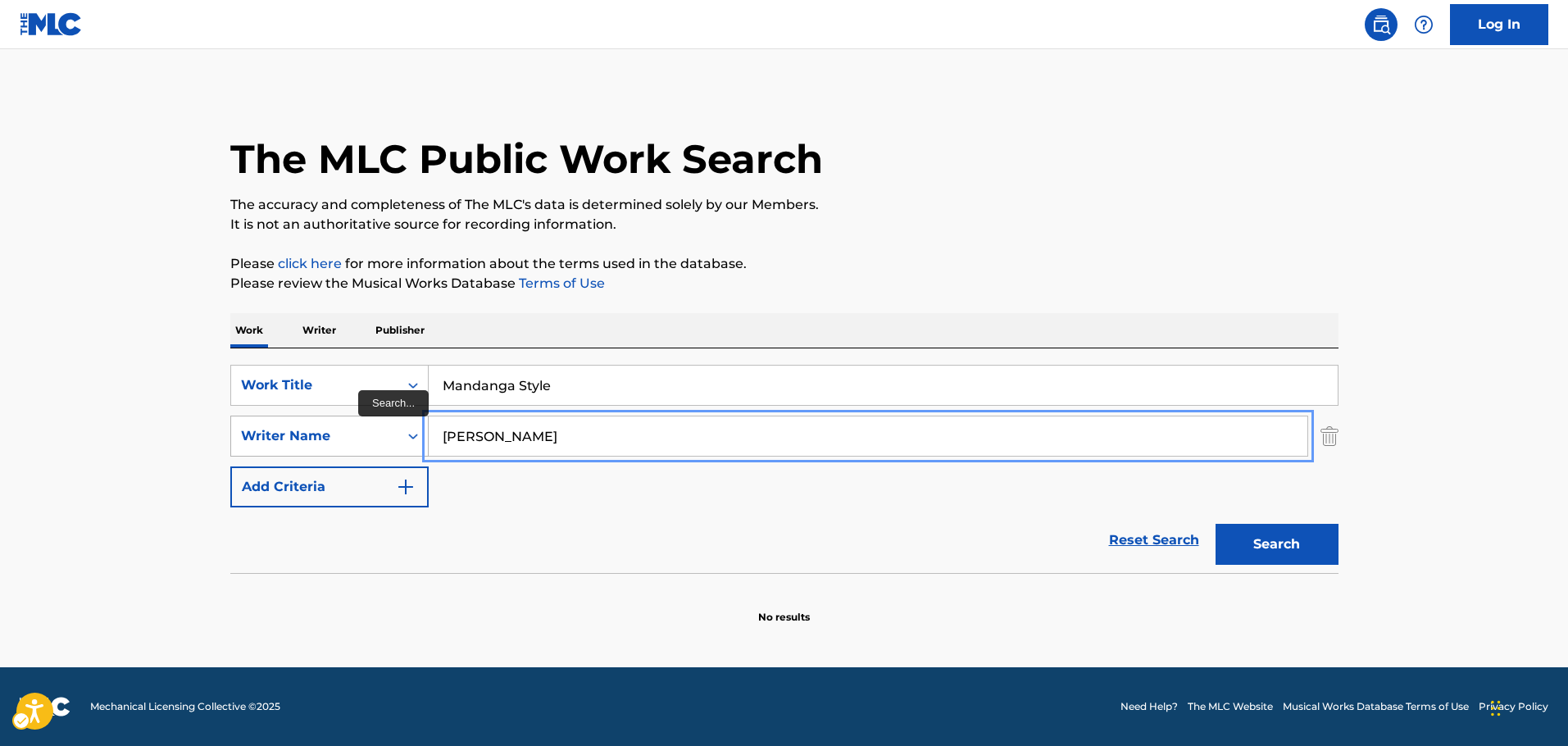
drag, startPoint x: 516, startPoint y: 434, endPoint x: 355, endPoint y: 439, distance: 161.1
click at [348, 438] on div "SearchWithCriteriace72e5ac-3324-48d0-b36d-77296cd1fd6b Writer Name [PERSON_NAME]" at bounding box center [784, 436] width 1108 height 41
paste input "Chiapella"
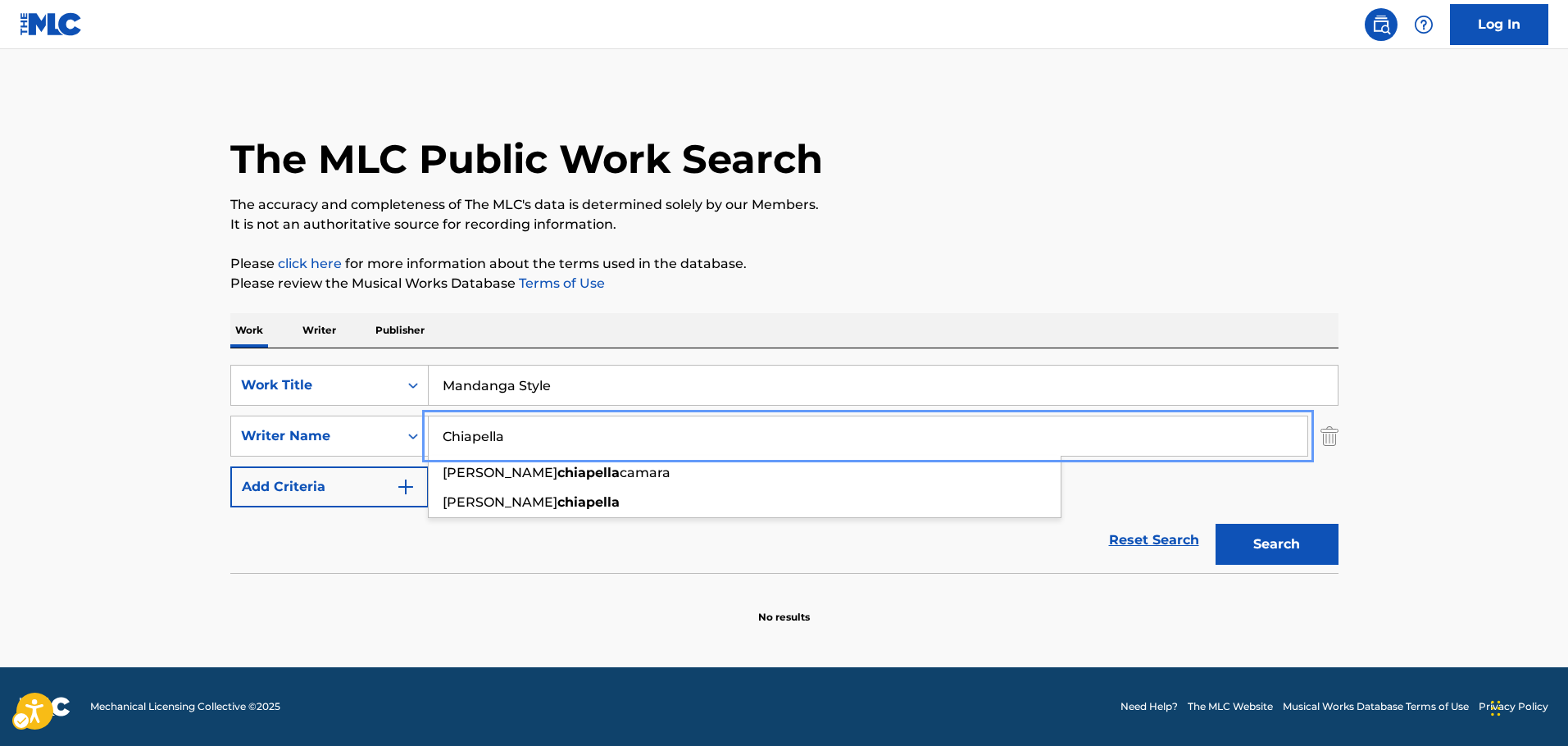
type input "Chiapella"
click at [1267, 537] on button "Search" at bounding box center [1276, 544] width 123 height 41
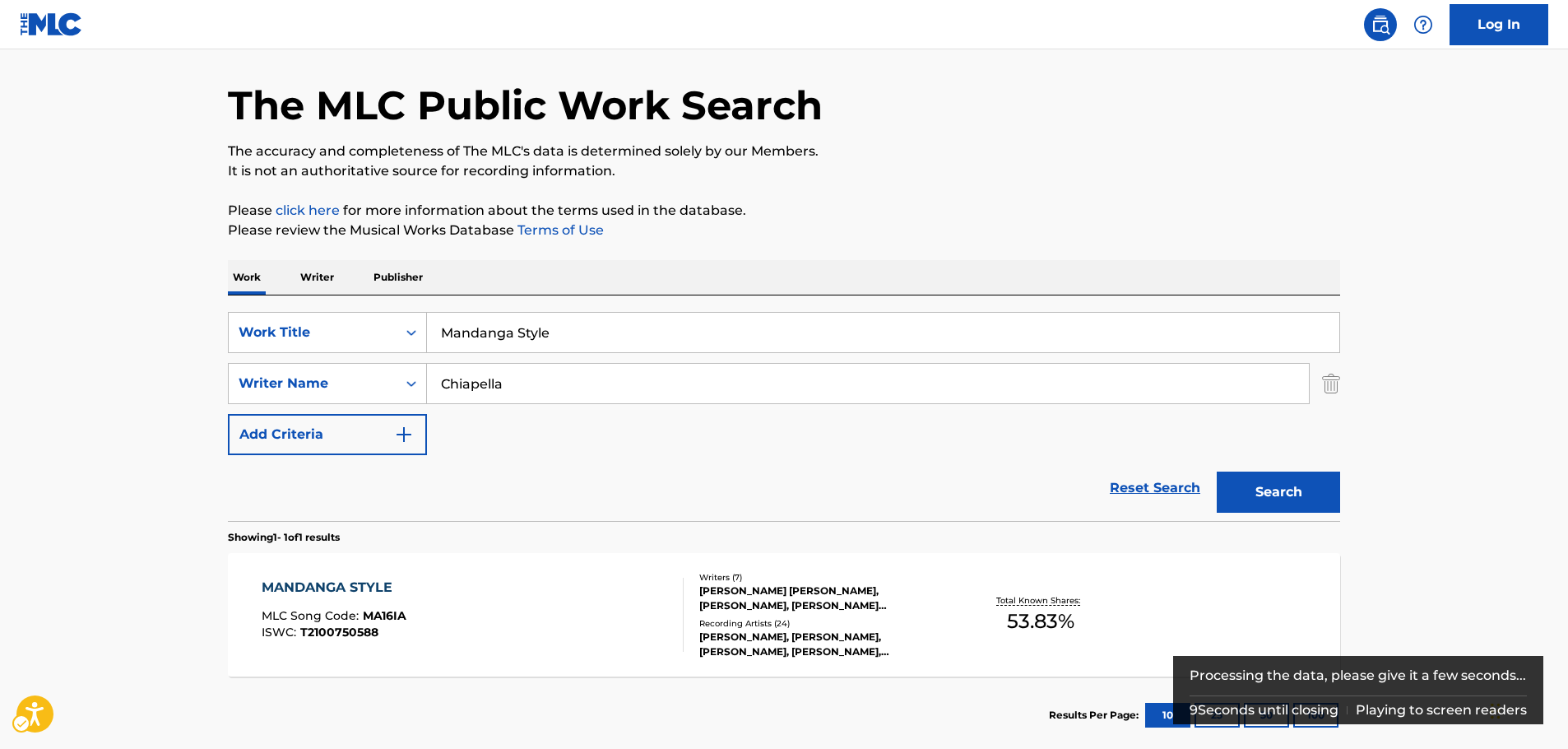
scroll to position [82, 0]
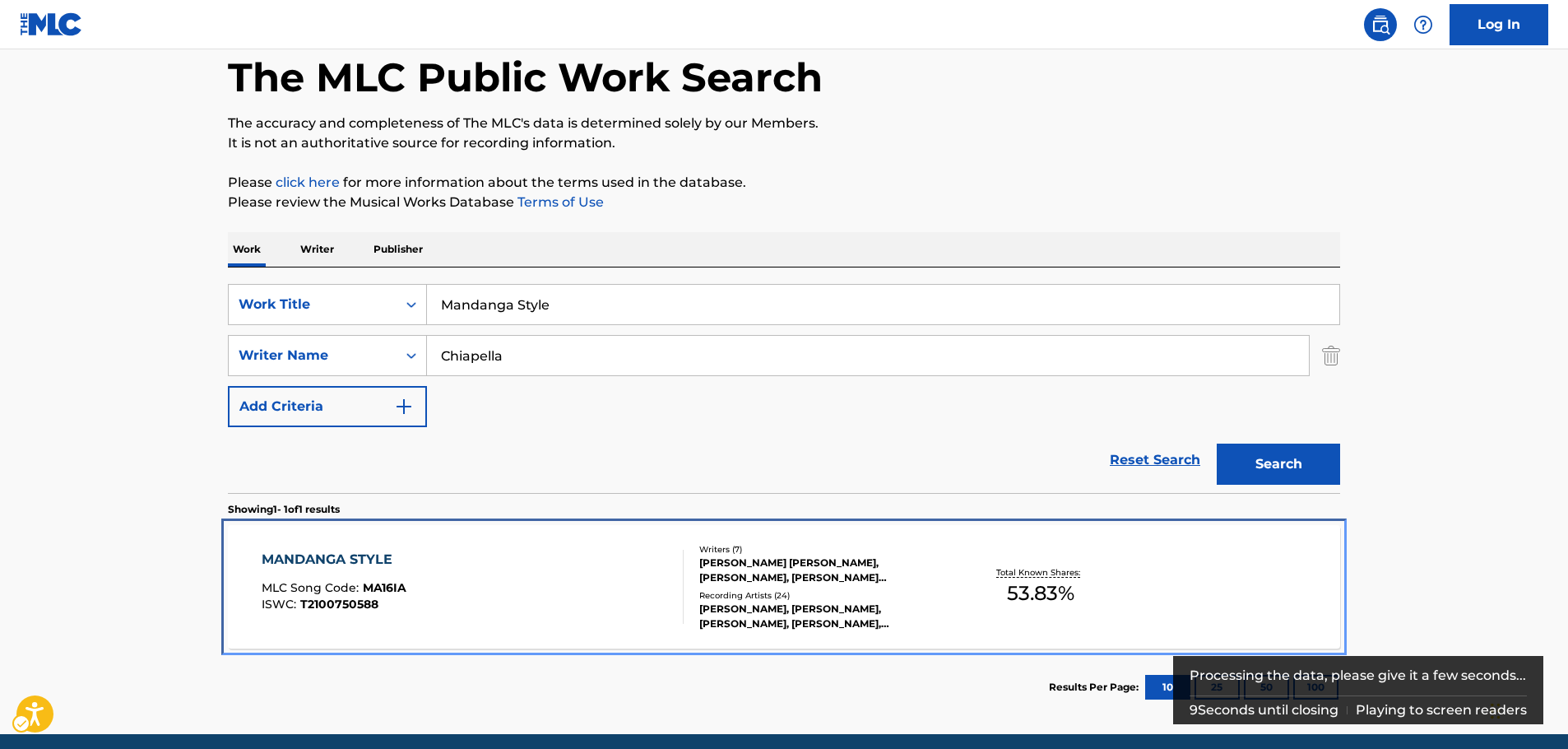
drag, startPoint x: 464, startPoint y: 592, endPoint x: 418, endPoint y: 33, distance: 560.9
click at [464, 592] on div "MANDANGA STYLE MLC Song Code : MA16IA ISWC : T2100750588" at bounding box center [472, 586] width 423 height 74
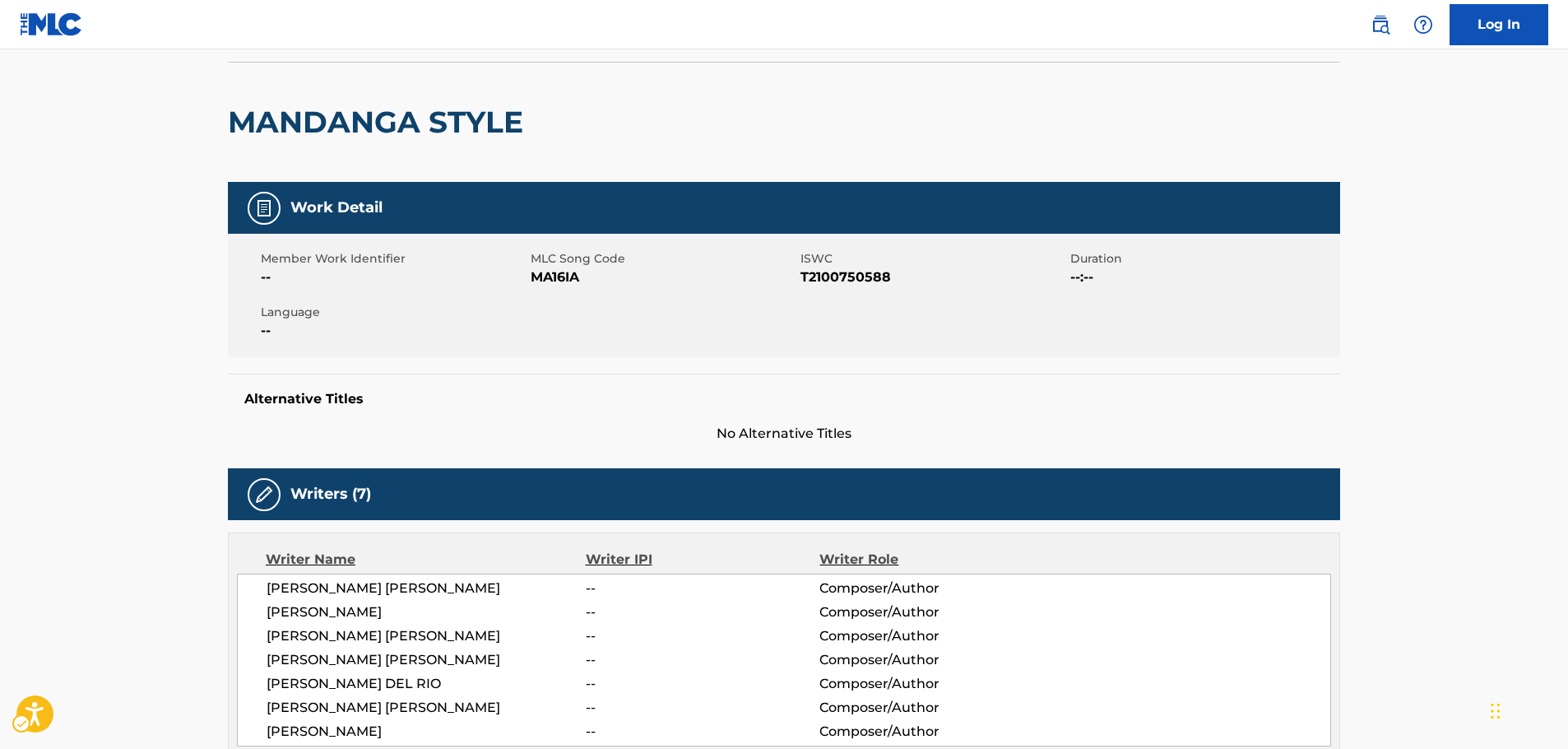
scroll to position [82, 0]
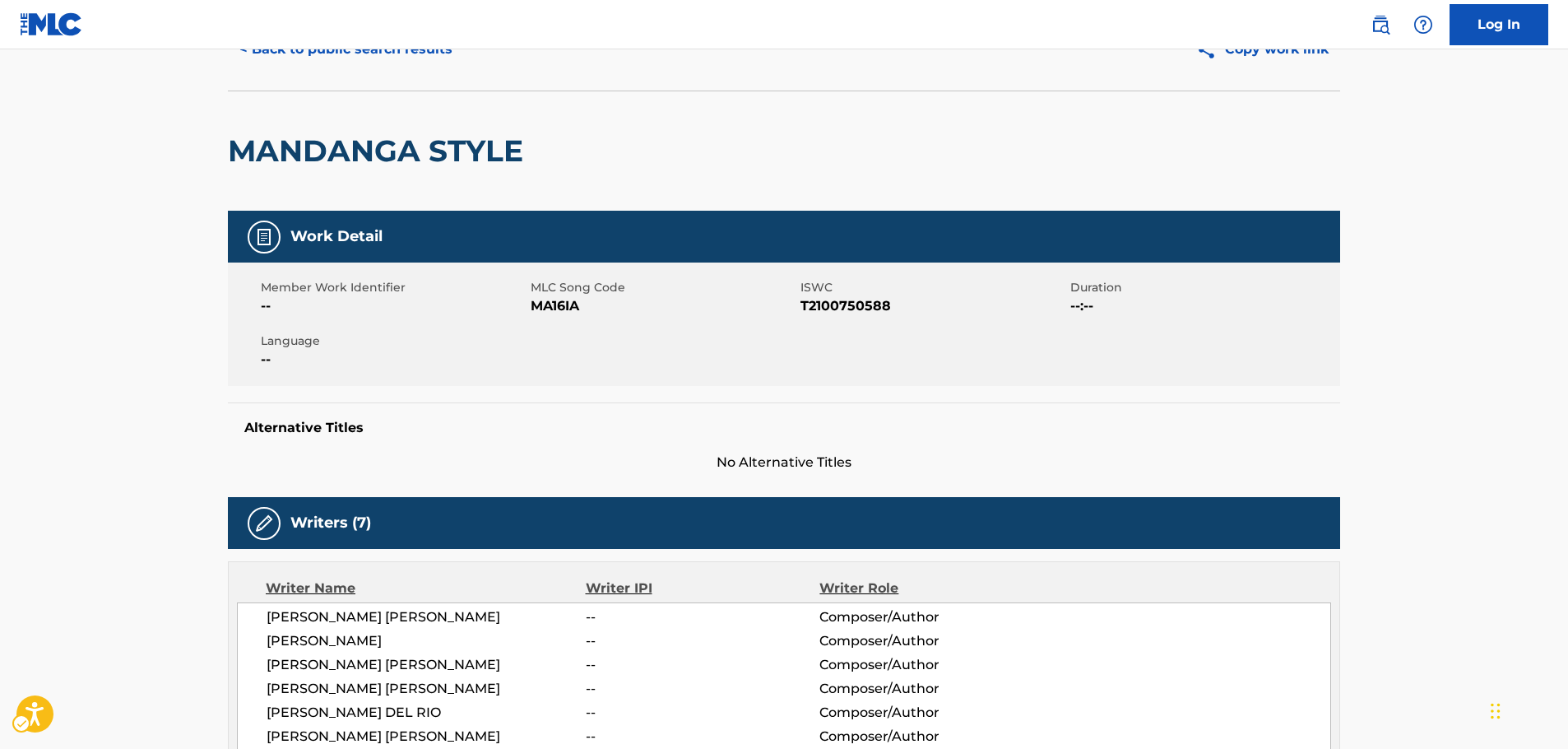
click at [555, 309] on span "MLC Song Code - MA16IA" at bounding box center [663, 306] width 266 height 20
click at [850, 308] on span "ISWC - T2100750588" at bounding box center [933, 306] width 266 height 20
click at [849, 307] on span "ISWC - T2100750588" at bounding box center [933, 306] width 266 height 20
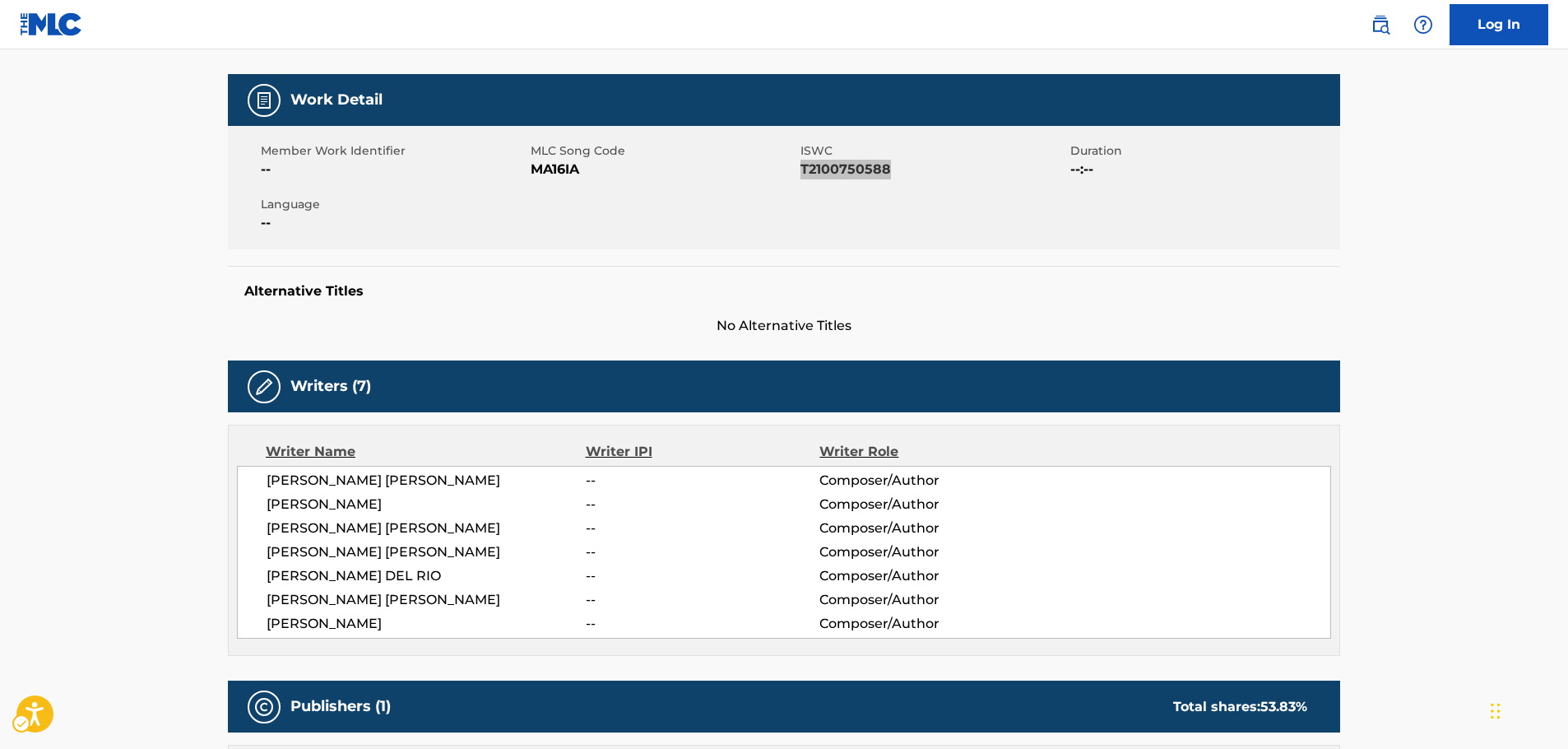
scroll to position [494, 0]
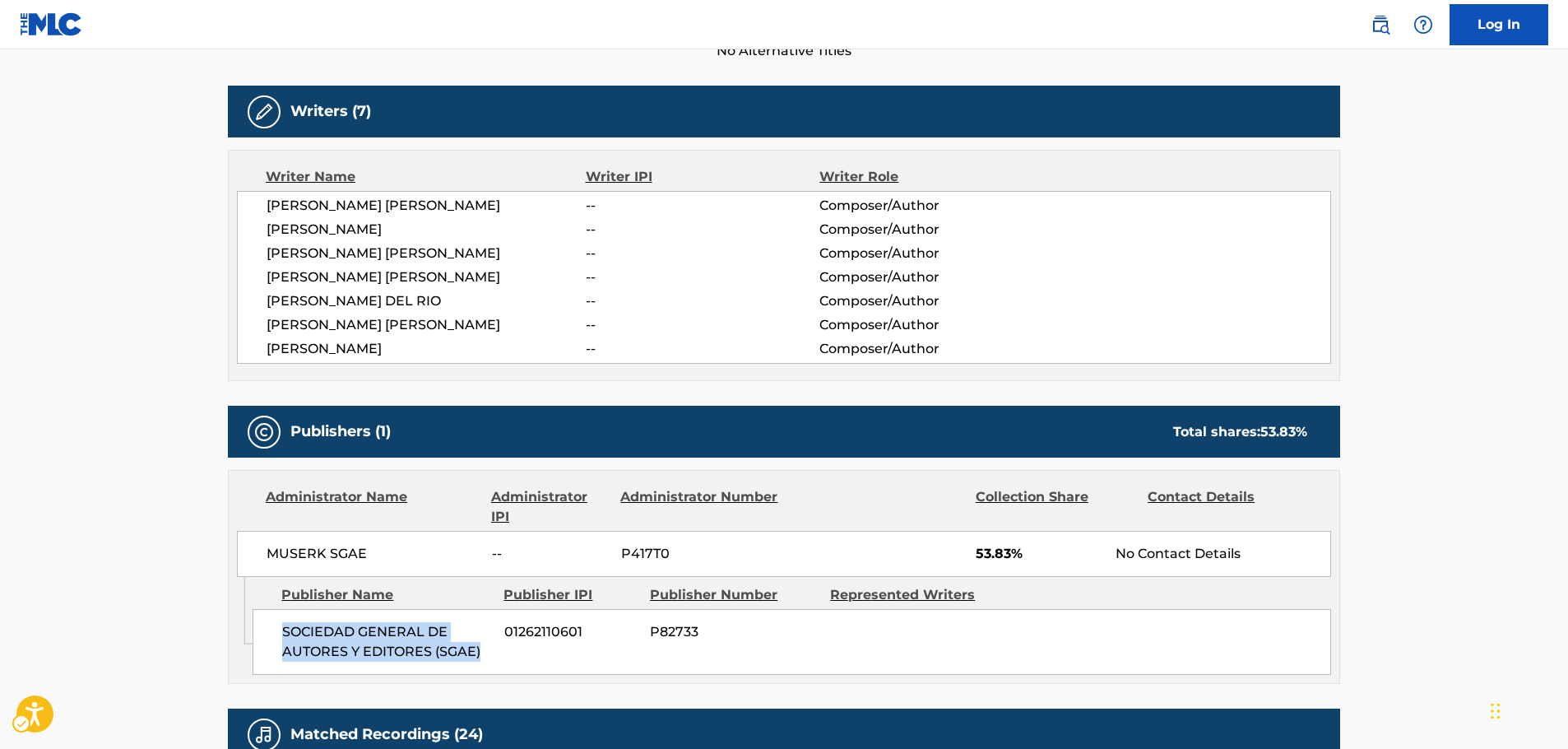
drag, startPoint x: 483, startPoint y: 660, endPoint x: 278, endPoint y: 636, distance: 206.4
click at [278, 637] on div "SOCIEDAD GENERAL DE AUTORES Y EDITORES (SGAE) 01262110601 P82733" at bounding box center [791, 642] width 1078 height 66
drag, startPoint x: 417, startPoint y: 549, endPoint x: 268, endPoint y: 519, distance: 152.0
click at [253, 550] on div "MUSERK SGAE -- P417T0 53.83% No Contact Details" at bounding box center [784, 553] width 1094 height 46
drag, startPoint x: 488, startPoint y: 346, endPoint x: 250, endPoint y: 217, distance: 270.7
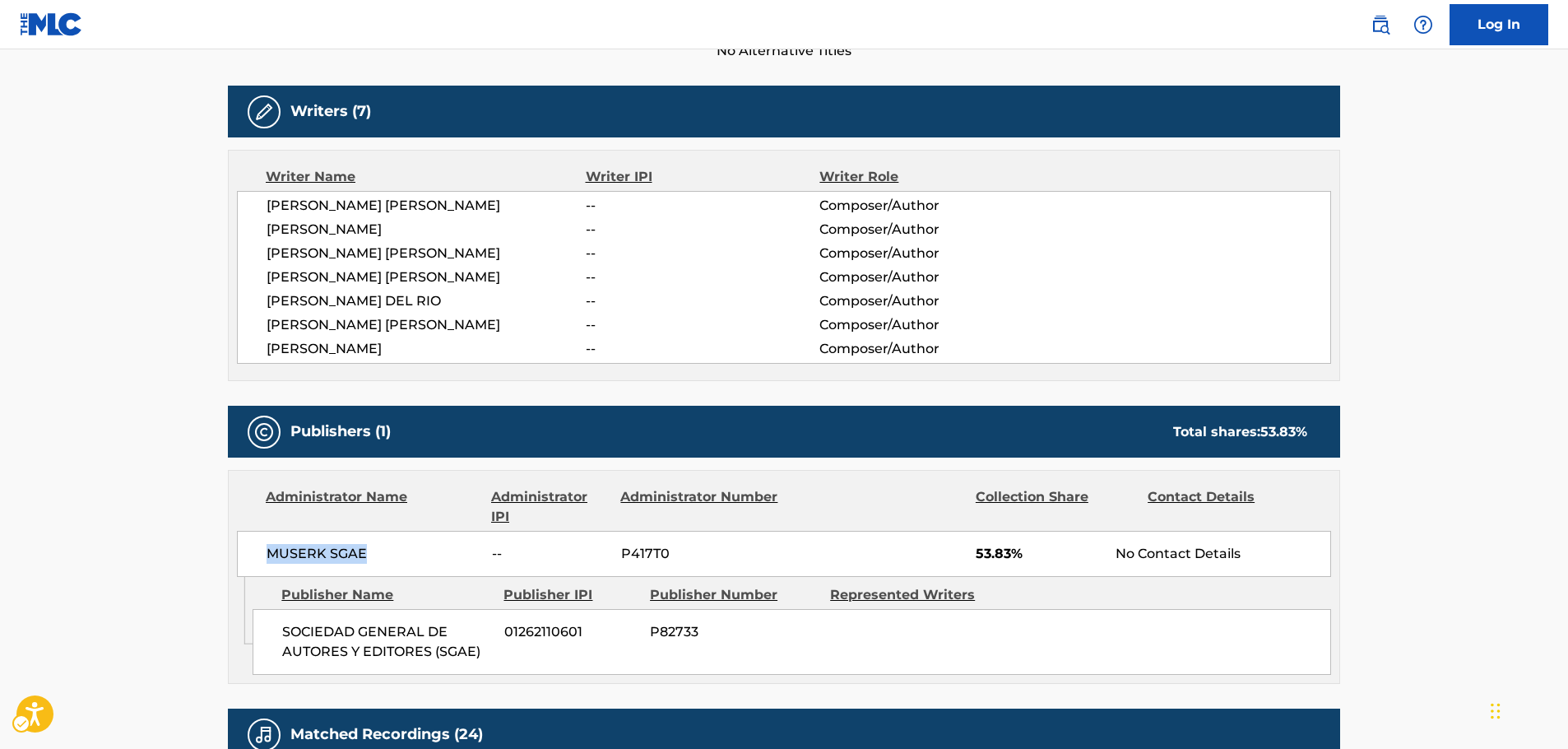
click at [250, 217] on div "[PERSON_NAME] [PERSON_NAME] -- Composer/Author [PERSON_NAME] -- Composer/Author…" at bounding box center [784, 277] width 1094 height 172
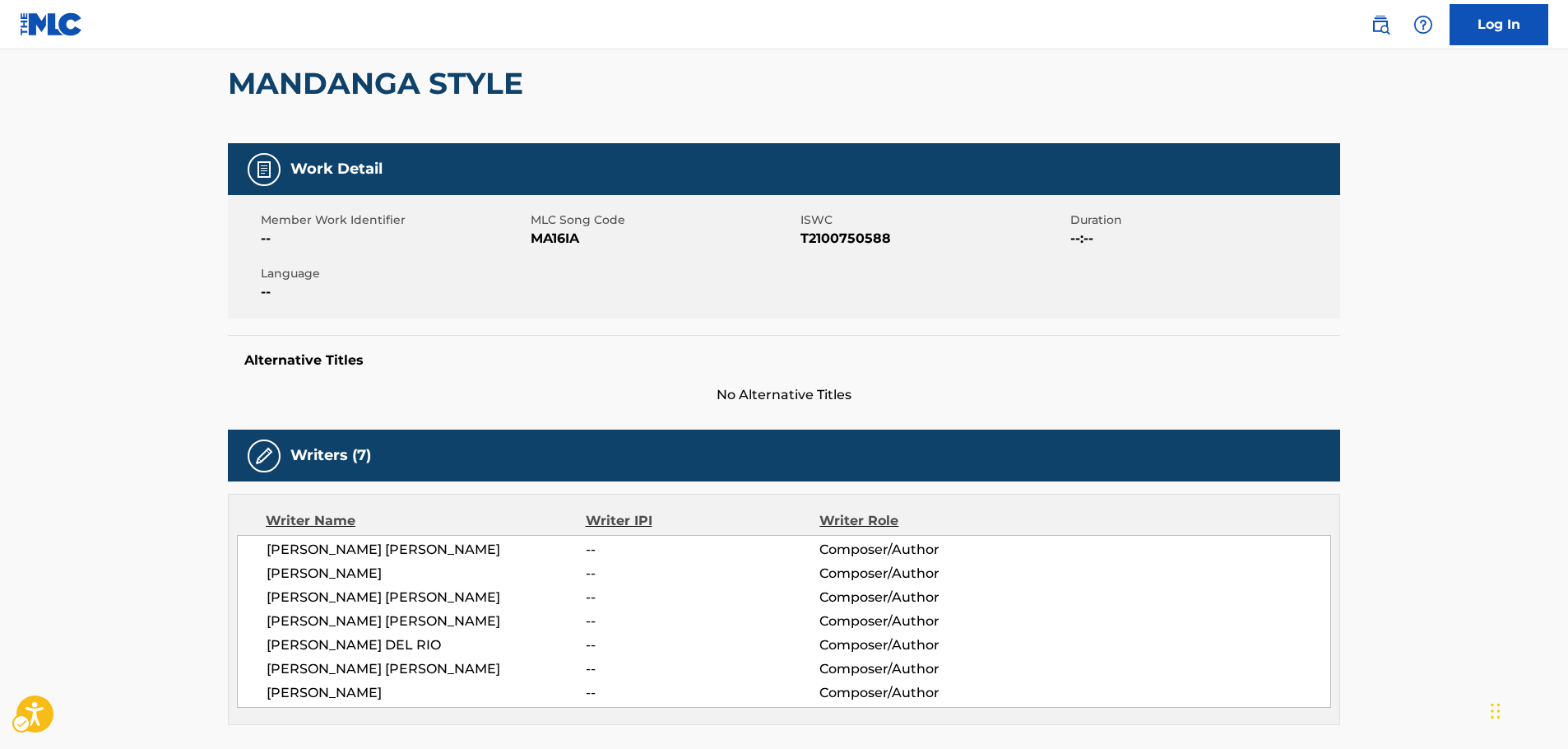
scroll to position [0, 0]
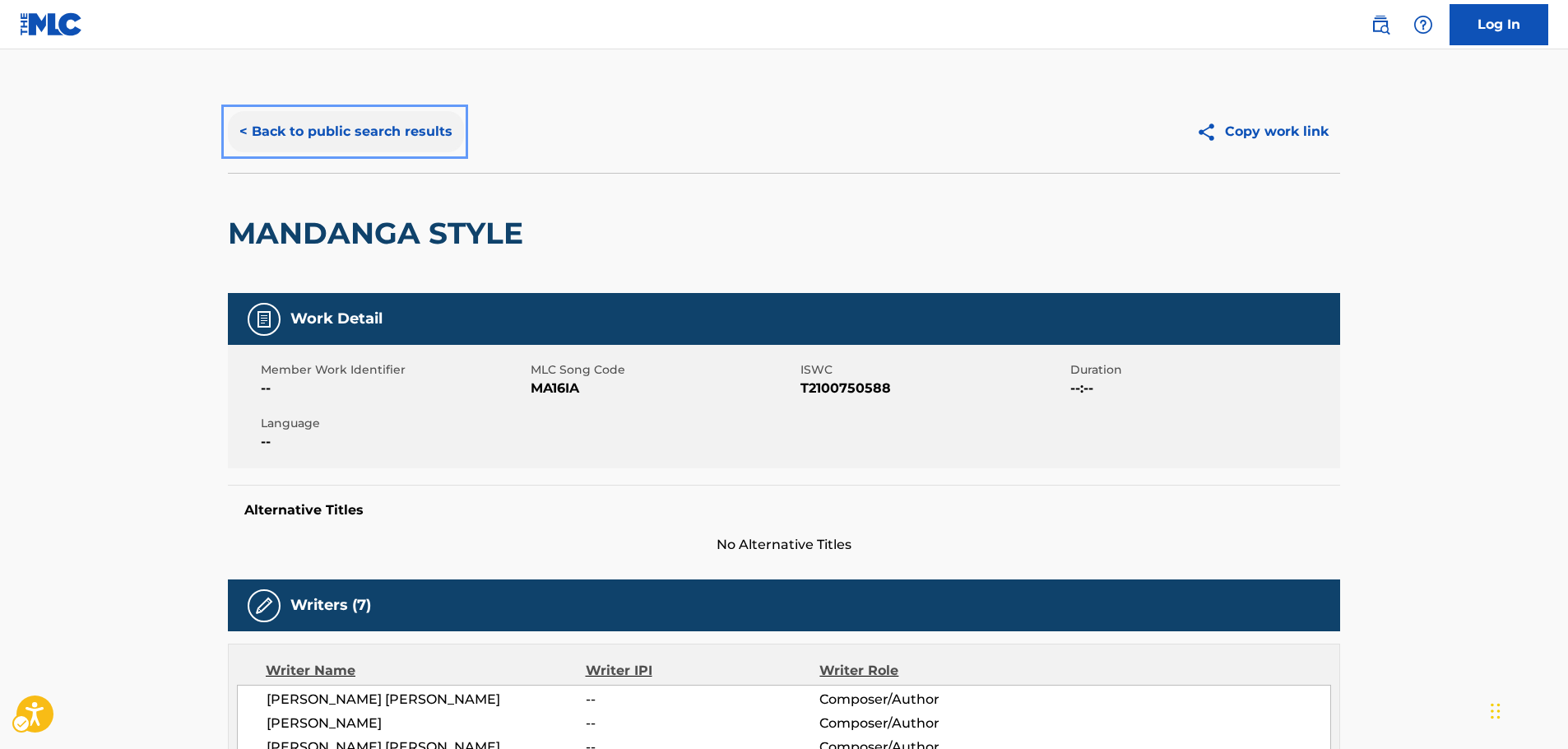
click at [364, 132] on button "< Back to public search results" at bounding box center [346, 132] width 237 height 41
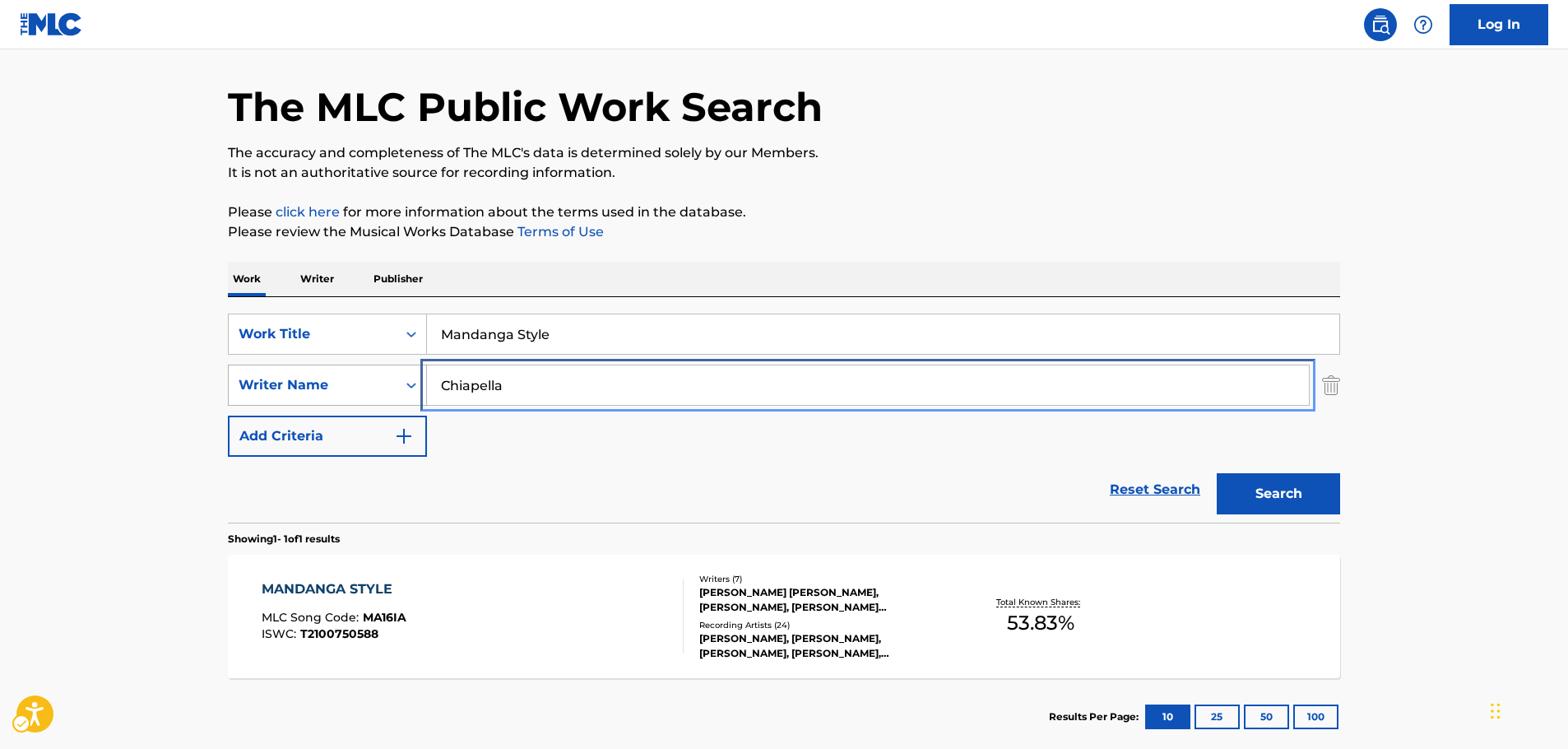
drag, startPoint x: 530, startPoint y: 389, endPoint x: 247, endPoint y: 388, distance: 283.0
paste input "[PERSON_NAME]"
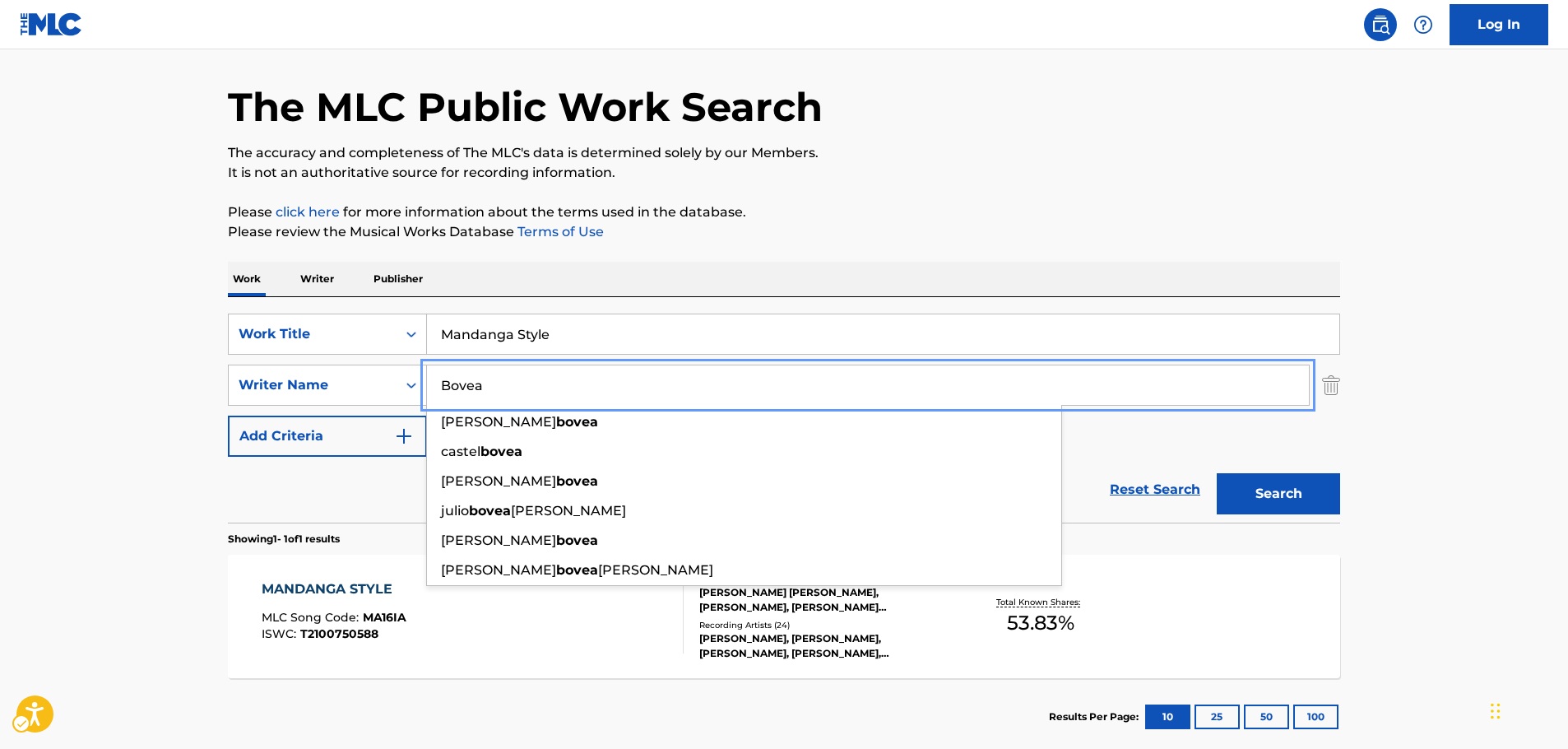
type input "Bovea"
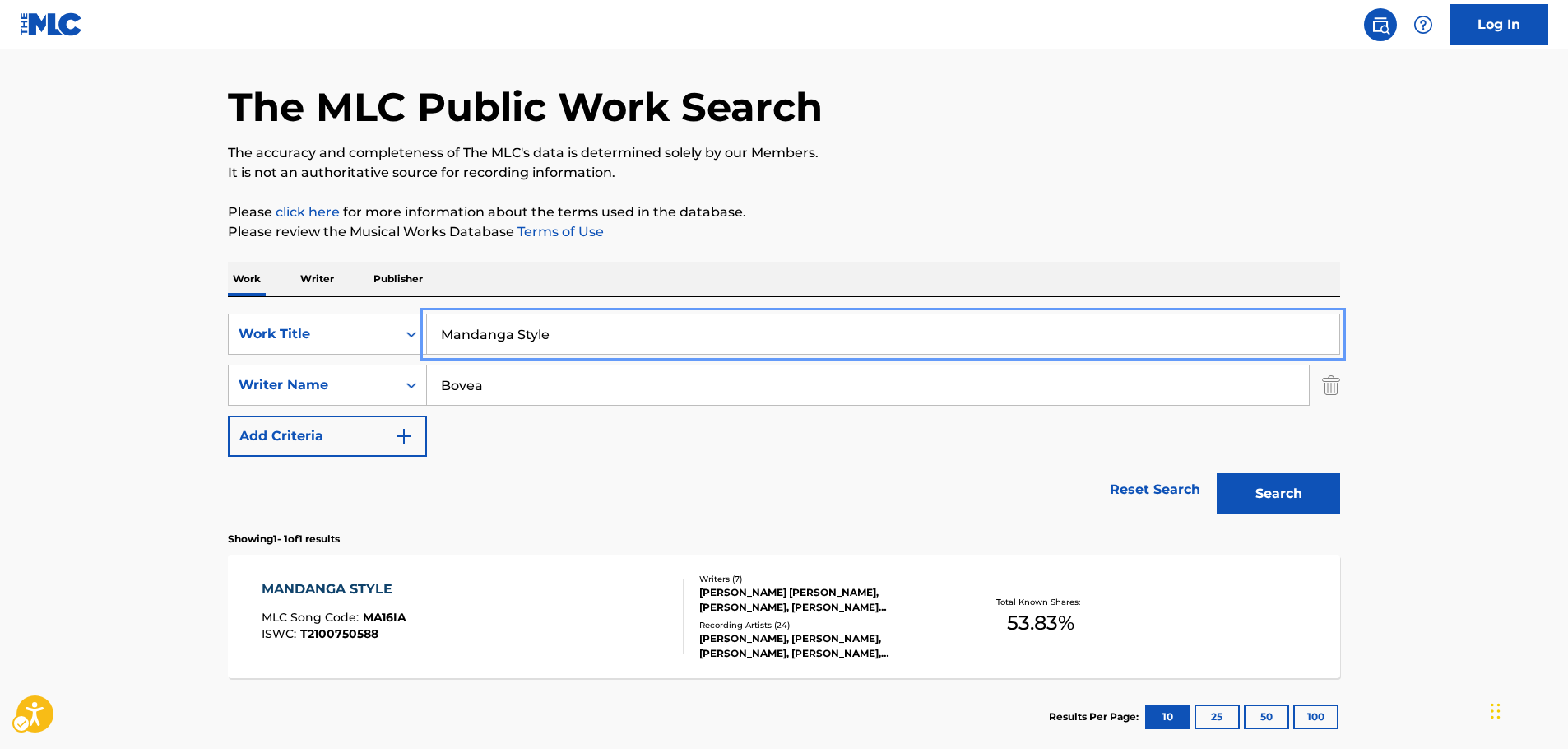
paste input "La mujer celosa"
type input "La mujer celosa"
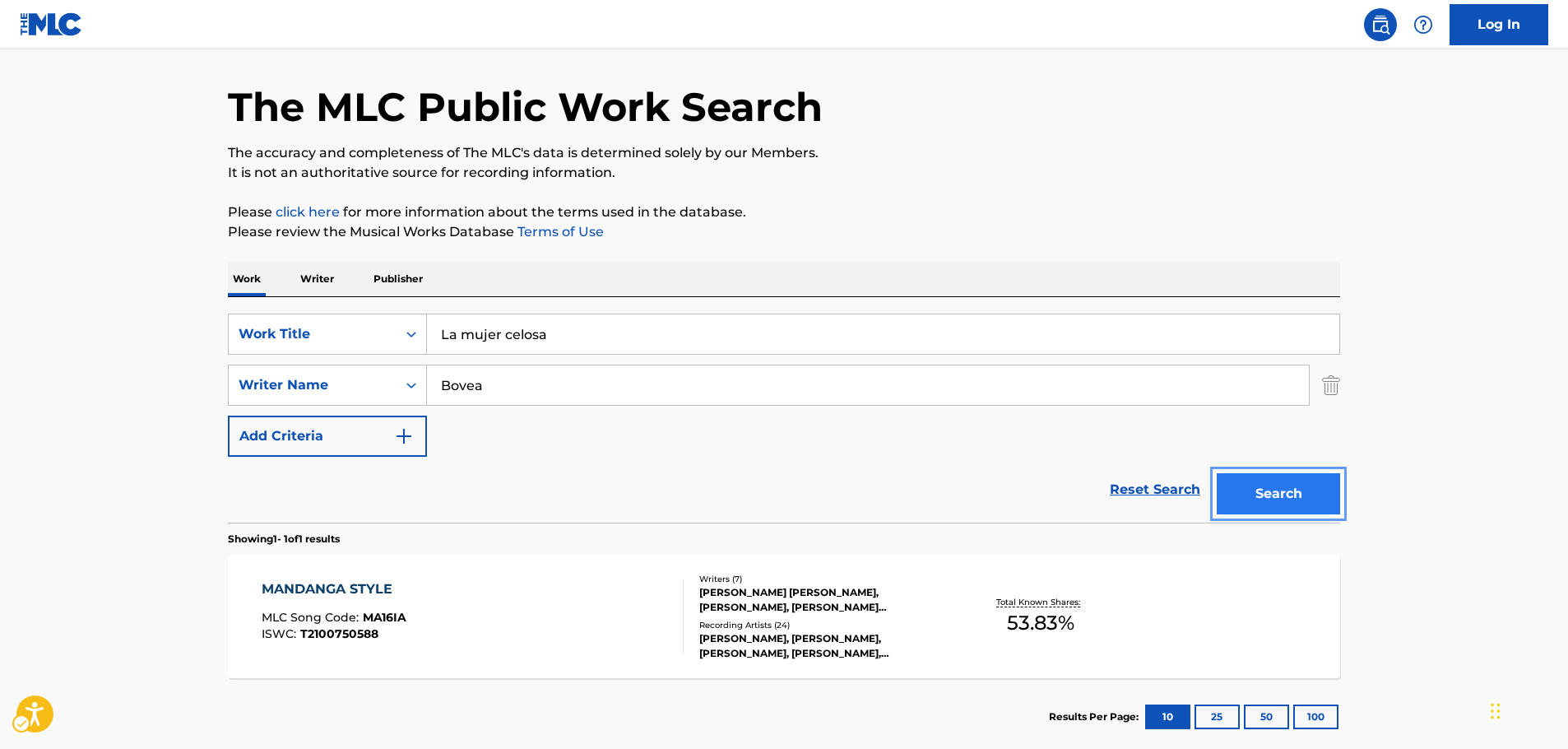
click at [1272, 500] on button "Search" at bounding box center [1277, 494] width 123 height 41
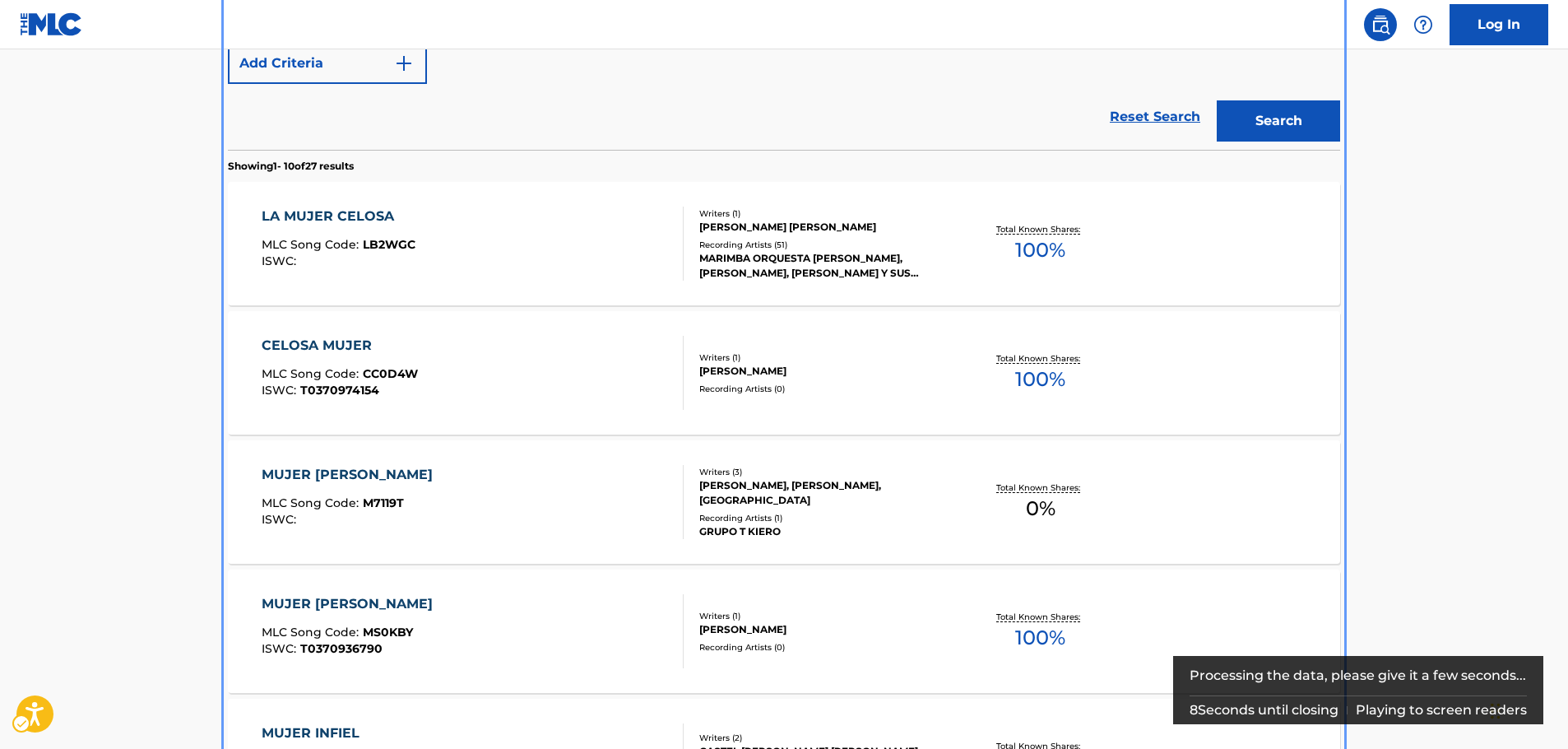
scroll to position [430, 0]
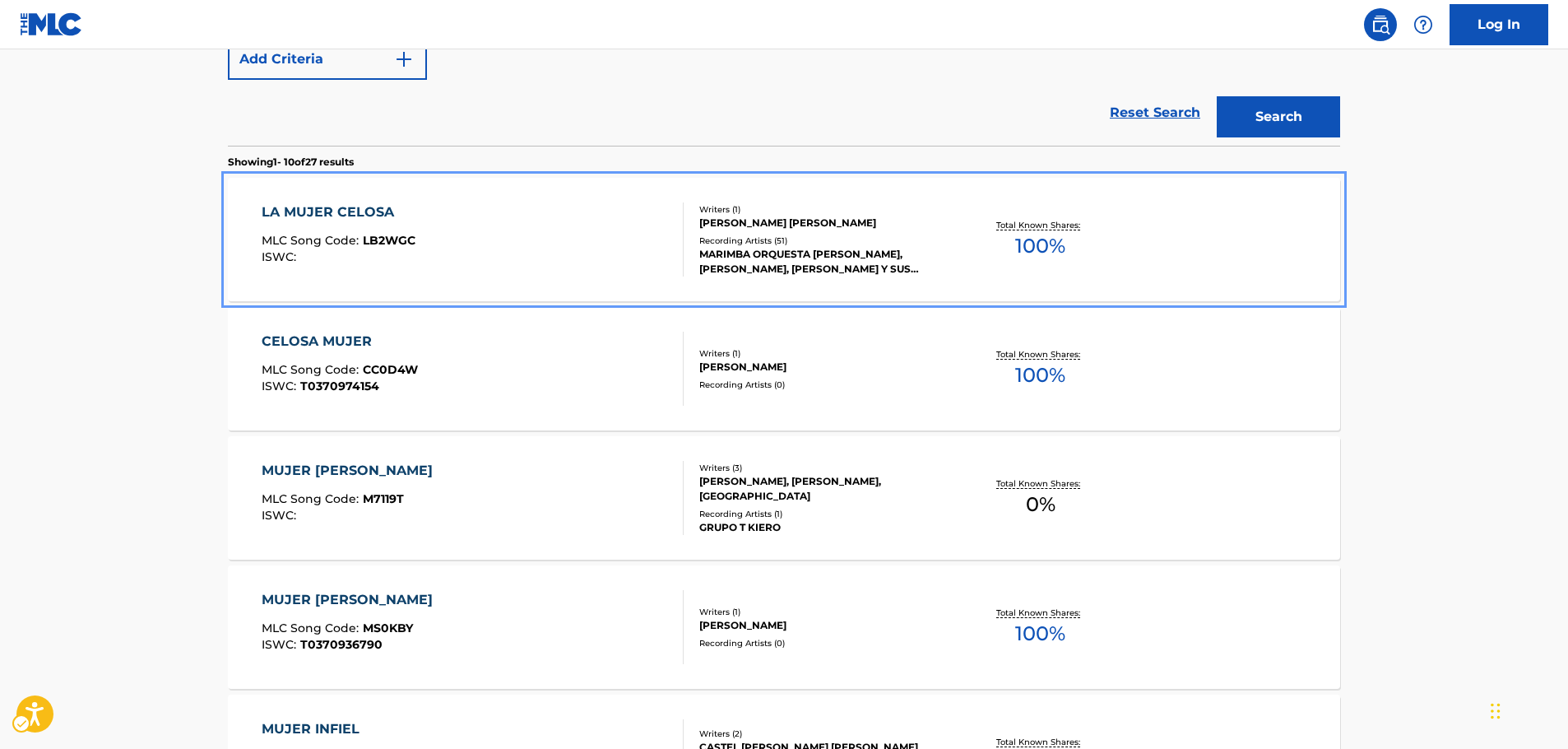
click at [490, 234] on div "LA MUJER CELOSA MLC Song Code : LB2WGC ISWC :" at bounding box center [472, 238] width 423 height 74
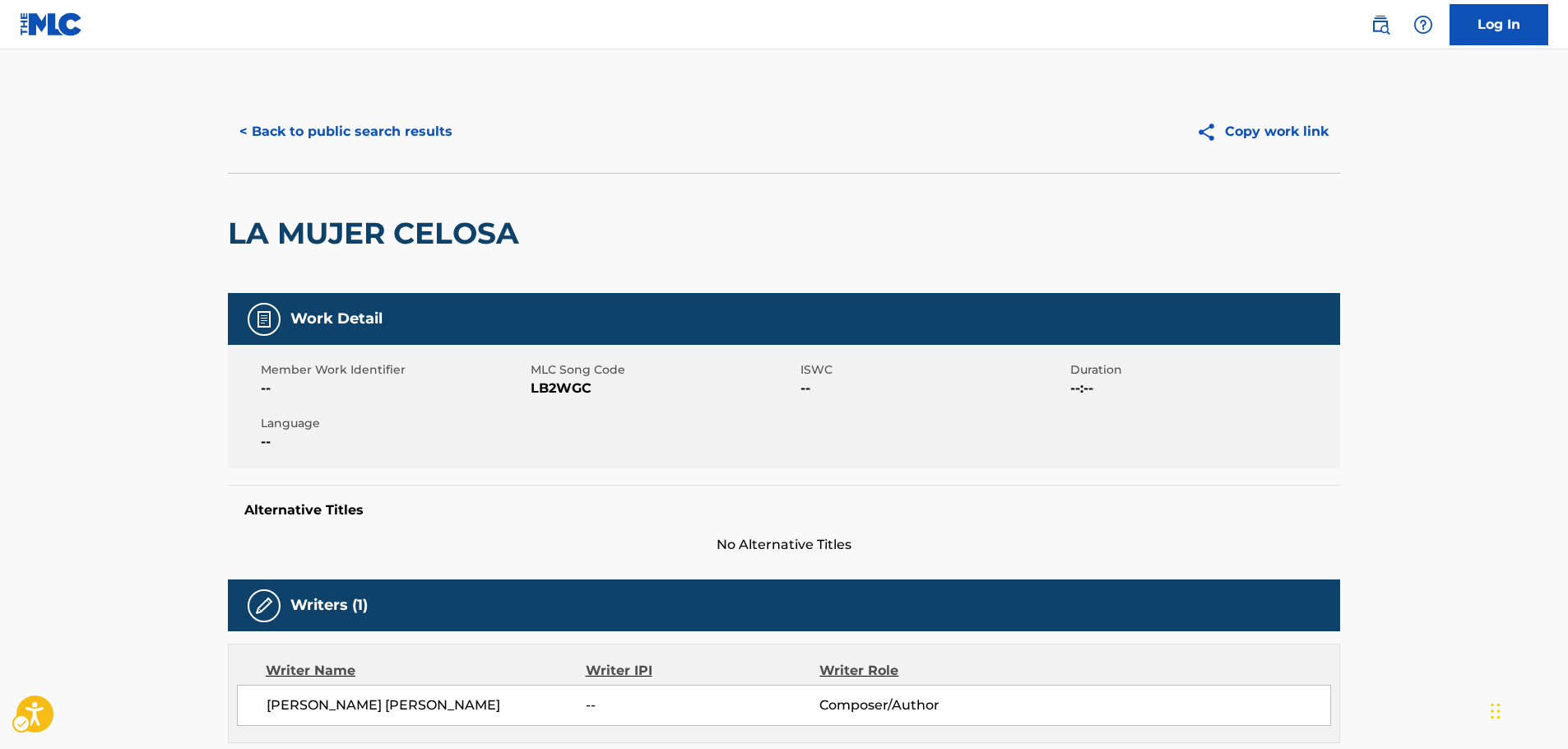
click at [561, 390] on span "MLC Song Code - LB2WGC" at bounding box center [663, 388] width 266 height 20
click at [560, 390] on span "MLC Song Code - LB2WGC" at bounding box center [663, 388] width 266 height 20
drag, startPoint x: 325, startPoint y: 242, endPoint x: 213, endPoint y: 242, distance: 112.0
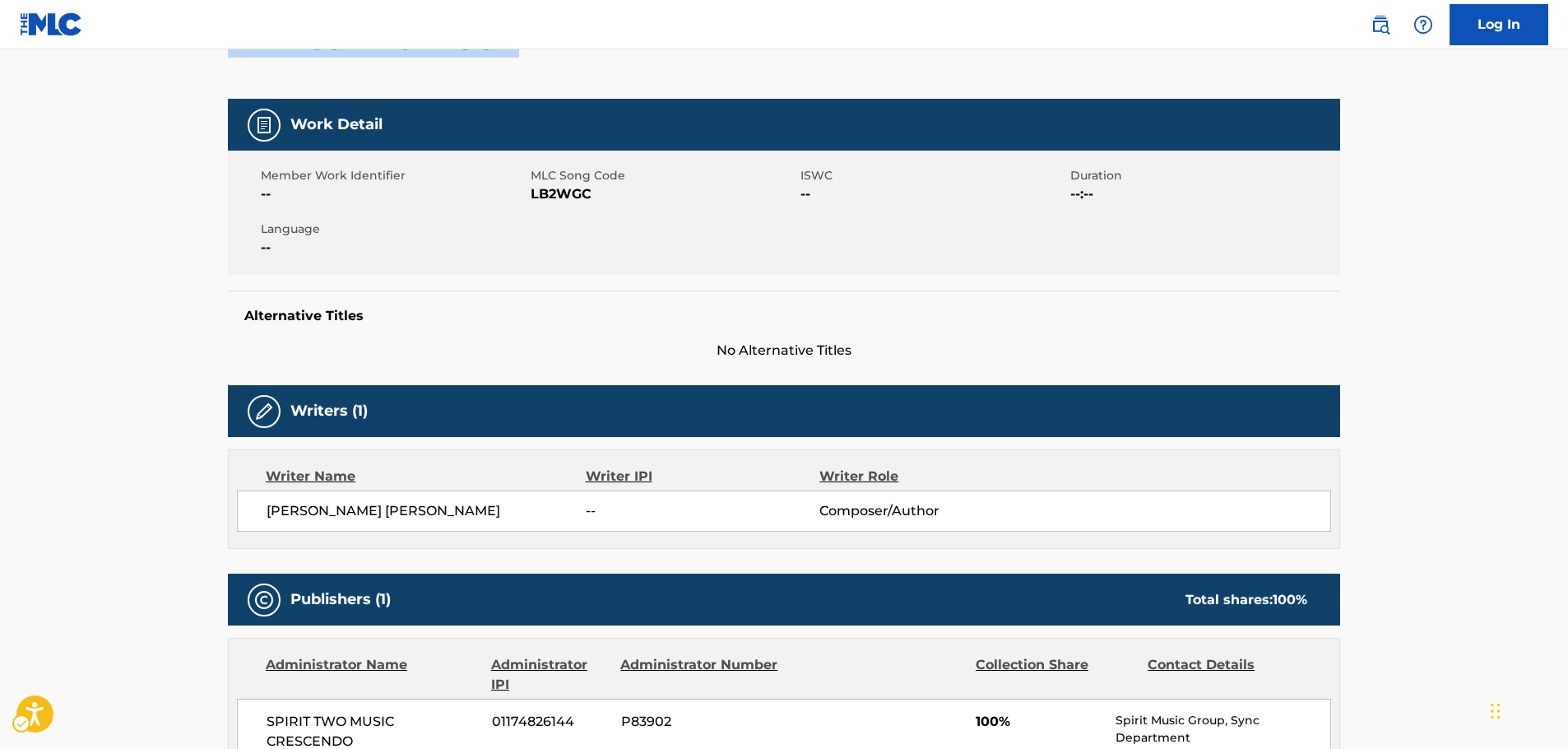
scroll to position [246, 0]
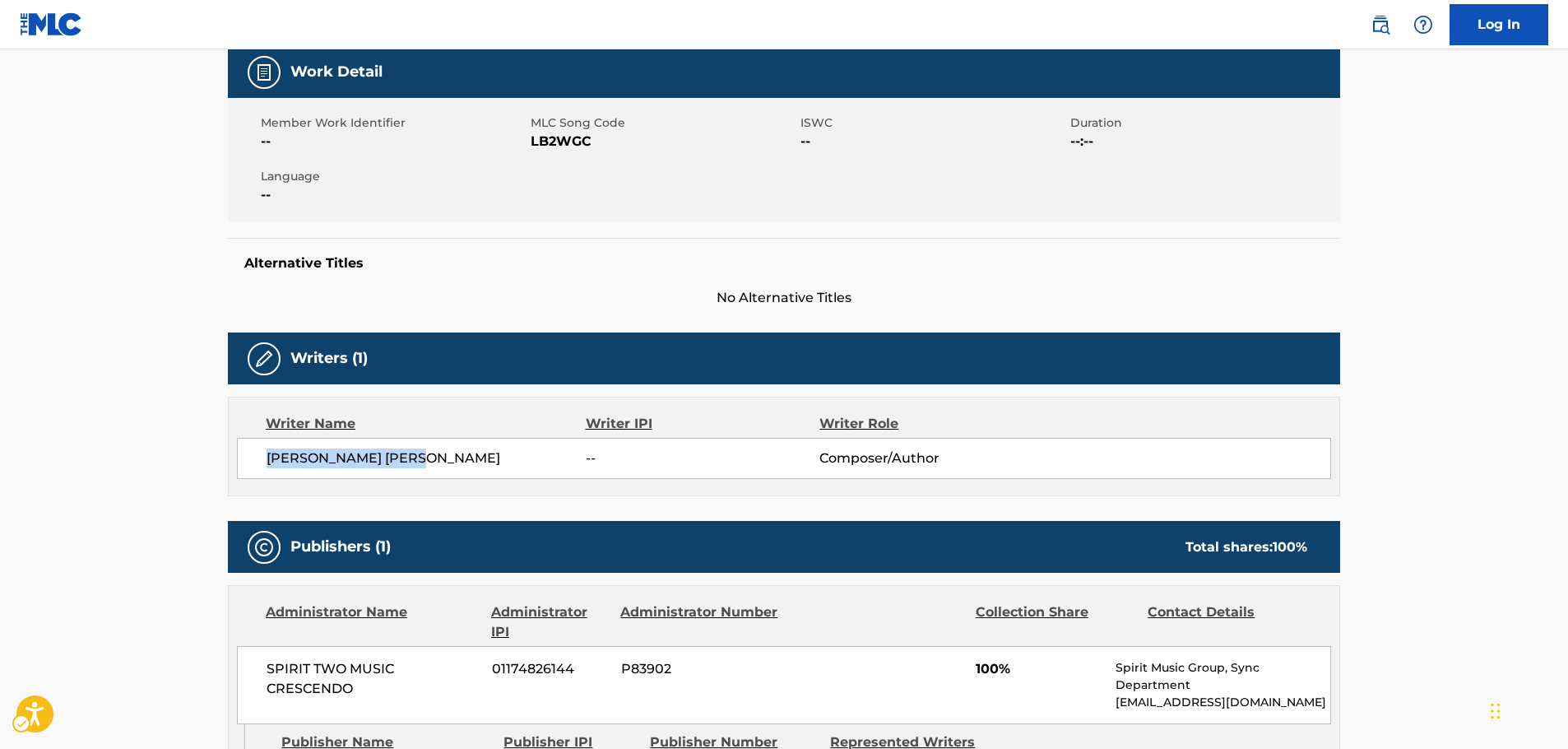
drag, startPoint x: 470, startPoint y: 454, endPoint x: 612, endPoint y: 326, distance: 191.2
click at [267, 465] on span "[PERSON_NAME] [PERSON_NAME]" at bounding box center [426, 458] width 319 height 20
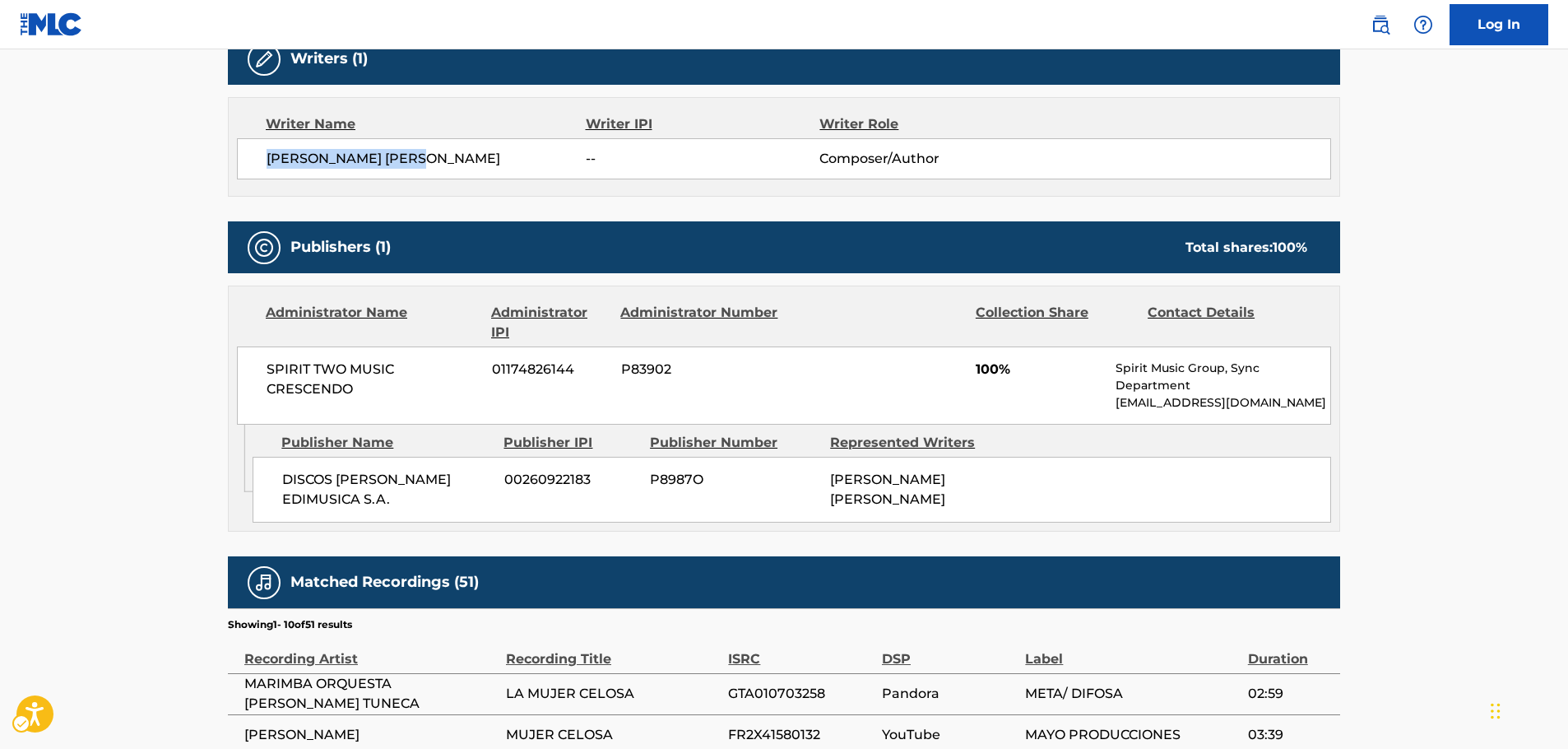
scroll to position [576, 0]
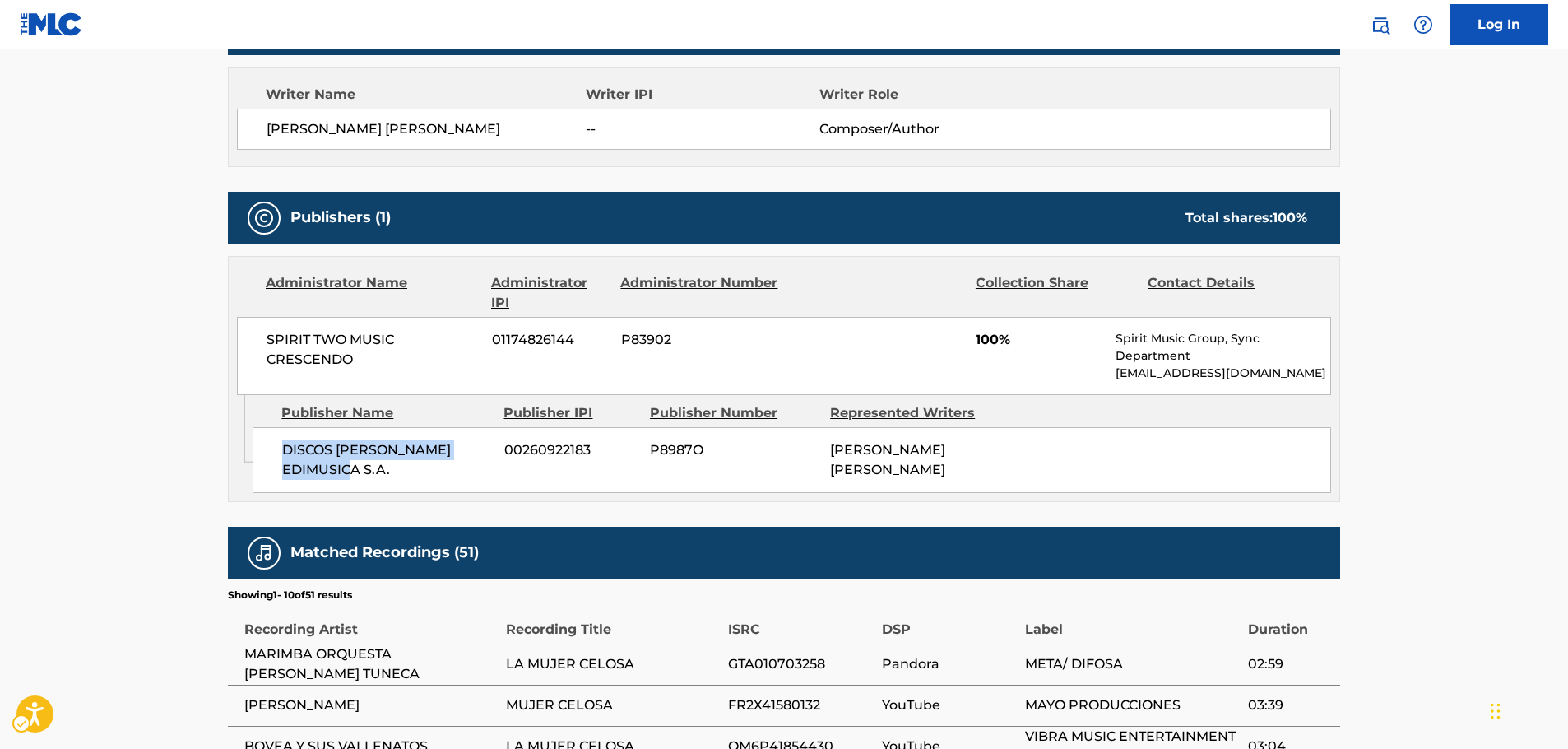
drag, startPoint x: 331, startPoint y: 473, endPoint x: 275, endPoint y: 450, distance: 60.5
click at [275, 450] on div "DISCOS [PERSON_NAME] EDIMUSICA S.A. 00260922183 P8987O [PERSON_NAME] [PERSON_NA…" at bounding box center [791, 459] width 1078 height 66
drag, startPoint x: 391, startPoint y: 360, endPoint x: 250, endPoint y: 332, distance: 143.8
click at [250, 332] on div "SPIRIT TWO MUSIC CRESCENDO 01174826144 P83902 100% Spirit Music Group, Sync Dep…" at bounding box center [784, 355] width 1094 height 78
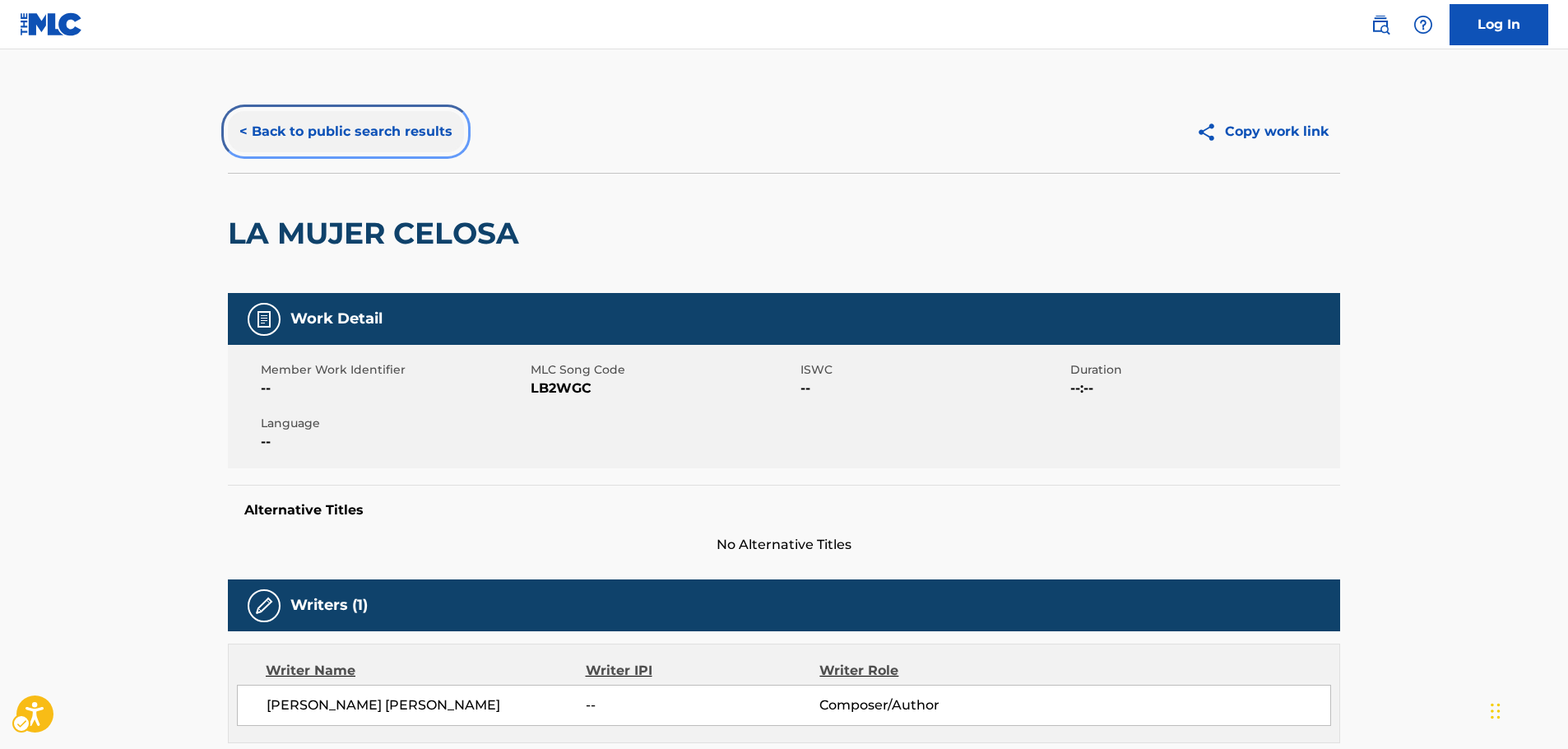
click at [371, 142] on button "< Back to public search results" at bounding box center [346, 132] width 237 height 41
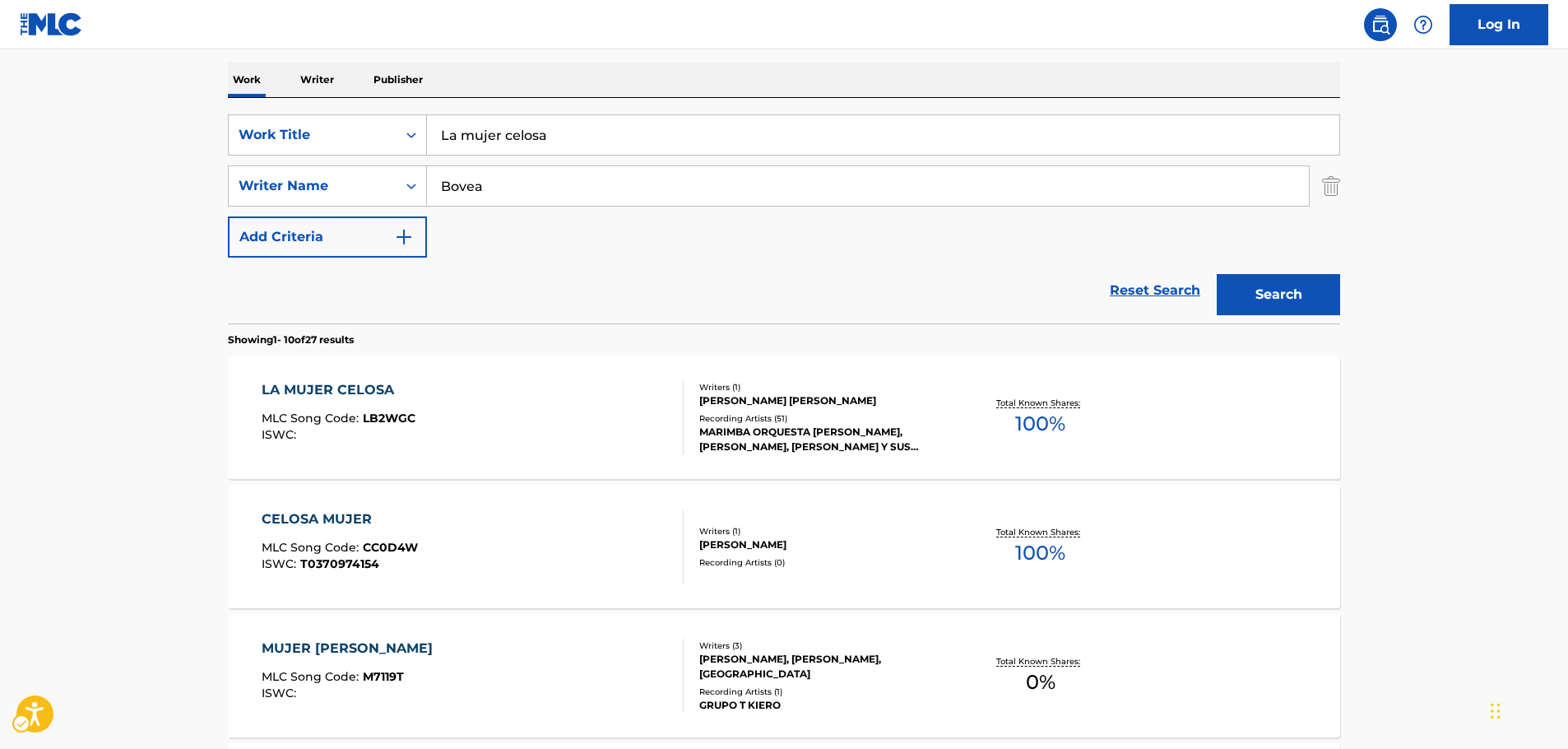
scroll to position [112, 0]
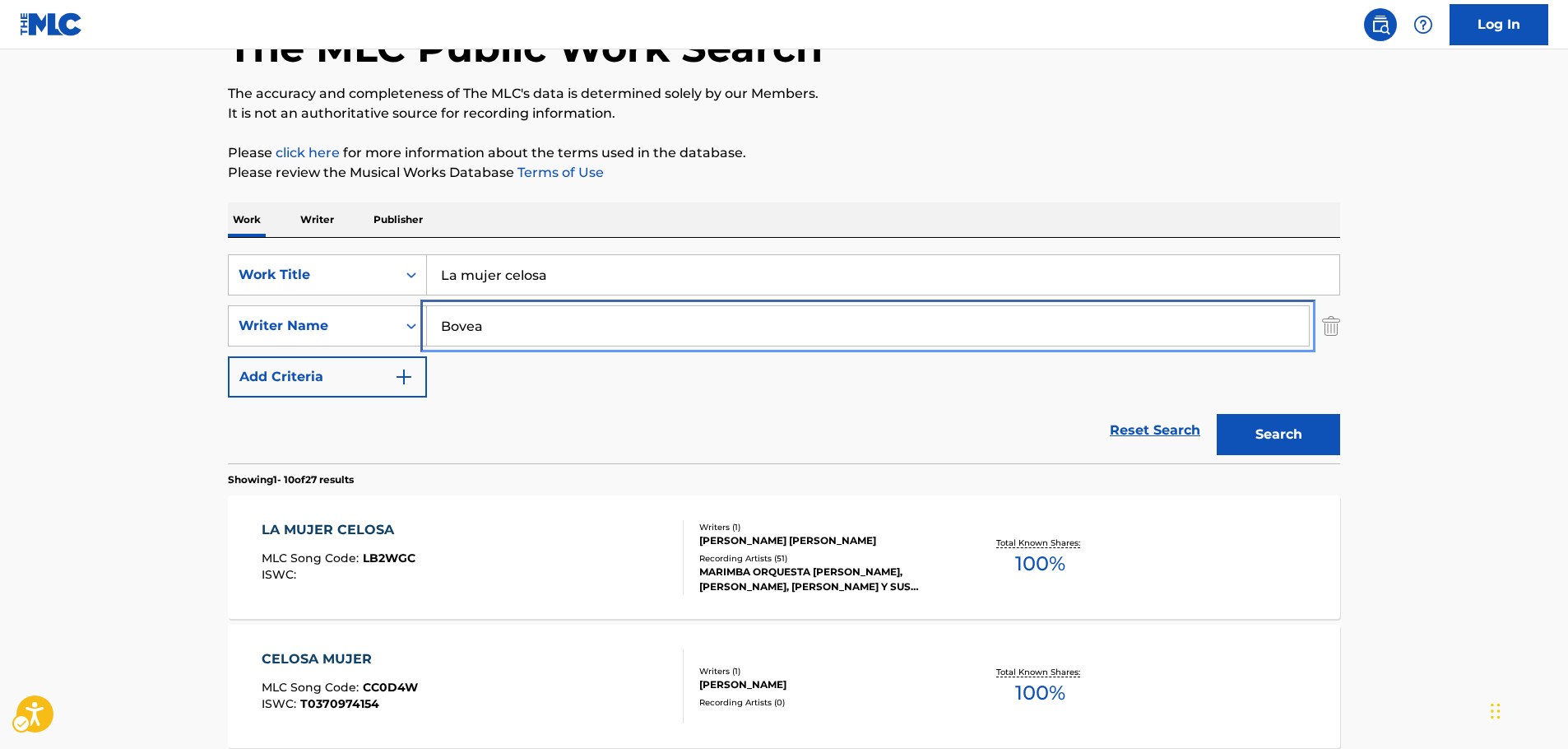
drag, startPoint x: 533, startPoint y: 326, endPoint x: 261, endPoint y: 347, distance: 272.8
paste input "Herrans"
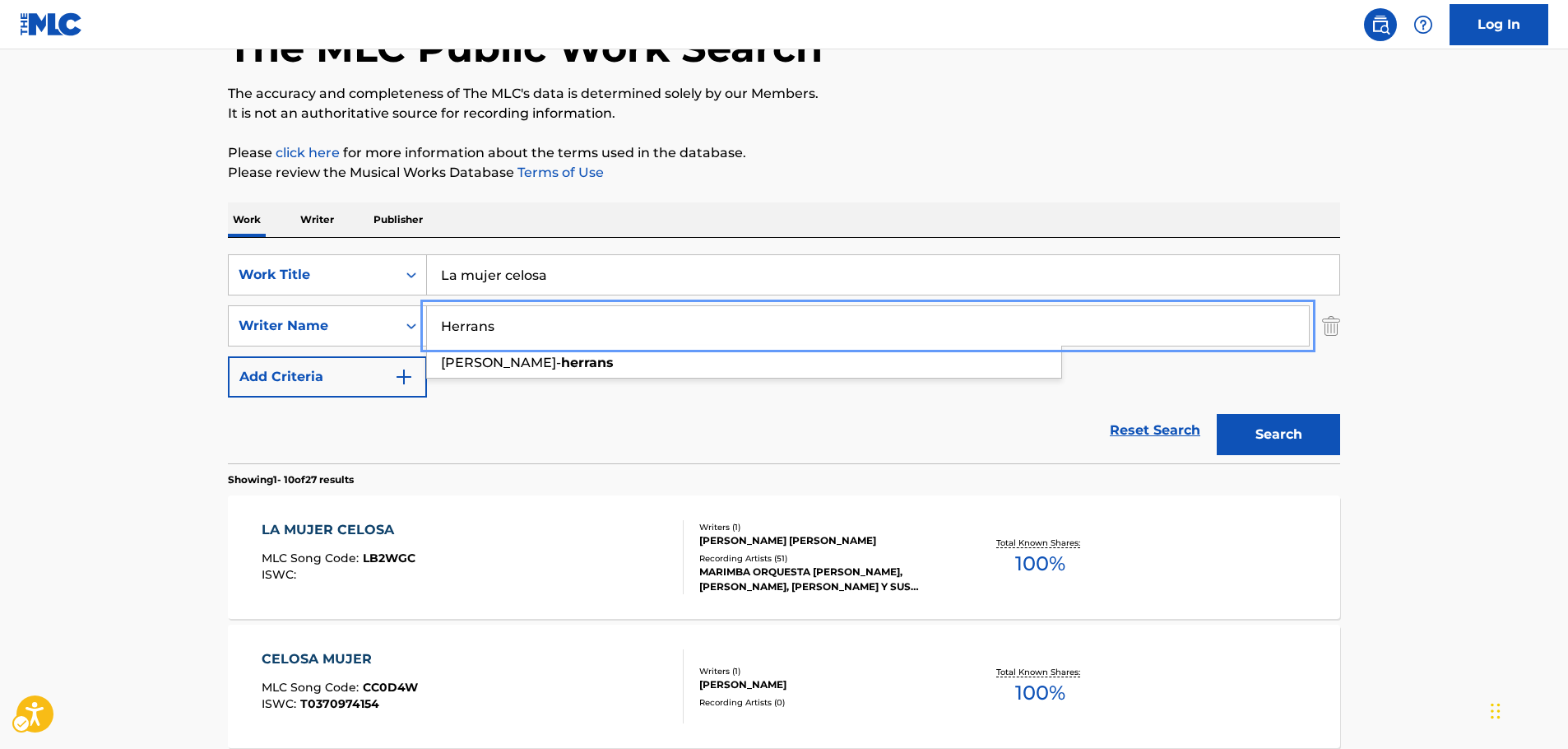
type input "Herrans"
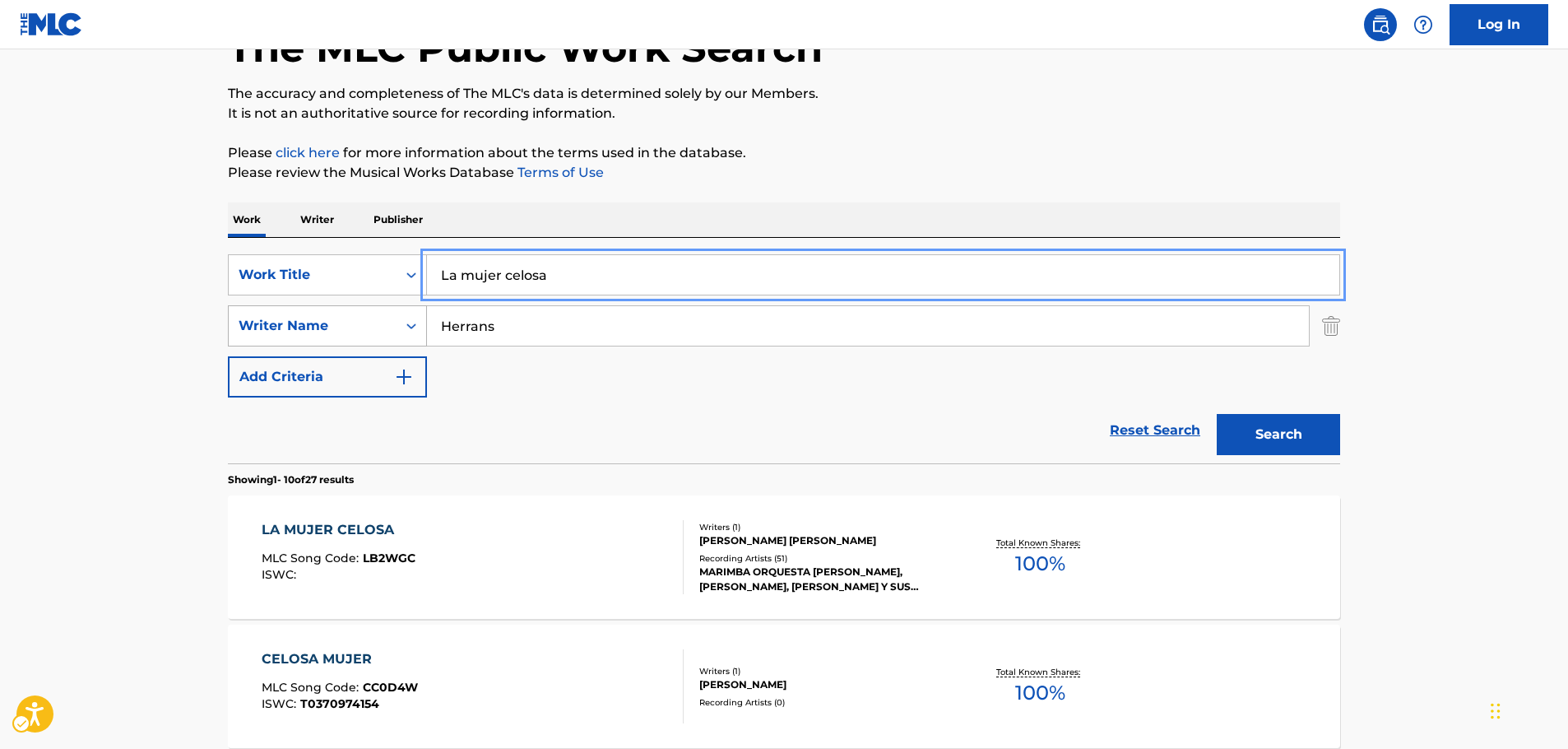
paste input "Puppeteer"
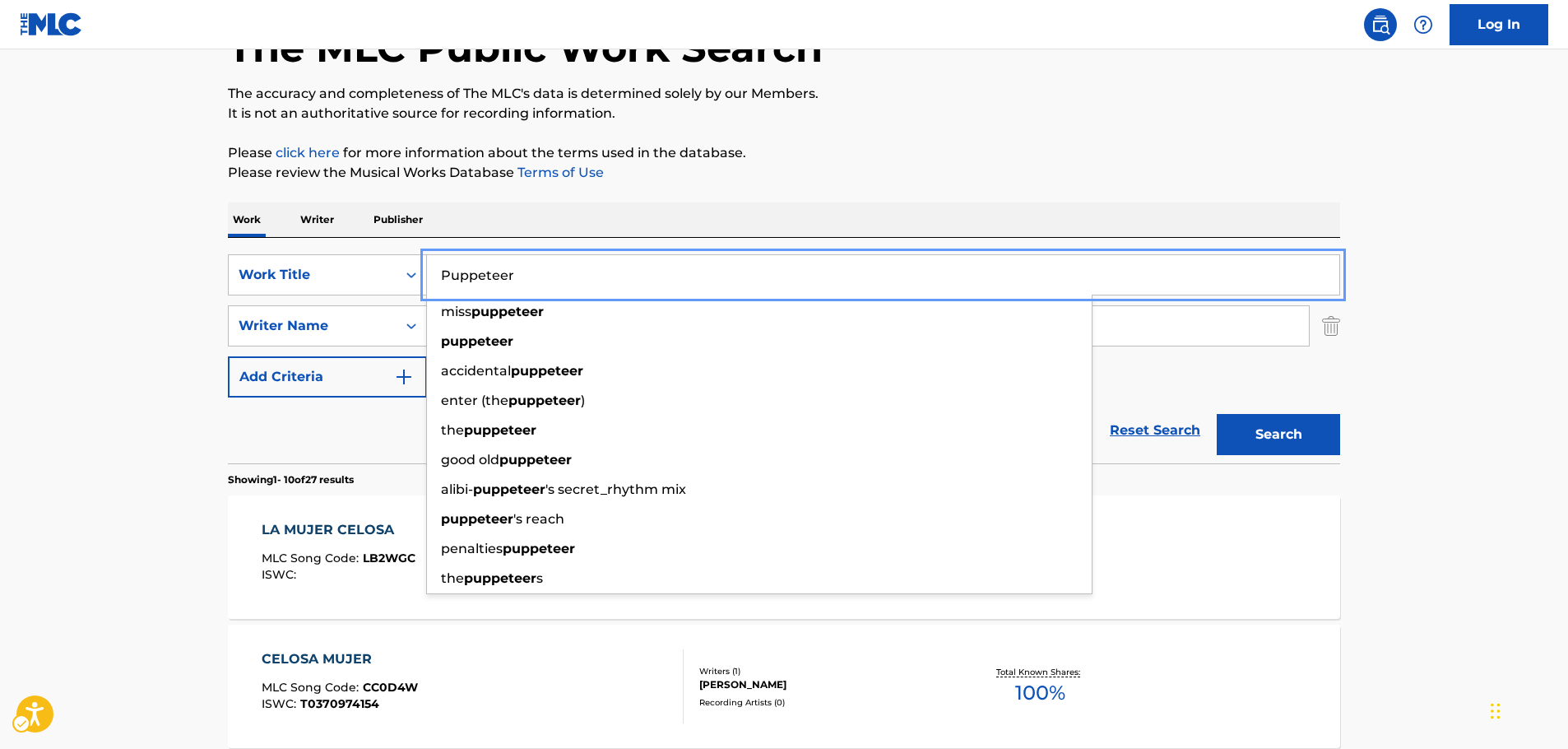
type input "Puppeteer"
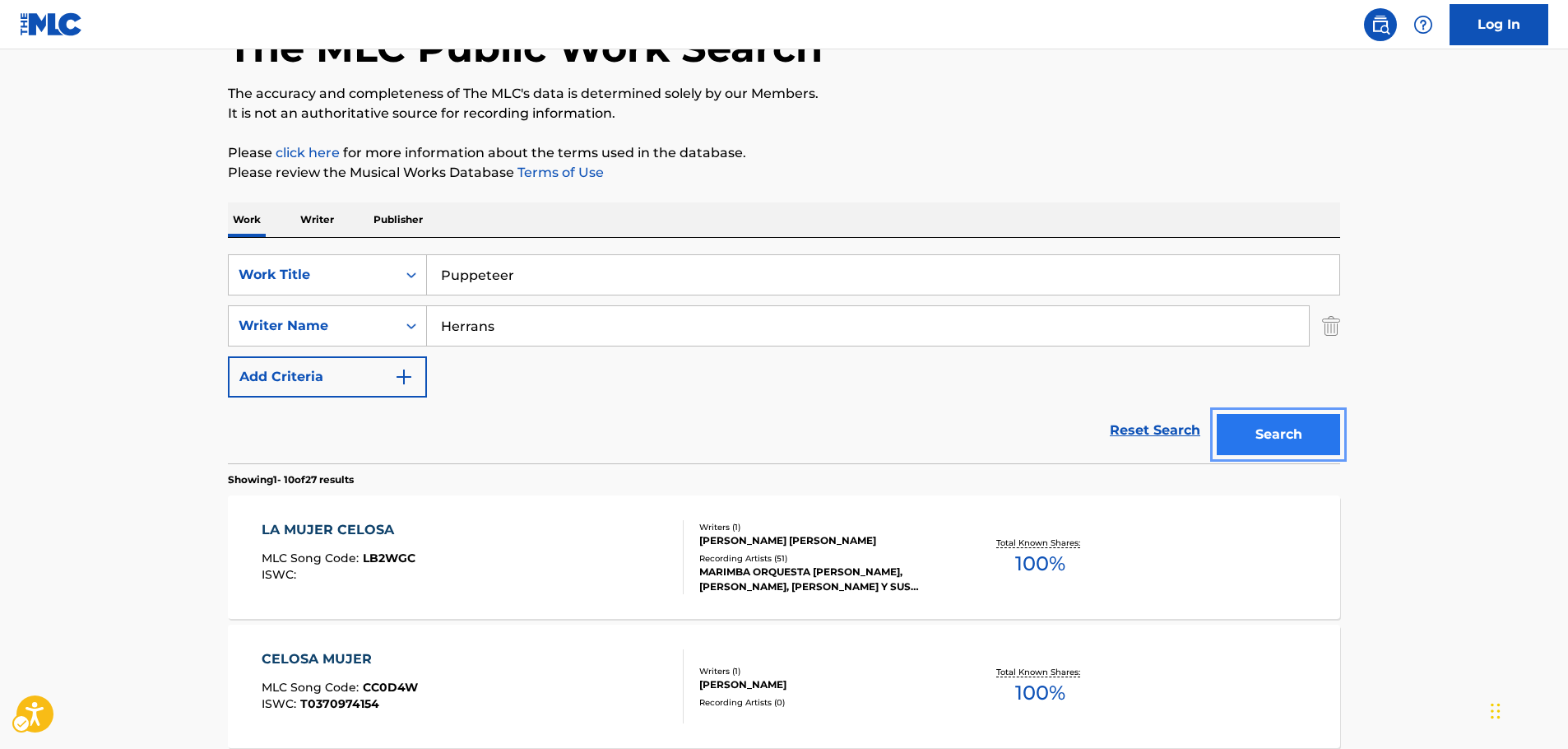
click at [1316, 433] on button "Search" at bounding box center [1277, 435] width 123 height 41
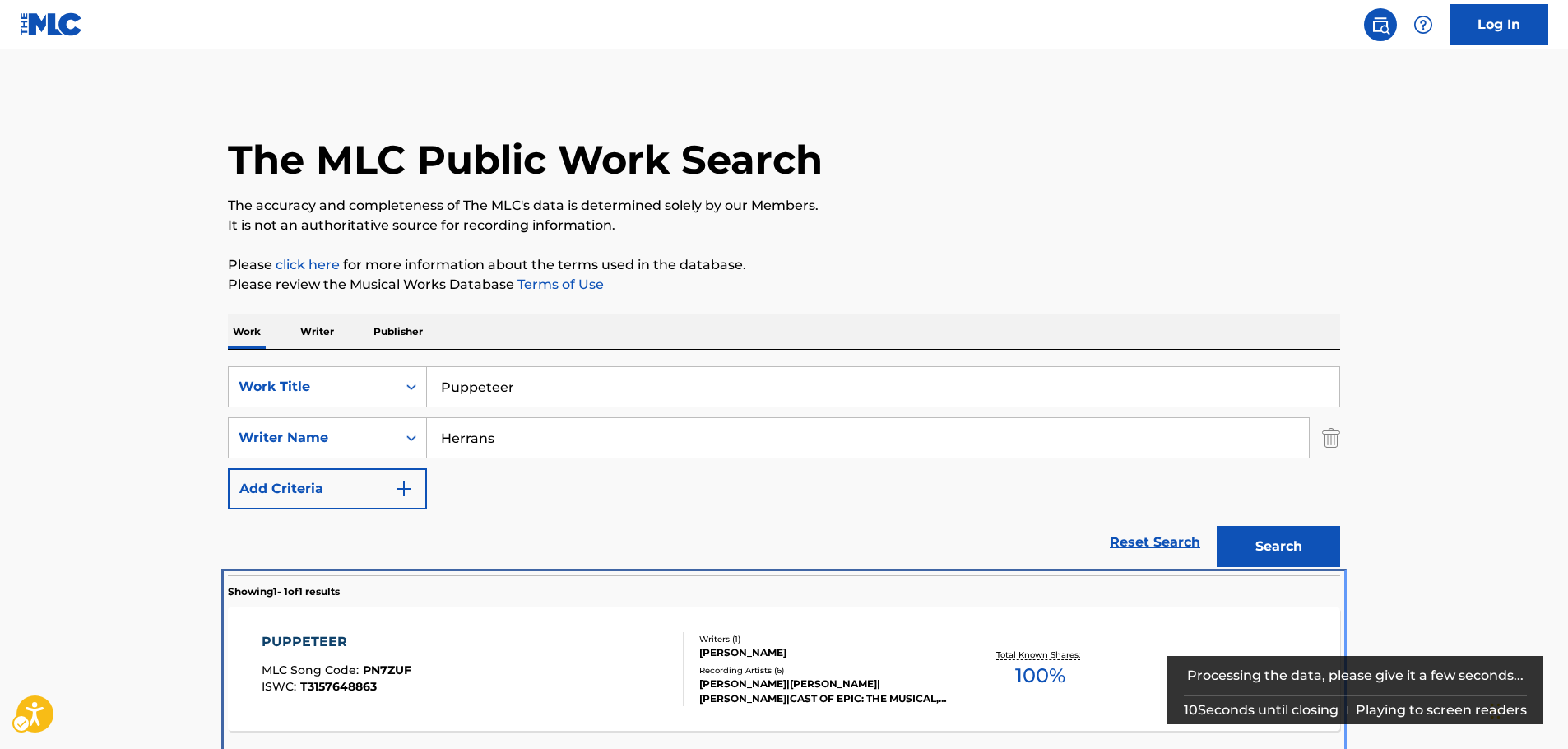
scroll to position [59, 0]
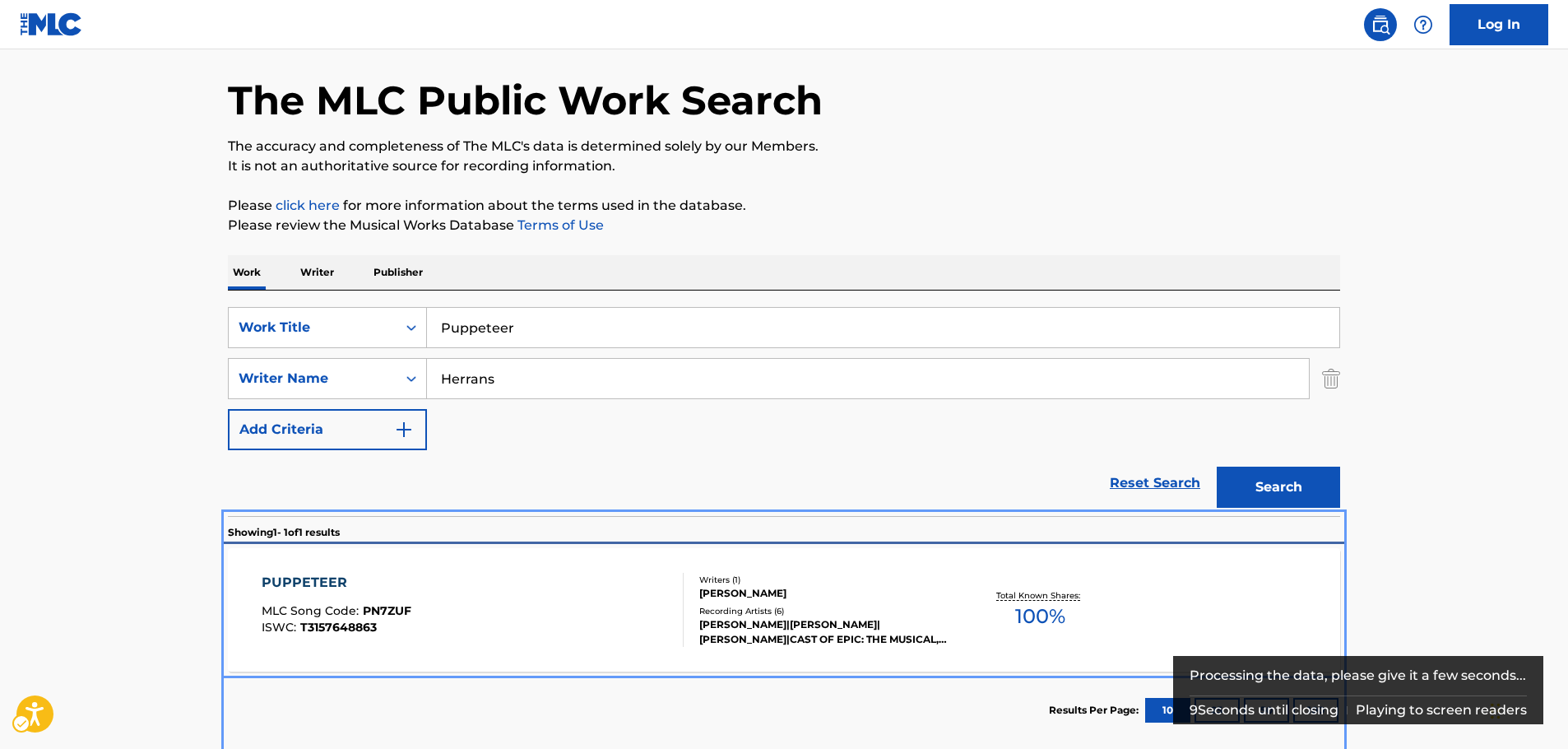
click at [527, 616] on div "PUPPETEER MLC Song Code : PN7ZUF ISWC : T3157648863" at bounding box center [472, 609] width 423 height 74
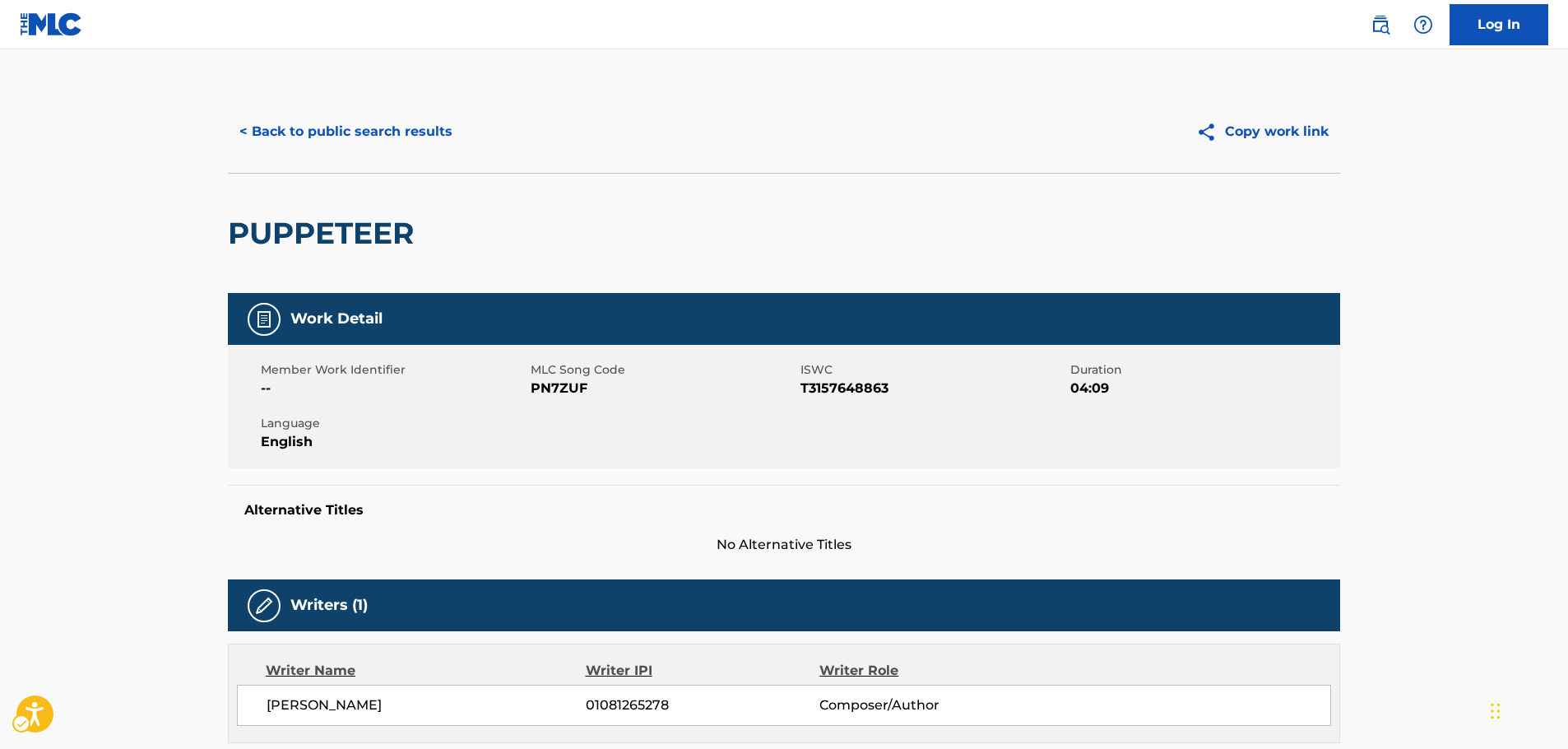
click at [578, 389] on span "MLC Song Code - PN7ZUF" at bounding box center [663, 388] width 266 height 20
click at [863, 387] on span "ISWC - T3157648863" at bounding box center [933, 388] width 266 height 20
click at [860, 387] on span "ISWC - T3157648863" at bounding box center [933, 388] width 266 height 20
click at [821, 386] on span "ISWC - T3157648863" at bounding box center [933, 388] width 266 height 20
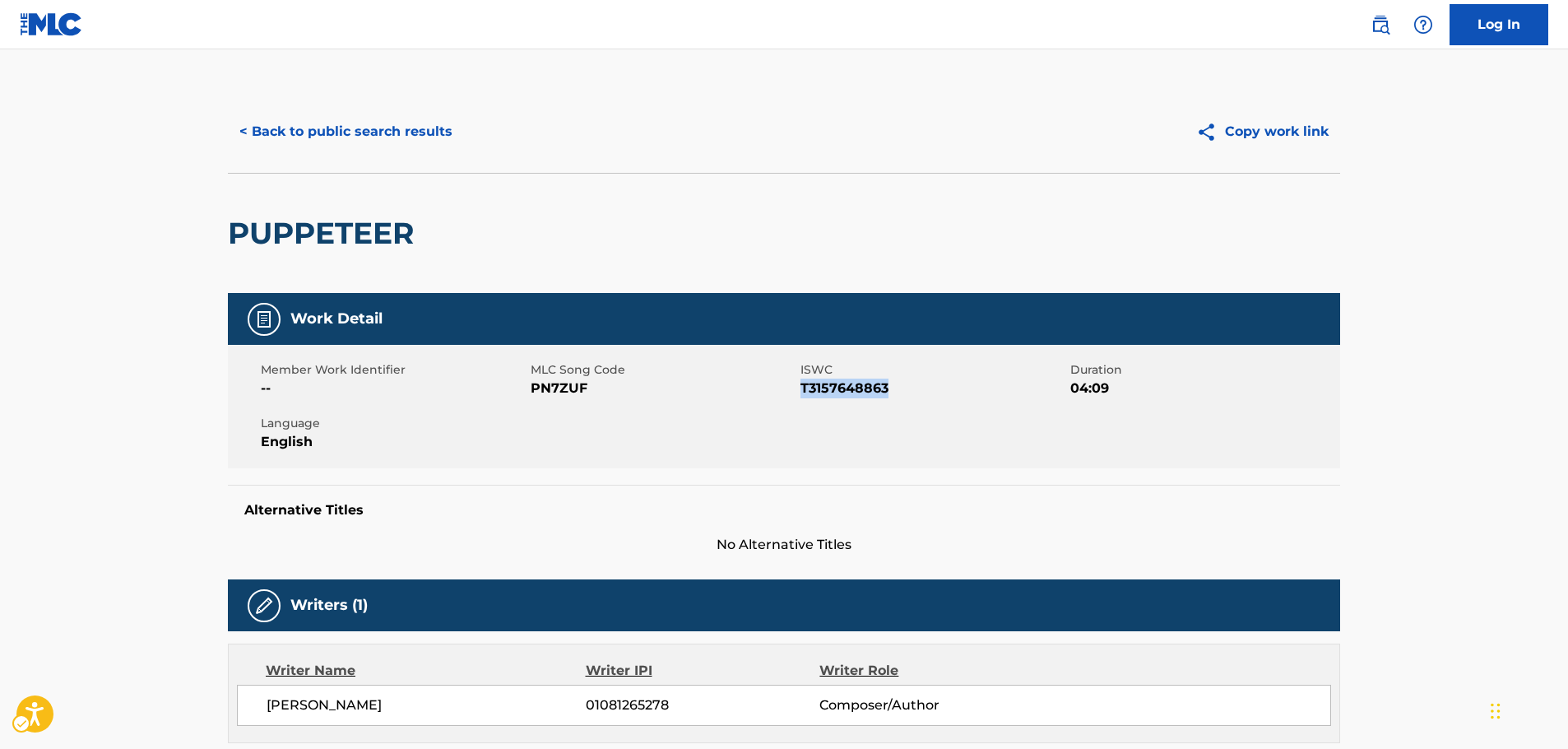
click at [821, 386] on span "ISWC - T3157648863" at bounding box center [933, 388] width 266 height 20
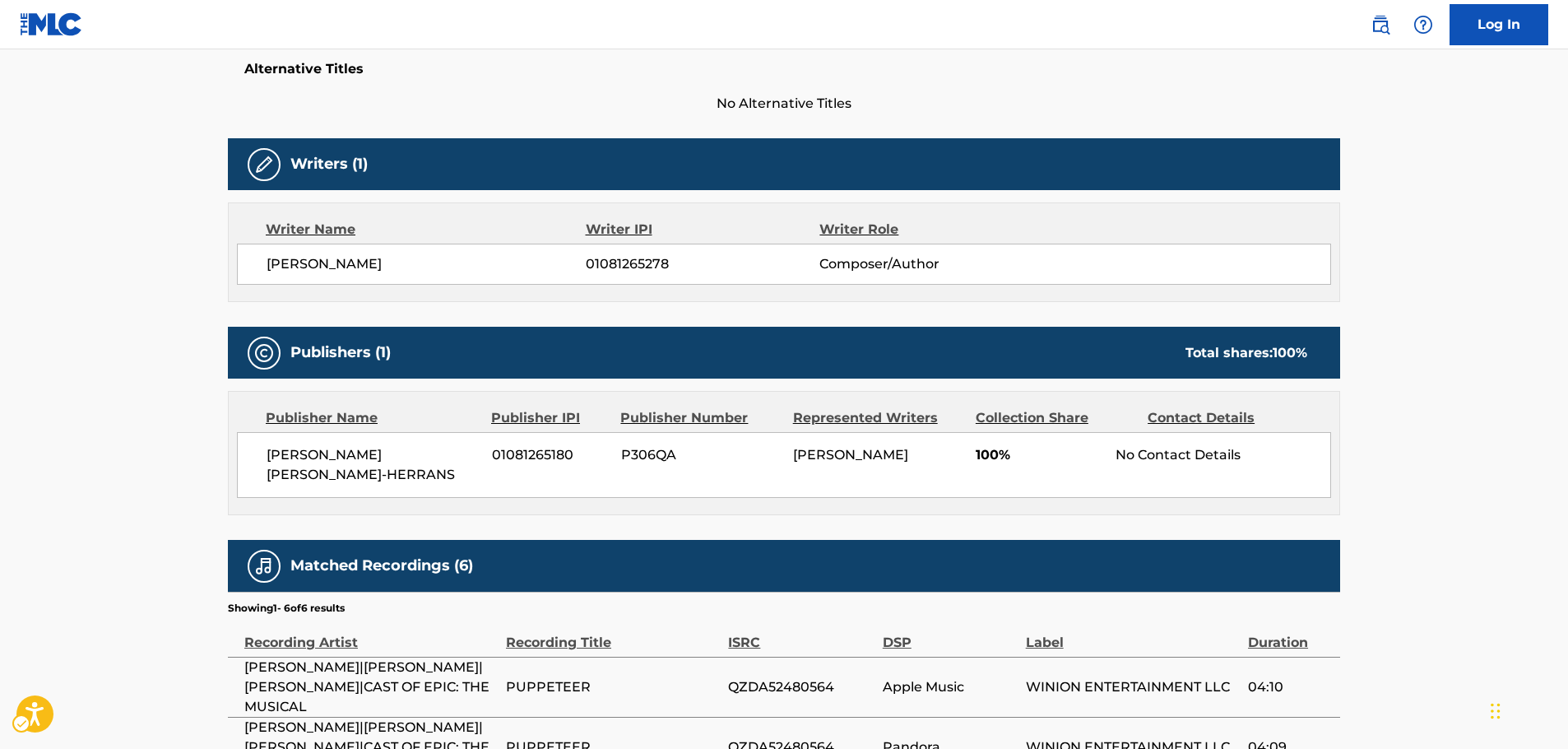
scroll to position [494, 0]
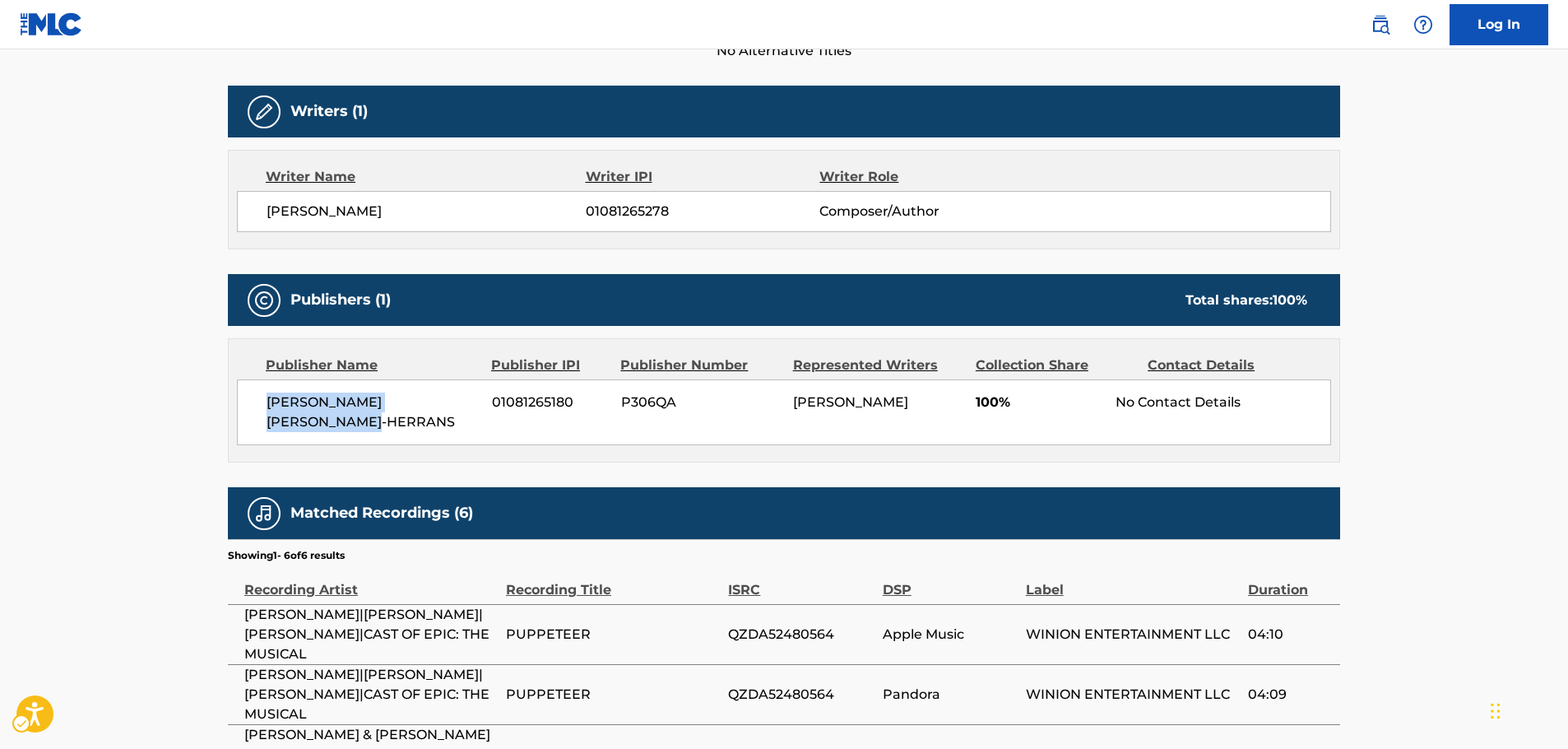
drag, startPoint x: 346, startPoint y: 423, endPoint x: 242, endPoint y: 405, distance: 105.5
click at [242, 405] on div "[PERSON_NAME] [PERSON_NAME]-HERRANS 01081265180 P306QA [PERSON_NAME]-HERRANS 10…" at bounding box center [784, 412] width 1094 height 66
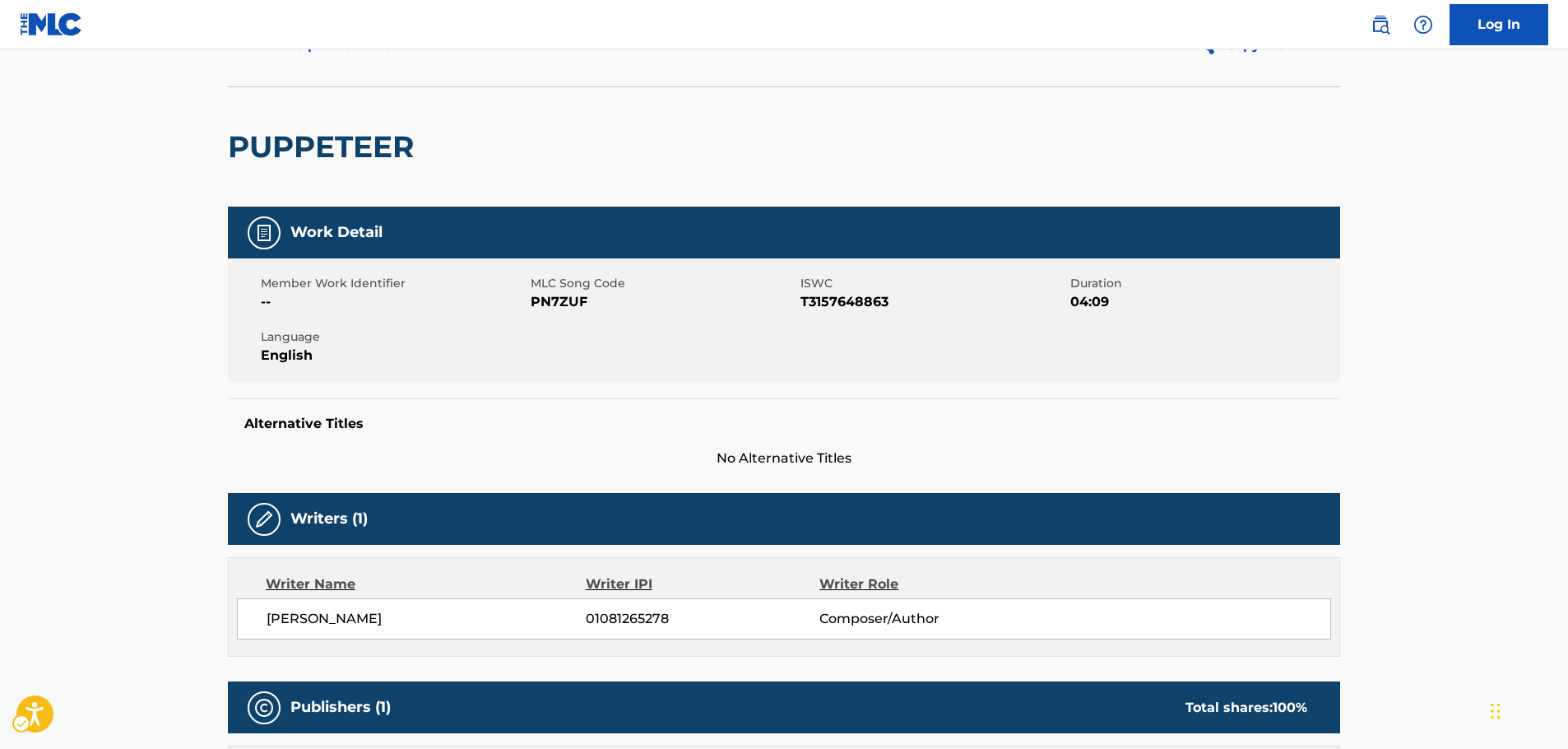
scroll to position [0, 0]
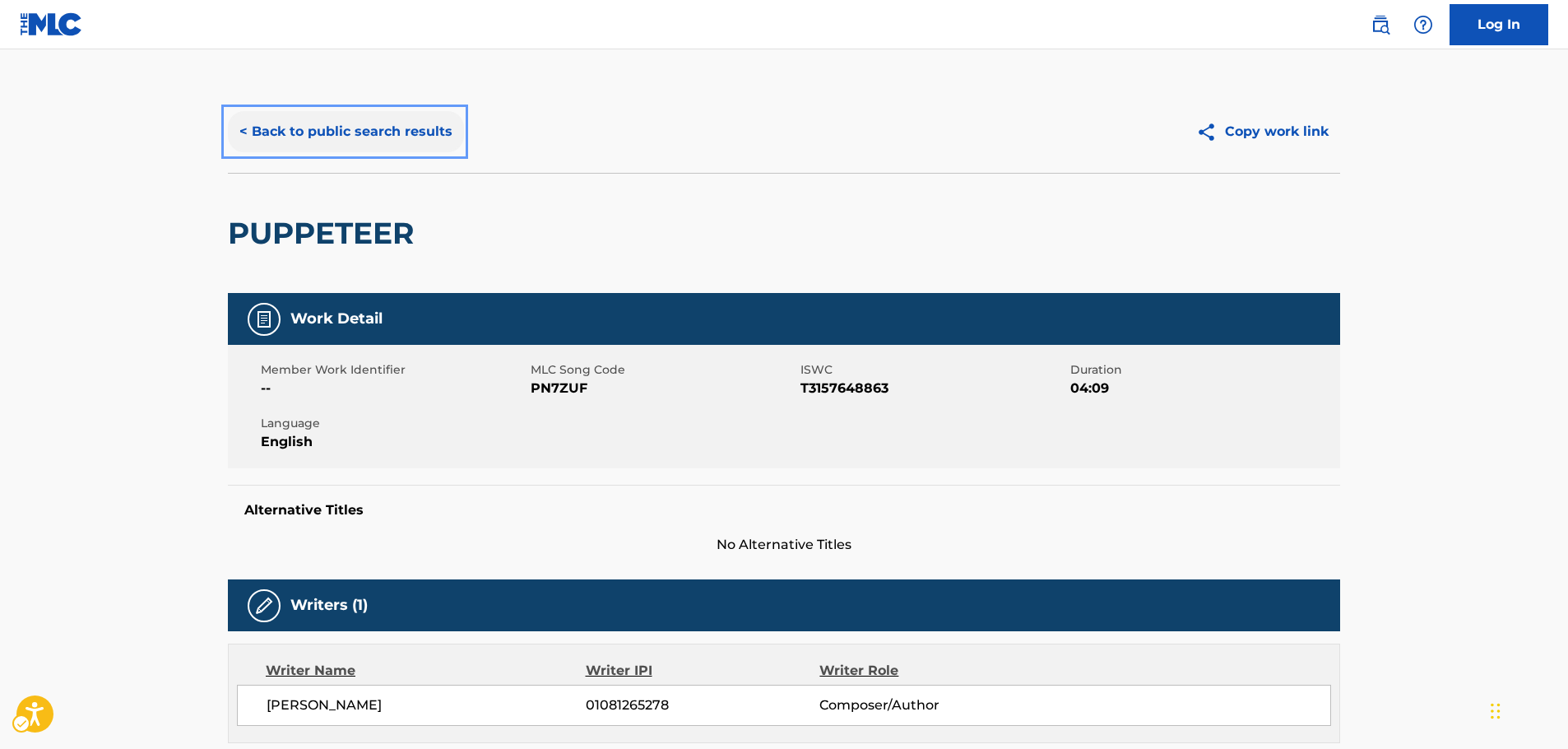
click at [366, 143] on button "< Back to public search results" at bounding box center [346, 132] width 237 height 41
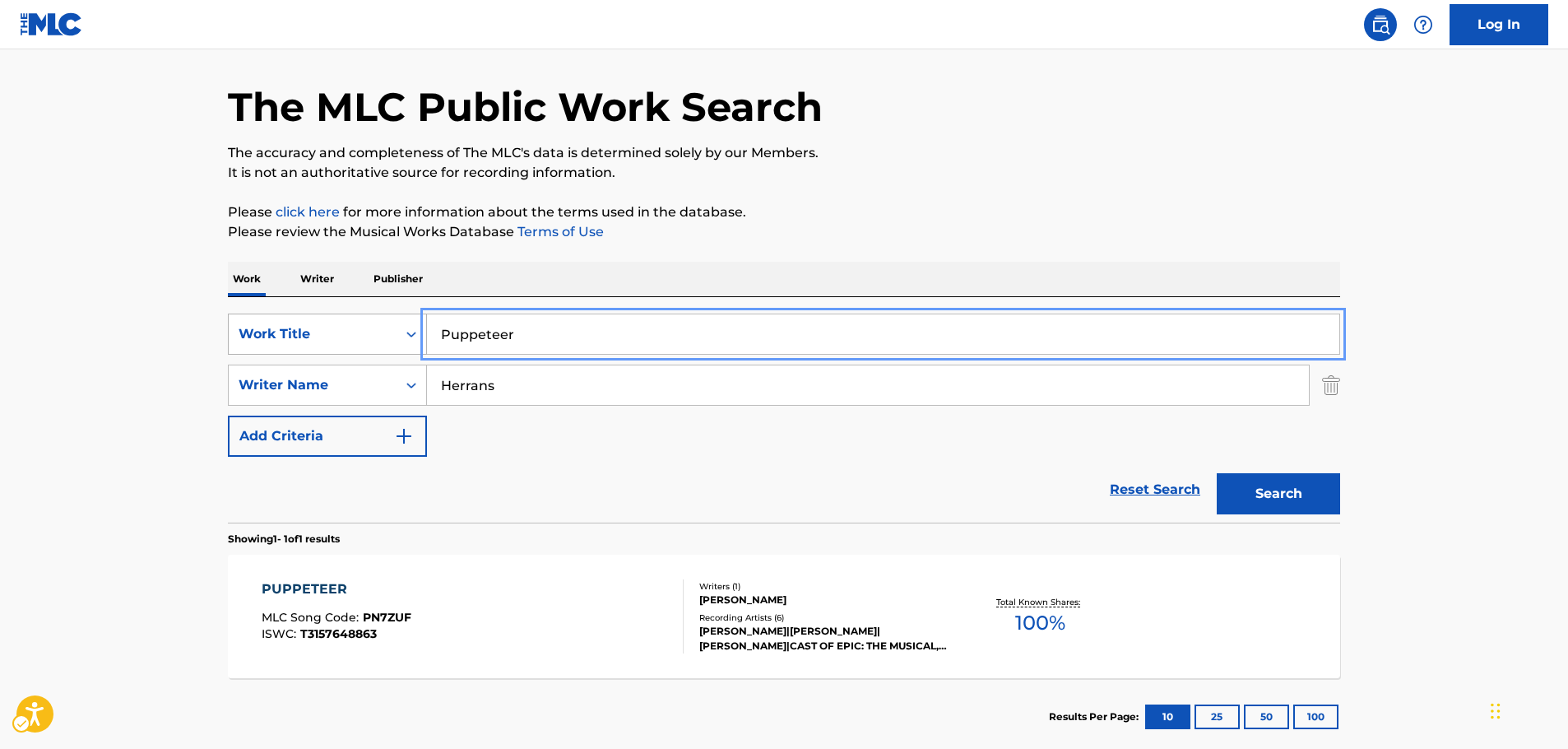
drag, startPoint x: 540, startPoint y: 334, endPoint x: 323, endPoint y: 327, distance: 217.1
paste input "Wouldn't You Like"
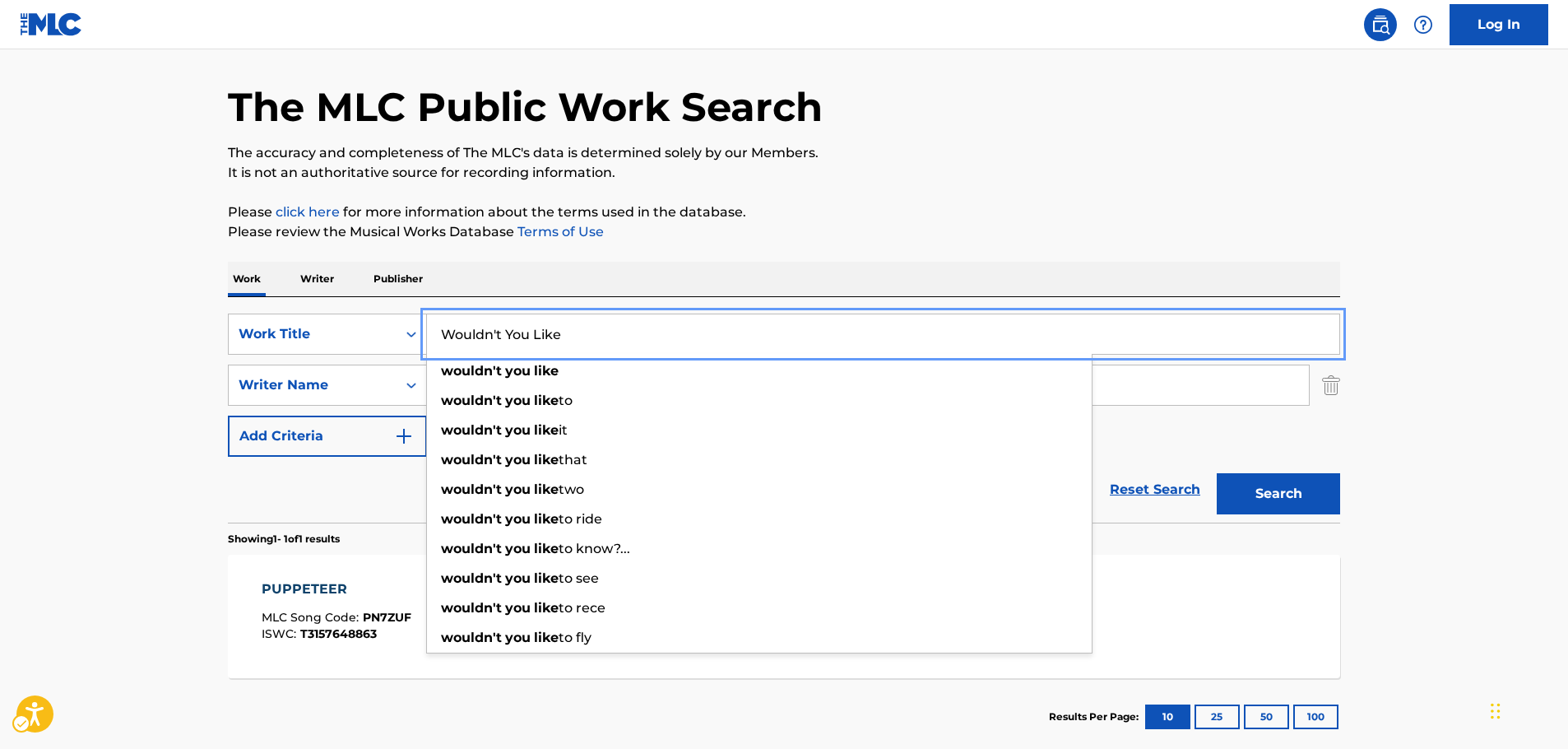
type input "Wouldn't You Like"
click at [1271, 505] on button "Search" at bounding box center [1277, 494] width 123 height 41
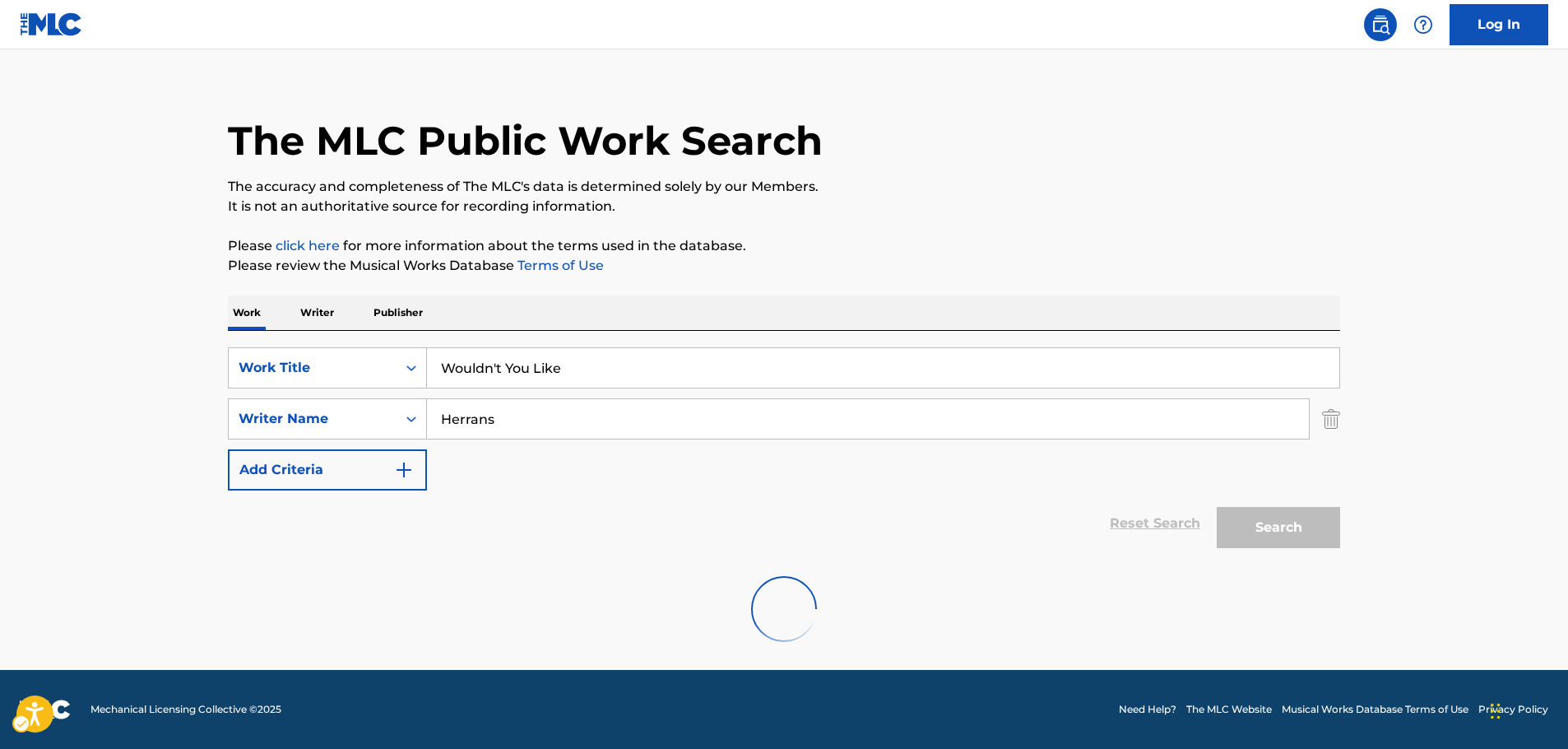
scroll to position [0, 0]
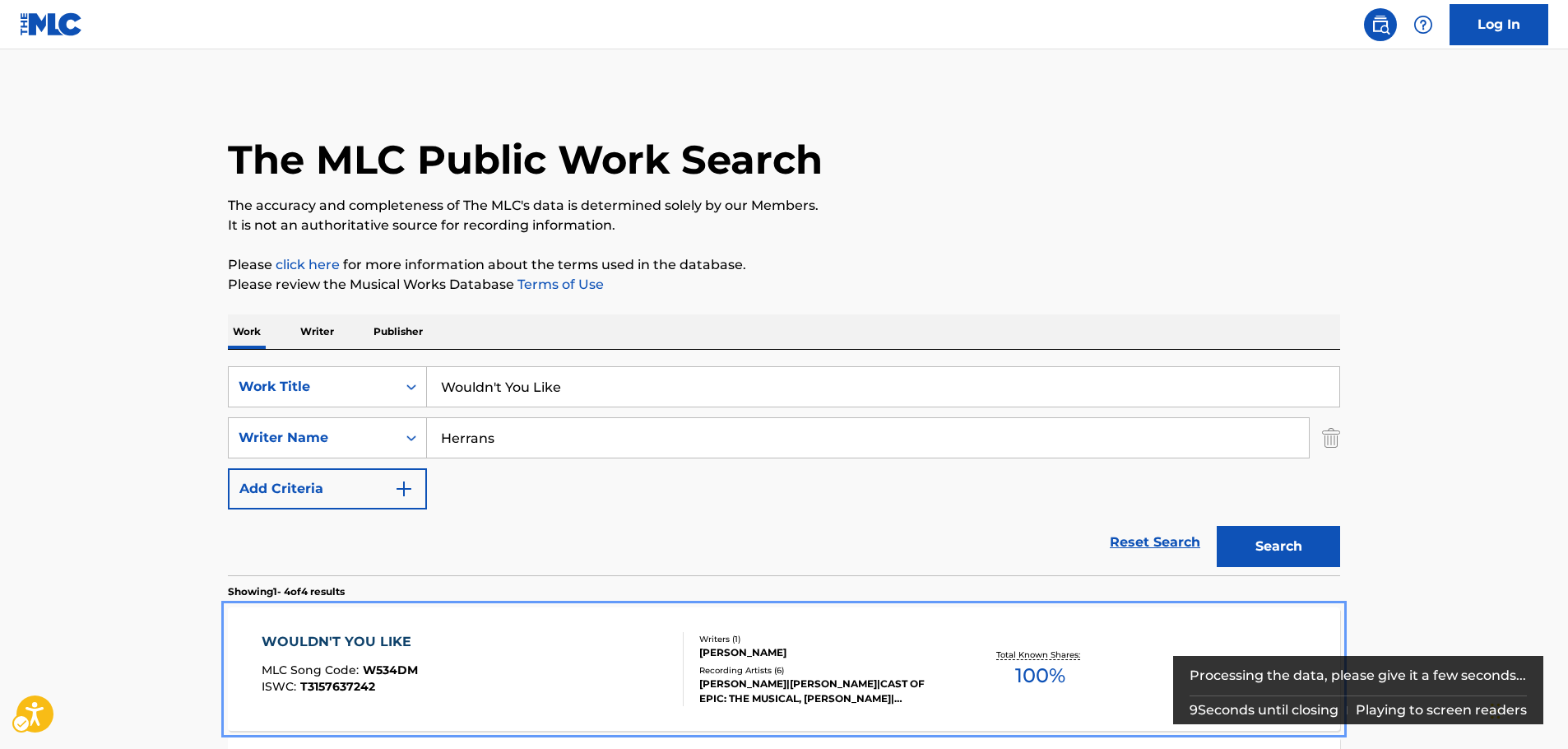
click at [535, 653] on div "WOULDN'T YOU LIKE MLC Song Code : W534DM ISWC : T3157637242" at bounding box center [472, 668] width 423 height 74
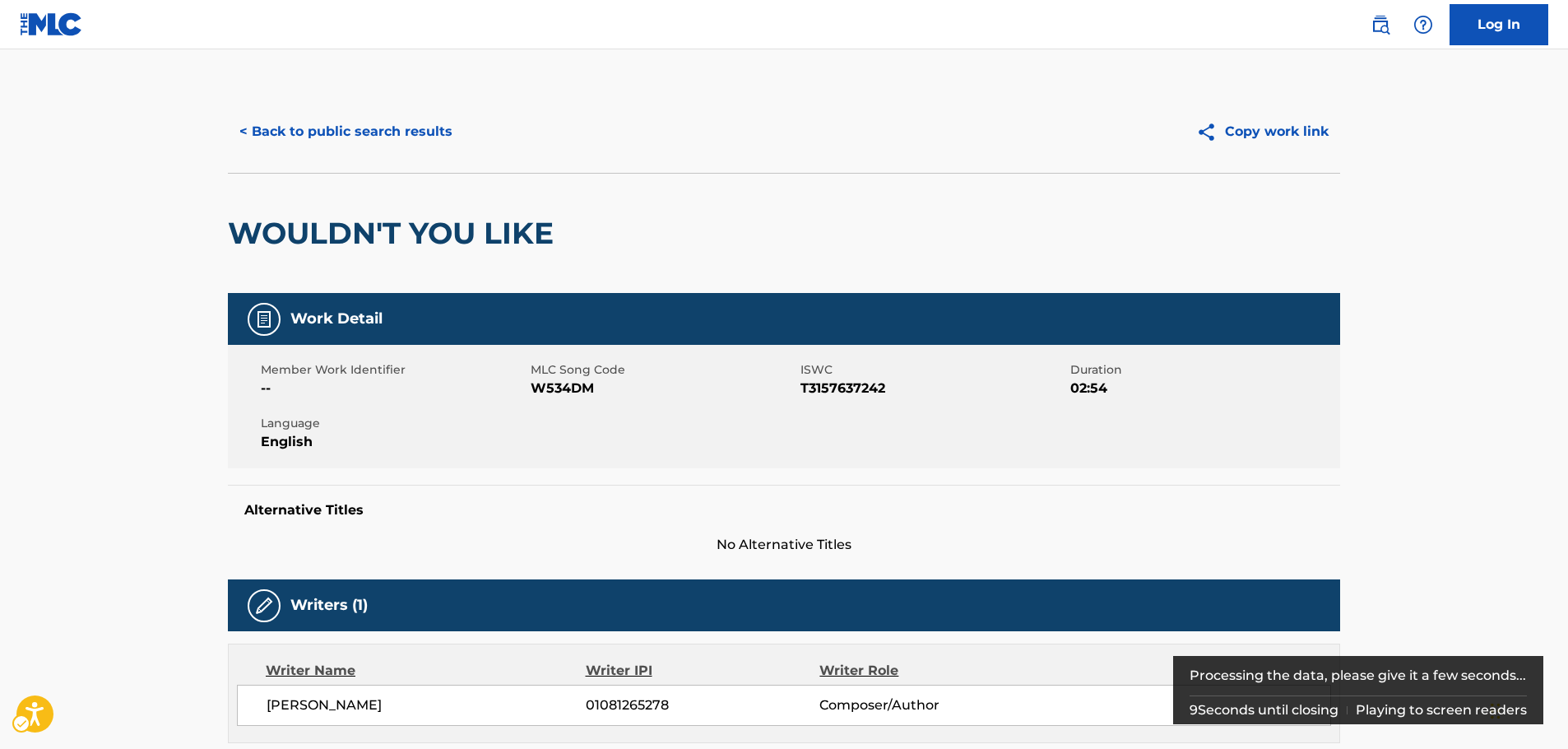
click at [555, 382] on span "W534DM" at bounding box center [663, 388] width 266 height 20
click at [555, 382] on span "MLC Song Code - W534DM" at bounding box center [663, 388] width 266 height 20
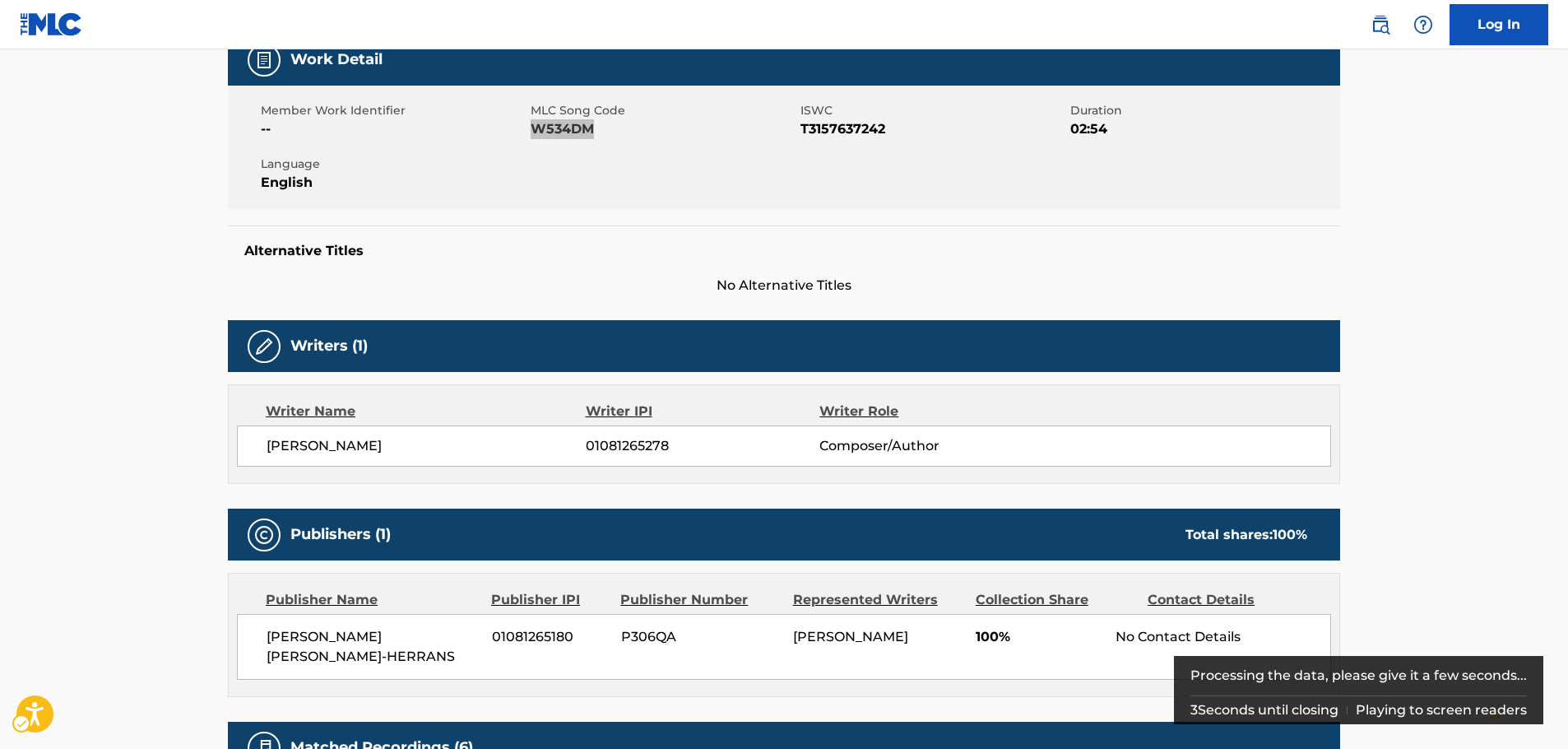
scroll to position [206, 0]
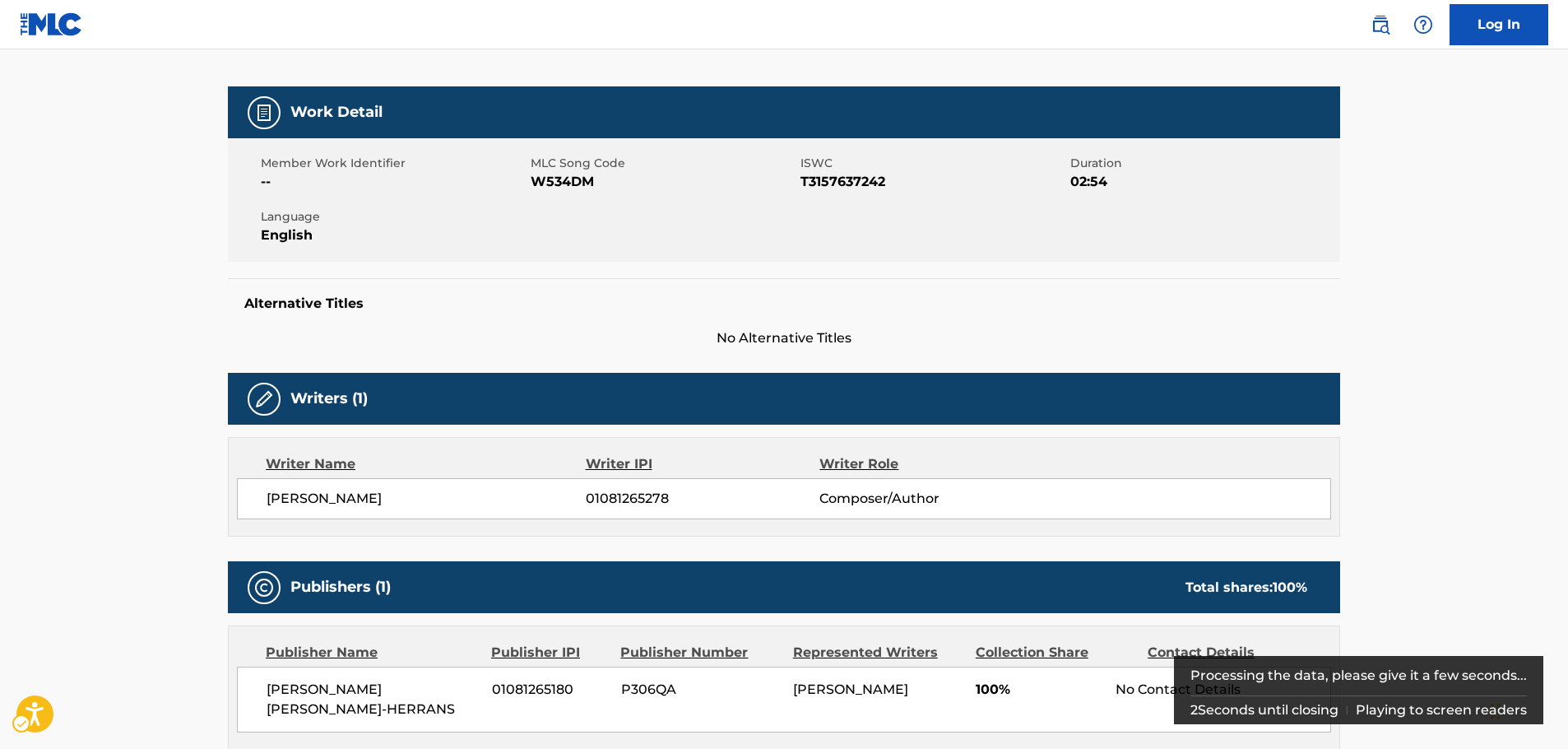
click at [838, 181] on span "ISWC - T3157637242" at bounding box center [933, 181] width 266 height 20
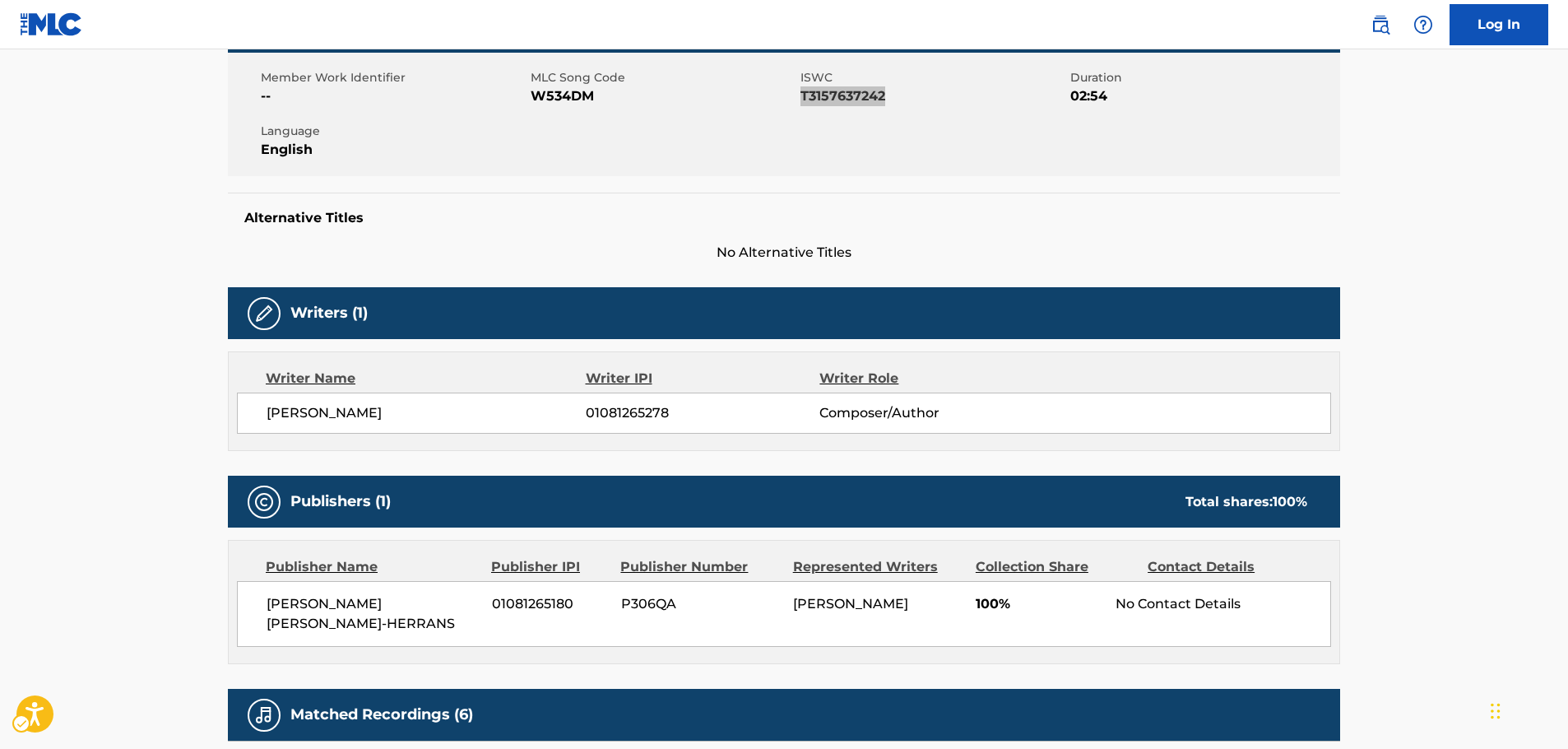
scroll to position [535, 0]
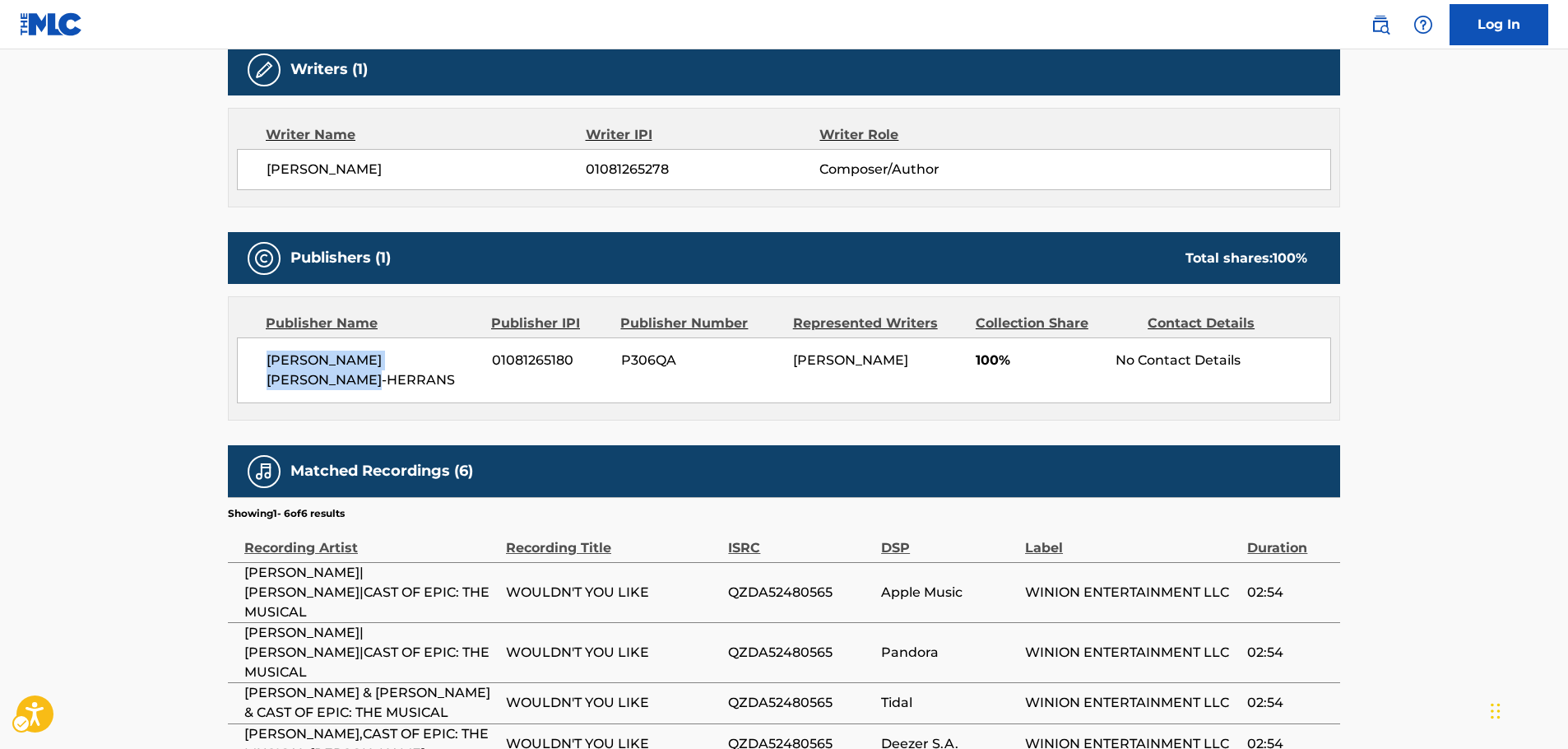
drag, startPoint x: 315, startPoint y: 374, endPoint x: 246, endPoint y: 361, distance: 70.2
click at [246, 361] on div "[PERSON_NAME] [PERSON_NAME]-HERRANS 01081265180 P306QA [PERSON_NAME]-HERRANS 10…" at bounding box center [784, 370] width 1094 height 66
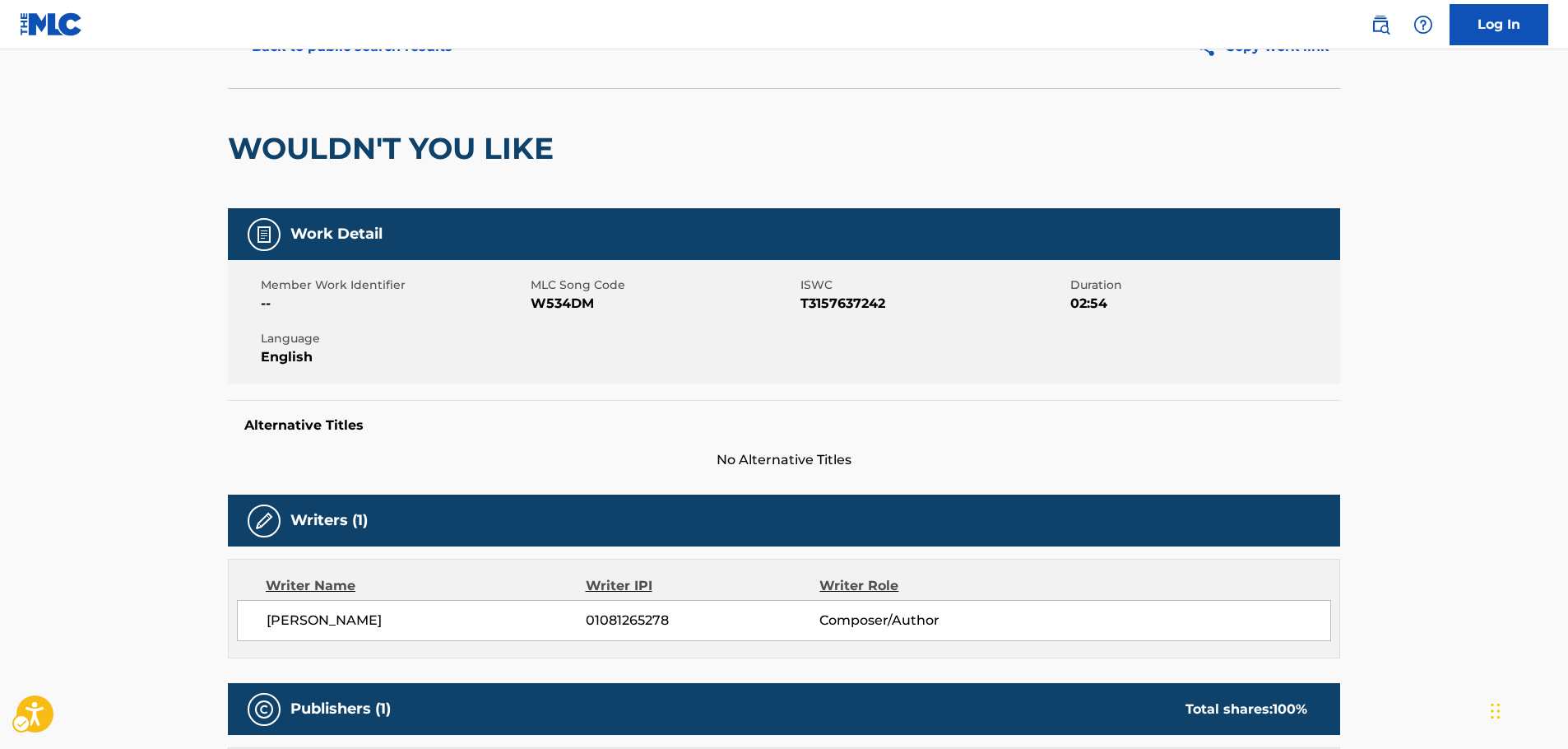
scroll to position [0, 0]
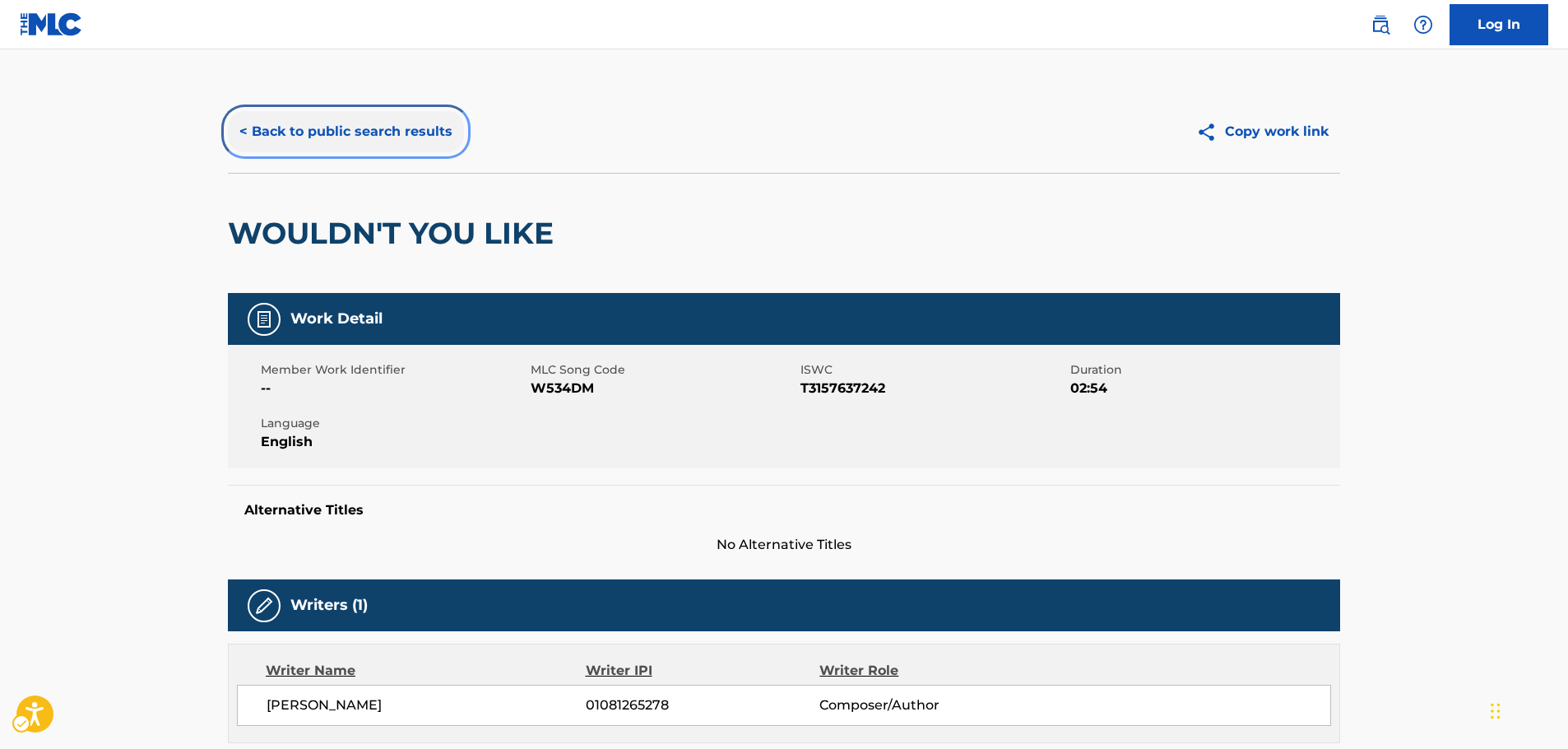
click at [339, 132] on button "< Back to public search results" at bounding box center [346, 132] width 237 height 41
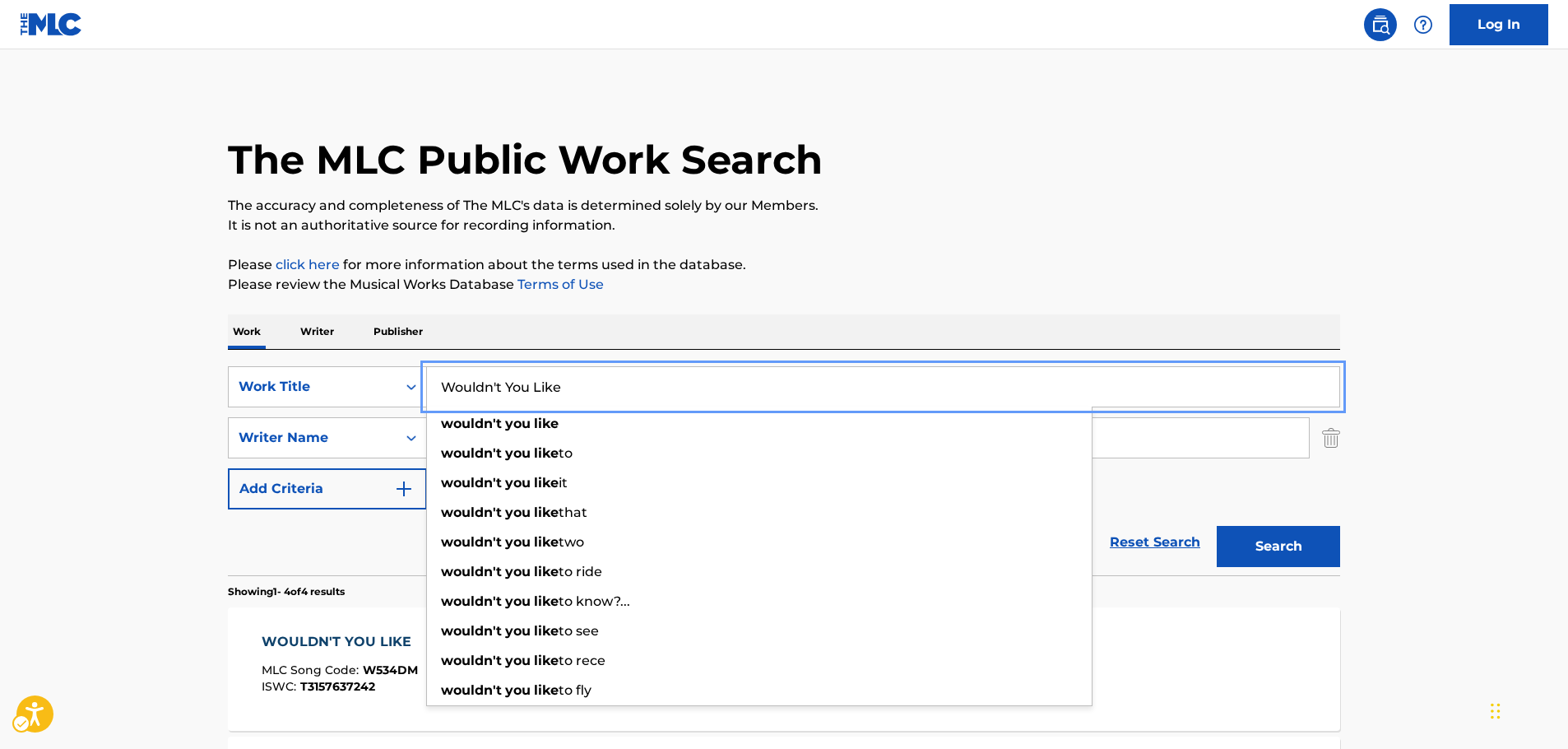
drag, startPoint x: 428, startPoint y: 375, endPoint x: 400, endPoint y: 289, distance: 90.4
paste input "There Are Other Ways"
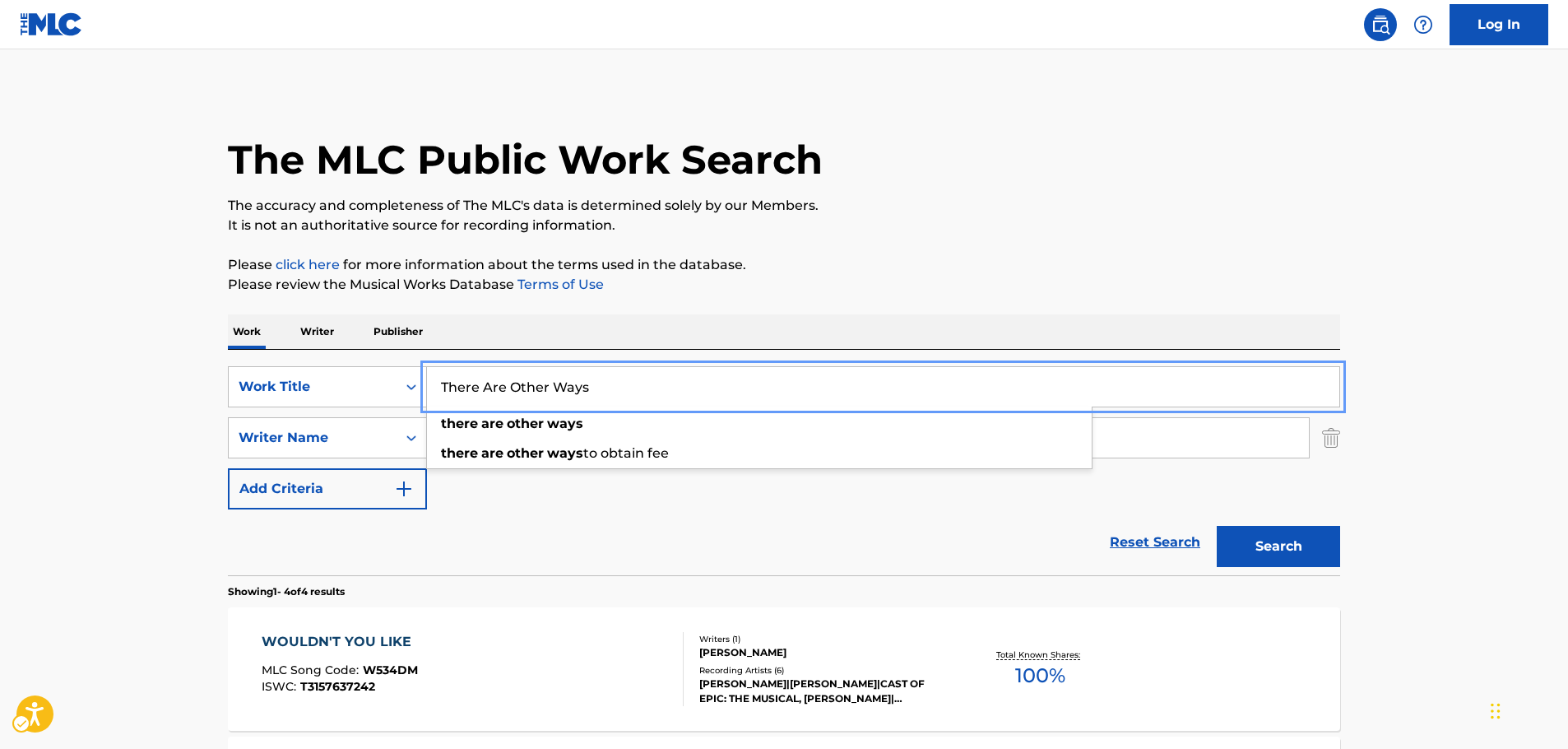
type input "There Are Other Ways"
click at [1301, 554] on button "Search" at bounding box center [1277, 546] width 123 height 41
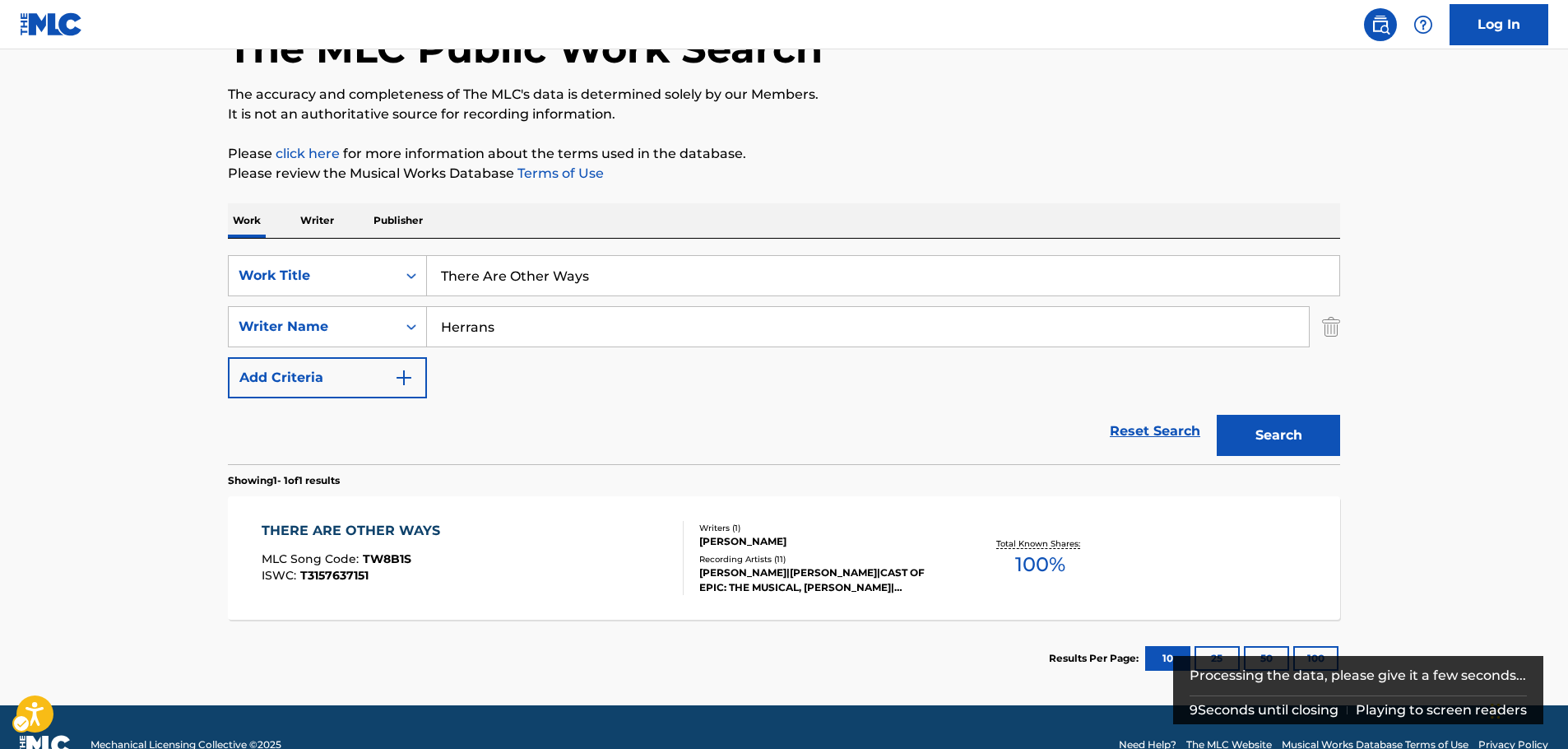
scroll to position [147, 0]
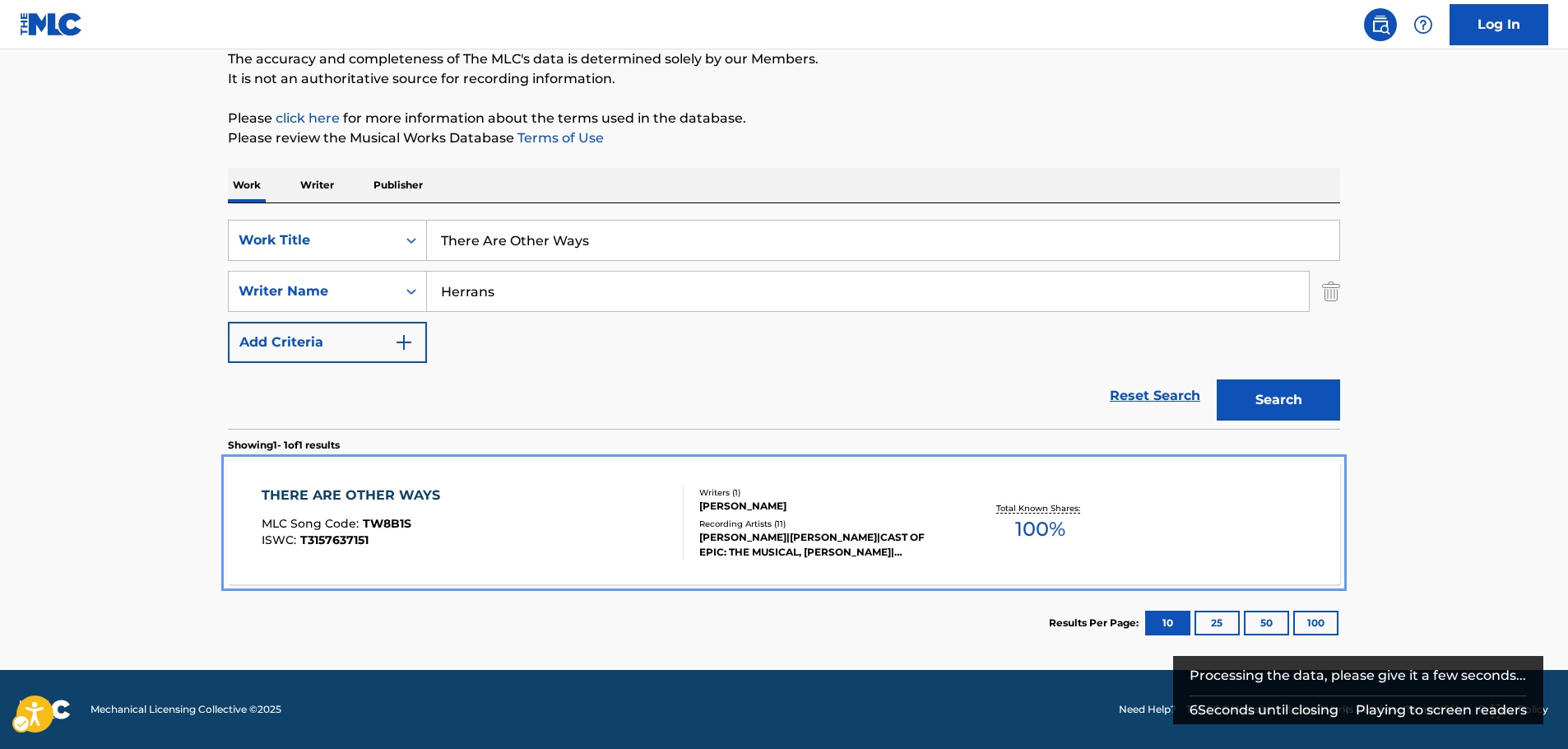
click at [520, 534] on div "THERE ARE OTHER WAYS MLC Song Code : TW8B1S ISWC : T3157637151" at bounding box center [472, 521] width 423 height 74
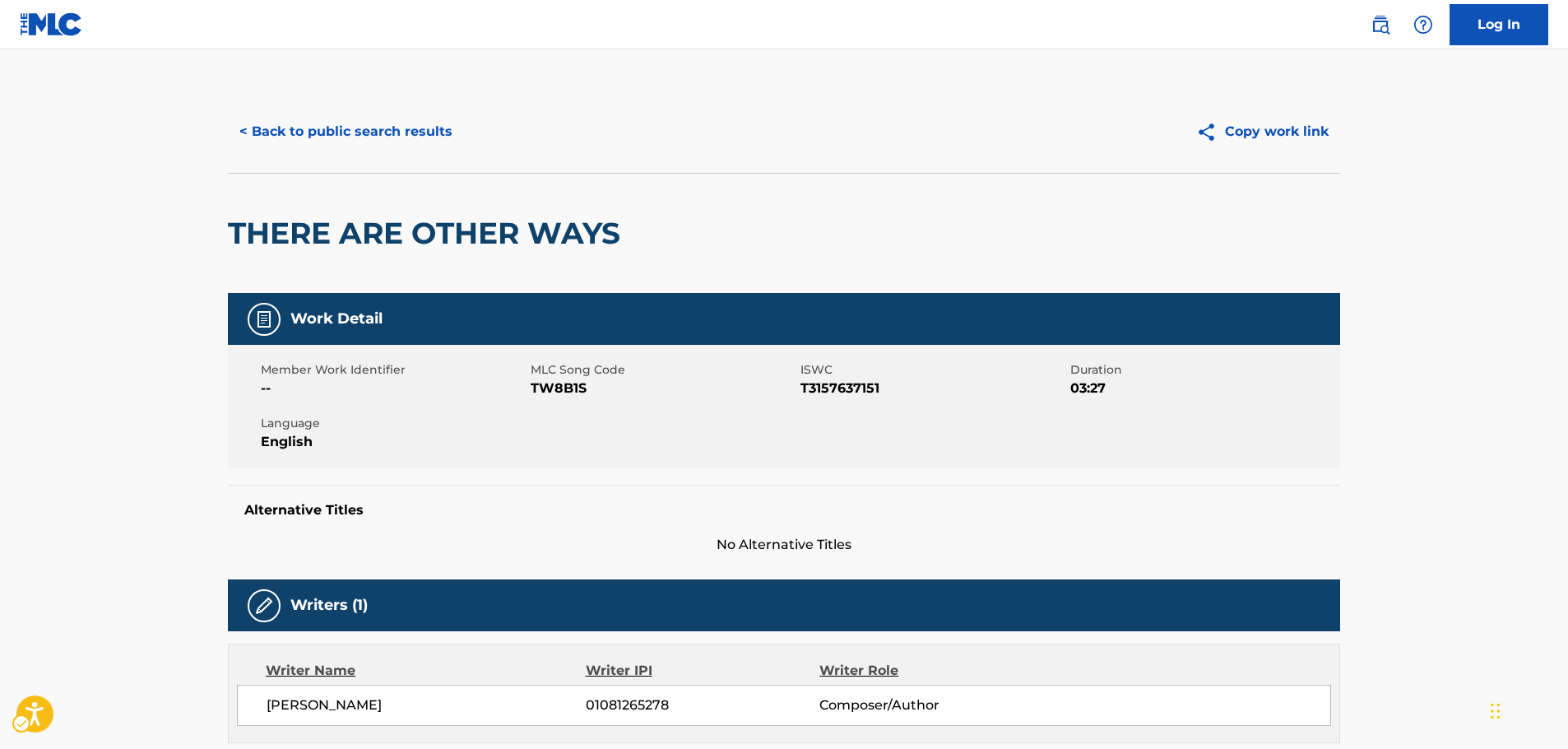
click at [560, 387] on span "MLC Song Code - TW8B1S" at bounding box center [663, 388] width 266 height 20
click at [852, 390] on span "ISWC - T3157637151" at bounding box center [933, 388] width 266 height 20
click at [851, 390] on span "ISWC - T3157637151" at bounding box center [933, 388] width 266 height 20
click at [316, 136] on button "< Back to public search results" at bounding box center [346, 132] width 237 height 41
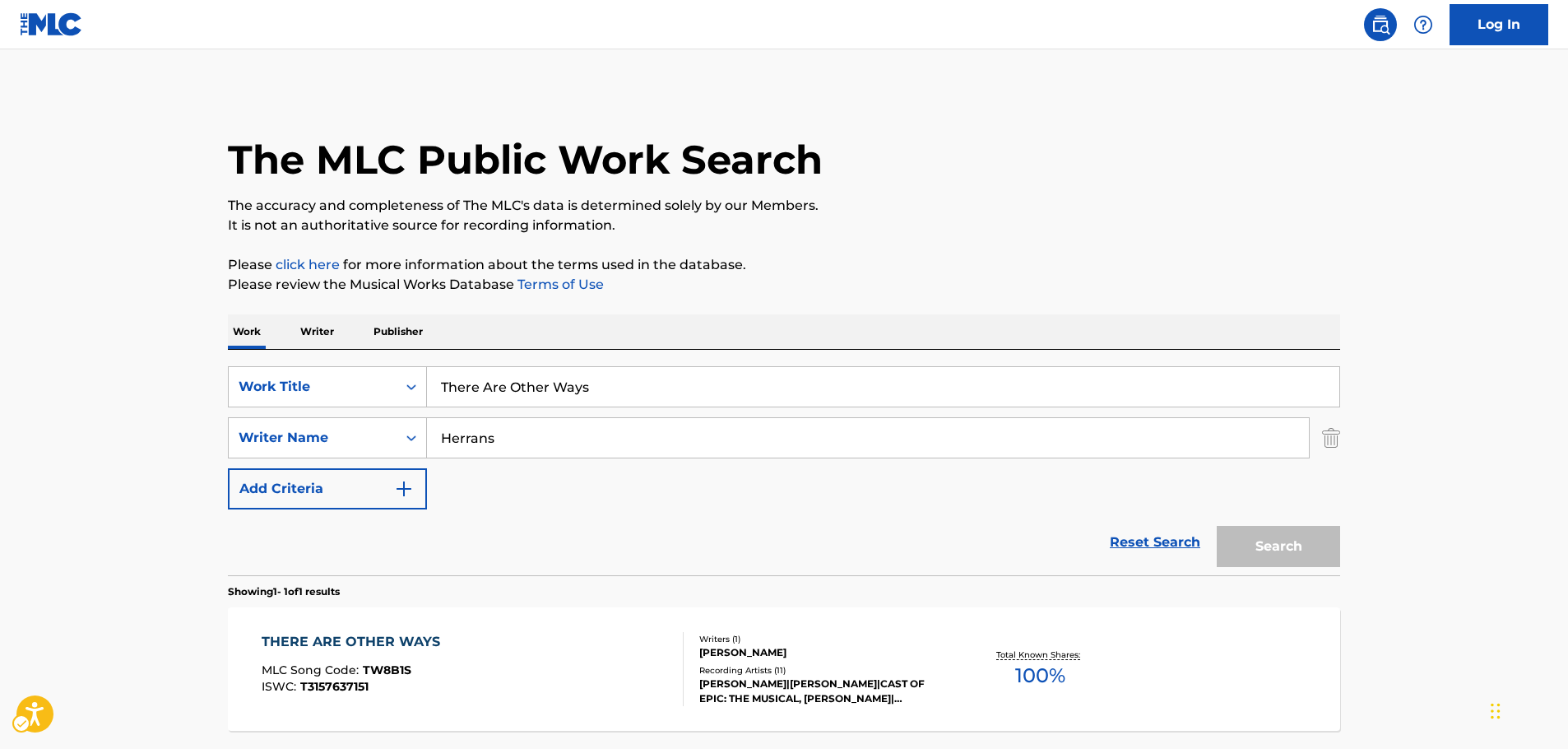
scroll to position [52, 0]
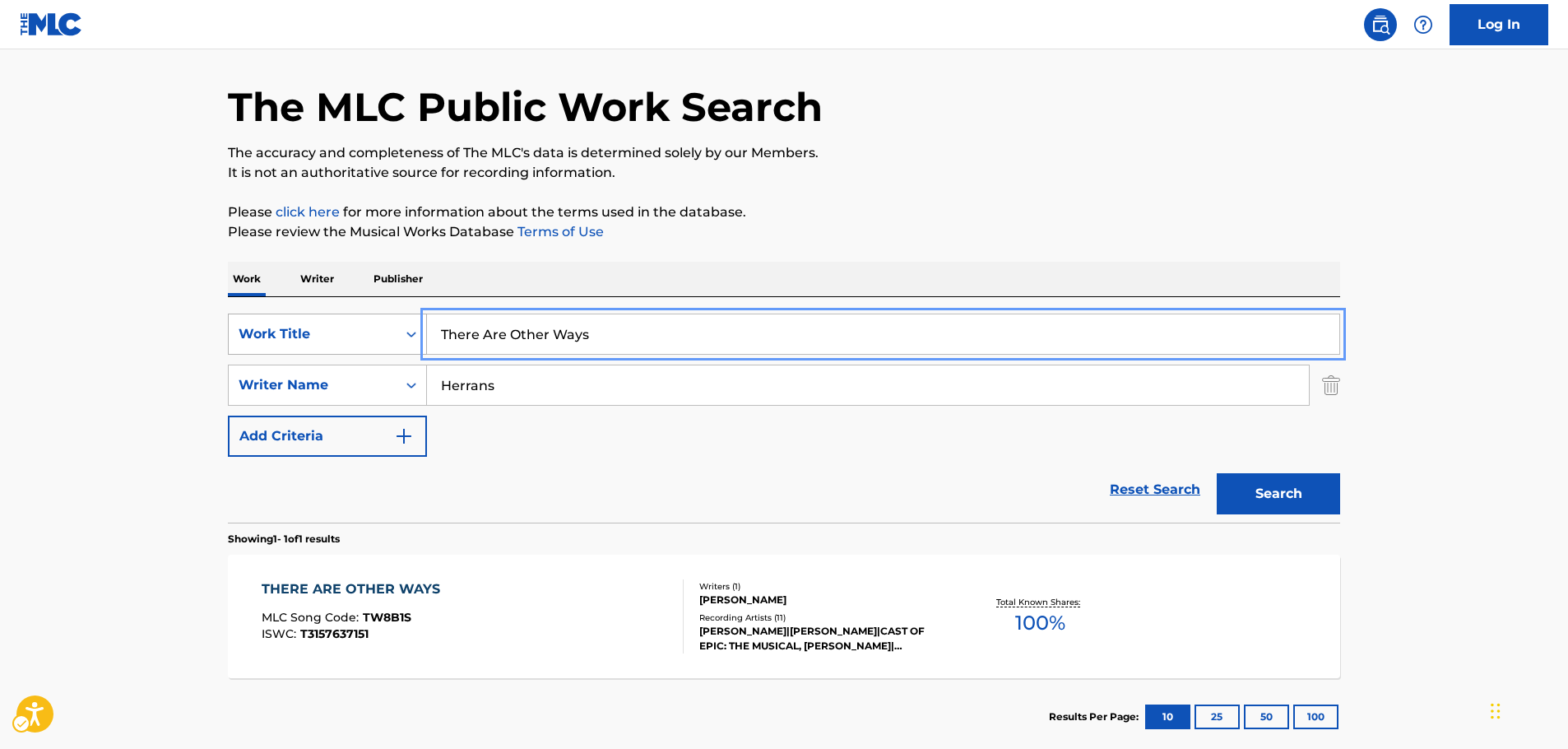
drag, startPoint x: 351, startPoint y: 327, endPoint x: 273, endPoint y: 317, distance: 78.6
paste input "Cuatro compase"
type input "Cuatro compases"
click at [73, 296] on main "The MLC Public Work Search The accuracy and completeness of The MLC's data is d…" at bounding box center [784, 380] width 1568 height 767
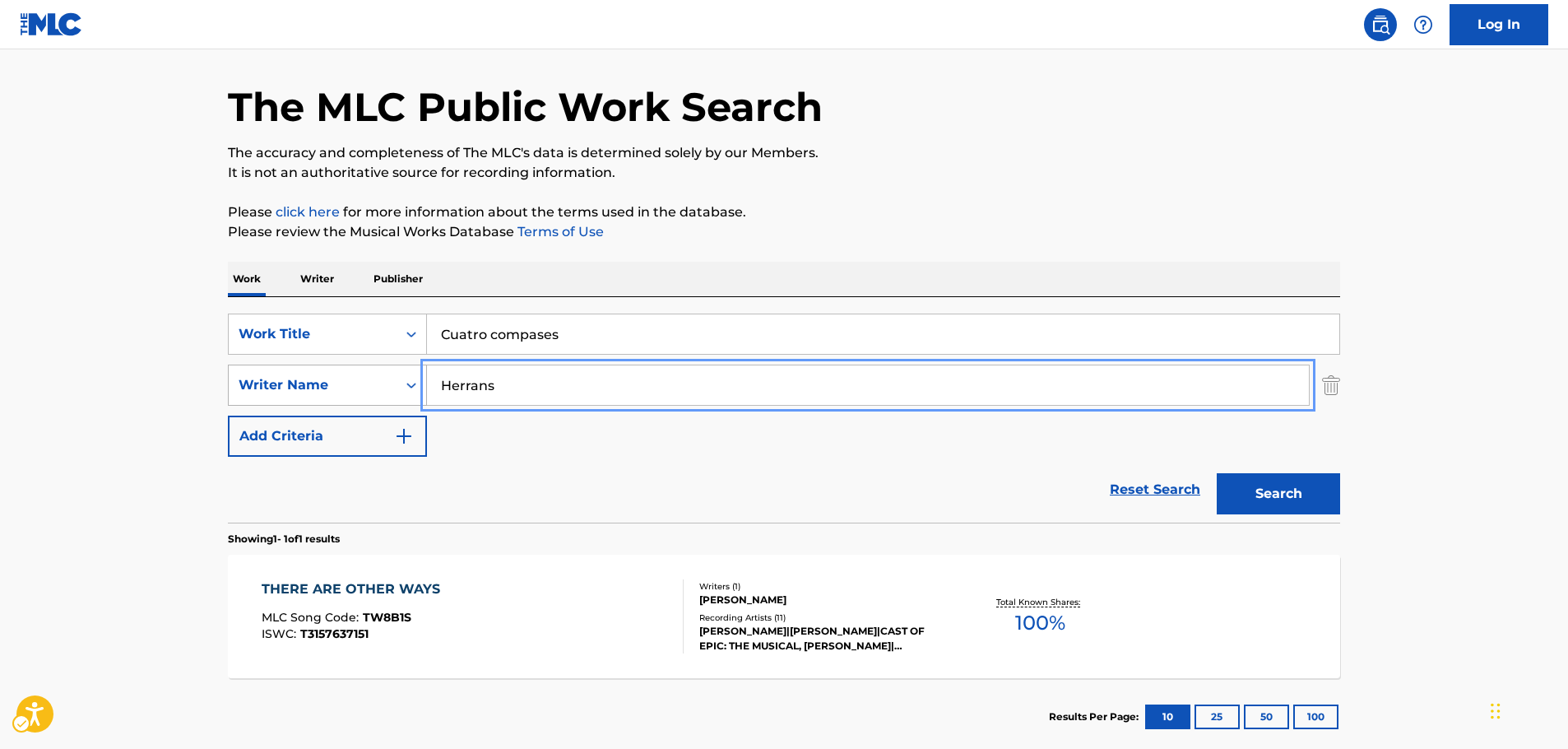
drag, startPoint x: 422, startPoint y: 389, endPoint x: 236, endPoint y: 370, distance: 187.0
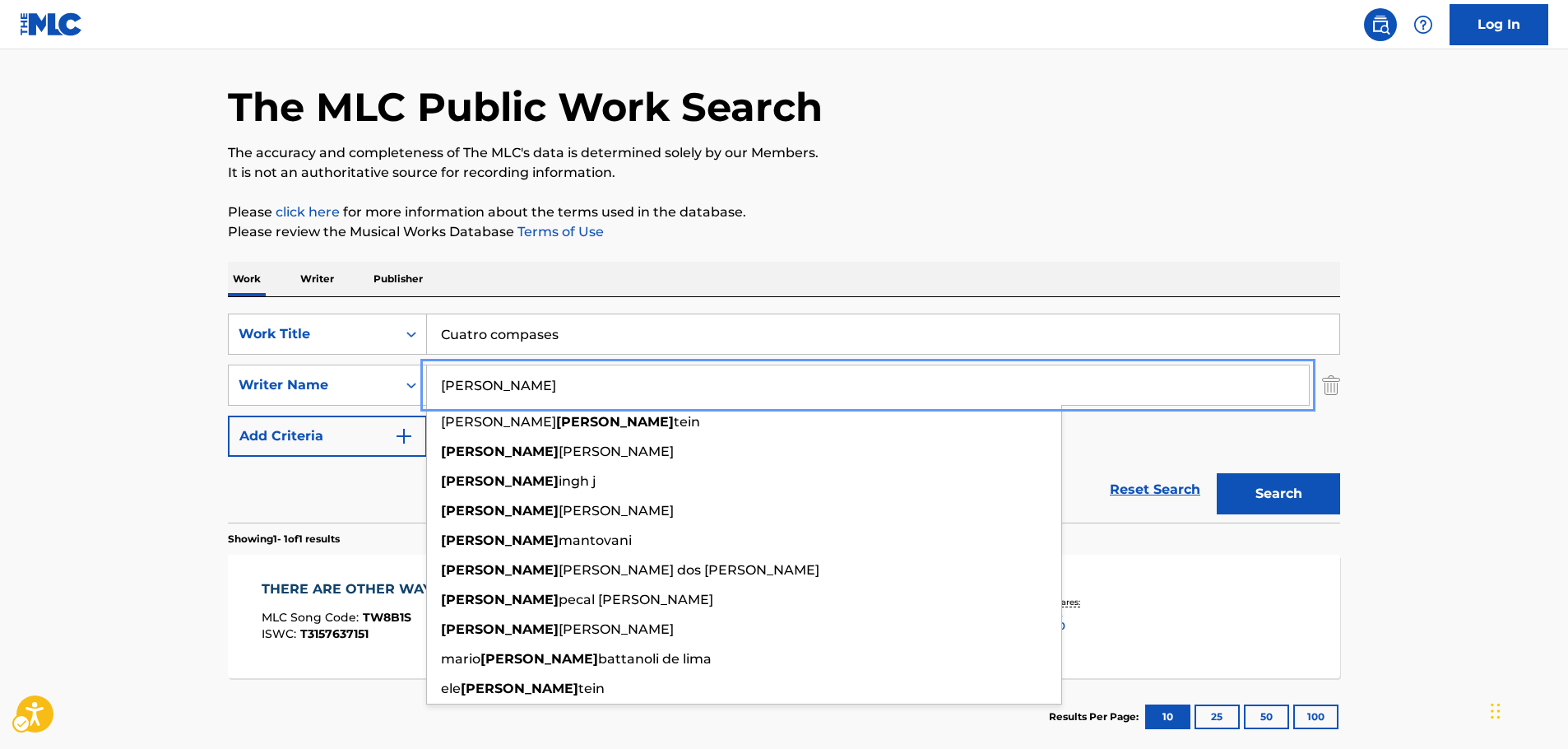
type input "[PERSON_NAME]"
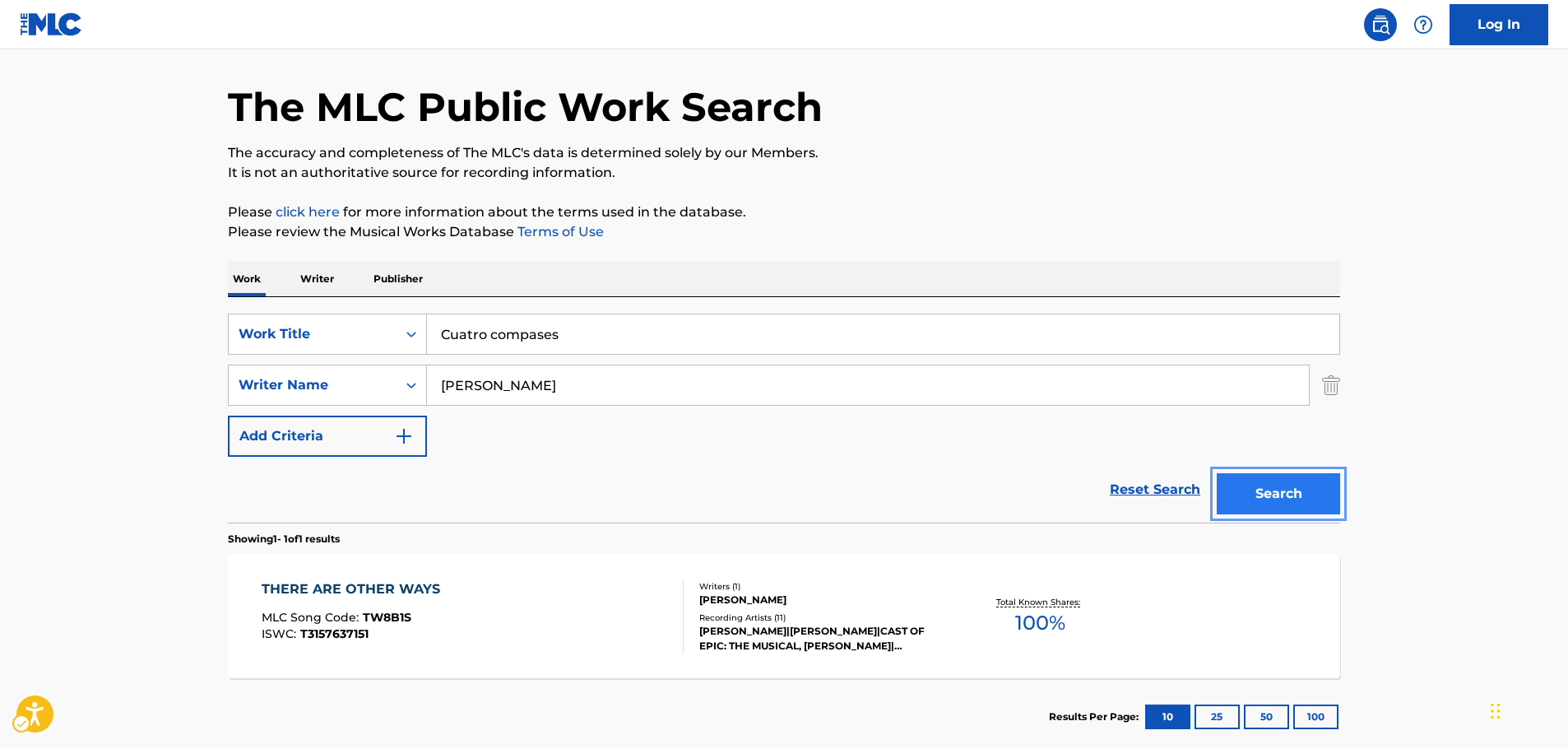
click at [1268, 497] on button "Search" at bounding box center [1277, 494] width 123 height 41
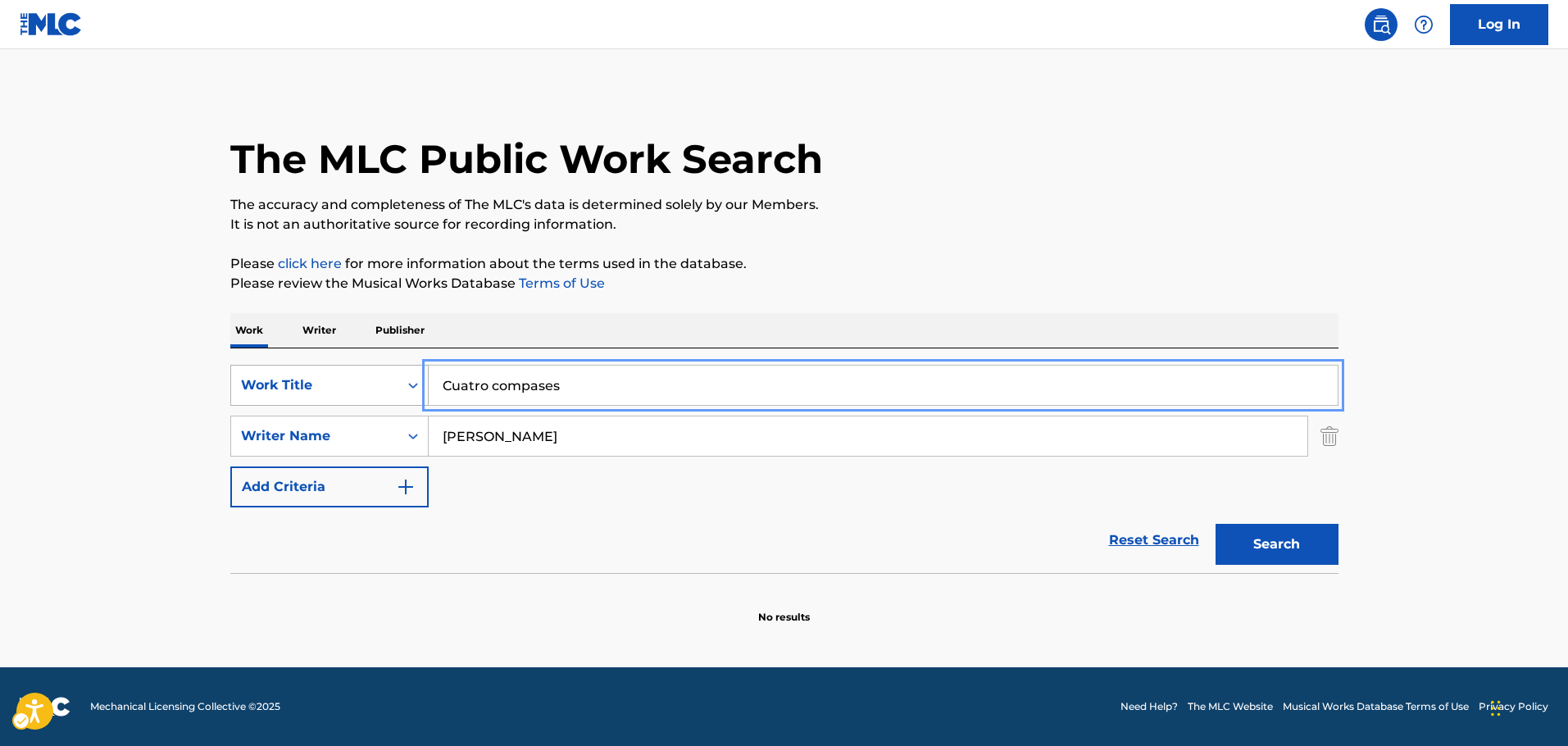
drag, startPoint x: 374, startPoint y: 381, endPoint x: 319, endPoint y: 384, distance: 55.1
click at [319, 384] on div "SearchWithCriteria73f72df0-78d4-404d-be90-36f8cabec043 Work Title Cuatro compas…" at bounding box center [784, 385] width 1108 height 41
paste input "Una vez"
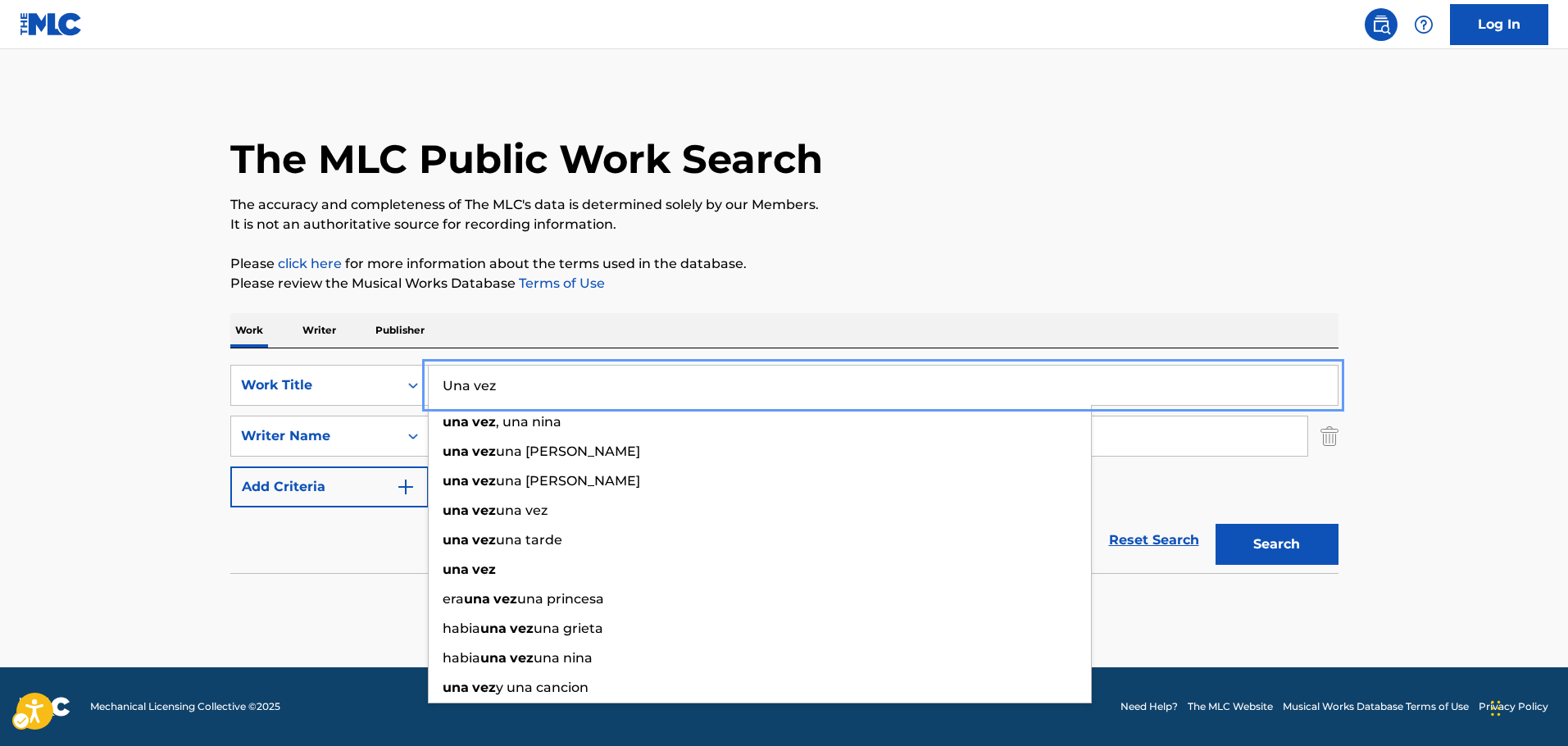
type input "Una vez"
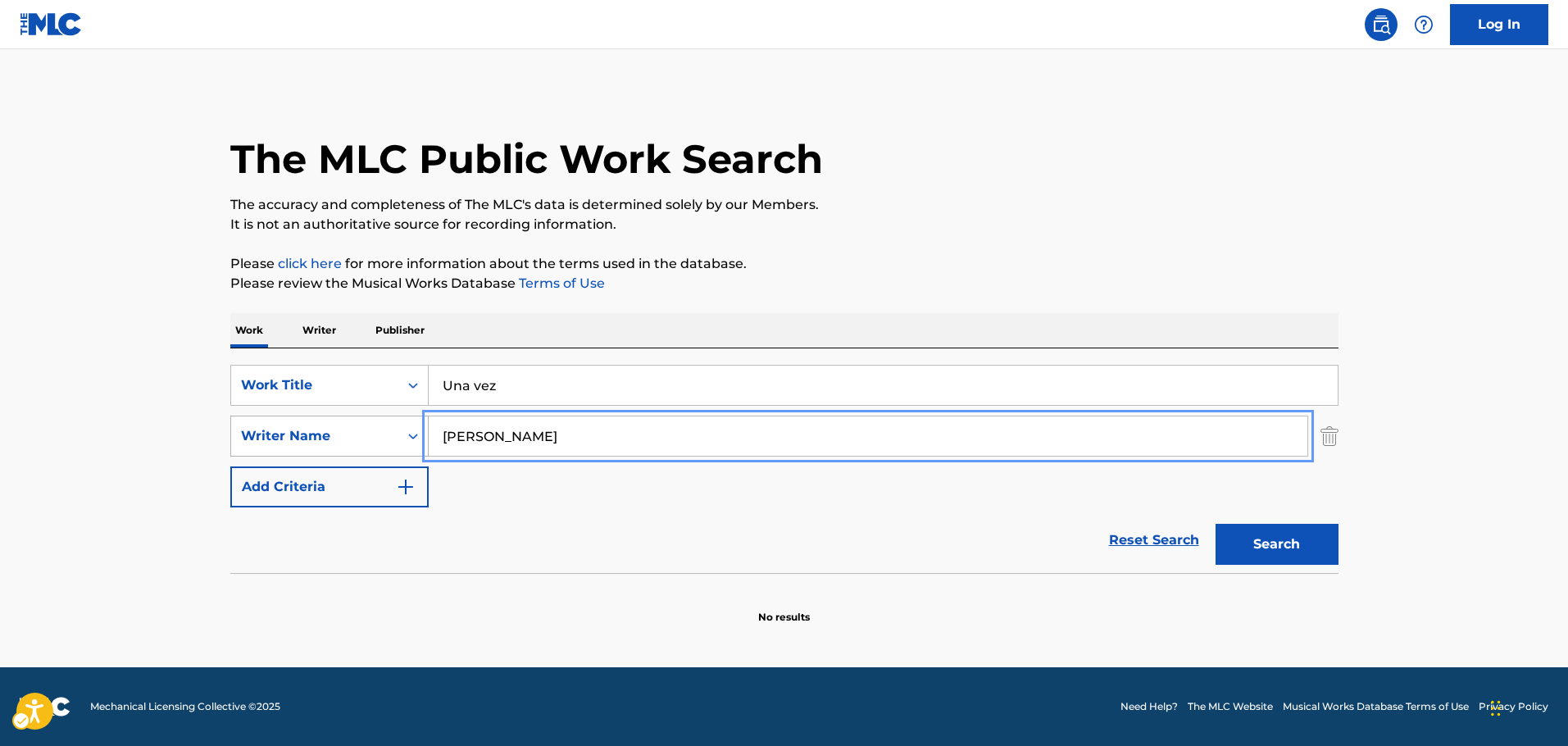
drag, startPoint x: 389, startPoint y: 450, endPoint x: 354, endPoint y: 455, distance: 35.4
click at [327, 453] on div "SearchWithCriteriace72e5ac-3324-48d0-b36d-77296cd1fd6b Writer Name [PERSON_NAME]" at bounding box center [784, 436] width 1108 height 41
paste input "[PERSON_NAME]"
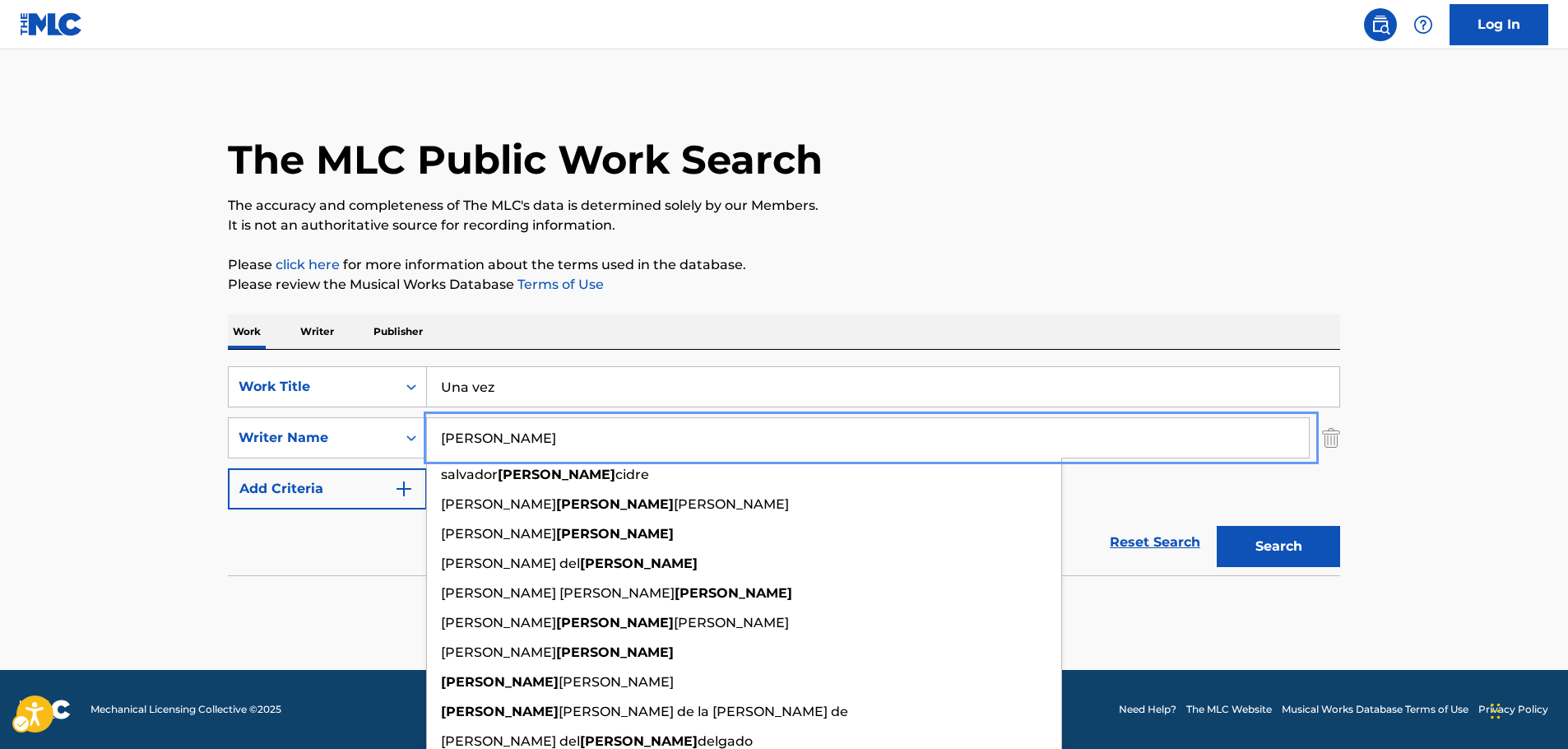
type input "[PERSON_NAME]"
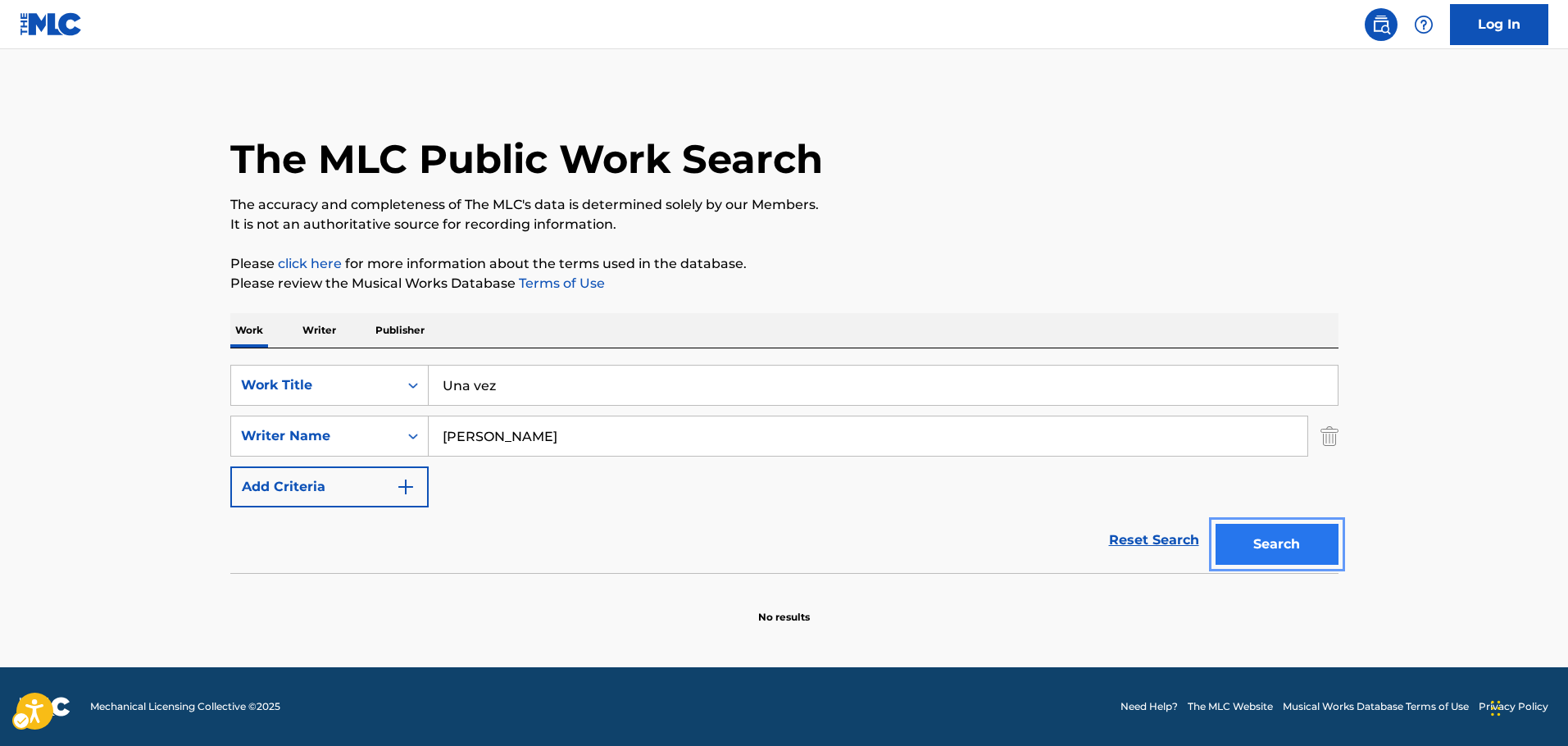
click at [1275, 553] on button "Search" at bounding box center [1276, 544] width 123 height 41
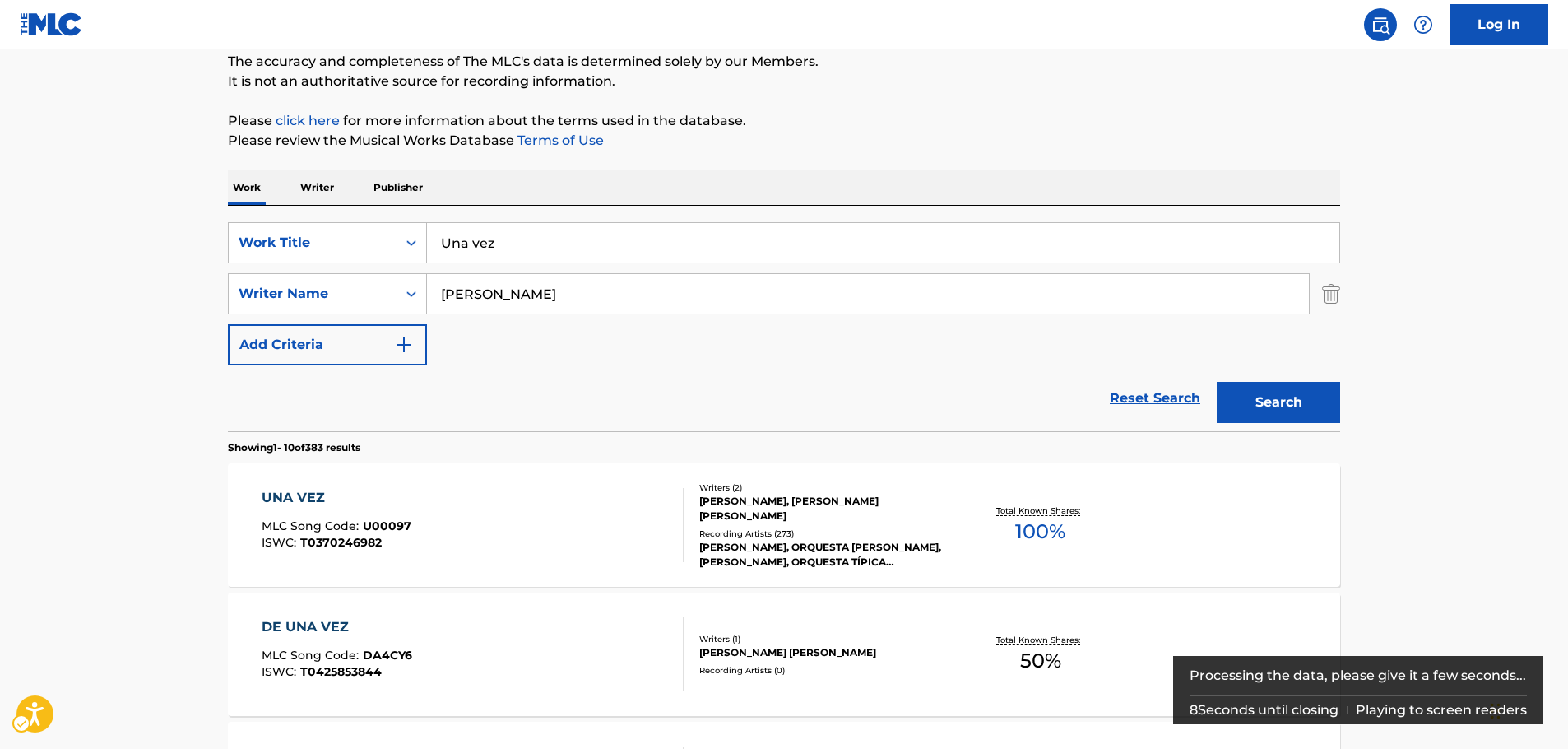
scroll to position [165, 0]
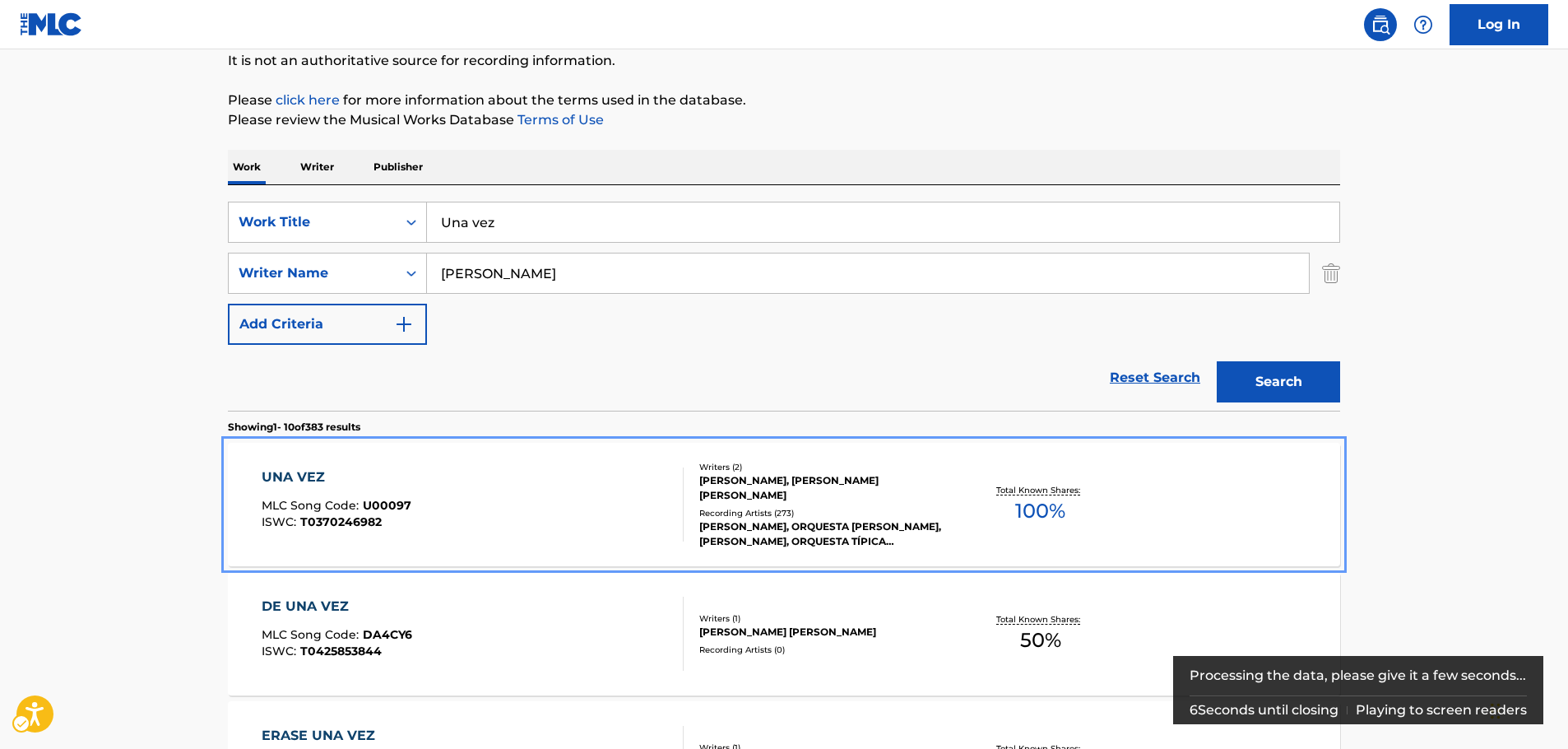
click at [488, 467] on div "UNA VEZ MLC Song Code : U00097 ISWC : T0370246982" at bounding box center [472, 504] width 423 height 74
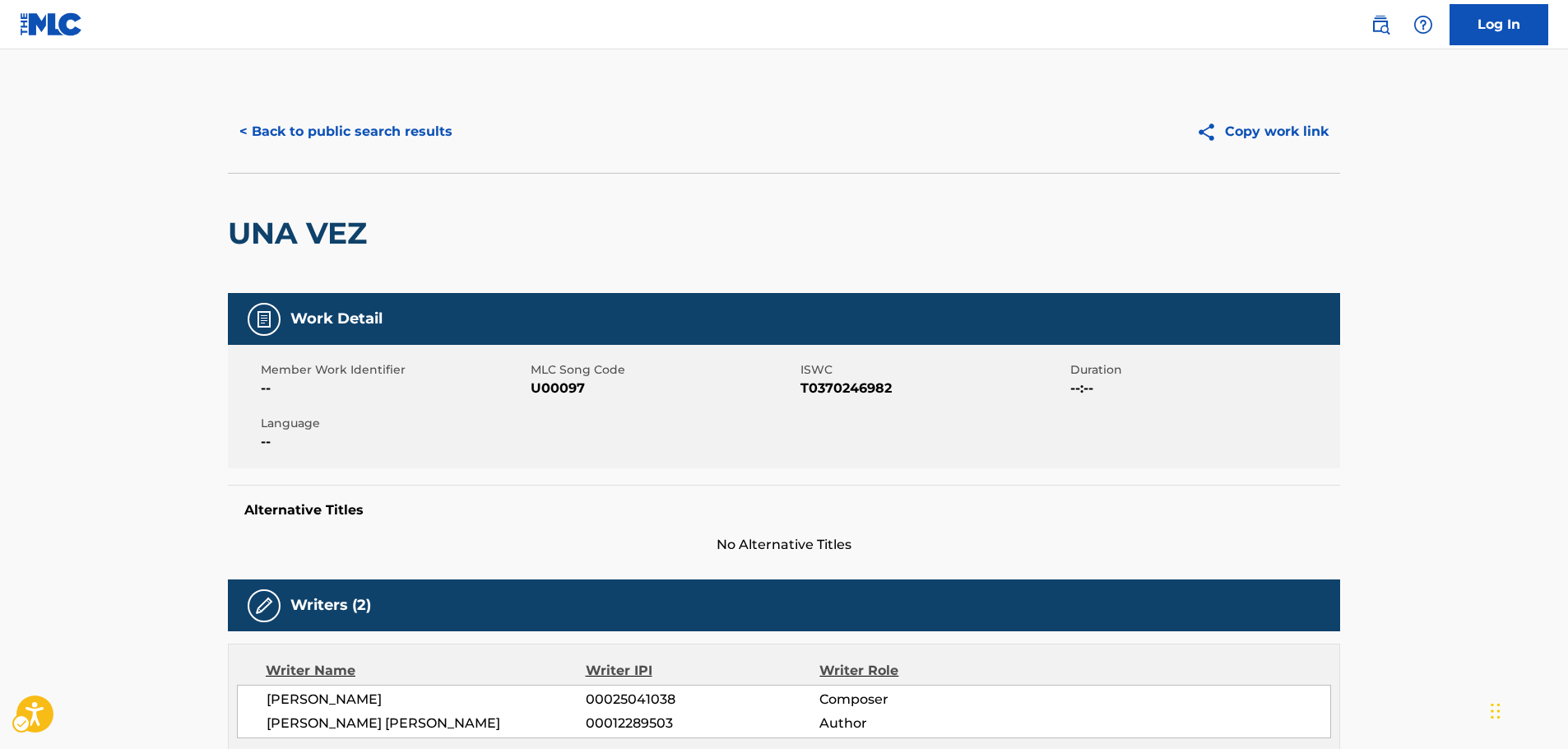
click at [556, 390] on span "MLC Song Code - U00097" at bounding box center [663, 388] width 266 height 20
drag, startPoint x: 858, startPoint y: 386, endPoint x: 688, endPoint y: 388, distance: 170.0
click at [858, 386] on span "ISWC - T0370246982" at bounding box center [933, 388] width 266 height 20
click at [833, 384] on span "ISWC - T0370246982" at bounding box center [933, 388] width 266 height 20
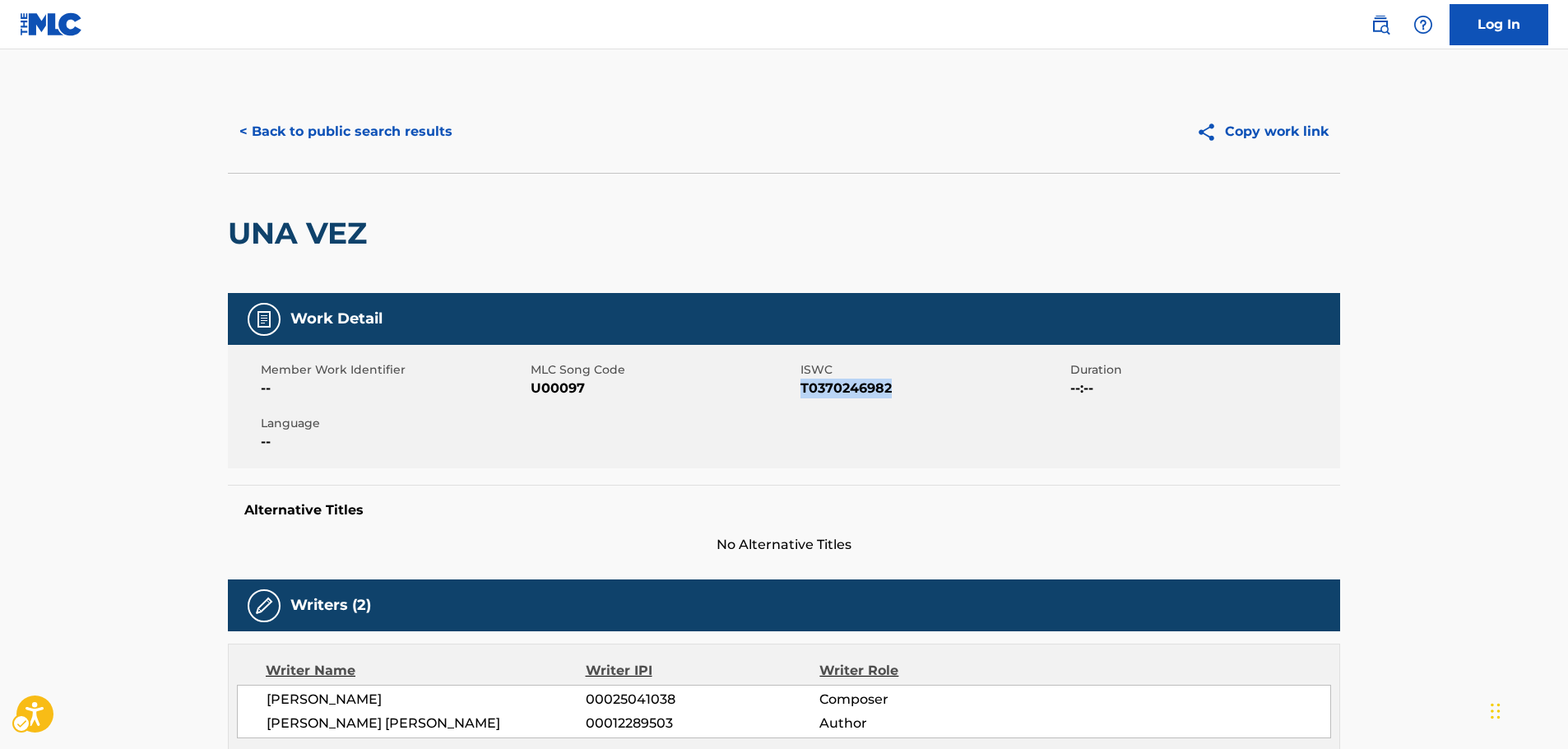
click at [833, 384] on span "ISWC - T0370246982" at bounding box center [933, 388] width 266 height 20
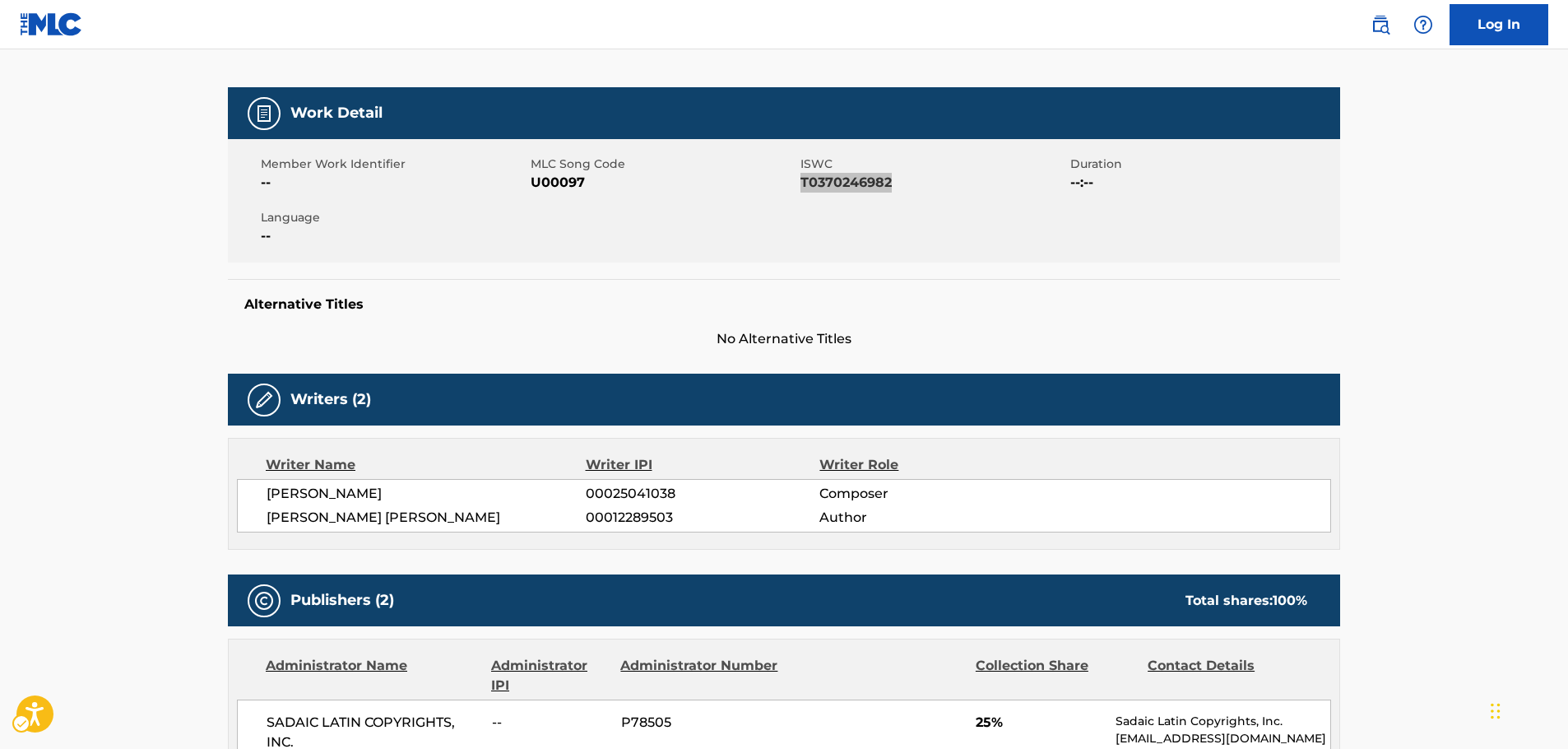
scroll to position [329, 0]
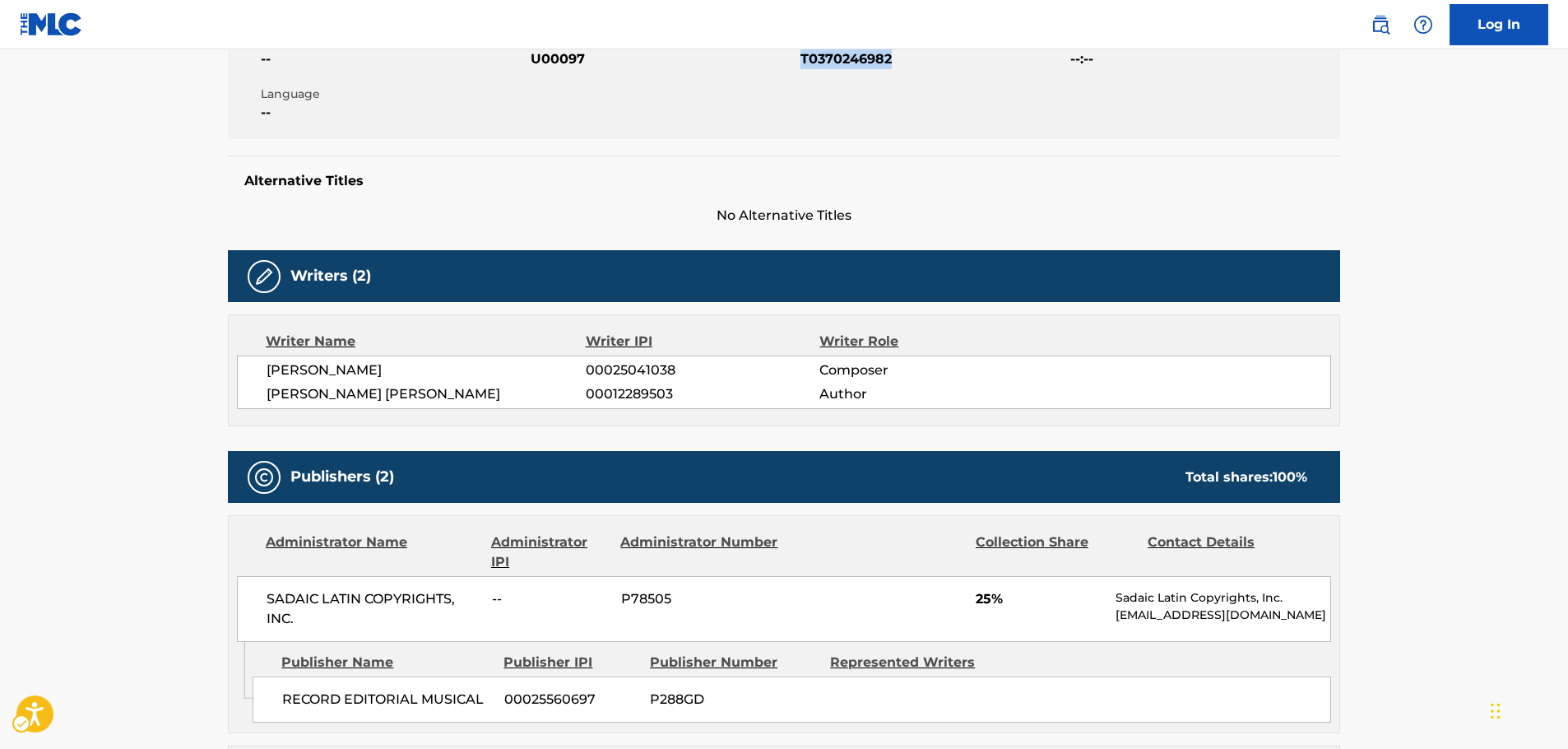
drag, startPoint x: 531, startPoint y: 394, endPoint x: 235, endPoint y: 374, distance: 296.7
click at [235, 374] on div "Writer Name Writer IPI Writer Role [PERSON_NAME] 00025041038 Composer [PERSON_N…" at bounding box center [784, 371] width 1112 height 112
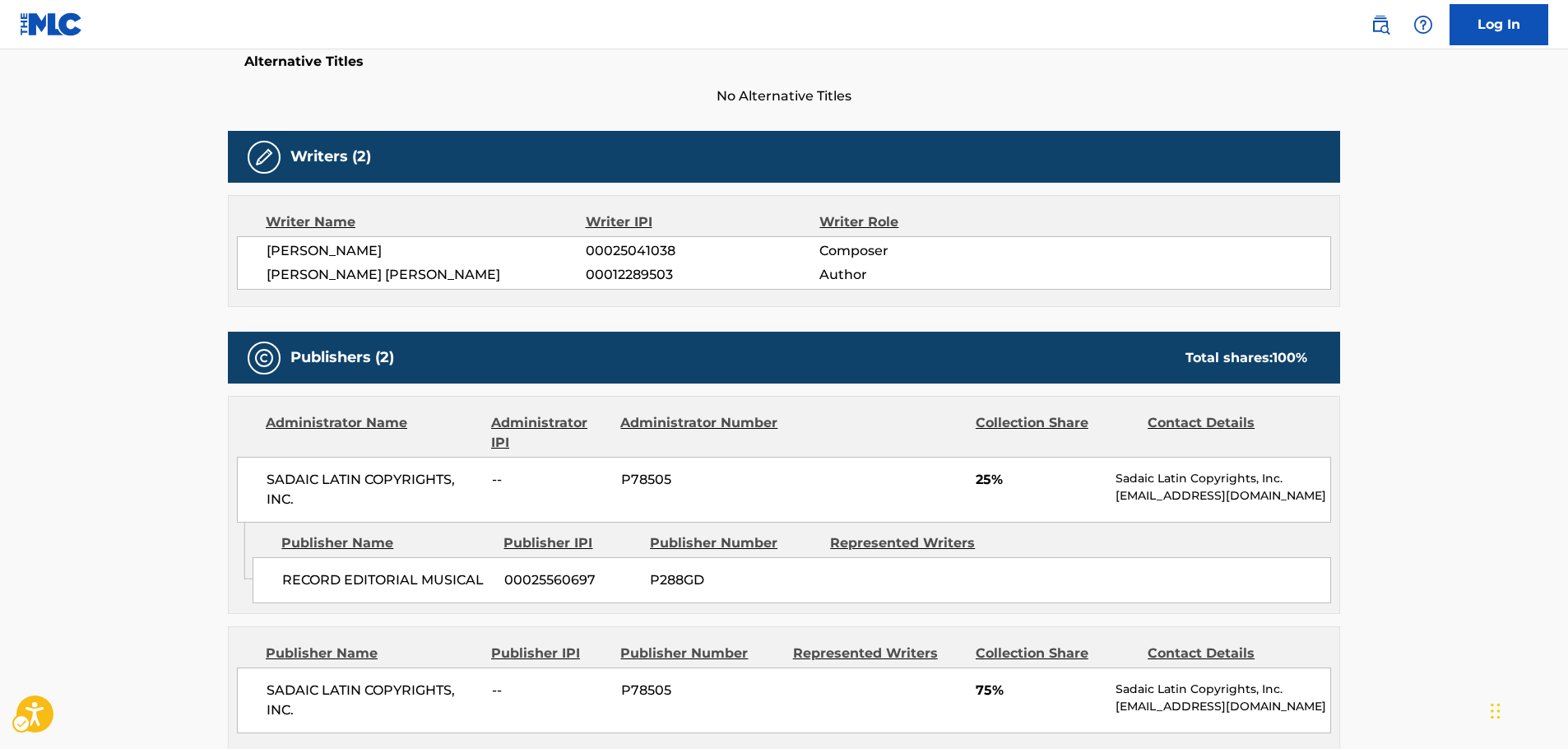
scroll to position [576, 0]
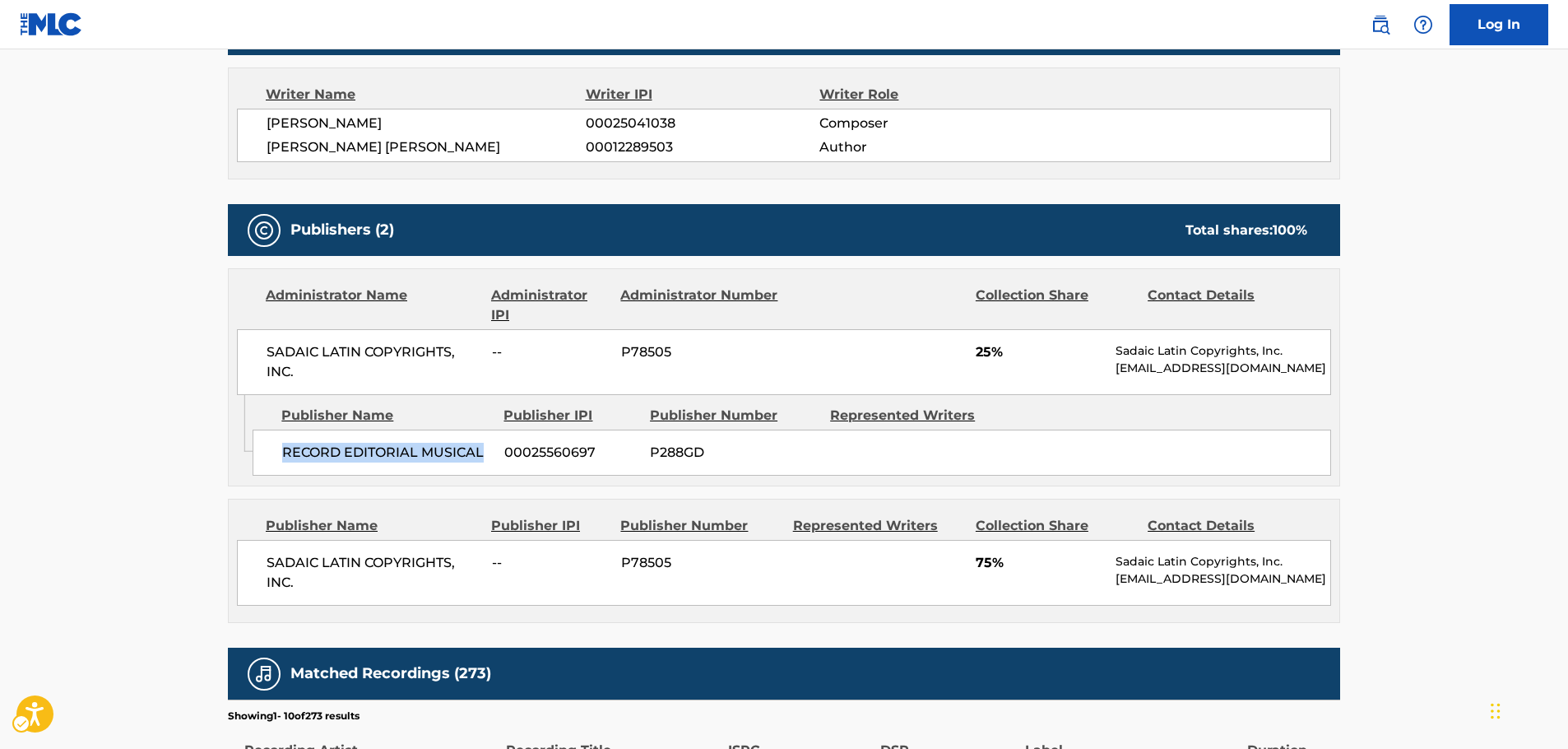
drag, startPoint x: 482, startPoint y: 447, endPoint x: 260, endPoint y: 452, distance: 222.1
click at [260, 452] on div "RECORD EDITORIAL MUSICAL 00025560697 P288GD" at bounding box center [791, 452] width 1078 height 46
drag, startPoint x: 330, startPoint y: 369, endPoint x: 266, endPoint y: 351, distance: 66.5
click at [266, 351] on div "SADAIC LATIN COPYRIGHTS, INC. -- P78505 25% Sadaic Latin Copyrights, Inc. [EMAI…" at bounding box center [784, 362] width 1094 height 66
drag, startPoint x: 346, startPoint y: 582, endPoint x: 247, endPoint y: 559, distance: 101.6
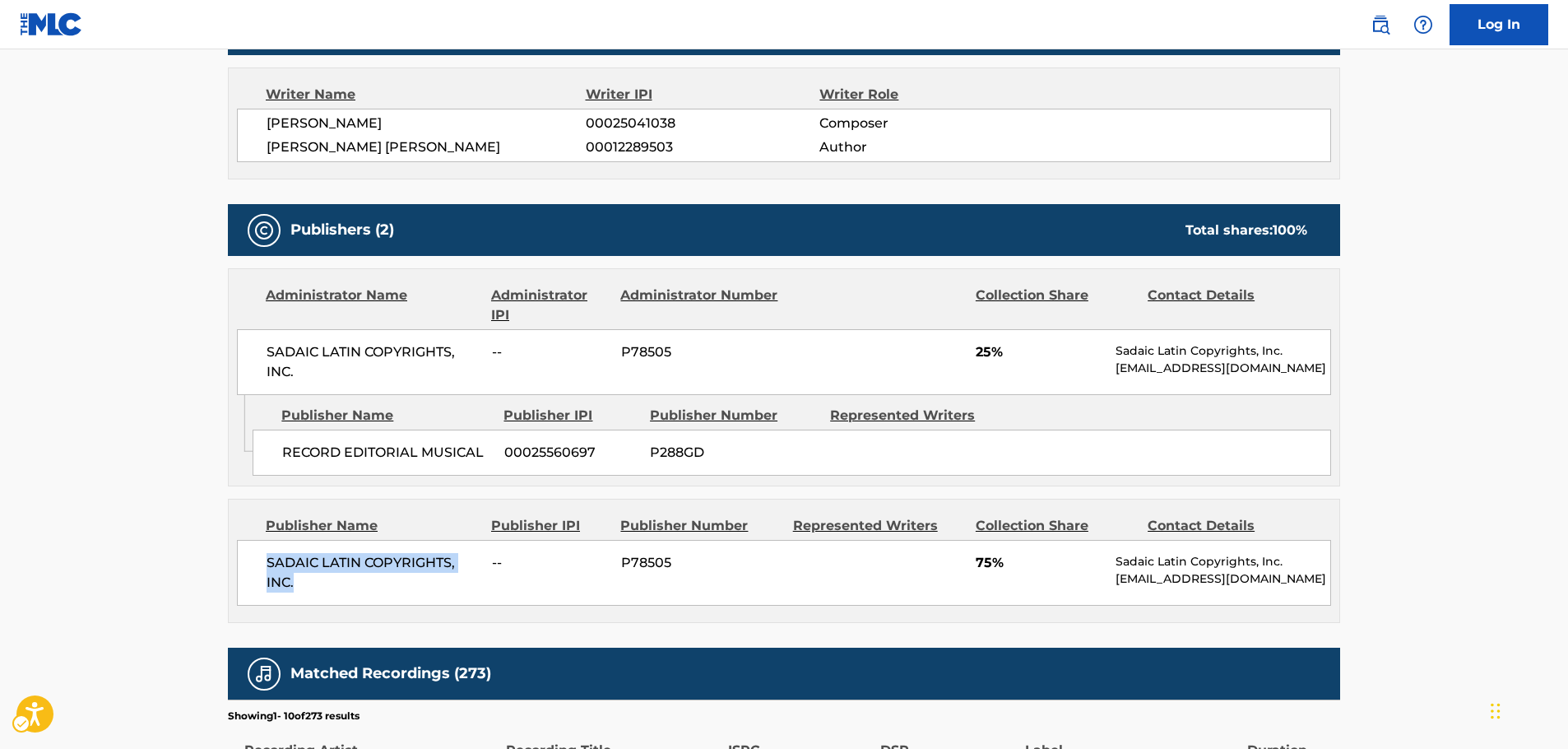
click at [247, 559] on div "SADAIC LATIN COPYRIGHTS, INC. -- P78505 75% Sadaic Latin Copyrights, Inc. [EMAI…" at bounding box center [784, 573] width 1094 height 66
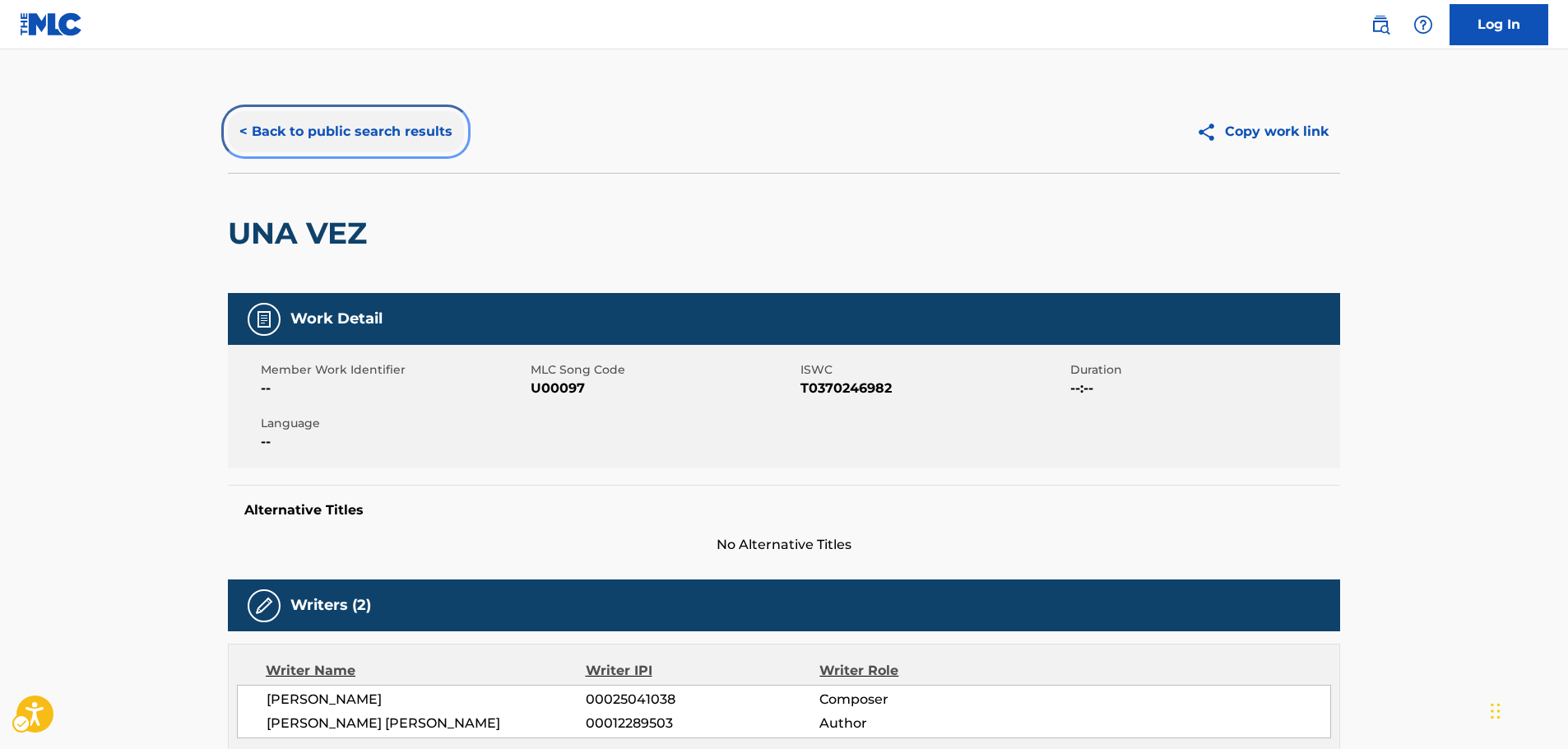
click at [289, 131] on button "< Back to public search results" at bounding box center [346, 132] width 237 height 41
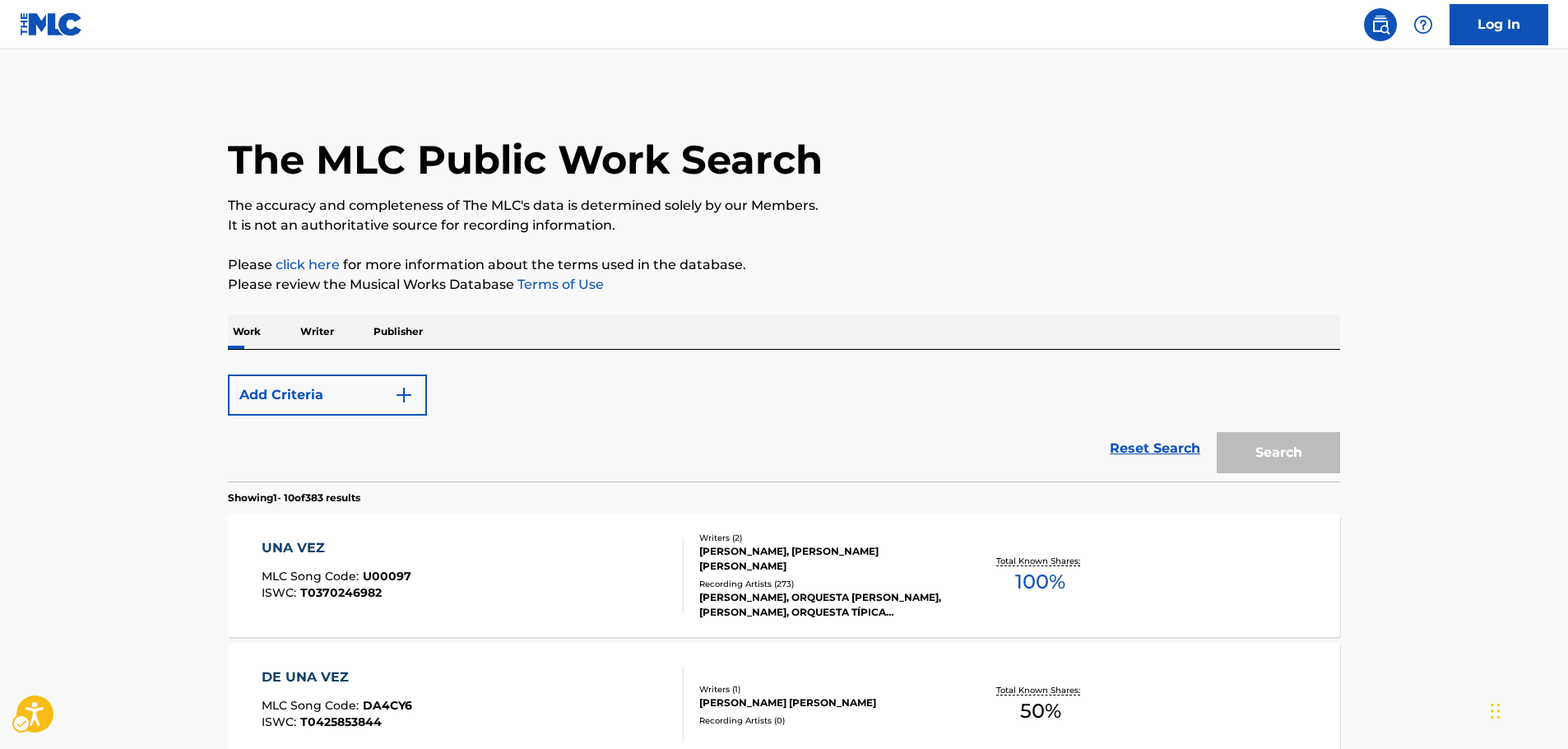
scroll to position [165, 0]
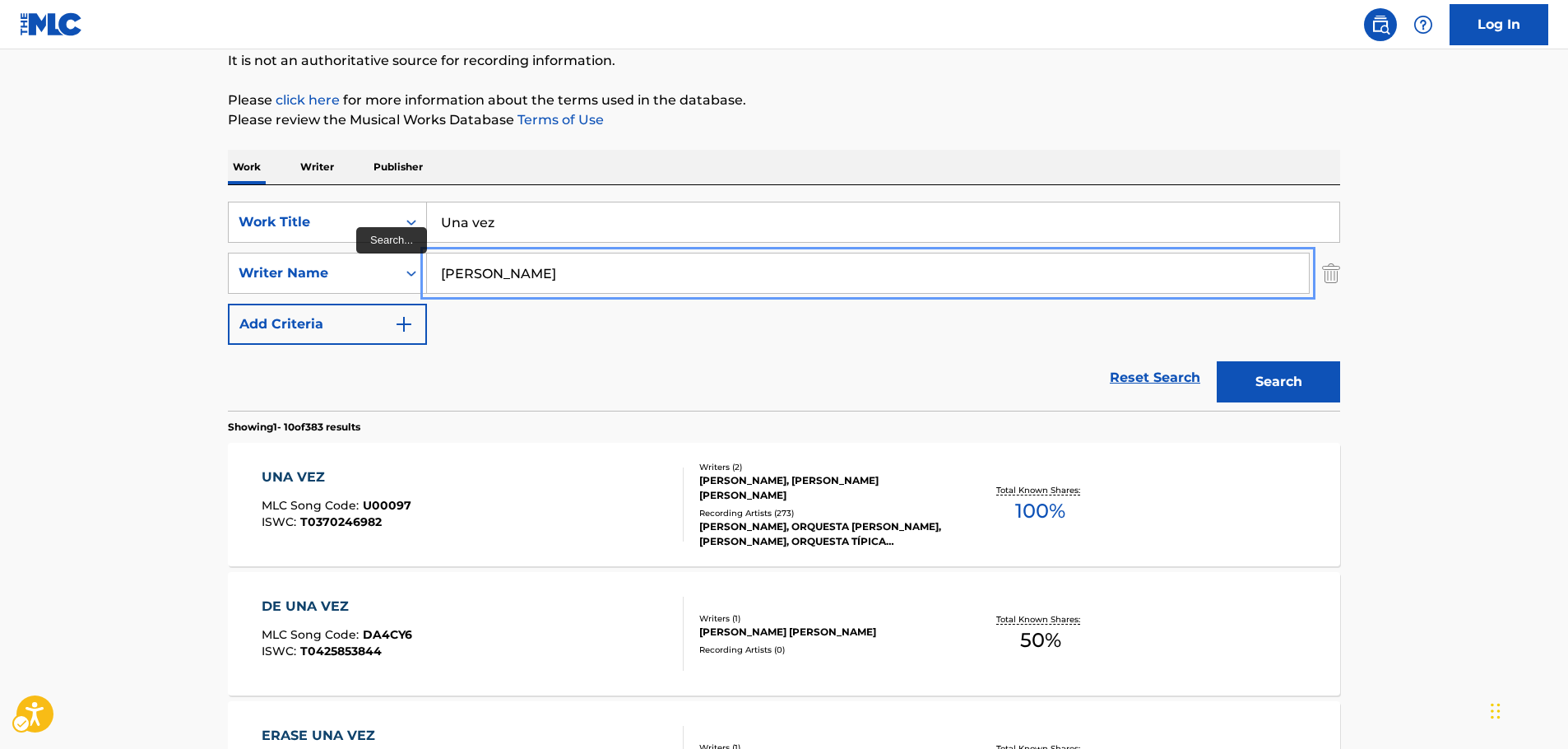
paste input "Berenguer"
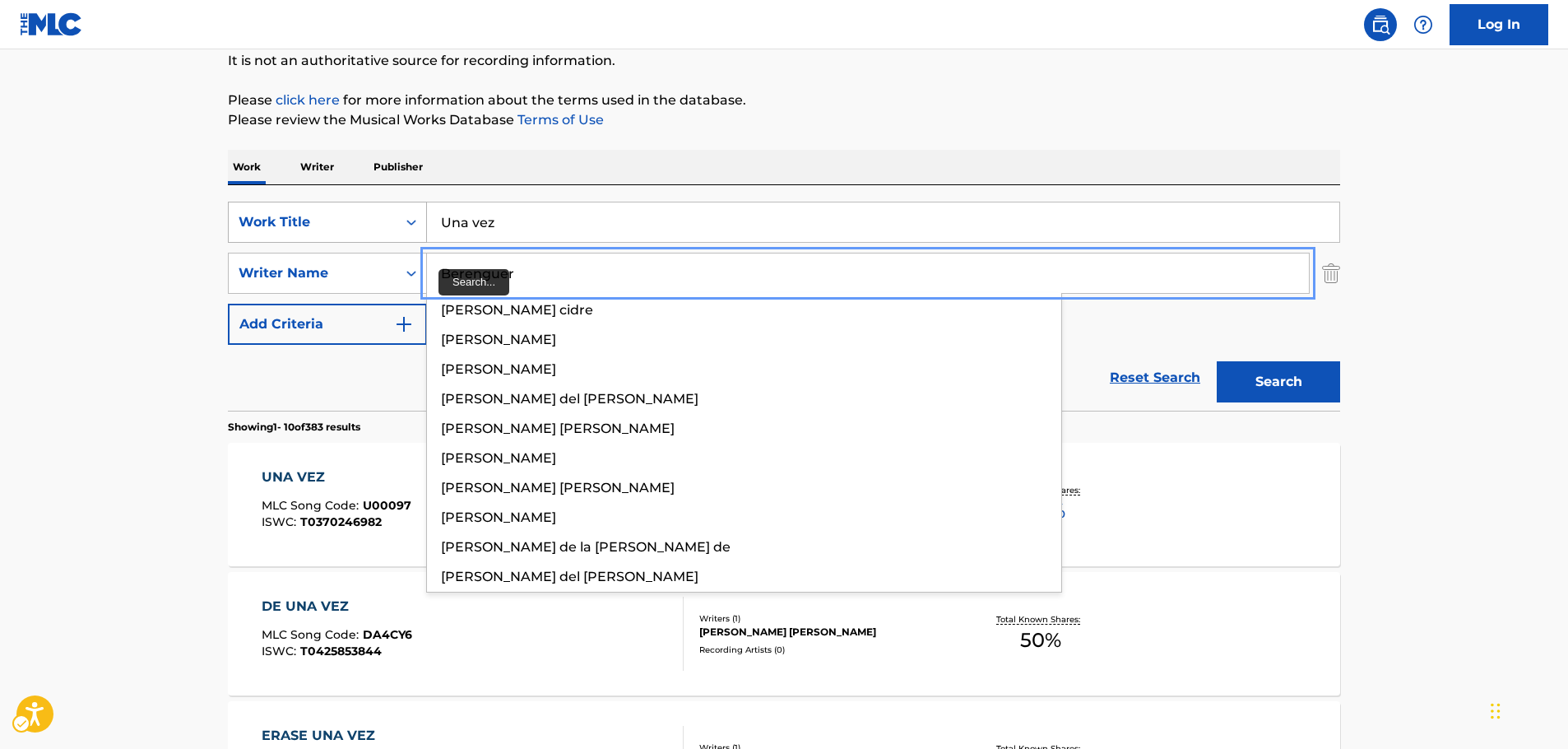
type input "Berenguer"
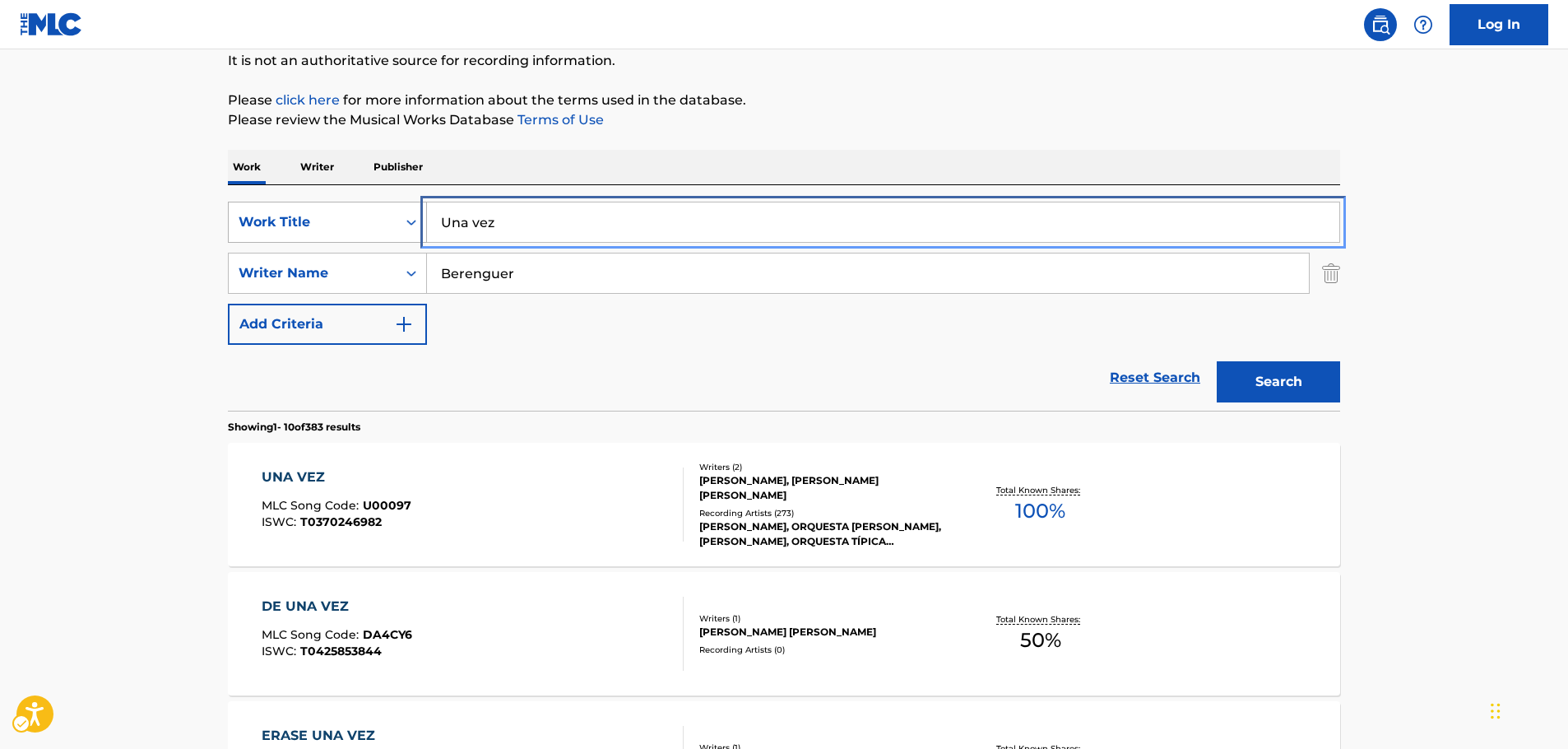
drag, startPoint x: 396, startPoint y: 219, endPoint x: 301, endPoint y: 222, distance: 95.0
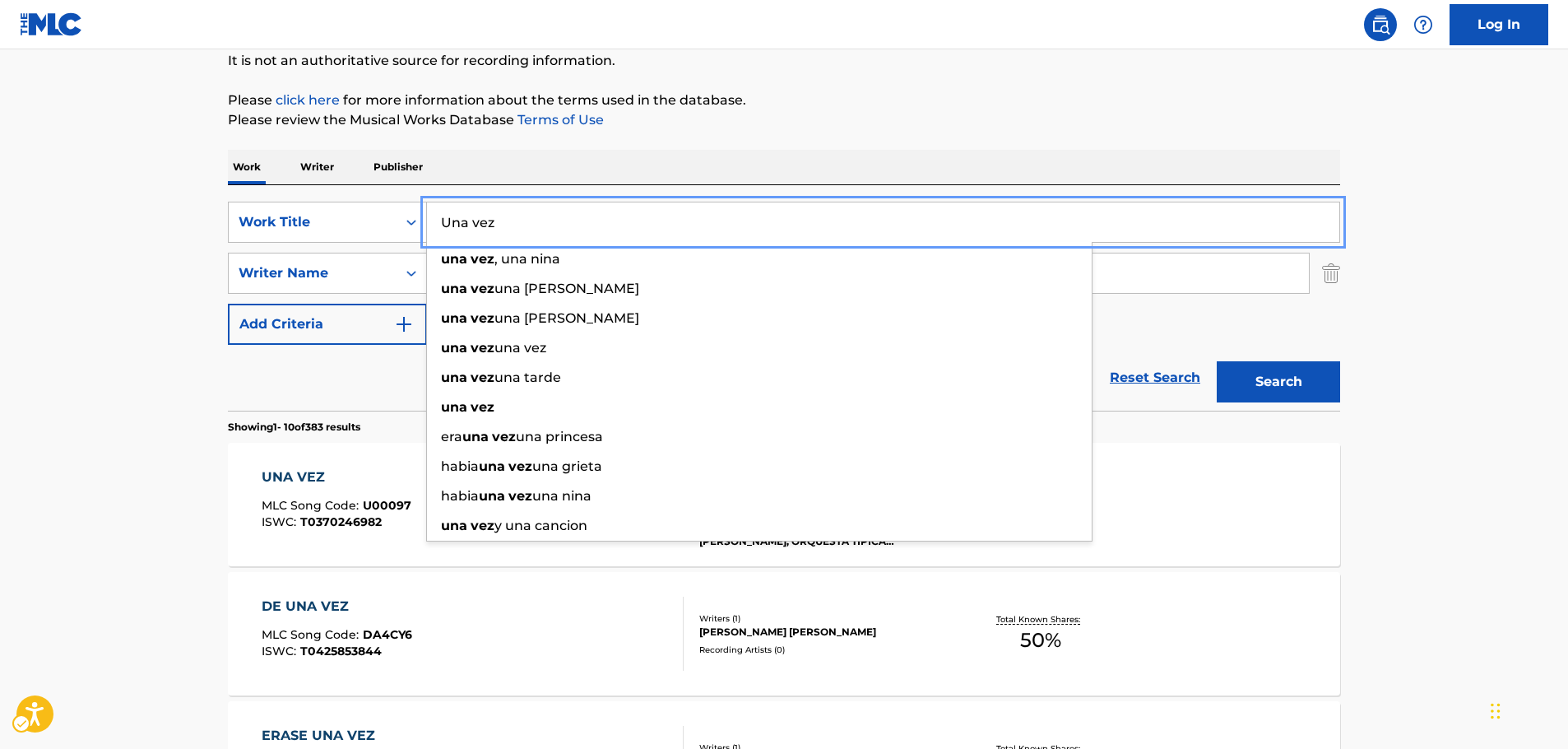
paste input "Baila Conmigo"
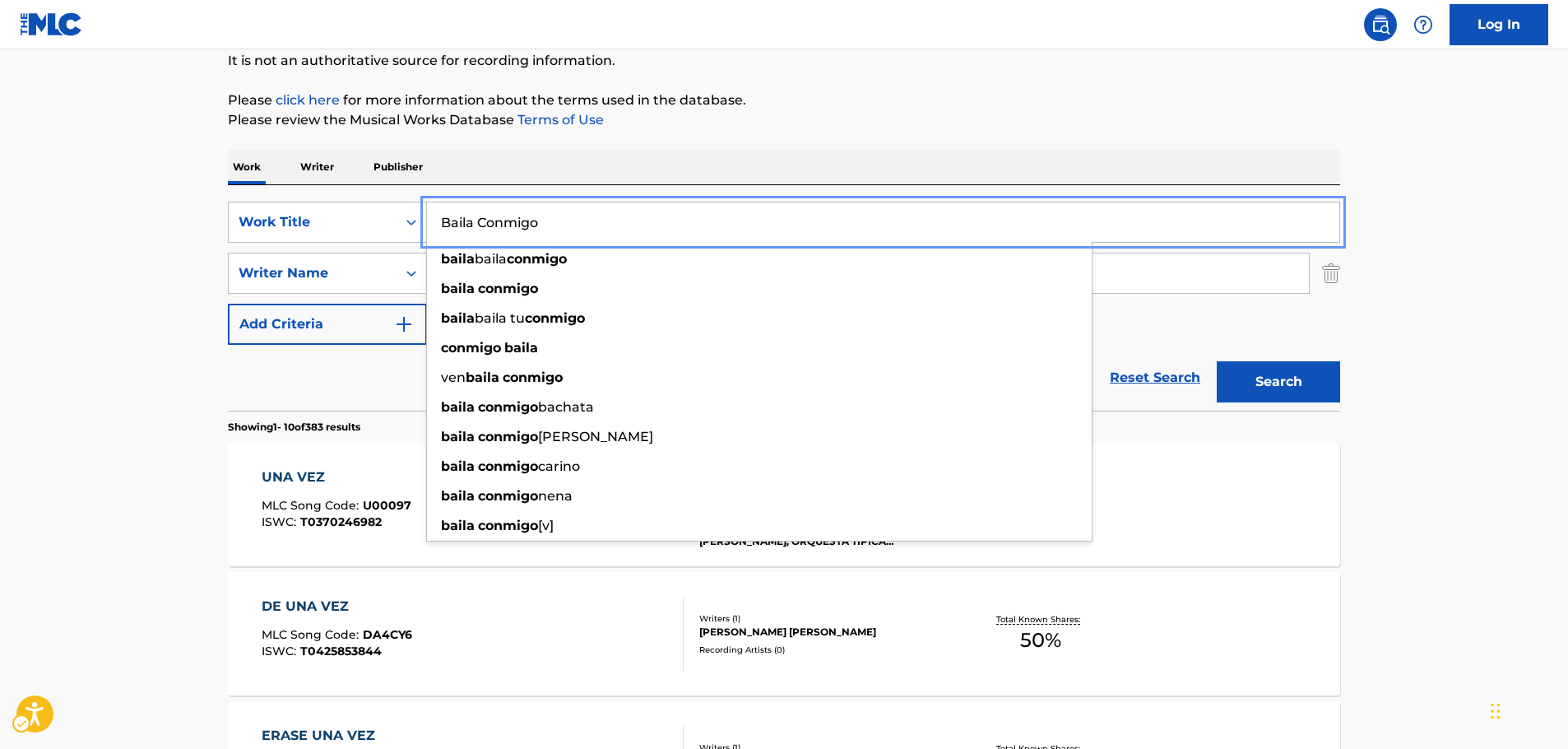
type input "Baila Conmigo"
click at [1261, 374] on button "Search" at bounding box center [1277, 381] width 123 height 41
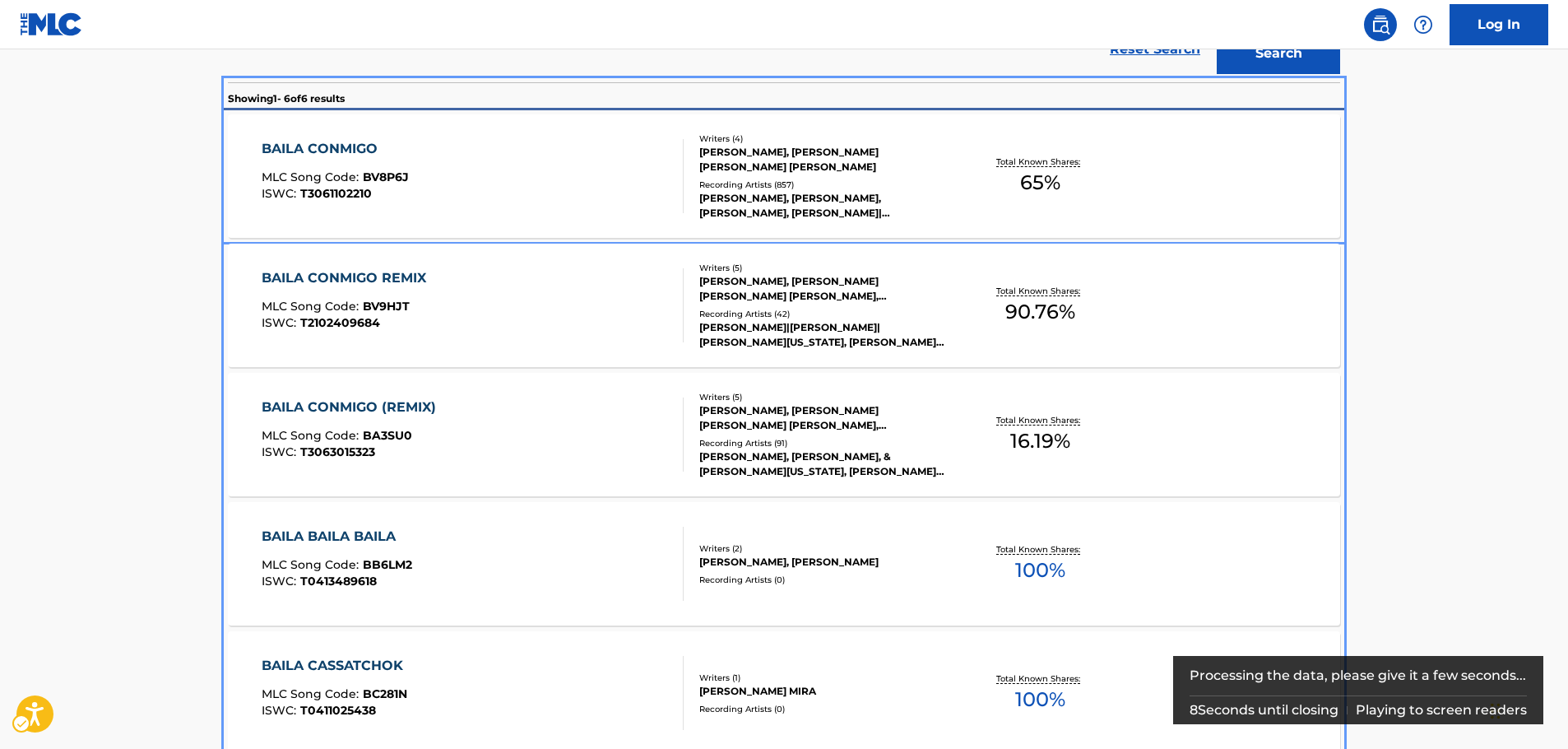
scroll to position [410, 0]
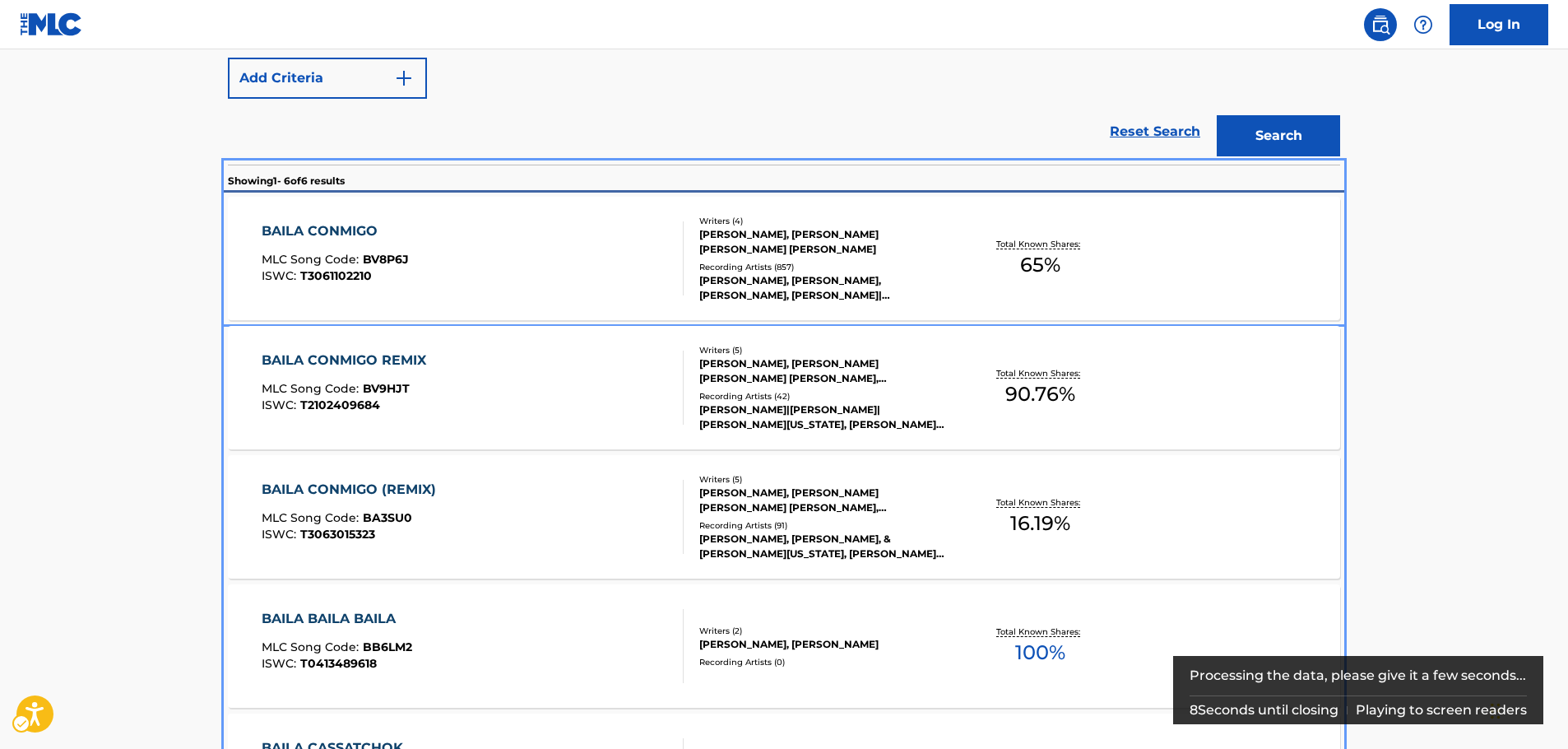
click at [458, 242] on div "BAILA CONMIGO MLC Song Code : BV8P6J ISWC : T3061102210" at bounding box center [472, 258] width 423 height 74
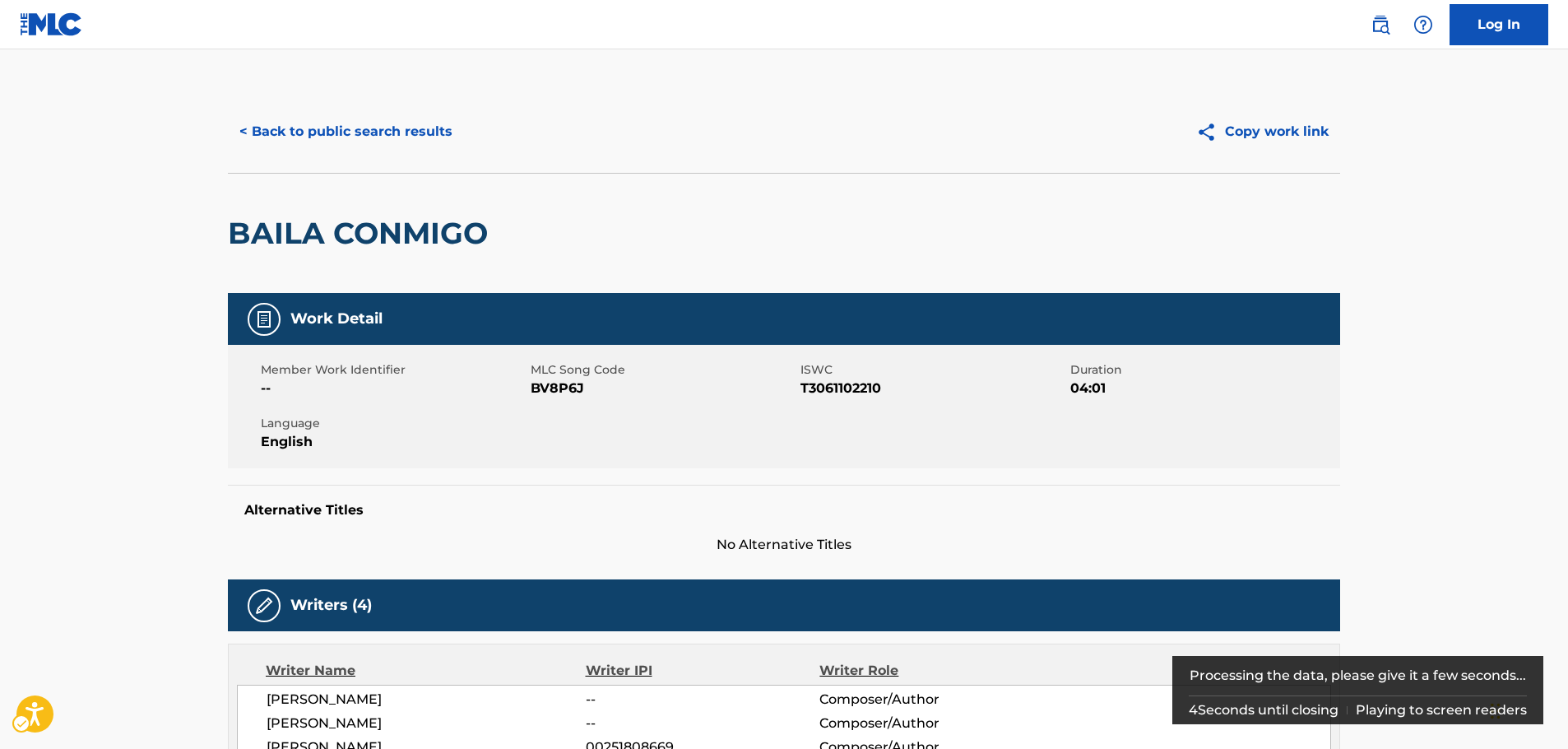
click at [570, 391] on span "MLC Song Code - BV8P6J" at bounding box center [663, 388] width 266 height 20
click at [570, 390] on span "MLC Song Code - BV8P6J" at bounding box center [663, 388] width 266 height 20
click at [840, 389] on span "ISWC - T3061102210" at bounding box center [933, 388] width 266 height 20
drag, startPoint x: 840, startPoint y: 389, endPoint x: 463, endPoint y: 380, distance: 377.1
click at [837, 388] on span "ISWC - T3061102210" at bounding box center [933, 388] width 266 height 20
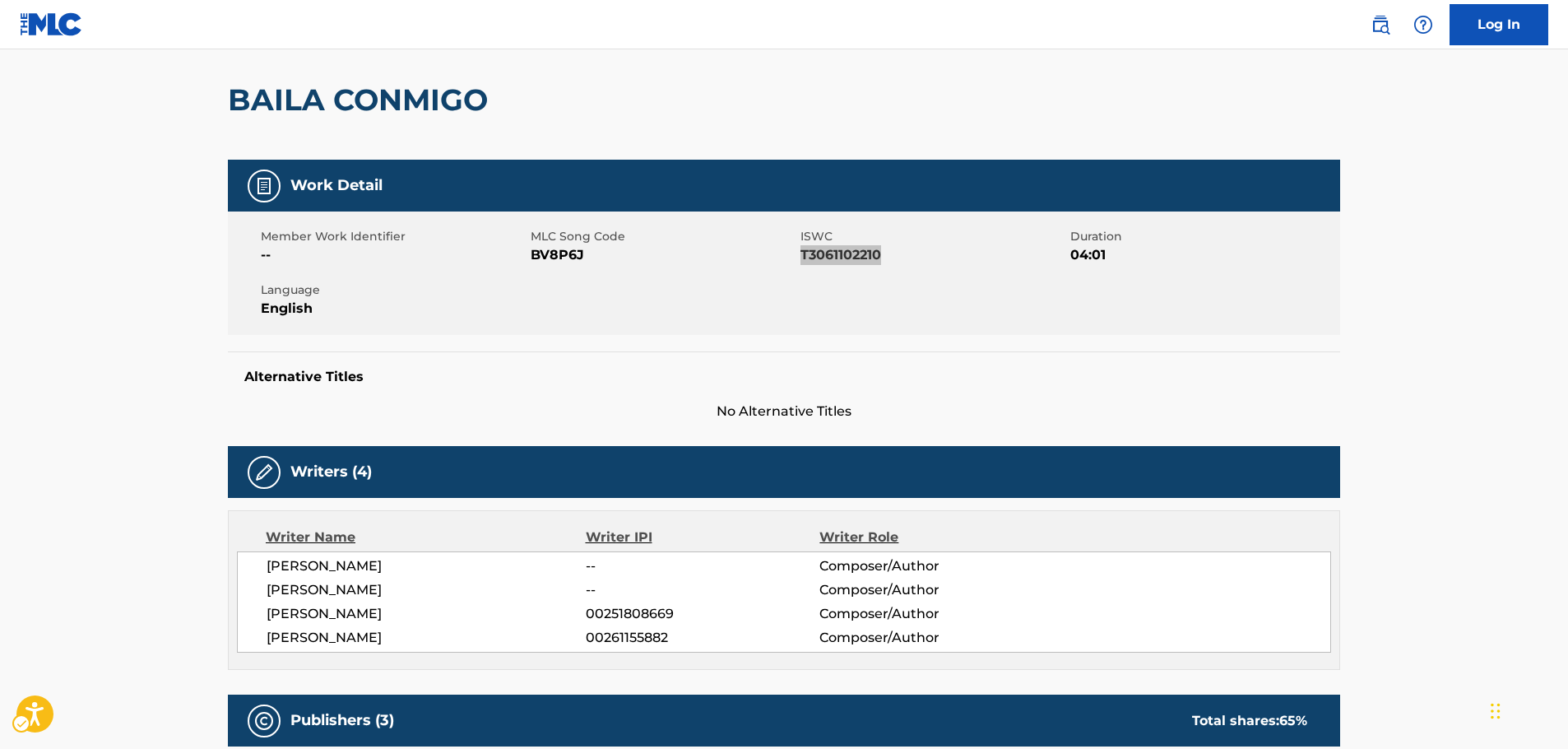
scroll to position [246, 0]
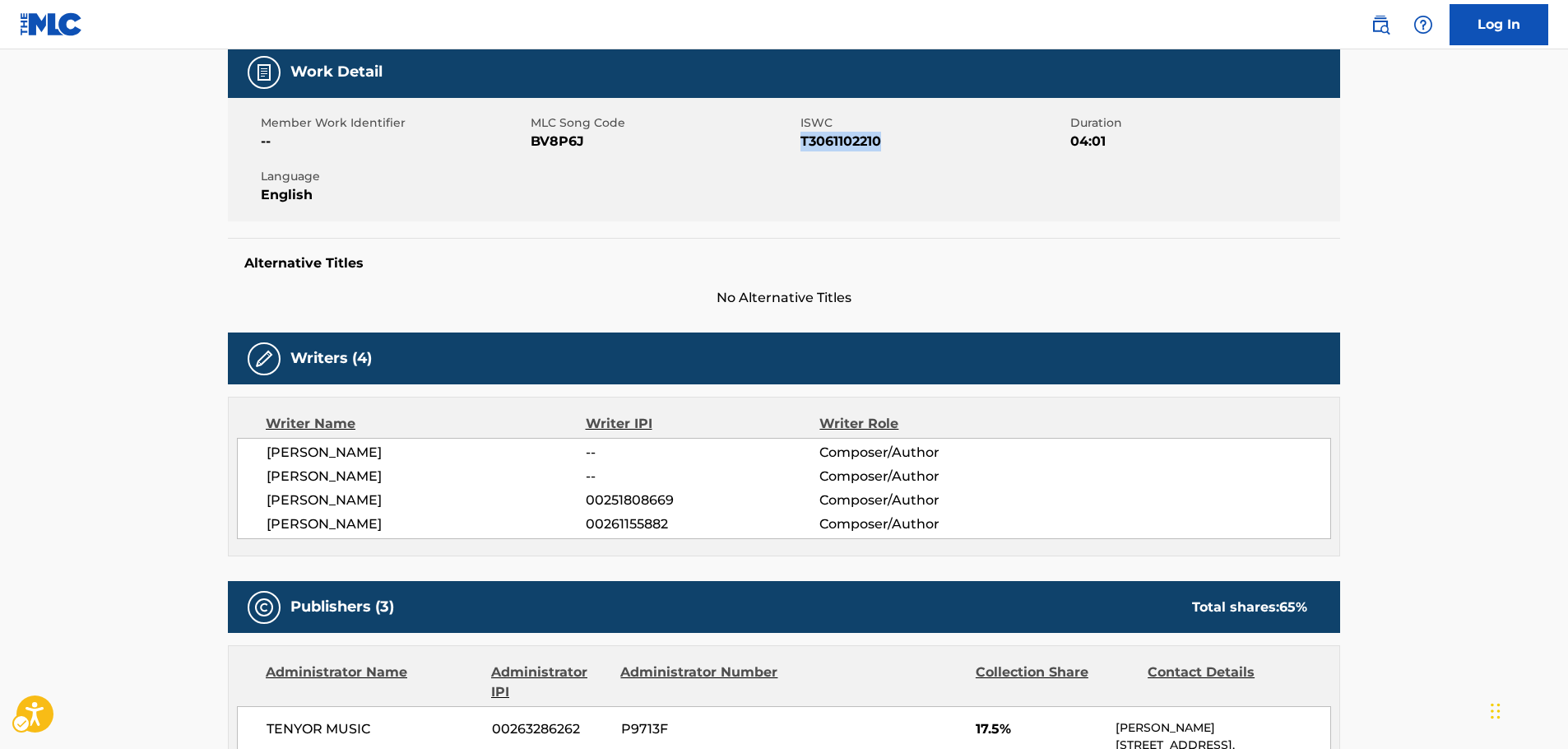
drag, startPoint x: 453, startPoint y: 525, endPoint x: 244, endPoint y: 456, distance: 220.1
click at [244, 456] on div "[PERSON_NAME] -- Composer/Author [PERSON_NAME] -- Composer/Author [PERSON_NAME]…" at bounding box center [784, 488] width 1094 height 102
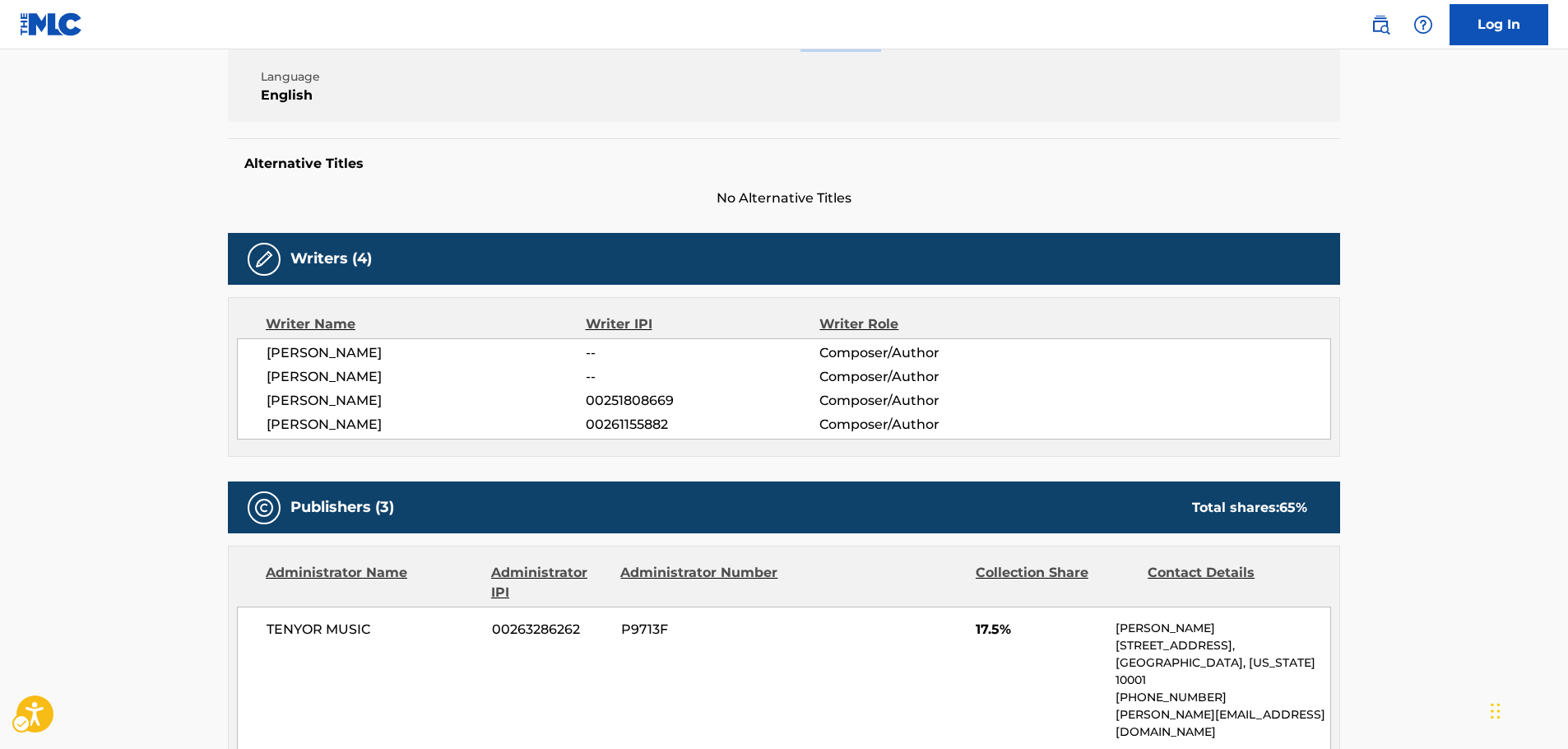
scroll to position [576, 0]
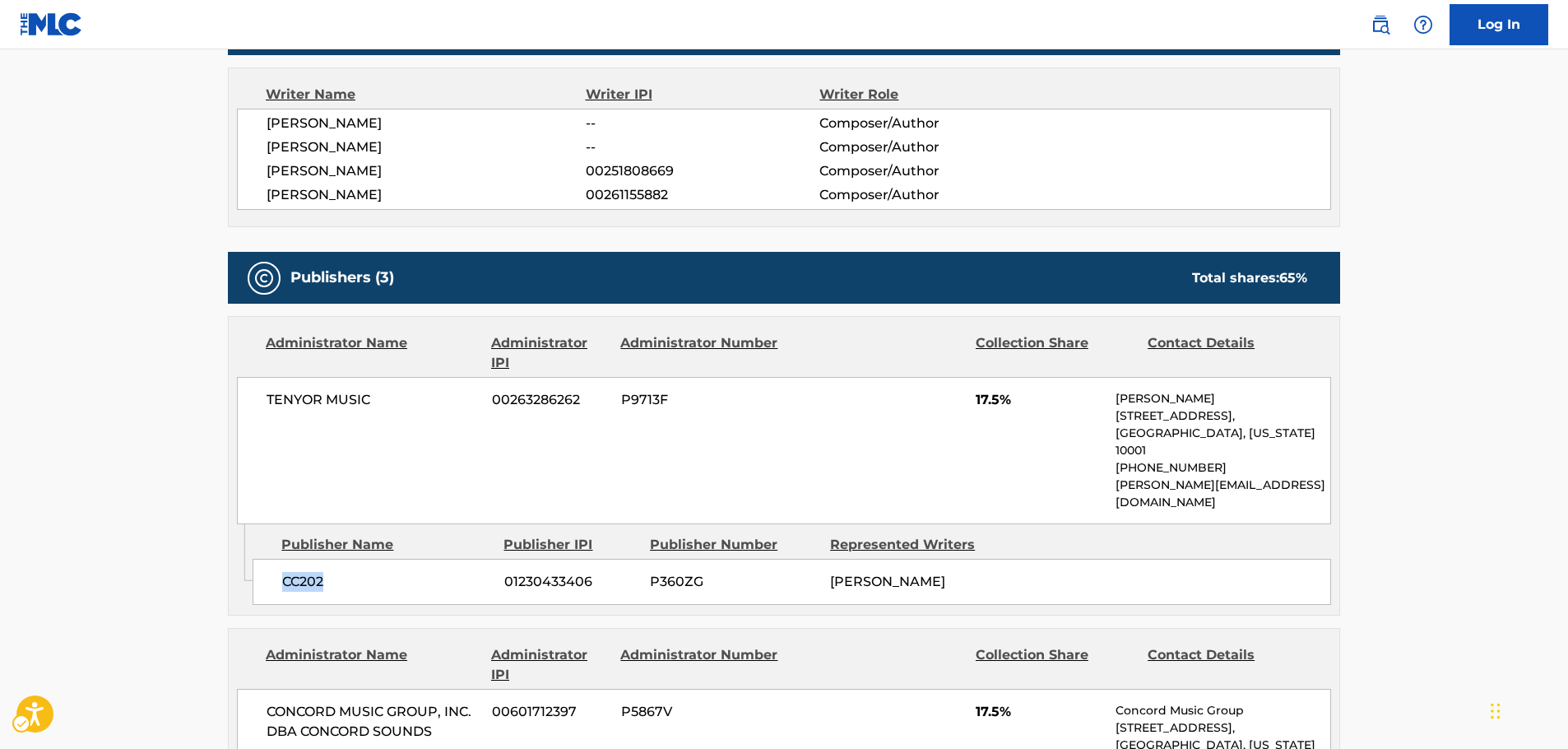
click at [275, 559] on div "CC202 01230433406 P360ZG [PERSON_NAME]" at bounding box center [791, 581] width 1078 height 46
drag, startPoint x: 368, startPoint y: 395, endPoint x: 266, endPoint y: 375, distance: 103.9
click at [252, 398] on div "TENYOR MUSIC 00263286262 P9713F 17.5% [PERSON_NAME] [STREET_ADDRESS][US_STATE] …" at bounding box center [784, 449] width 1094 height 147
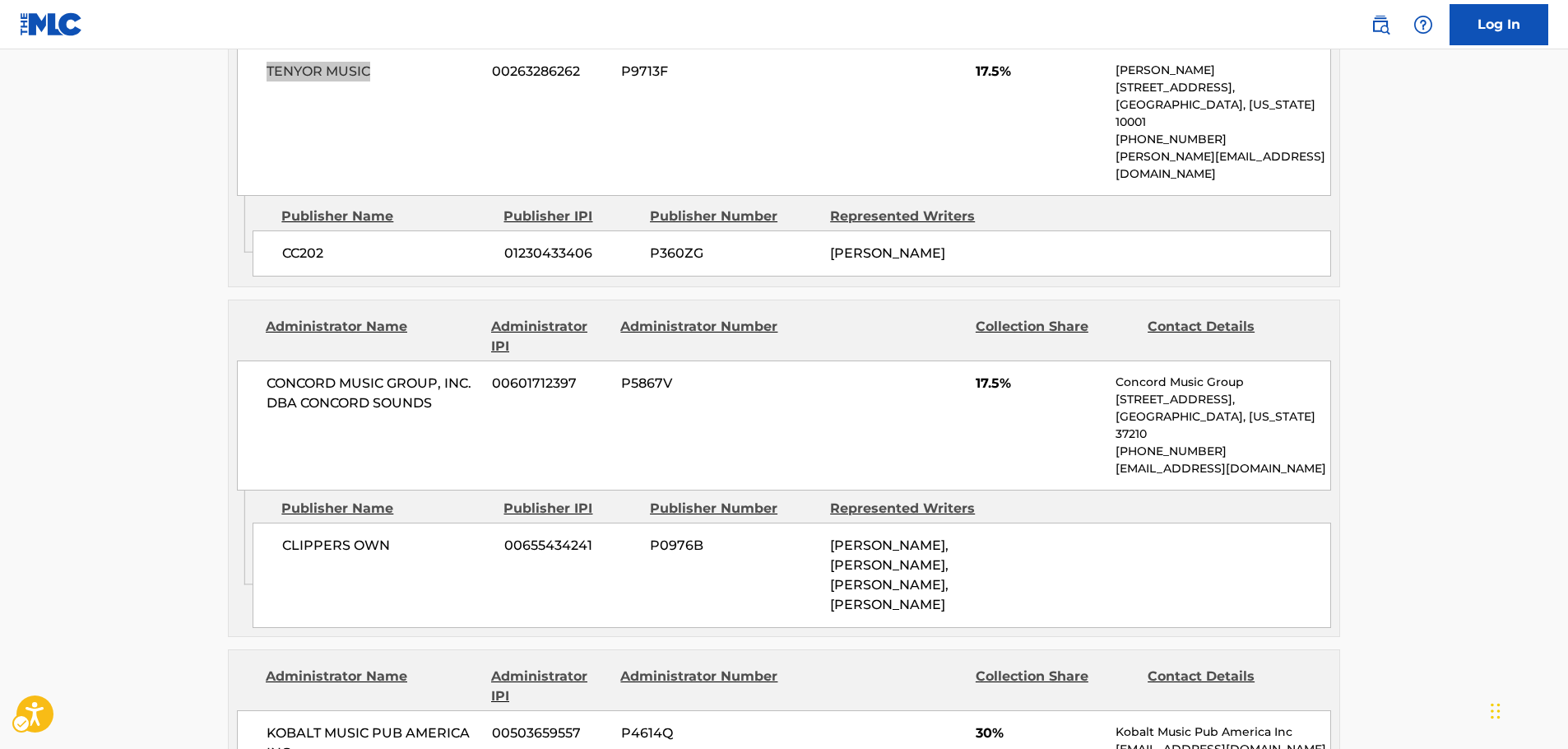
scroll to position [905, 0]
drag, startPoint x: 366, startPoint y: 495, endPoint x: 276, endPoint y: 500, distance: 90.1
click at [276, 521] on div "CLIPPERS OWN 00655434241 P0976B [PERSON_NAME], [PERSON_NAME], [PERSON_NAME], [P…" at bounding box center [791, 574] width 1078 height 105
drag, startPoint x: 455, startPoint y: 370, endPoint x: 235, endPoint y: 355, distance: 220.5
click at [235, 355] on div "Administrator Name Administrator IPI Administrator Number Collection Share Cont…" at bounding box center [784, 394] width 1111 height 190
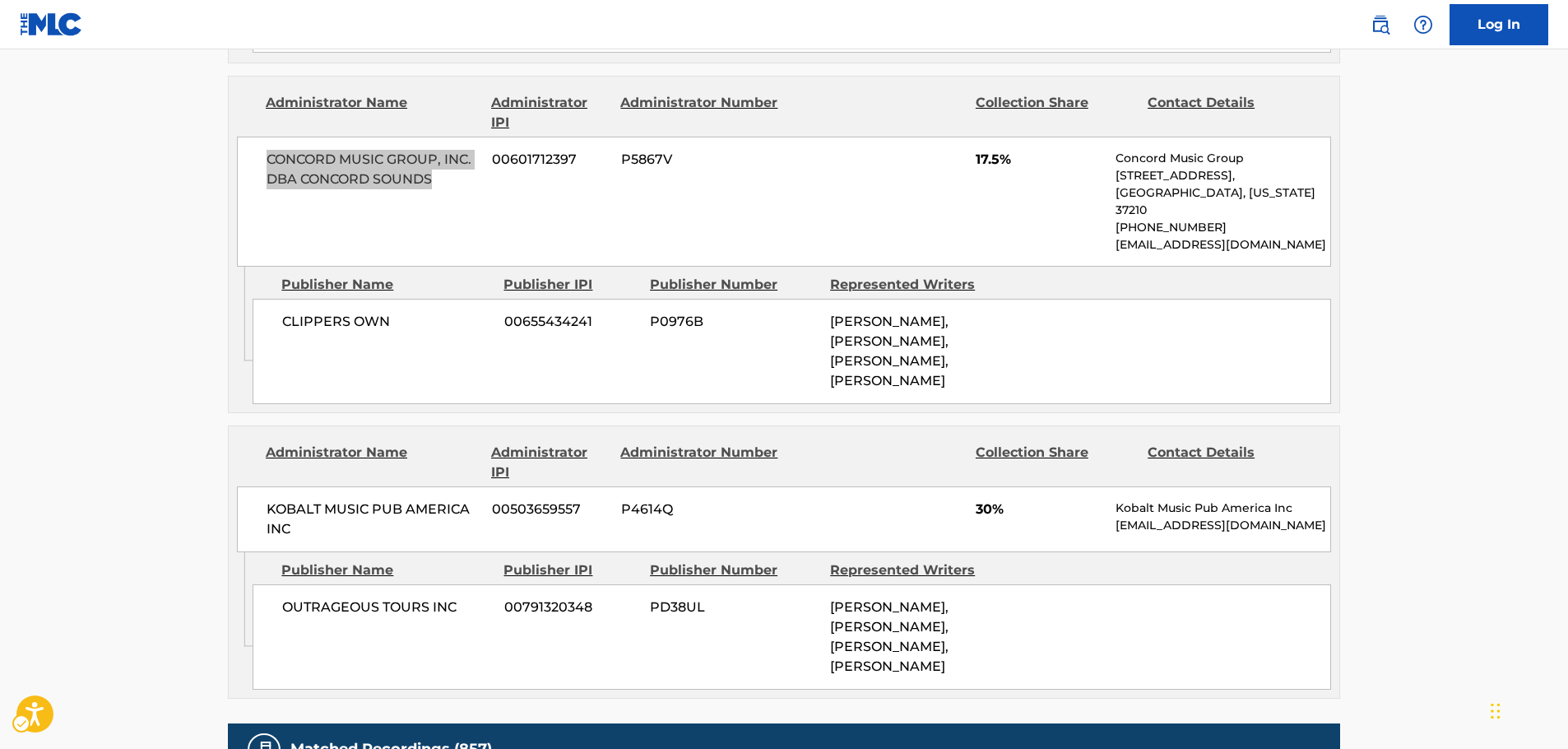
scroll to position [1152, 0]
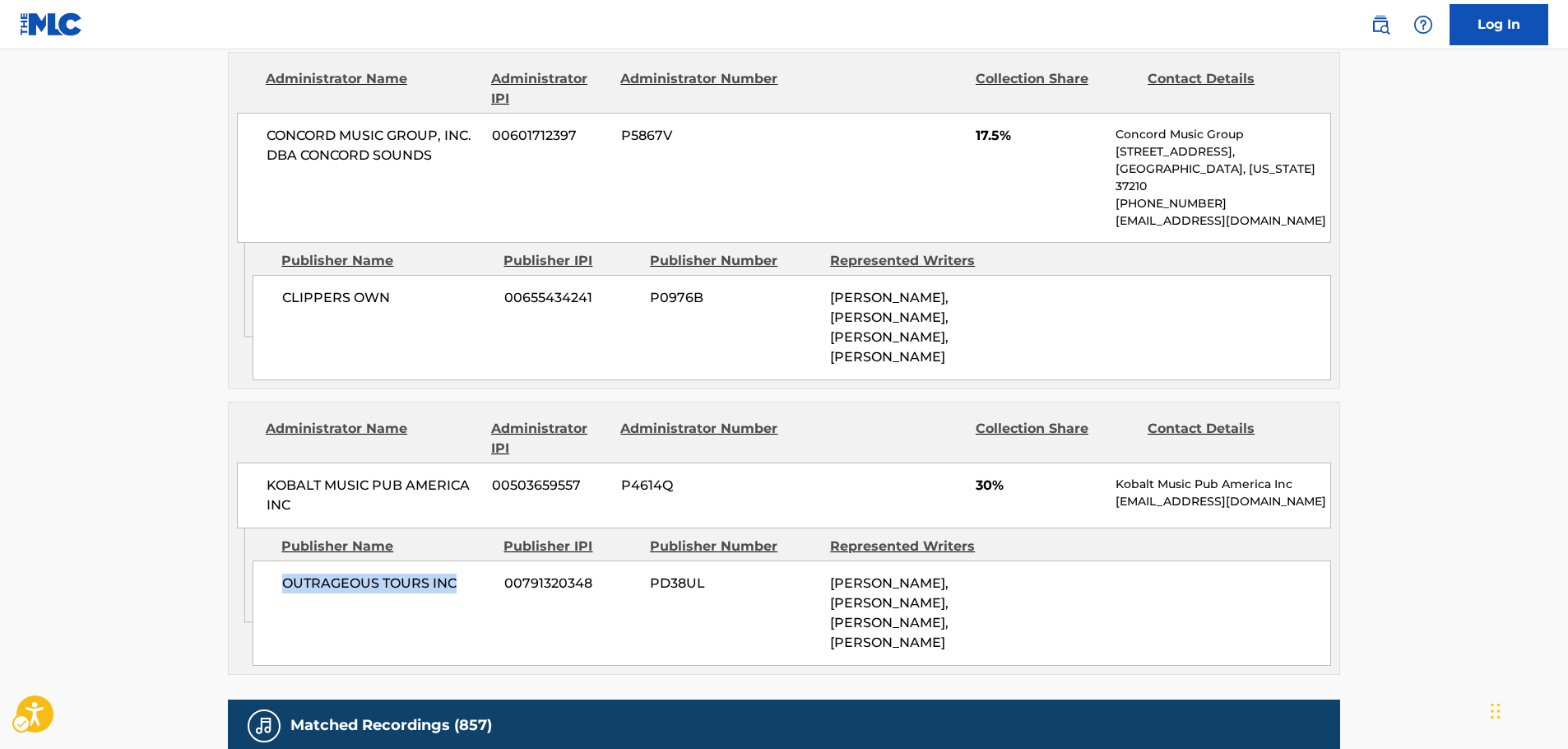
drag, startPoint x: 465, startPoint y: 542, endPoint x: 266, endPoint y: 548, distance: 199.1
click at [266, 560] on div "OUTRAGEOUS TOURS INC 00791320348 PD38UL [PERSON_NAME], [PERSON_NAME], [PERSON_N…" at bounding box center [791, 612] width 1078 height 105
drag, startPoint x: 317, startPoint y: 472, endPoint x: 154, endPoint y: 471, distance: 163.0
click at [256, 462] on div "KOBALT MUSIC PUB AMERICA INC 00503659557 P4614Q 30% Kobalt Music Pub America In…" at bounding box center [784, 495] width 1094 height 66
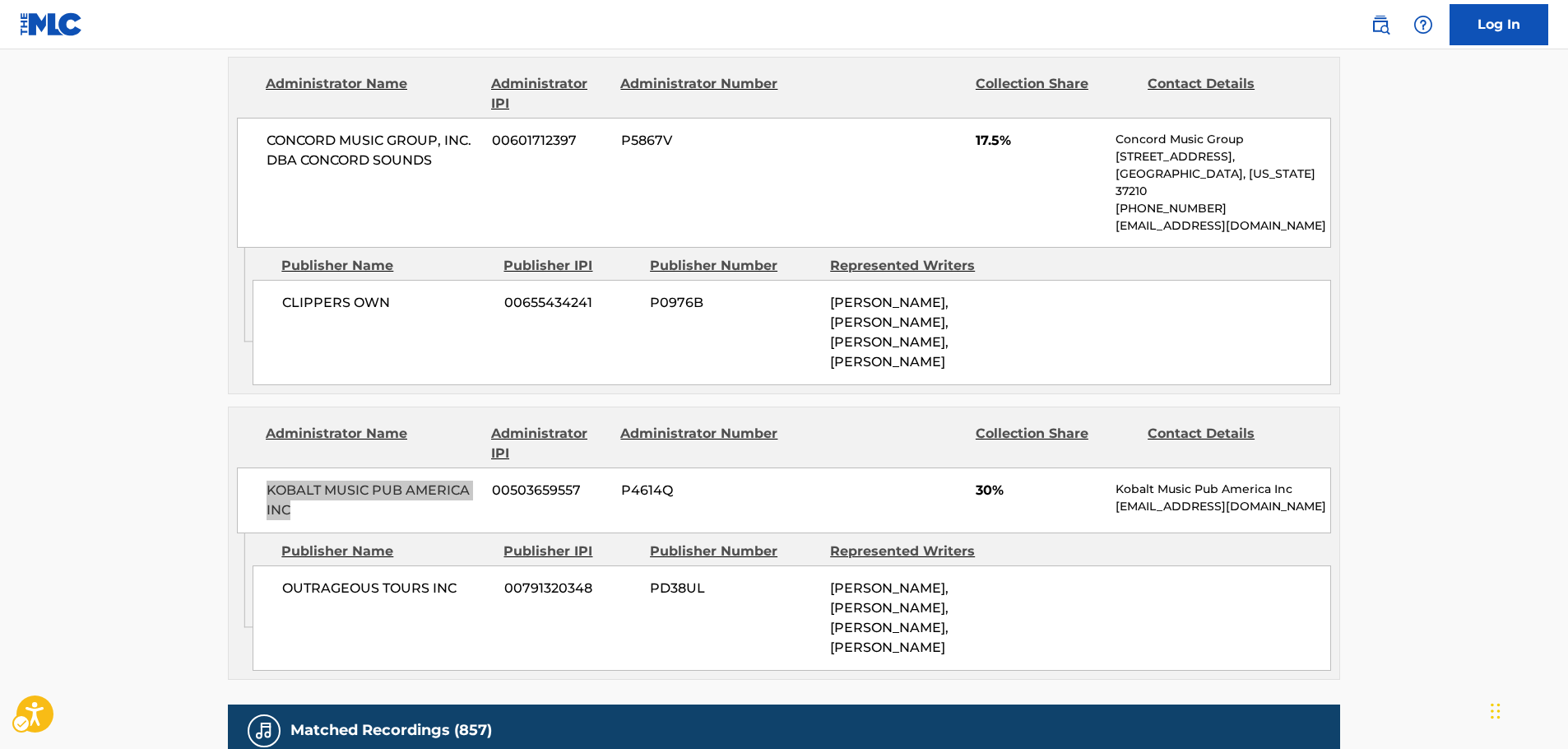
scroll to position [1234, 0]
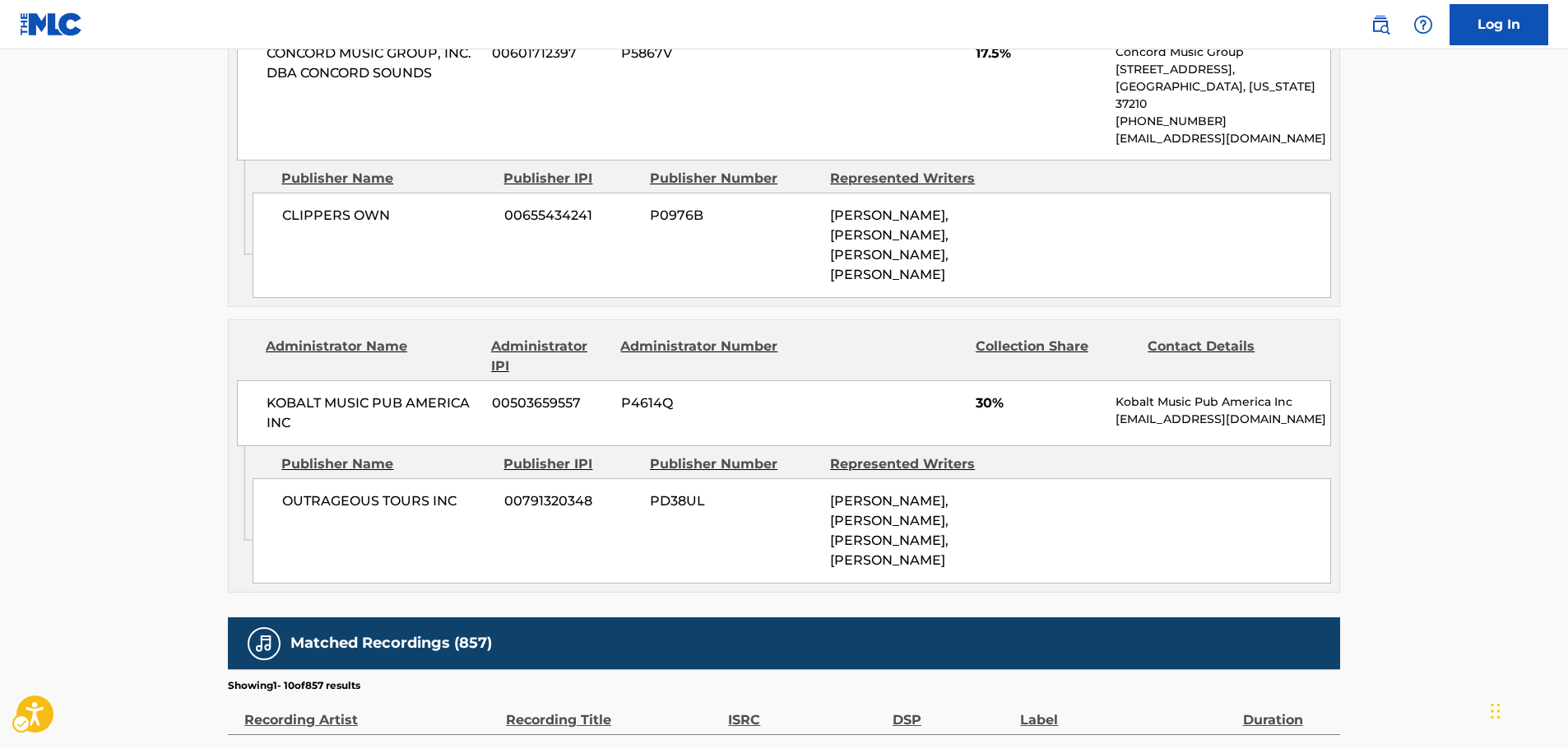
click at [229, 449] on icon "Admin Original Publisher Connecting Line" at bounding box center [240, 494] width 24 height 97
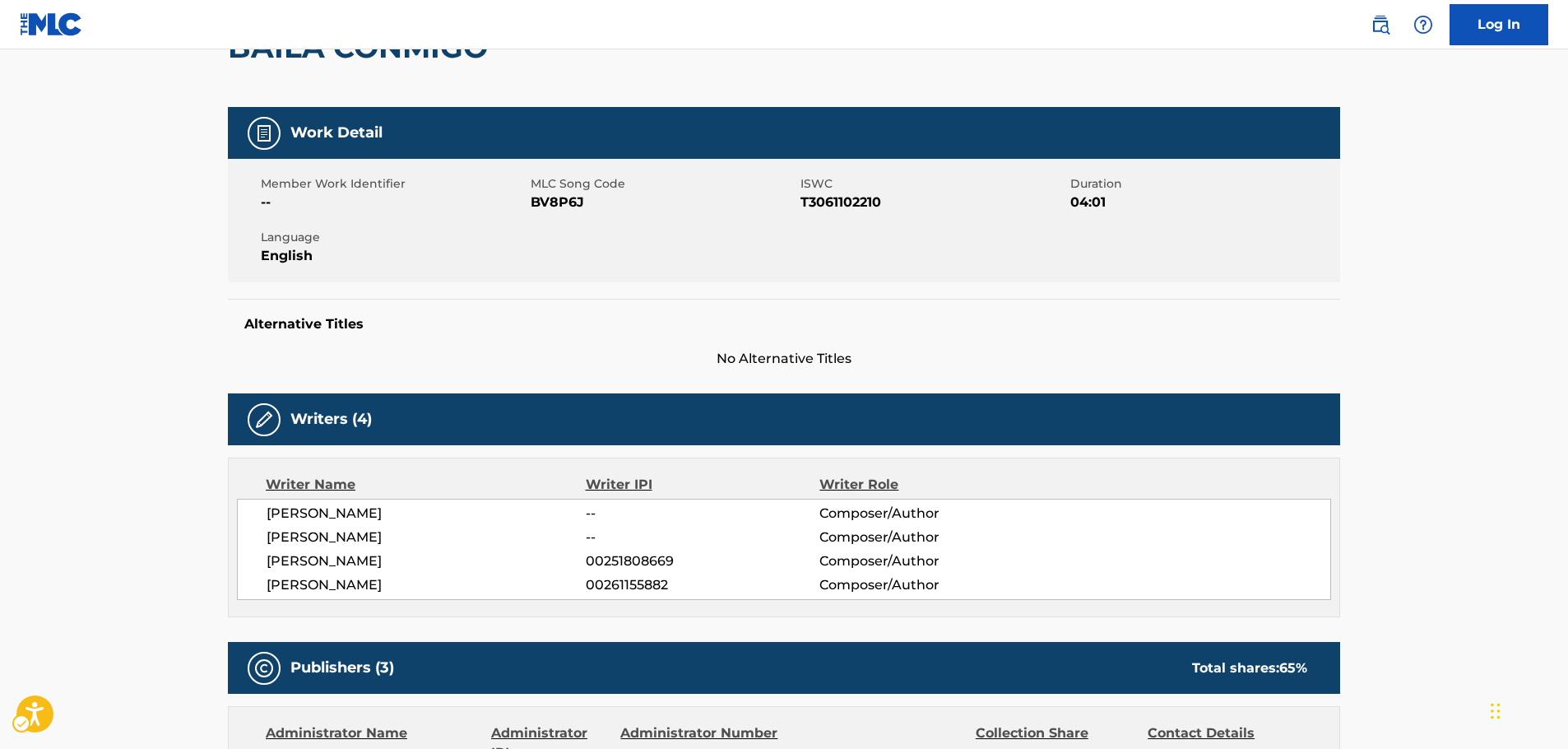
scroll to position [0, 0]
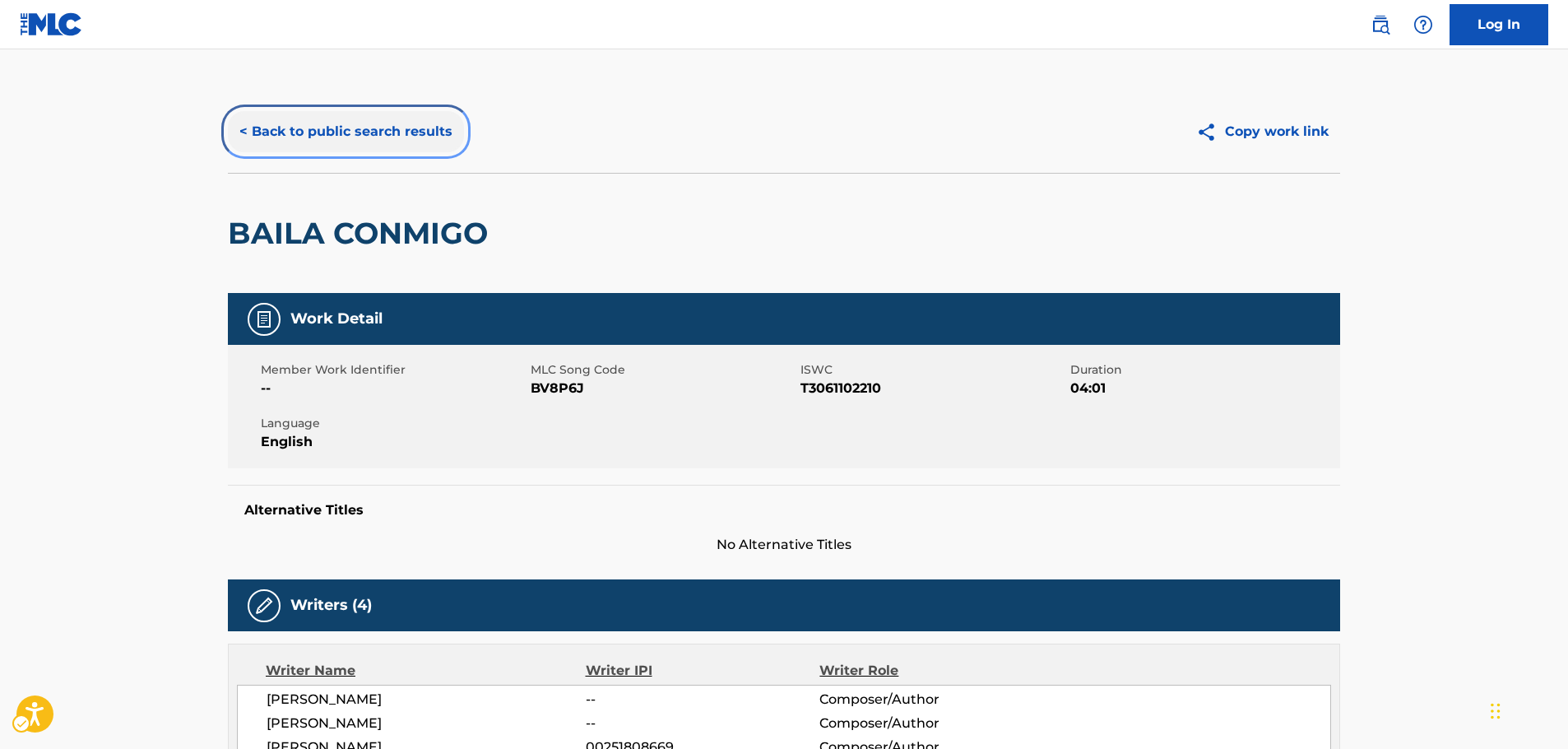
click at [377, 137] on button "< Back to public search results" at bounding box center [346, 132] width 237 height 41
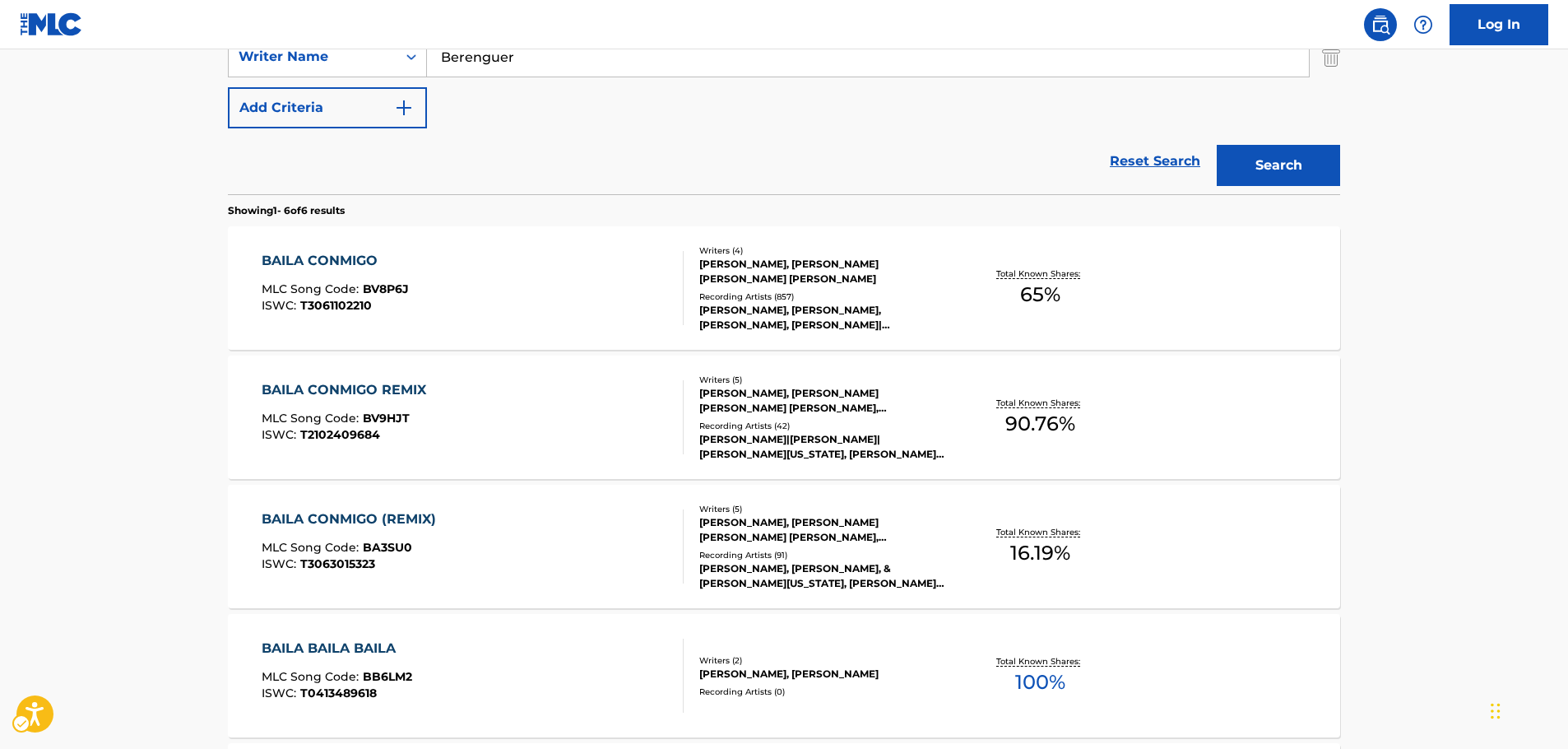
scroll to position [257, 0]
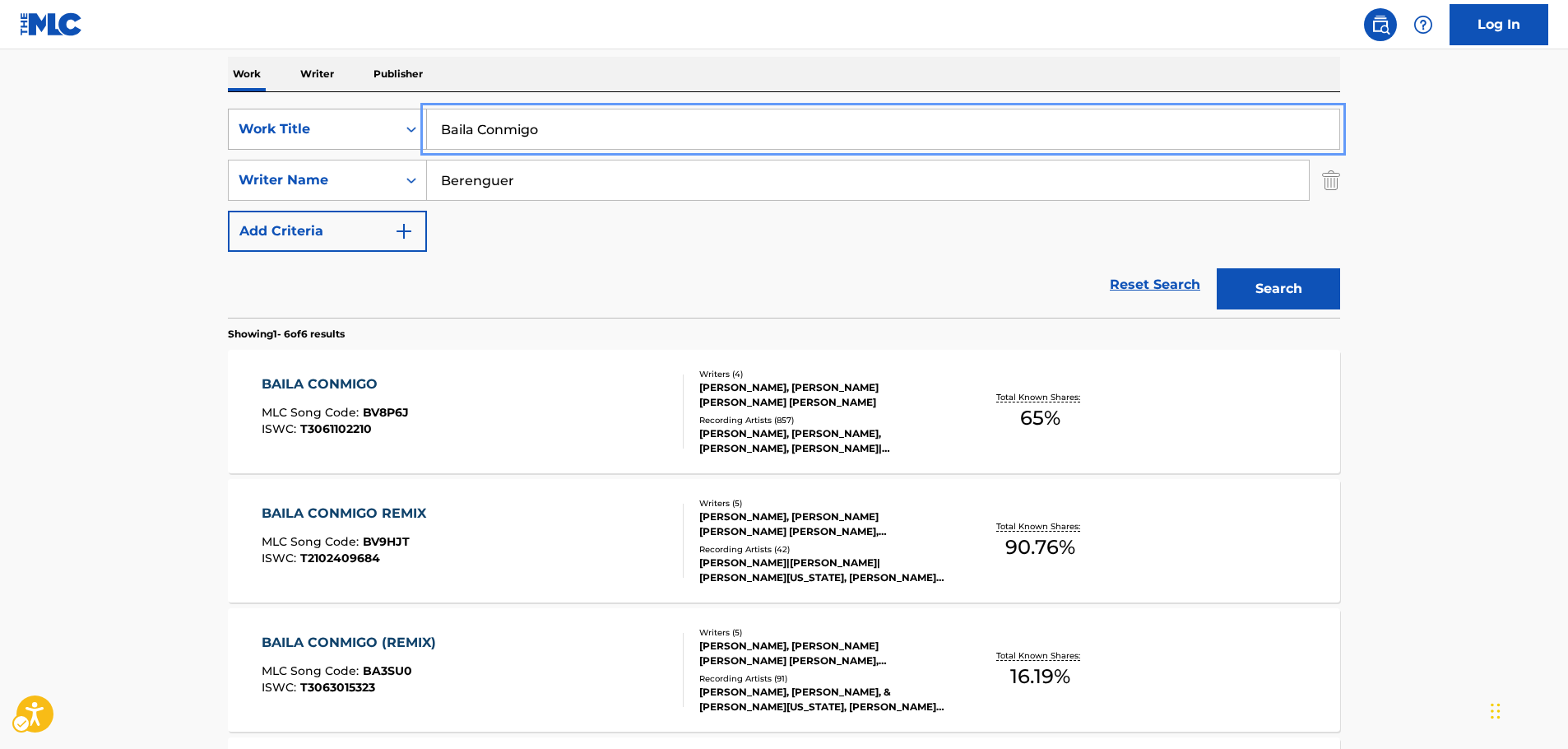
drag, startPoint x: 459, startPoint y: 124, endPoint x: 377, endPoint y: 124, distance: 82.0
paste input "Full Moon on Mainstreet"
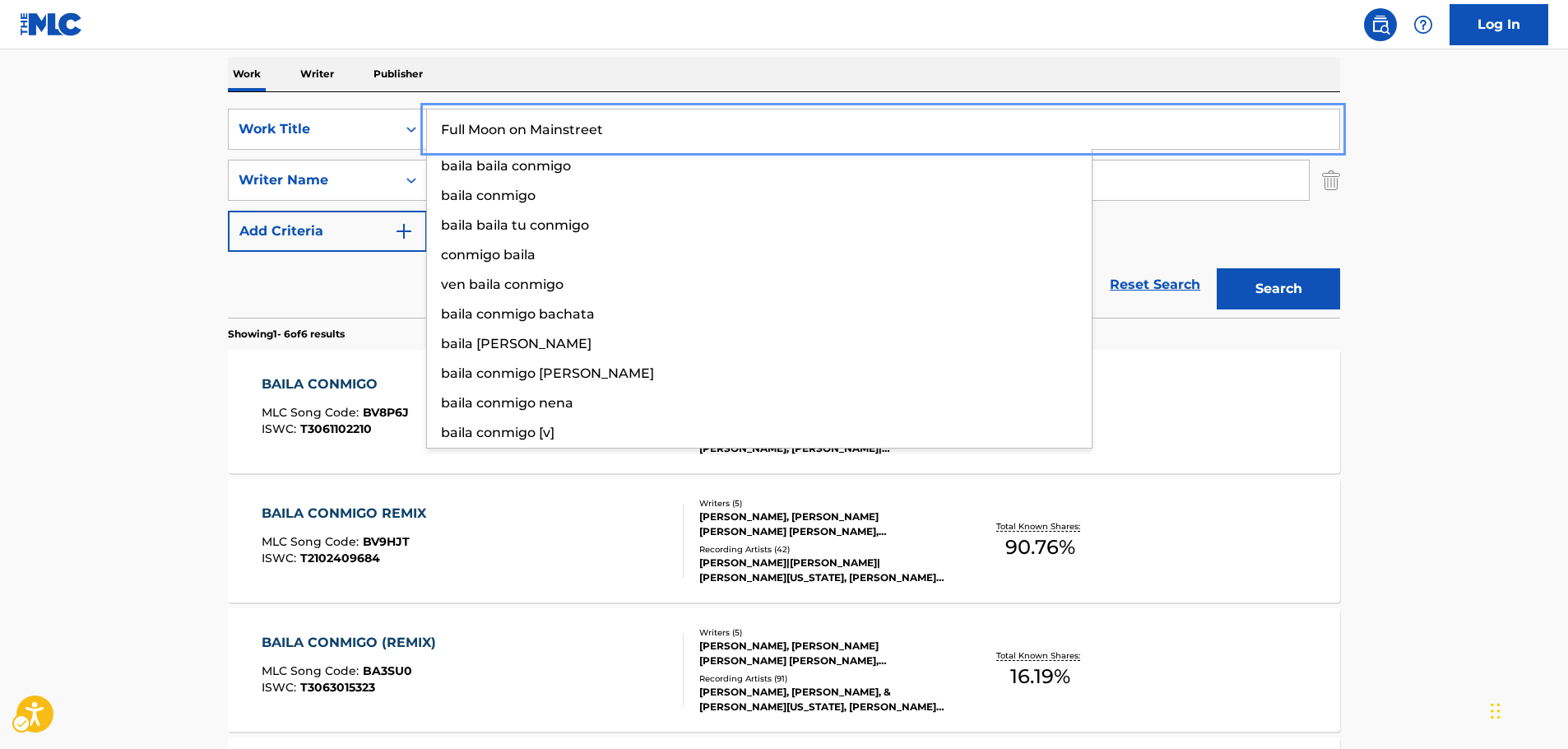
type input "Full Moon on Mainstreet"
click at [119, 156] on main "The MLC Public Work Search The accuracy and completeness of The MLC's data is d…" at bounding box center [784, 498] width 1568 height 1412
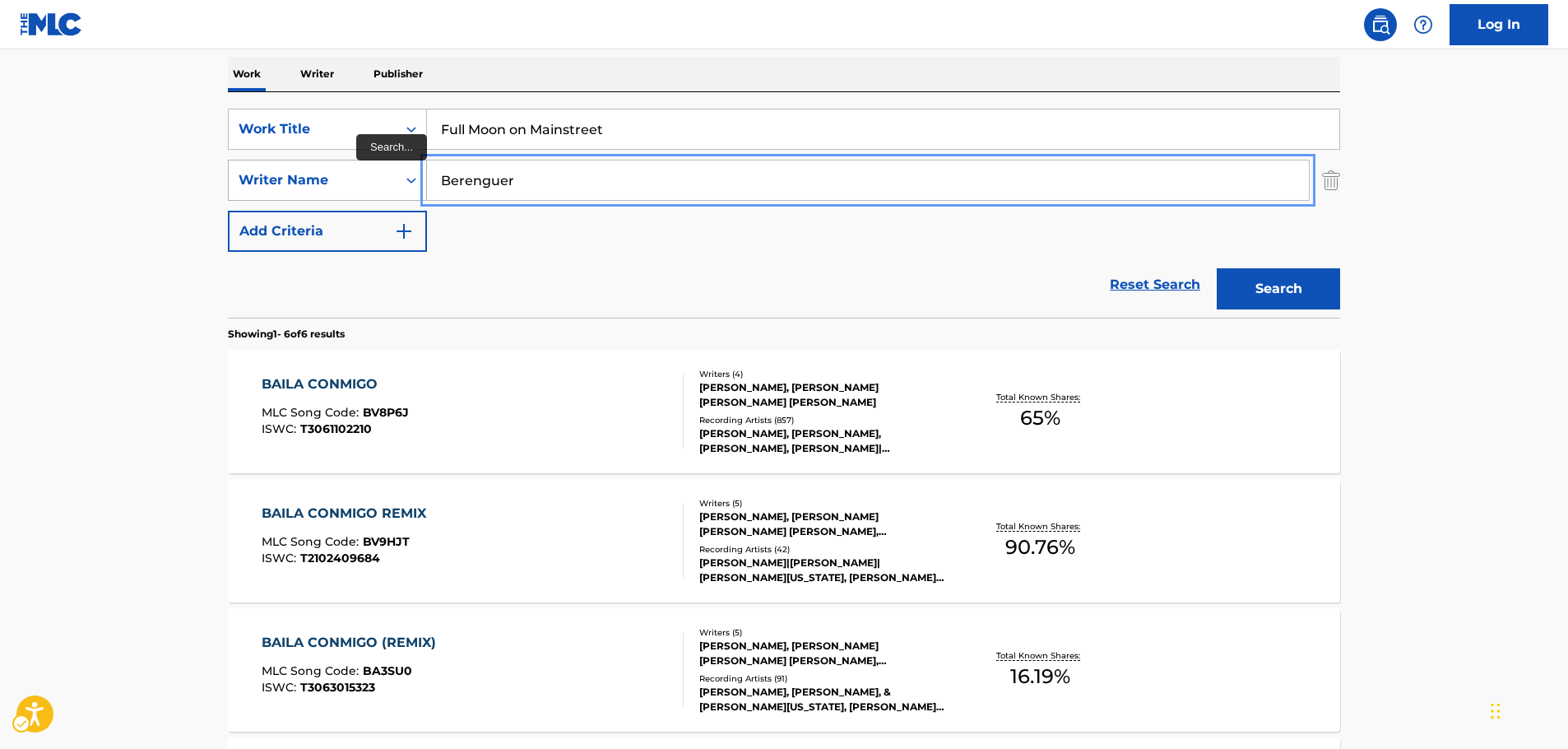
drag, startPoint x: 502, startPoint y: 191, endPoint x: 251, endPoint y: 190, distance: 251.0
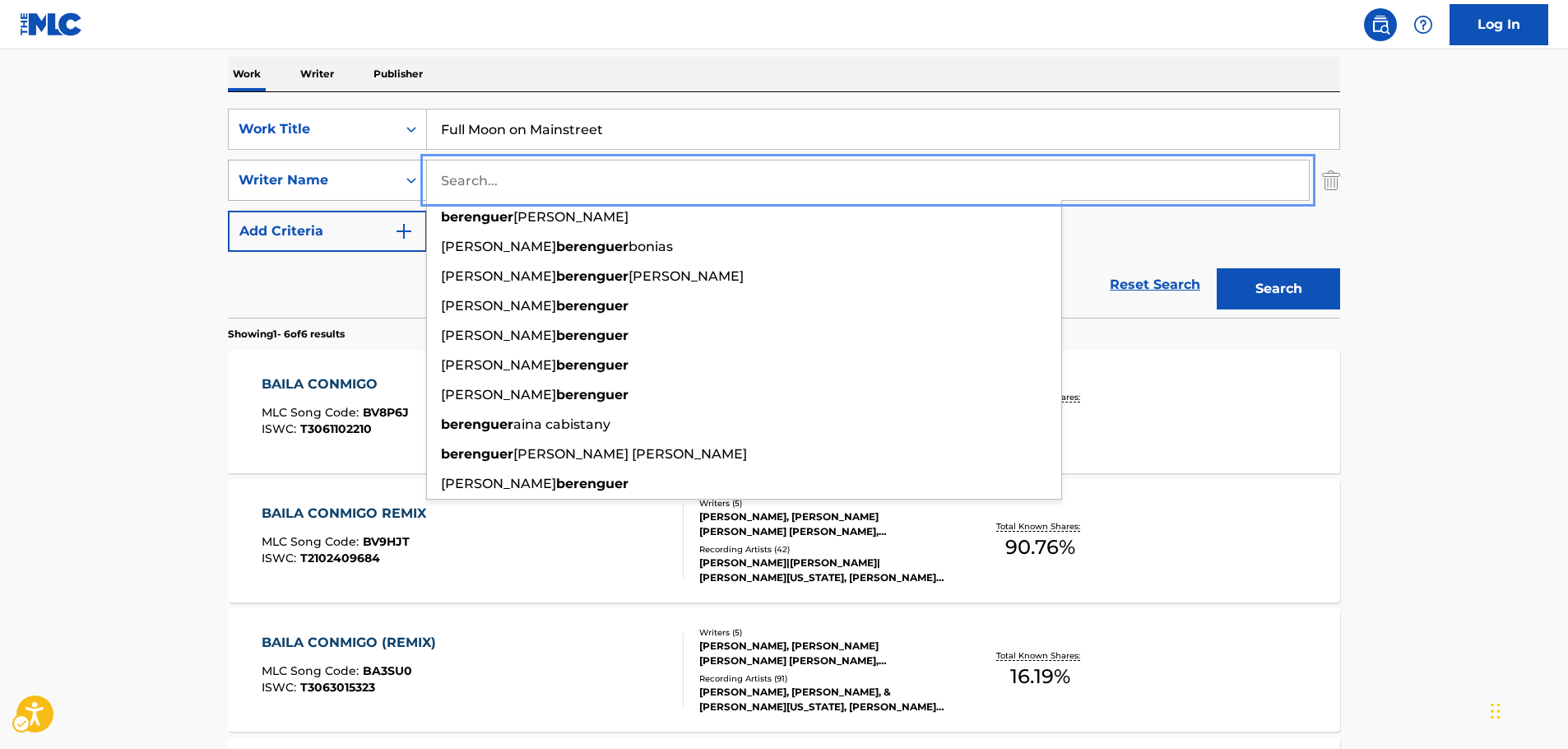
click at [1216, 268] on button "Search" at bounding box center [1277, 289] width 123 height 41
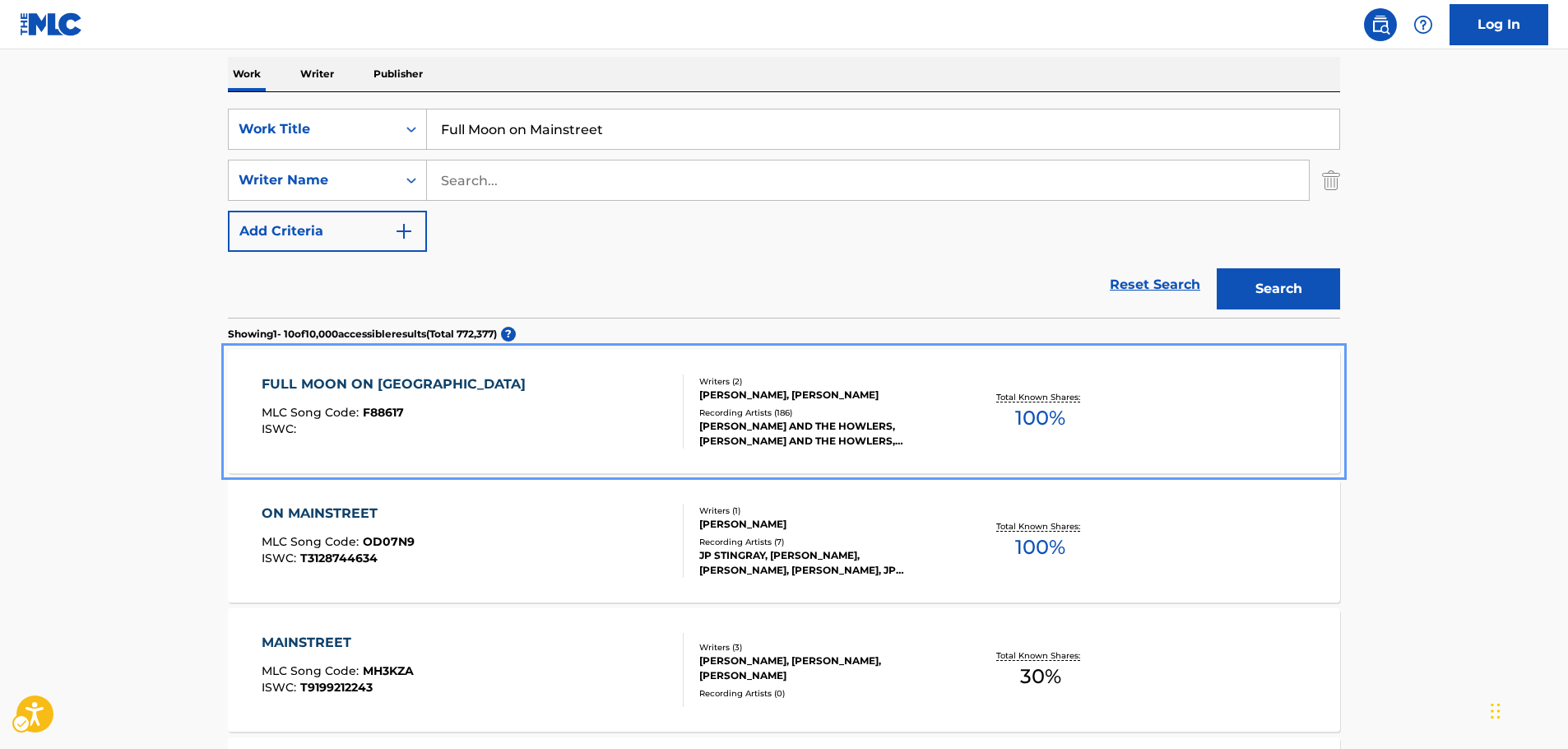
click at [510, 395] on div "FULL MOON ON MAIN STREET MLC Song Code : F88617 ISWC :" at bounding box center [472, 411] width 423 height 74
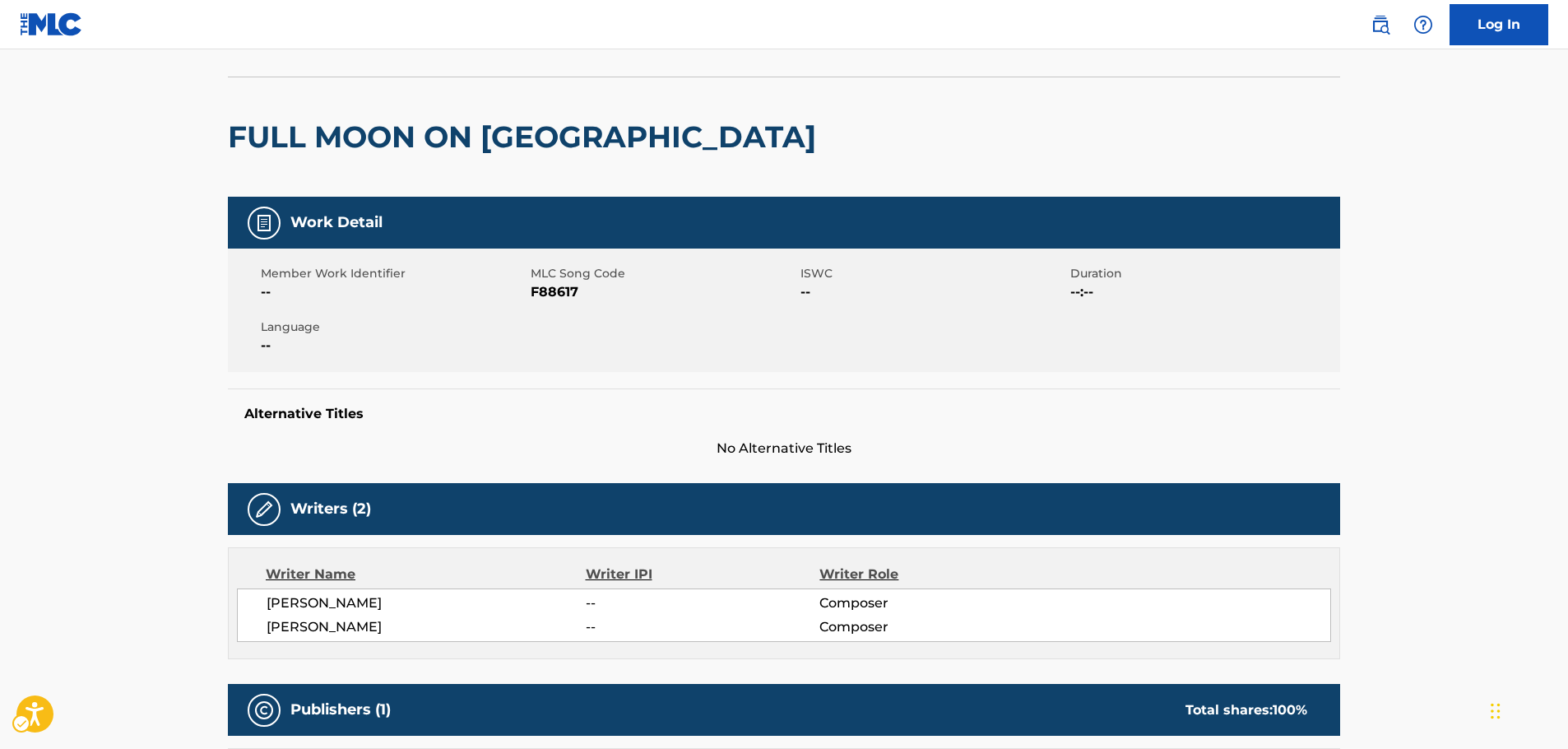
scroll to position [26, 0]
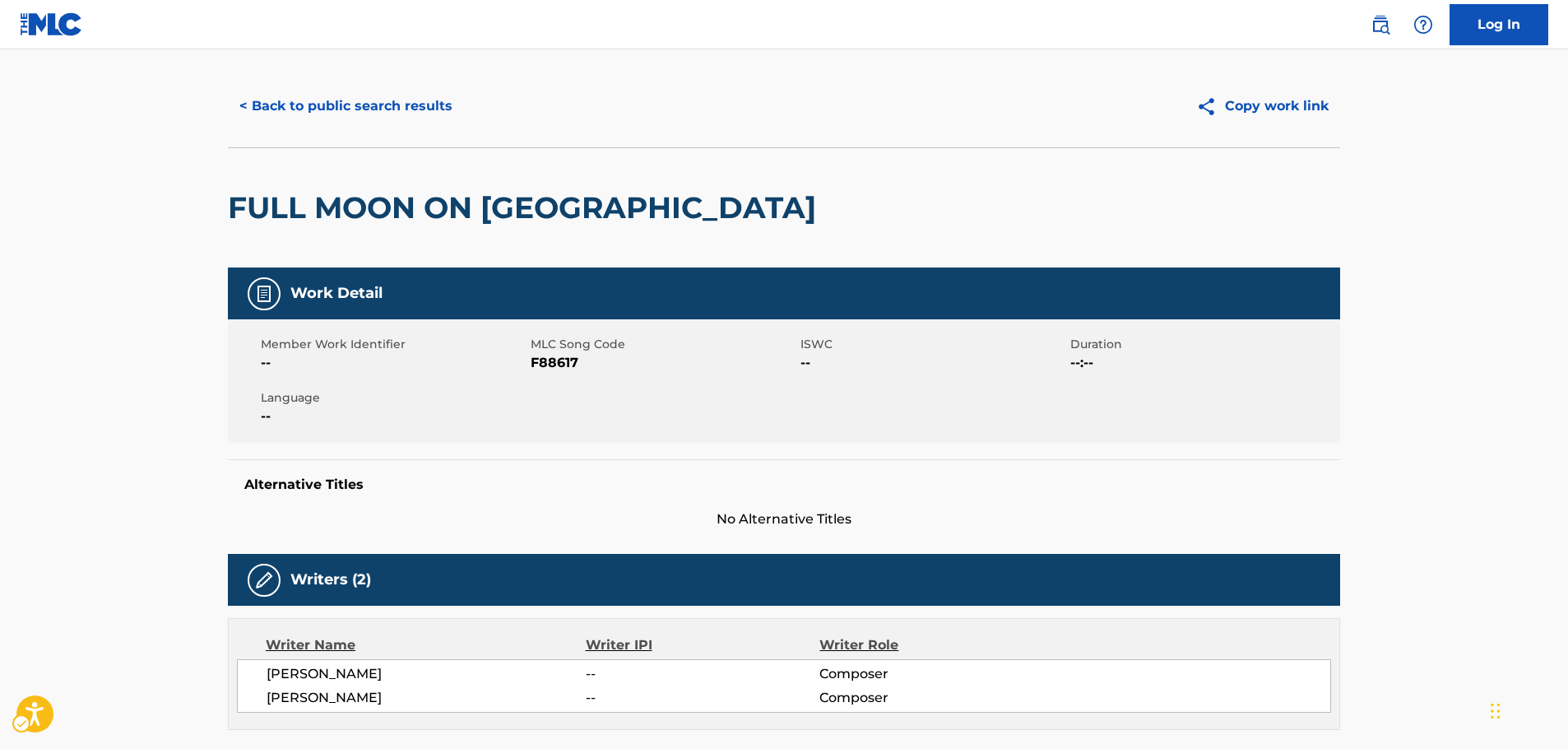
click at [554, 359] on span "MLC Song Code - F88617" at bounding box center [663, 363] width 266 height 20
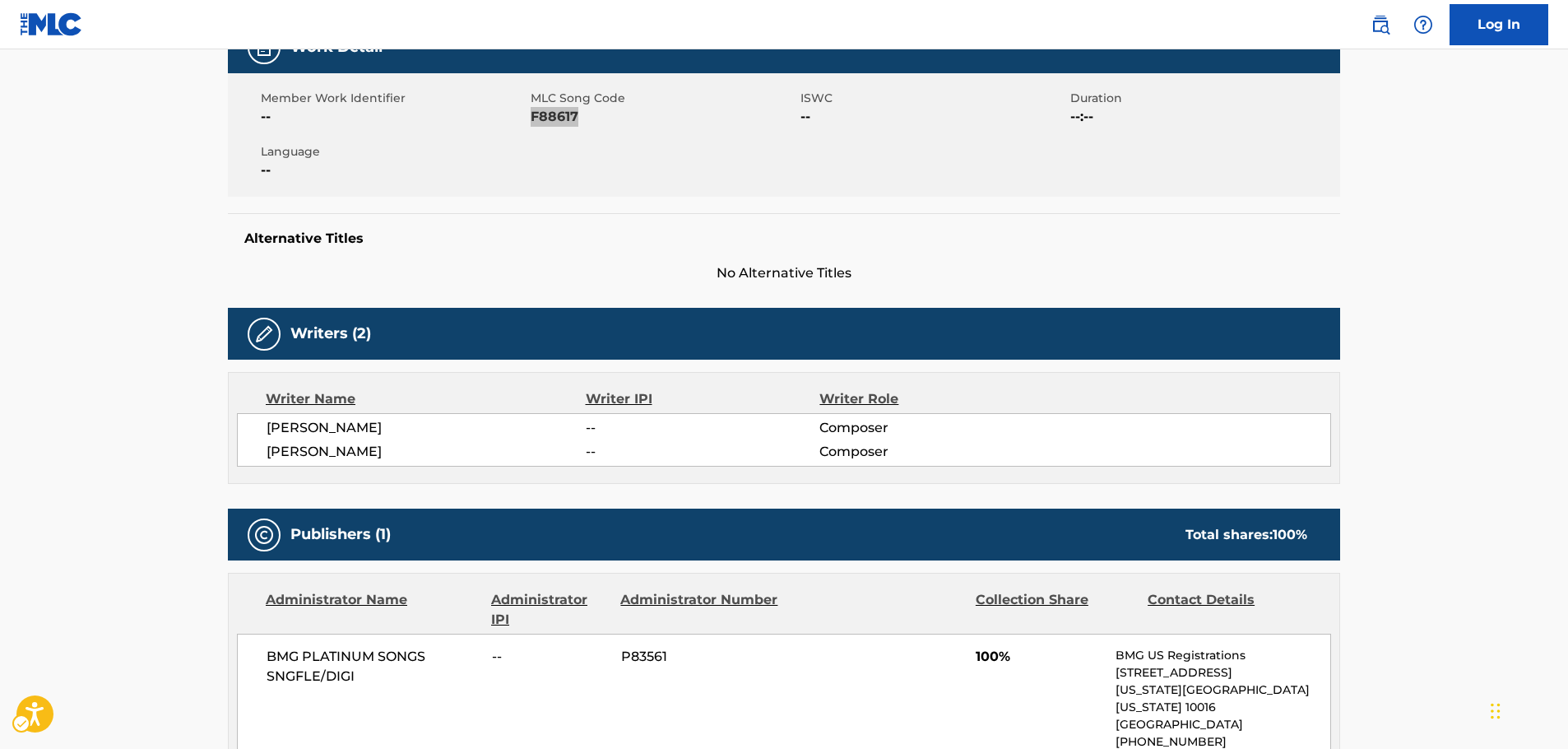
scroll to position [272, 0]
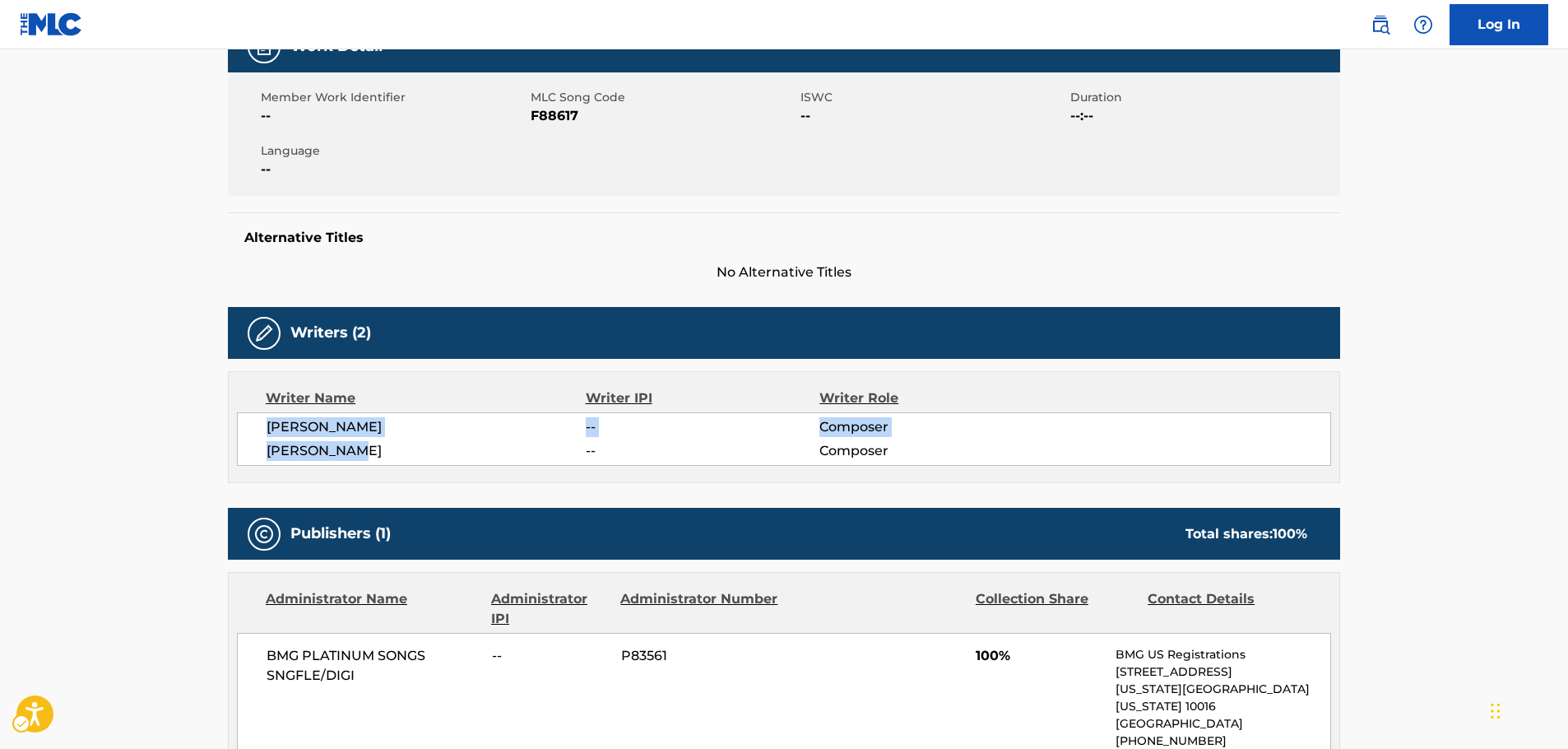
drag, startPoint x: 376, startPoint y: 452, endPoint x: 248, endPoint y: 431, distance: 129.7
click at [248, 431] on div "[PERSON_NAME] -- Composer [PERSON_NAME] -- Composer" at bounding box center [784, 439] width 1094 height 53
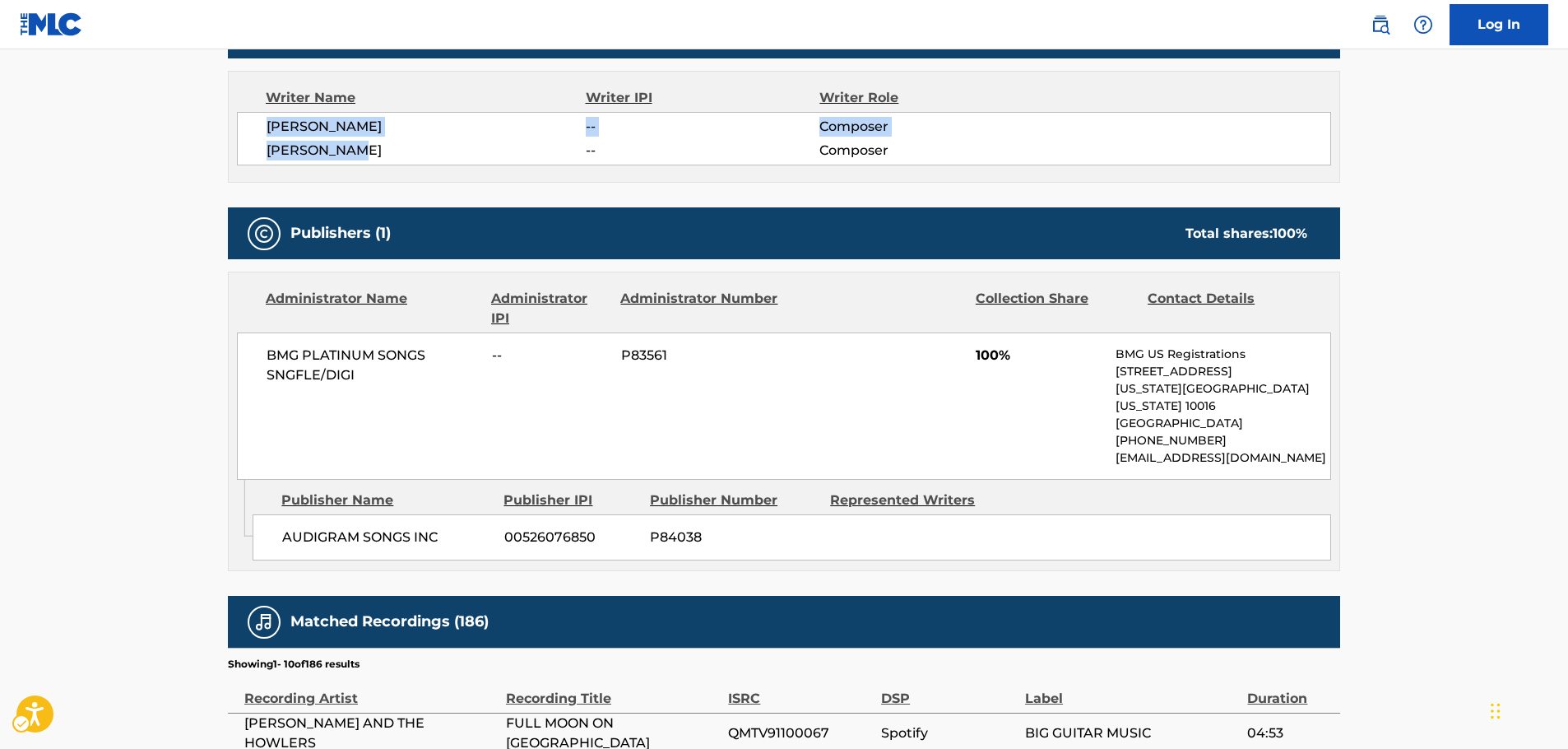
scroll to position [601, 0]
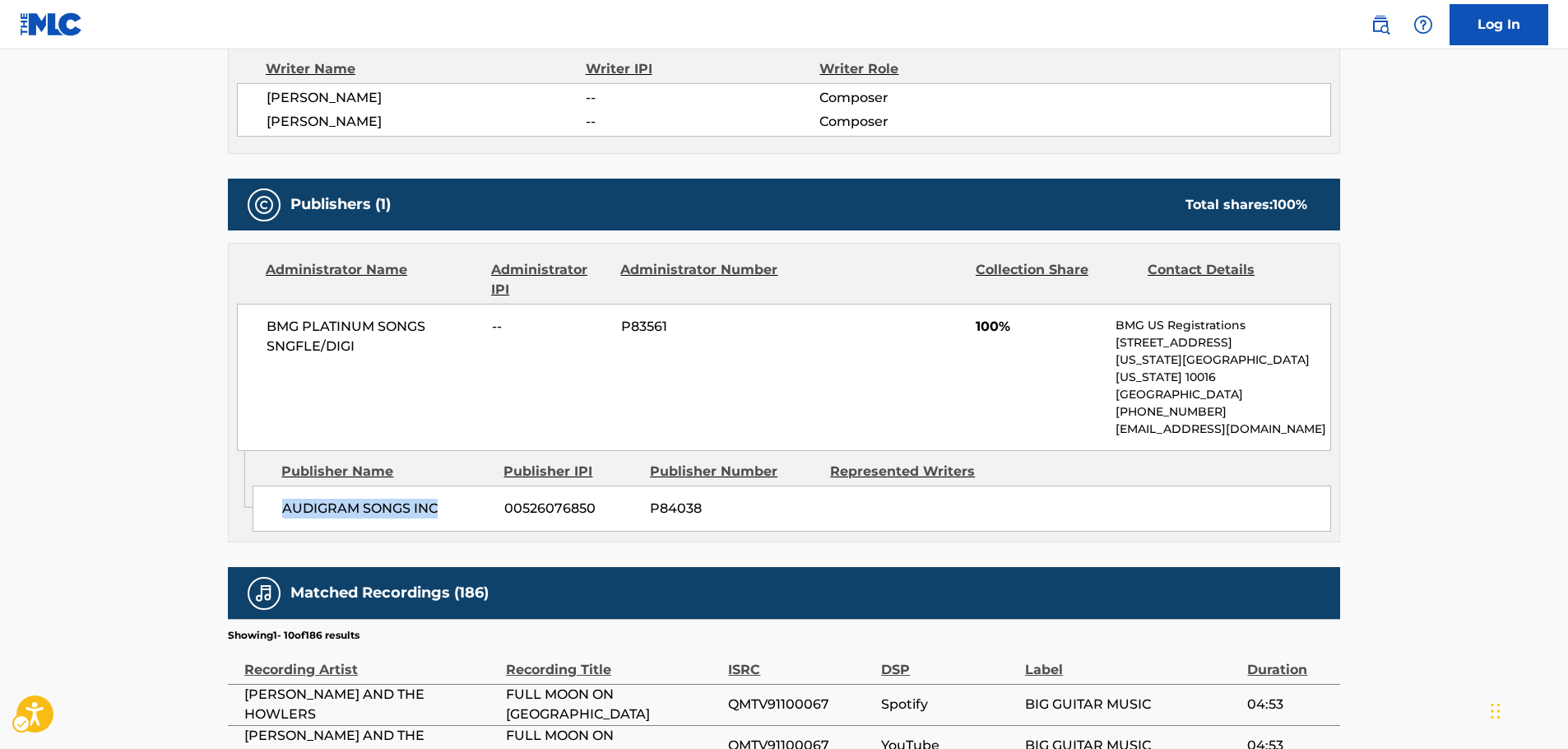
drag, startPoint x: 411, startPoint y: 496, endPoint x: 260, endPoint y: 496, distance: 151.0
click at [284, 499] on span "AUDIGRAM SONGS INC" at bounding box center [386, 509] width 210 height 20
drag, startPoint x: 389, startPoint y: 349, endPoint x: 235, endPoint y: 323, distance: 156.2
click at [235, 323] on div "Administrator Name Administrator IPI Administrator Number Collection Share Cont…" at bounding box center [784, 347] width 1111 height 207
